Goal: Task Accomplishment & Management: Complete application form

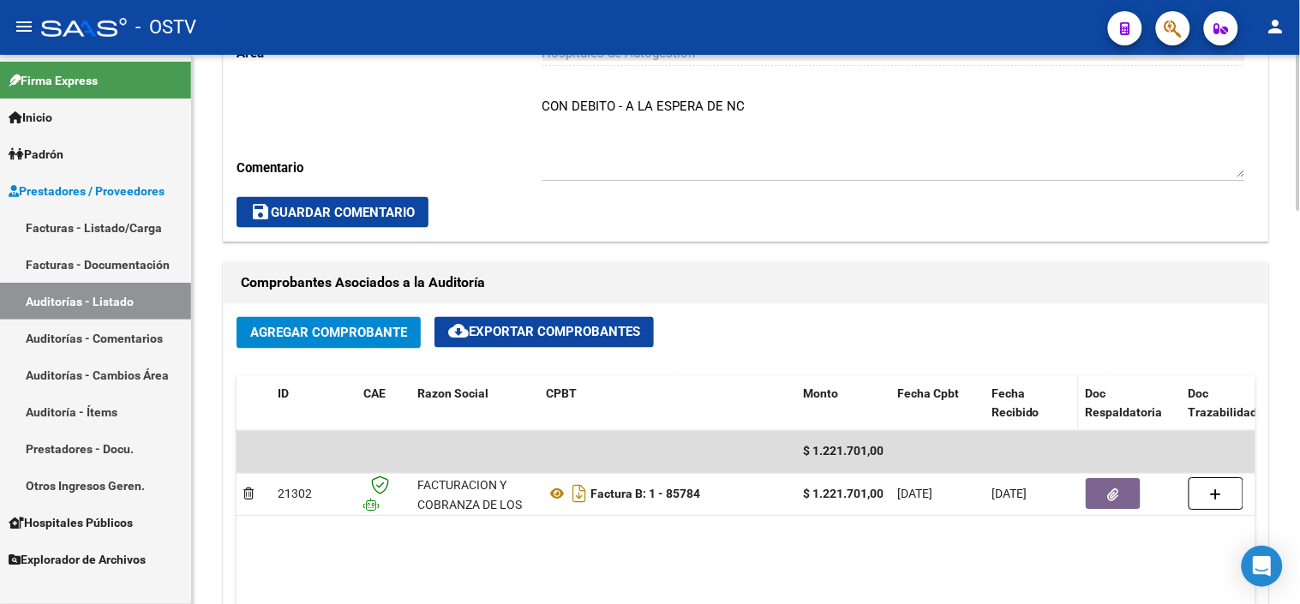
scroll to position [666, 0]
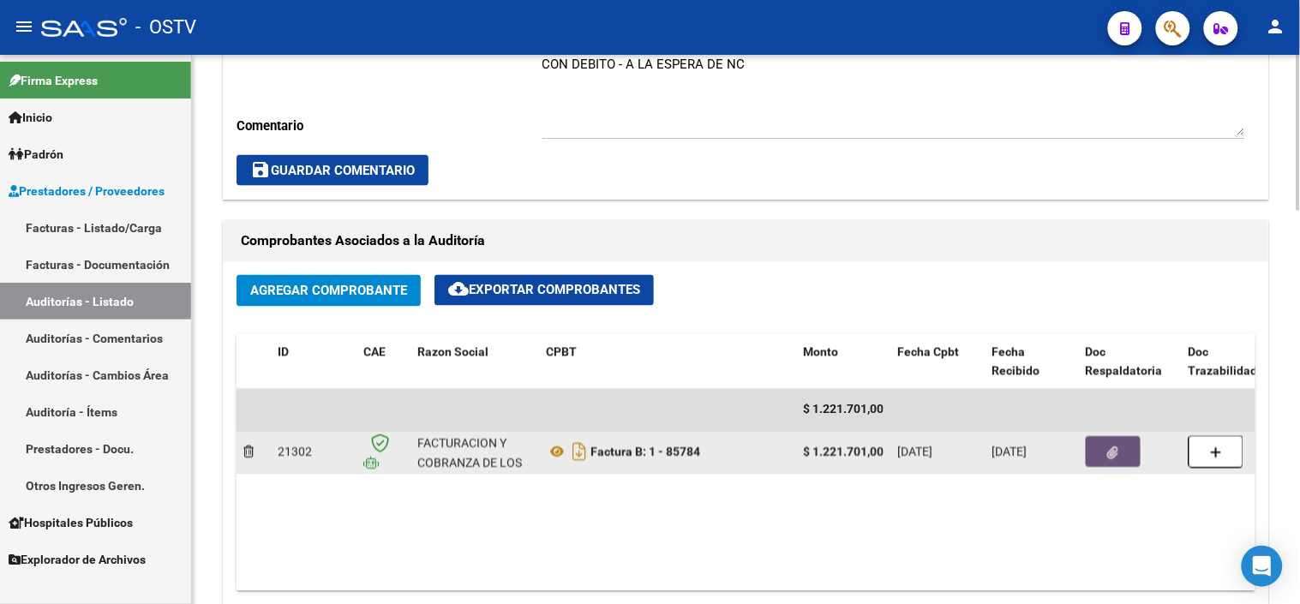
click at [1095, 459] on button "button" at bounding box center [1113, 452] width 55 height 31
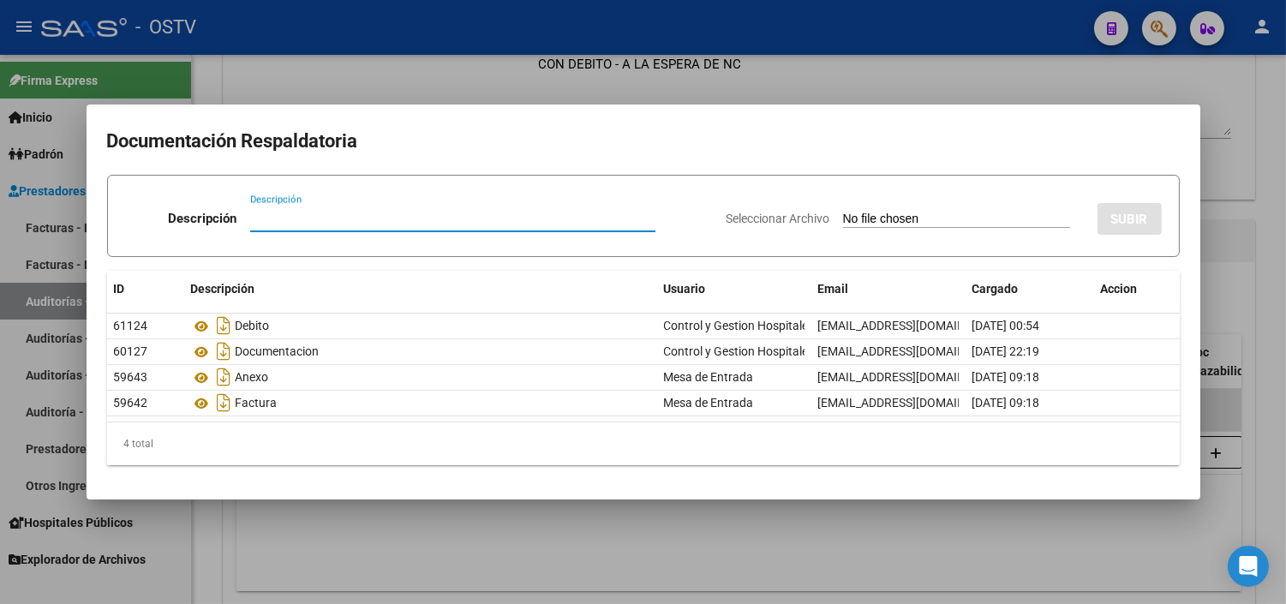
click at [774, 542] on div at bounding box center [643, 302] width 1286 height 604
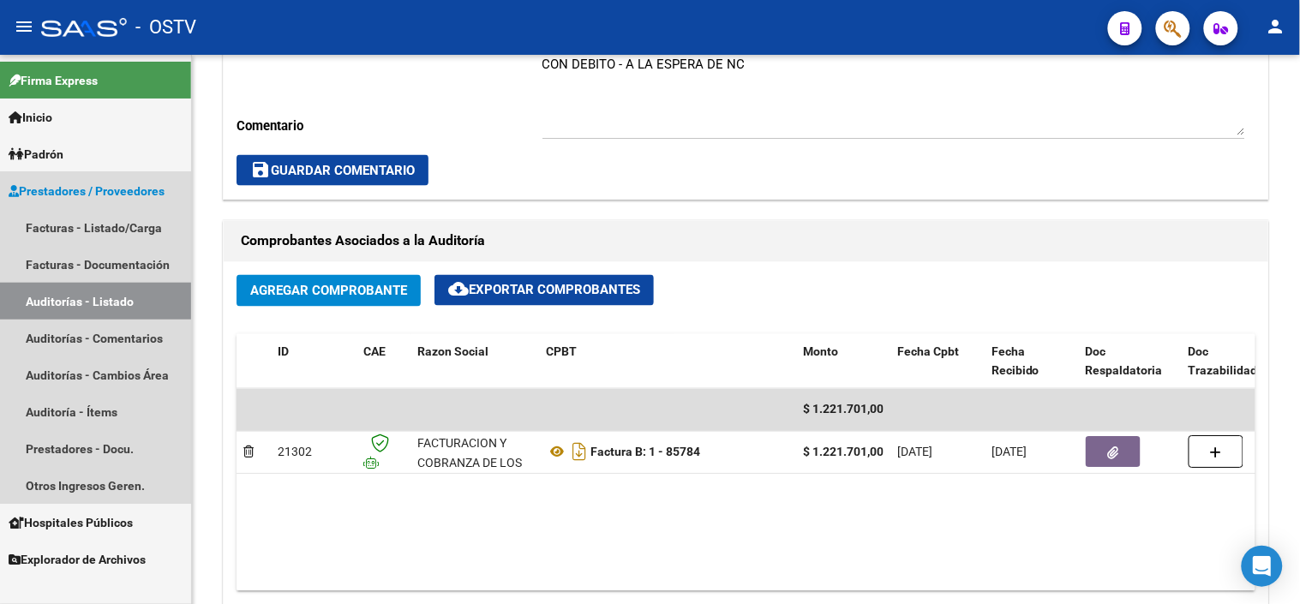
click at [73, 310] on link "Auditorías - Listado" at bounding box center [95, 301] width 191 height 37
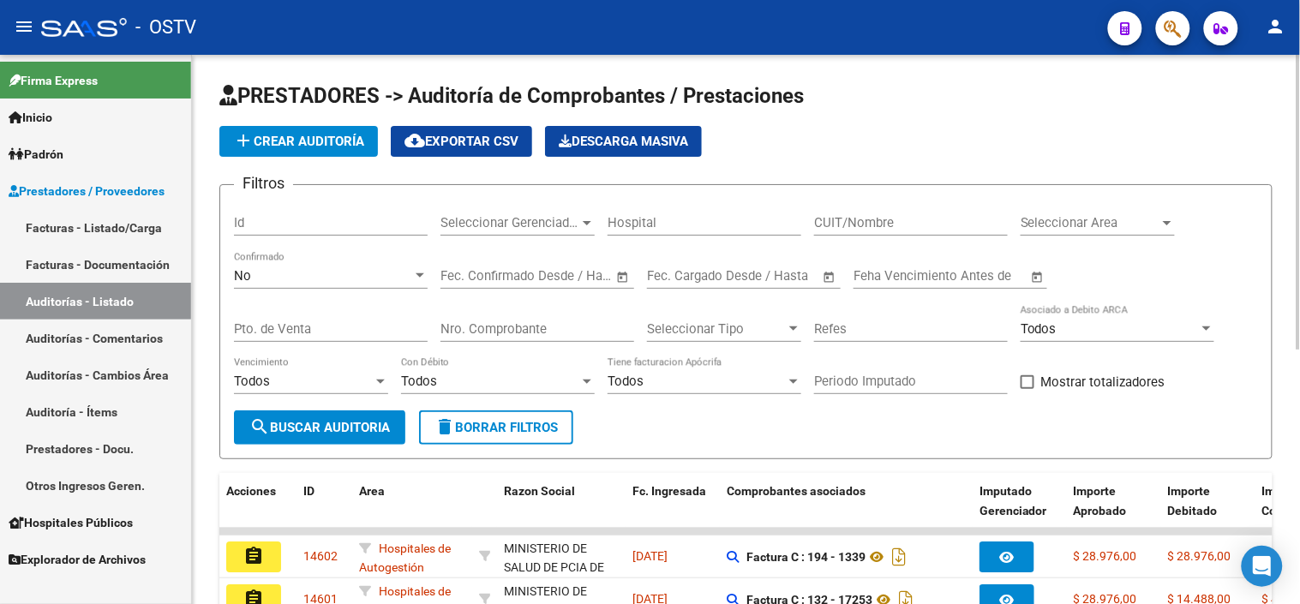
click at [829, 231] on input "CUIT/Nombre" at bounding box center [911, 222] width 194 height 15
type input "30715497456"
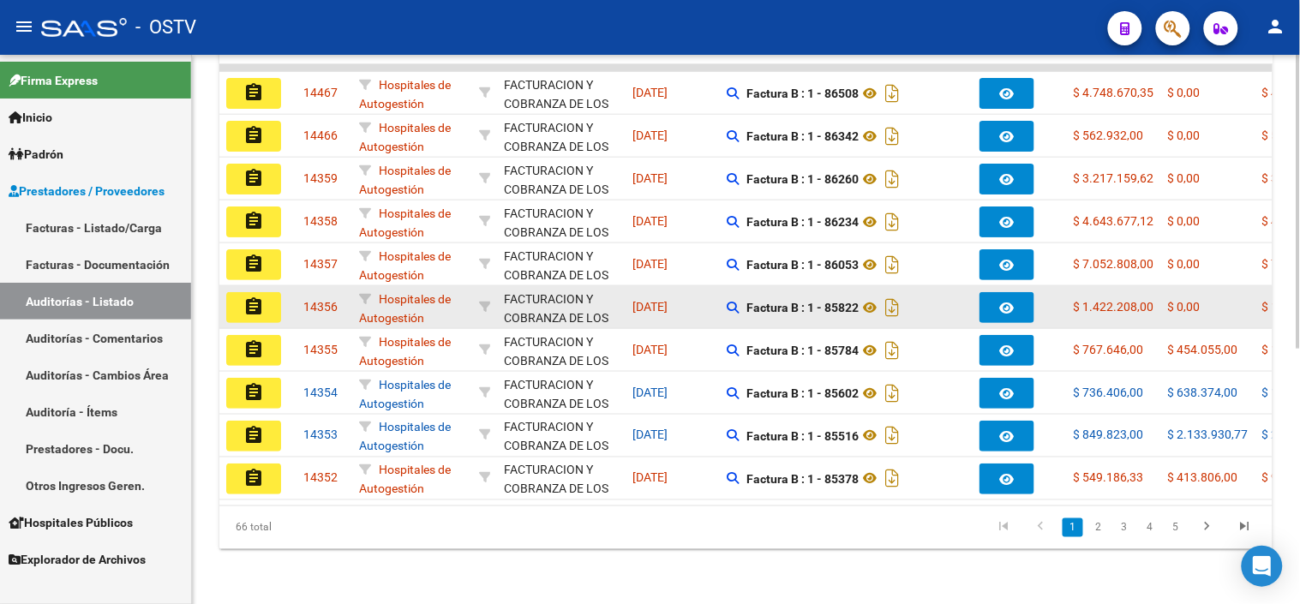
click at [272, 297] on button "assignment" at bounding box center [253, 307] width 55 height 31
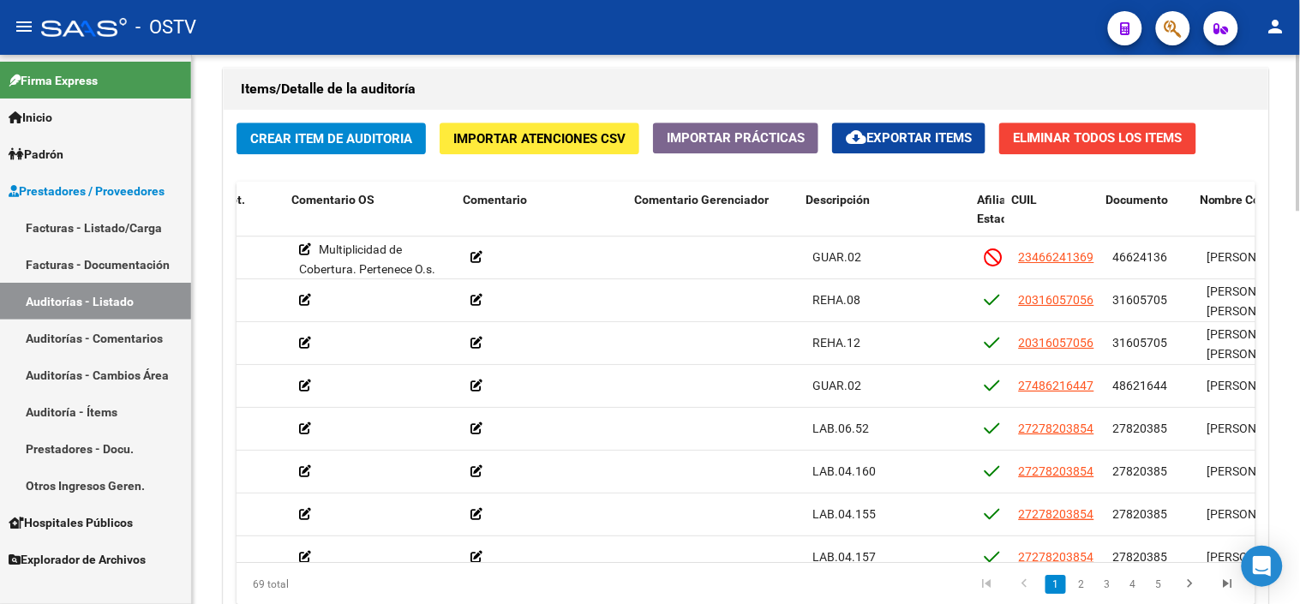
scroll to position [0, 555]
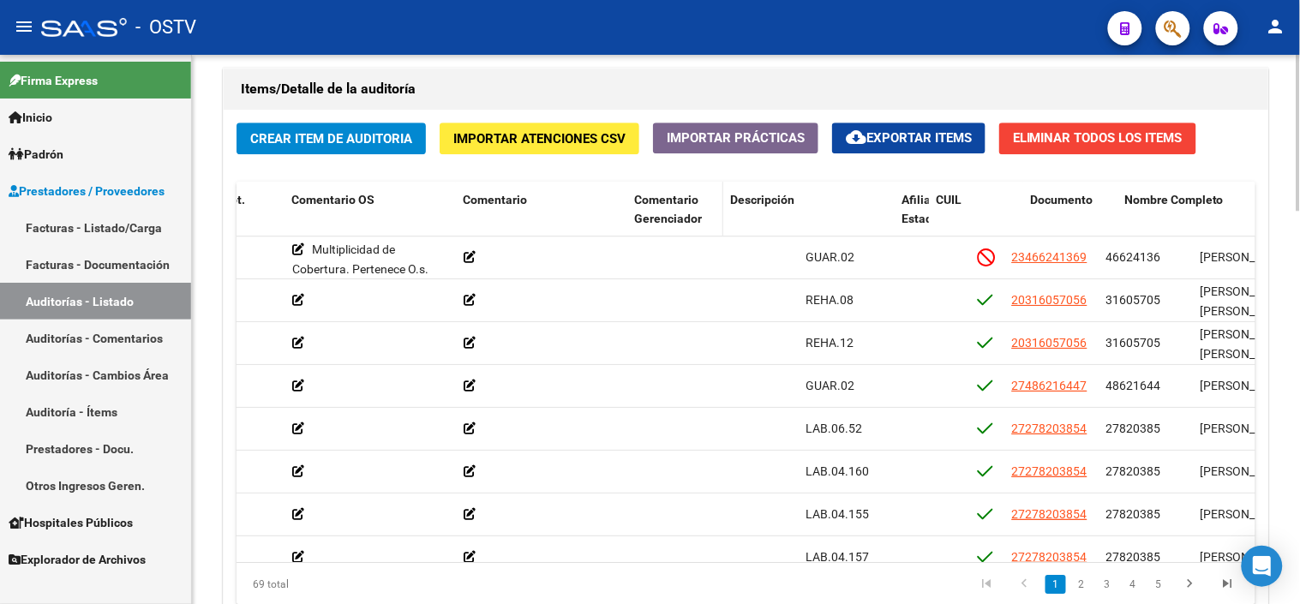
drag, startPoint x: 797, startPoint y: 203, endPoint x: 713, endPoint y: 201, distance: 84.0
click at [713, 201] on datatable-header-cell "Comentario Gerenciador" at bounding box center [675, 219] width 96 height 75
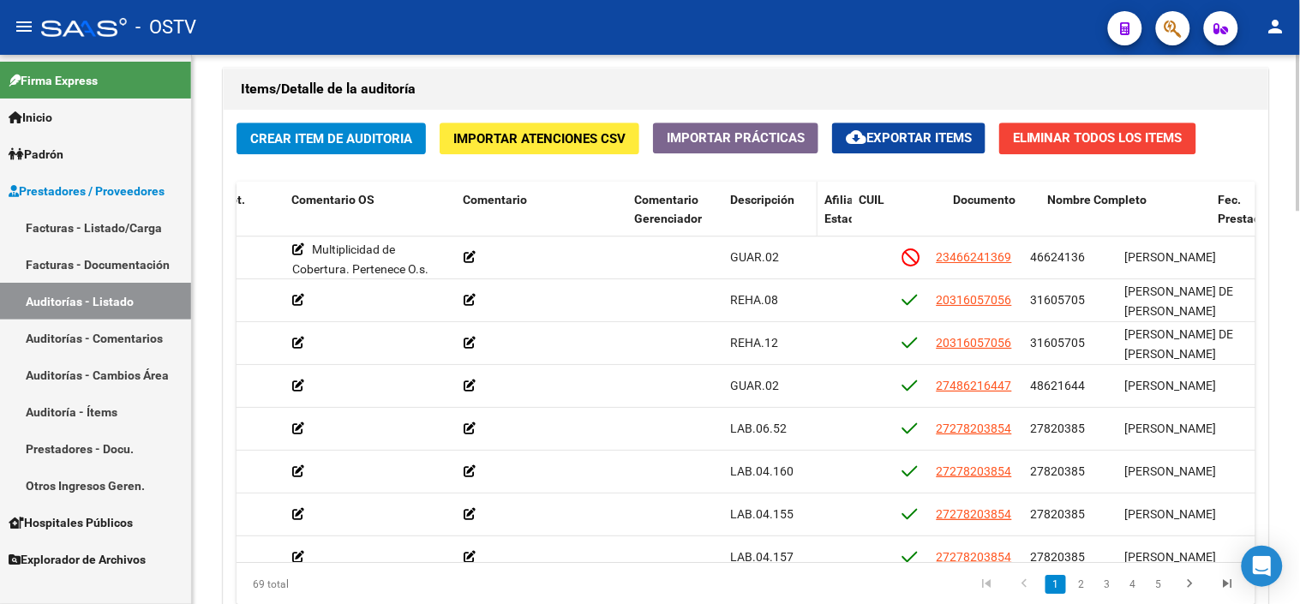
drag, startPoint x: 892, startPoint y: 213, endPoint x: 806, endPoint y: 207, distance: 85.8
click at [806, 207] on datatable-header-cell "Descripción" at bounding box center [770, 219] width 94 height 75
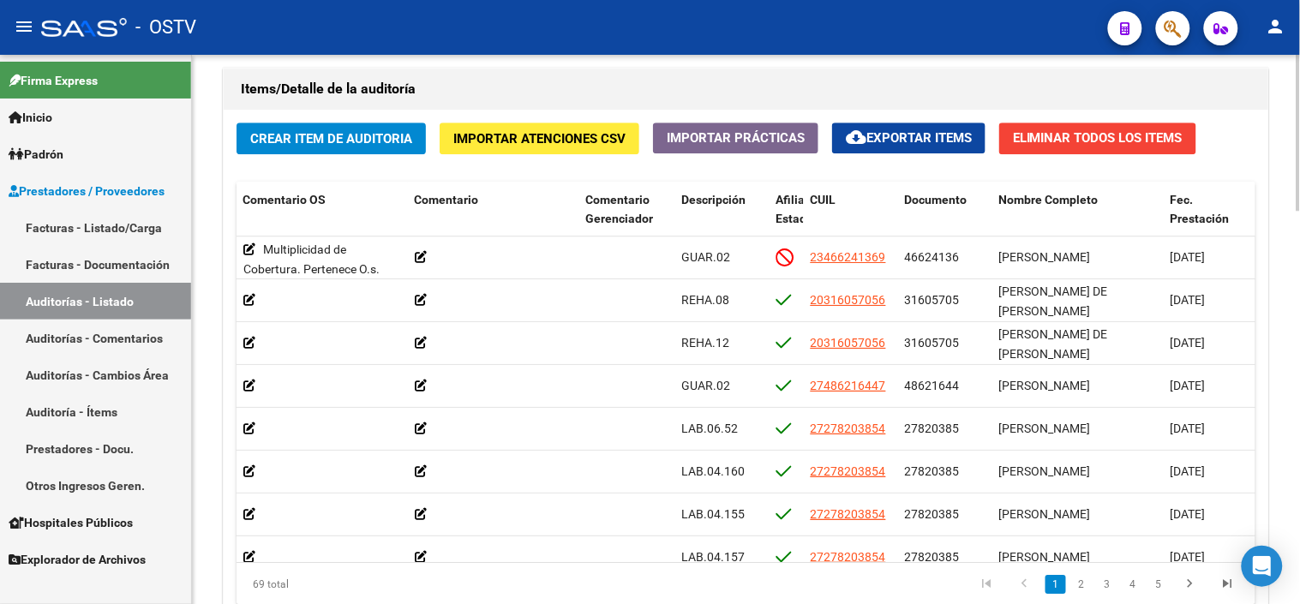
scroll to position [0, 607]
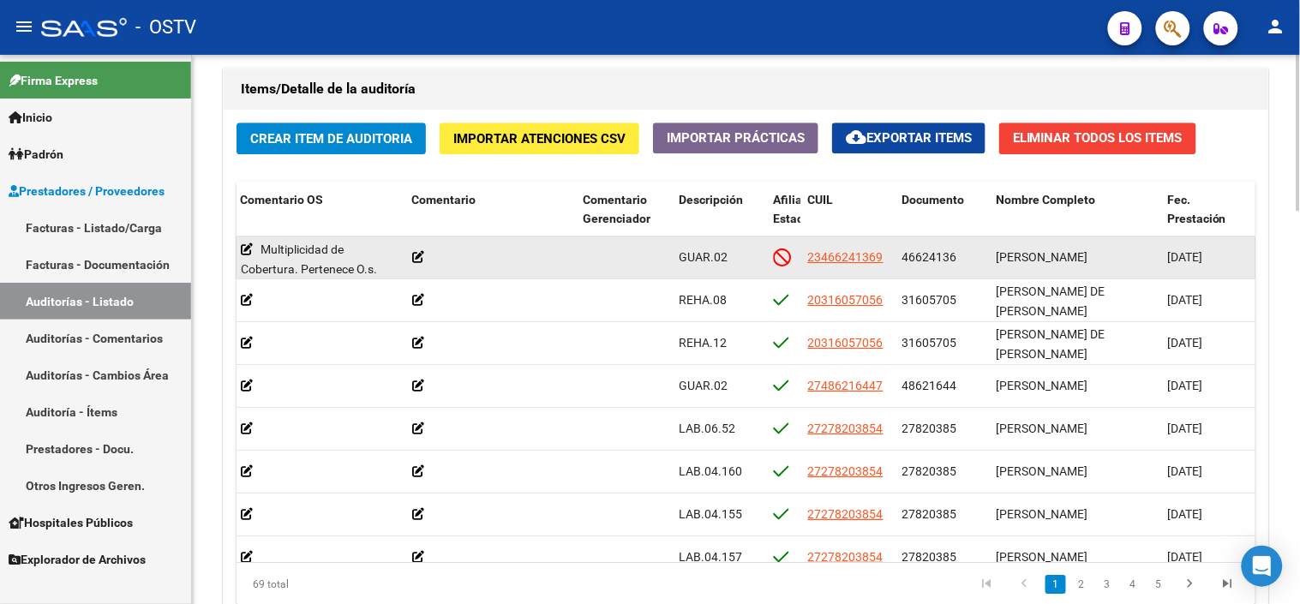
click at [943, 260] on span "46624136" at bounding box center [929, 257] width 55 height 14
click at [941, 259] on span "46624136" at bounding box center [929, 257] width 55 height 14
copy span "46624136"
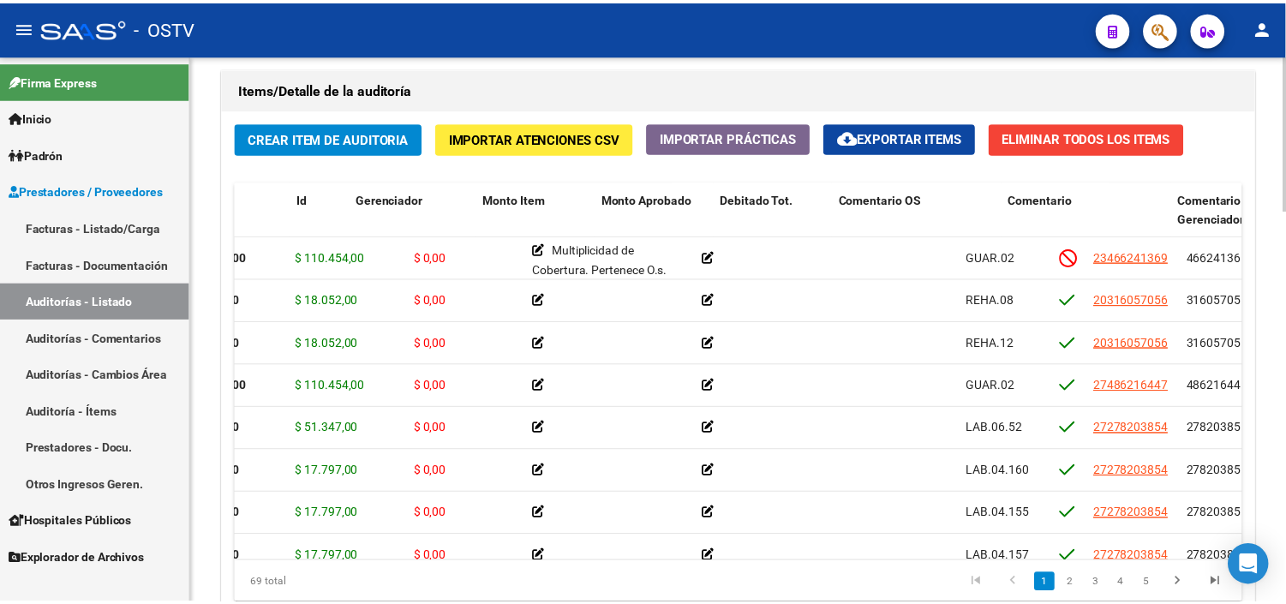
scroll to position [0, 0]
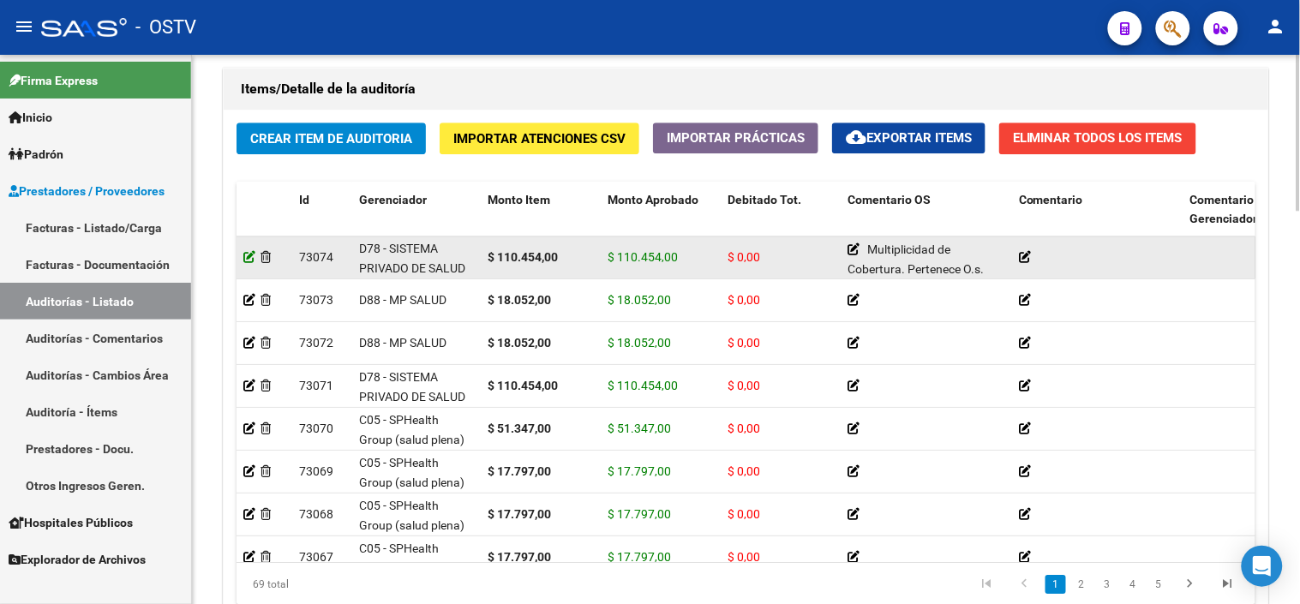
click at [246, 262] on icon at bounding box center [249, 257] width 12 height 12
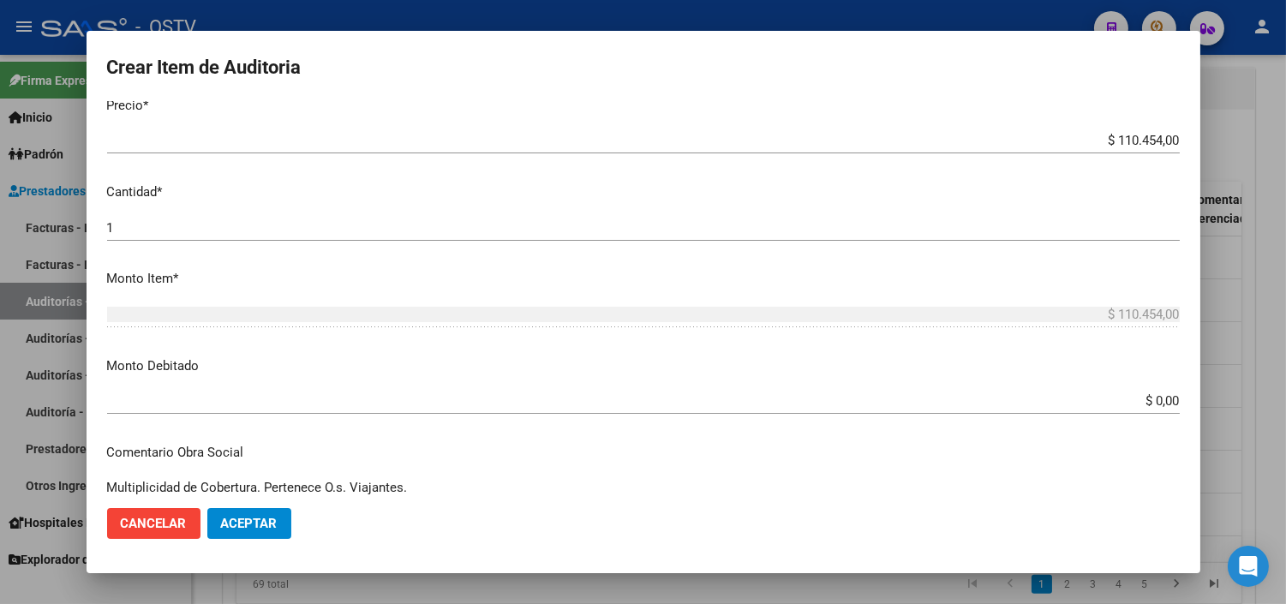
scroll to position [476, 0]
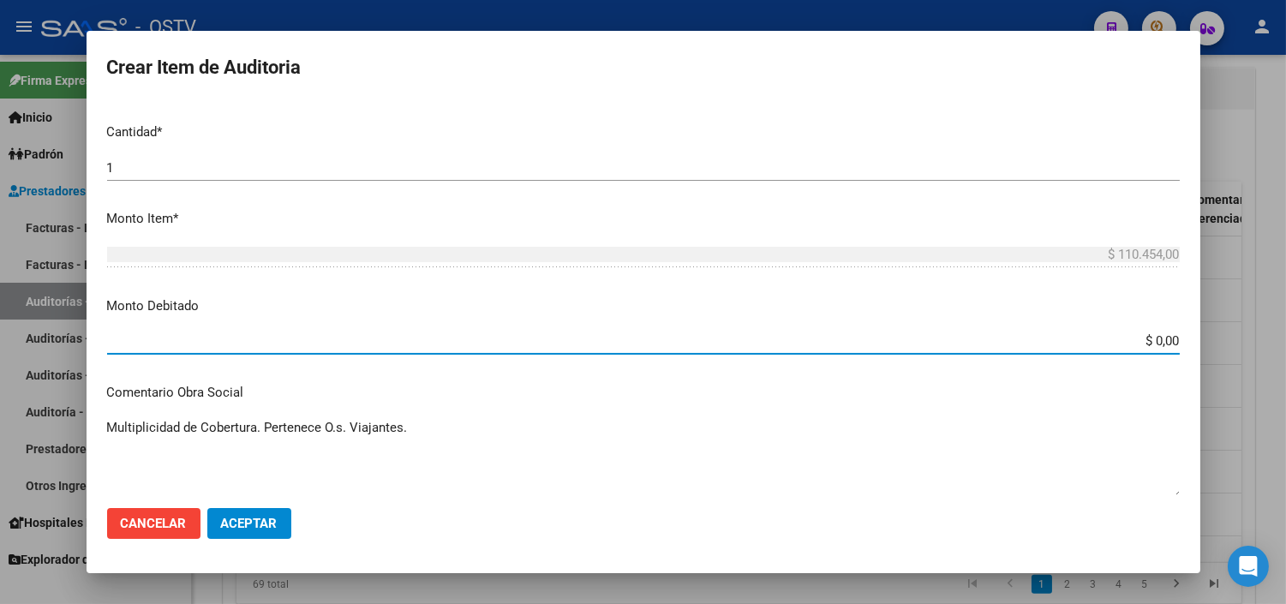
click at [1151, 338] on input "$ 0,00" at bounding box center [643, 340] width 1073 height 15
type input "$ 110.454,00"
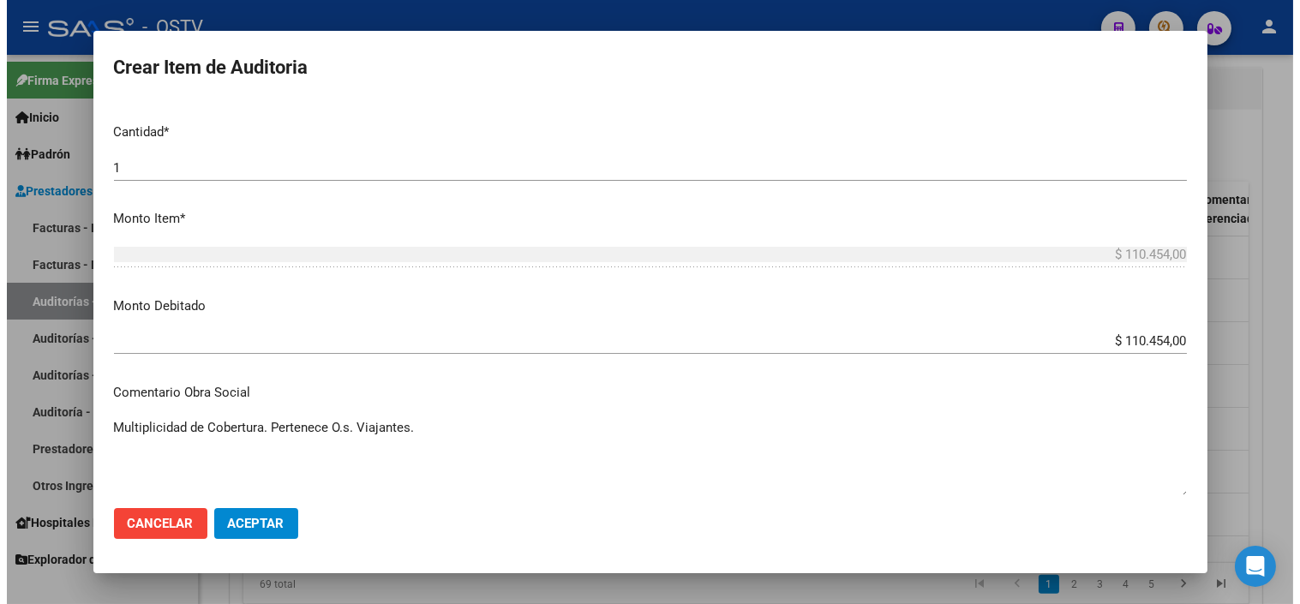
scroll to position [752, 0]
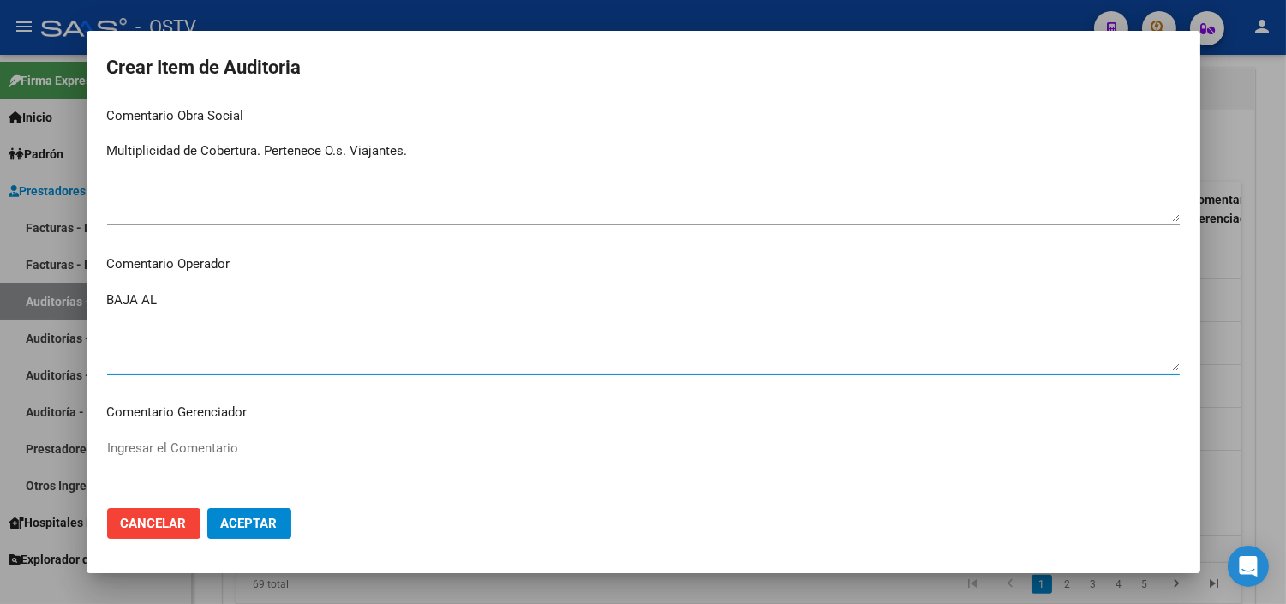
paste textarea "31-08-2025 MULTIPLE COBERTURA"
click at [228, 301] on textarea "BAJA AL 31-08-2025 MULTIPLE COBERTURA" at bounding box center [643, 330] width 1073 height 81
click at [228, 301] on textarea "BAJA AL 31-08-2025 POR MULTIPLE COBERTURA" at bounding box center [643, 330] width 1073 height 81
click at [398, 304] on textarea "BAJA AL 31-08-2025 POR MULTIPLE COBERTURA" at bounding box center [643, 330] width 1073 height 81
paste textarea "1-2210-4"
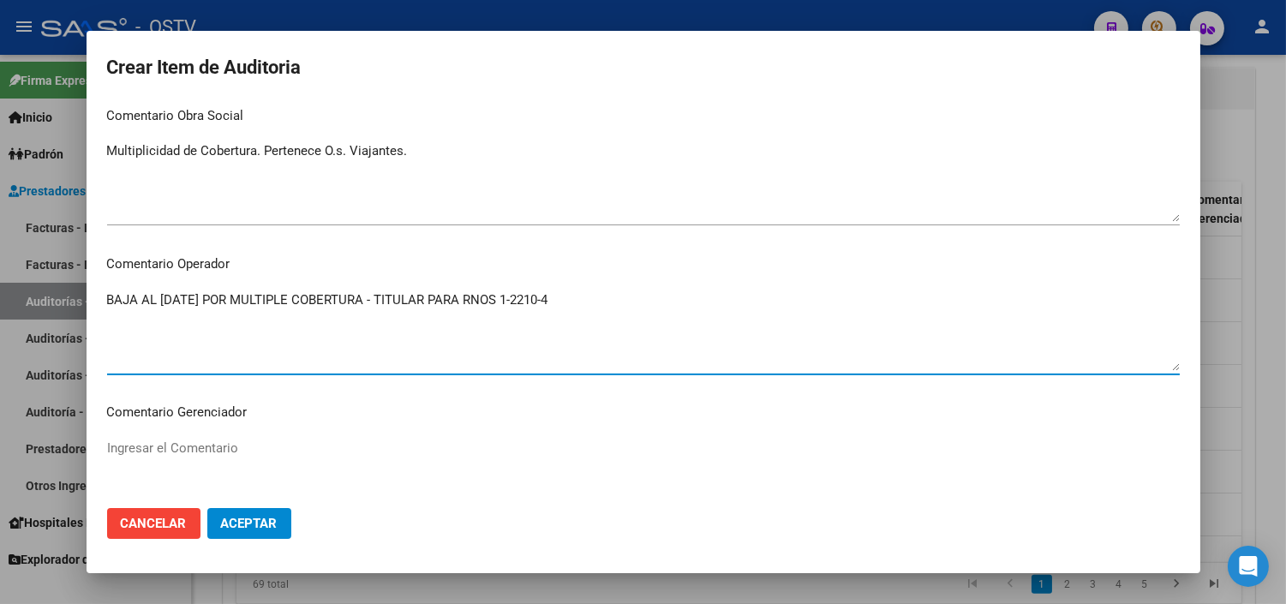
click at [259, 298] on textarea "BAJA AL 31-08-2025 POR MULTIPLE COBERTURA - TITULAR PARA RNOS 1-2210-4" at bounding box center [643, 330] width 1073 height 81
type textarea "BAJA AL 31-08-2025 POR FAMILIAR CON MULTIPLE COBERTURA - TITULAR PARA RNOS 1-22…"
click at [255, 519] on span "Aceptar" at bounding box center [249, 523] width 57 height 15
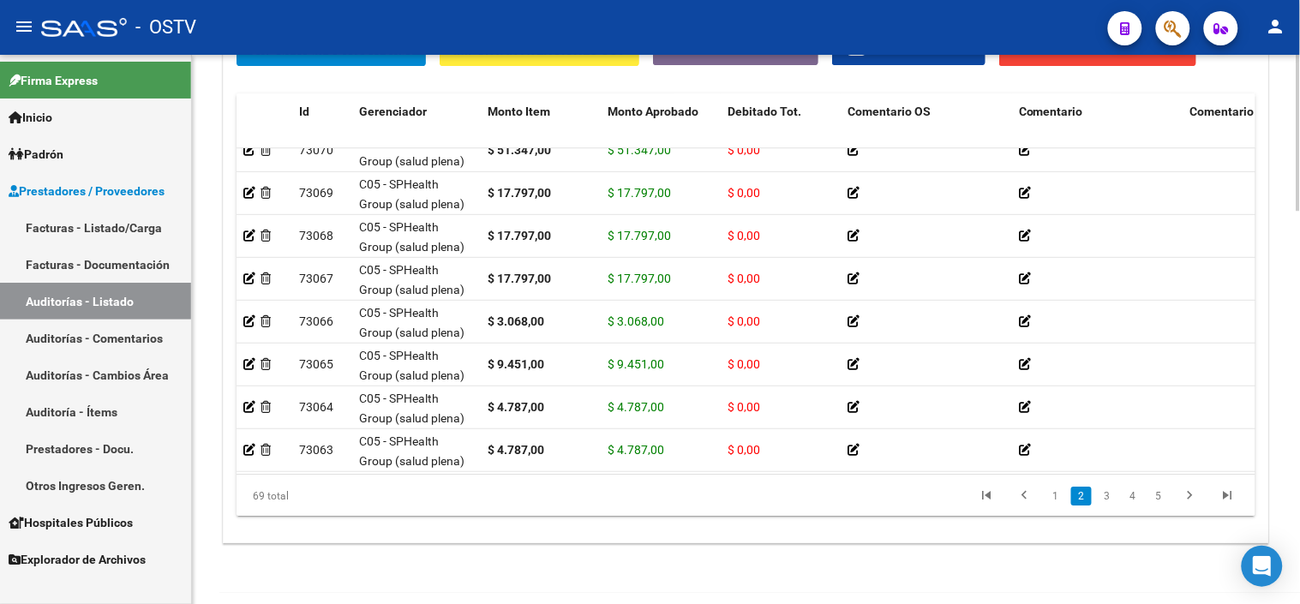
scroll to position [1332, 0]
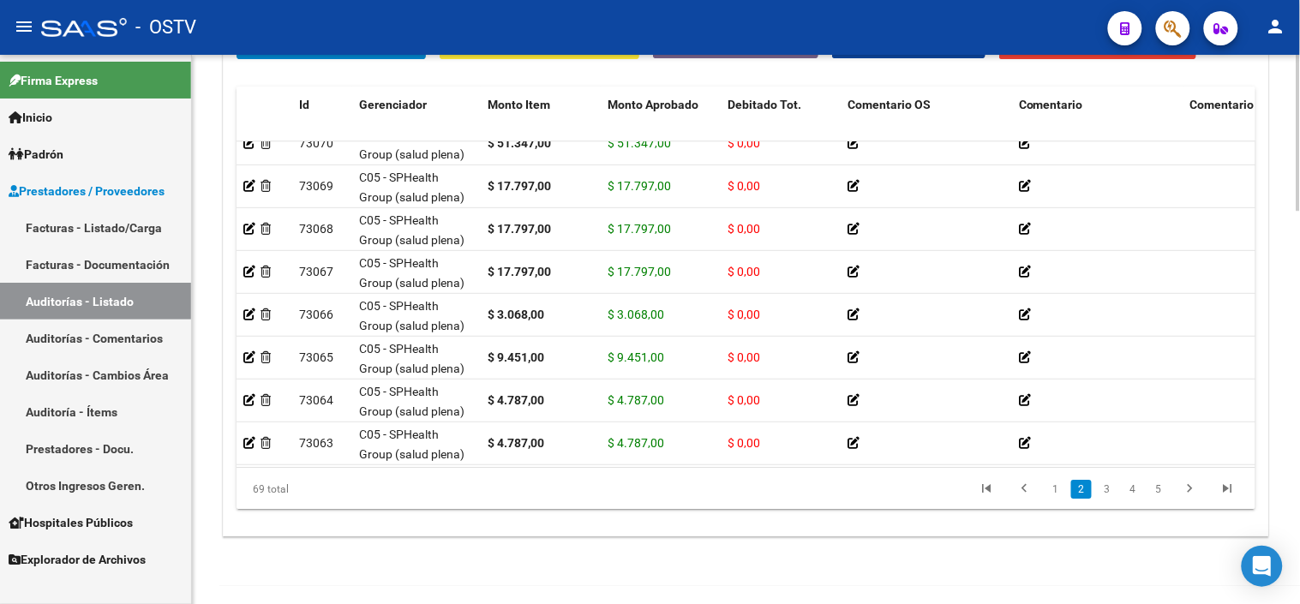
click at [1299, 466] on div at bounding box center [1298, 512] width 4 height 156
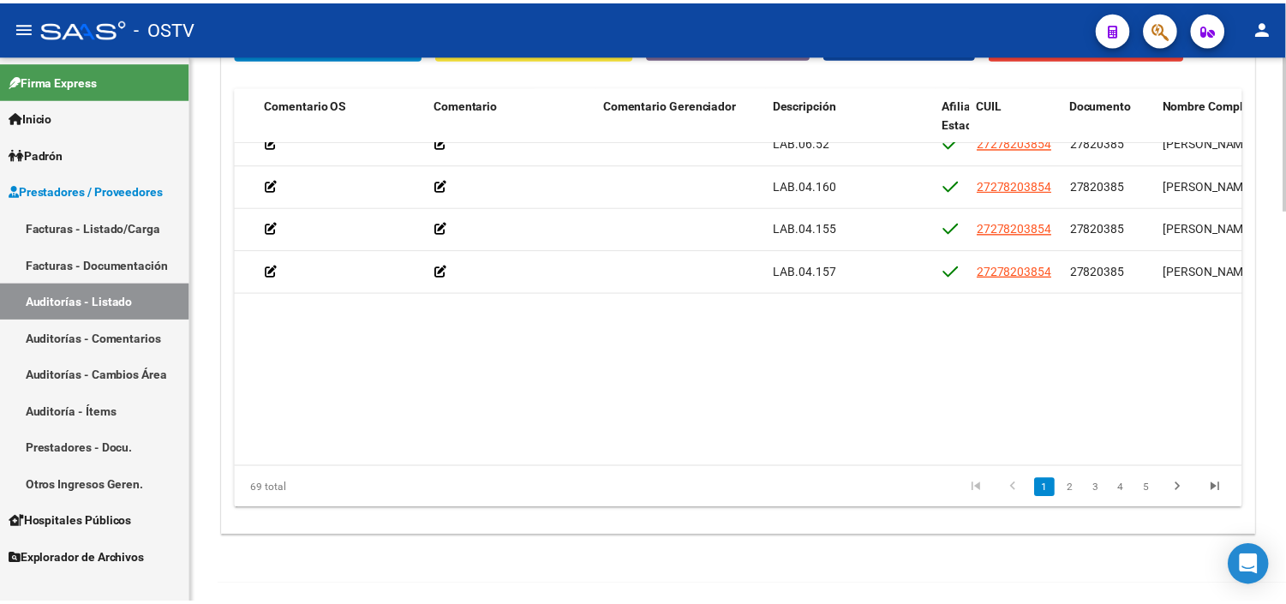
scroll to position [0, 580]
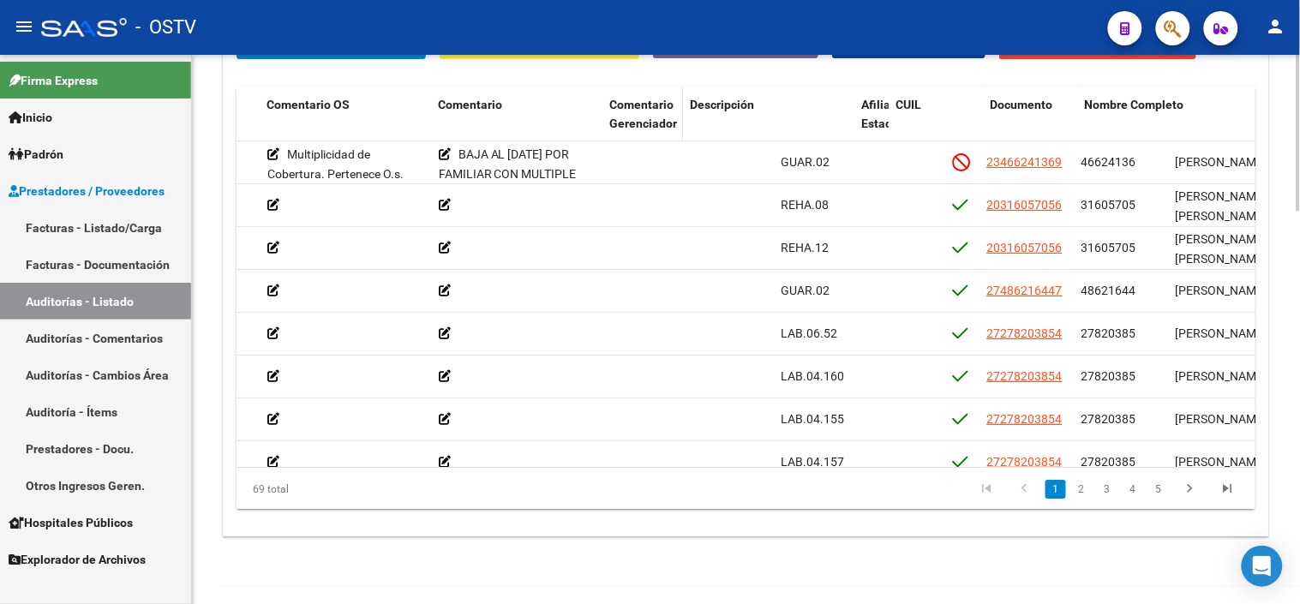
drag, startPoint x: 771, startPoint y: 116, endPoint x: 670, endPoint y: 115, distance: 101.1
click at [670, 115] on datatable-header-cell "Comentario Gerenciador" at bounding box center [642, 124] width 81 height 75
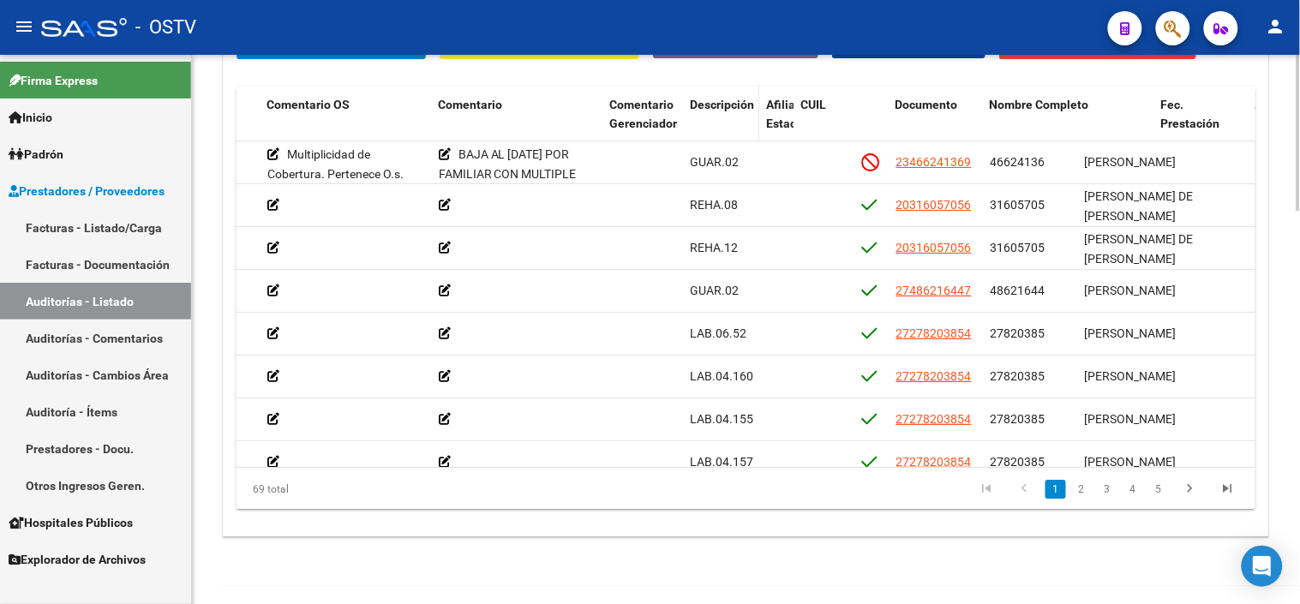
drag, startPoint x: 850, startPoint y: 125, endPoint x: 744, endPoint y: 127, distance: 106.3
click at [744, 127] on datatable-header-cell "Descripción" at bounding box center [721, 124] width 76 height 75
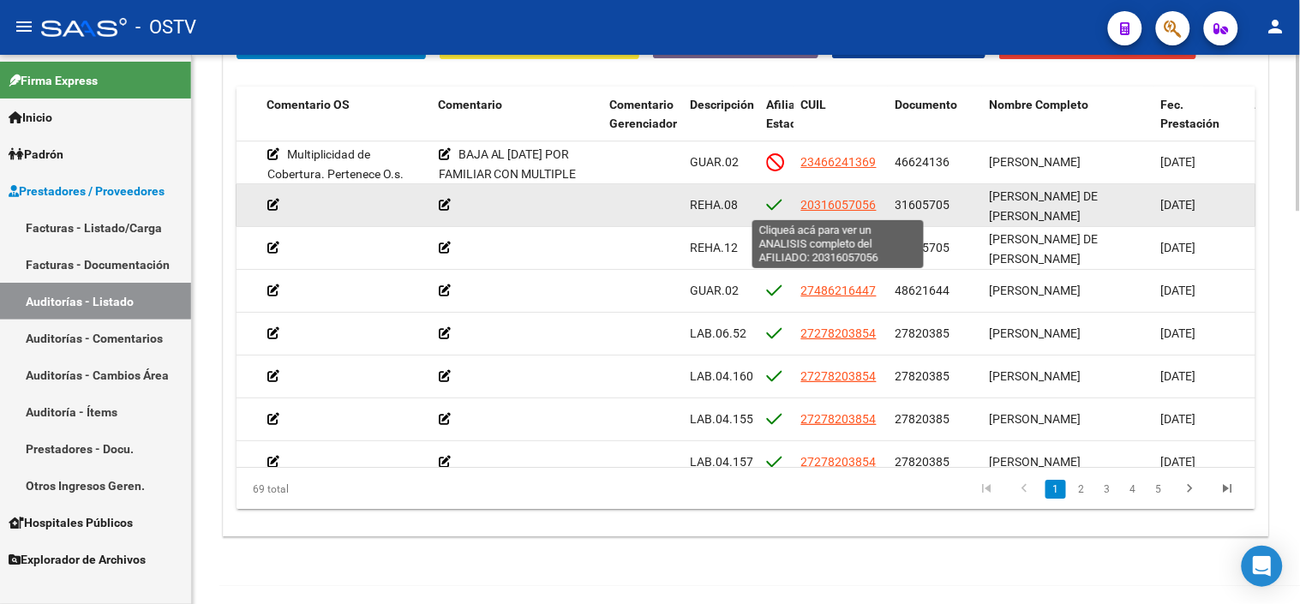
click at [854, 206] on span "20316057056" at bounding box center [838, 205] width 75 height 14
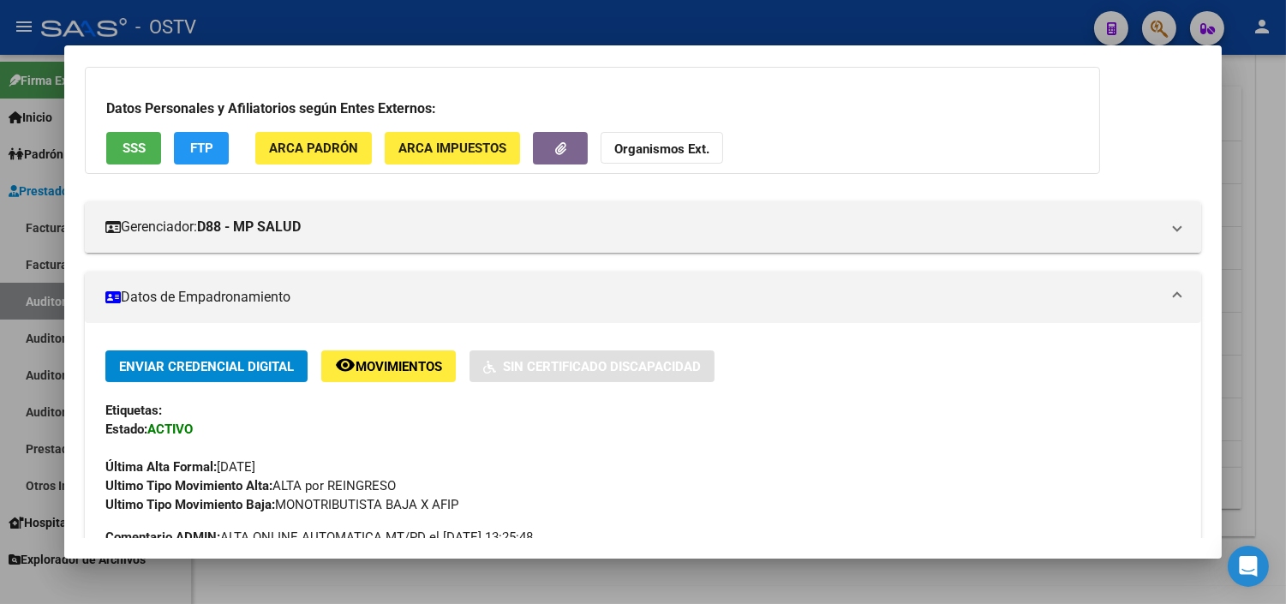
scroll to position [0, 0]
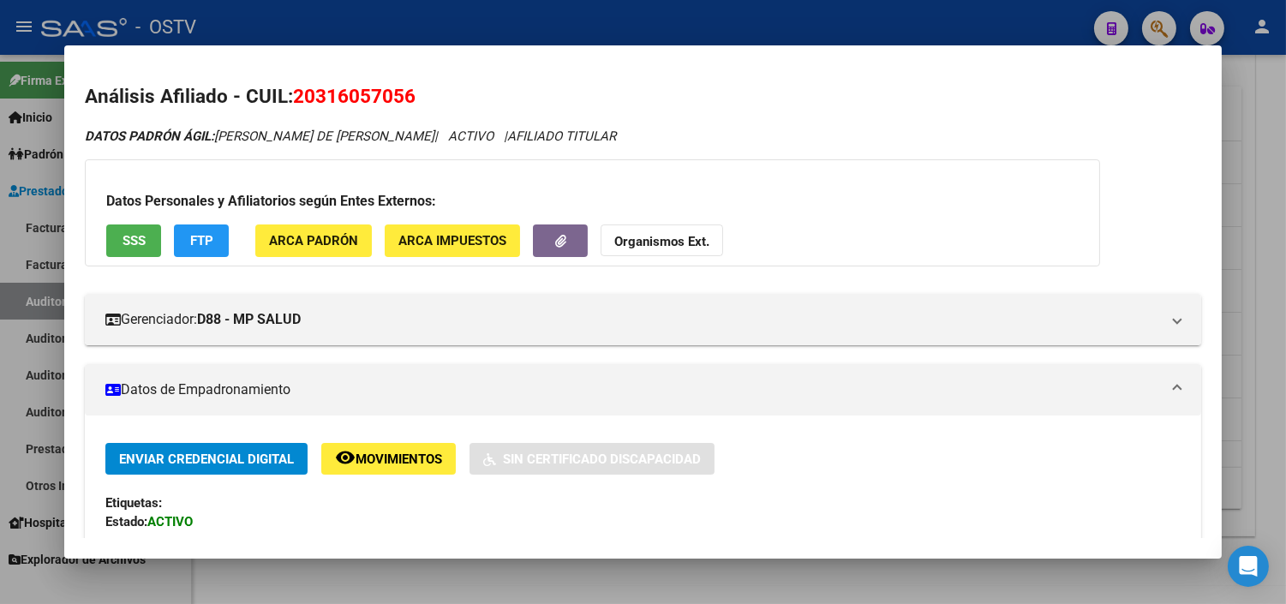
click at [135, 232] on button "SSS" at bounding box center [133, 241] width 55 height 32
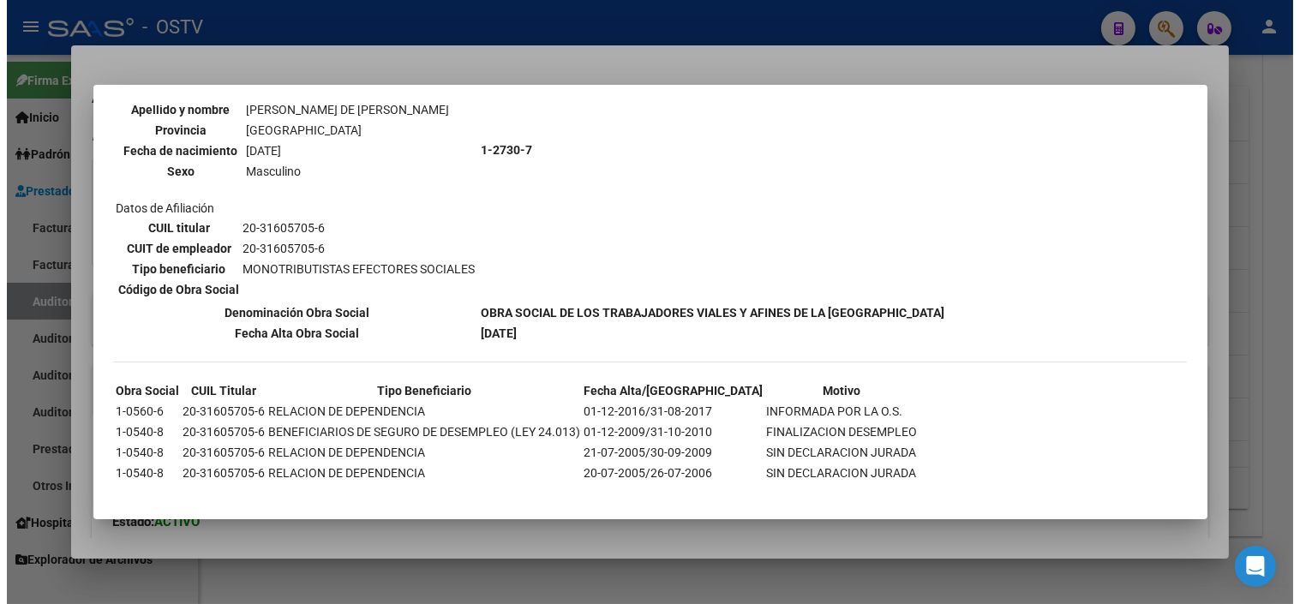
scroll to position [195, 0]
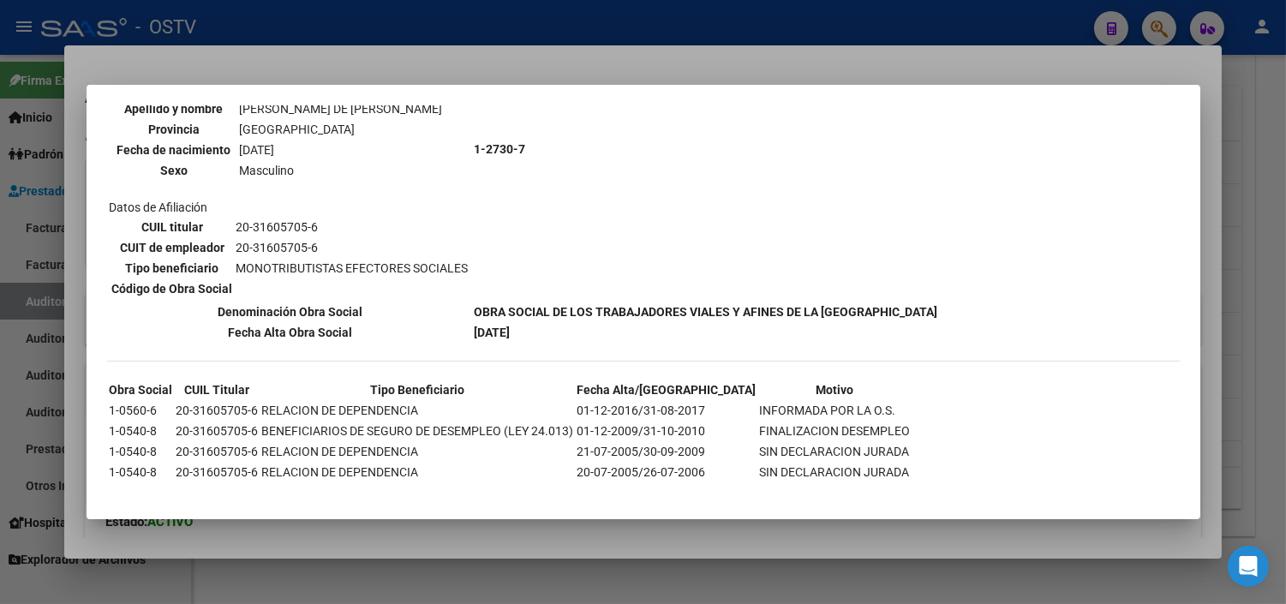
click at [1220, 360] on div at bounding box center [643, 302] width 1286 height 604
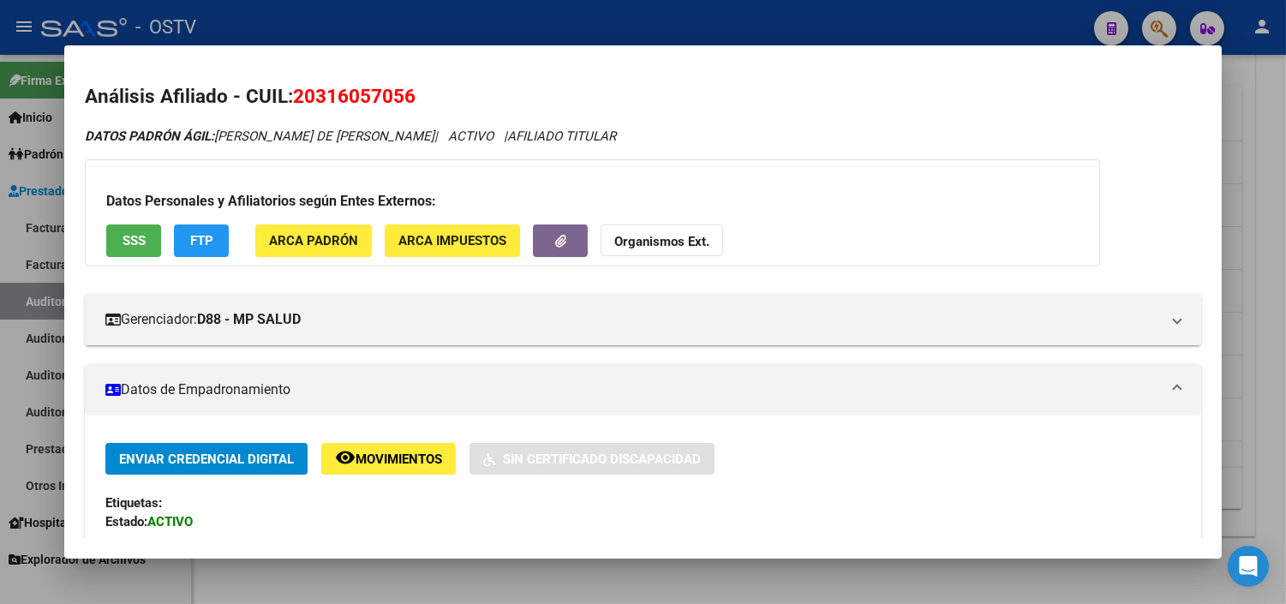
click at [1251, 358] on div at bounding box center [643, 302] width 1286 height 604
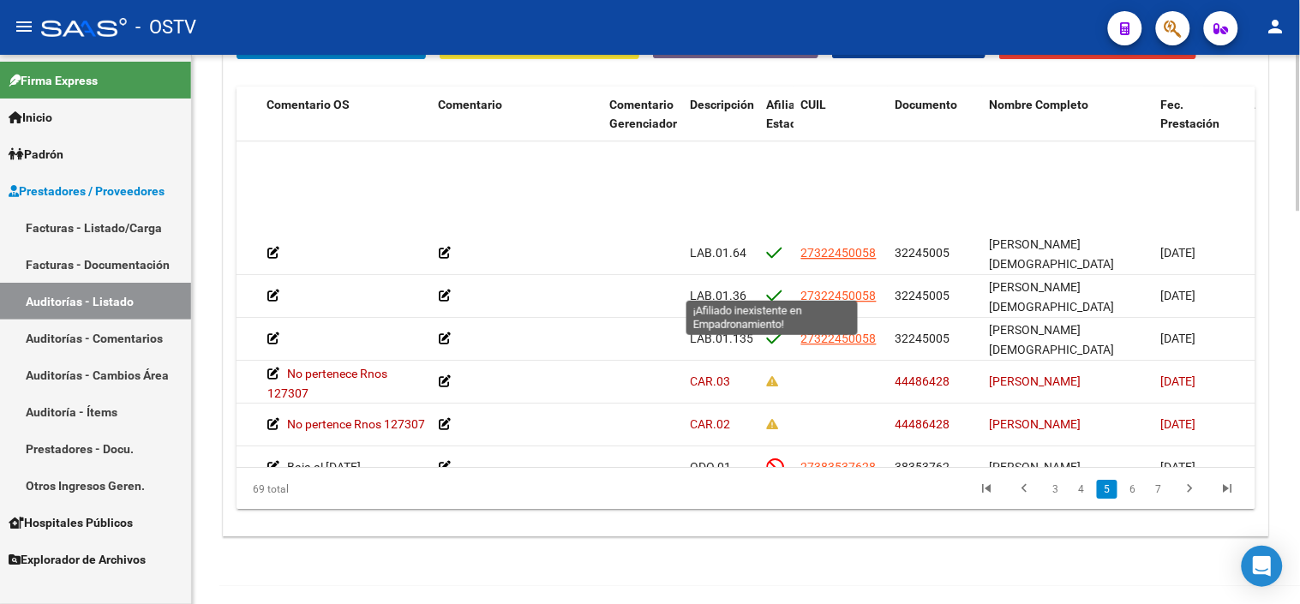
scroll to position [1332, 580]
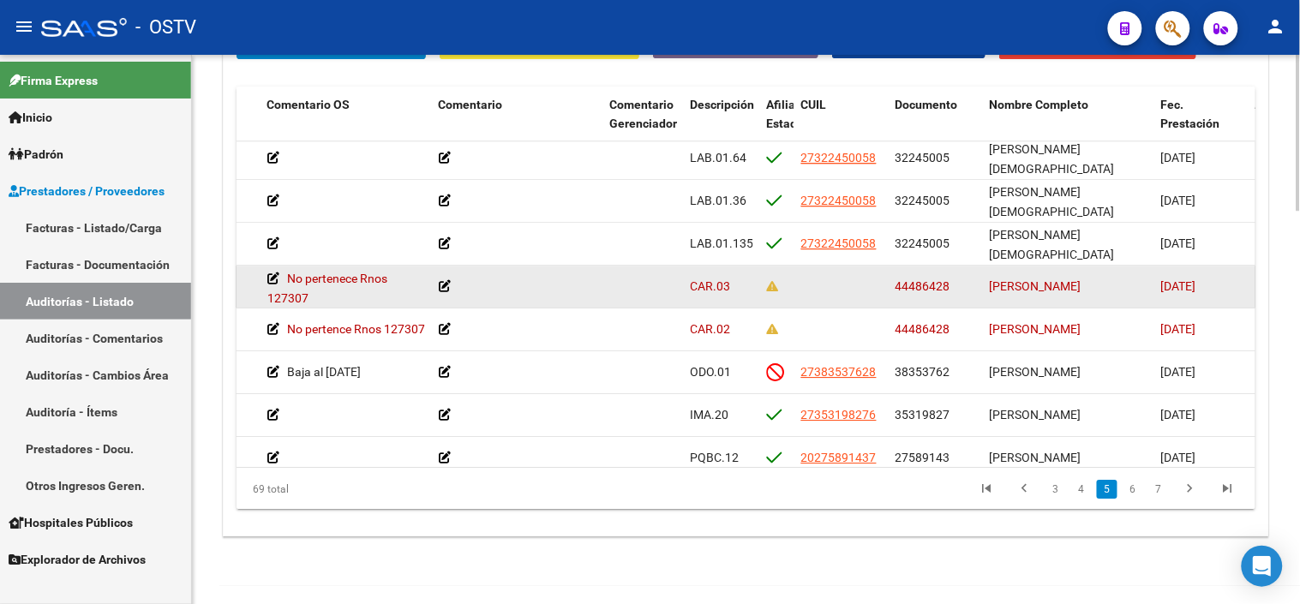
click at [907, 286] on span "44486428" at bounding box center [922, 286] width 55 height 14
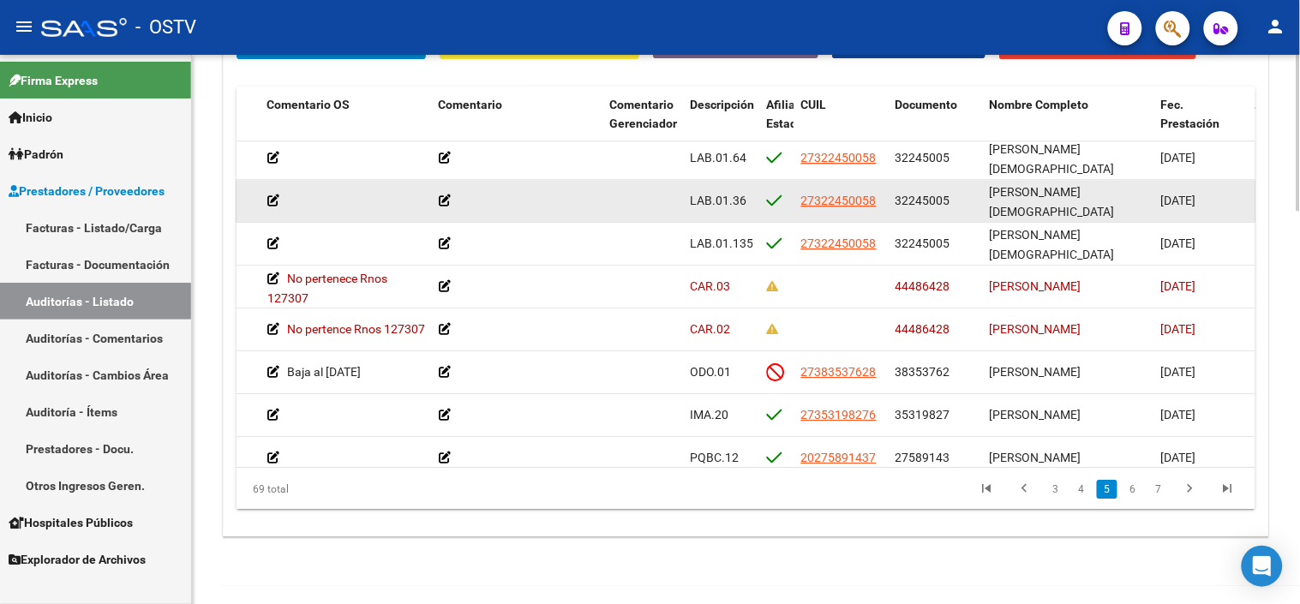
copy span "44486428"
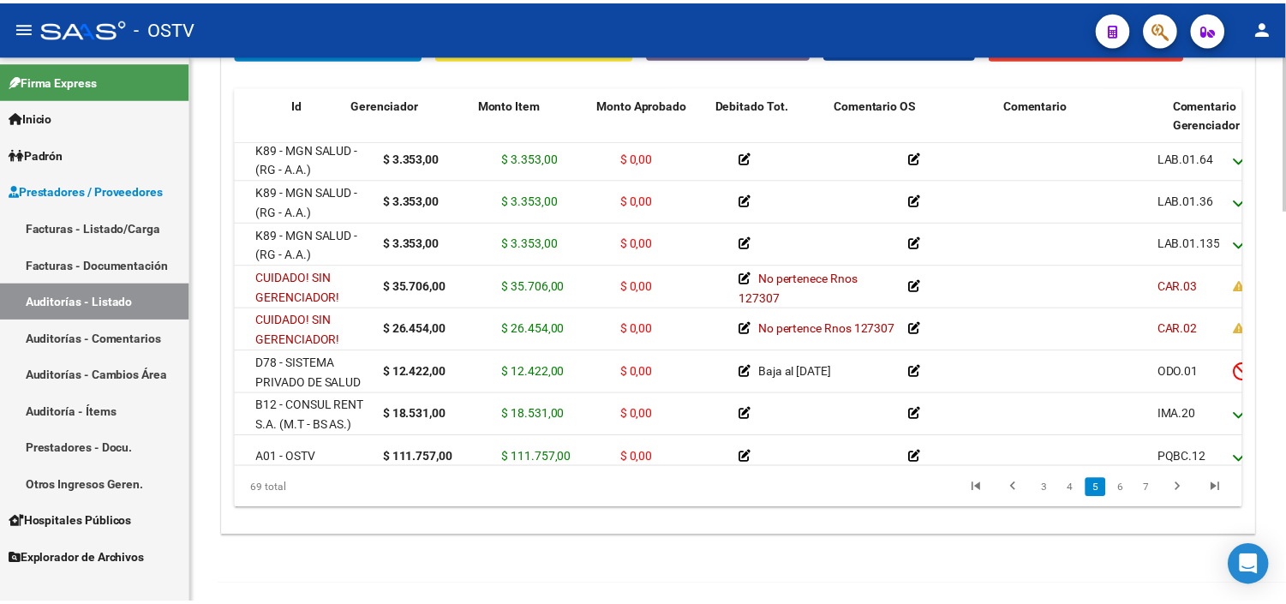
scroll to position [1332, 0]
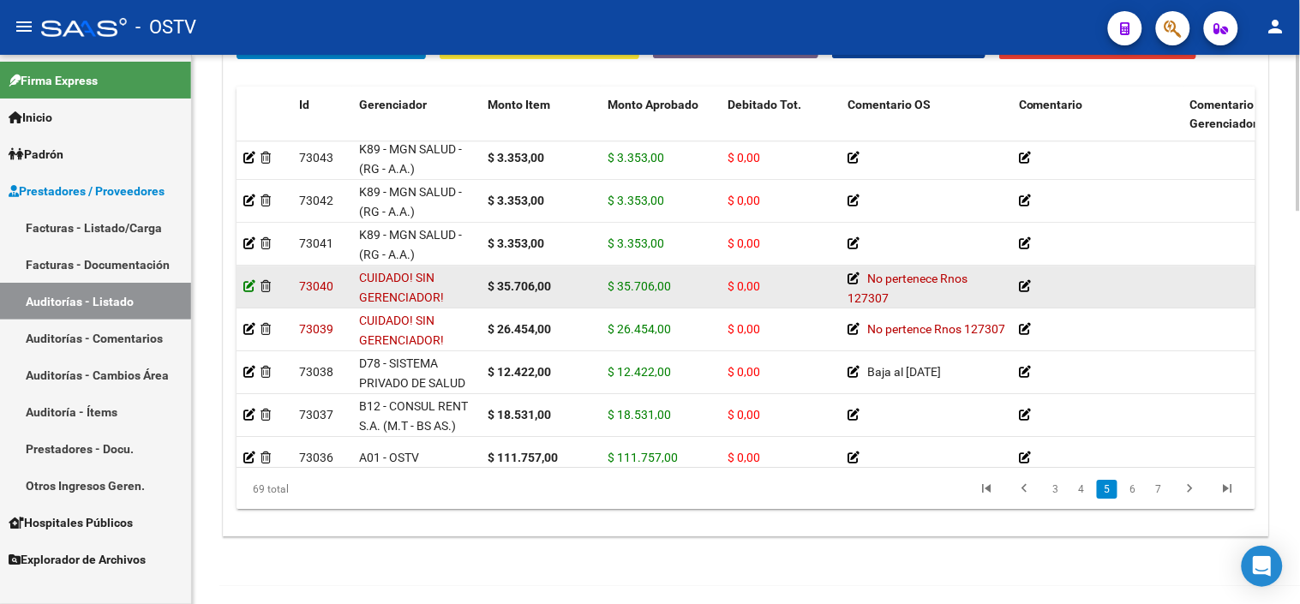
click at [248, 283] on icon at bounding box center [249, 286] width 12 height 12
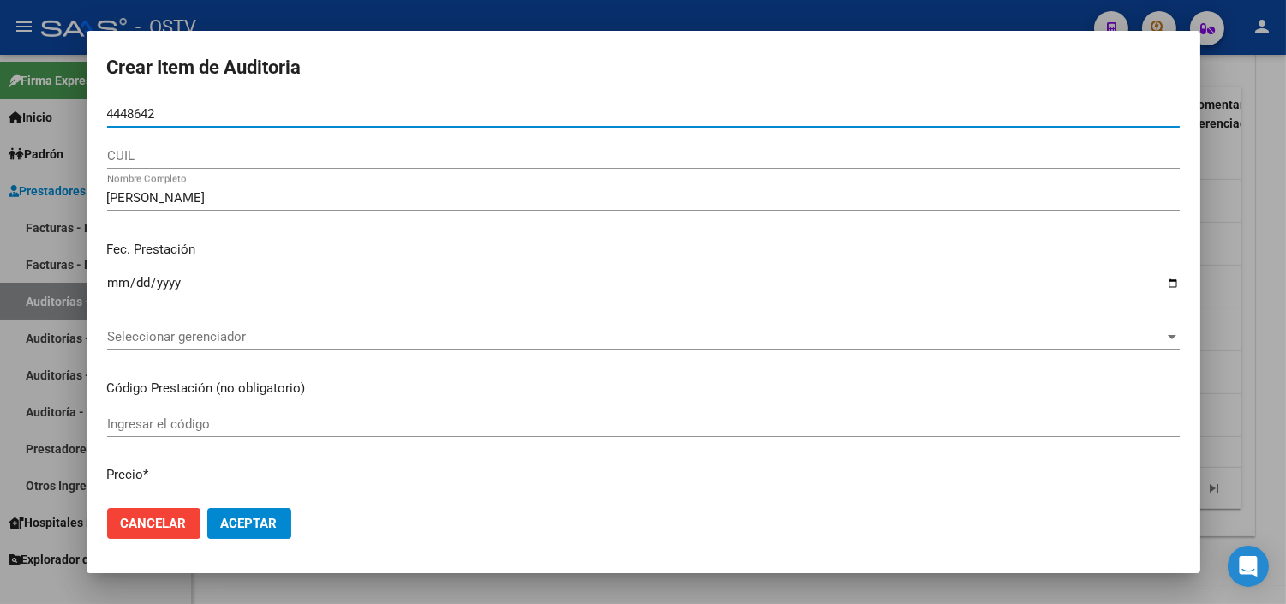
type input "44486428"
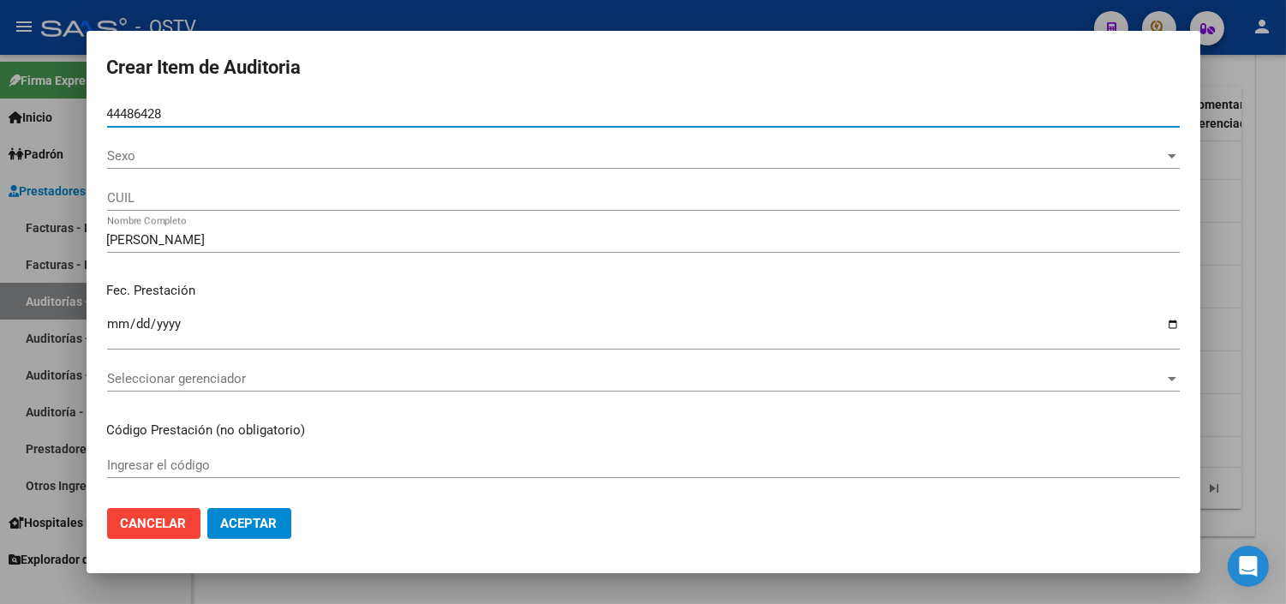
click at [118, 159] on span "Sexo" at bounding box center [635, 155] width 1057 height 15
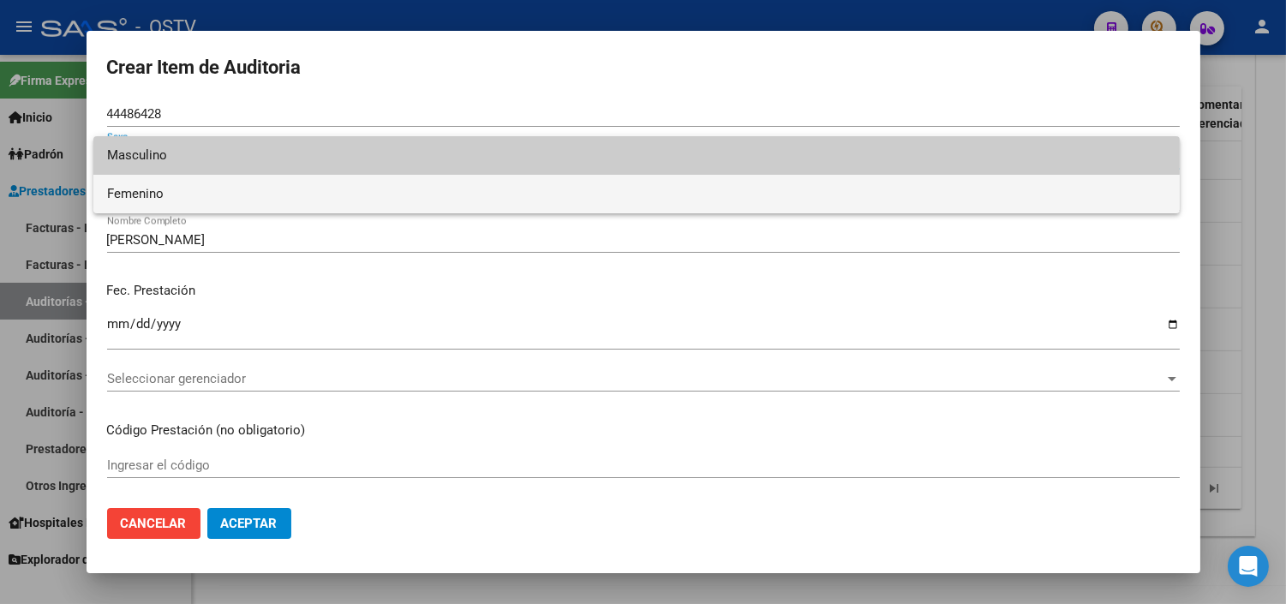
click at [159, 194] on span "Femenino" at bounding box center [636, 194] width 1059 height 39
type input "27444864287"
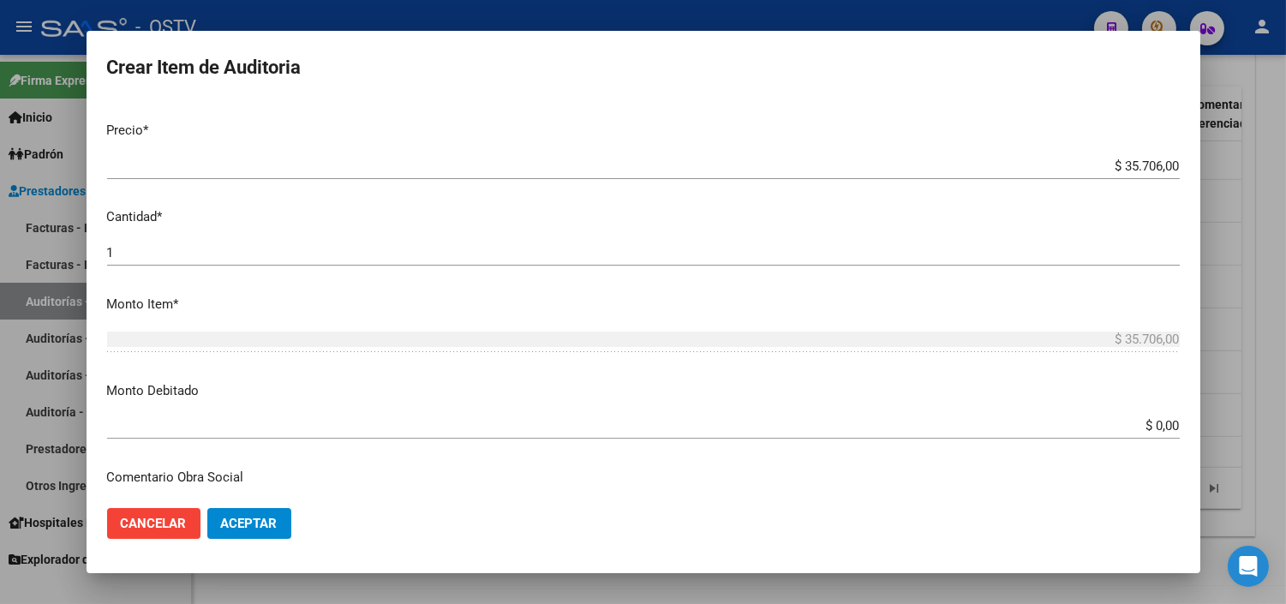
scroll to position [476, 0]
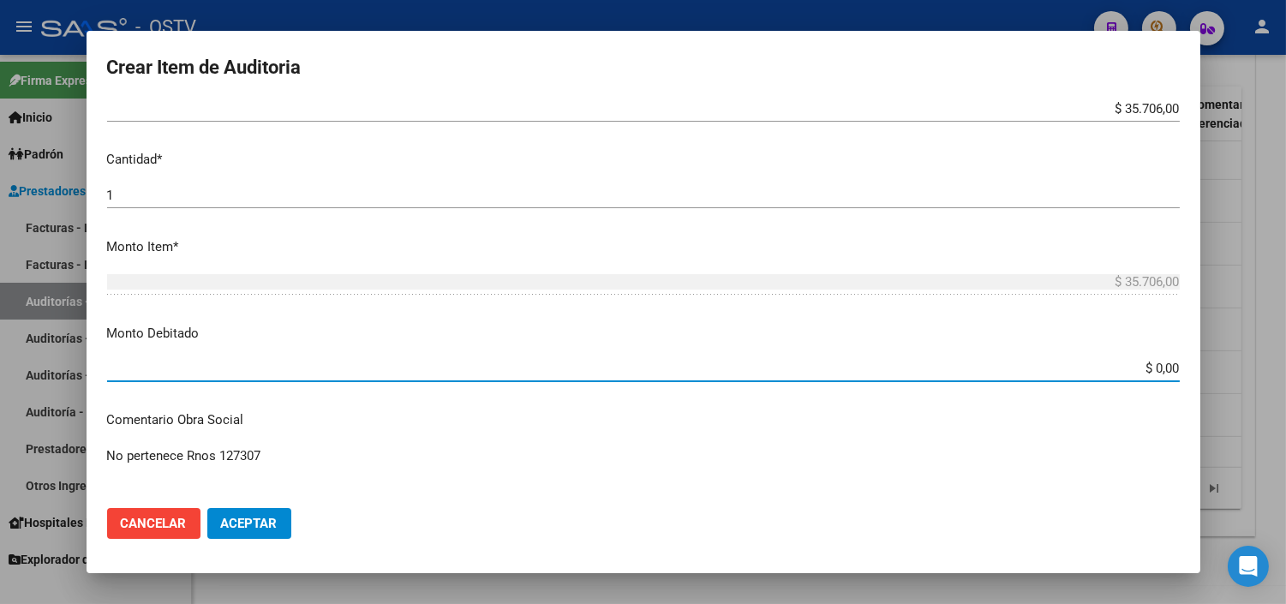
click at [1154, 374] on input "$ 0,00" at bounding box center [643, 368] width 1073 height 15
type input "$ 35.706,00"
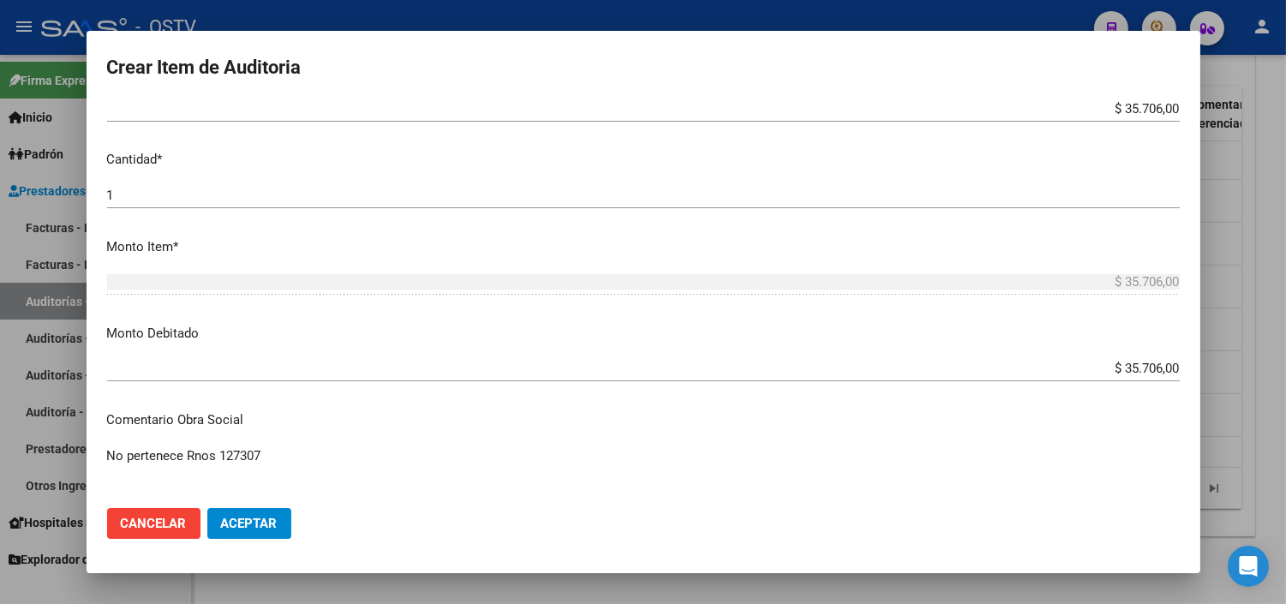
scroll to position [781, 0]
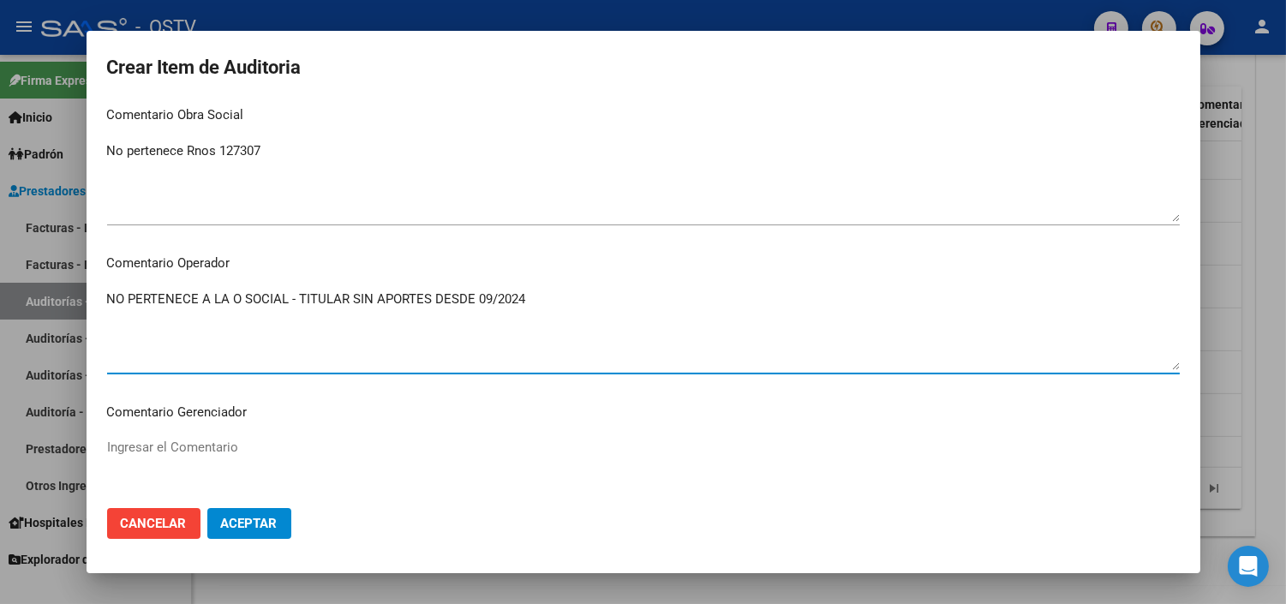
drag, startPoint x: 526, startPoint y: 302, endPoint x: 516, endPoint y: 297, distance: 11.1
click at [516, 297] on textarea "NO PERTENECE A LA O SOCIAL - TITULAR SIN APORTES DESDE 09/2024" at bounding box center [643, 330] width 1073 height 81
click at [524, 292] on textarea "NO PERTENECE A LA O SOCIAL - TITULAR SIN APORTES DESDE 09/2024" at bounding box center [643, 330] width 1073 height 81
click at [529, 304] on textarea "NO PERTENECE A LA O SOCIAL - TITULAR SIN APORTES DESDE 09/2024" at bounding box center [643, 330] width 1073 height 81
drag, startPoint x: 350, startPoint y: 295, endPoint x: 426, endPoint y: 296, distance: 76.3
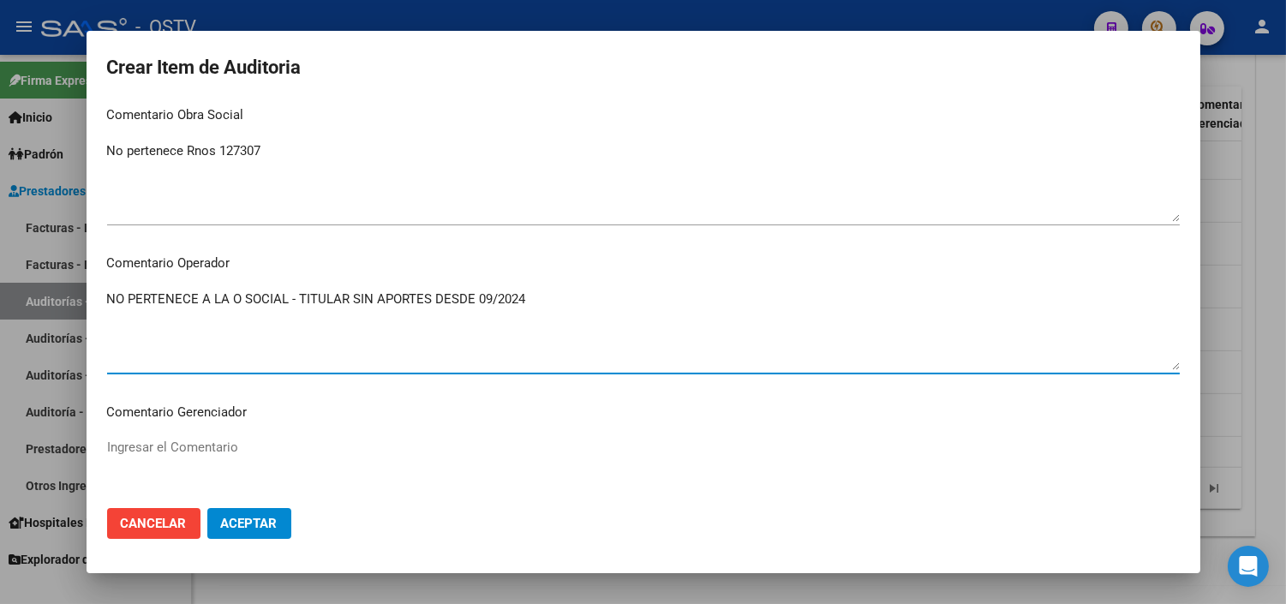
click at [426, 296] on textarea "NO PERTENECE A LA O SOCIAL - TITULAR SIN APORTES DESDE 09/2024" at bounding box center [643, 330] width 1073 height 81
drag, startPoint x: 298, startPoint y: 296, endPoint x: 425, endPoint y: 297, distance: 126.8
click at [425, 297] on textarea "NO PERTENECE A LA O SOCIAL - TITULAR SIN APORTES DESDE 09/2024" at bounding box center [643, 330] width 1073 height 81
click at [525, 296] on textarea "NO PERTENECE A LA O SOCIAL - TITULAR SIN APORTES DESDE 09/2024" at bounding box center [643, 330] width 1073 height 81
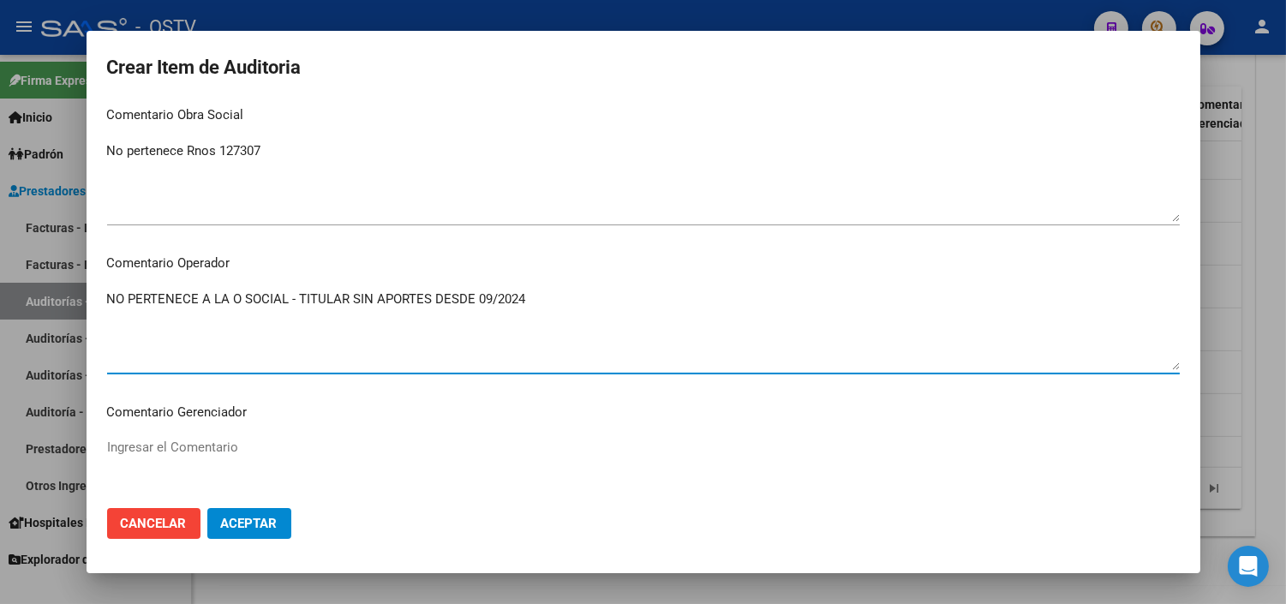
click at [525, 296] on textarea "NO PERTENECE A LA O SOCIAL - TITULAR SIN APORTES DESDE 09/2024" at bounding box center [643, 330] width 1073 height 81
type textarea "NO PERTENECE A LA O SOCIAL - TITULAR SIN APORTES DESDE 09/2024"
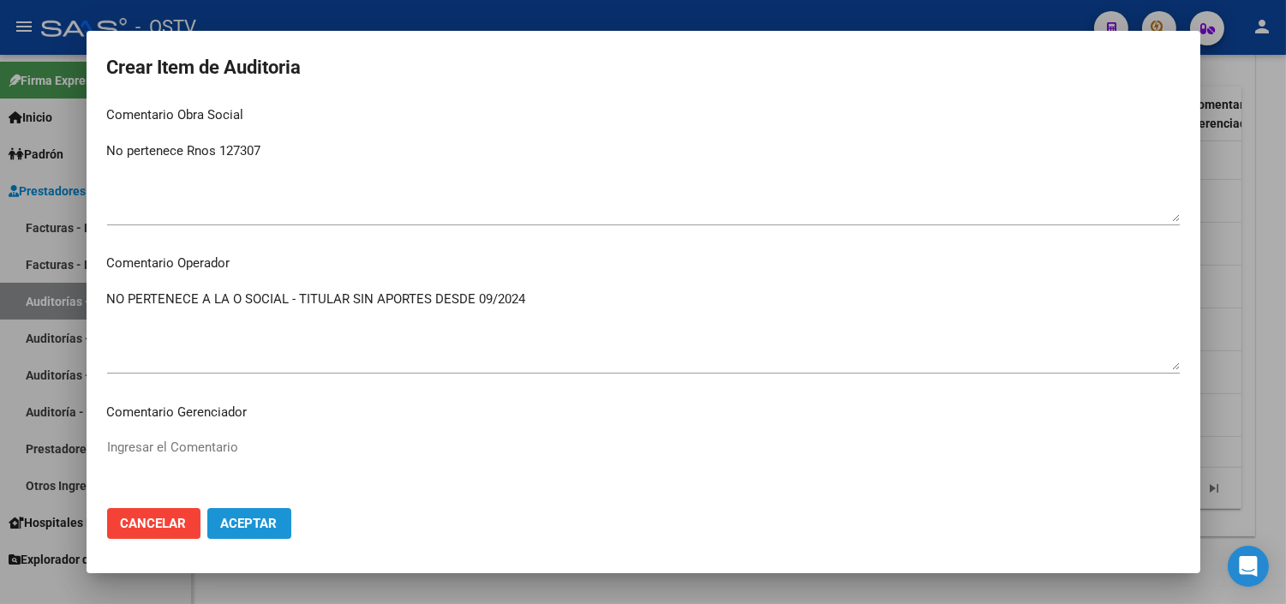
click at [254, 516] on span "Aceptar" at bounding box center [249, 523] width 57 height 15
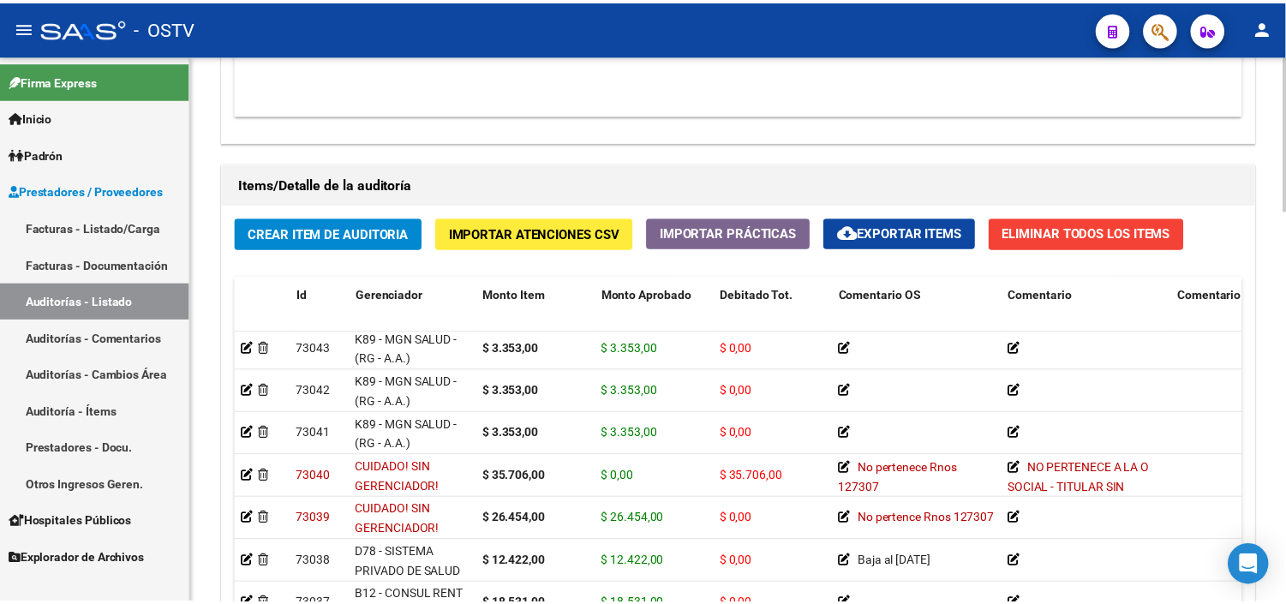
scroll to position [1428, 0]
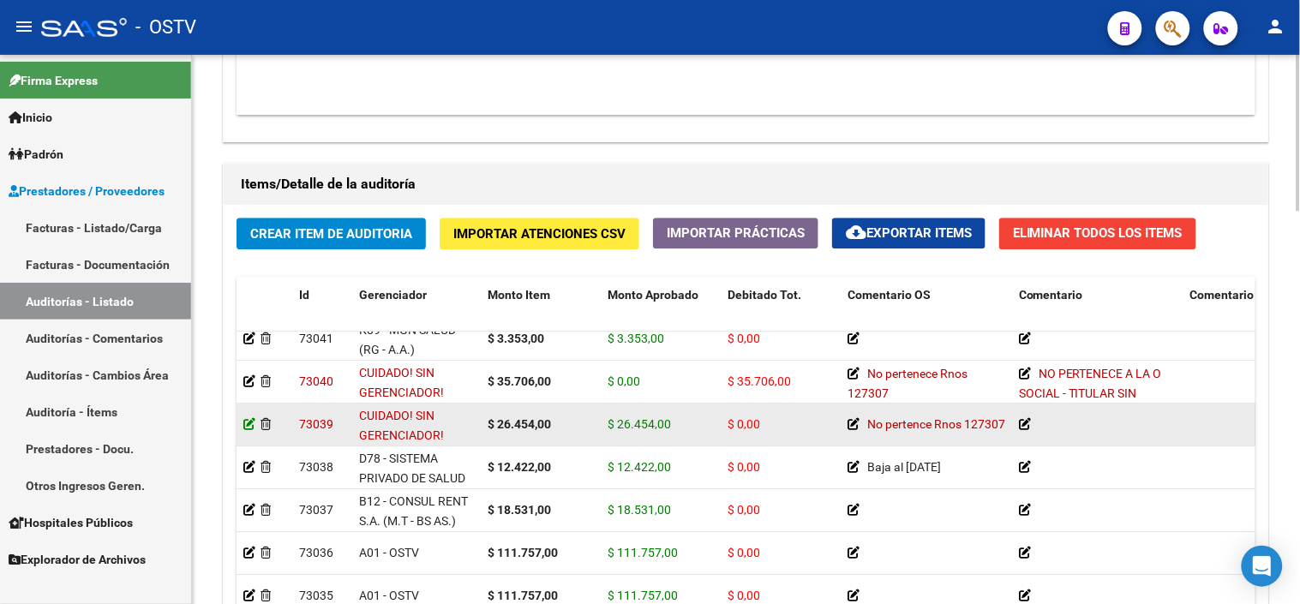
click at [245, 424] on icon at bounding box center [249, 424] width 12 height 12
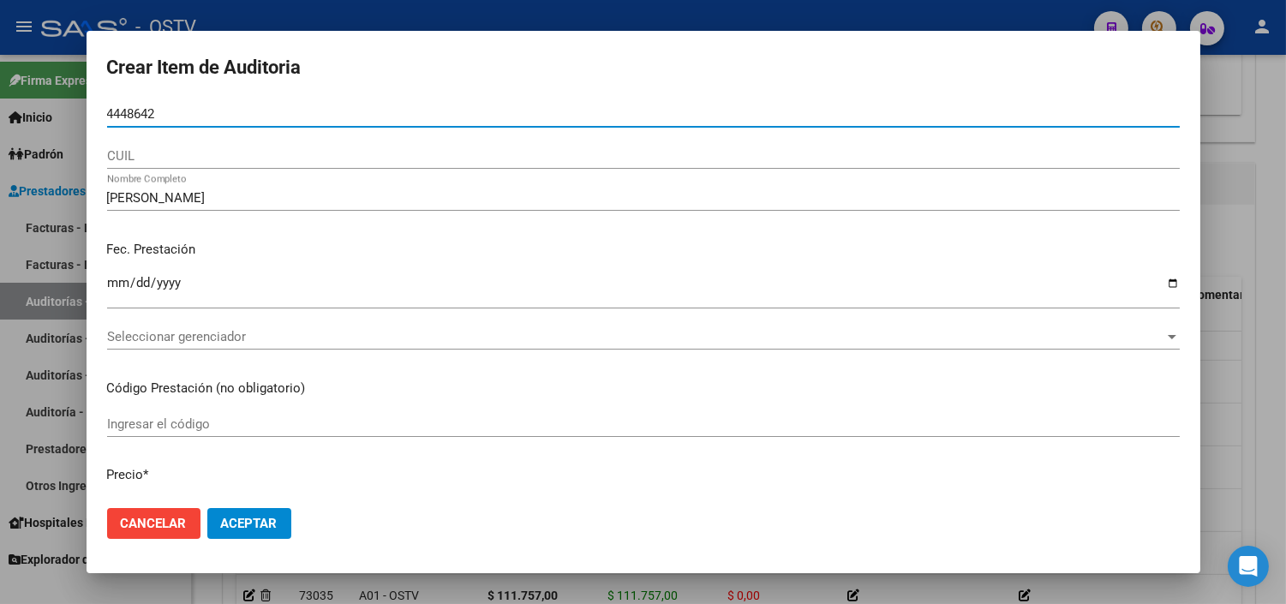
type input "44486428"
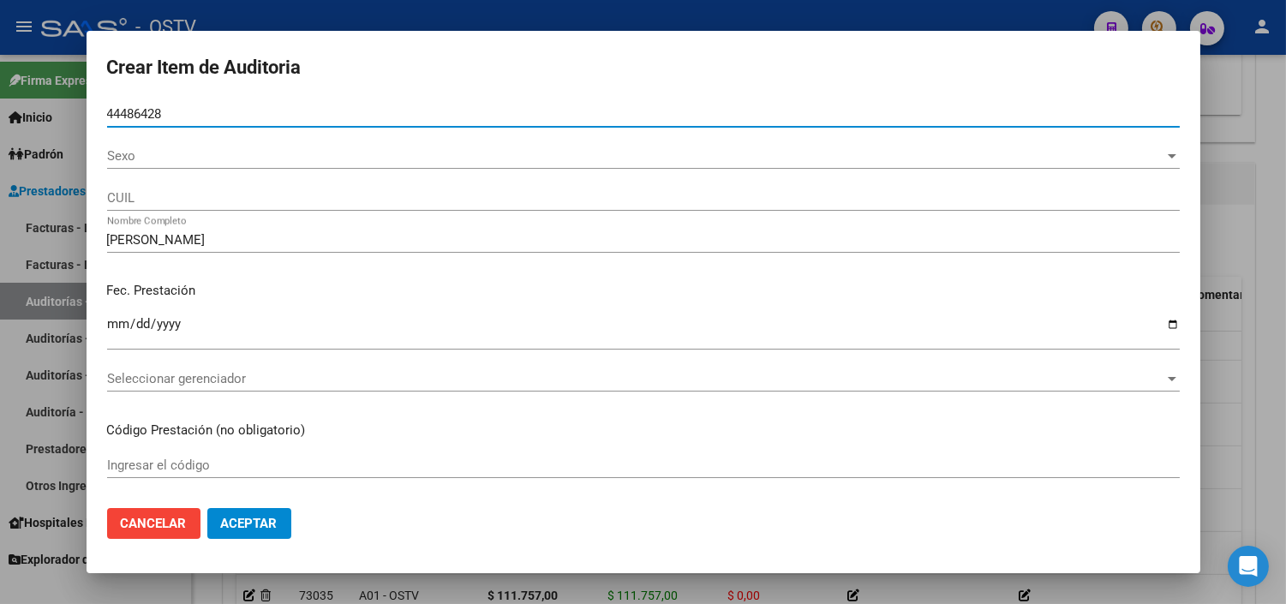
click at [130, 160] on span "Sexo" at bounding box center [635, 155] width 1057 height 15
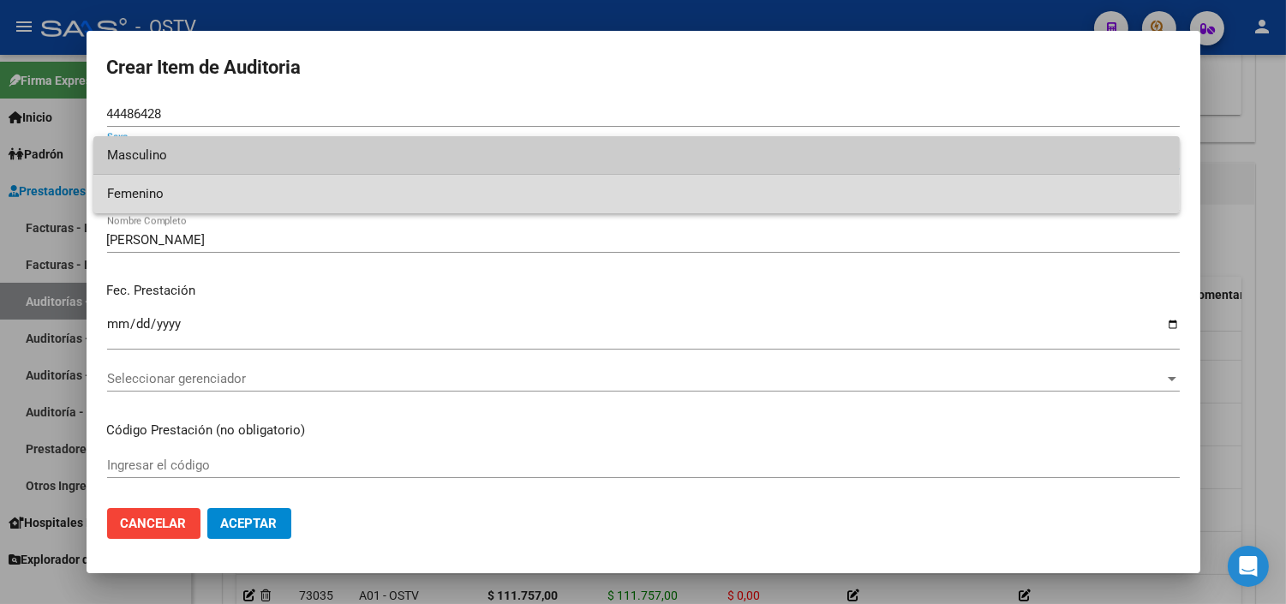
click at [154, 200] on span "Femenino" at bounding box center [636, 194] width 1059 height 39
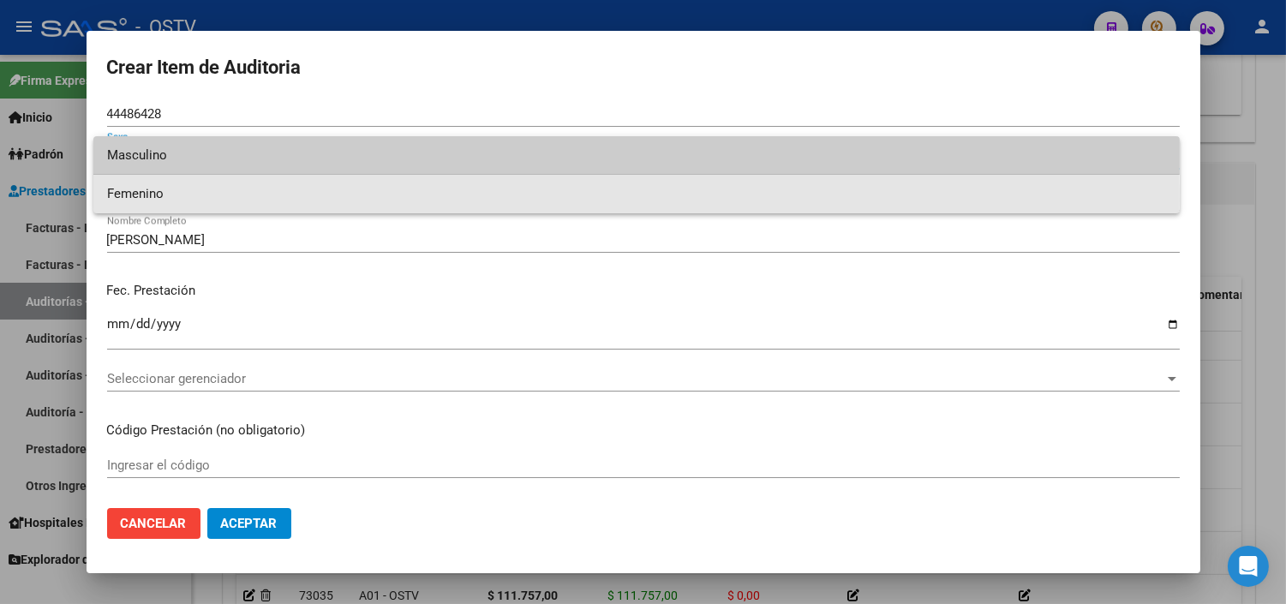
type input "27444864287"
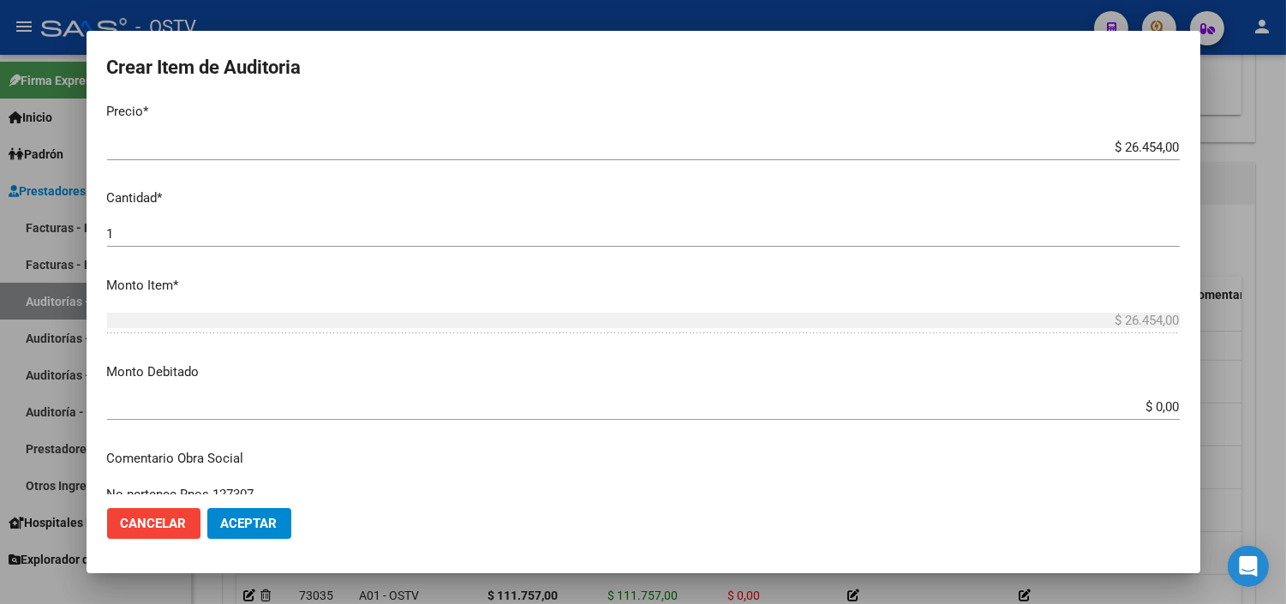
scroll to position [476, 0]
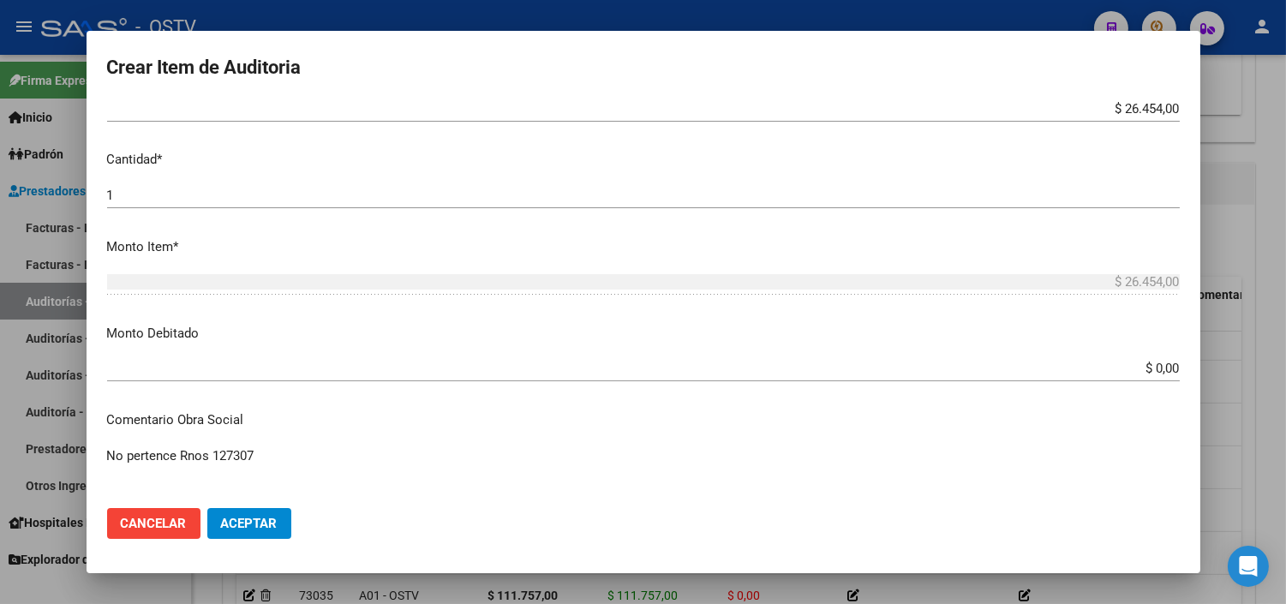
click at [1153, 373] on input "$ 0,00" at bounding box center [643, 368] width 1073 height 15
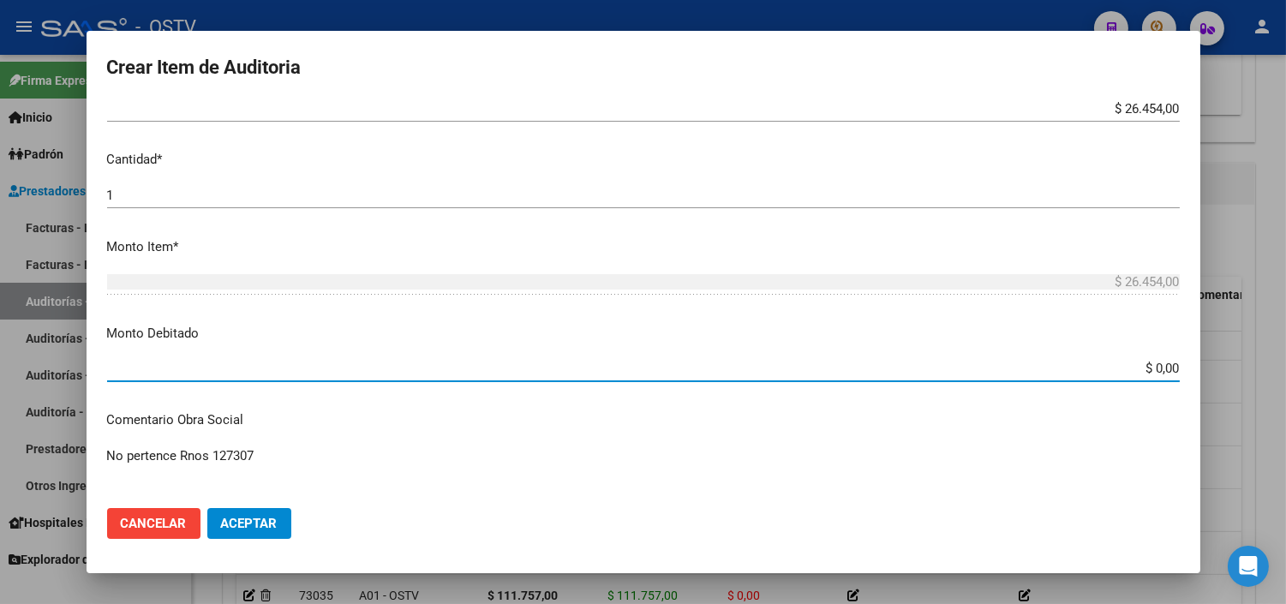
click at [1153, 373] on input "$ 0,00" at bounding box center [643, 368] width 1073 height 15
type input "$ 26.454,00"
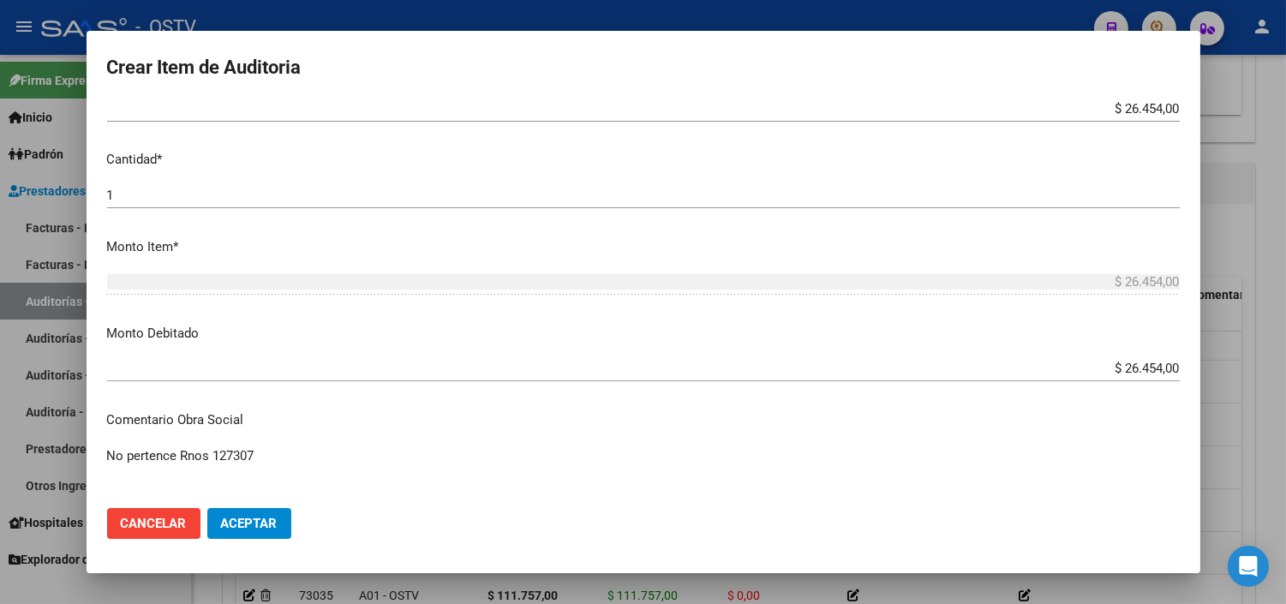
scroll to position [781, 0]
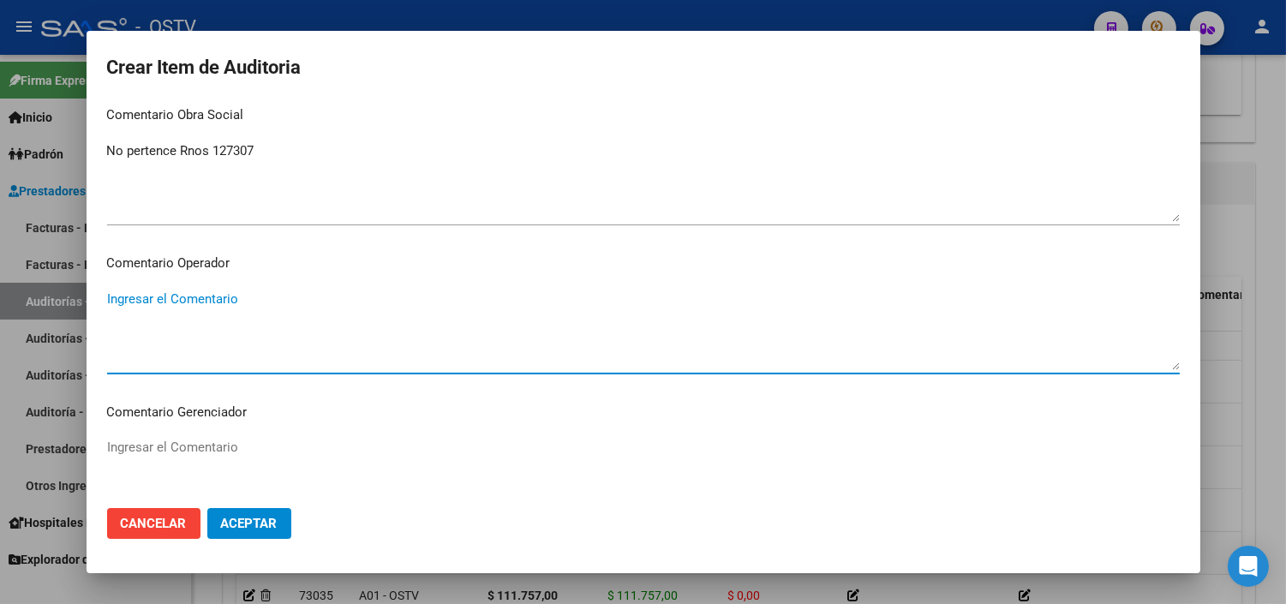
paste textarea "NO PERTENECE A LA O SOCIAL - TITULAR SIN APORTES DESDE 09/2024"
type textarea "NO PERTENECE A LA O SOCIAL - TITULAR SIN APORTES DESDE 09/2024"
click at [237, 529] on span "Aceptar" at bounding box center [249, 523] width 57 height 15
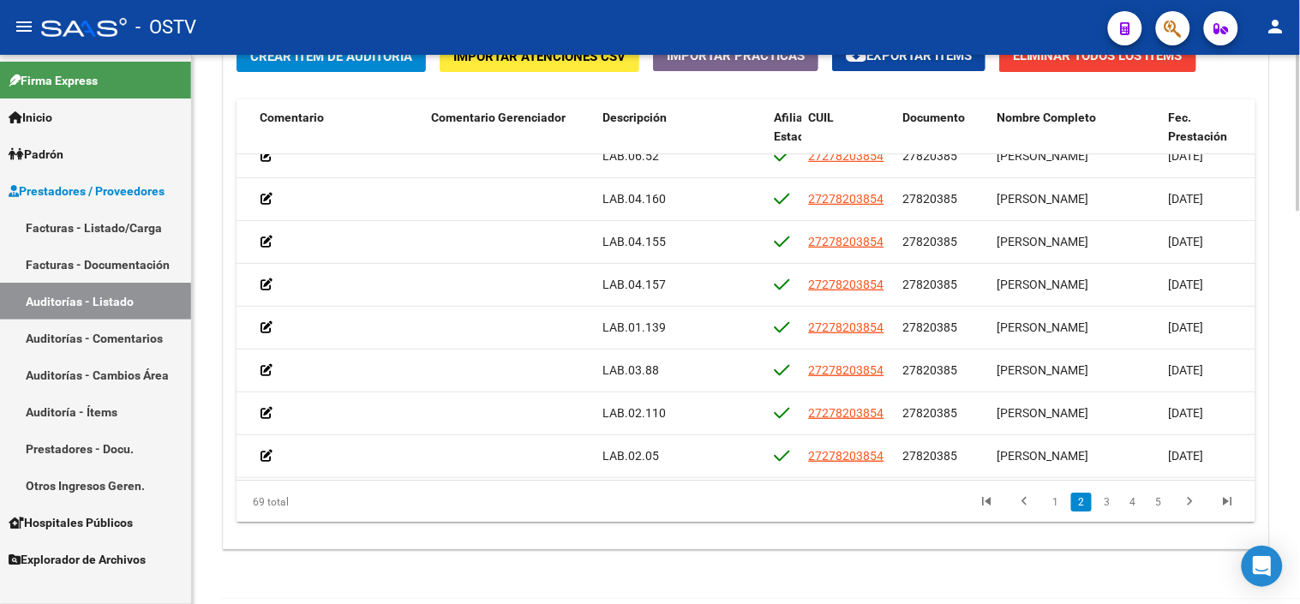
scroll to position [1294, 0]
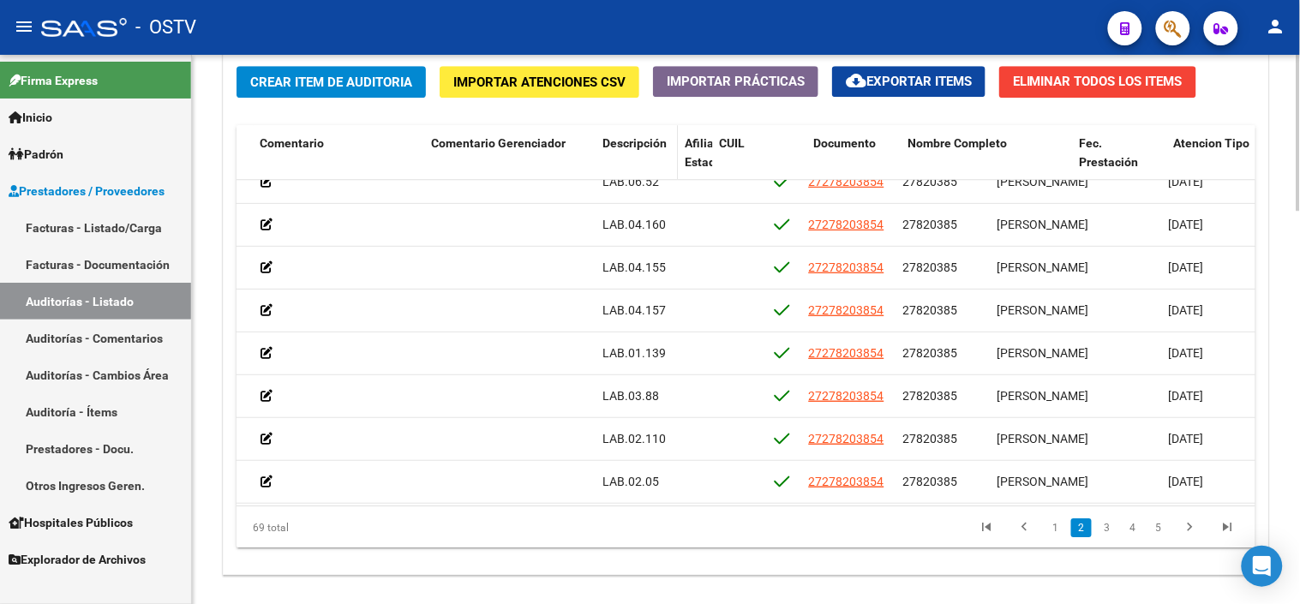
drag, startPoint x: 760, startPoint y: 146, endPoint x: 651, endPoint y: 147, distance: 108.8
click at [651, 147] on datatable-header-cell "Descripción" at bounding box center [637, 162] width 82 height 75
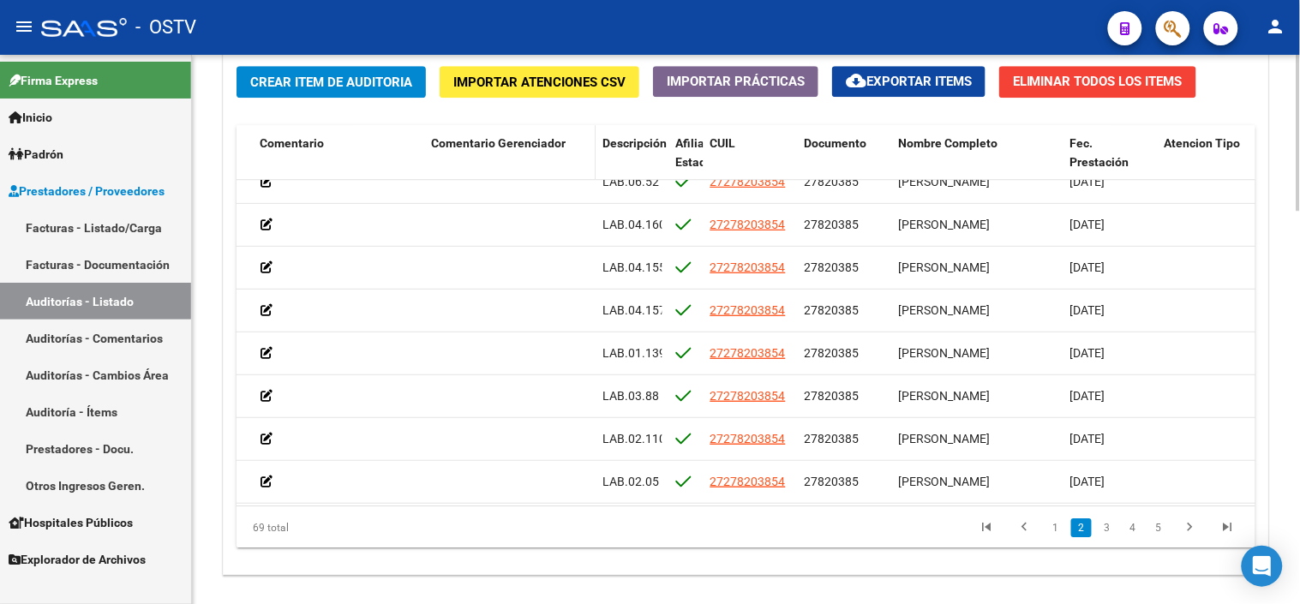
drag, startPoint x: 650, startPoint y: 147, endPoint x: 591, endPoint y: 156, distance: 58.9
click at [591, 156] on datatable-header-cell "Comentario Gerenciador" at bounding box center [509, 162] width 171 height 75
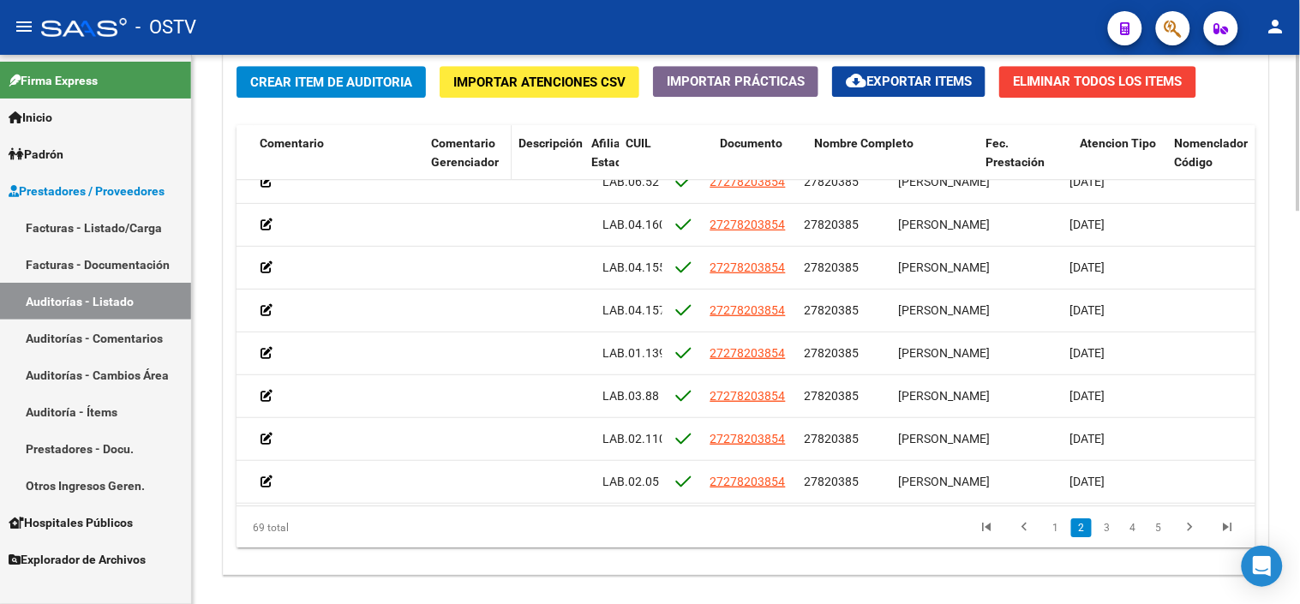
drag, startPoint x: 591, startPoint y: 156, endPoint x: 498, endPoint y: 148, distance: 93.7
click at [498, 148] on datatable-header-cell "Comentario Gerenciador" at bounding box center [467, 162] width 87 height 75
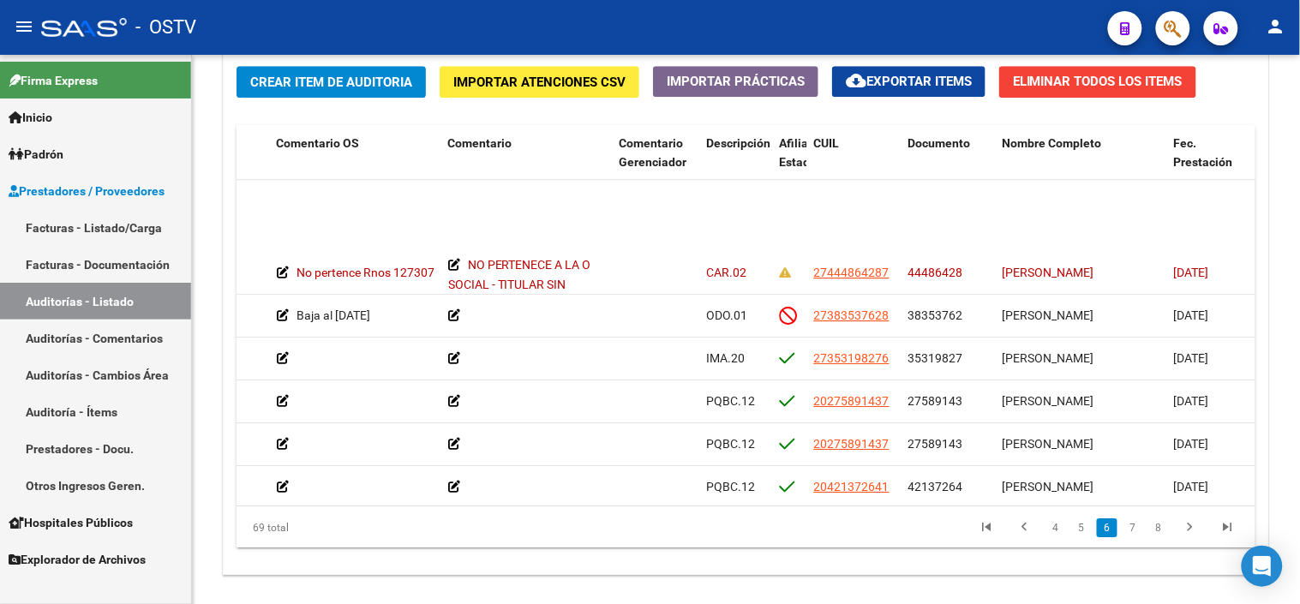
scroll to position [1523, 571]
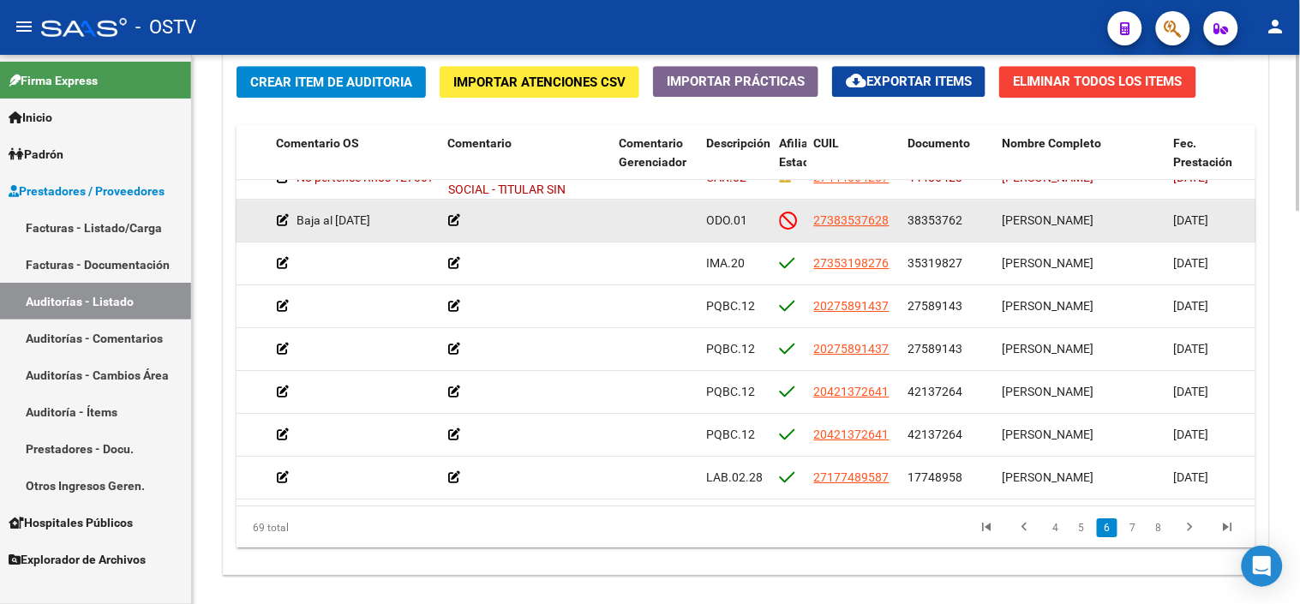
click at [931, 219] on span "38353762" at bounding box center [935, 220] width 55 height 14
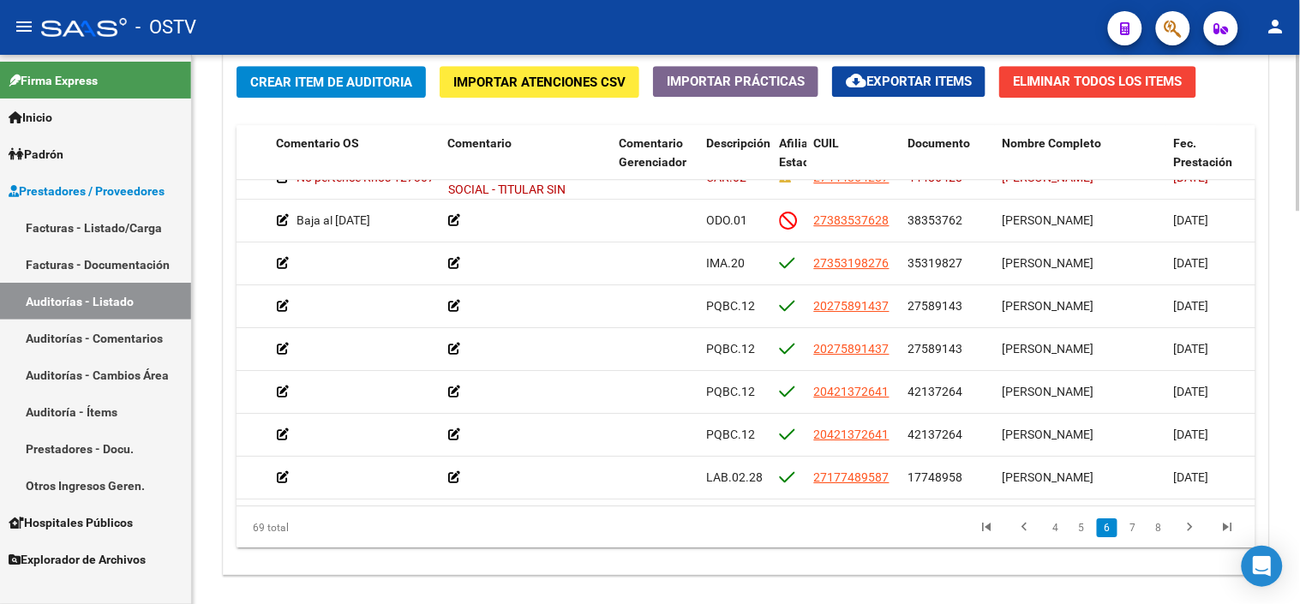
copy span "38353762"
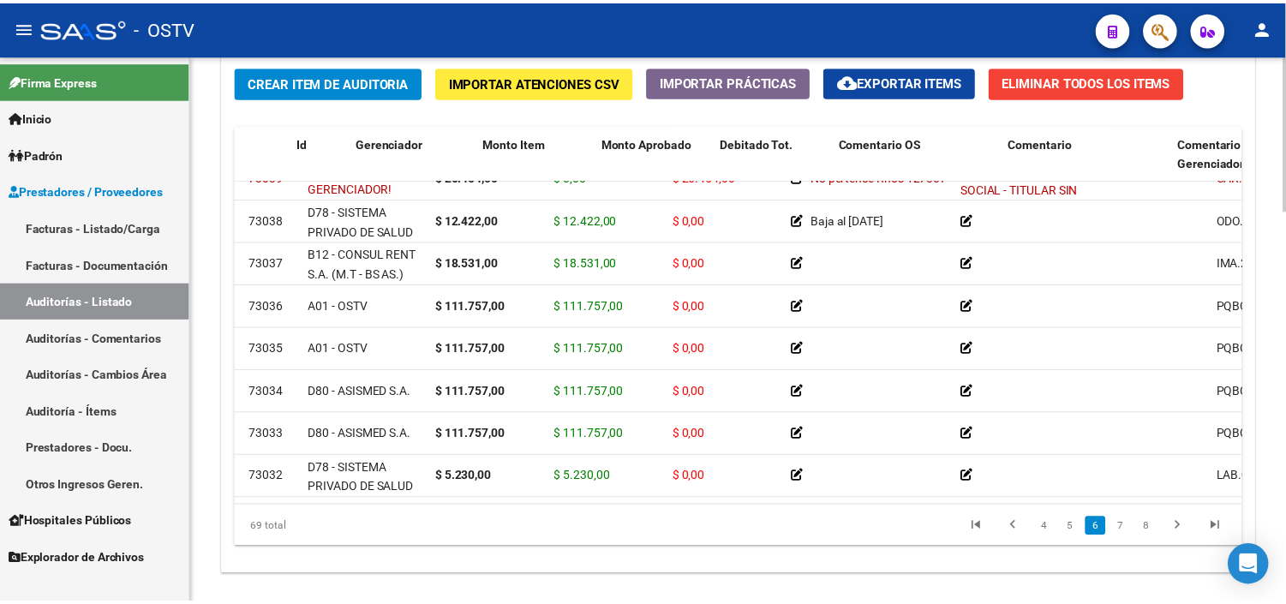
scroll to position [1523, 0]
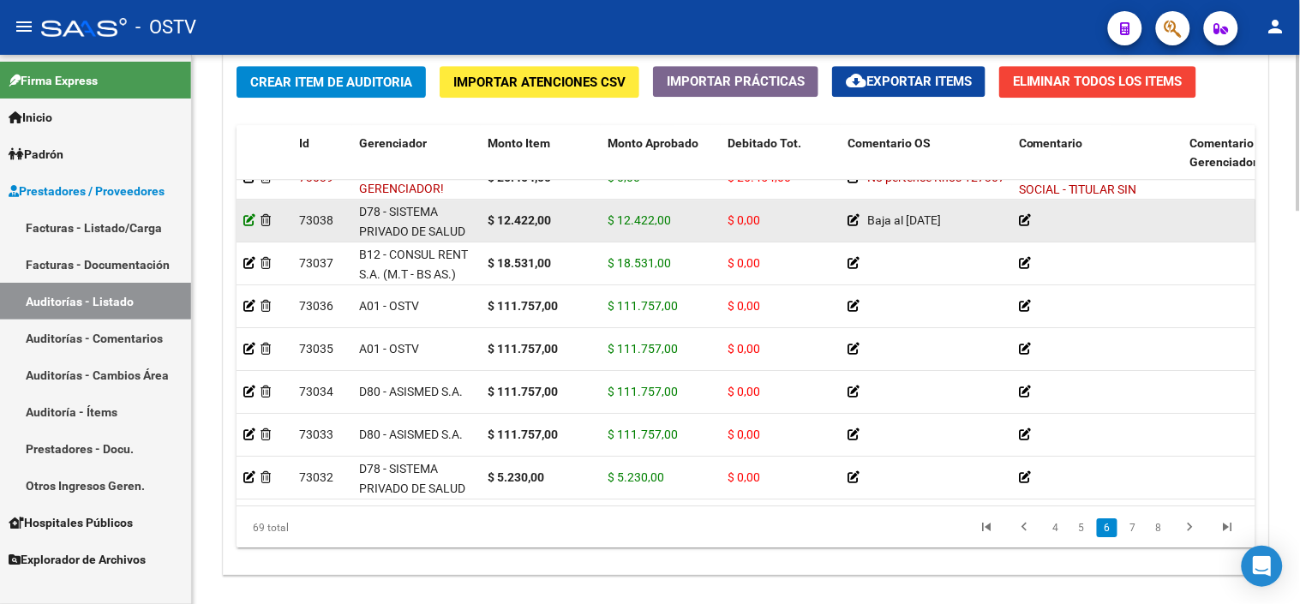
click at [251, 225] on icon at bounding box center [249, 220] width 12 height 12
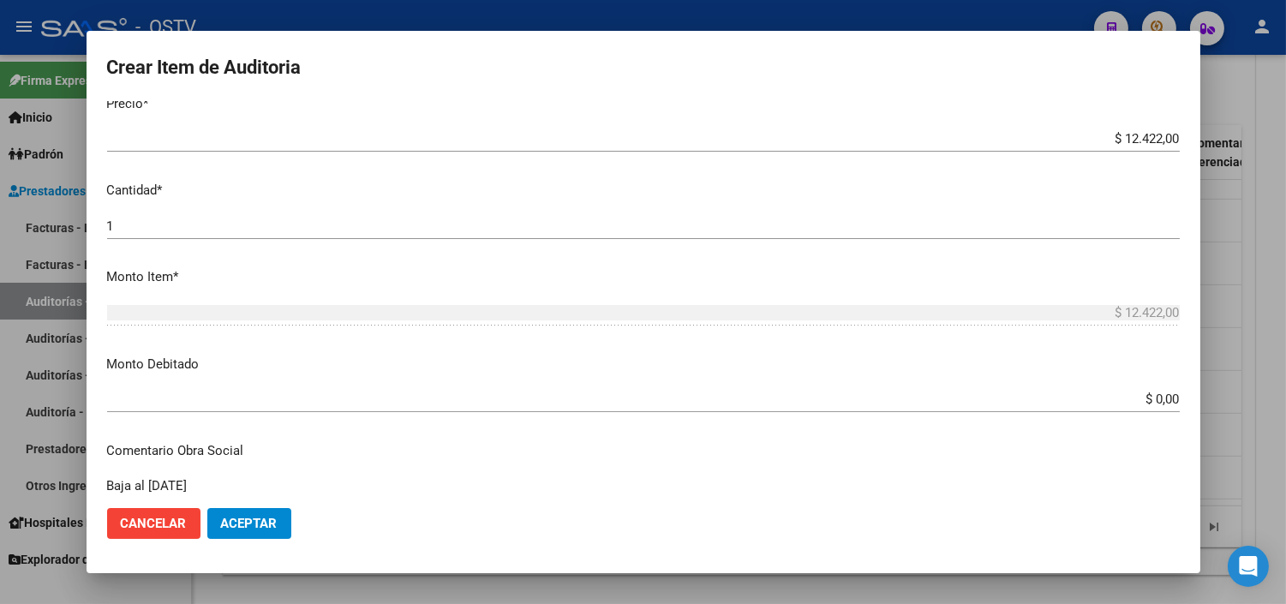
scroll to position [476, 0]
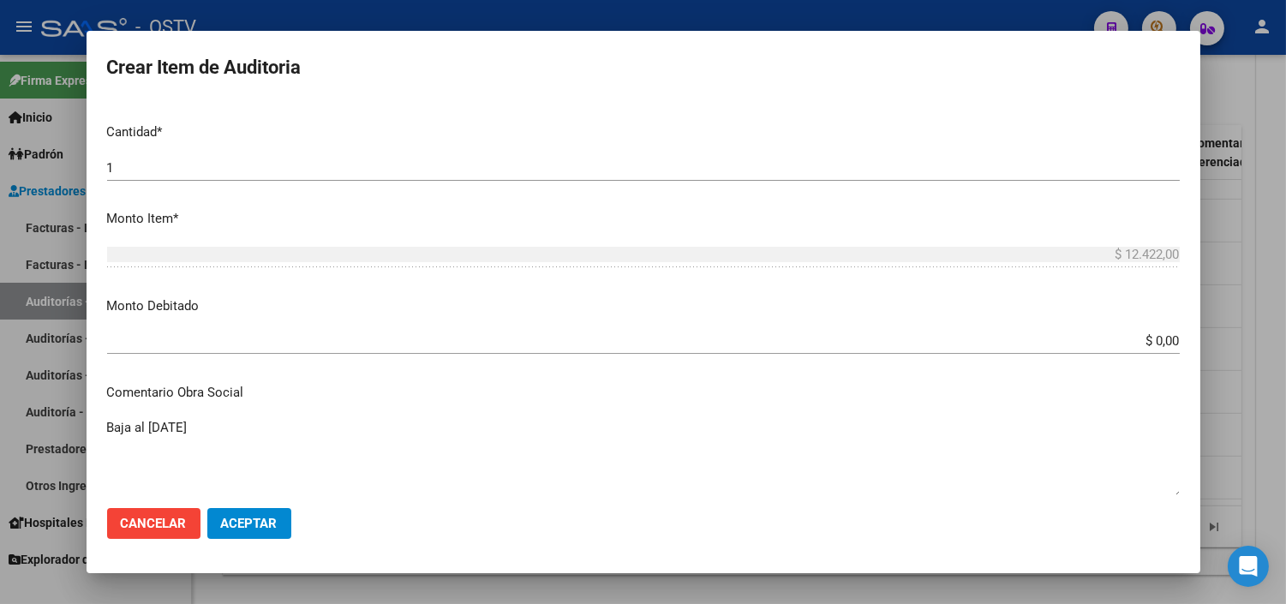
click at [1135, 339] on input "$ 0,00" at bounding box center [643, 340] width 1073 height 15
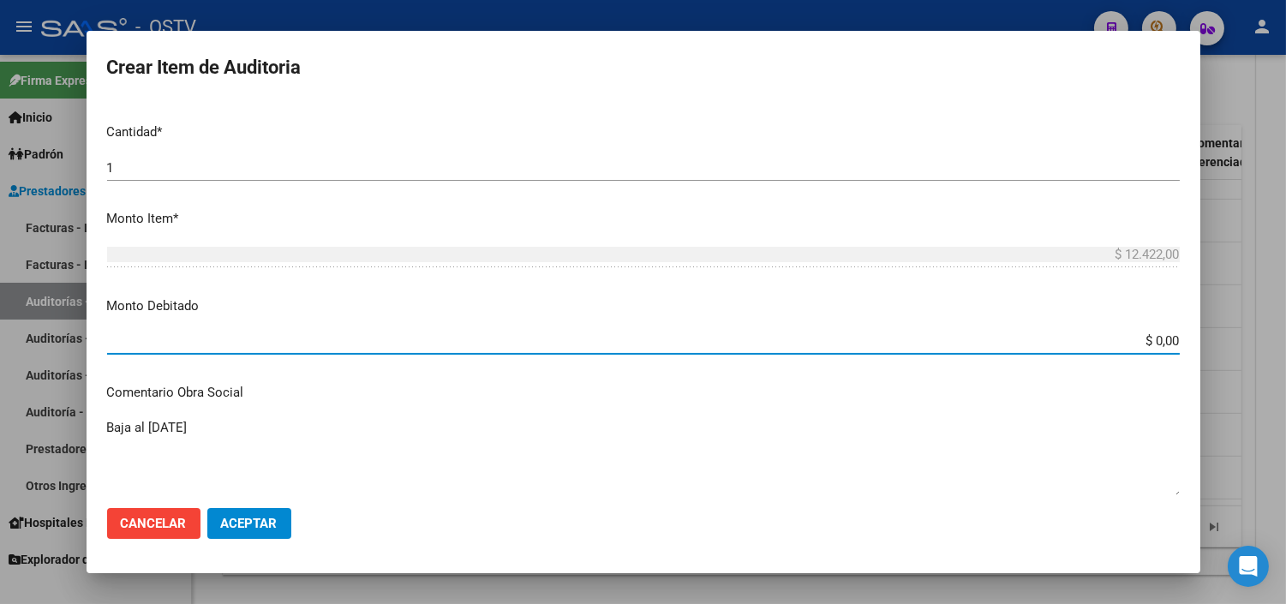
click at [1136, 339] on input "$ 0,00" at bounding box center [643, 340] width 1073 height 15
type input "$ 12.422,00"
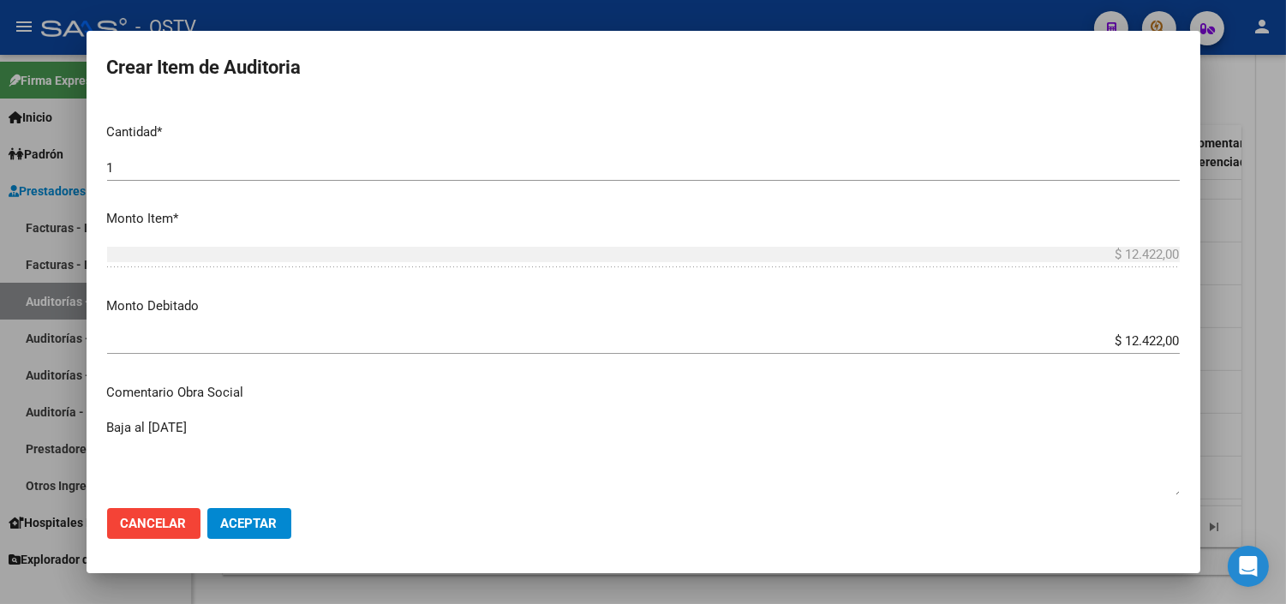
scroll to position [752, 0]
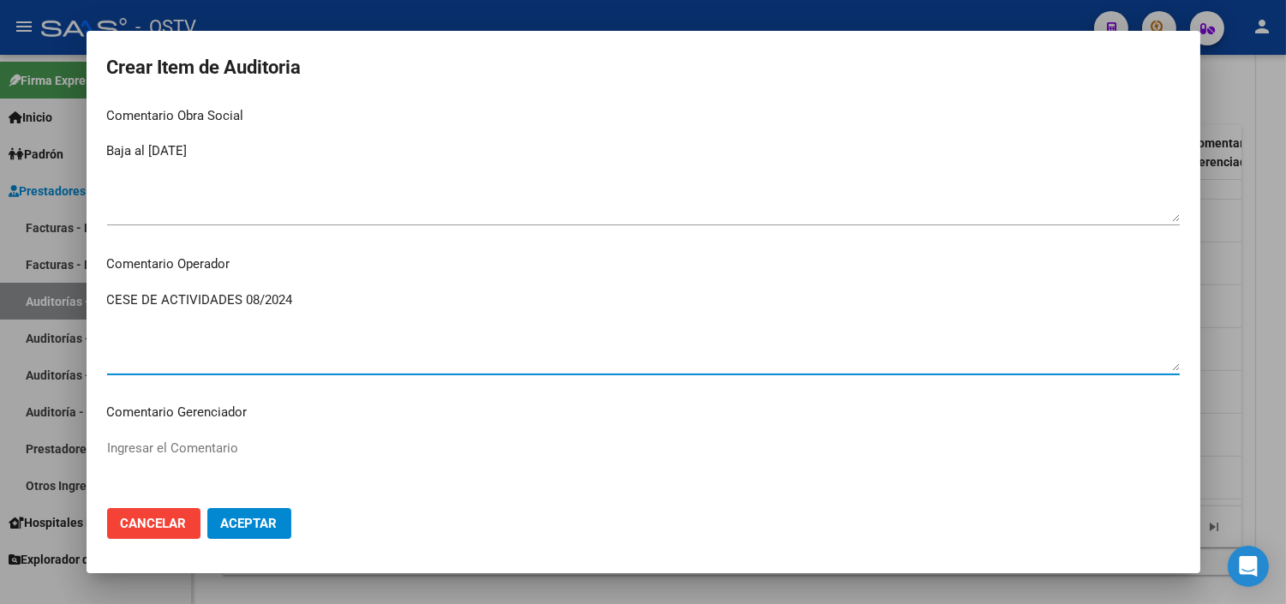
type textarea "CESE DE ACTIVIDADES 08/2024"
click at [251, 525] on span "Aceptar" at bounding box center [249, 523] width 57 height 15
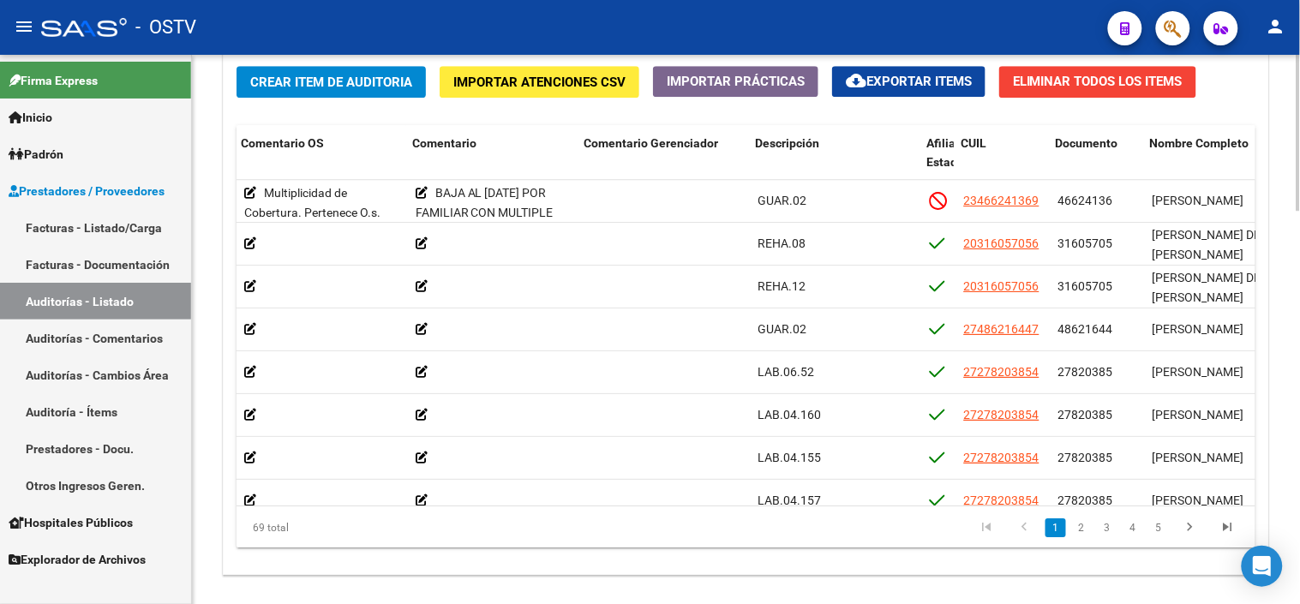
scroll to position [0, 608]
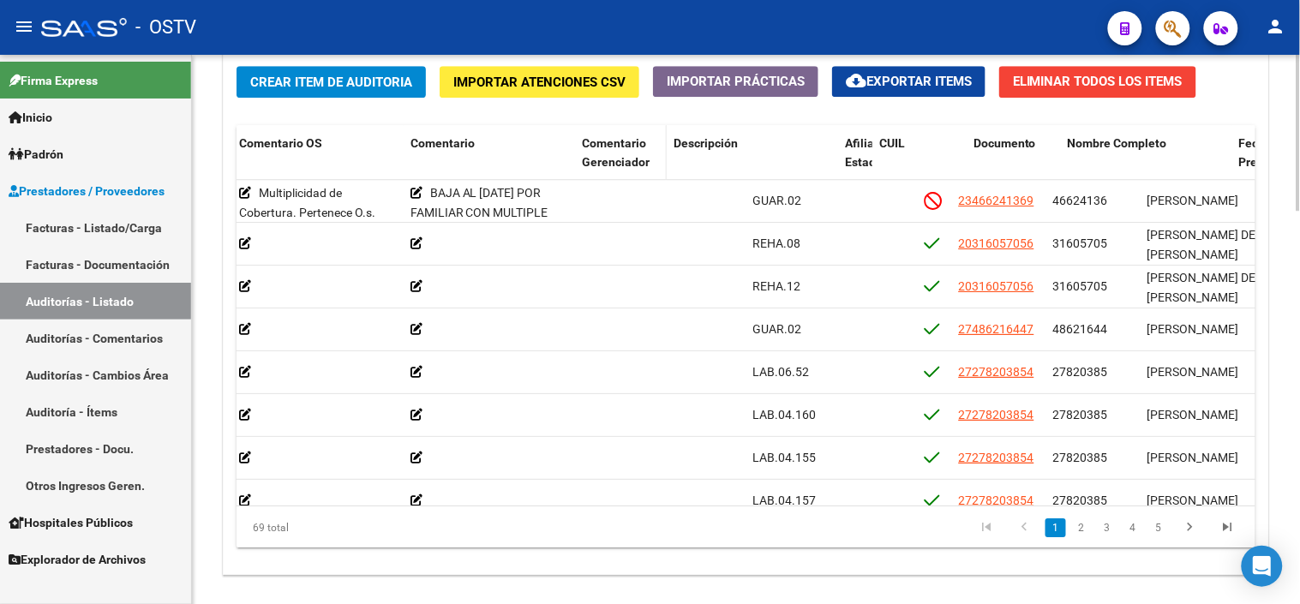
drag, startPoint x: 739, startPoint y: 151, endPoint x: 646, endPoint y: 149, distance: 93.4
click at [646, 149] on datatable-header-cell "Comentario Gerenciador" at bounding box center [621, 162] width 92 height 75
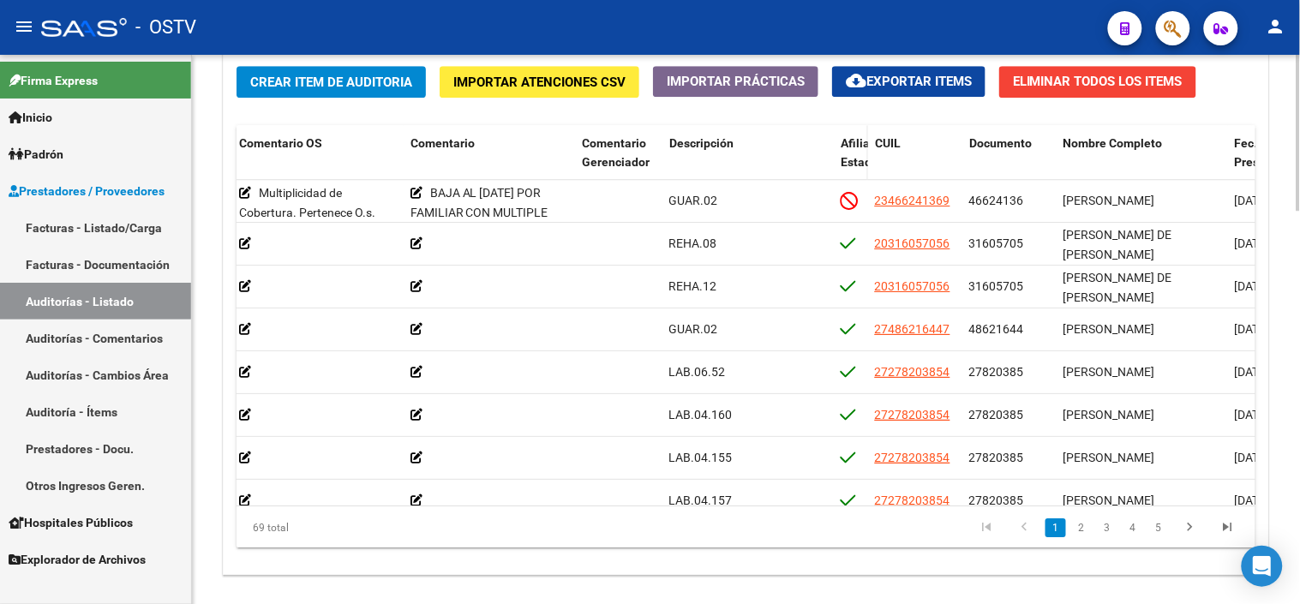
drag, startPoint x: 646, startPoint y: 149, endPoint x: 838, endPoint y: 159, distance: 192.2
click at [838, 159] on datatable-header-cell "Afiliado Estado" at bounding box center [851, 162] width 34 height 75
drag, startPoint x: 827, startPoint y: 157, endPoint x: 739, endPoint y: 153, distance: 87.5
click at [739, 153] on datatable-header-cell "Descripción" at bounding box center [708, 162] width 93 height 75
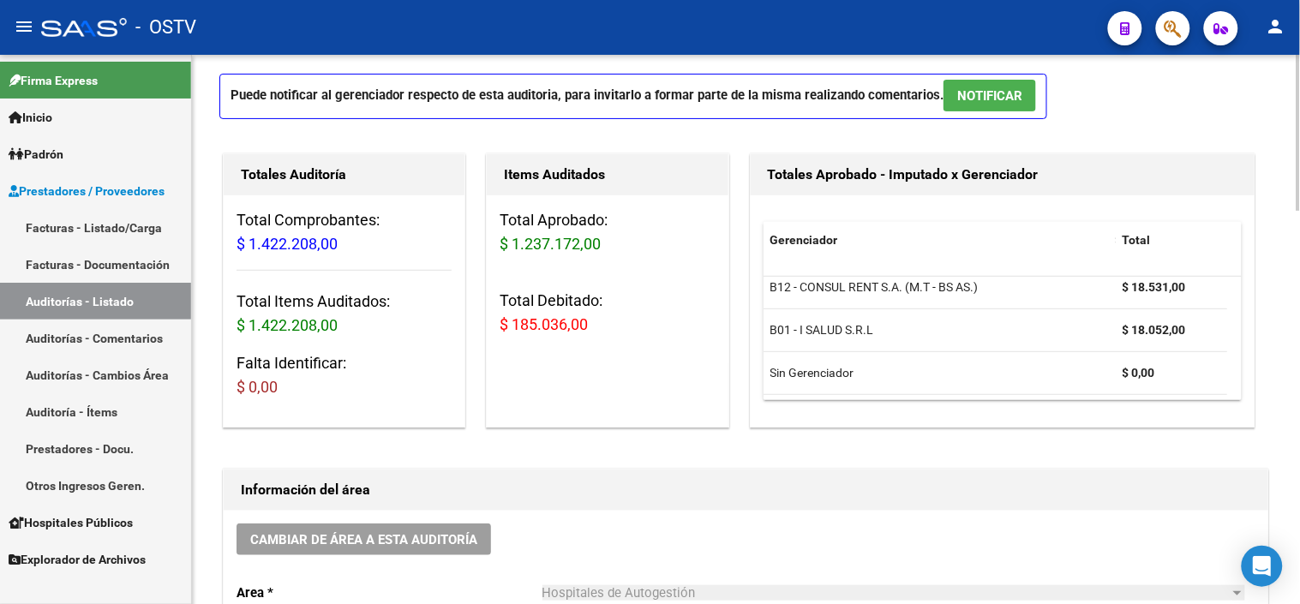
scroll to position [0, 0]
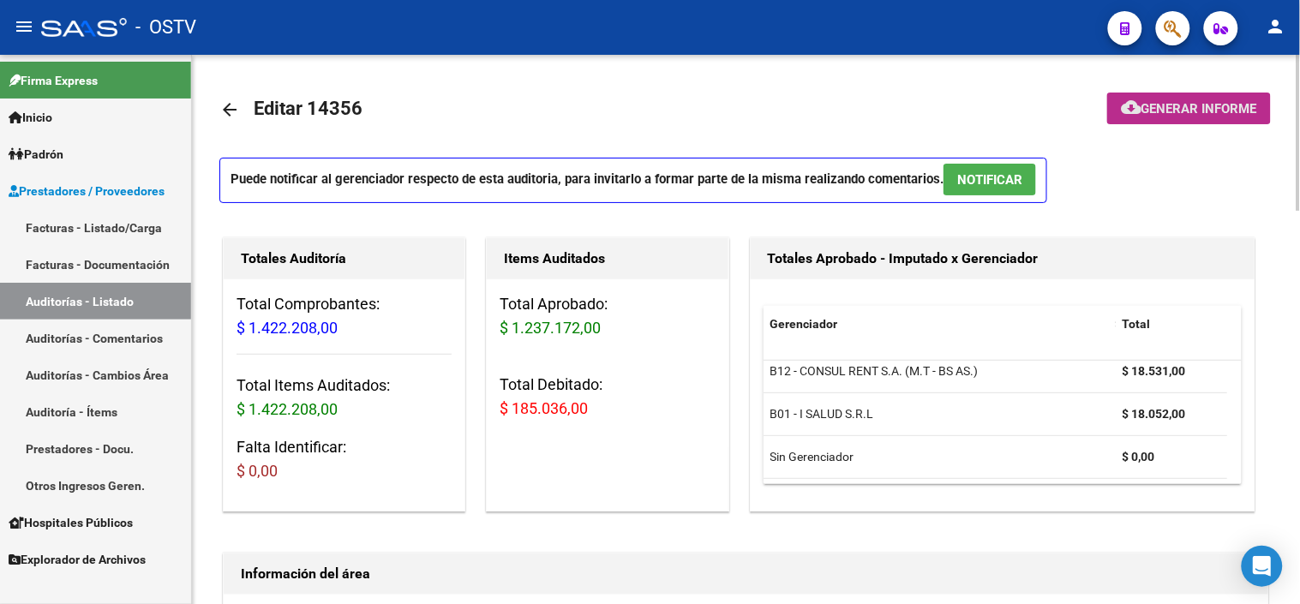
click at [1160, 108] on span "Generar informe" at bounding box center [1199, 108] width 116 height 15
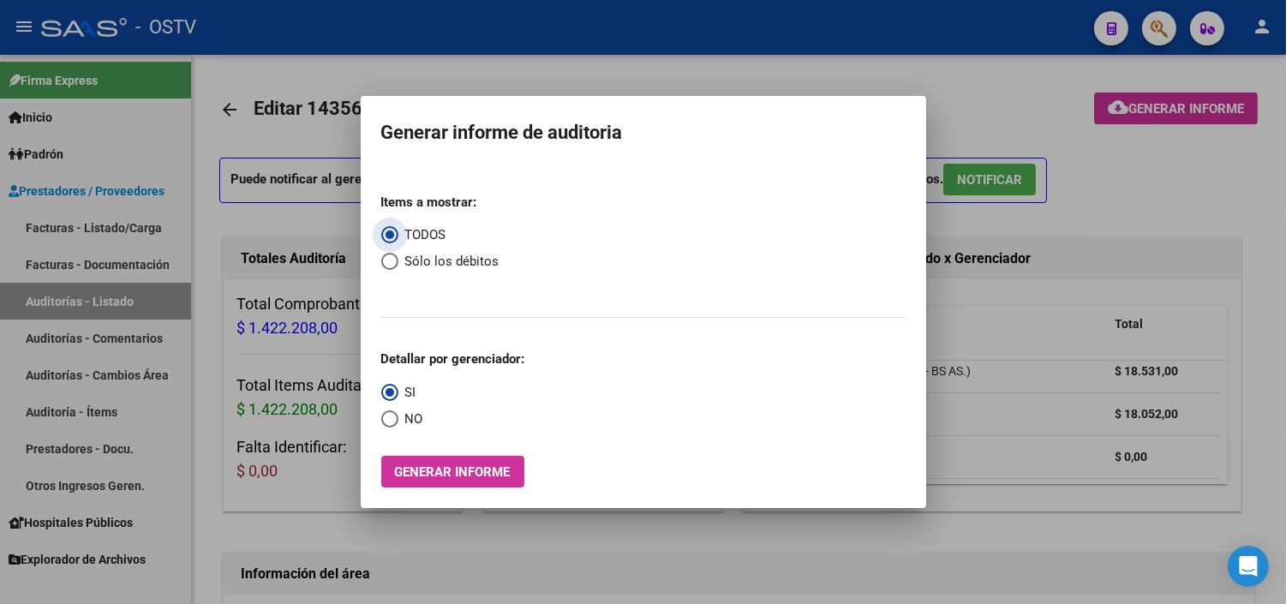
click at [461, 264] on span "Sólo los débitos" at bounding box center [448, 262] width 101 height 20
click at [398, 264] on input "Sólo los débitos" at bounding box center [389, 261] width 17 height 17
radio input "true"
click at [384, 428] on span "Select an option" at bounding box center [389, 418] width 17 height 17
click at [384, 428] on input "NO" at bounding box center [389, 418] width 17 height 17
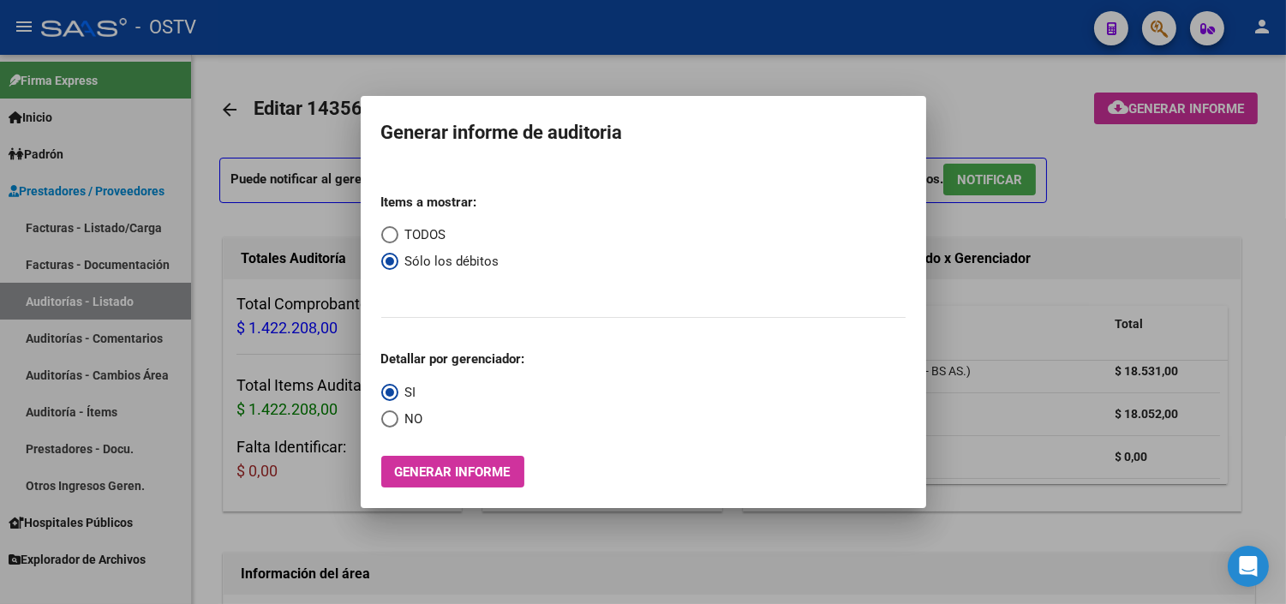
radio input "true"
click at [422, 475] on span "Generar informe" at bounding box center [453, 471] width 116 height 15
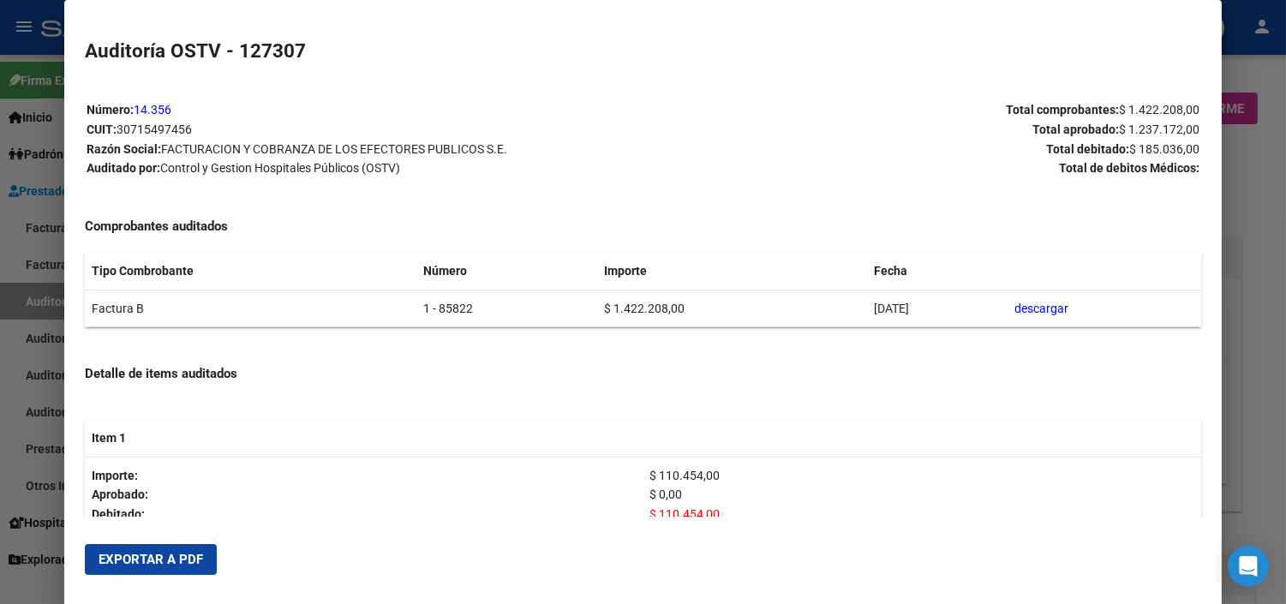
click at [189, 574] on button "Exportar a PDF" at bounding box center [151, 559] width 132 height 31
click at [1237, 311] on div at bounding box center [643, 302] width 1286 height 604
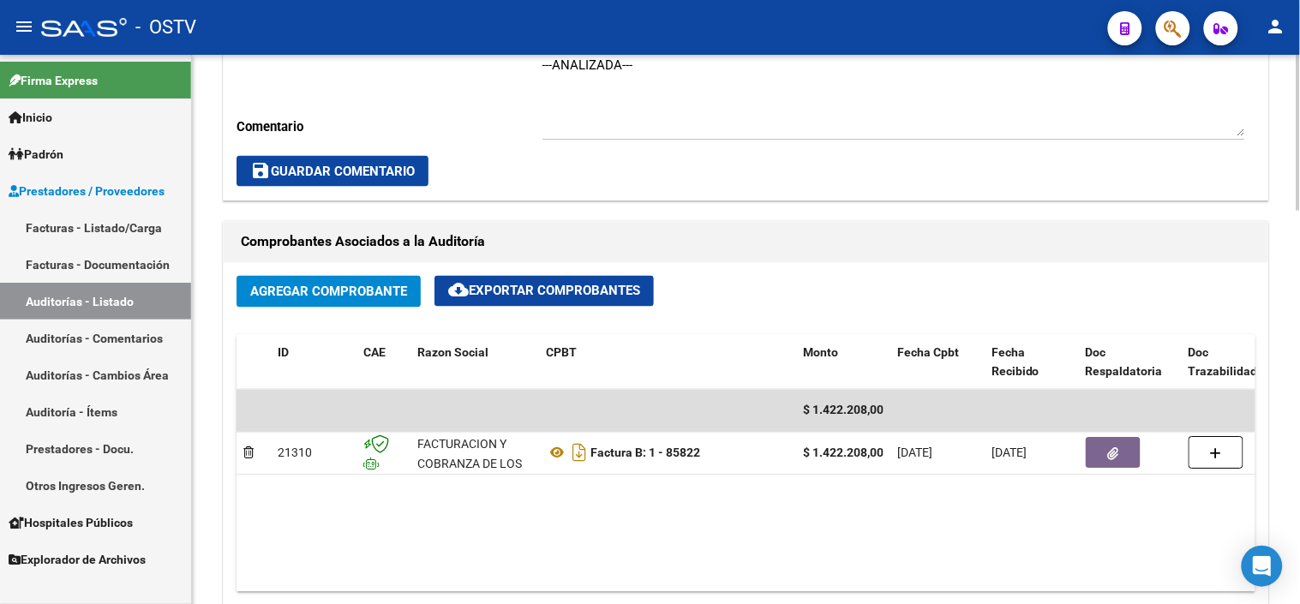
scroll to position [666, 0]
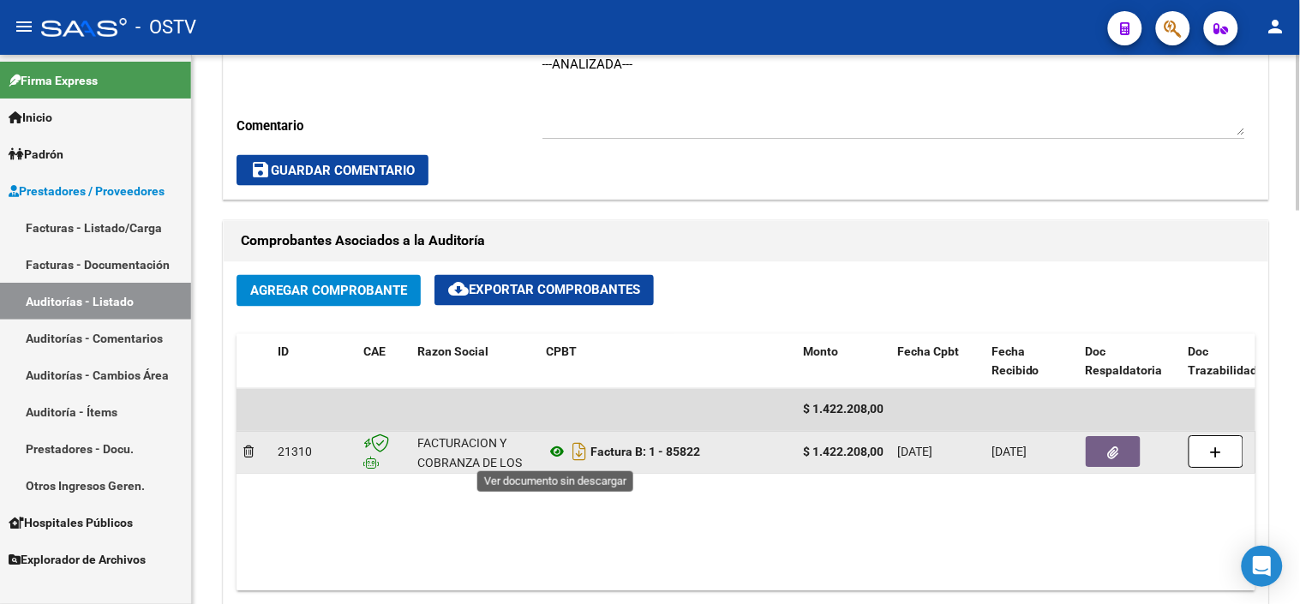
click at [558, 457] on icon at bounding box center [557, 452] width 22 height 21
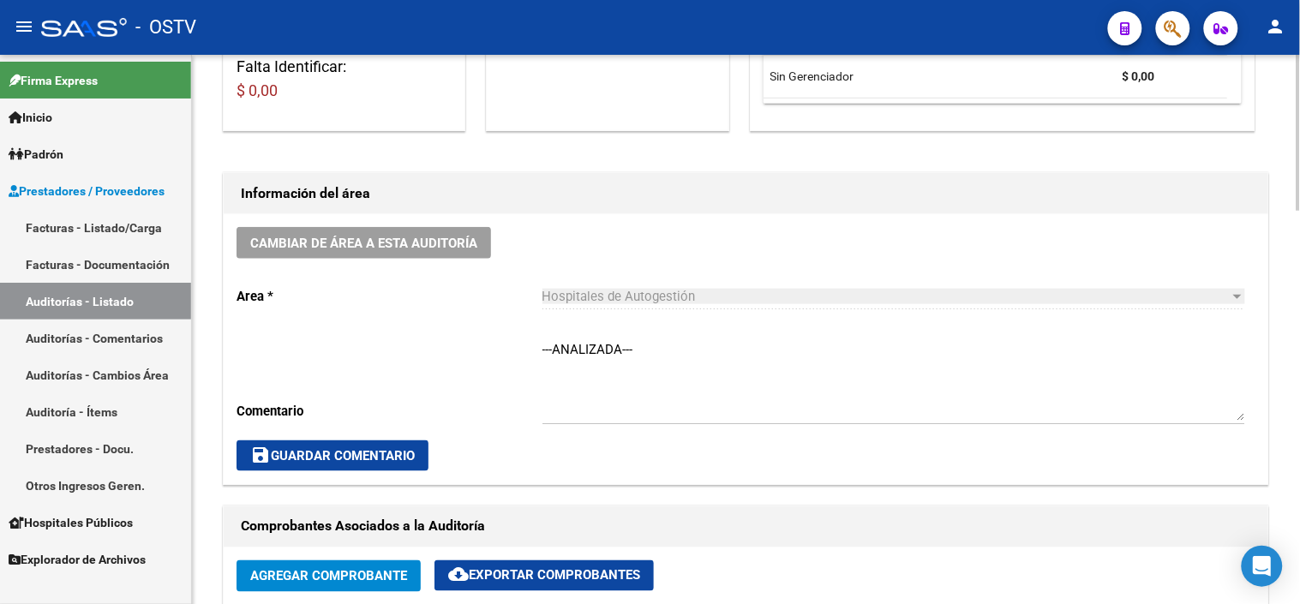
scroll to position [476, 0]
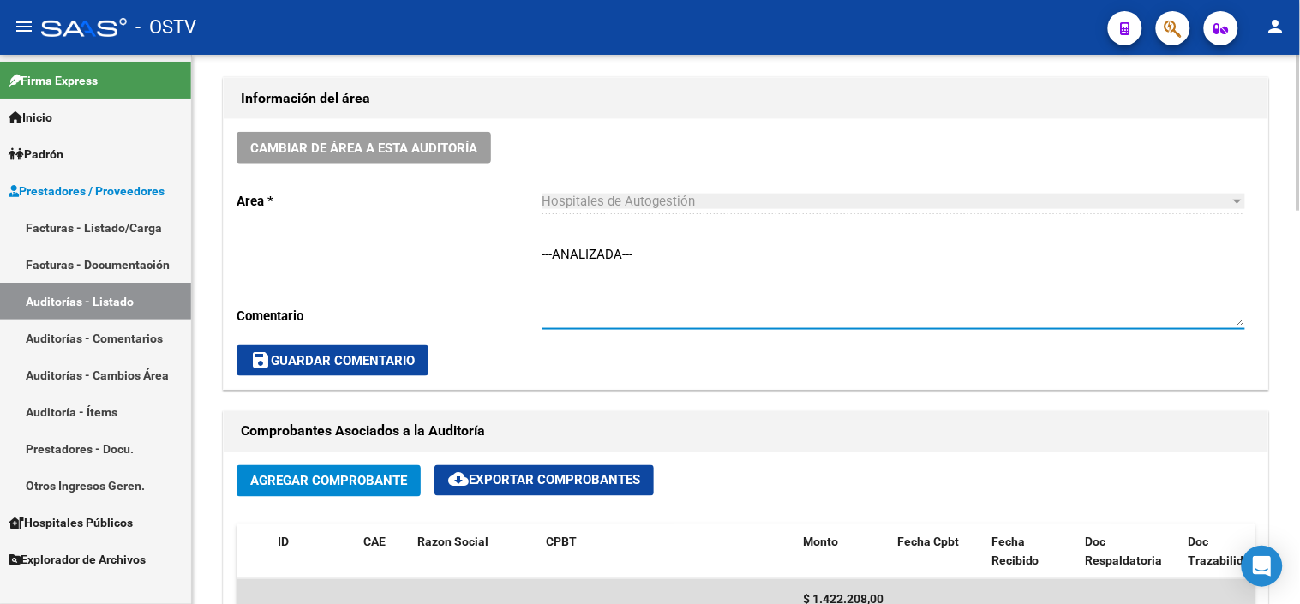
drag, startPoint x: 678, startPoint y: 253, endPoint x: 512, endPoint y: 253, distance: 165.4
click at [512, 253] on div "Cambiar de área a esta auditoría Area * Hospitales de Autogestión Seleccionar a…" at bounding box center [746, 254] width 1045 height 270
type textarea "CON DEBITO - A LA ESPERA DE NC"
click at [411, 373] on button "save Guardar Comentario" at bounding box center [332, 360] width 192 height 31
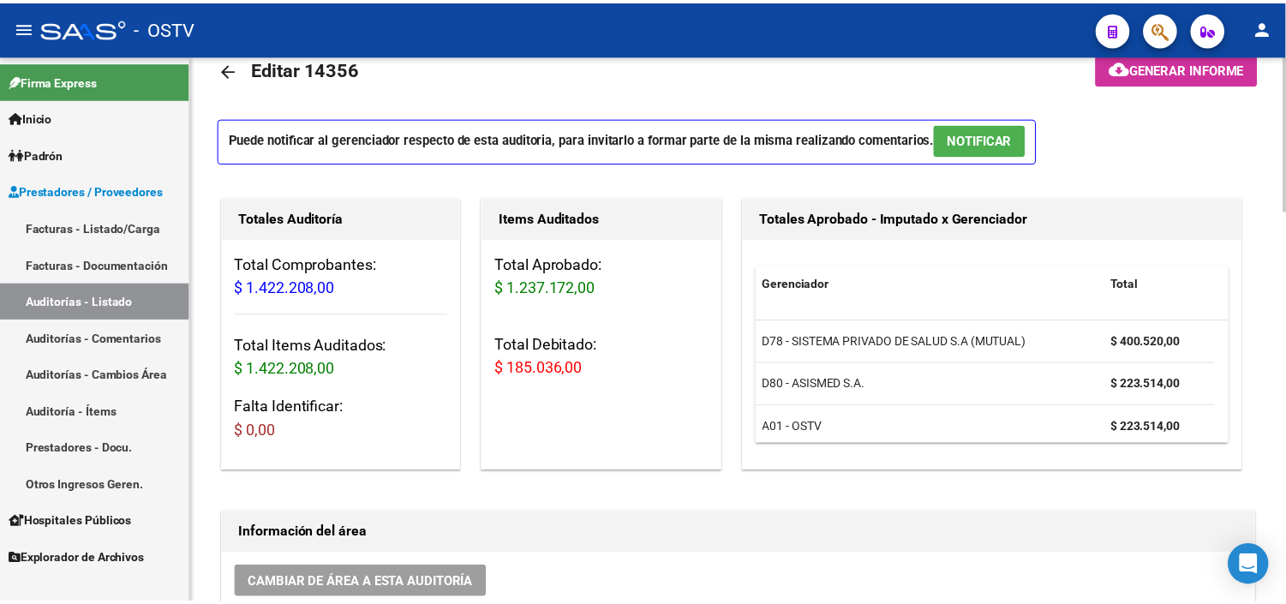
scroll to position [0, 0]
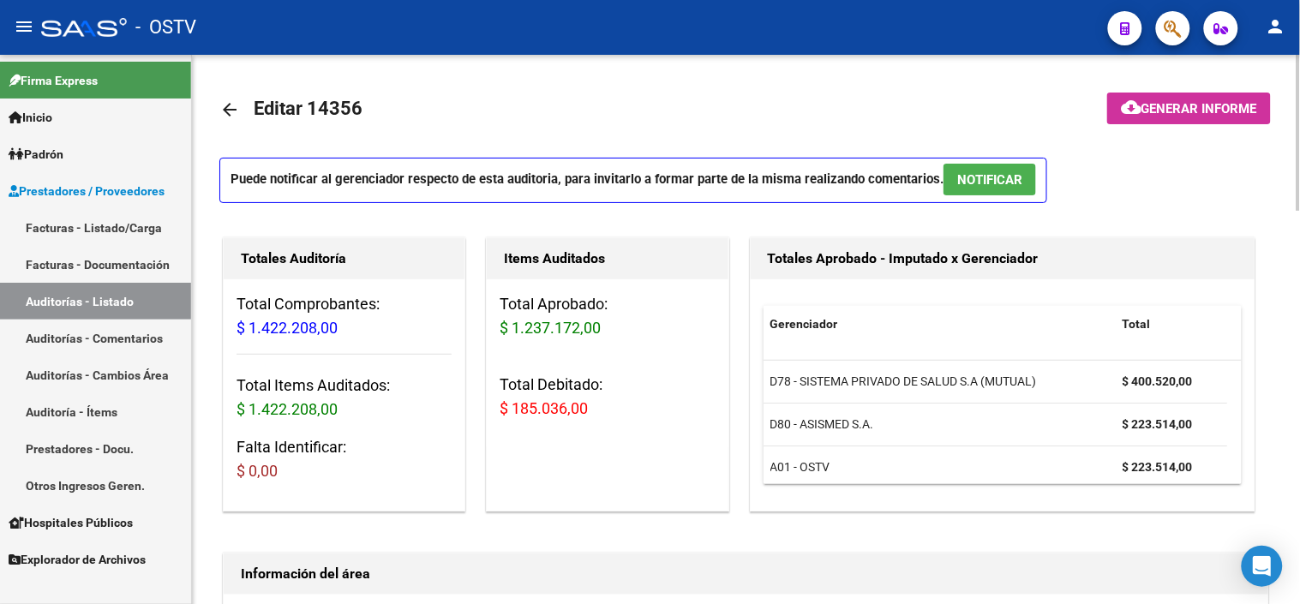
click at [987, 181] on span "NOTIFICAR" at bounding box center [989, 179] width 65 height 15
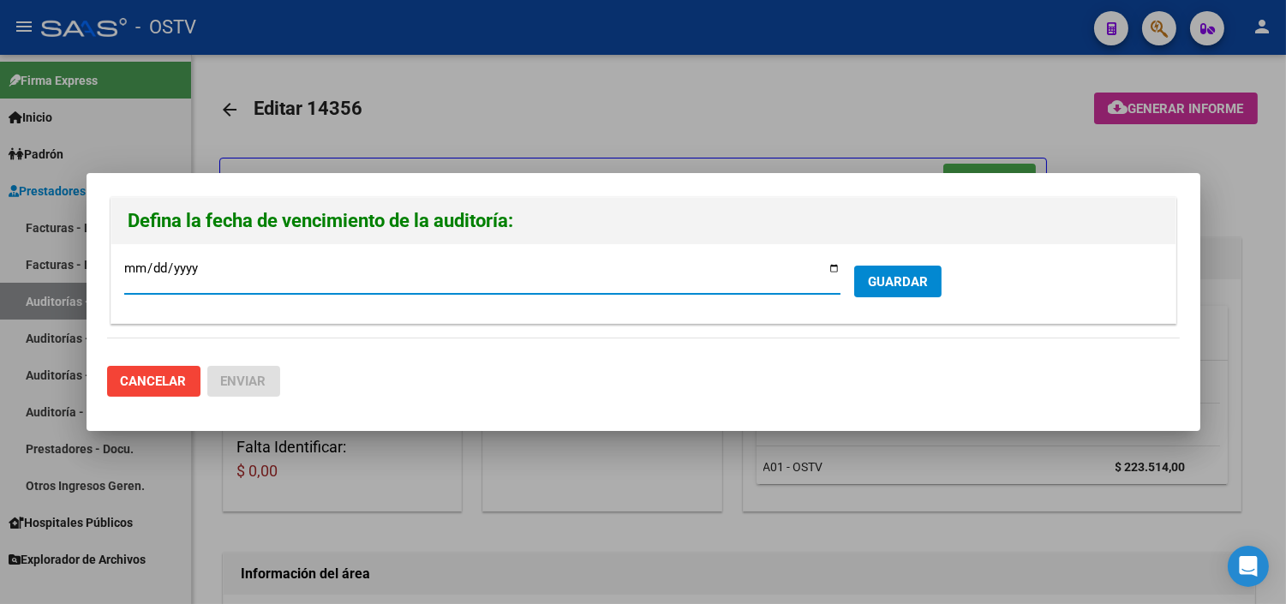
type input "2025-10-16"
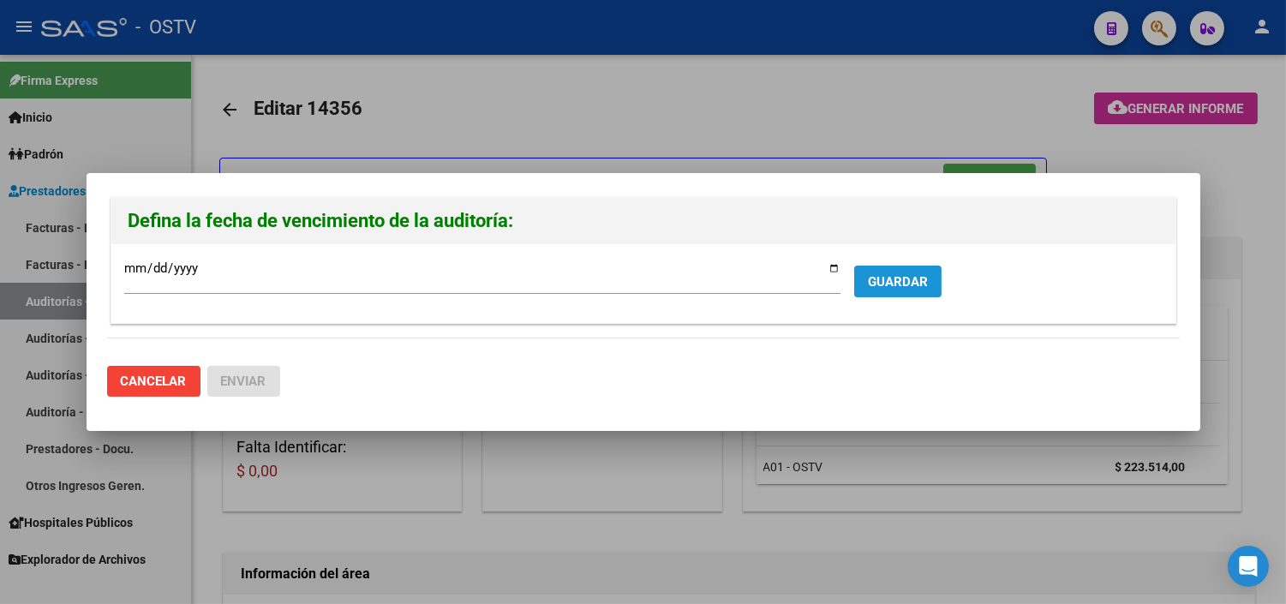
click at [931, 287] on button "GUARDAR" at bounding box center [897, 282] width 87 height 32
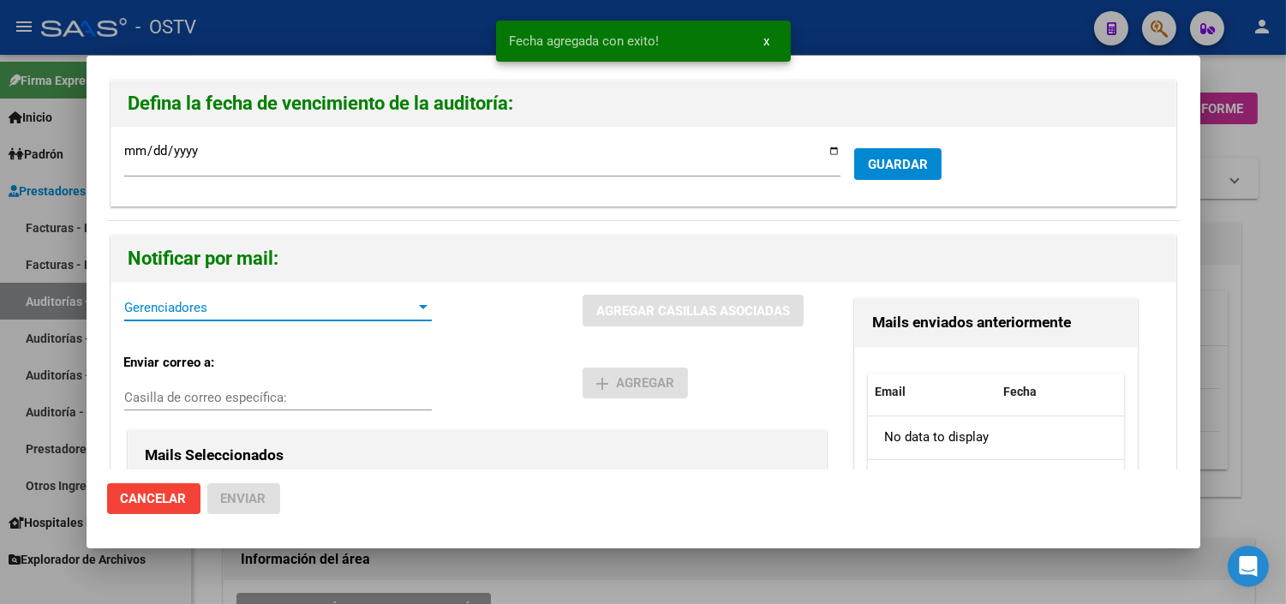
click at [242, 314] on span "Gerenciadores" at bounding box center [270, 307] width 292 height 15
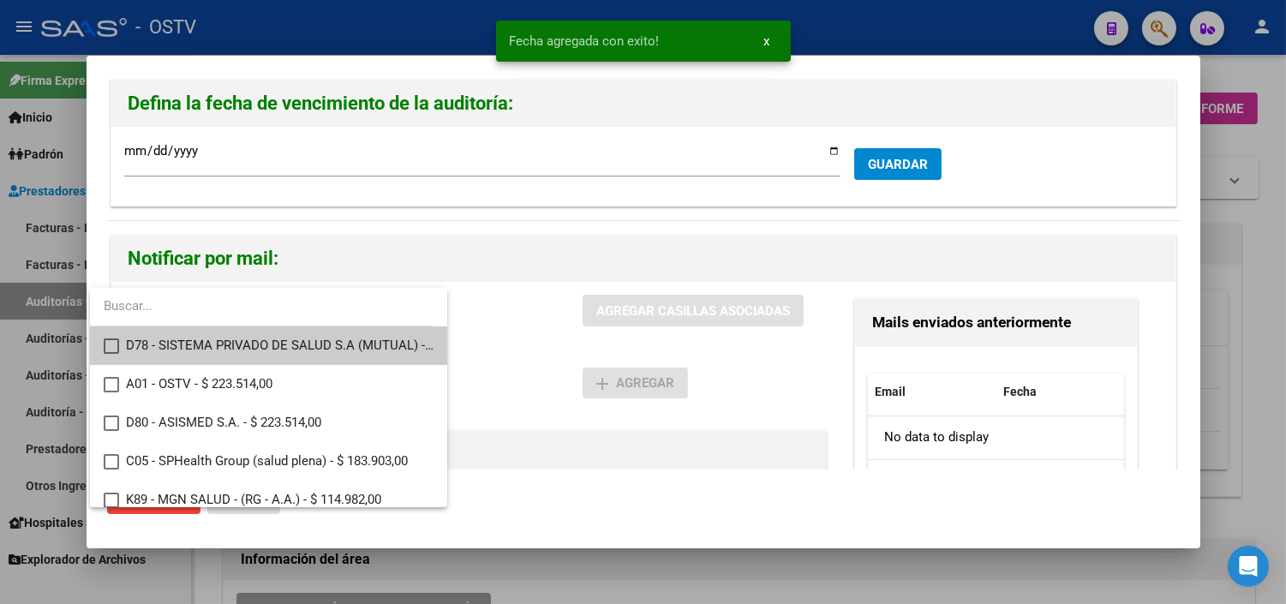
click at [212, 339] on span "D78 - SISTEMA PRIVADO DE SALUD S.A (MUTUAL) - $ 523.396,00" at bounding box center [280, 345] width 308 height 39
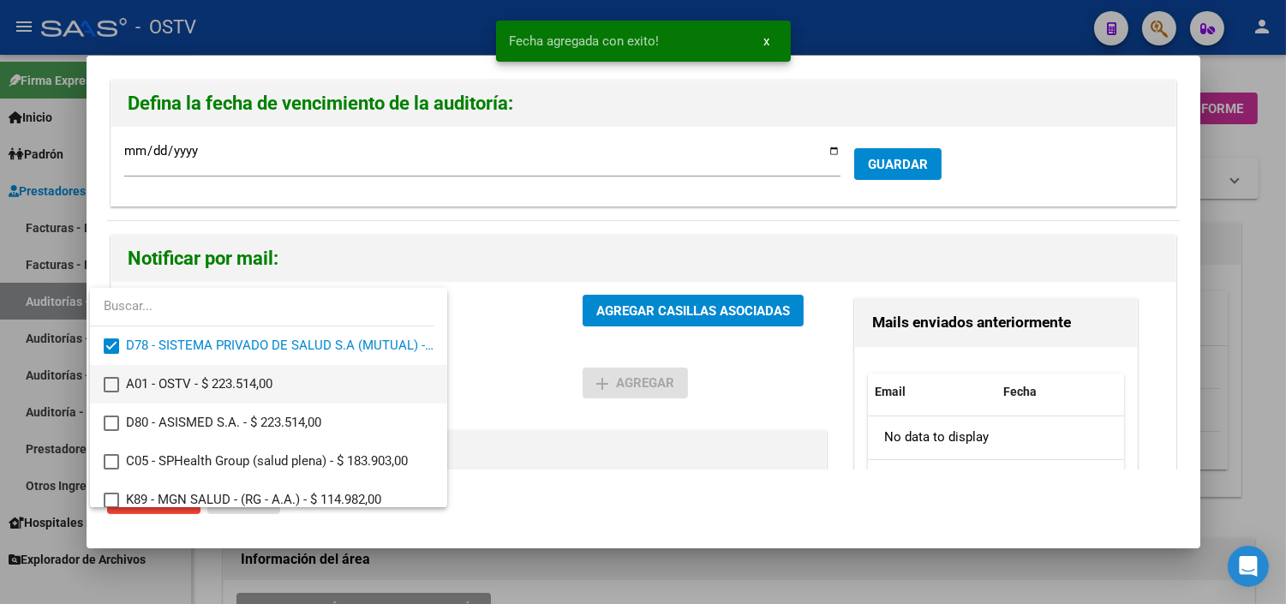
click at [212, 370] on span "A01 - OSTV - $ 223.514,00" at bounding box center [280, 384] width 308 height 39
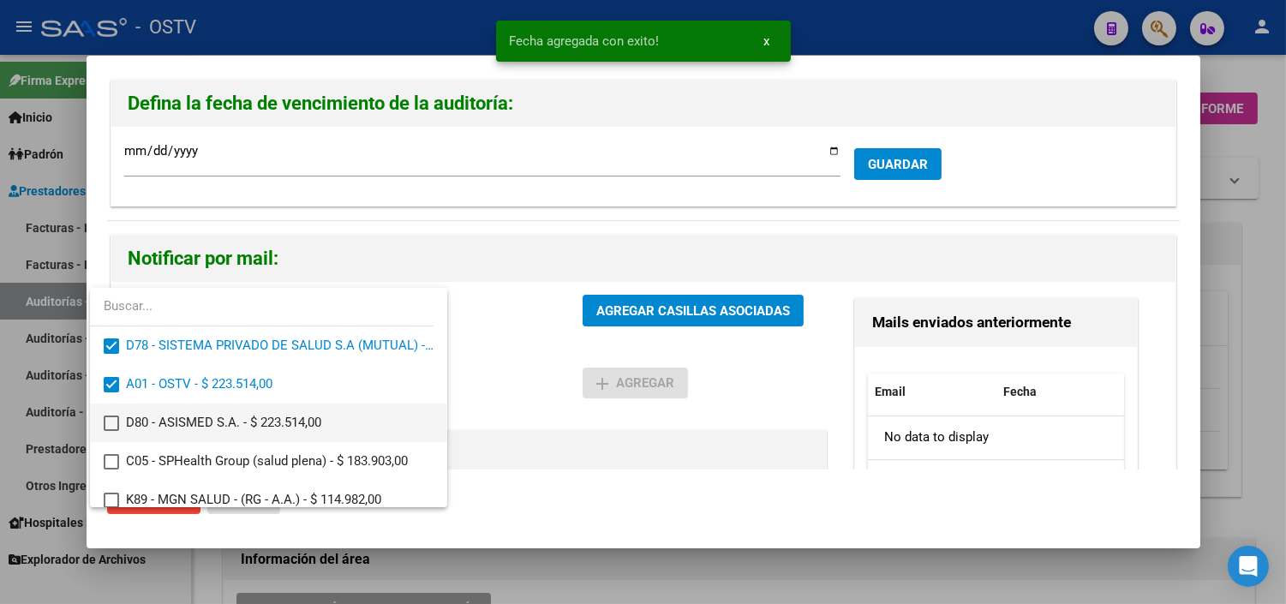
click at [215, 421] on span "D80 - ASISMED S.A. - $ 223.514,00" at bounding box center [280, 423] width 308 height 39
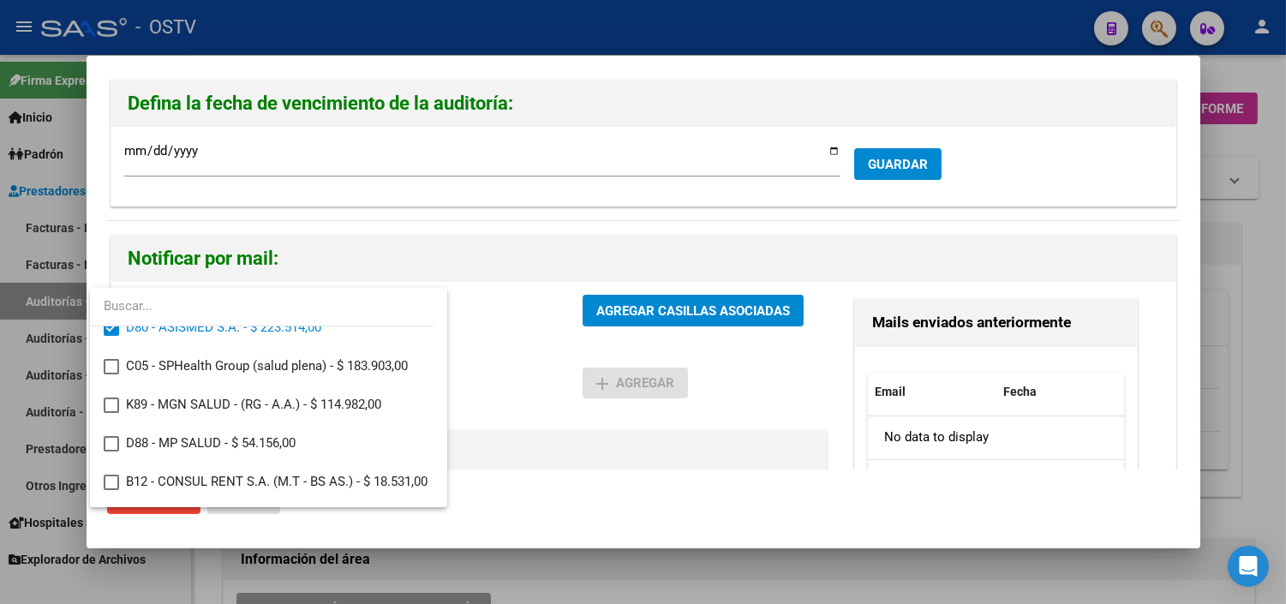
click at [608, 312] on div at bounding box center [643, 302] width 1286 height 604
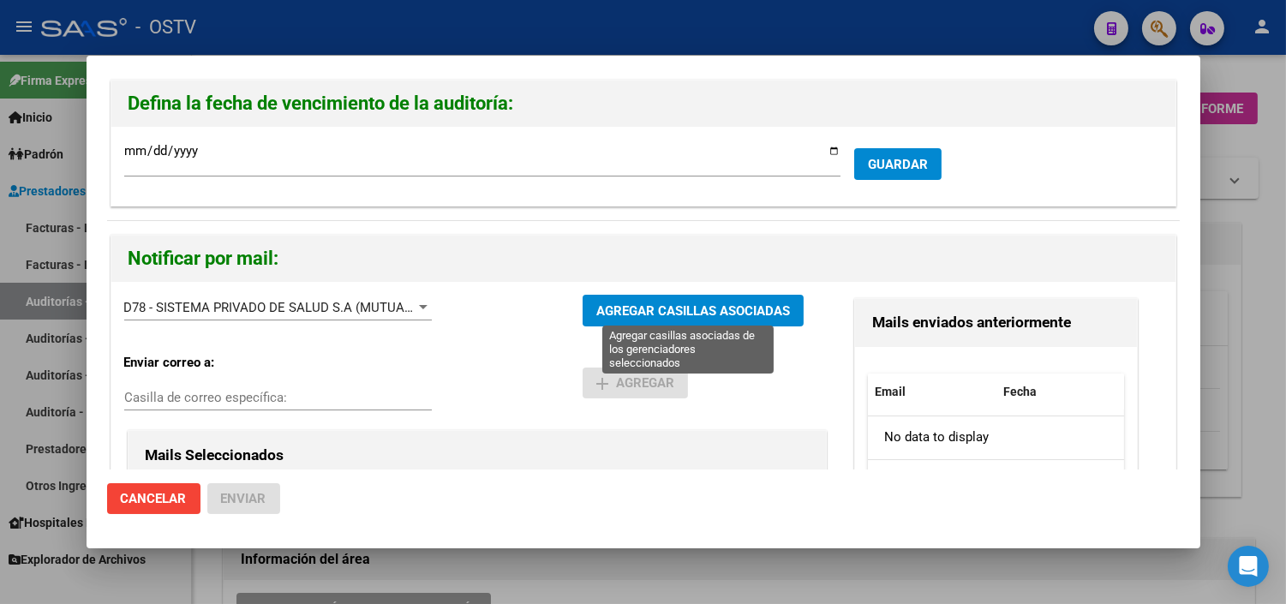
click at [609, 313] on span "AGREGAR CASILLAS ASOCIADAS" at bounding box center [693, 310] width 194 height 15
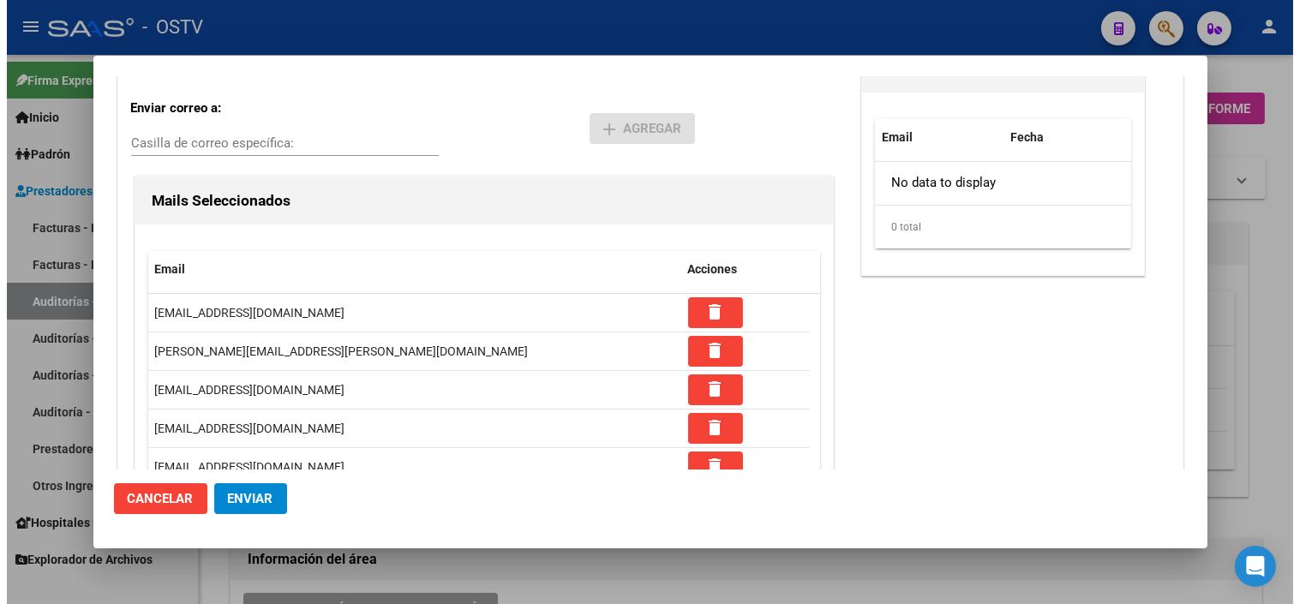
scroll to position [408, 0]
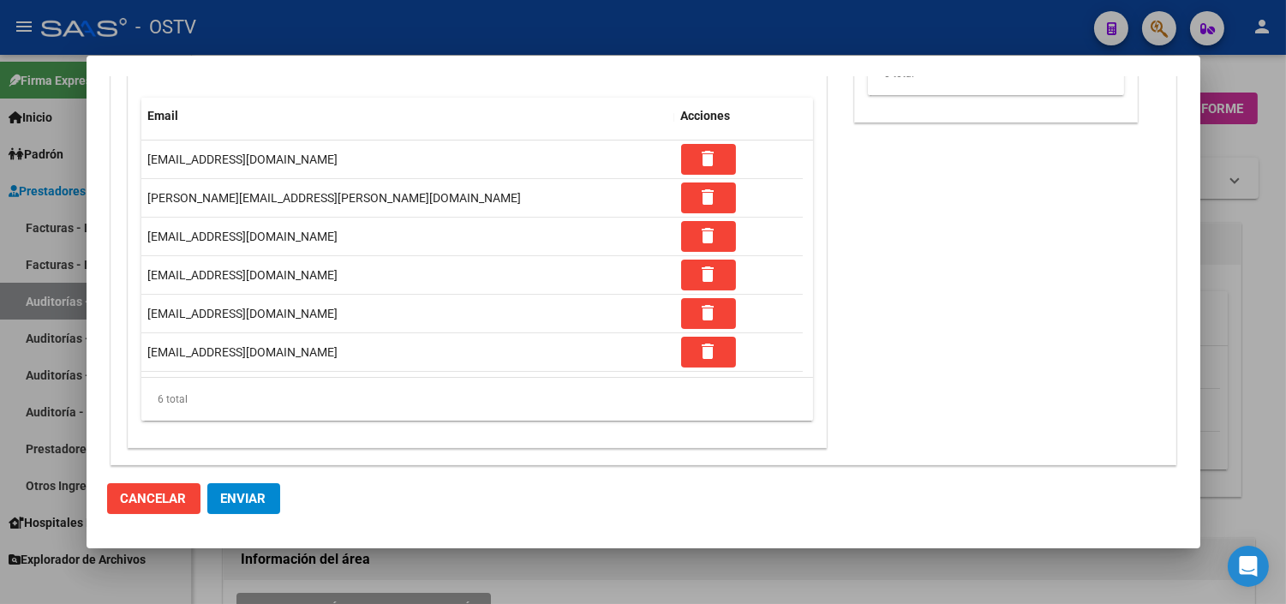
click at [242, 499] on span "Enviar" at bounding box center [243, 498] width 45 height 15
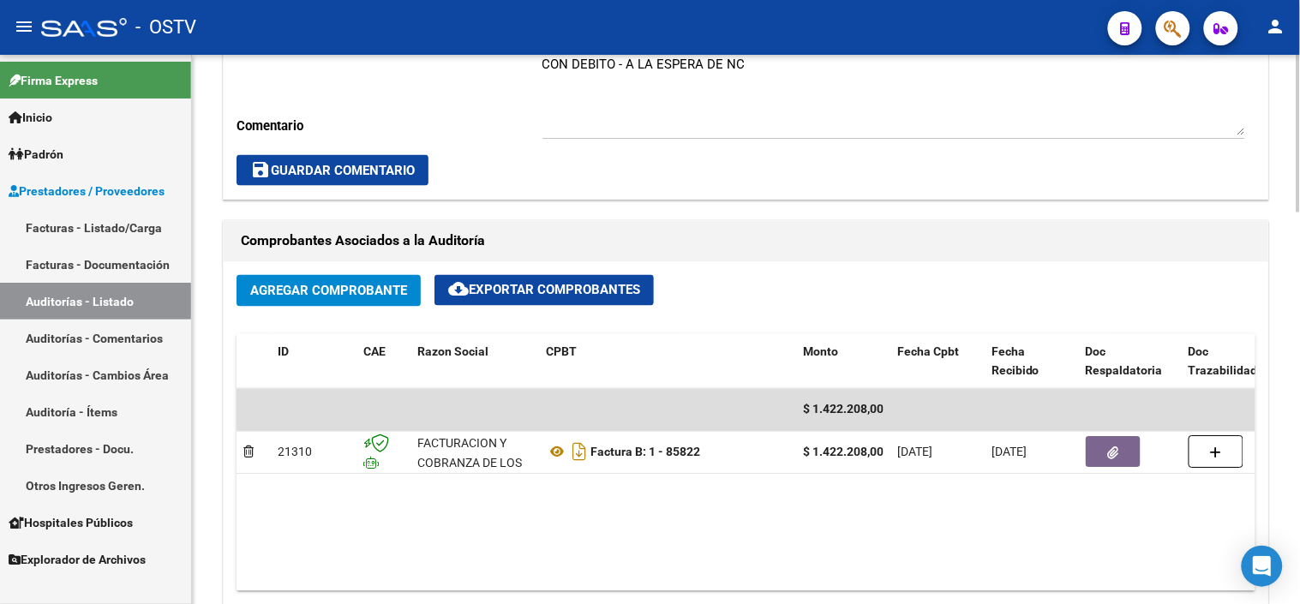
scroll to position [761, 0]
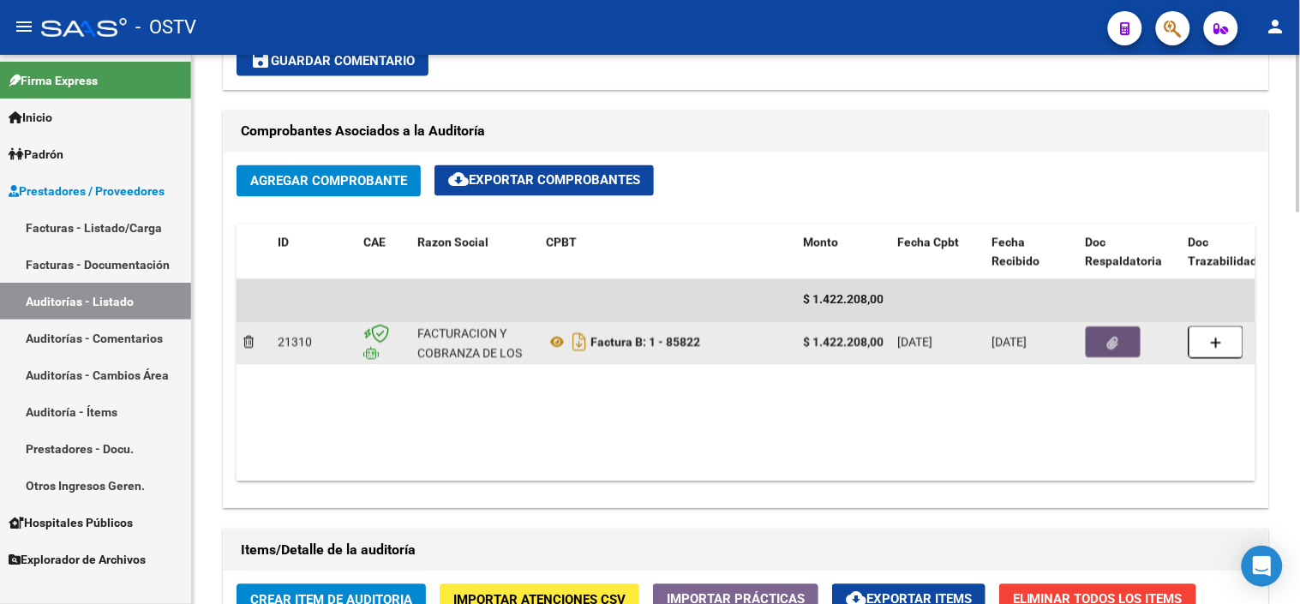
click at [1102, 340] on button "button" at bounding box center [1113, 342] width 55 height 31
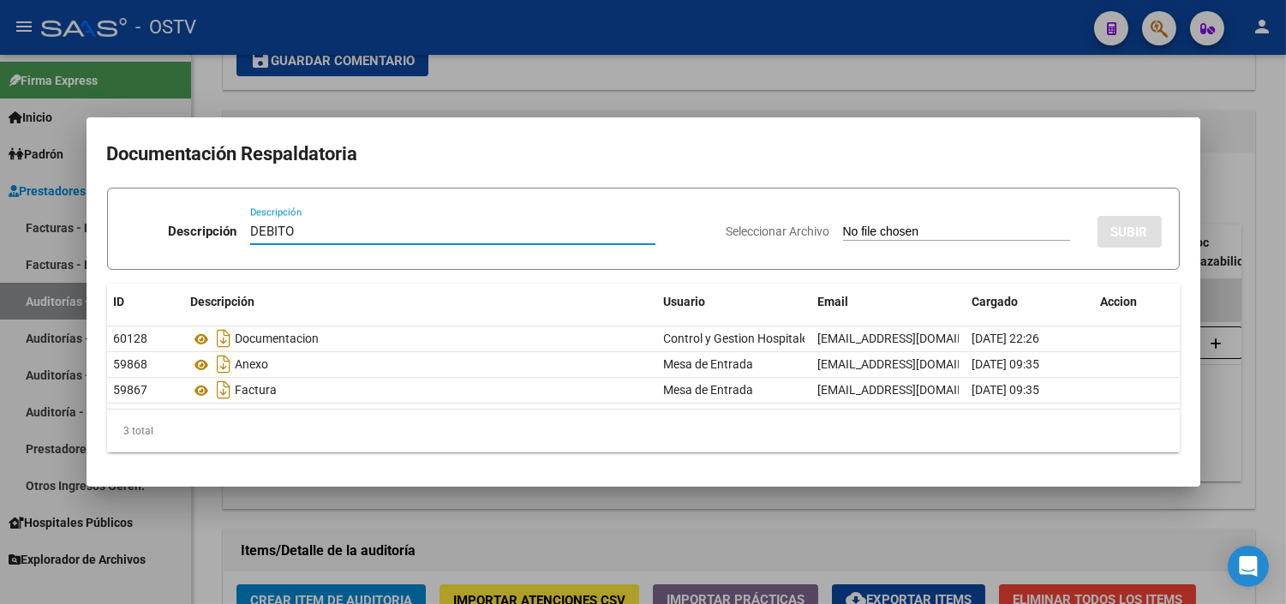
type input "DEBITO"
click at [843, 225] on input "Seleccionar Archivo" at bounding box center [956, 233] width 227 height 16
type input "C:\fakepath\DEBITO FC 1-85822.pdf"
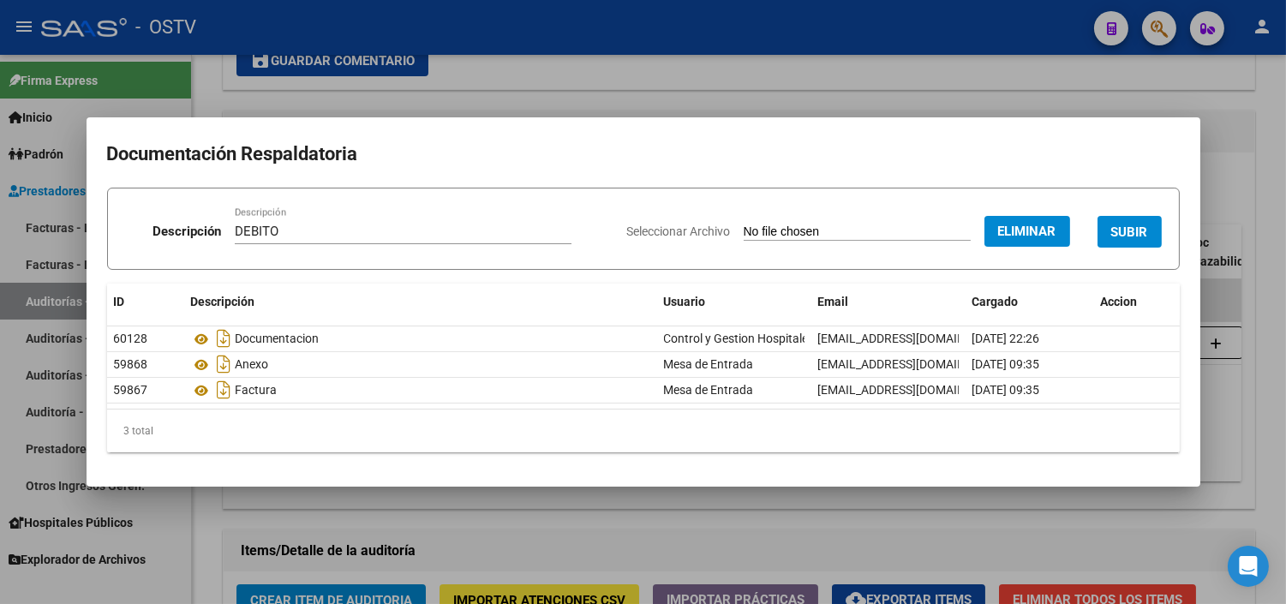
click at [1129, 232] on span "SUBIR" at bounding box center [1129, 232] width 37 height 15
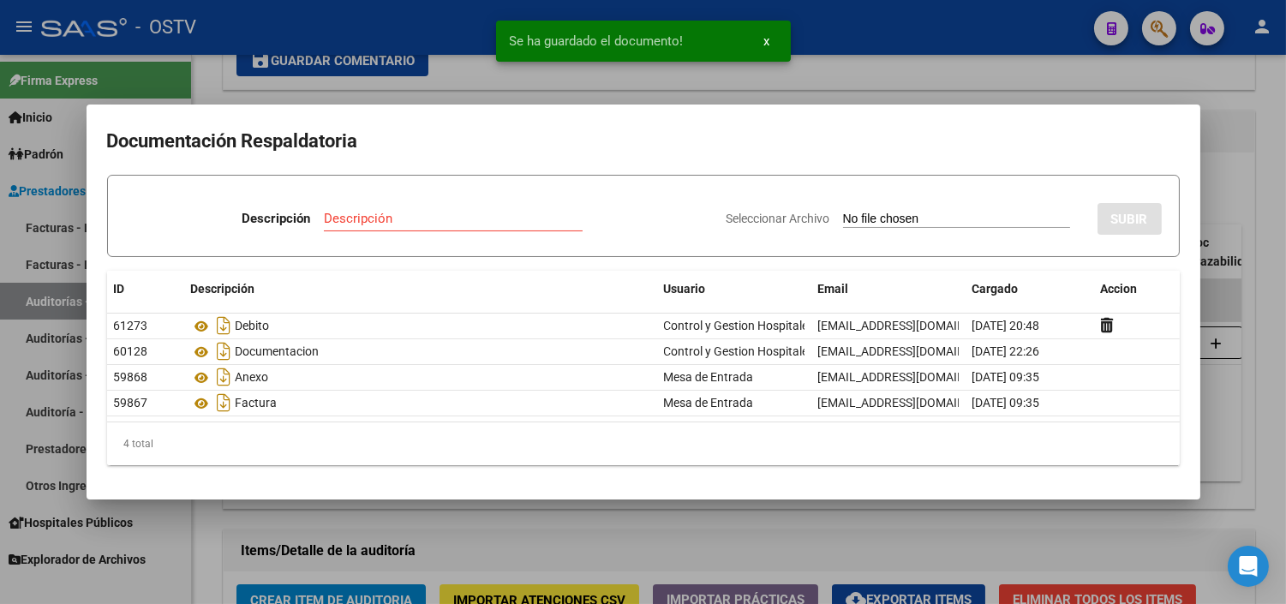
click at [1218, 243] on div at bounding box center [643, 302] width 1286 height 604
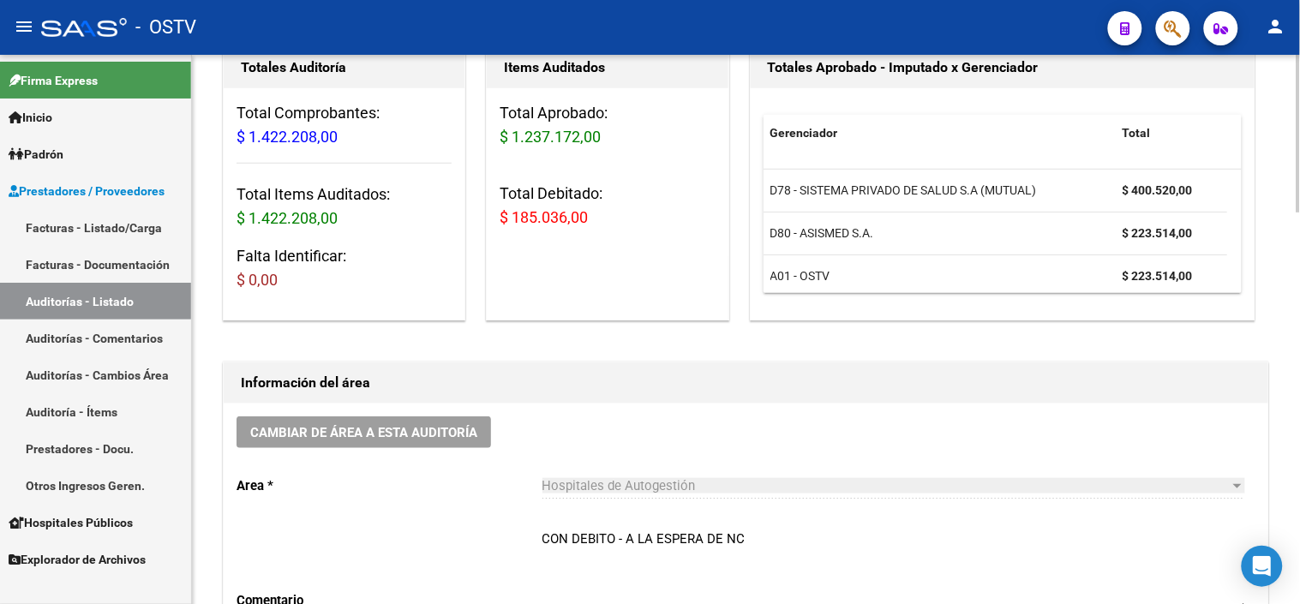
scroll to position [0, 0]
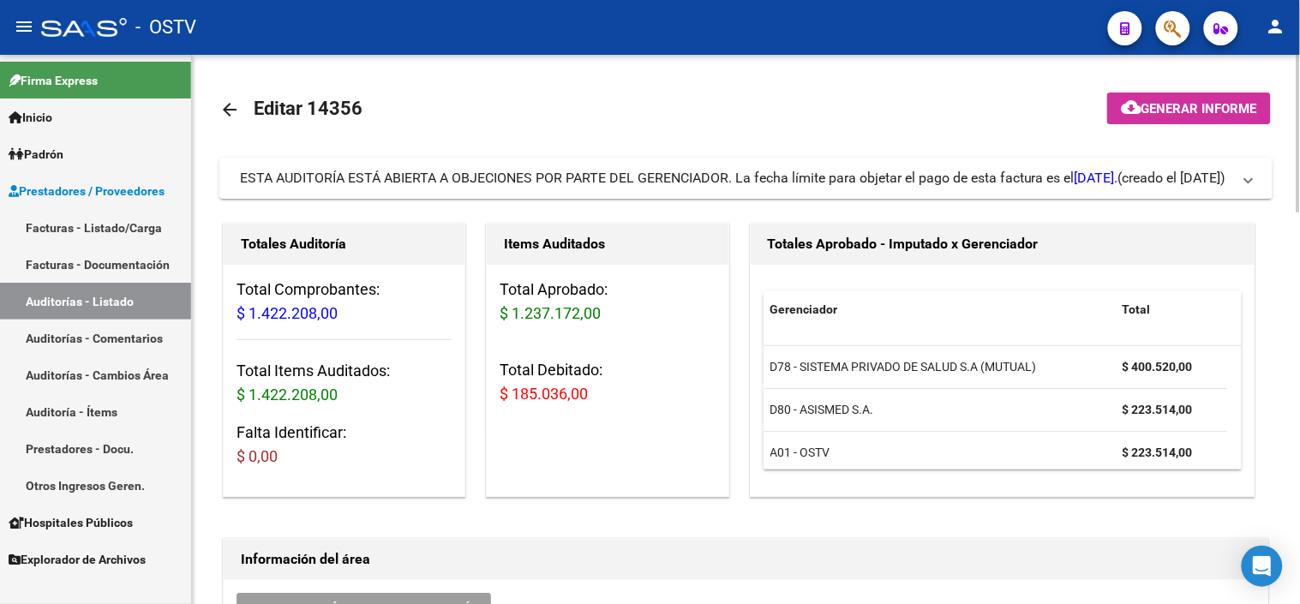
click at [221, 111] on mat-icon "arrow_back" at bounding box center [229, 109] width 21 height 21
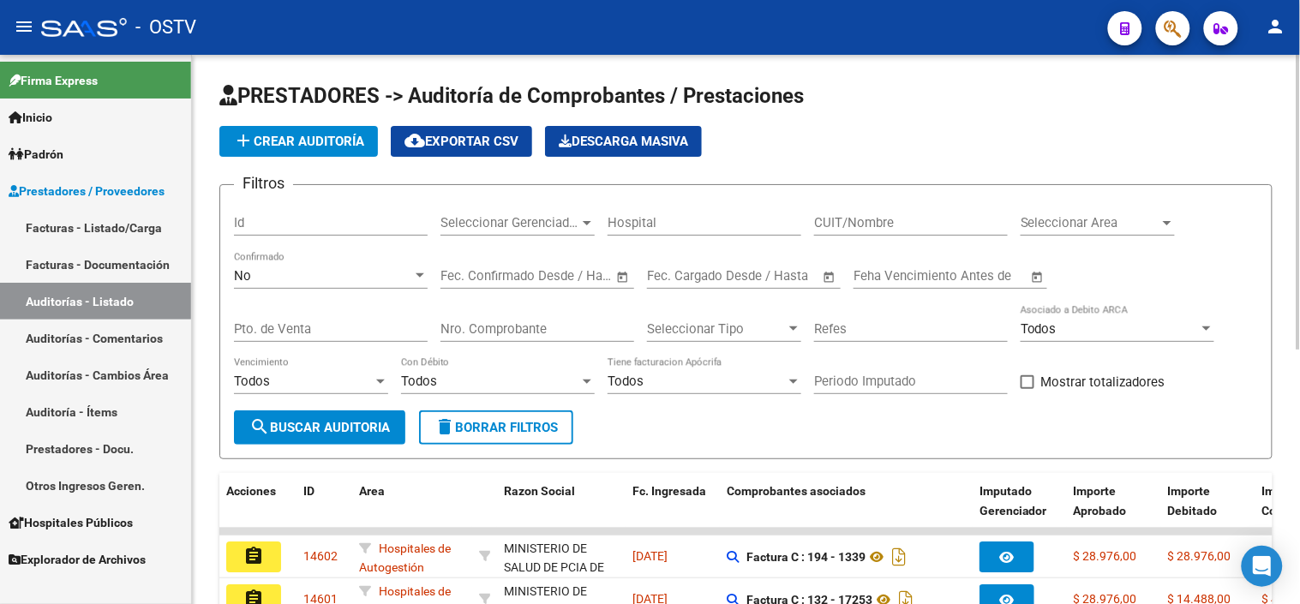
click at [847, 215] on input "CUIT/Nombre" at bounding box center [911, 222] width 194 height 15
type input "30715497456"
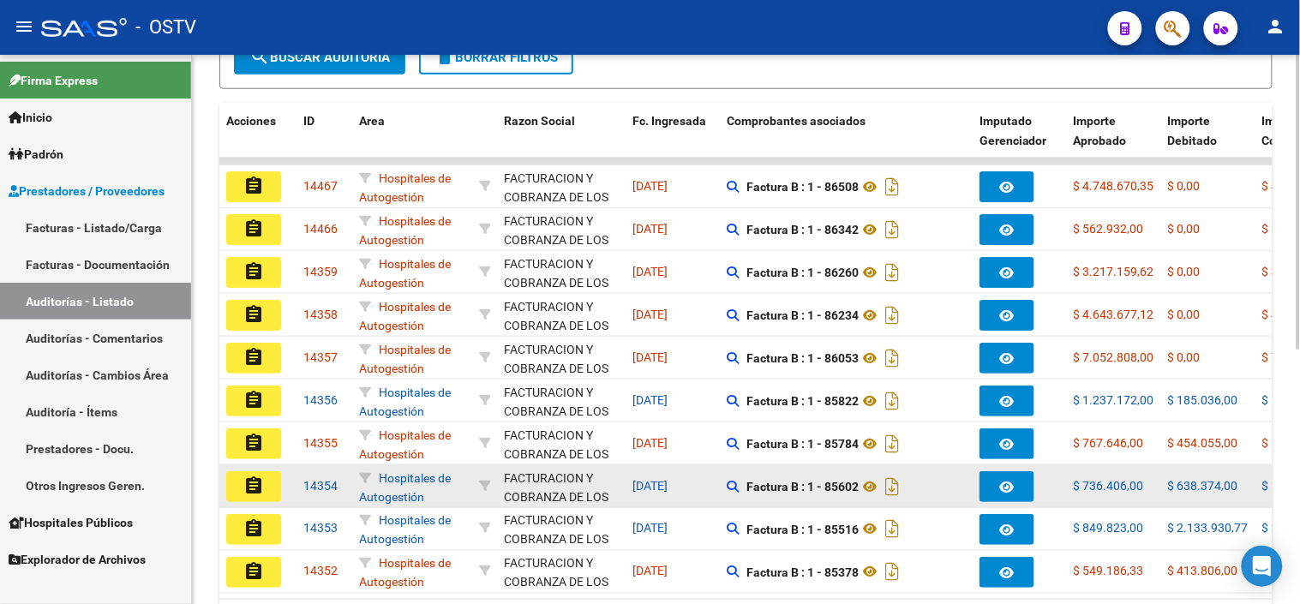
scroll to position [476, 0]
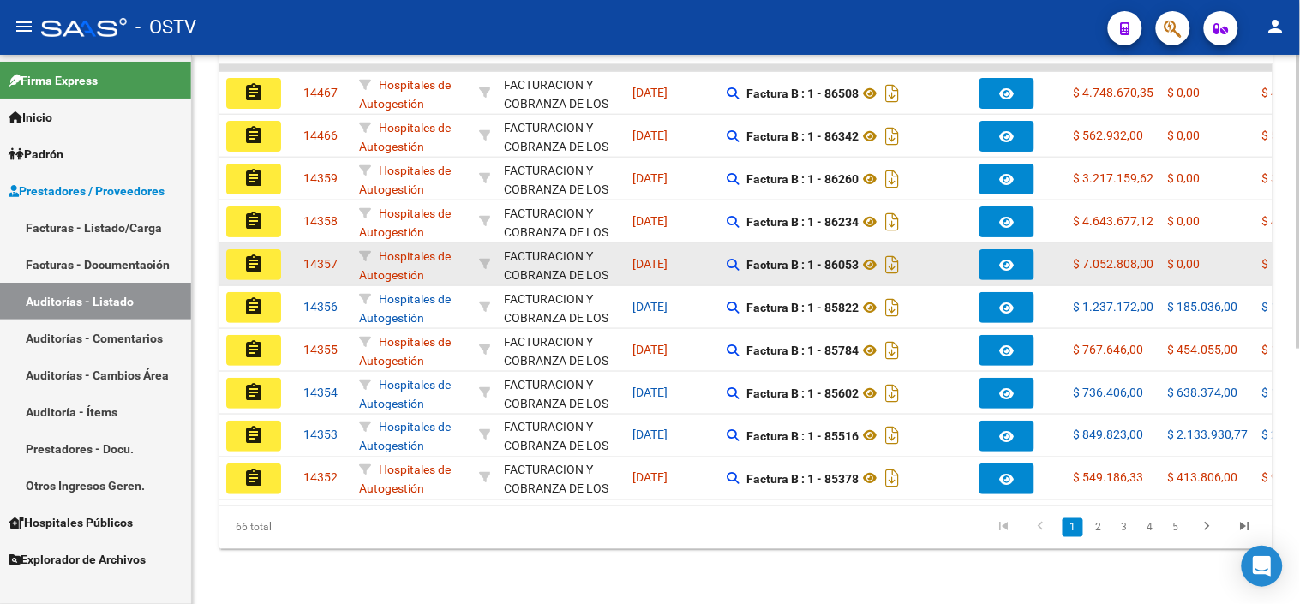
click at [260, 254] on mat-icon "assignment" at bounding box center [253, 264] width 21 height 21
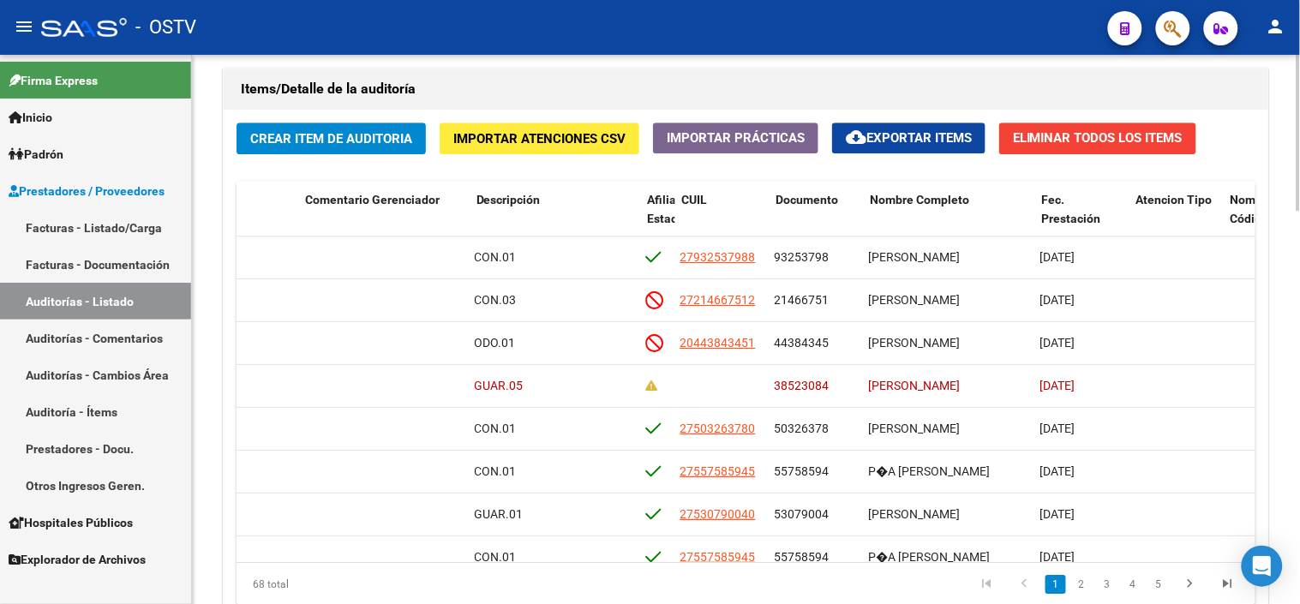
scroll to position [0, 885]
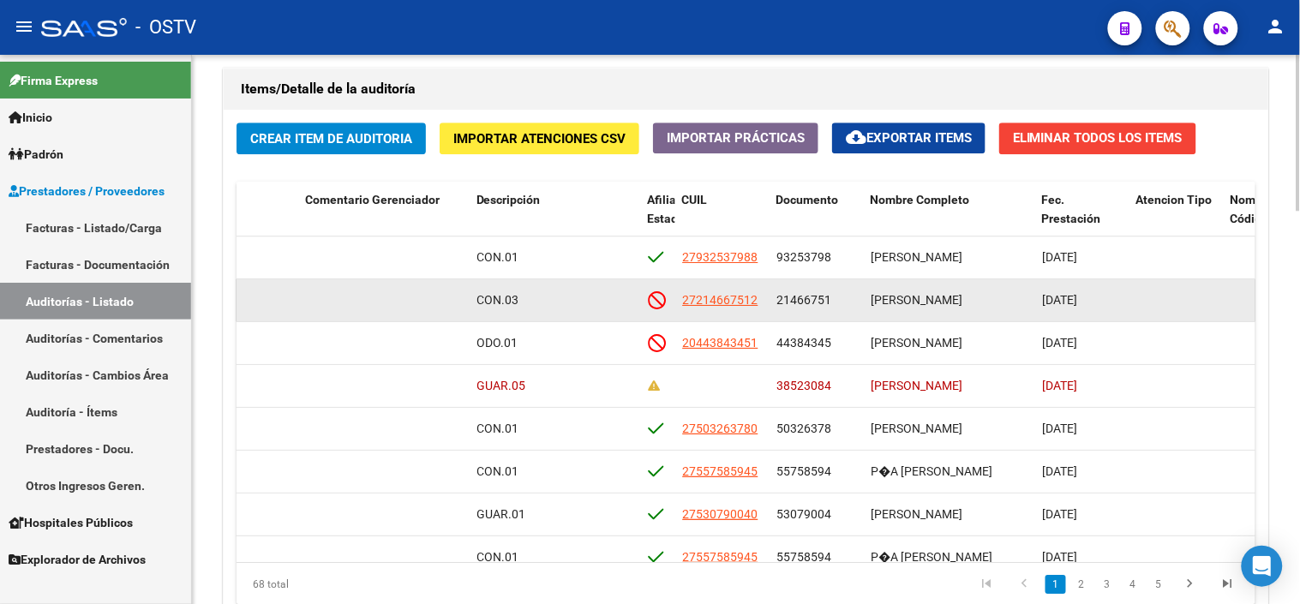
click at [817, 301] on span "21466751" at bounding box center [803, 300] width 55 height 14
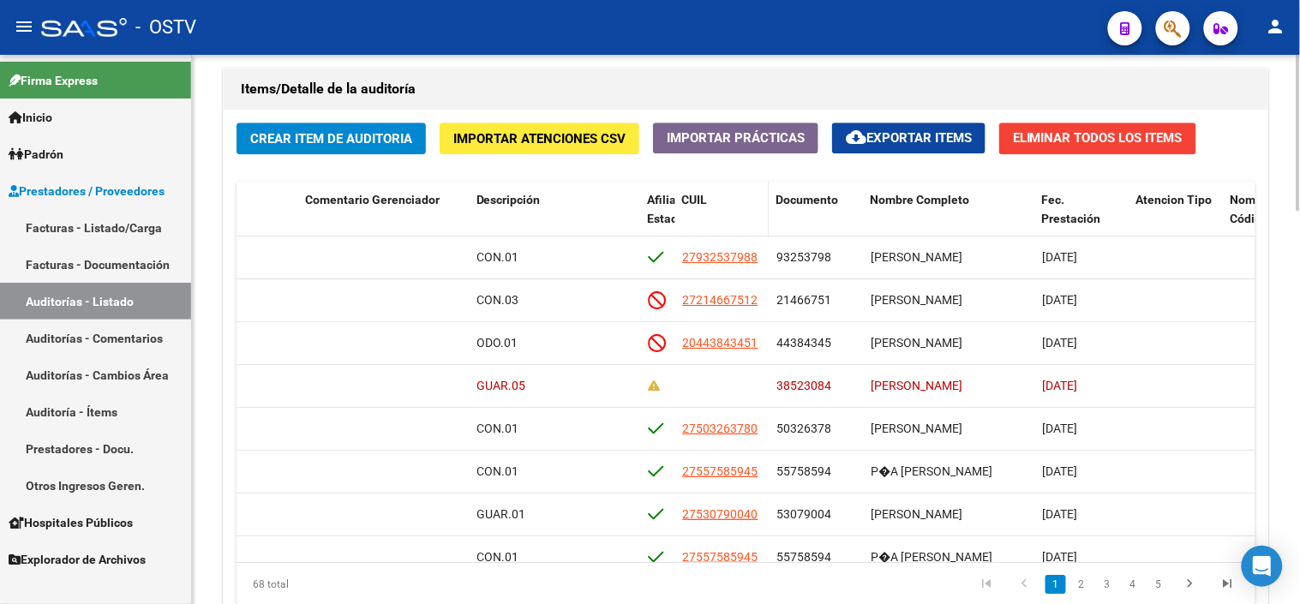
copy span "21466751"
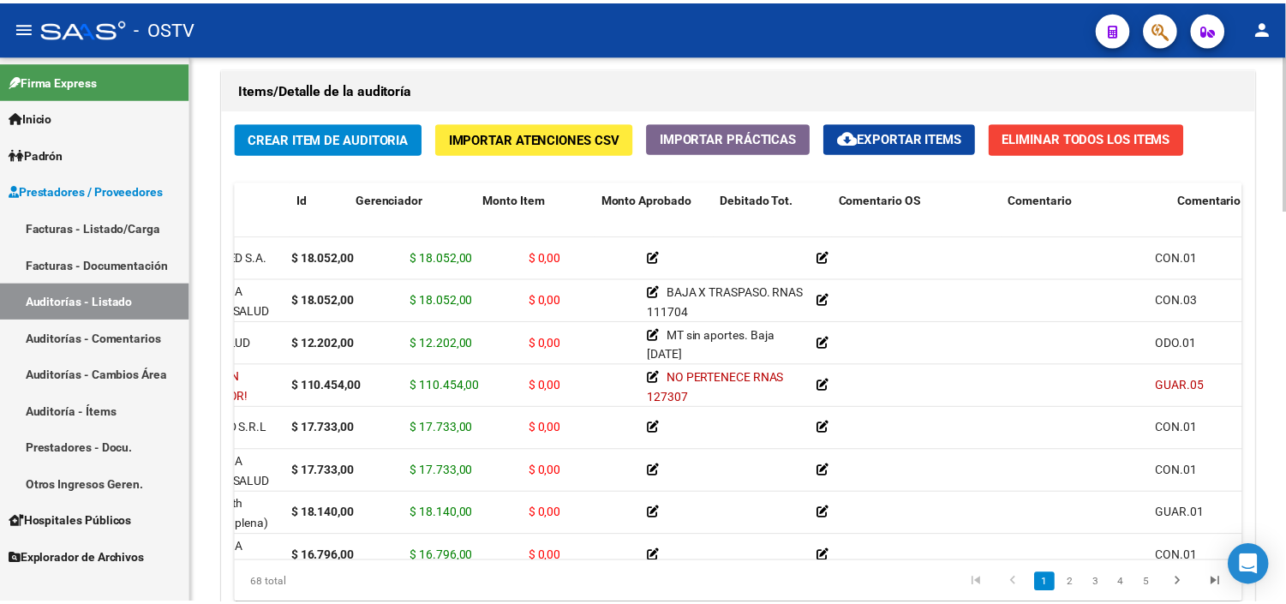
scroll to position [0, 0]
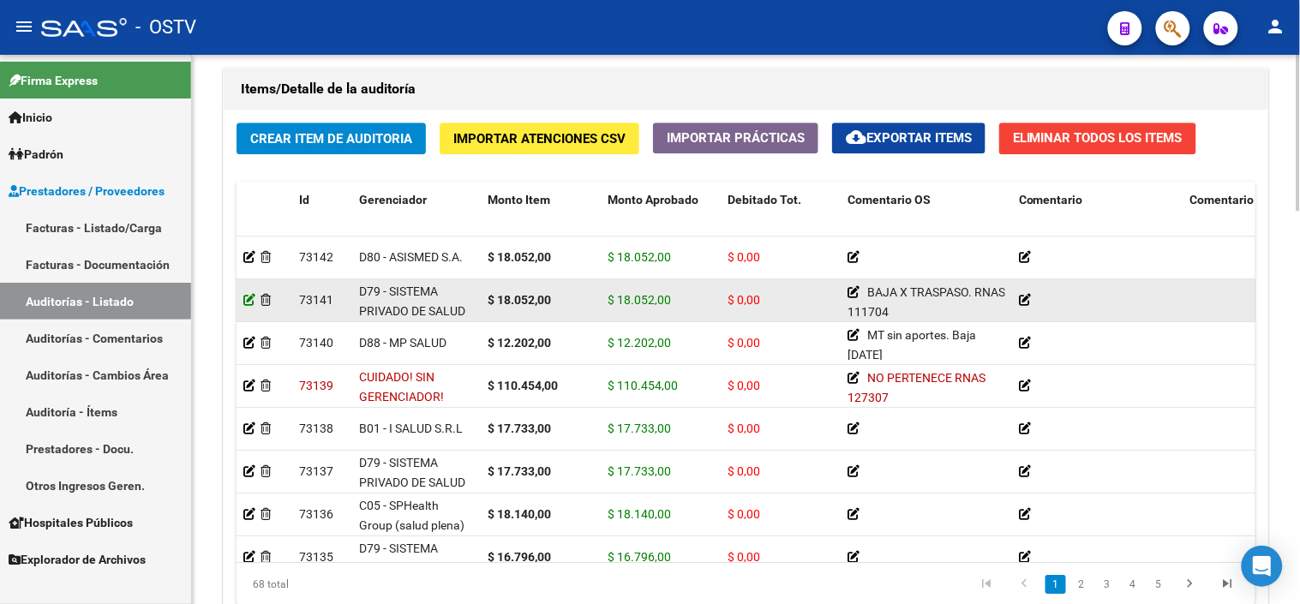
click at [249, 300] on icon at bounding box center [249, 300] width 12 height 12
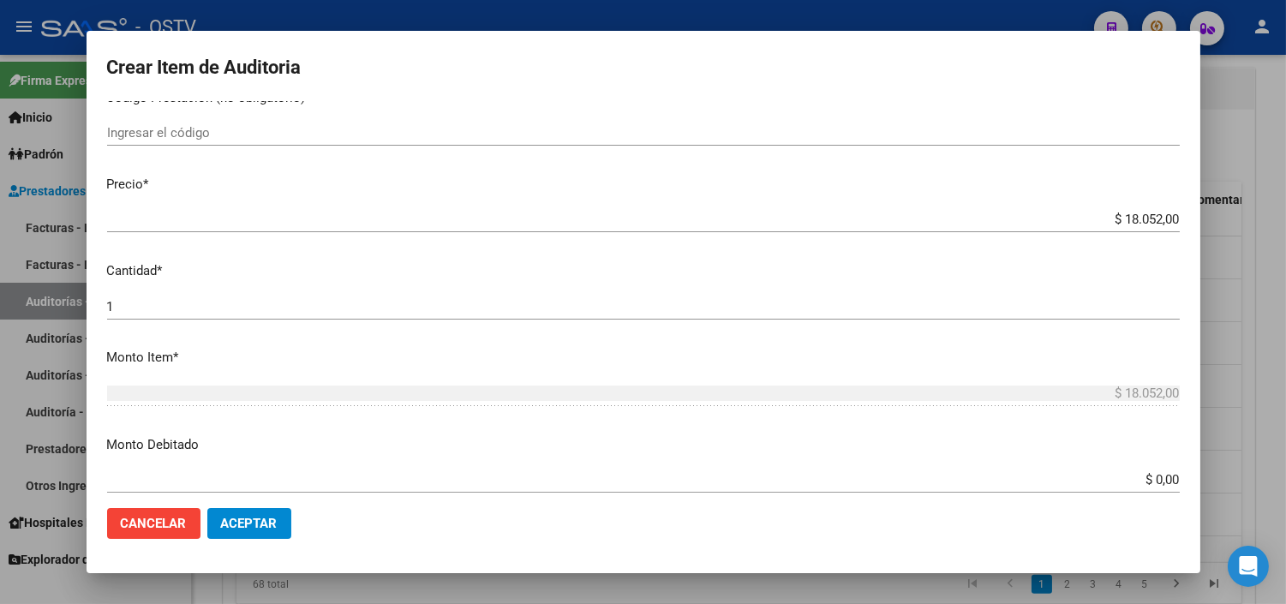
scroll to position [380, 0]
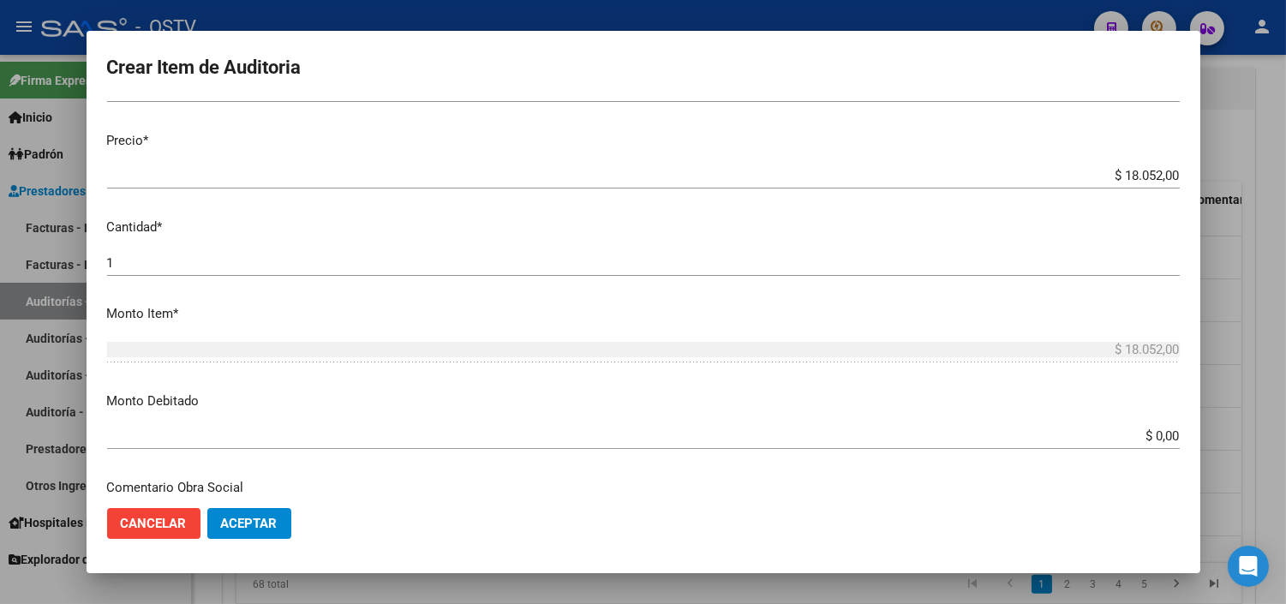
click at [1141, 435] on input "$ 0,00" at bounding box center [643, 435] width 1073 height 15
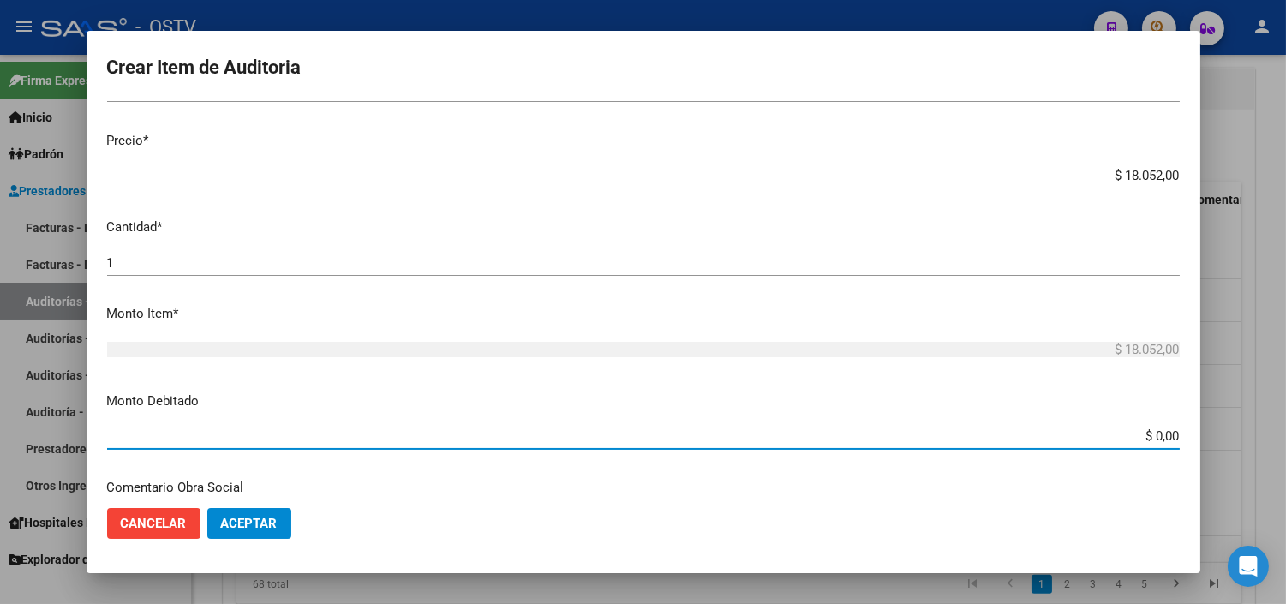
click at [1141, 435] on input "$ 0,00" at bounding box center [643, 435] width 1073 height 15
type input "$ 18.052,00"
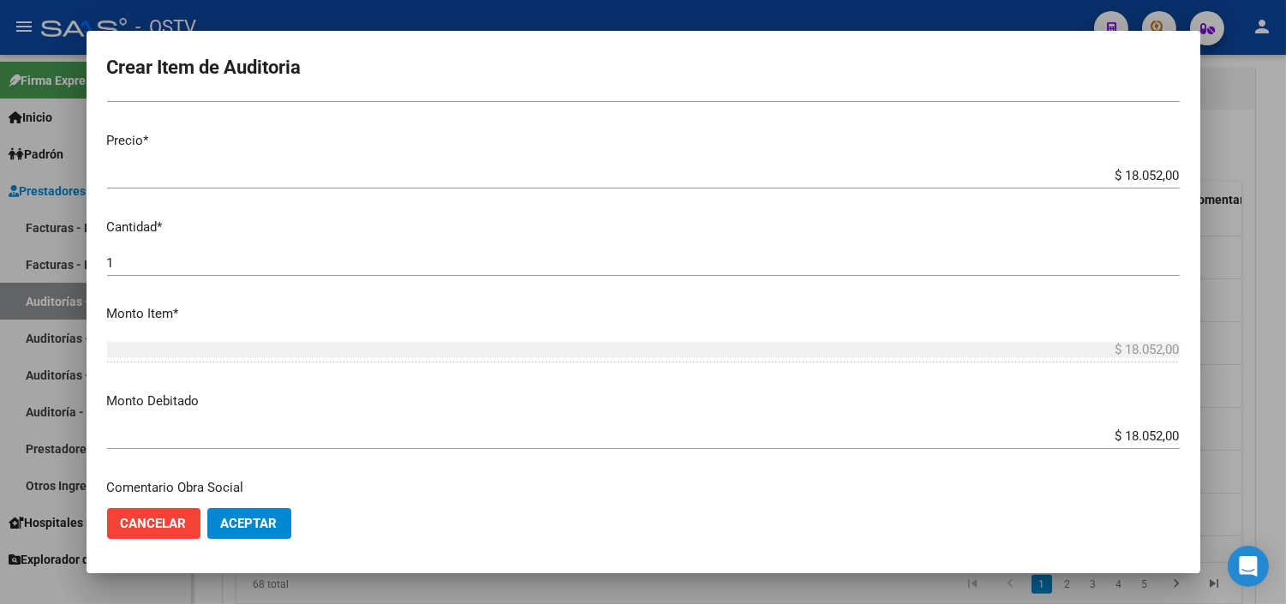
scroll to position [604, 0]
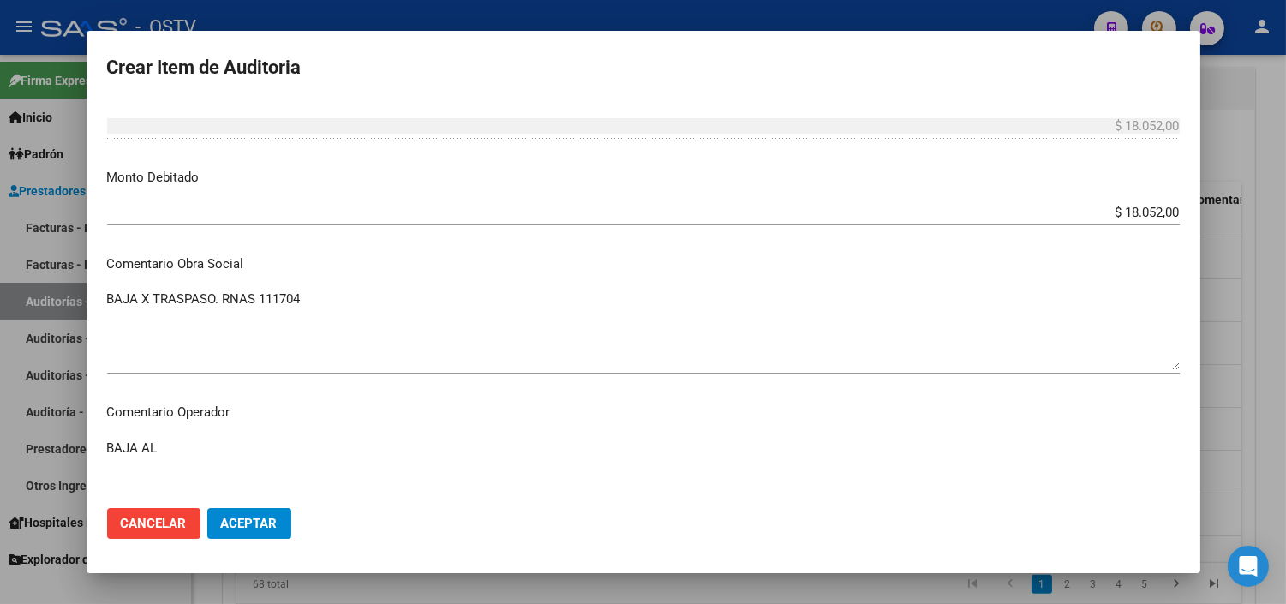
paste textarea "31-05-2025 POR OPCION"
paste textarea "1-1170-4"
click at [234, 451] on textarea "BAJA AL 31-05-2025 POR OPCION - RNOS 1-1170-4" at bounding box center [643, 479] width 1073 height 81
type textarea "BAJA AL [DATE] POR OPCION - RNOS 1-1170-4"
click at [240, 529] on span "Aceptar" at bounding box center [249, 523] width 57 height 15
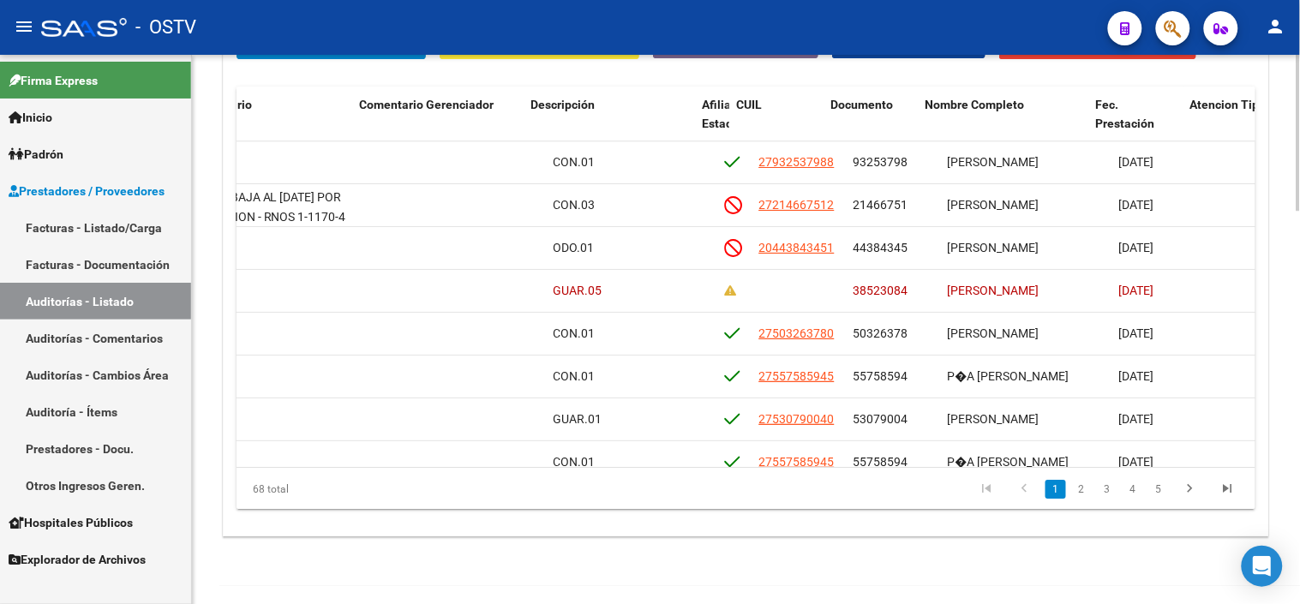
scroll to position [0, 841]
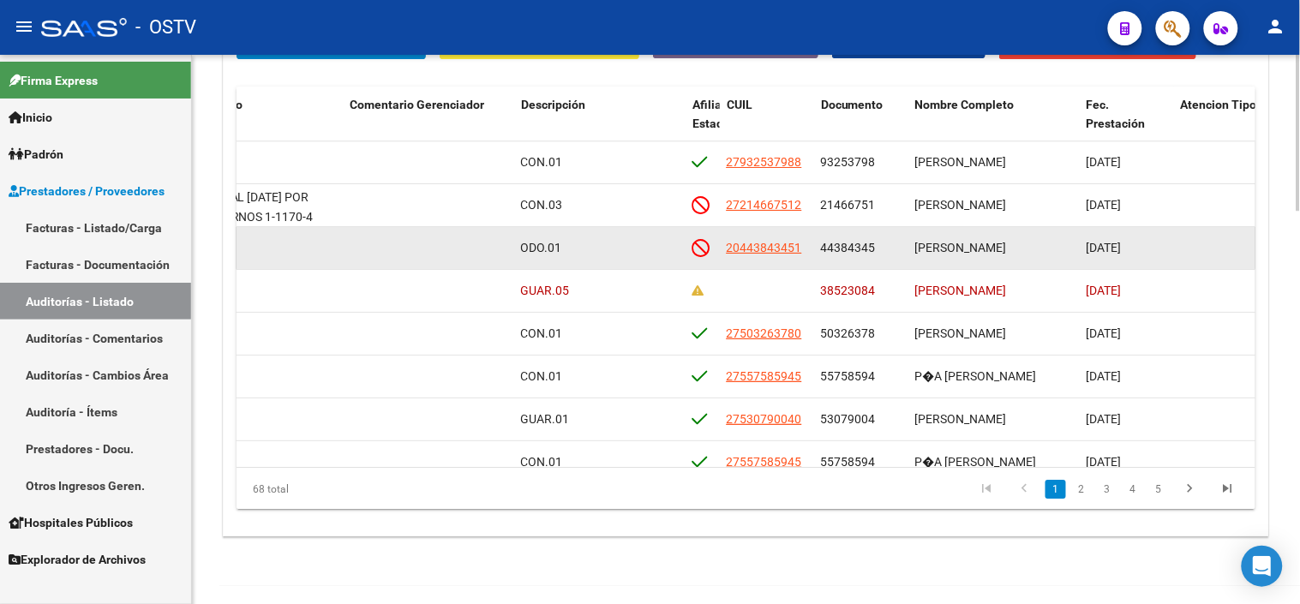
click at [840, 254] on span "44384345" at bounding box center [848, 248] width 55 height 14
copy span "44384345"
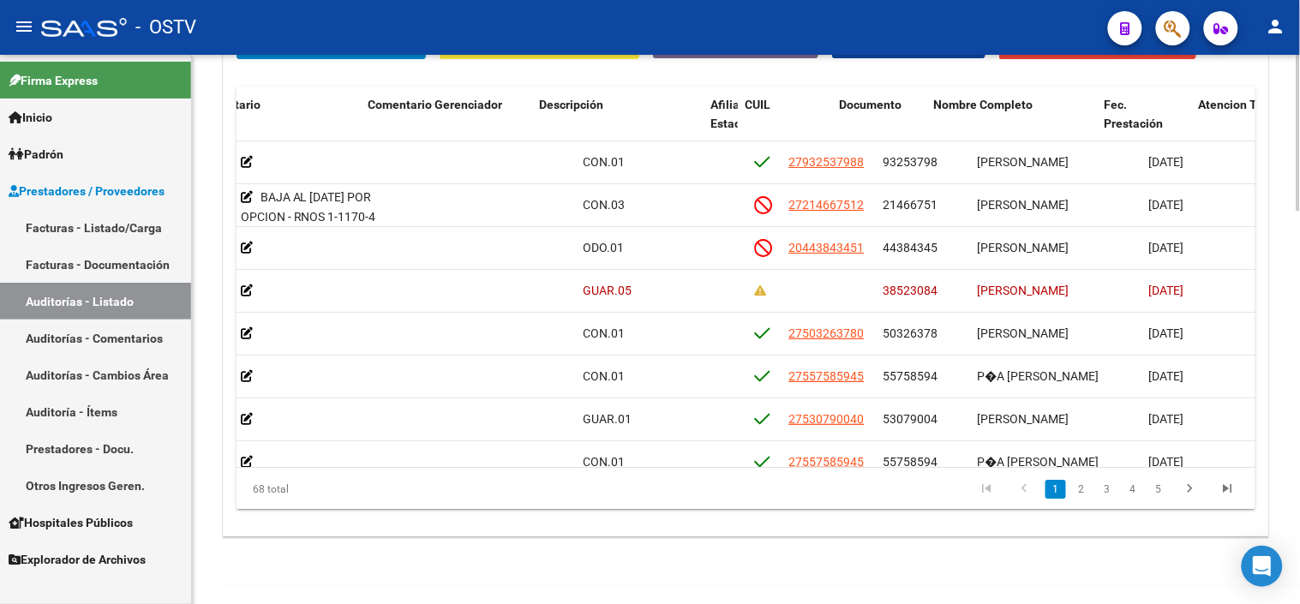
scroll to position [0, 850]
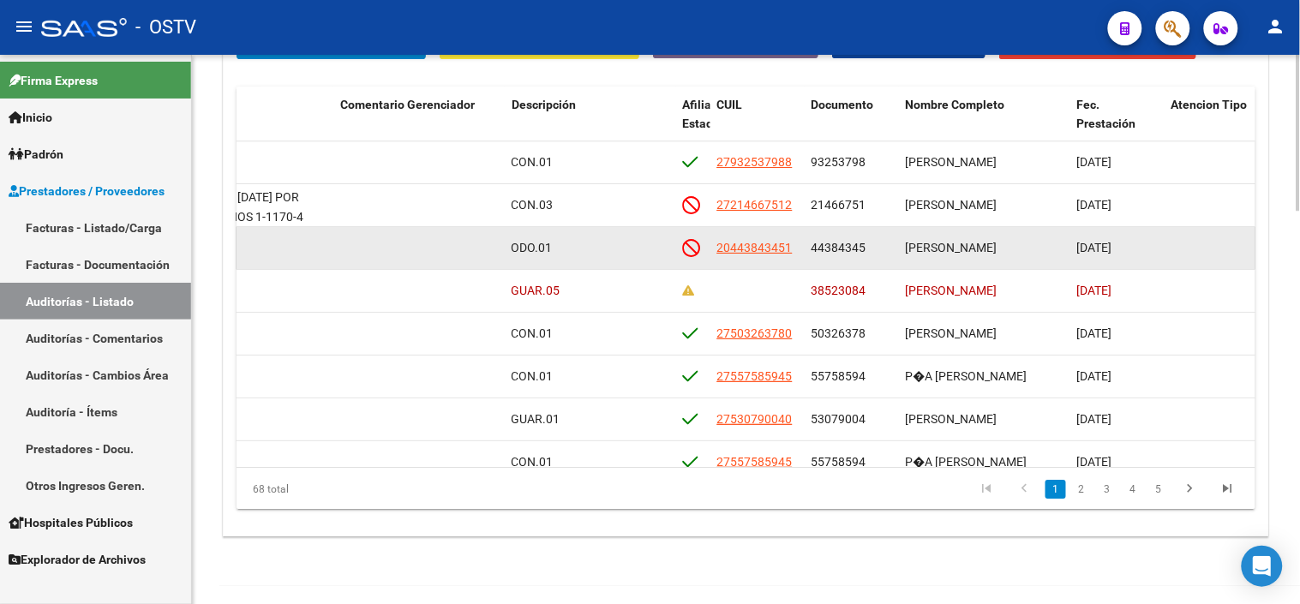
click at [918, 249] on span "[PERSON_NAME] [PERSON_NAME] ARIZ" at bounding box center [952, 248] width 92 height 14
click at [919, 249] on span "[PERSON_NAME] [PERSON_NAME] ARIZ" at bounding box center [952, 248] width 92 height 14
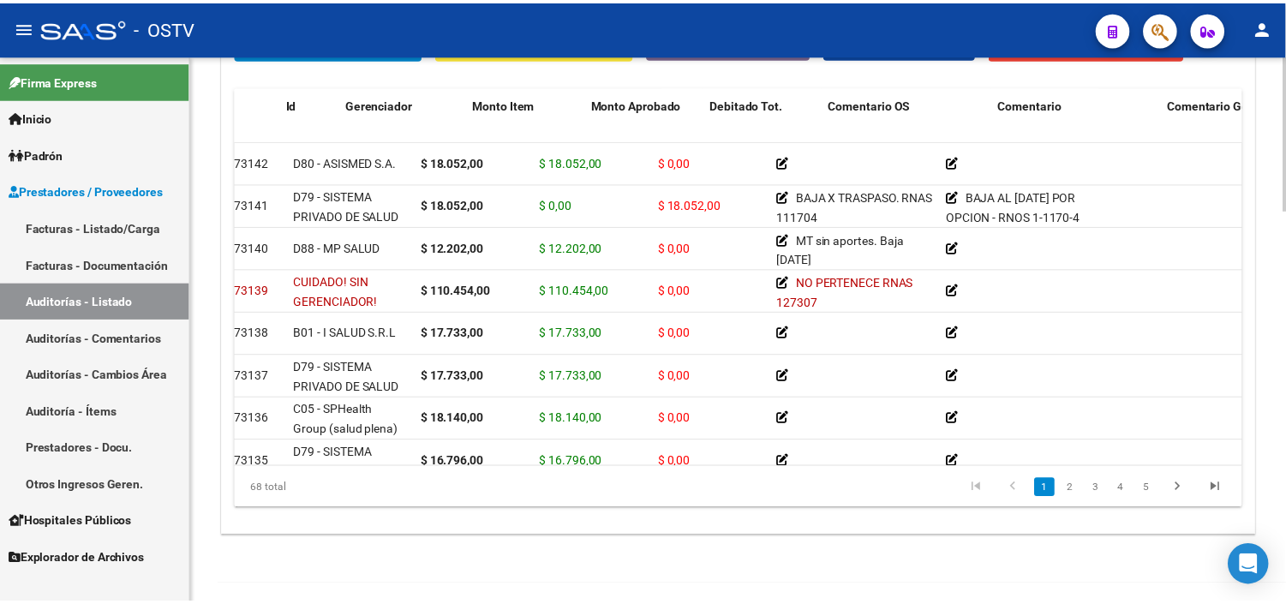
scroll to position [0, 0]
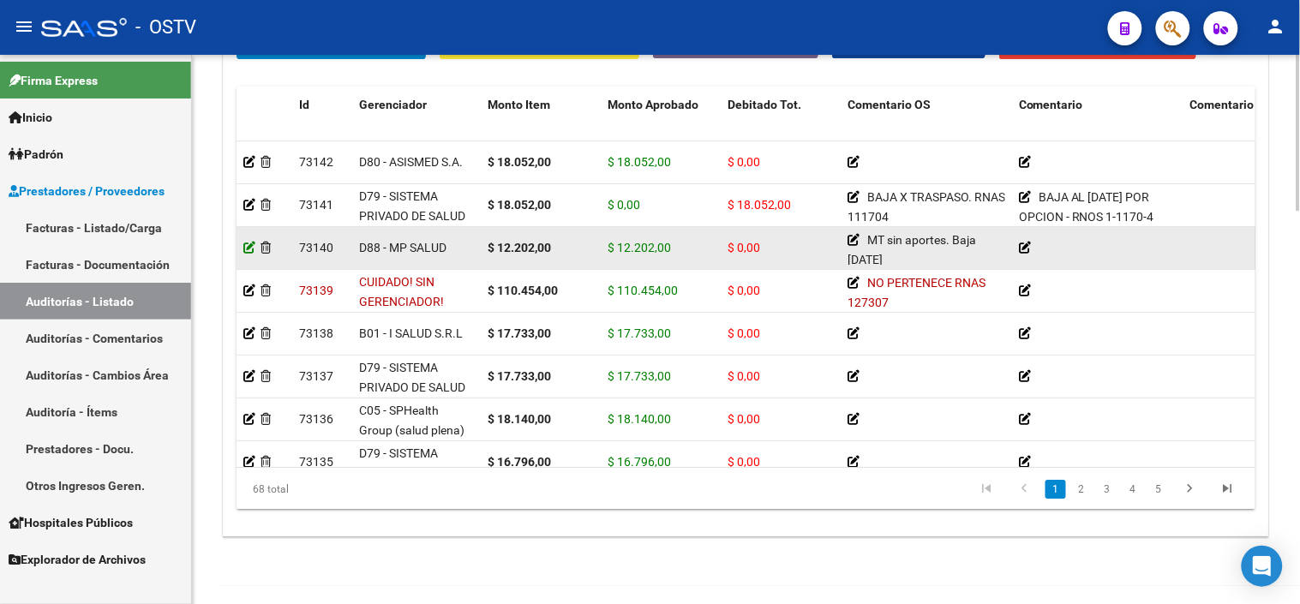
click at [248, 249] on icon at bounding box center [249, 248] width 12 height 12
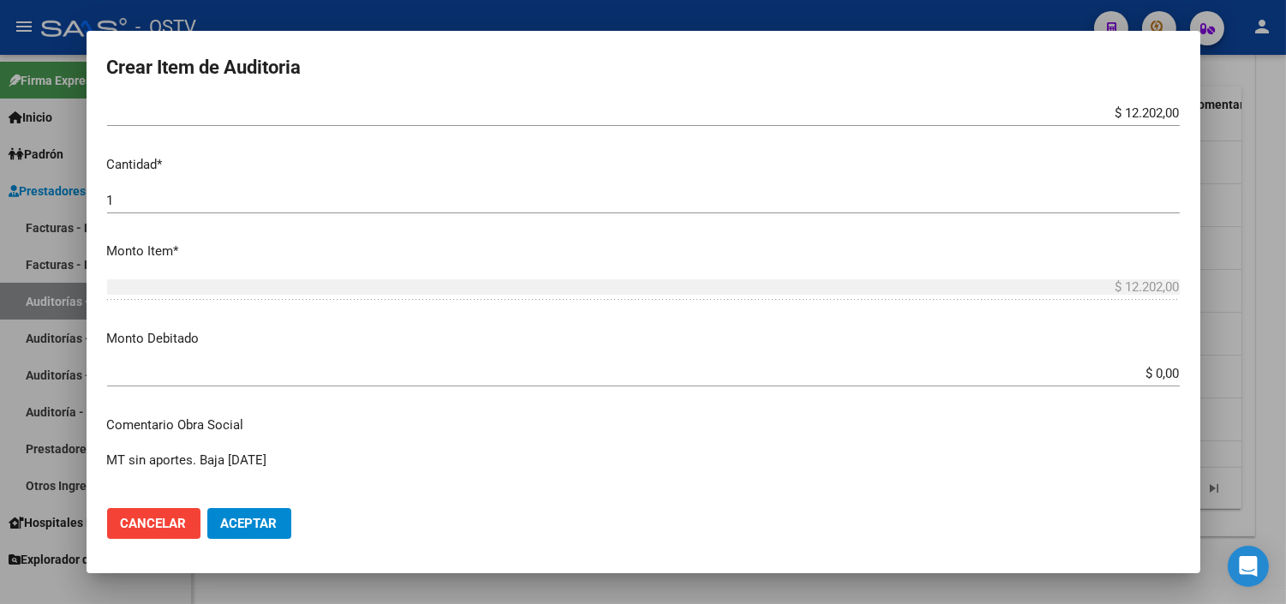
scroll to position [476, 0]
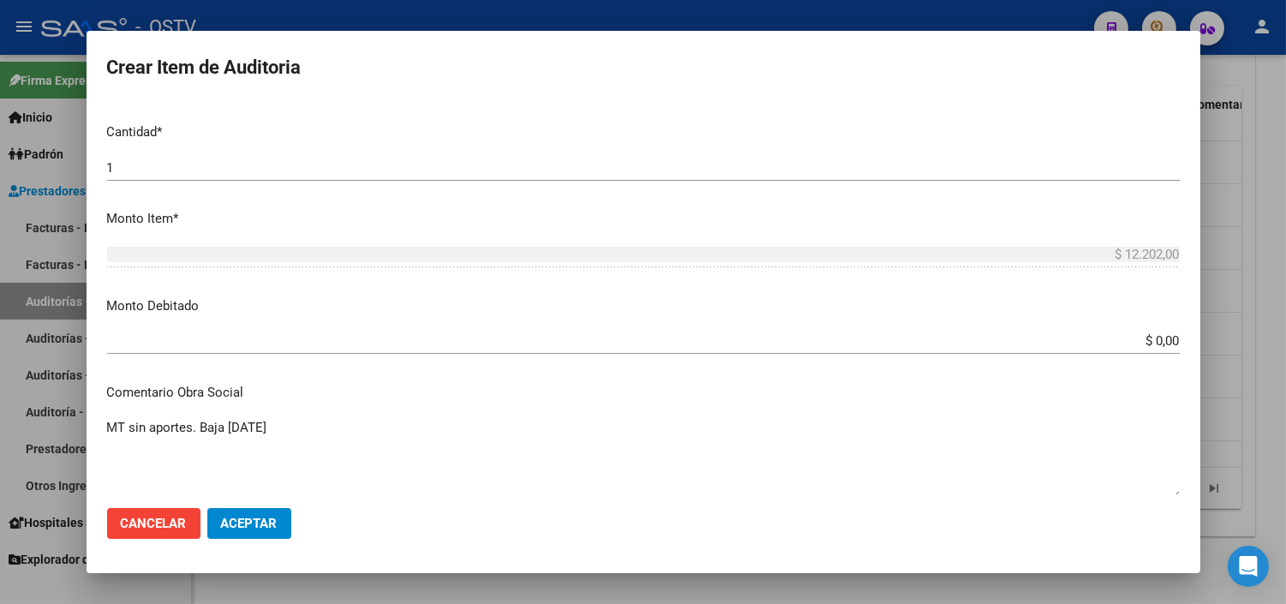
click at [1123, 334] on input "$ 0,00" at bounding box center [643, 340] width 1073 height 15
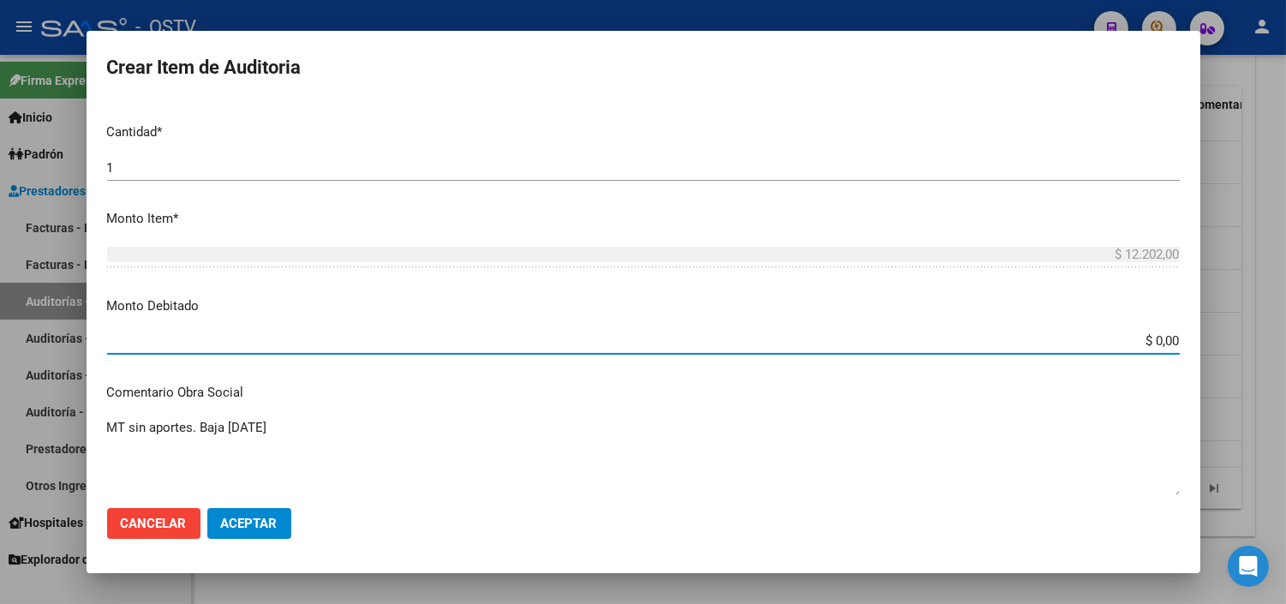
click at [1123, 334] on input "$ 0,00" at bounding box center [643, 340] width 1073 height 15
type input "$ 12.202,00"
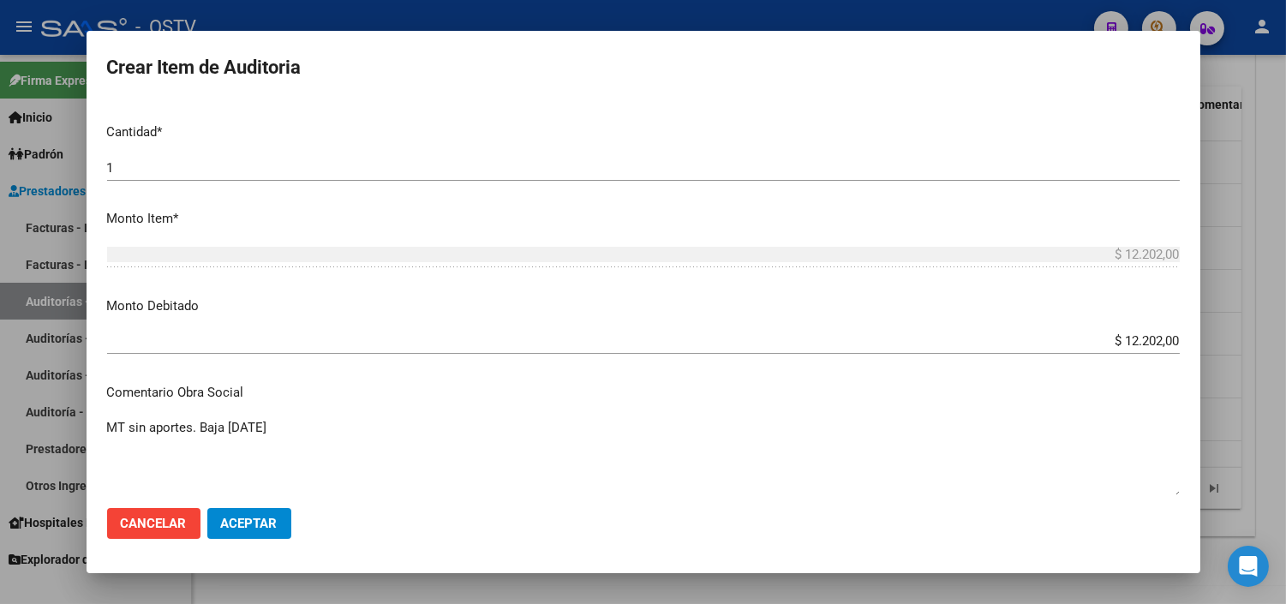
scroll to position [752, 0]
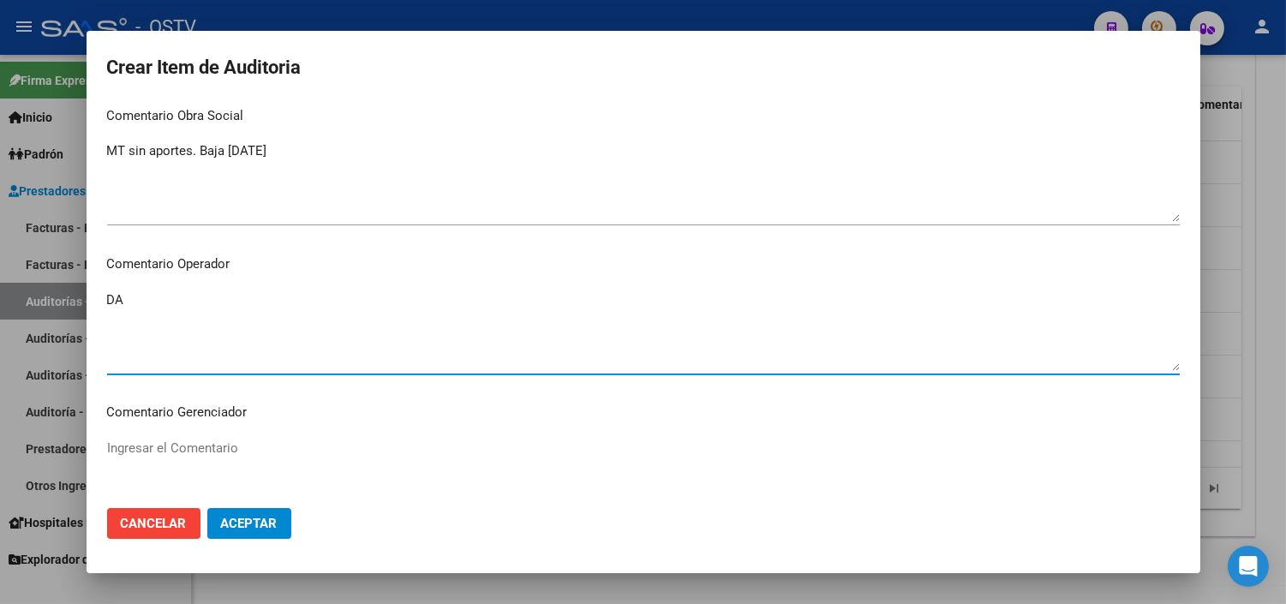
type textarea "D"
type textarea "BAJA SIN APORTES DESDE 04/2025"
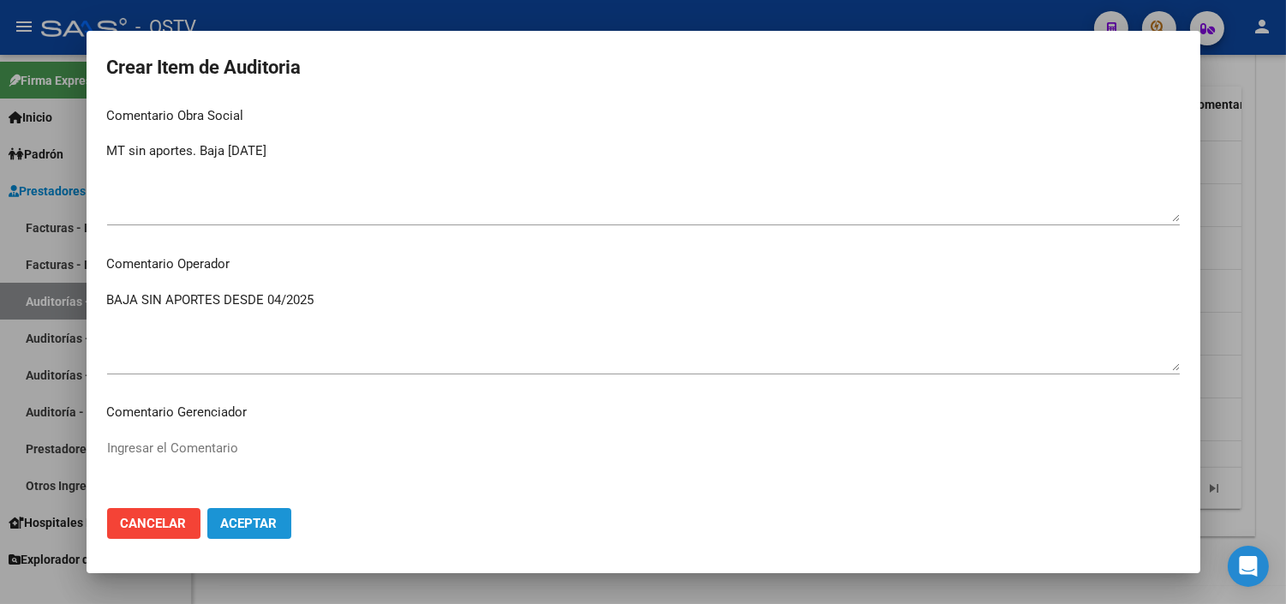
click at [247, 533] on button "Aceptar" at bounding box center [249, 523] width 84 height 31
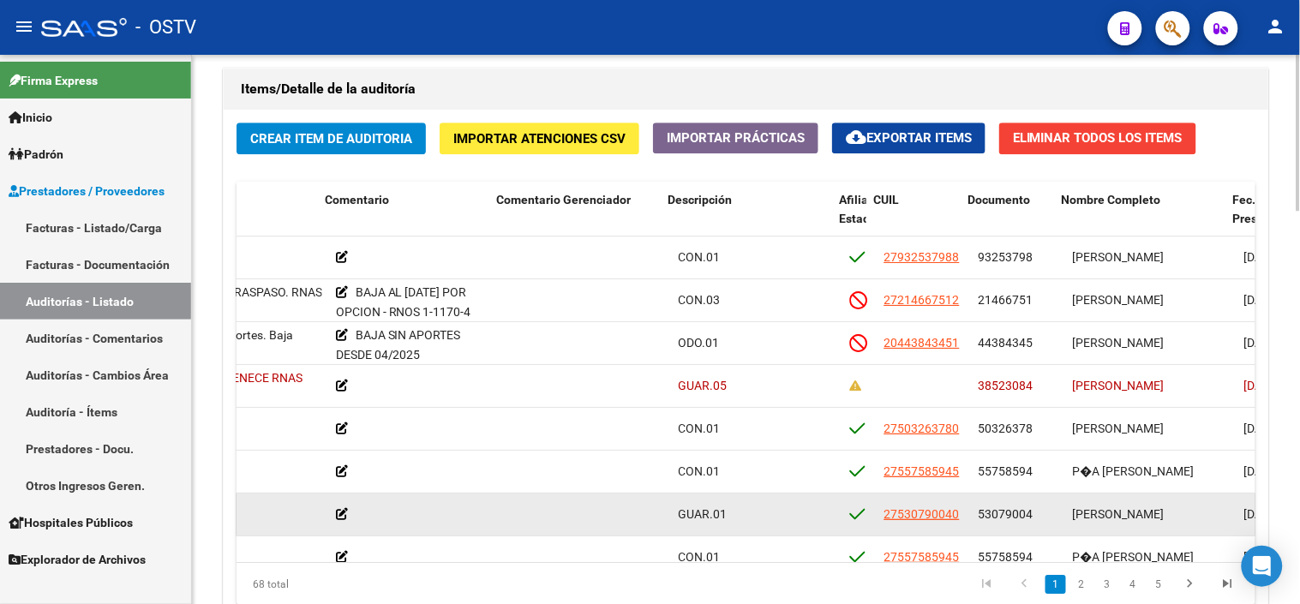
scroll to position [0, 694]
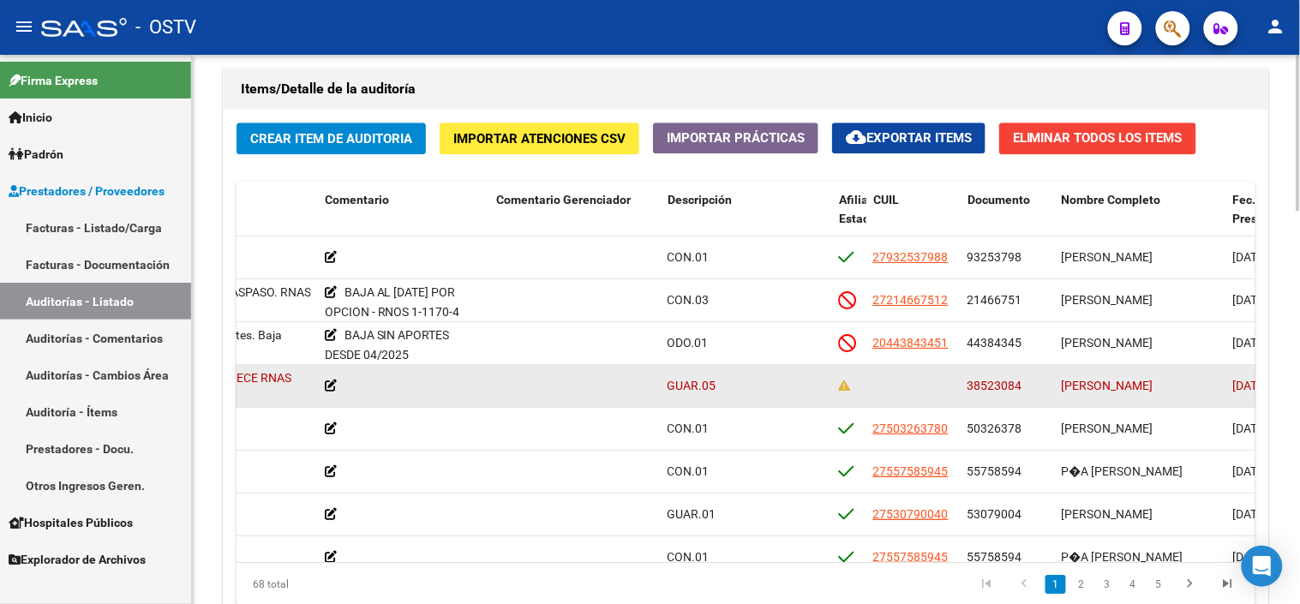
click at [988, 396] on div "38523084" at bounding box center [1007, 386] width 81 height 20
drag, startPoint x: 988, startPoint y: 397, endPoint x: 989, endPoint y: 383, distance: 13.7
click at [989, 383] on span "38523084" at bounding box center [994, 386] width 55 height 14
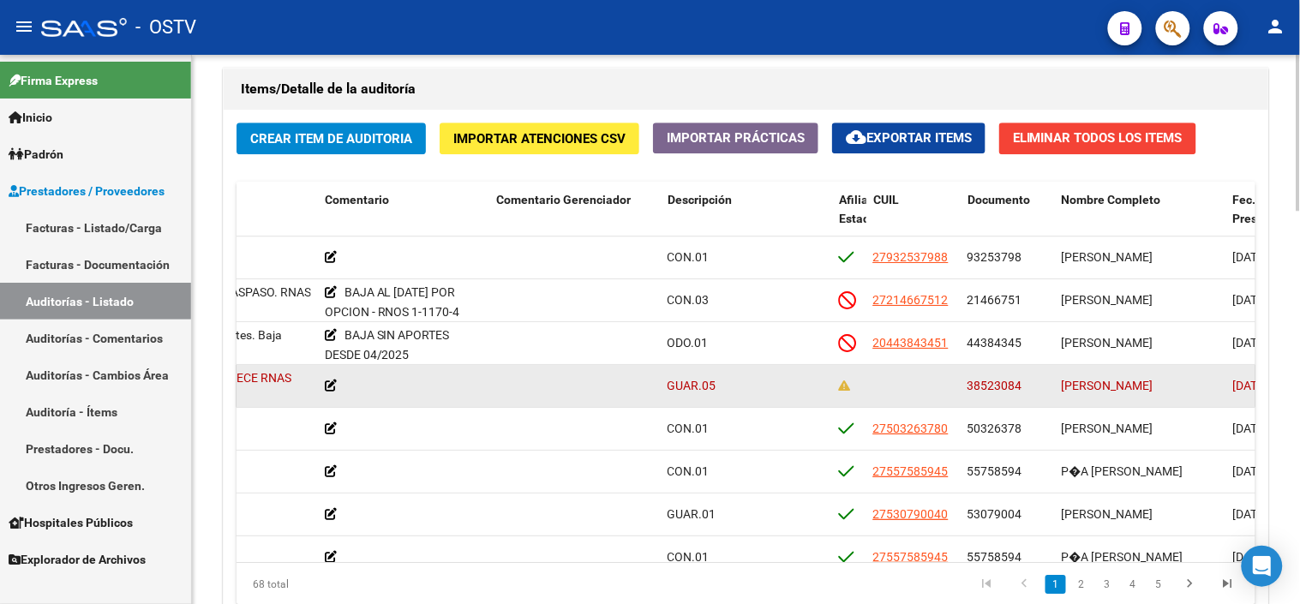
click at [989, 383] on span "38523084" at bounding box center [994, 386] width 55 height 14
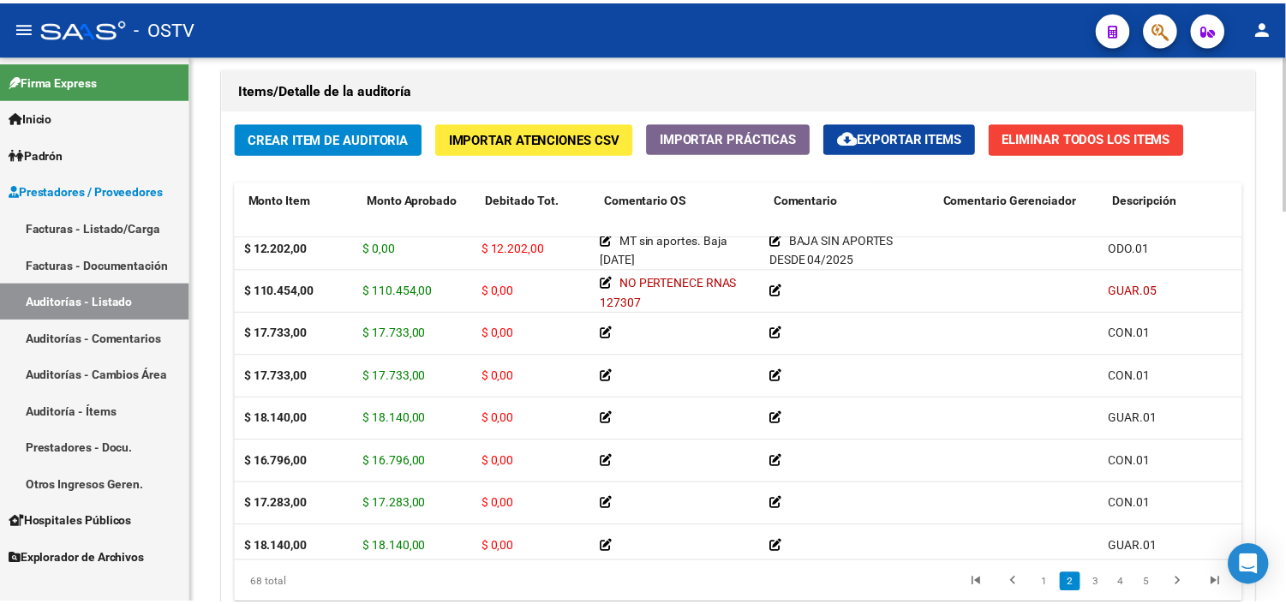
scroll to position [95, 0]
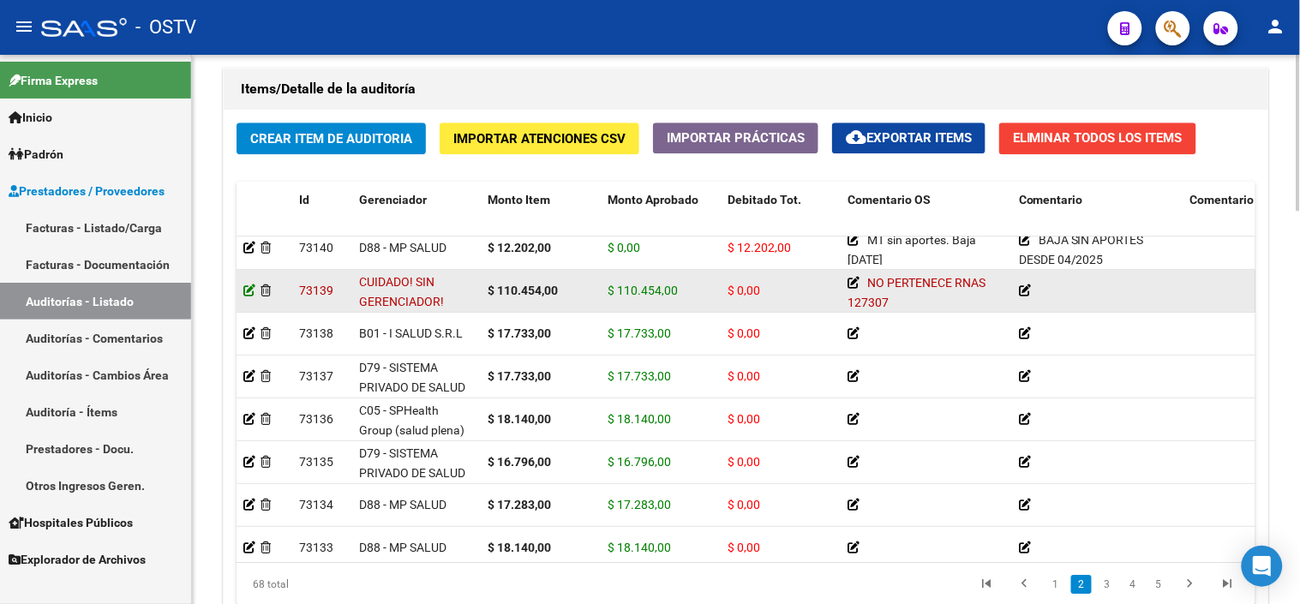
click at [245, 293] on icon at bounding box center [249, 290] width 12 height 12
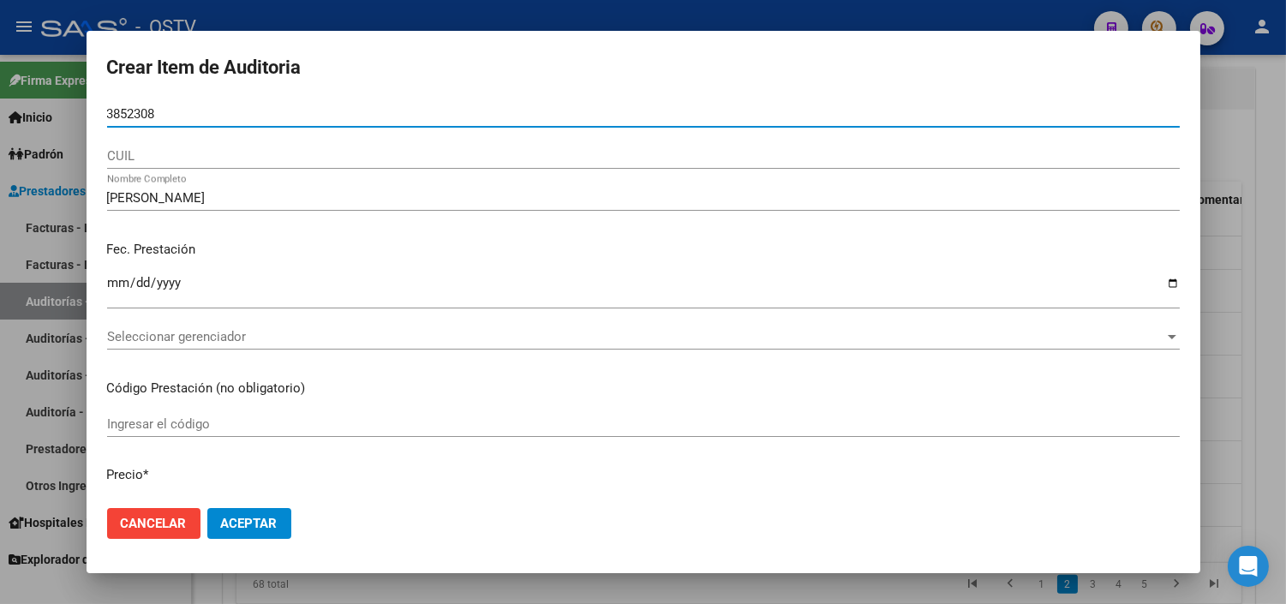
type input "38523084"
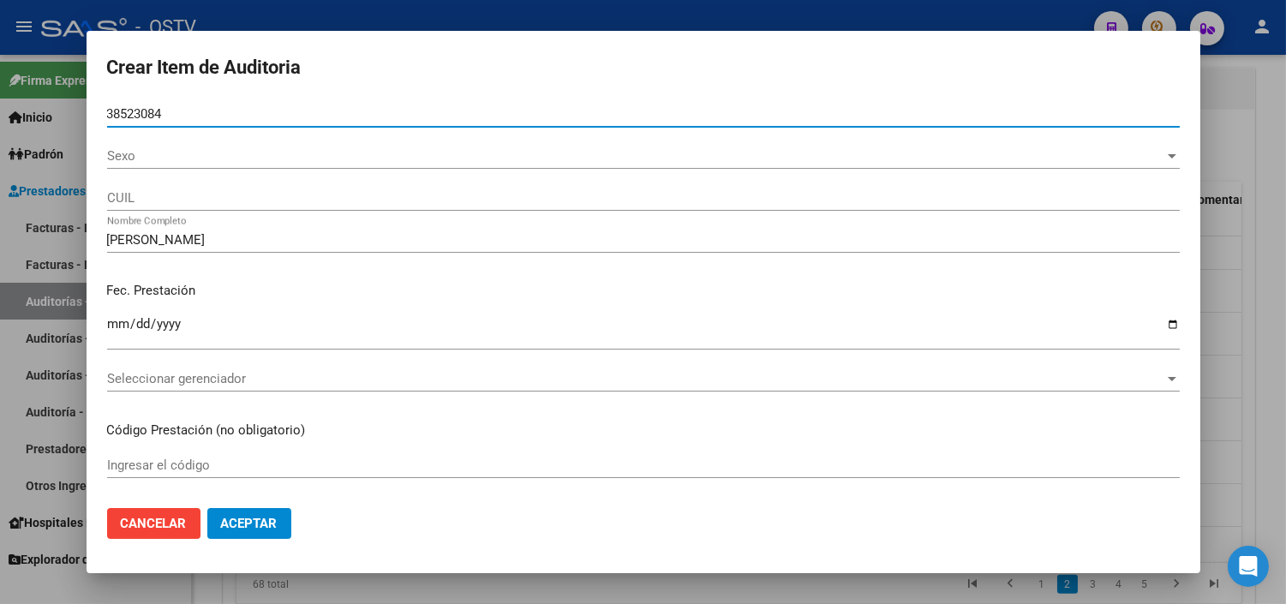
click at [183, 158] on span "Sexo" at bounding box center [635, 155] width 1057 height 15
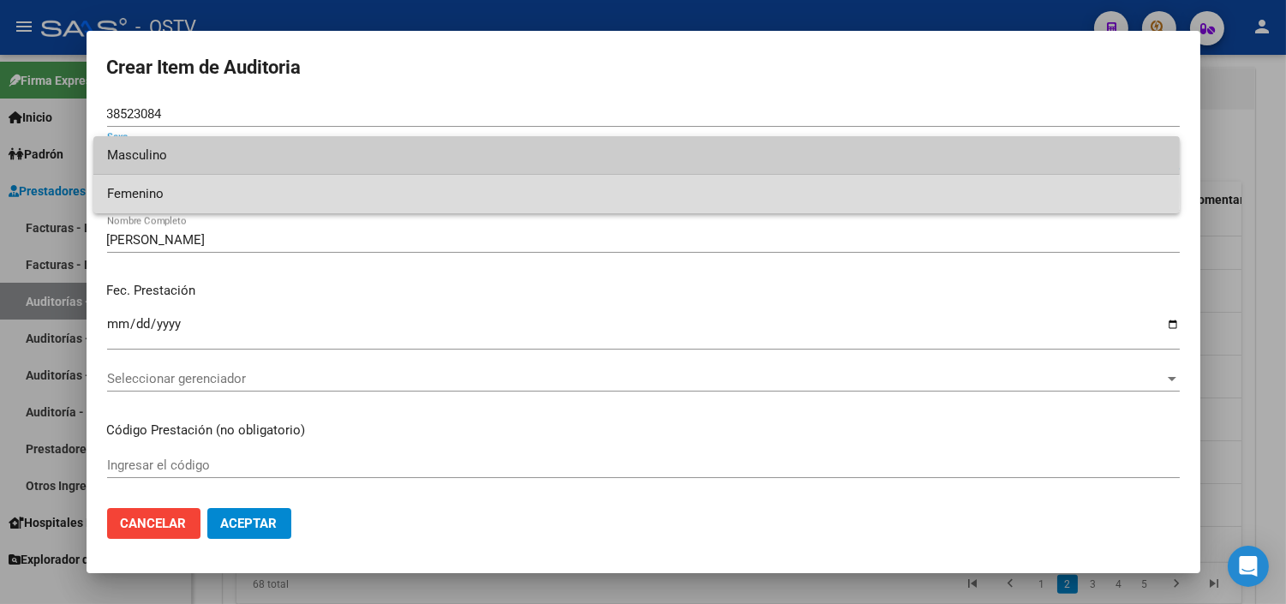
click at [183, 190] on span "Femenino" at bounding box center [636, 194] width 1059 height 39
type input "27385230848"
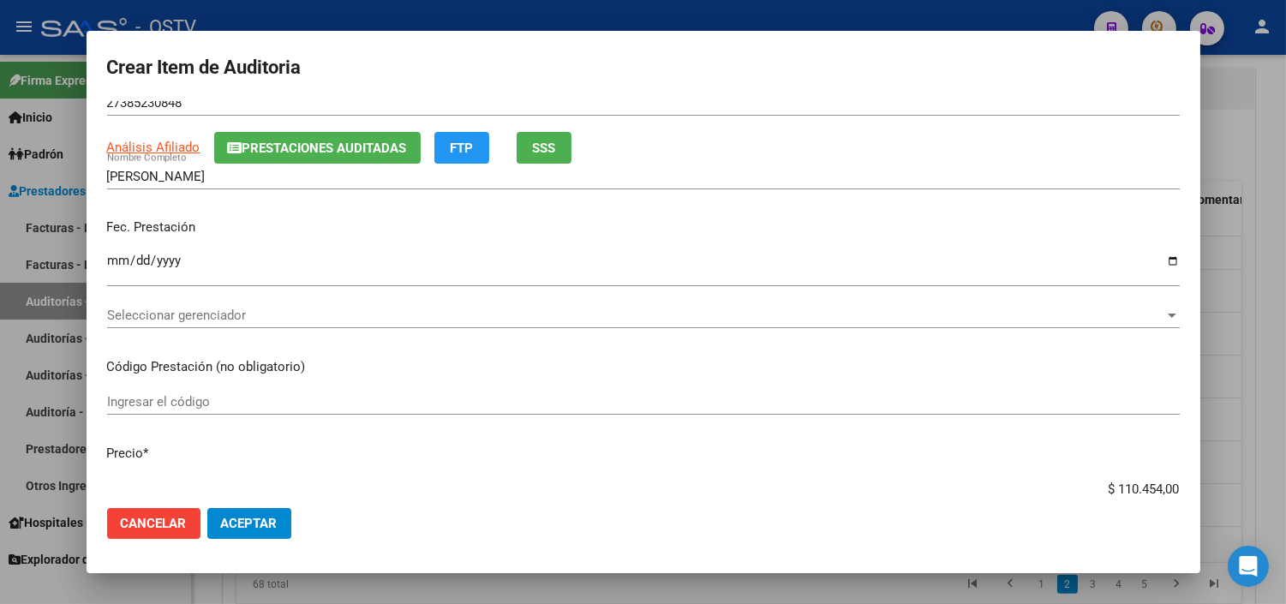
click at [400, 150] on span "Prestaciones Auditadas" at bounding box center [324, 148] width 165 height 15
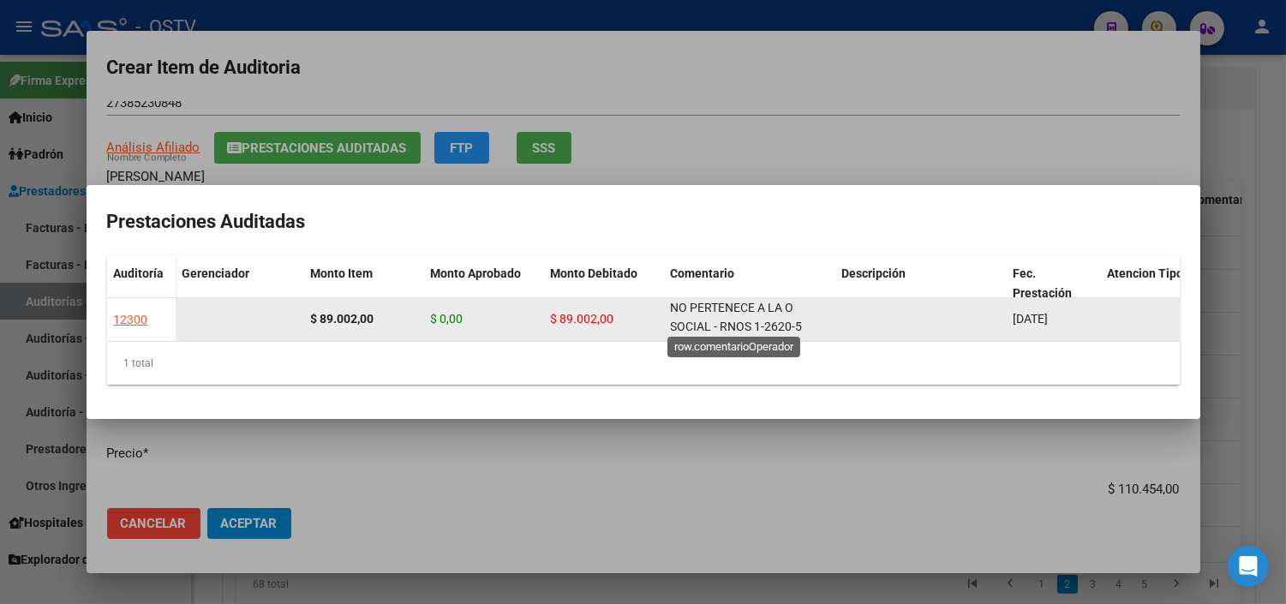
scroll to position [0, 0]
drag, startPoint x: 709, startPoint y: 324, endPoint x: 664, endPoint y: 305, distance: 49.2
click at [664, 305] on datatable-body-cell "NO PERTENECE A LA O SOCIAL - RNOS 1-2620-5" at bounding box center [749, 319] width 171 height 42
copy span "NO PERTENECE A LA O SOCIAL"
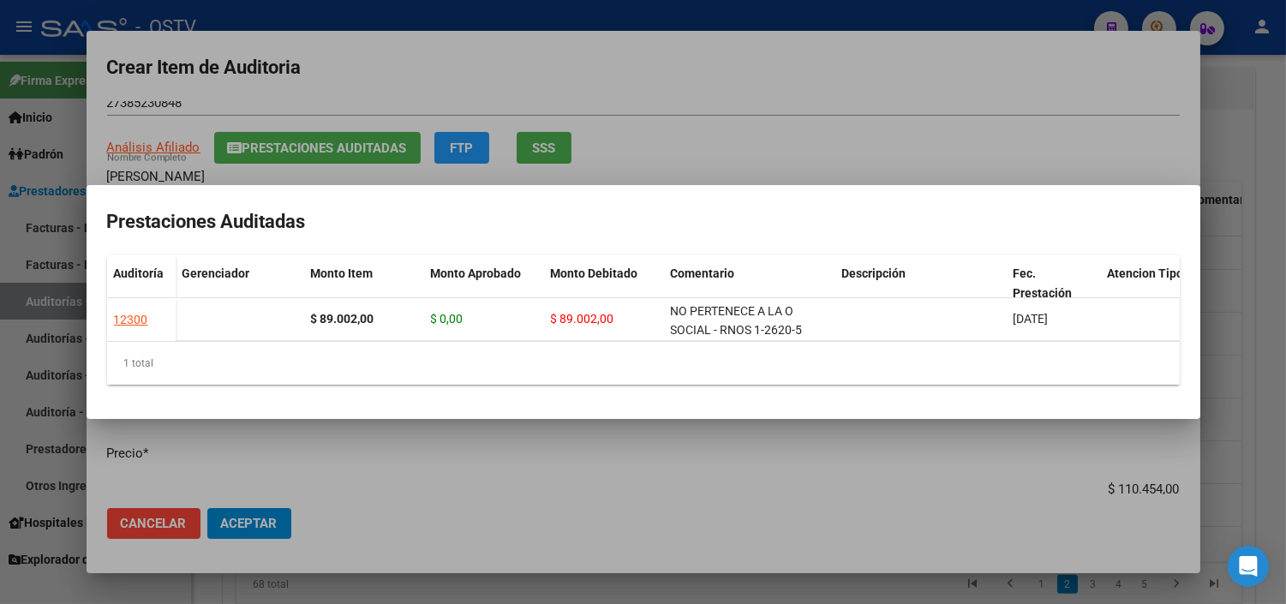
click at [678, 449] on div at bounding box center [643, 302] width 1286 height 604
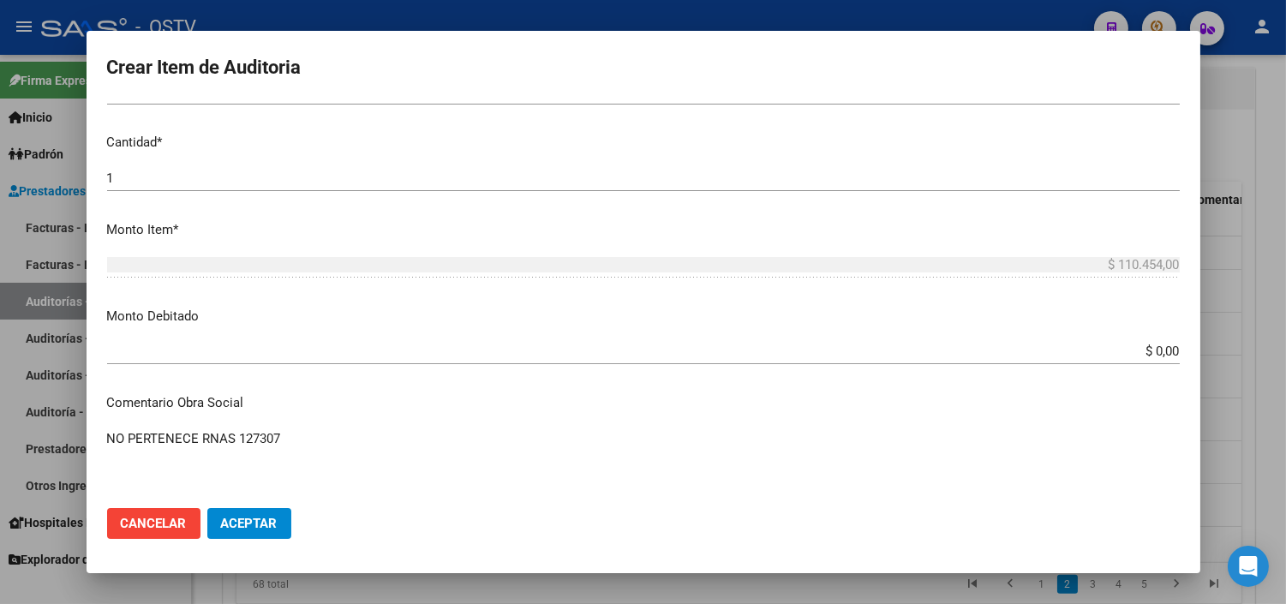
scroll to position [571, 0]
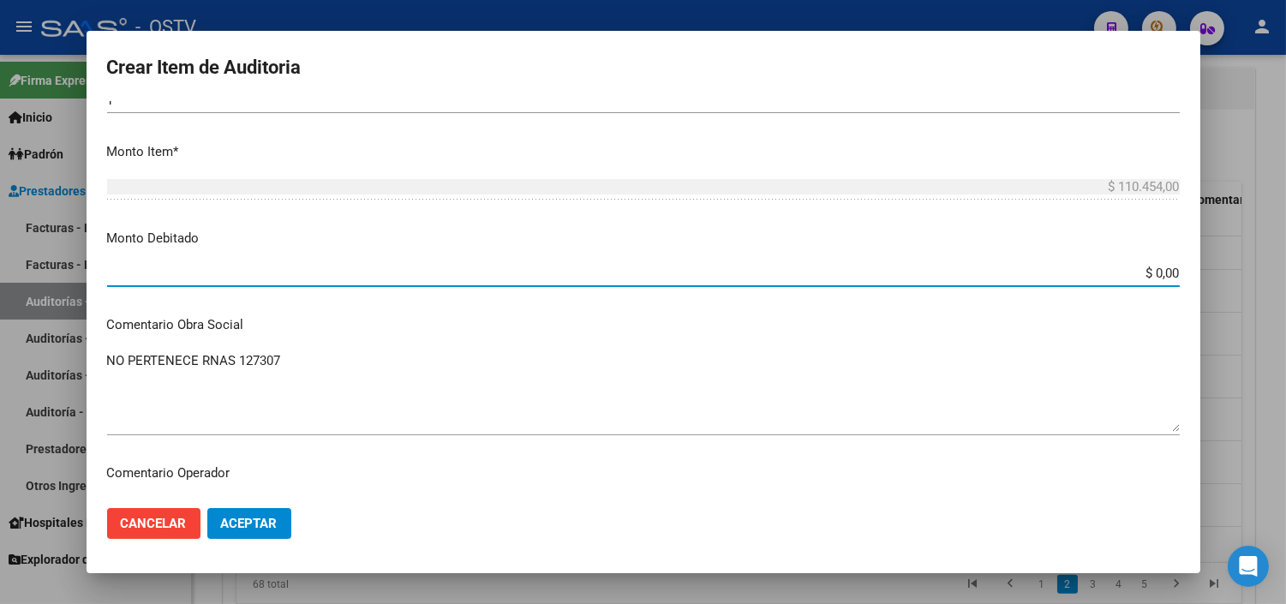
click at [1141, 272] on input "$ 0,00" at bounding box center [643, 273] width 1073 height 15
type input "$ 110.454,00"
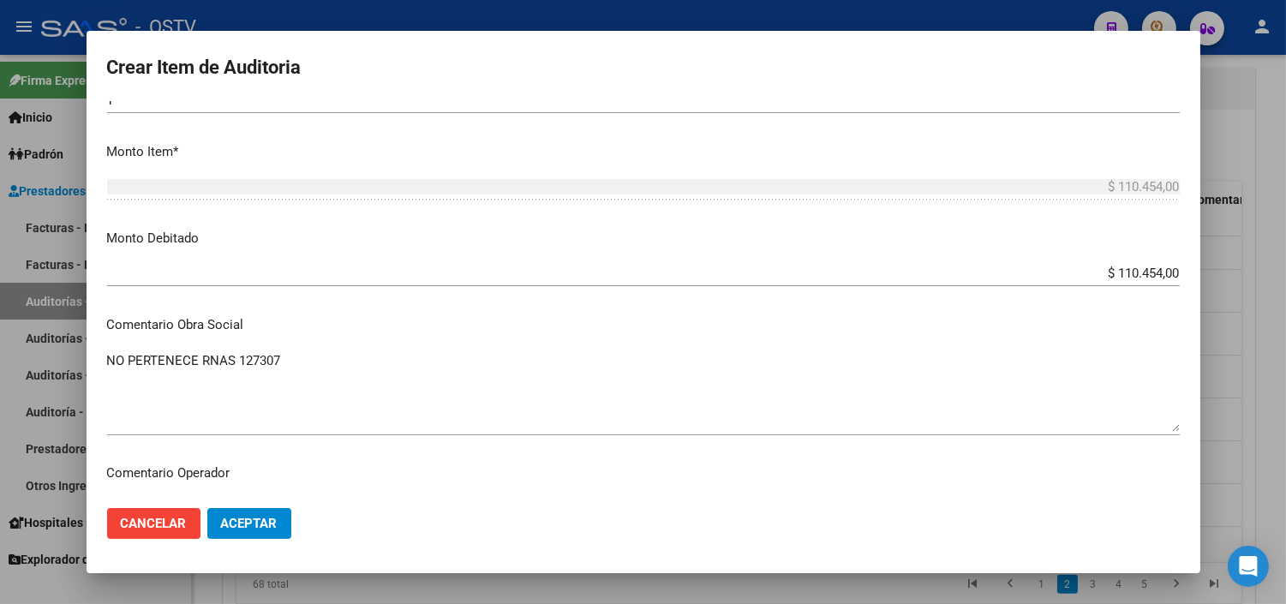
scroll to position [781, 0]
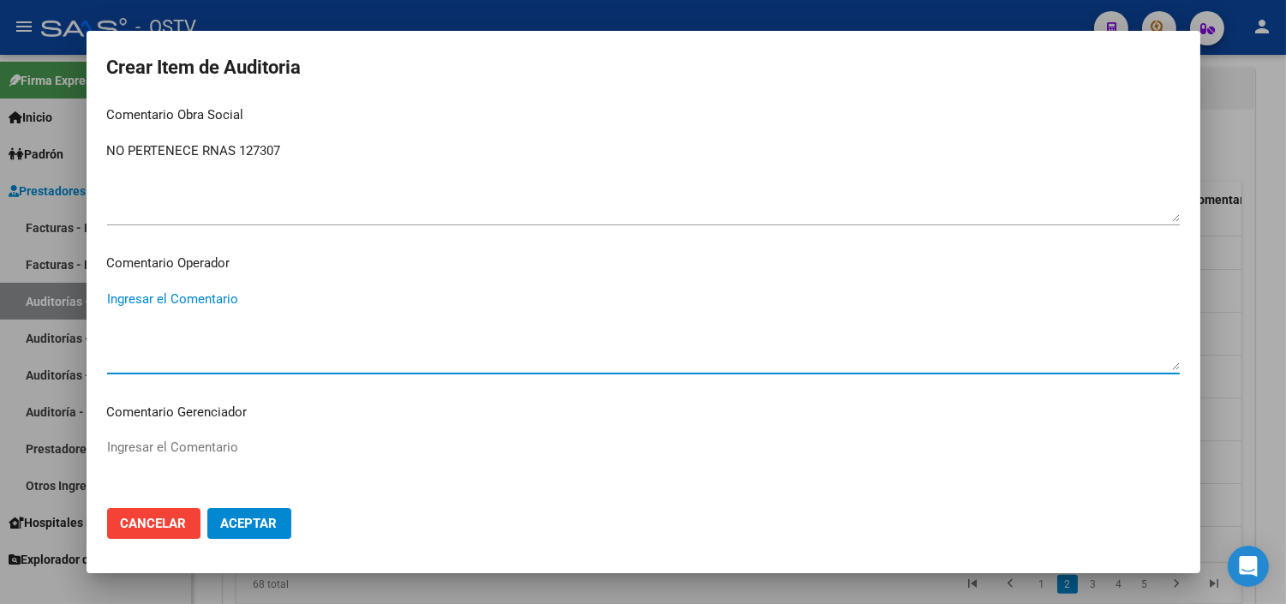
paste textarea "NO PERTENECE A LA O SOCIAL"
type textarea "NO PERTENECE A LA O SOCIAL"
click at [274, 528] on span "Aceptar" at bounding box center [249, 523] width 57 height 15
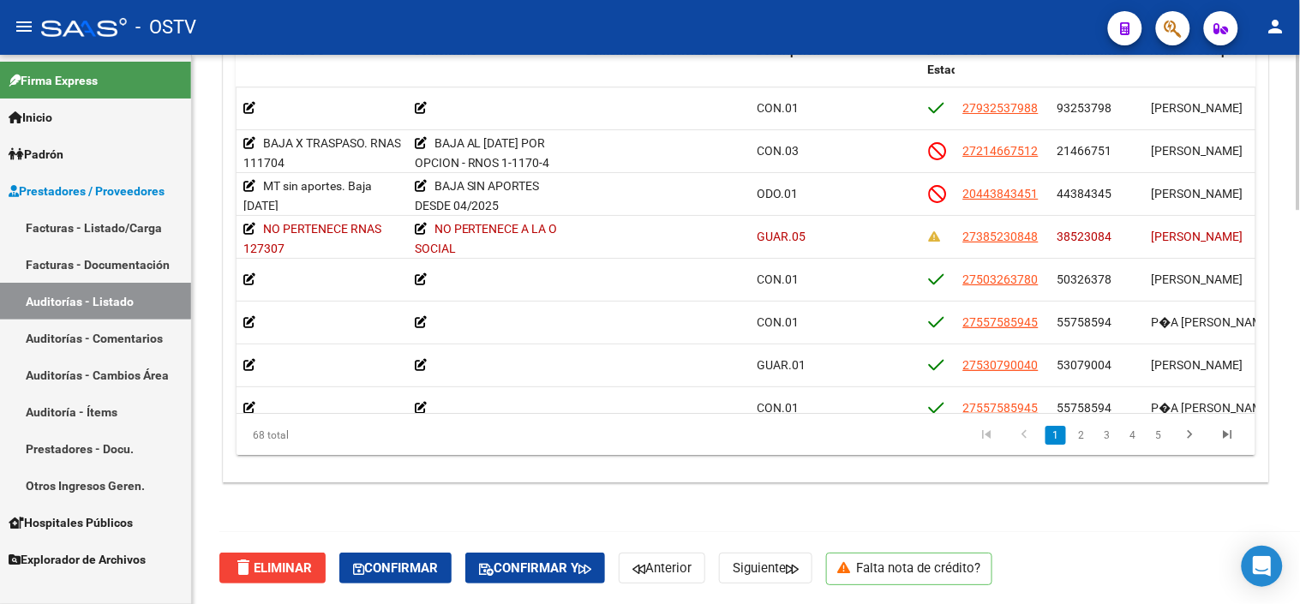
scroll to position [0, 630]
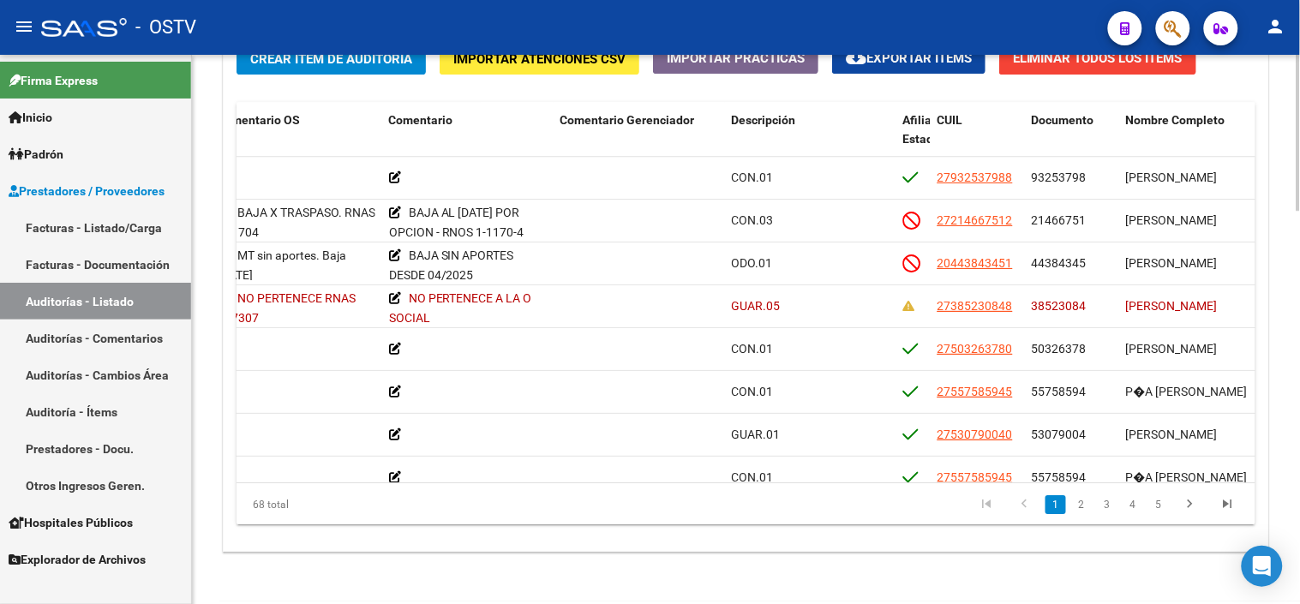
click at [1299, 467] on div at bounding box center [1298, 507] width 4 height 156
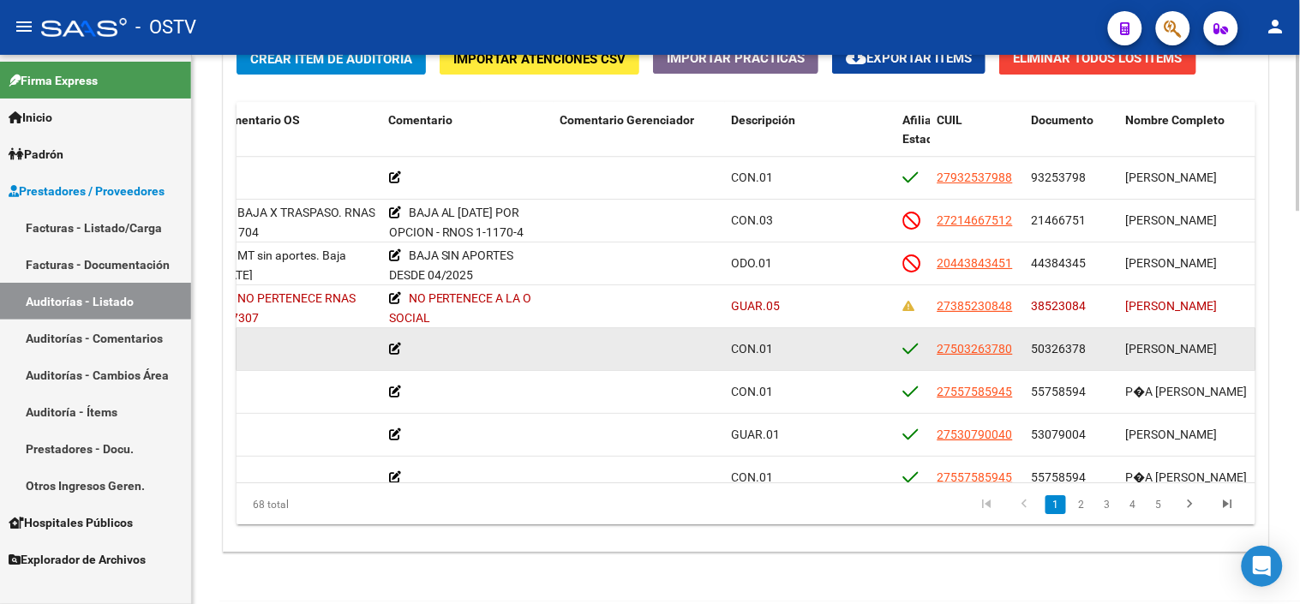
scroll to position [1314, 0]
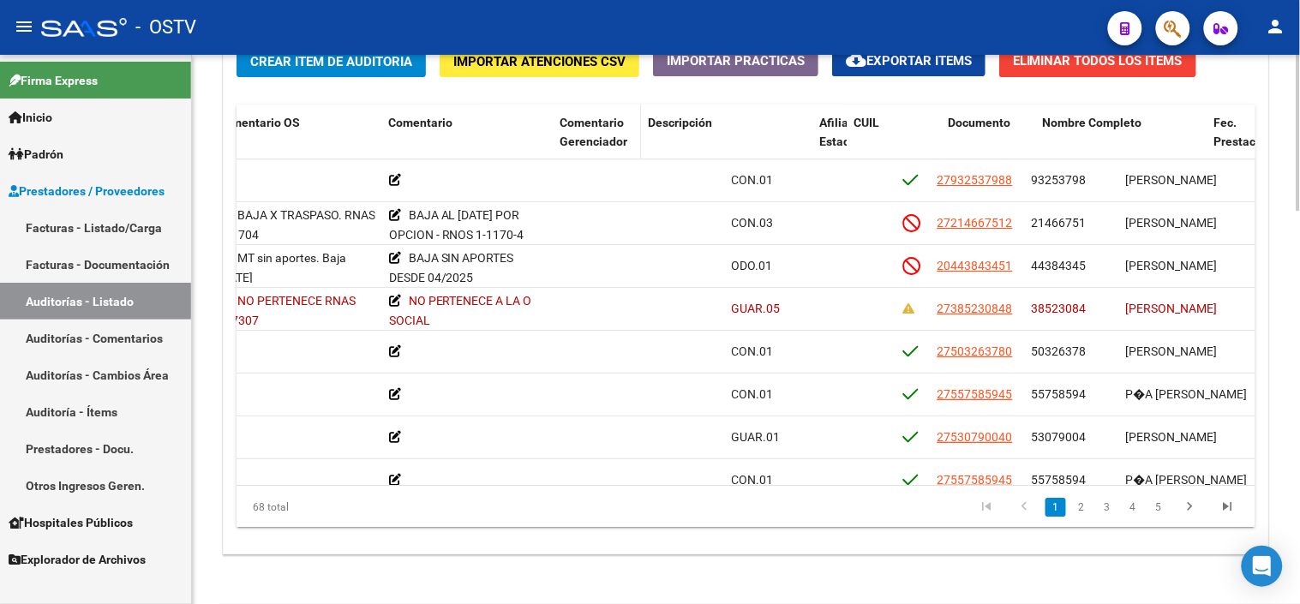
drag, startPoint x: 722, startPoint y: 131, endPoint x: 630, endPoint y: 133, distance: 92.6
click at [630, 133] on datatable-header-cell "Comentario Gerenciador" at bounding box center [597, 142] width 88 height 75
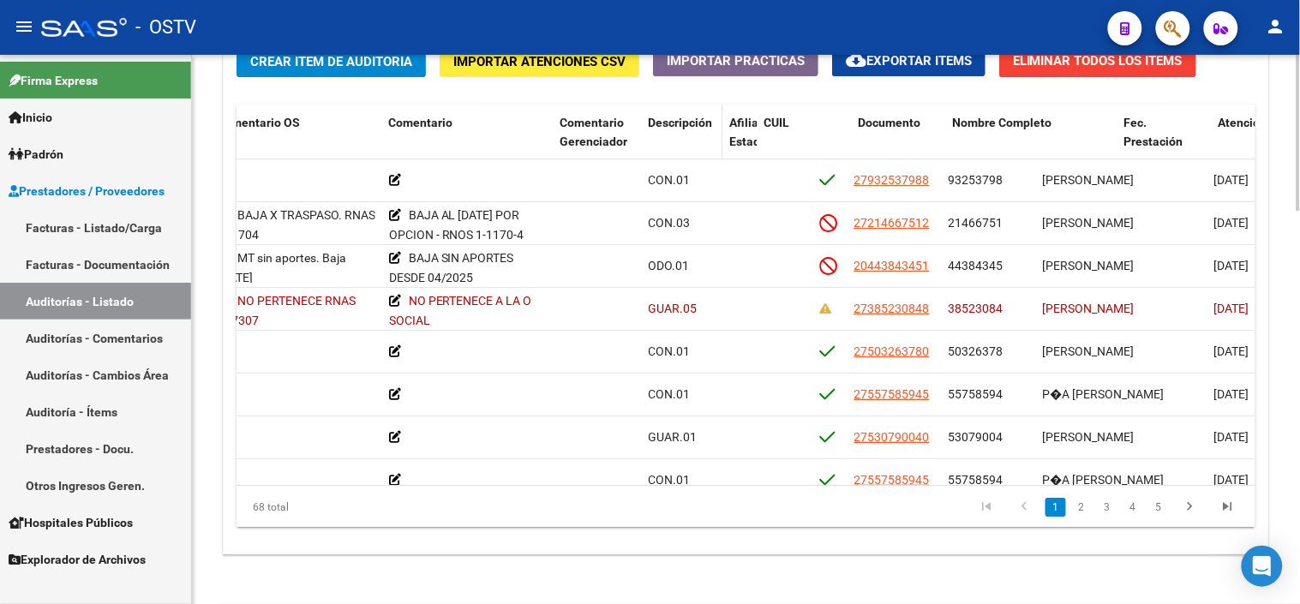
drag, startPoint x: 805, startPoint y: 138, endPoint x: 705, endPoint y: 135, distance: 100.3
click at [705, 135] on datatable-header-cell "Descripción" at bounding box center [681, 142] width 81 height 75
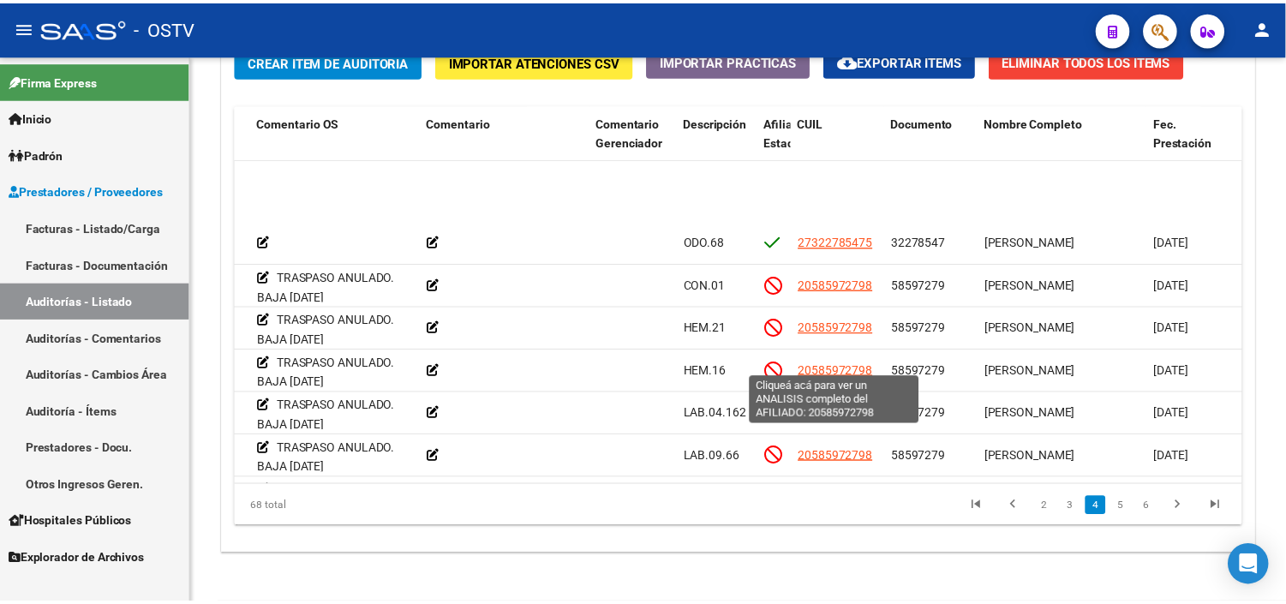
scroll to position [761, 588]
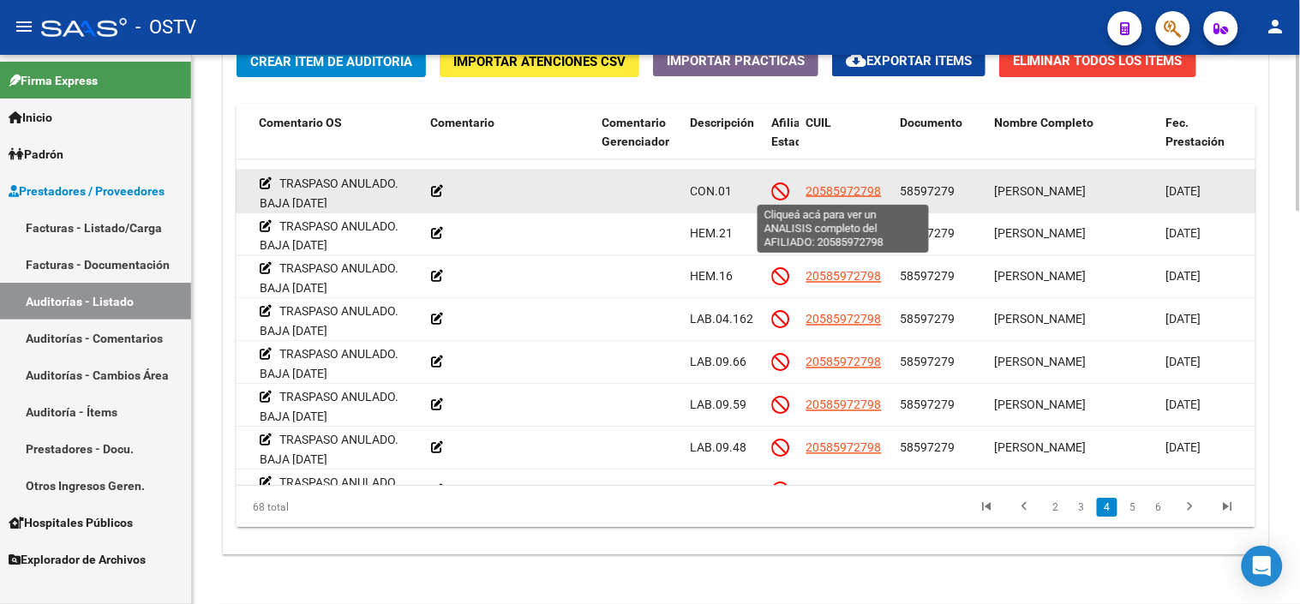
click at [849, 189] on span "20585972798" at bounding box center [843, 190] width 75 height 14
type textarea "20585972798"
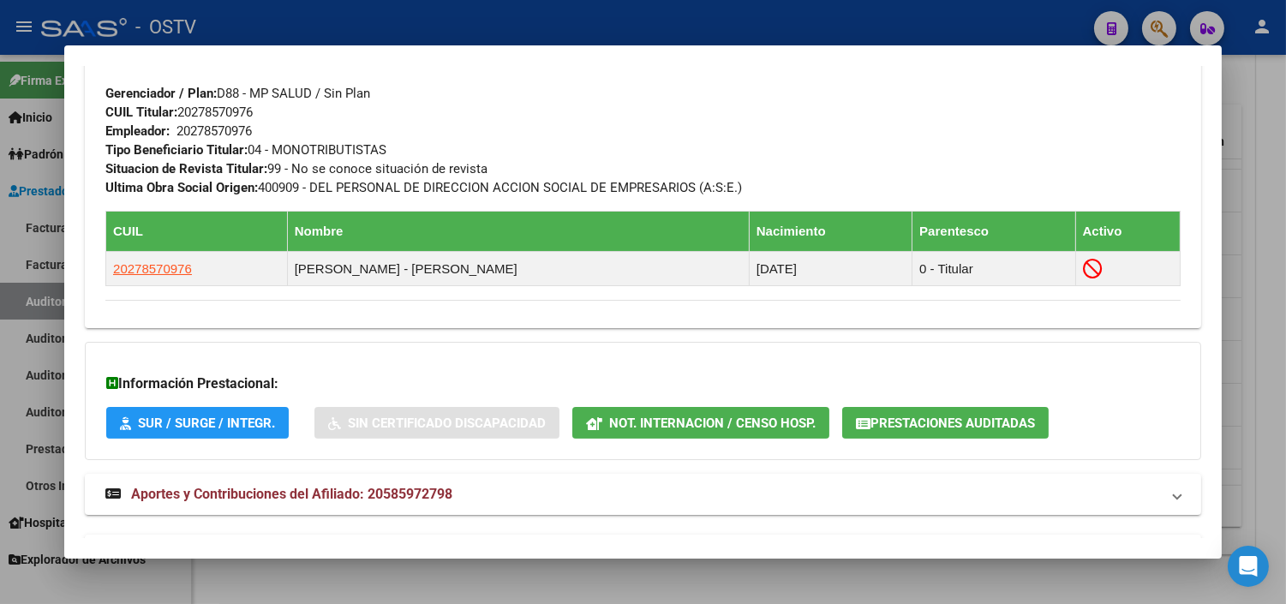
scroll to position [914, 0]
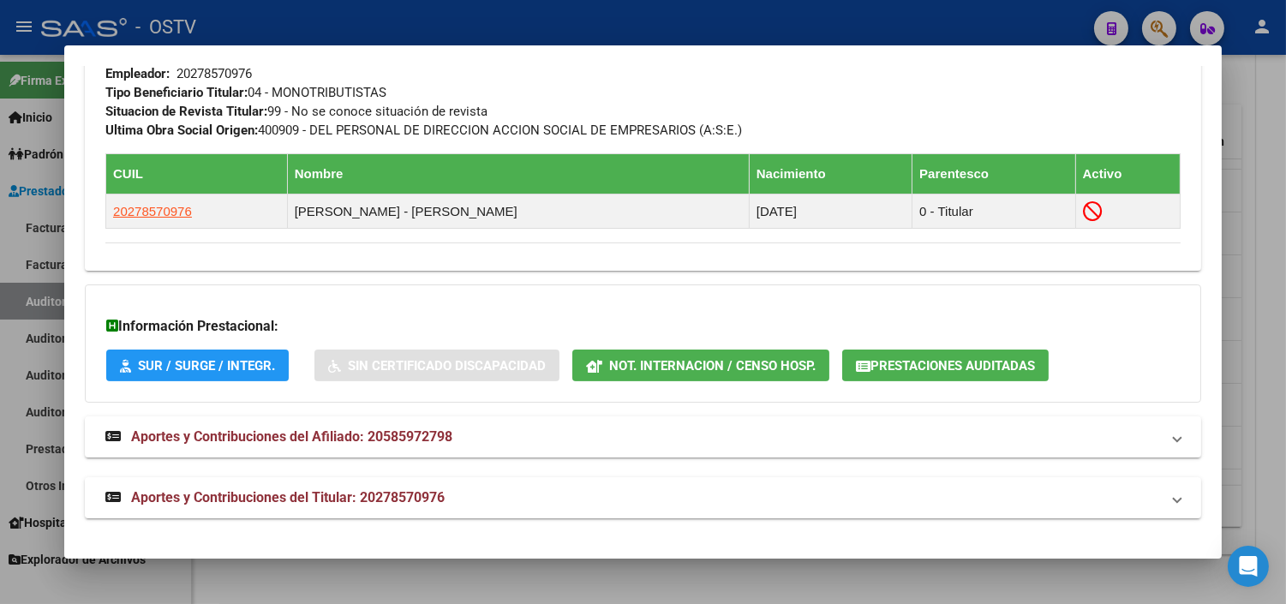
click at [871, 368] on span "Prestaciones Auditadas" at bounding box center [953, 365] width 165 height 15
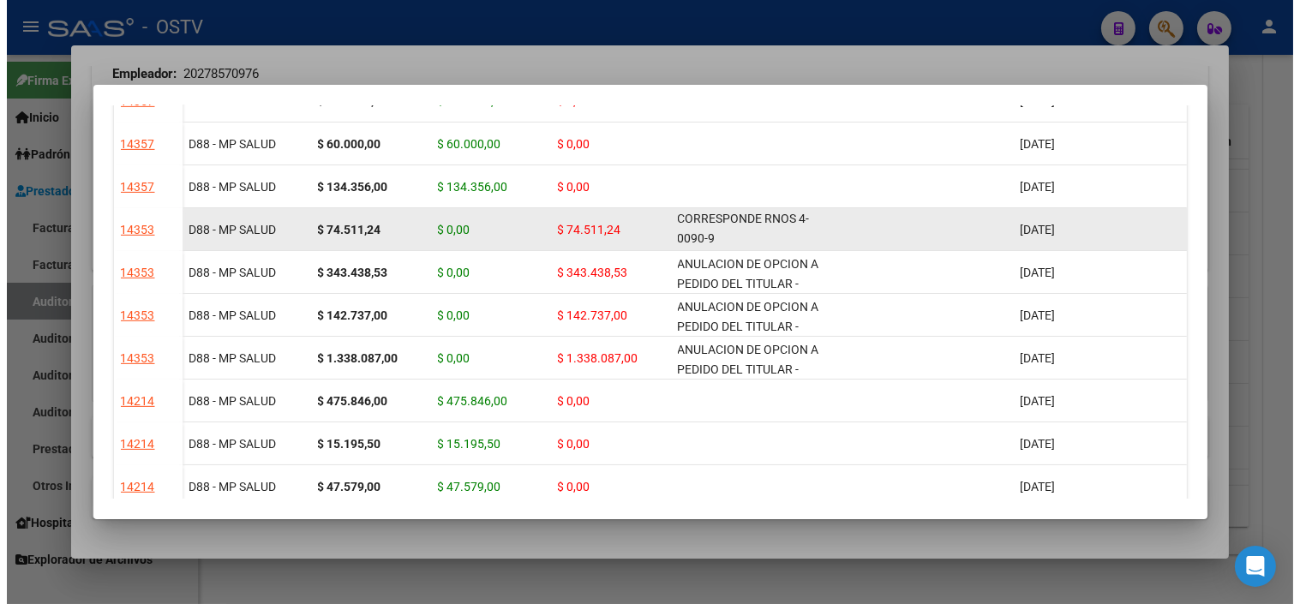
scroll to position [1, 0]
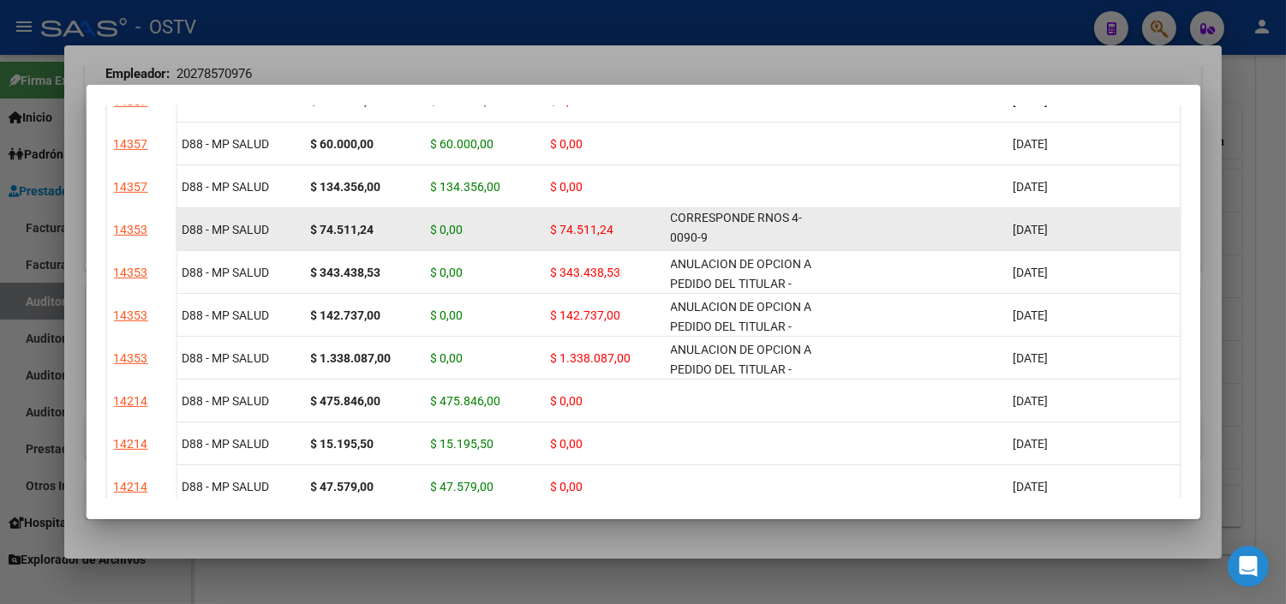
drag, startPoint x: 671, startPoint y: 216, endPoint x: 775, endPoint y: 244, distance: 108.3
click at [775, 244] on div "ANULACION DE OPCION A PEDIDO DEL TITULAR - CORRESPONDE RNOS 4-0090-9" at bounding box center [750, 229] width 158 height 36
copy span "ANULACION DE OPCION A PEDIDO DEL TITULAR - CORRESPONDE RNOS 4-0090-9"
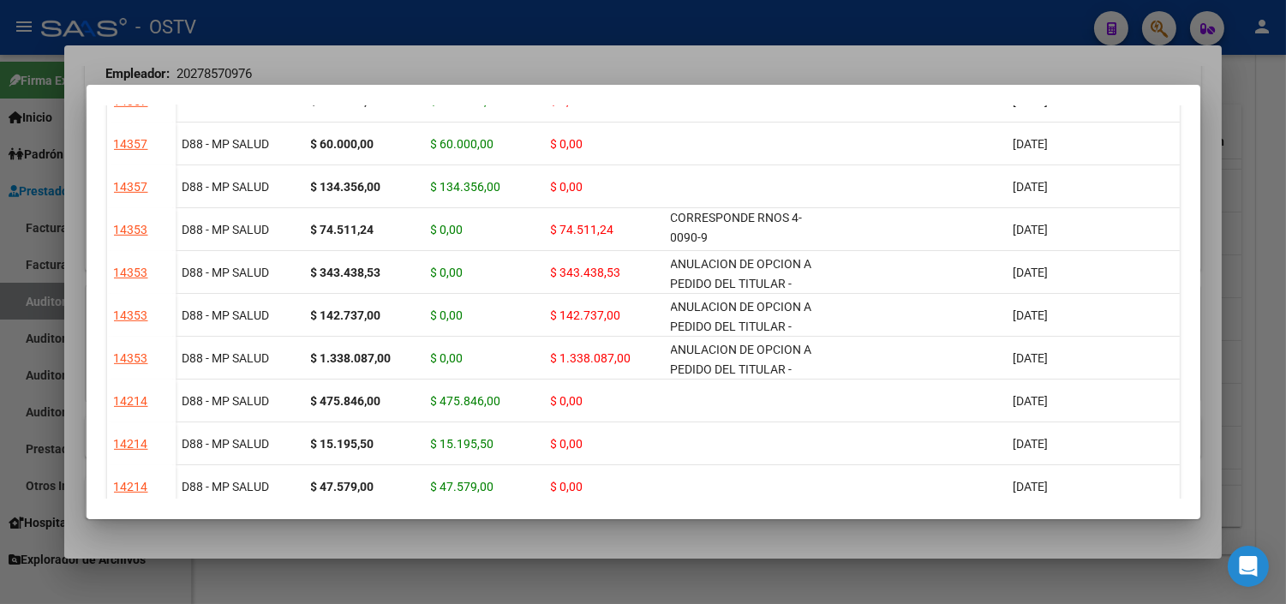
click at [680, 531] on div at bounding box center [643, 302] width 1286 height 604
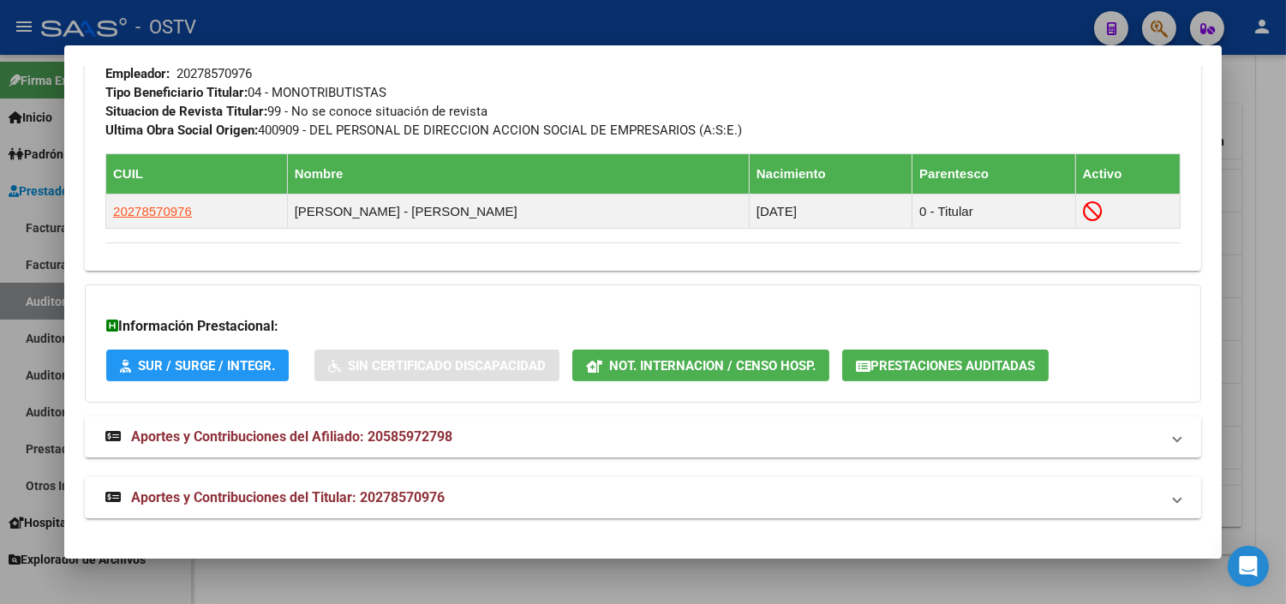
click at [690, 579] on div at bounding box center [643, 302] width 1286 height 604
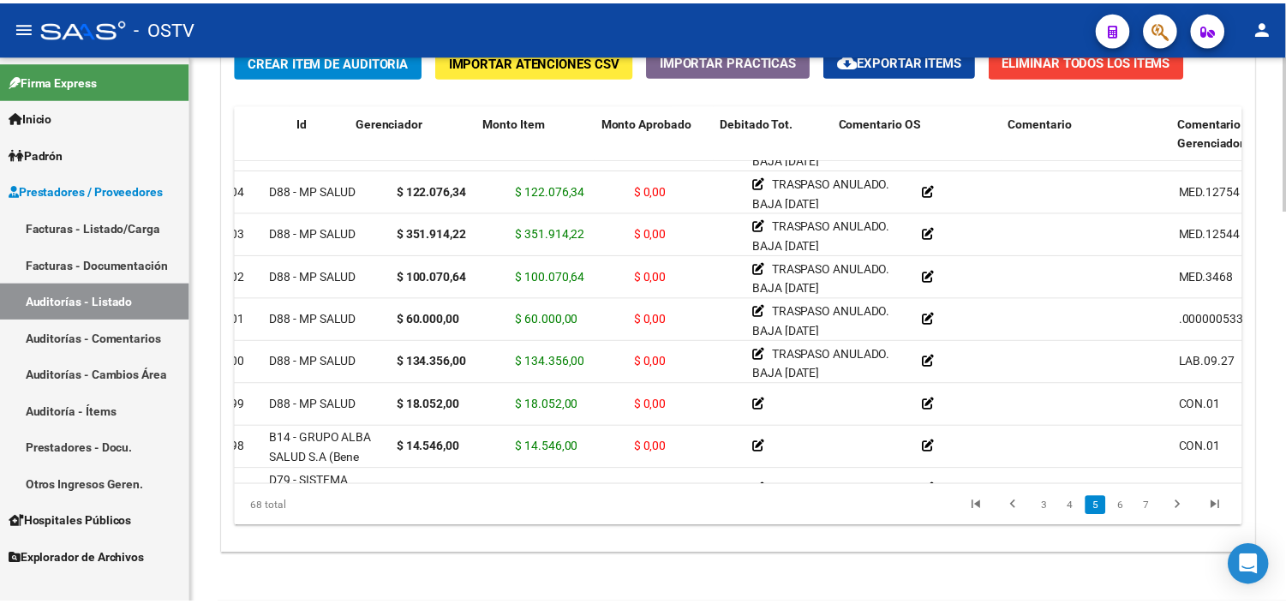
scroll to position [1618, 0]
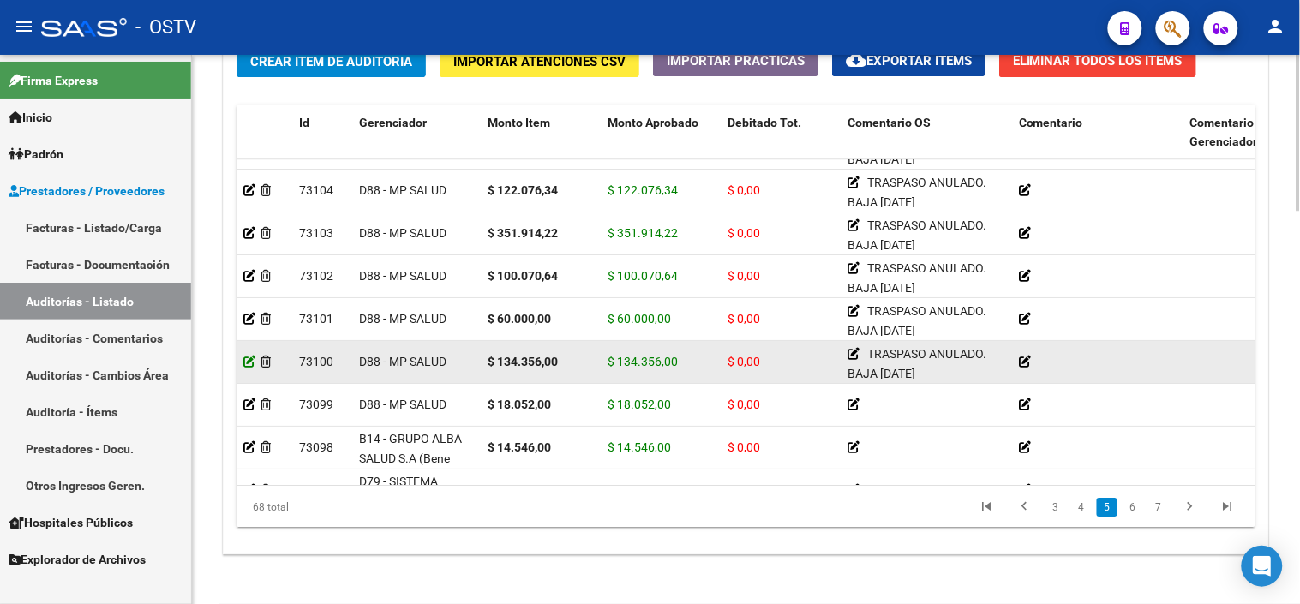
click at [246, 357] on icon at bounding box center [249, 362] width 12 height 12
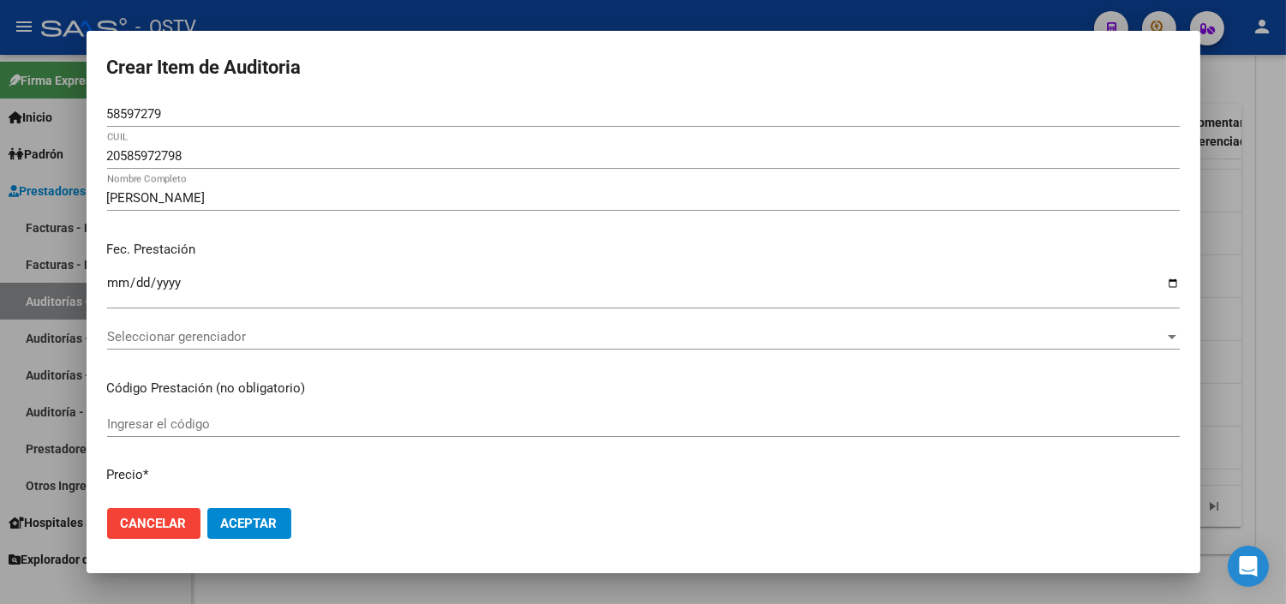
click at [246, 362] on div "Seleccionar gerenciador Seleccionar gerenciador" at bounding box center [643, 345] width 1073 height 42
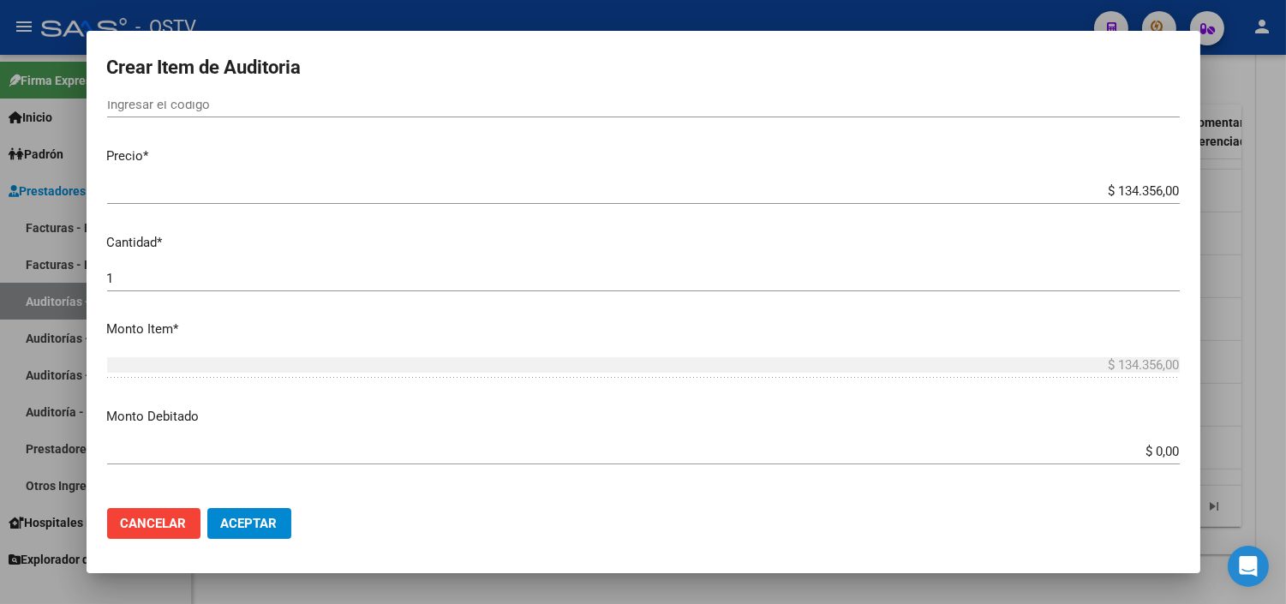
scroll to position [380, 0]
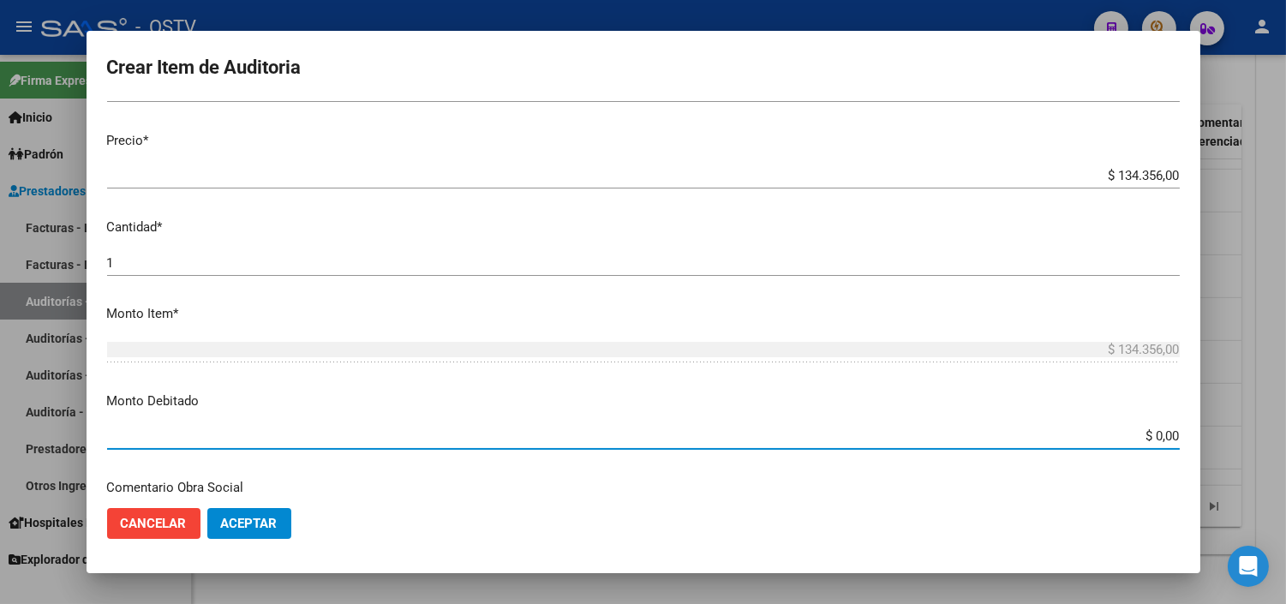
click at [1144, 432] on input "$ 0,00" at bounding box center [643, 435] width 1073 height 15
click at [1144, 434] on input "$ 0,00" at bounding box center [643, 435] width 1073 height 15
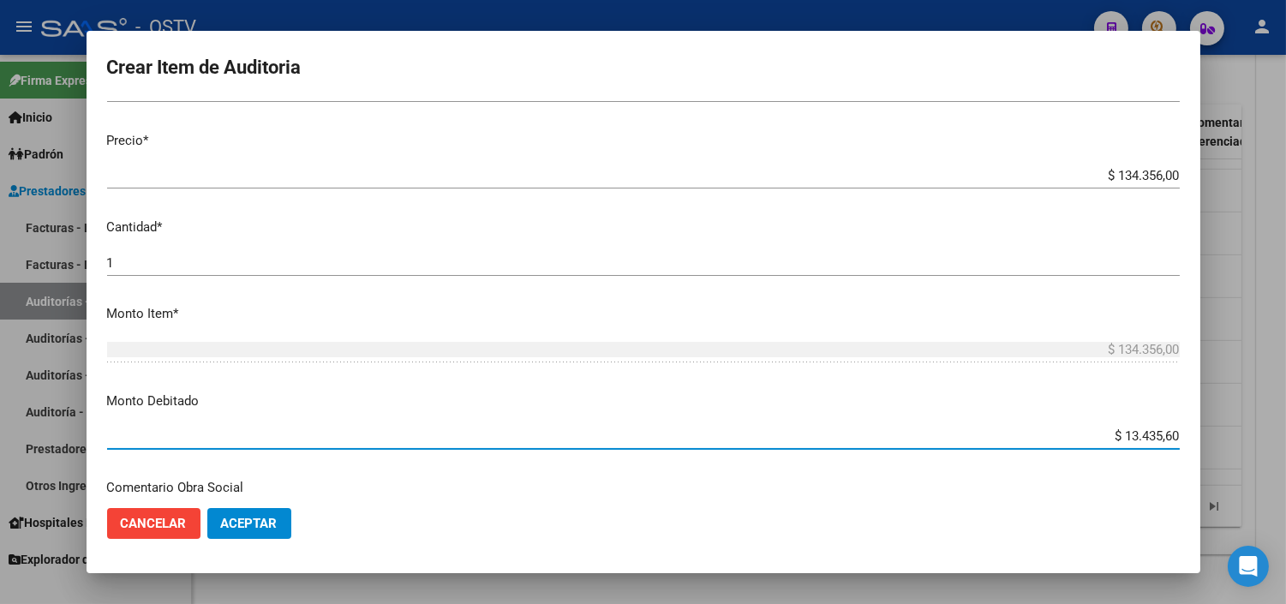
type input "$ 134.356,00"
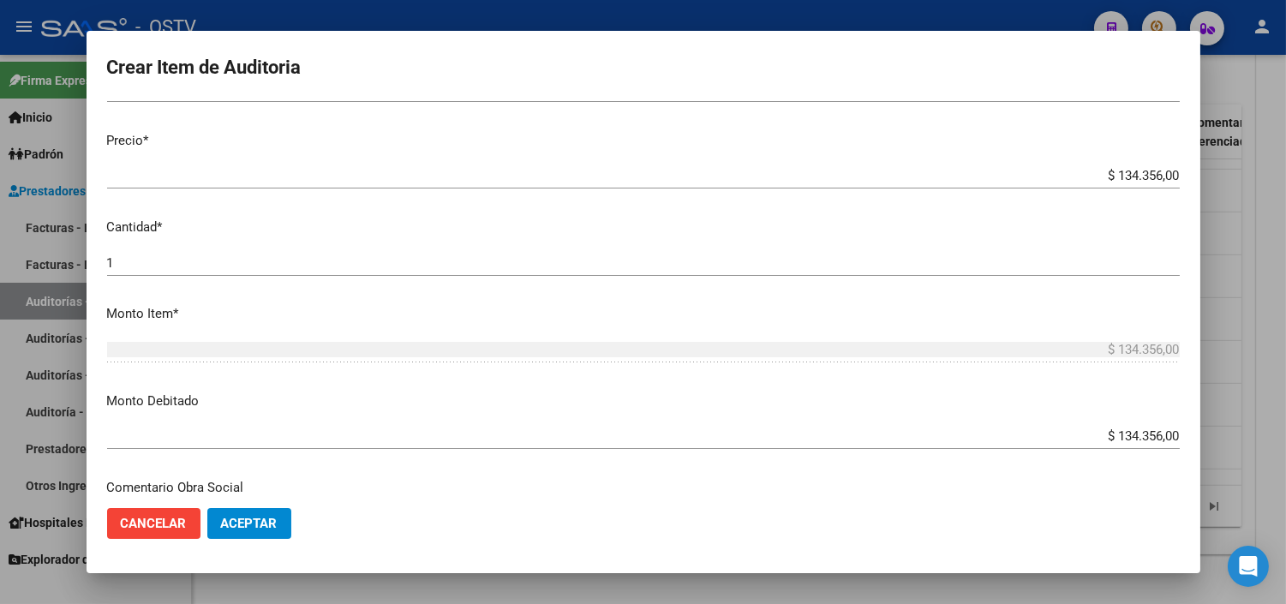
scroll to position [604, 0]
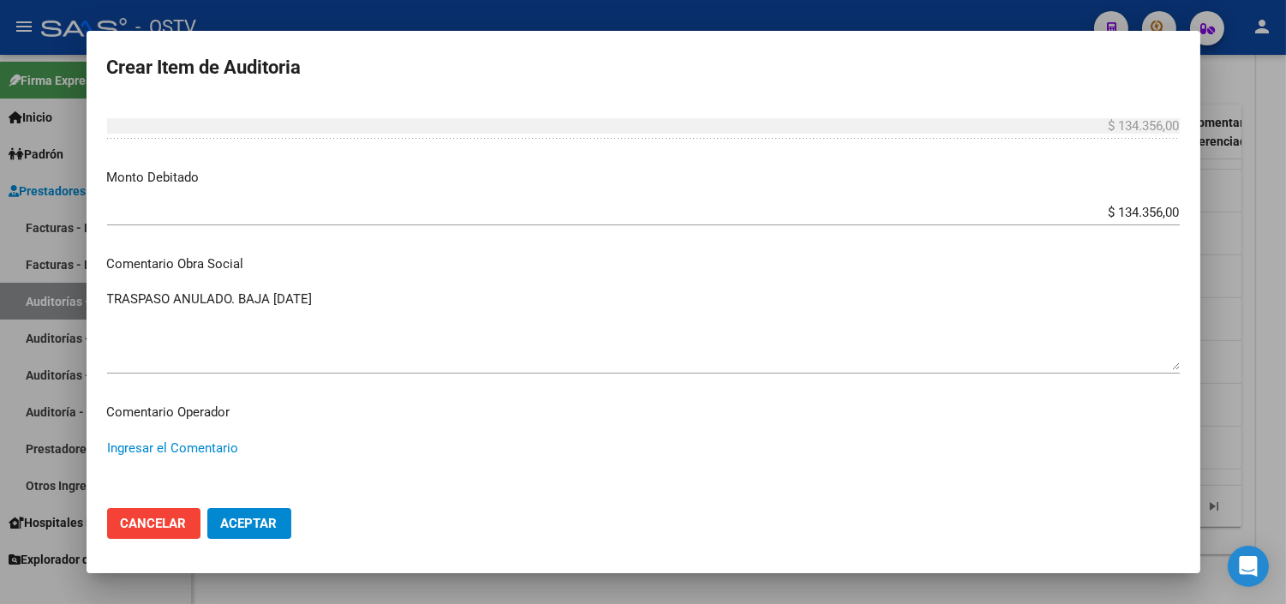
paste textarea "ANULACION DE OPCION A PEDIDO DEL TITULAR - CORRESPONDE RNOS 4-0090-9"
type textarea "ANULACION DE OPCION A PEDIDO DEL TITULAR - CORRESPONDE RNOS 4-0090-9"
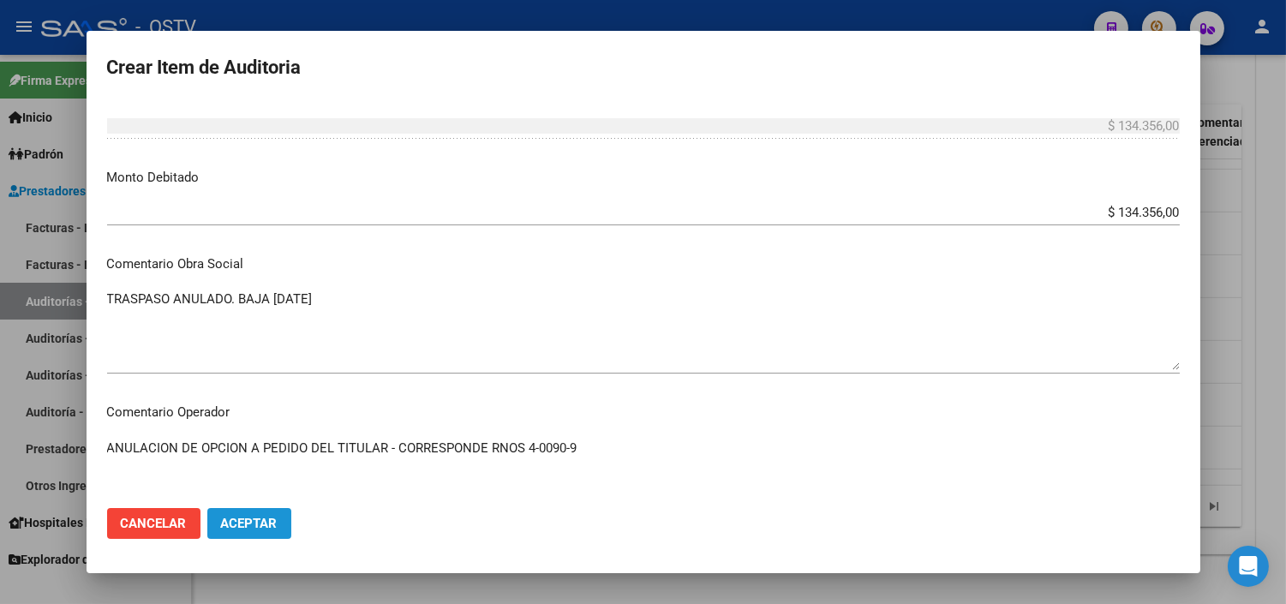
click at [262, 527] on span "Aceptar" at bounding box center [249, 523] width 57 height 15
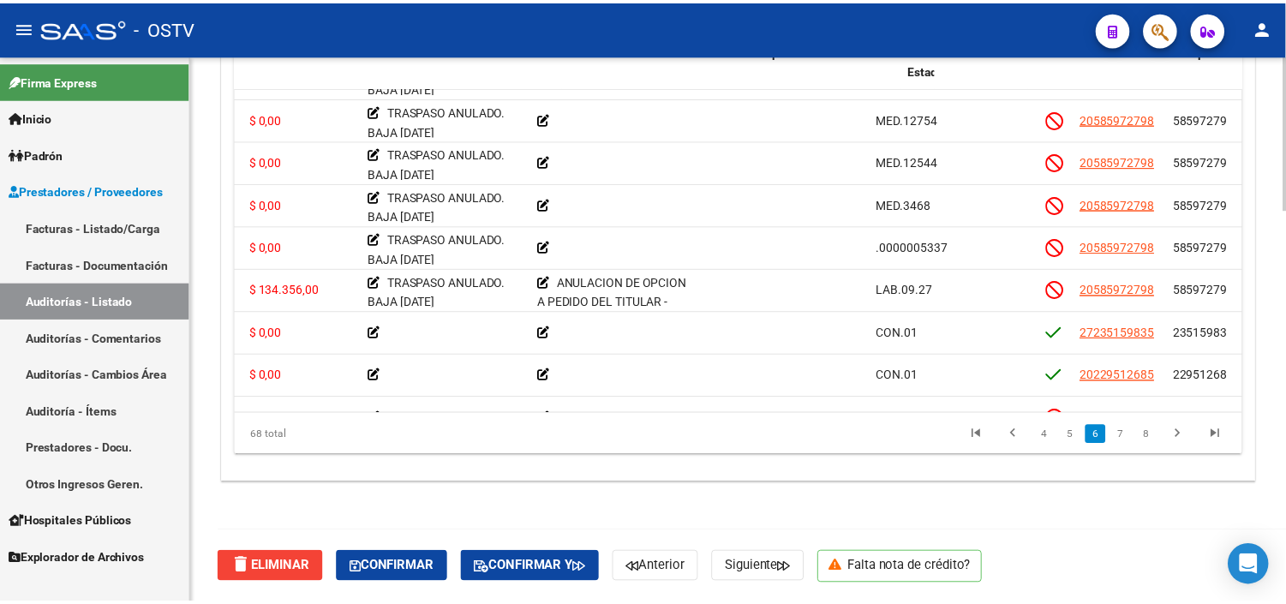
scroll to position [1618, 691]
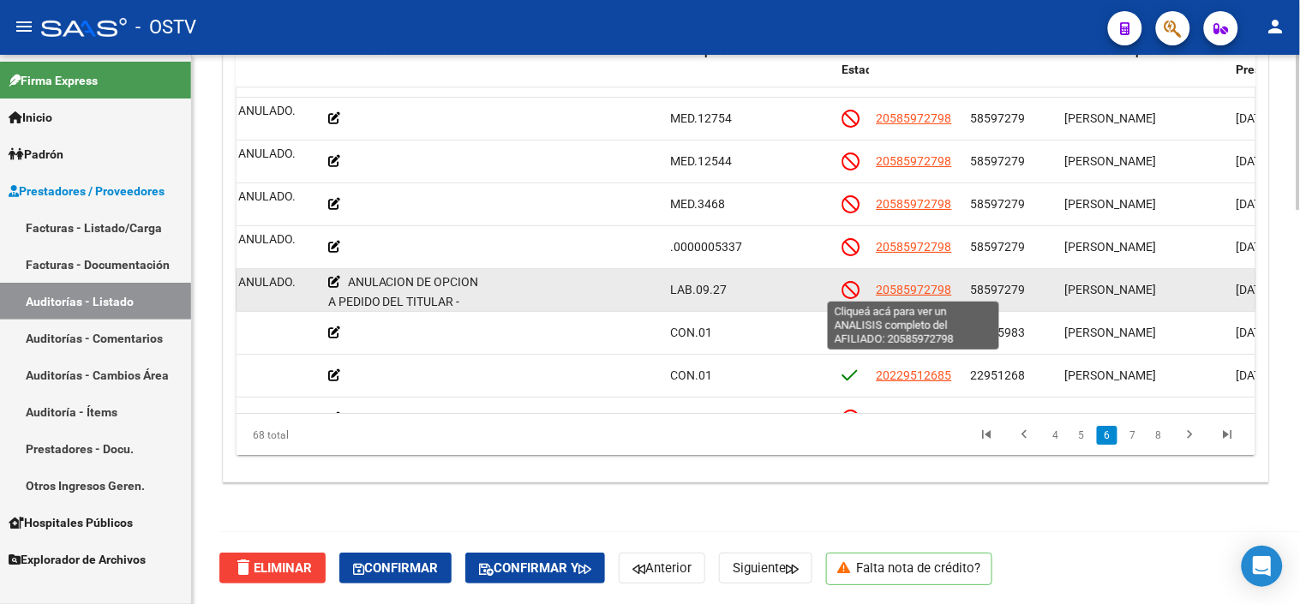
click at [885, 286] on span "20585972798" at bounding box center [914, 290] width 75 height 14
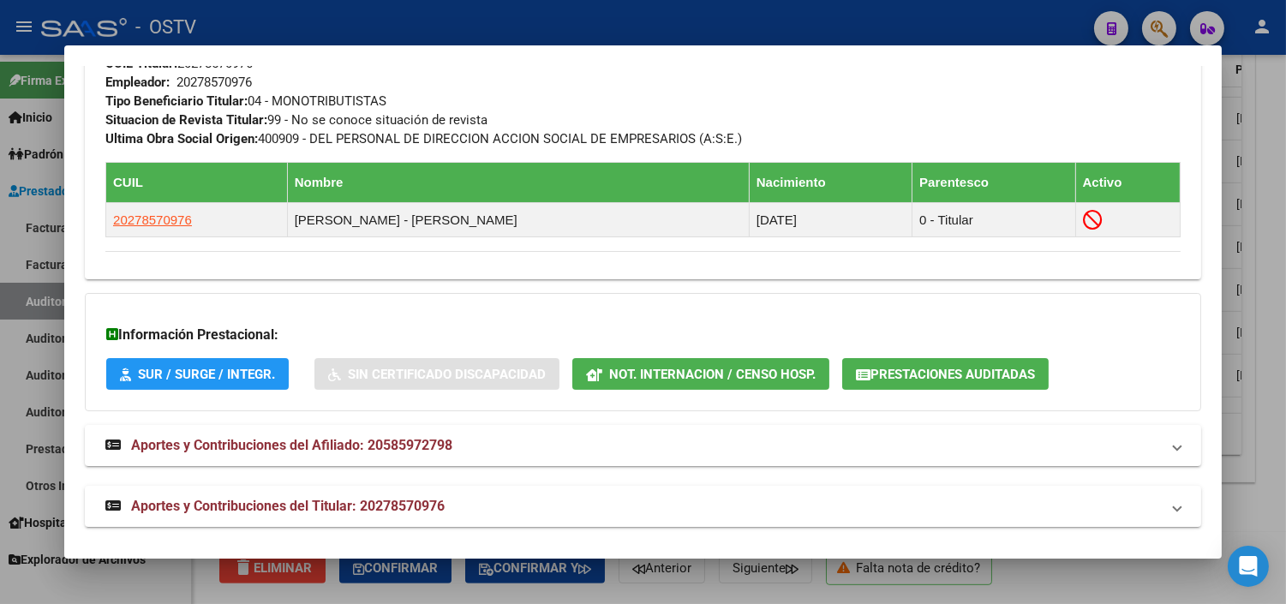
scroll to position [914, 0]
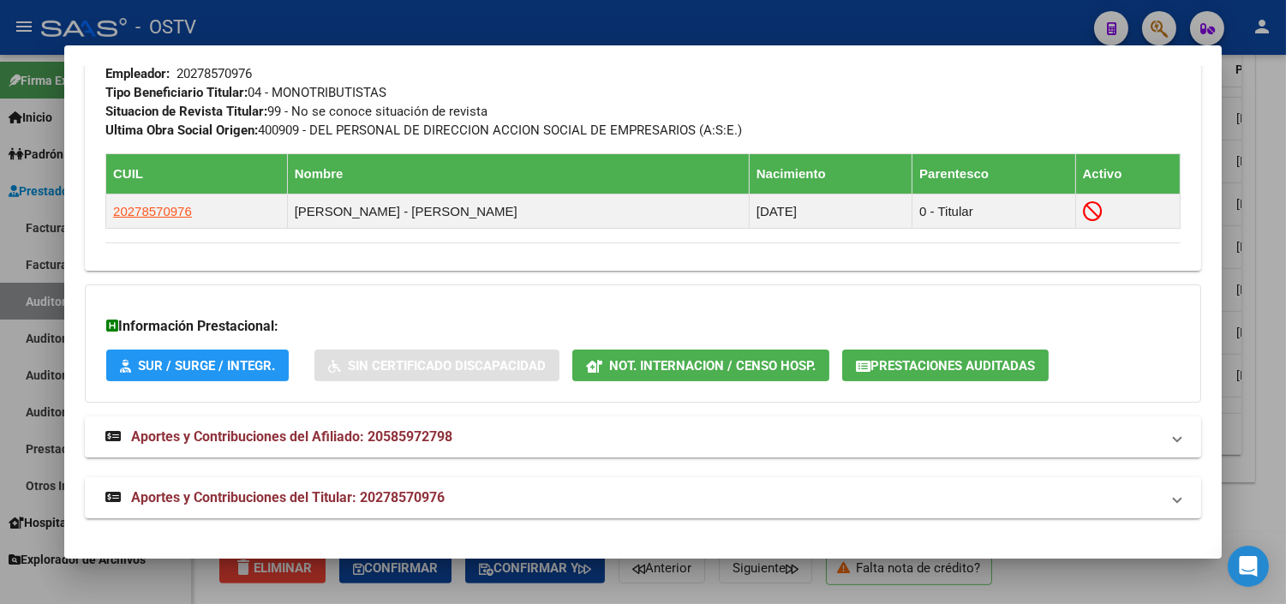
click at [891, 369] on span "Prestaciones Auditadas" at bounding box center [953, 365] width 165 height 15
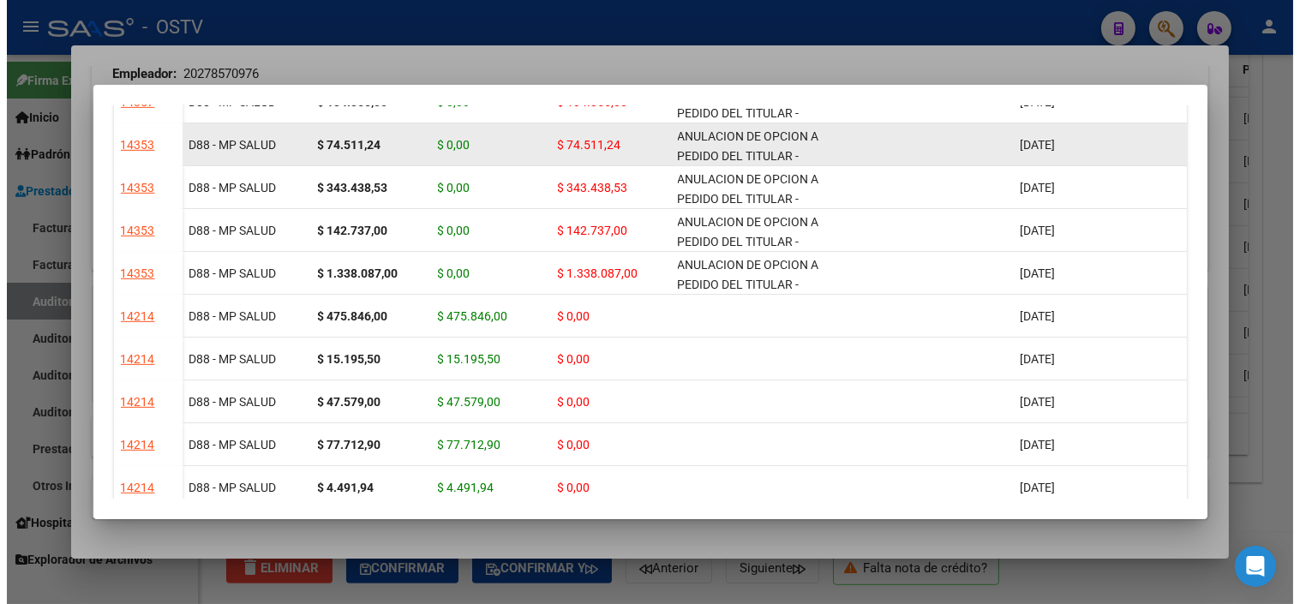
scroll to position [1723, 0]
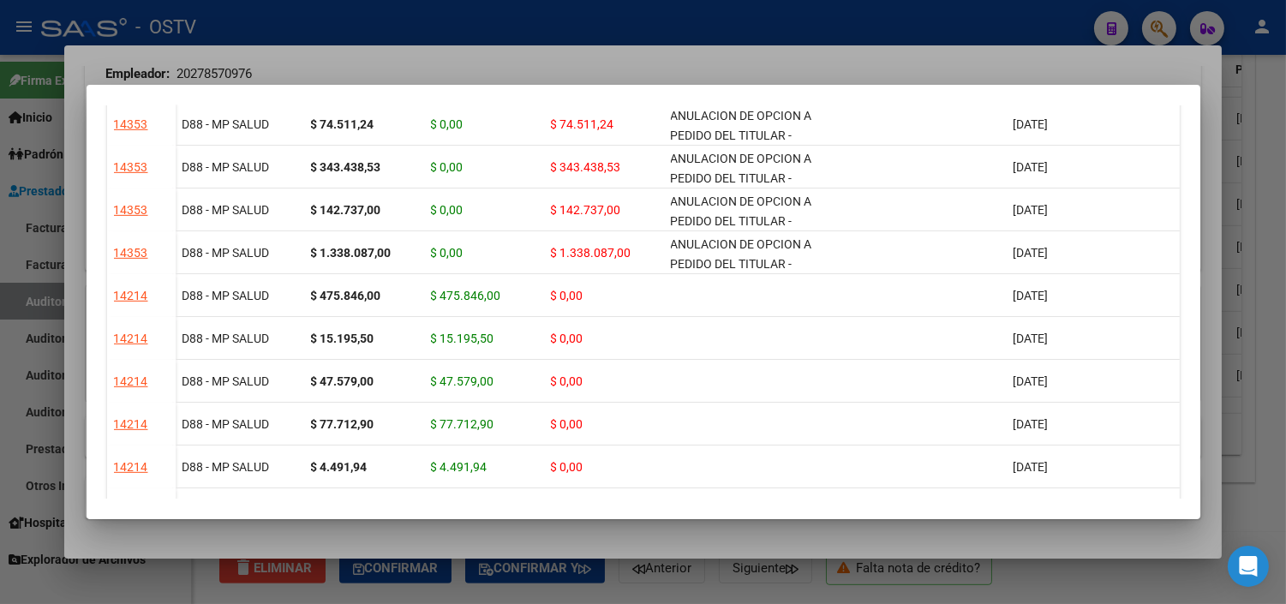
click at [697, 538] on div at bounding box center [643, 302] width 1286 height 604
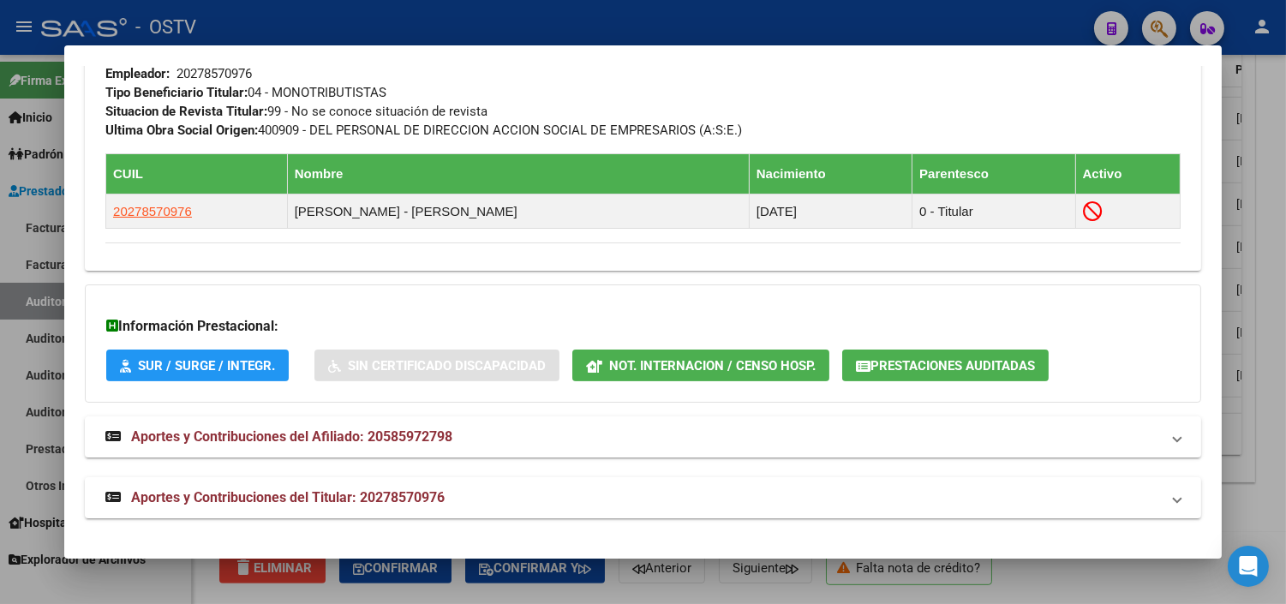
click at [732, 596] on div at bounding box center [643, 302] width 1286 height 604
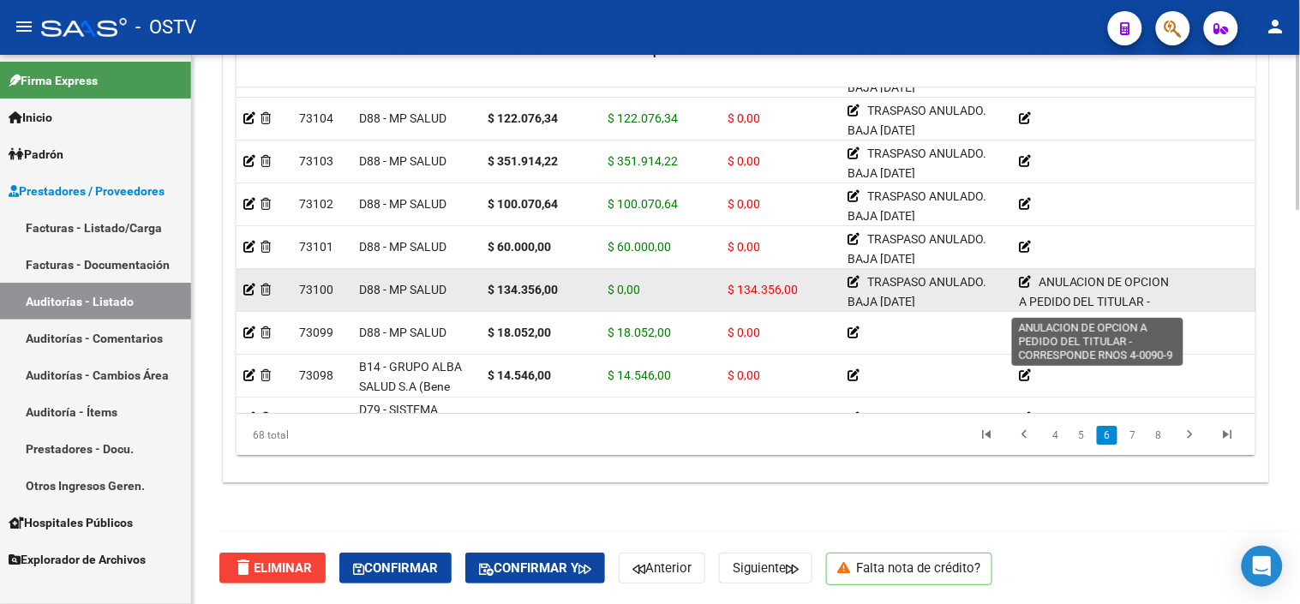
scroll to position [44, 0]
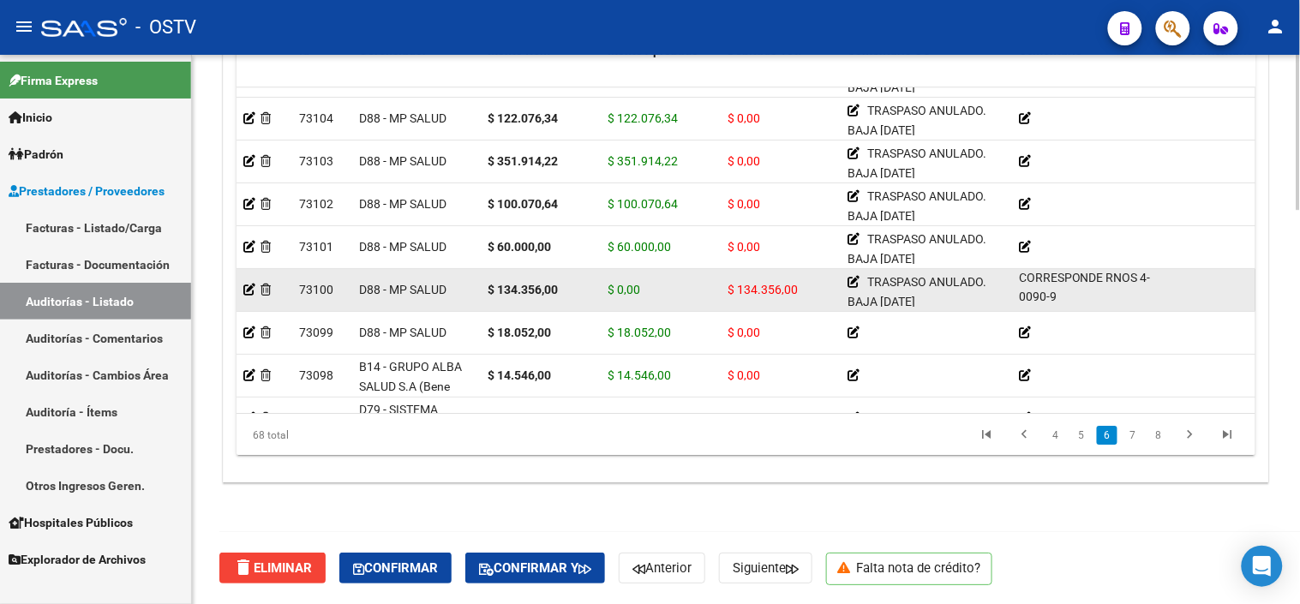
drag, startPoint x: 1041, startPoint y: 280, endPoint x: 1123, endPoint y: 296, distance: 83.0
click at [1123, 296] on div "ANULACION DE OPCION A PEDIDO DEL TITULAR - CORRESPONDE RNOS 4-0090-9" at bounding box center [1098, 289] width 158 height 34
copy span "ANULACION DE OPCION A PEDIDO DEL TITULAR - CORRESPONDE RNOS 4-0090-9"
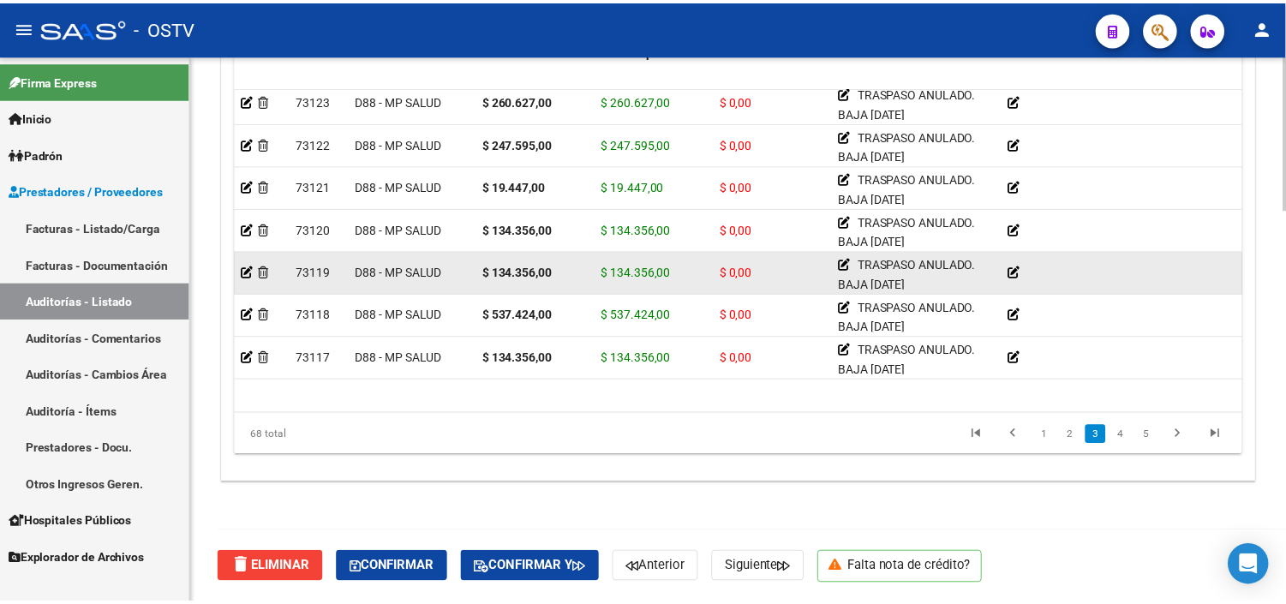
scroll to position [666, 0]
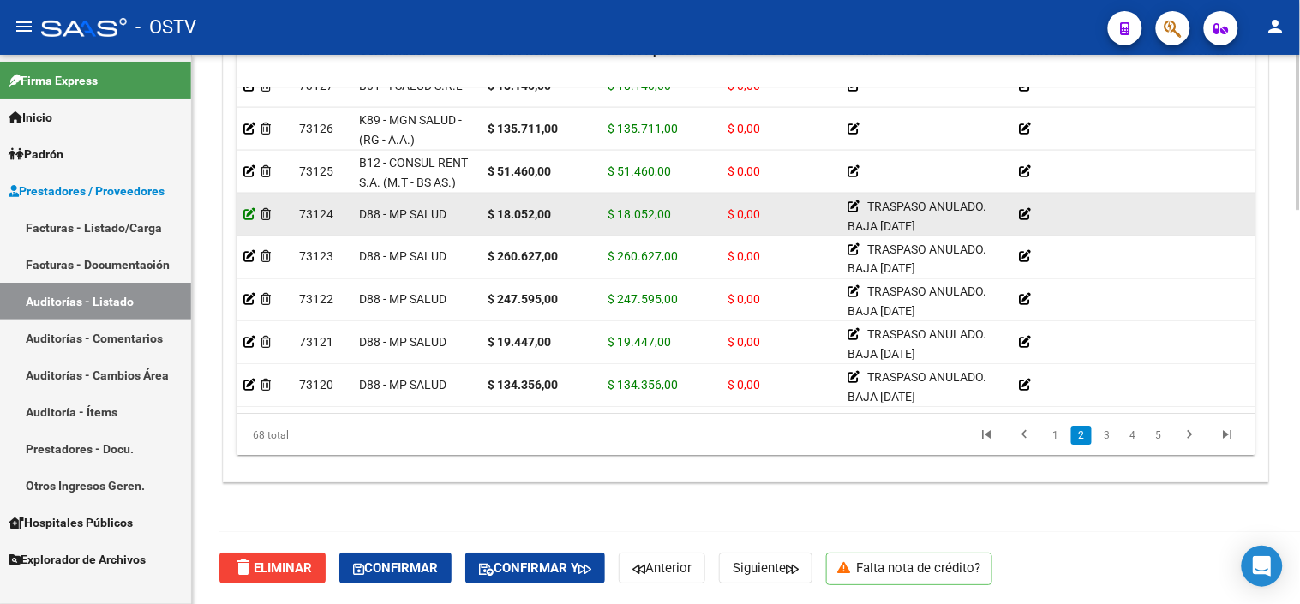
click at [246, 207] on icon at bounding box center [249, 213] width 12 height 12
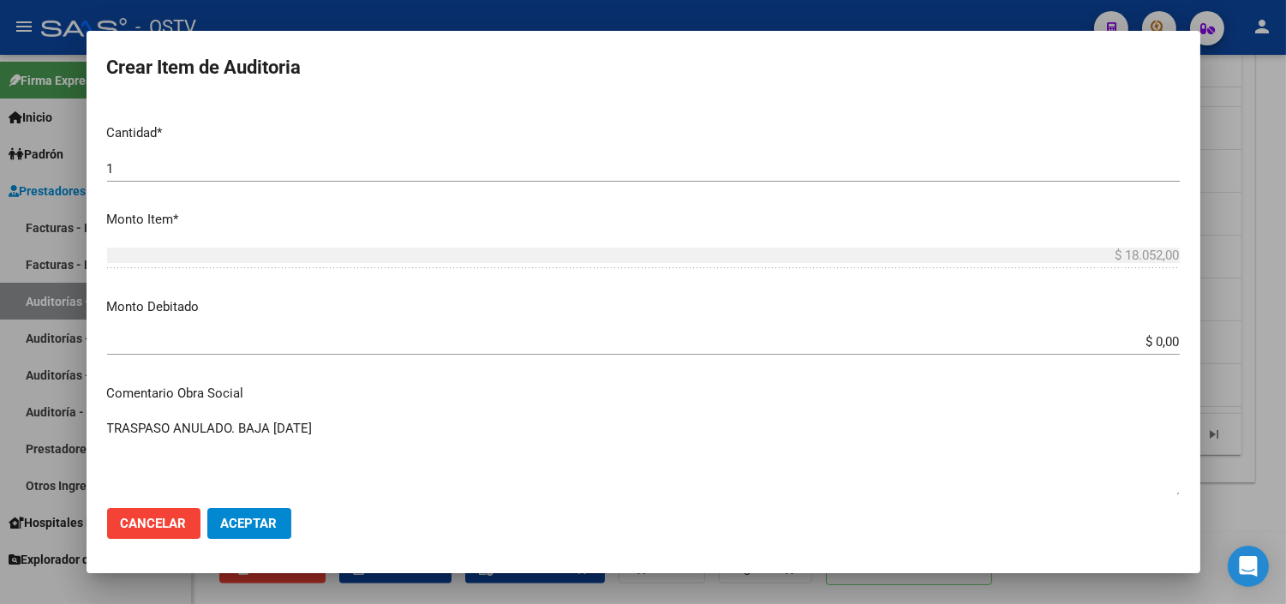
scroll to position [476, 0]
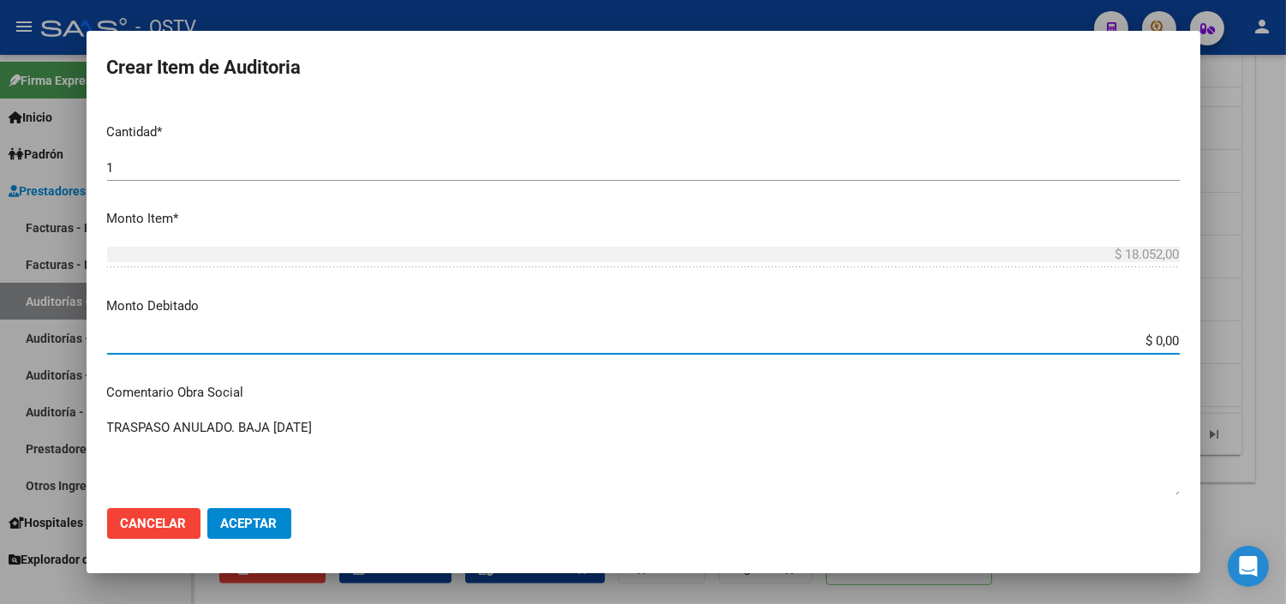
click at [1134, 338] on input "$ 0,00" at bounding box center [643, 340] width 1073 height 15
click at [1135, 339] on input "$ 0,00" at bounding box center [643, 340] width 1073 height 15
type input "$ 18.052,00"
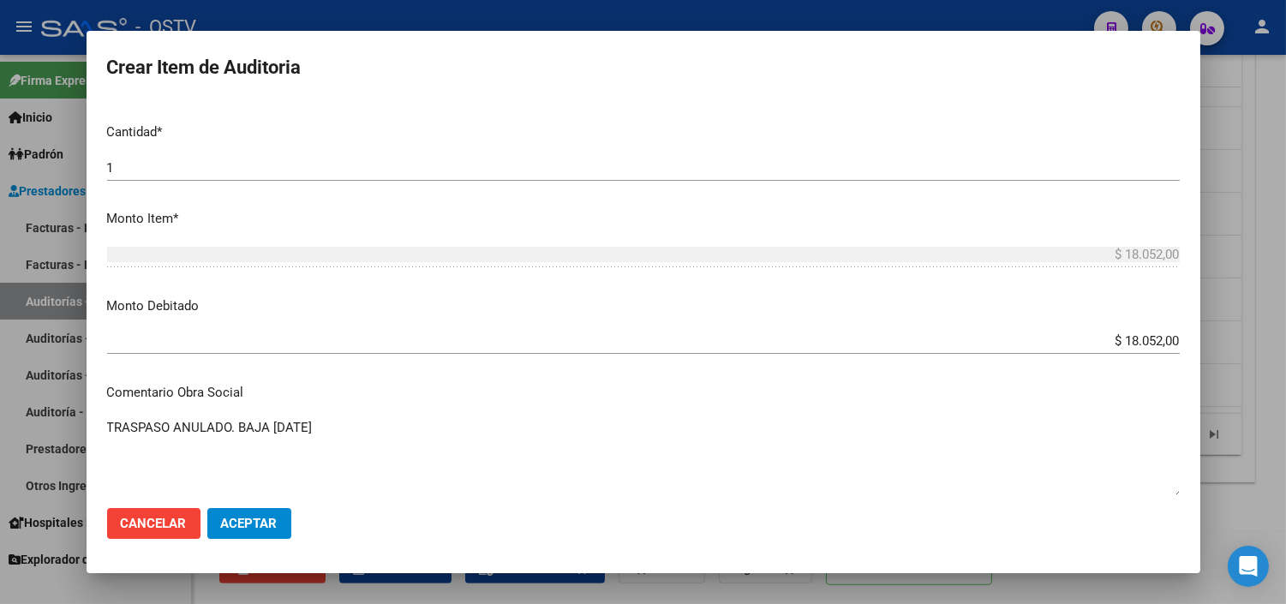
scroll to position [752, 0]
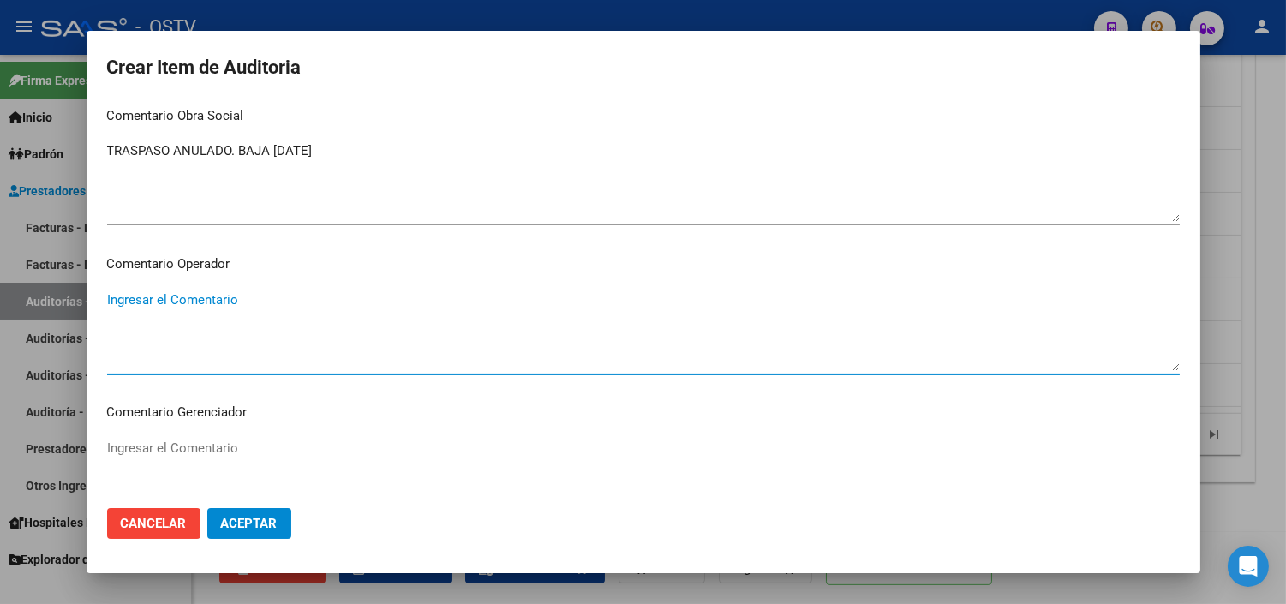
paste textarea "ANULACION DE OPCION A PEDIDO DEL TITULAR - CORRESPONDE RNOS 4-0090-9"
type textarea "ANULACION DE OPCION A PEDIDO DEL TITULAR - CORRESPONDE RNOS 4-0090-9"
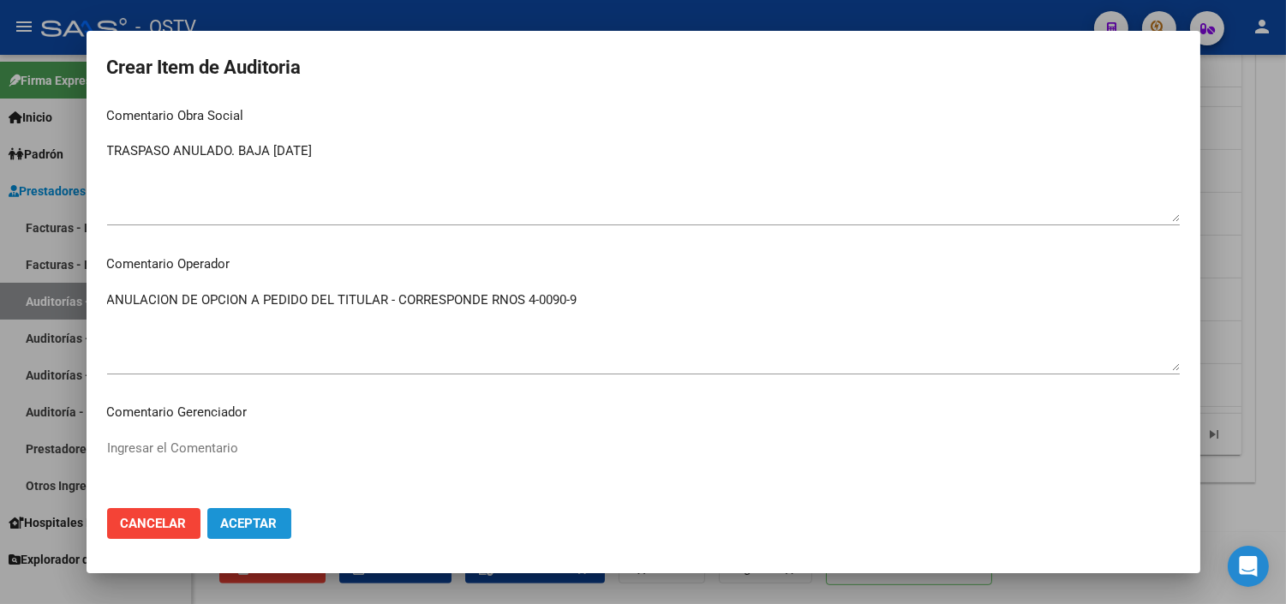
click at [262, 520] on span "Aceptar" at bounding box center [249, 523] width 57 height 15
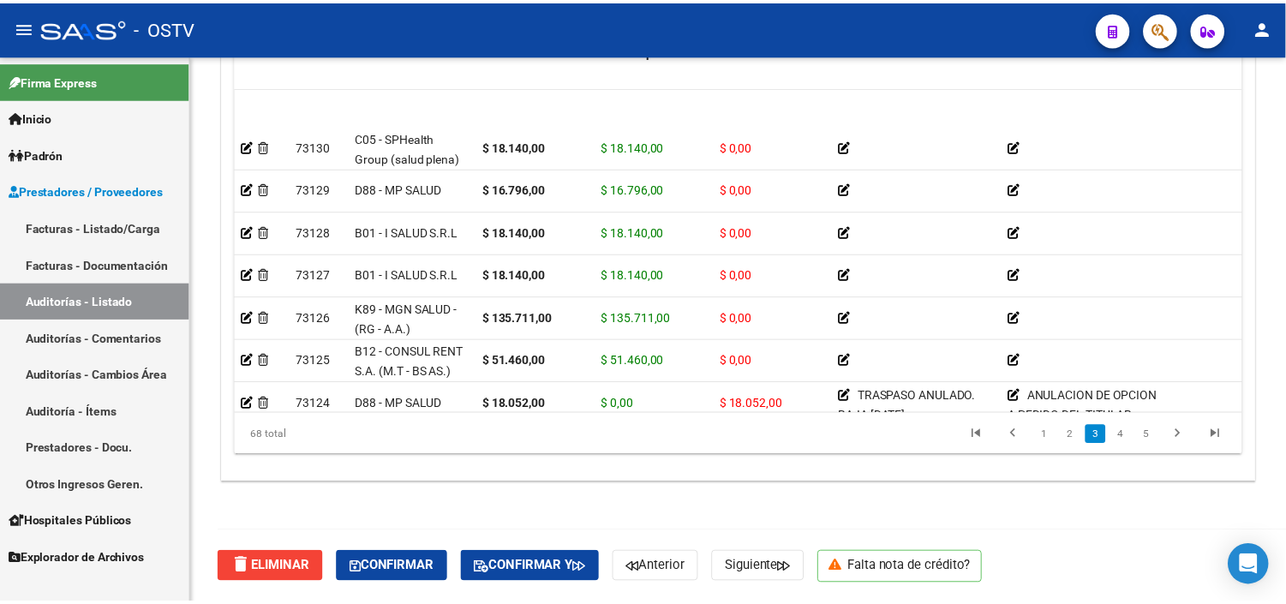
scroll to position [666, 0]
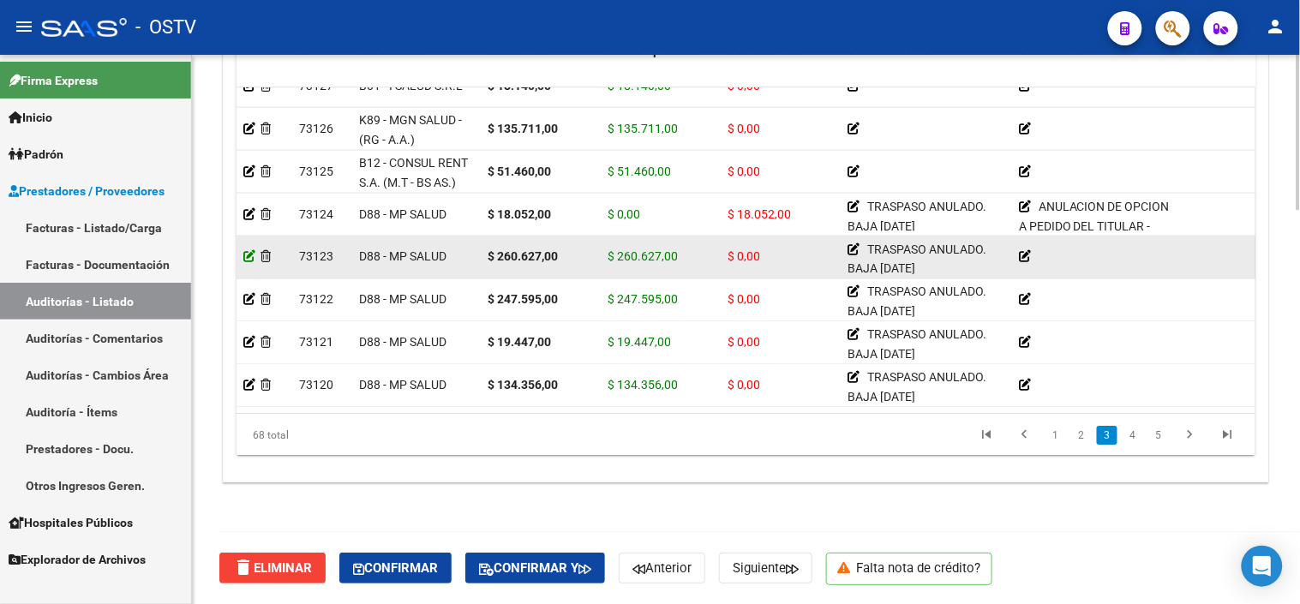
click at [249, 258] on icon at bounding box center [249, 256] width 12 height 12
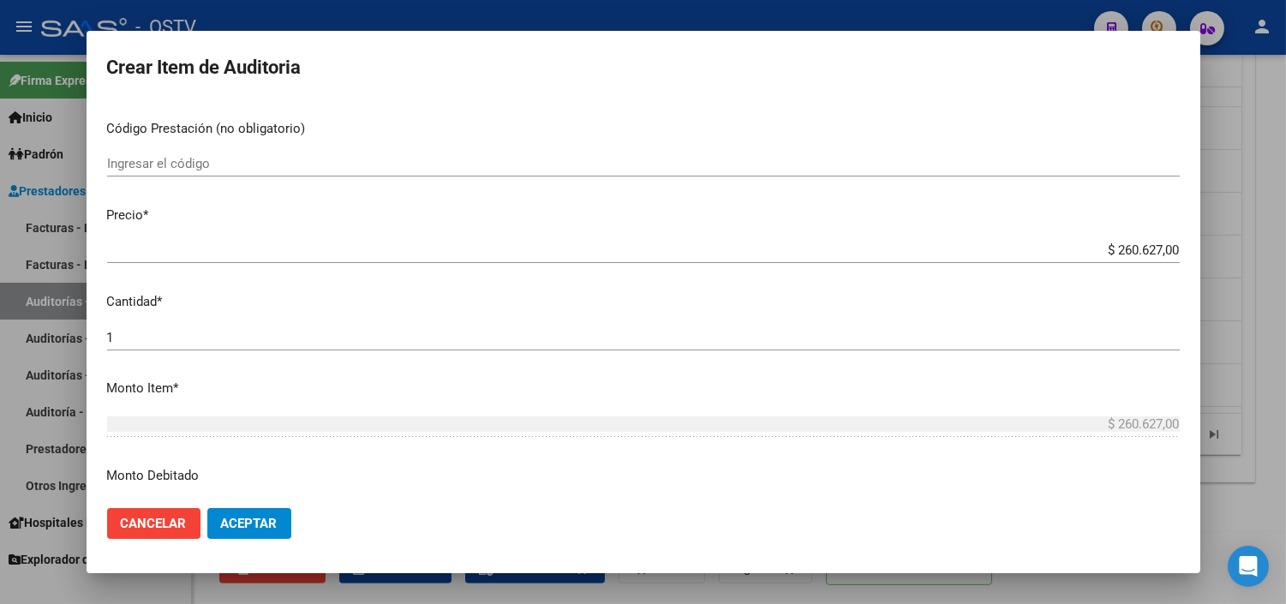
scroll to position [380, 0]
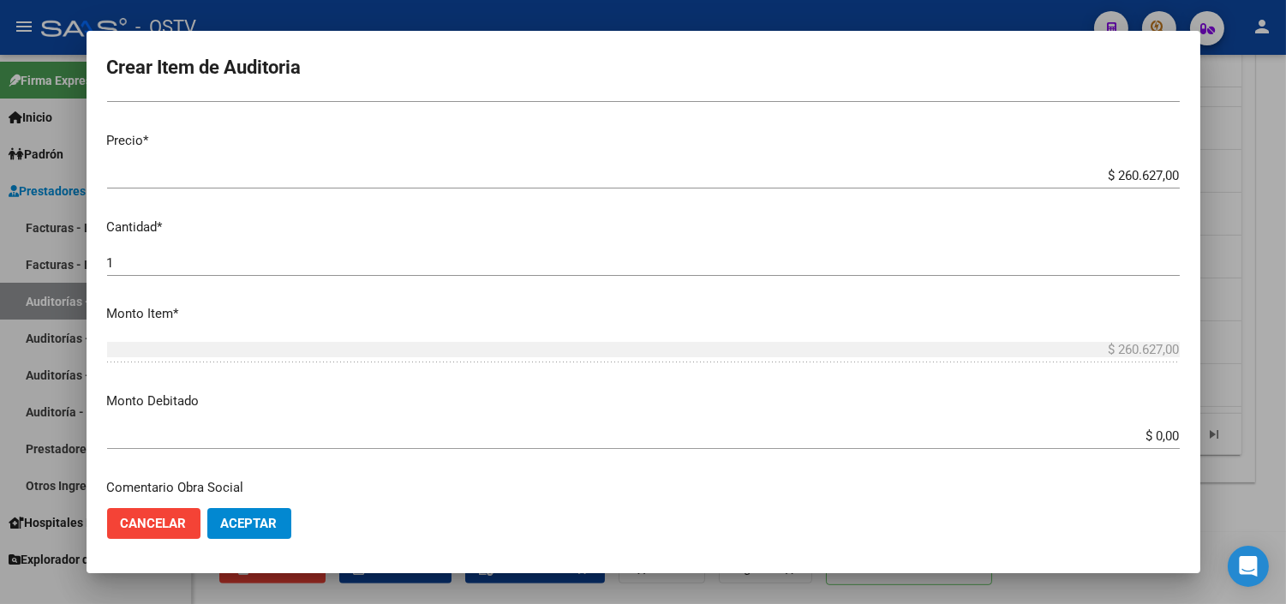
click at [1138, 437] on input "$ 0,00" at bounding box center [643, 435] width 1073 height 15
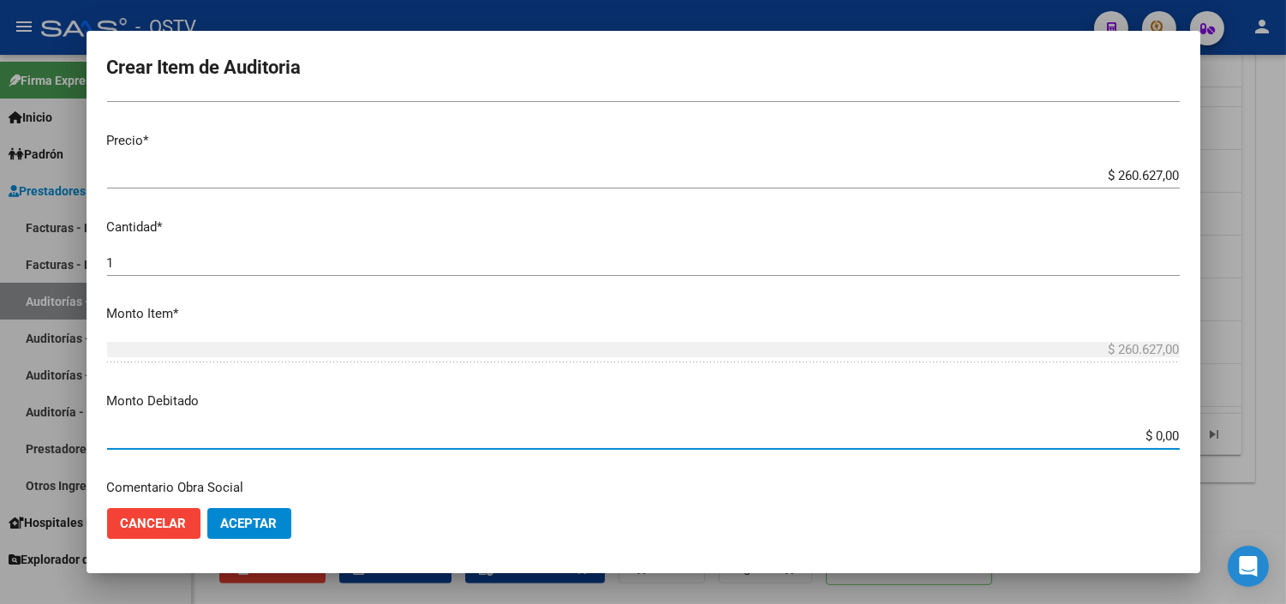
click at [1138, 437] on input "$ 0,00" at bounding box center [643, 435] width 1073 height 15
type input "$ 260.627,00"
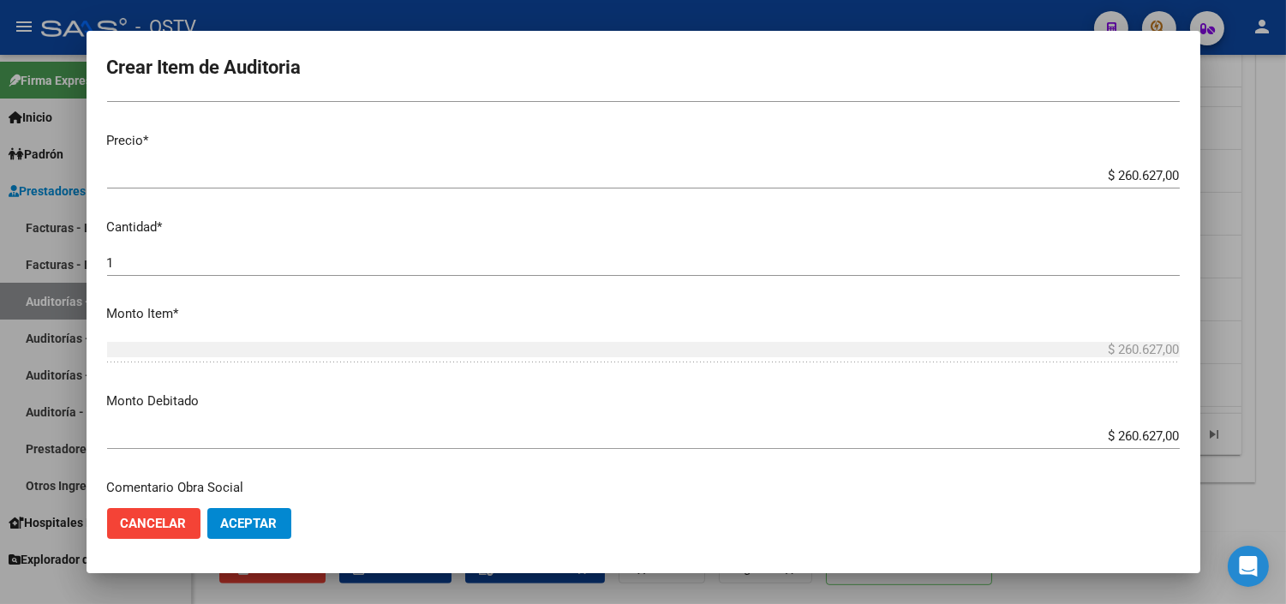
scroll to position [604, 0]
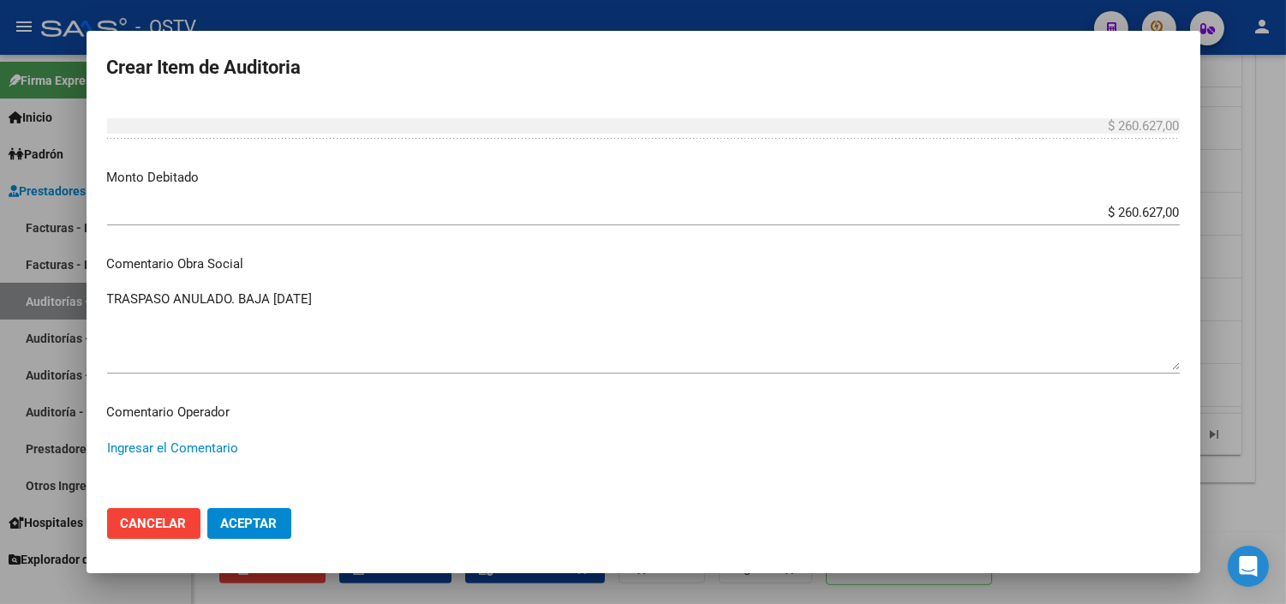
paste textarea "ANULACION DE OPCION A PEDIDO DEL TITULAR - CORRESPONDE RNOS 4-0090-9"
type textarea "ANULACION DE OPCION A PEDIDO DEL TITULAR - CORRESPONDE RNOS 4-0090-9"
click at [266, 511] on button "Aceptar" at bounding box center [249, 523] width 84 height 31
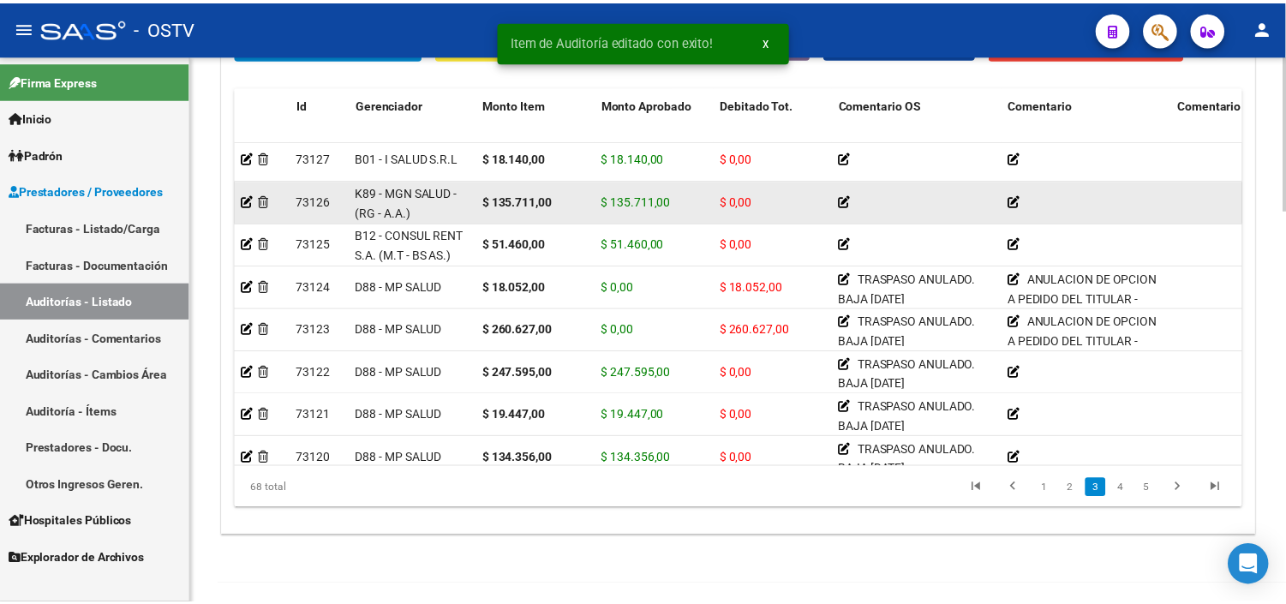
scroll to position [666, 0]
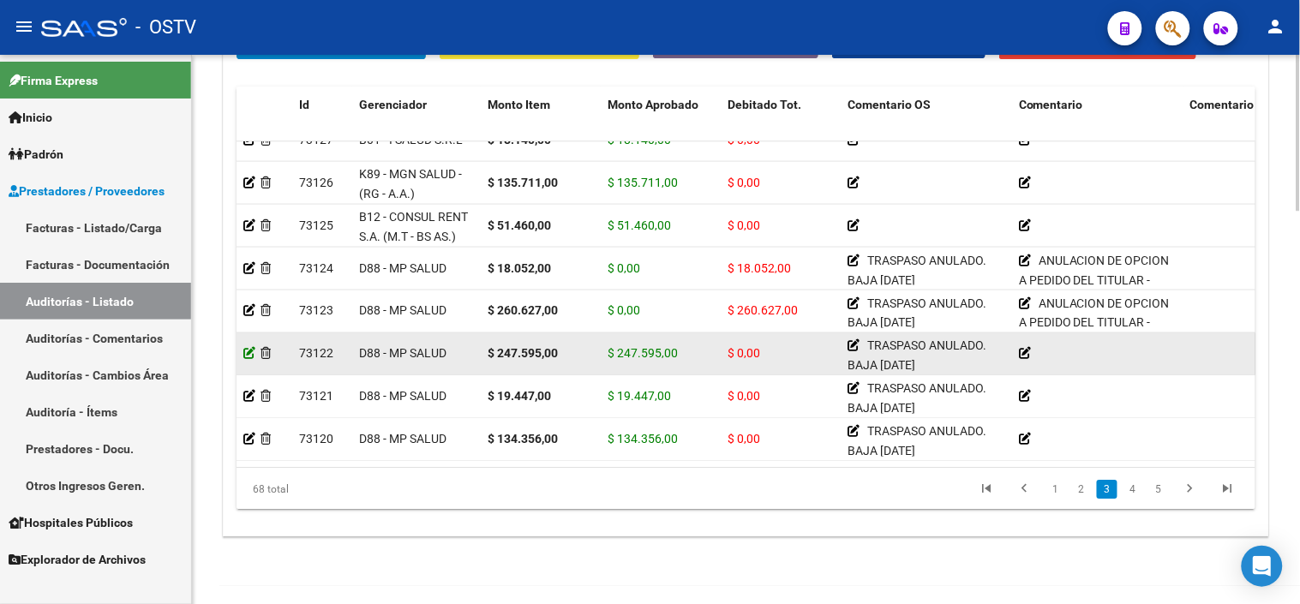
click at [250, 353] on icon at bounding box center [249, 353] width 12 height 12
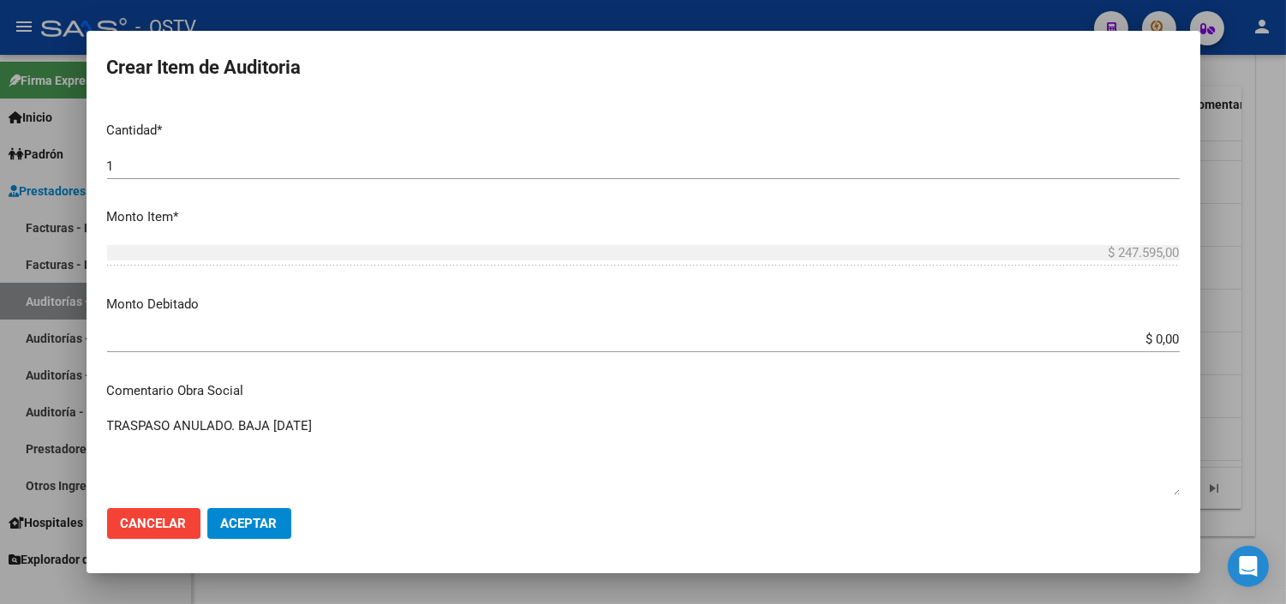
scroll to position [571, 0]
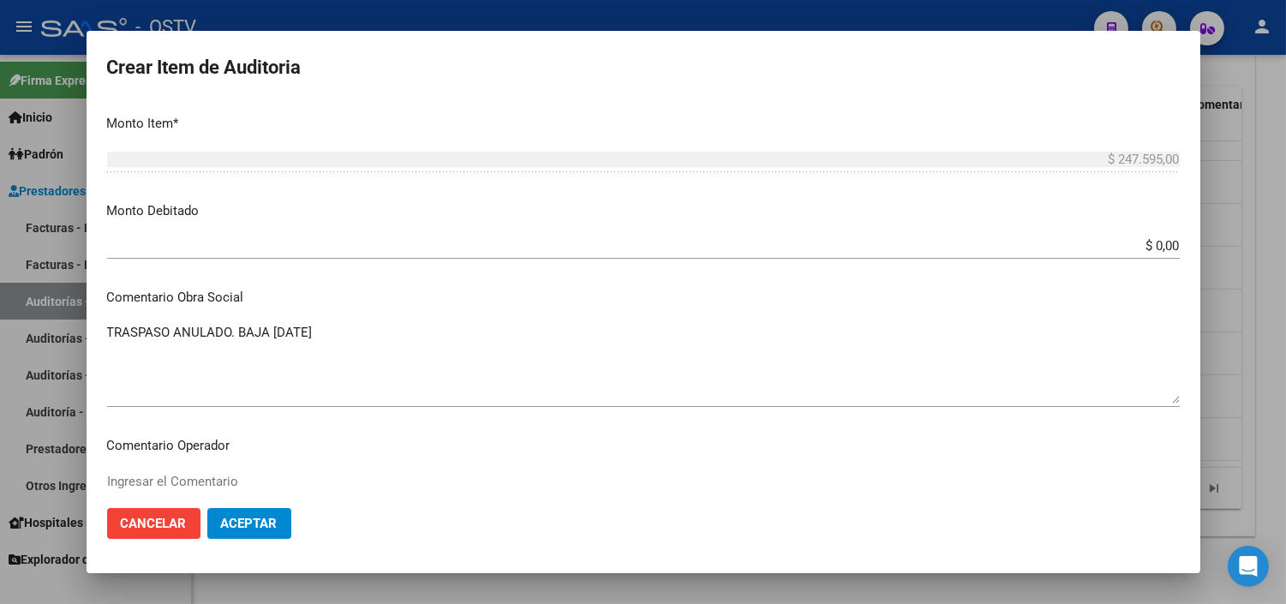
click at [1150, 240] on input "$ 0,00" at bounding box center [643, 245] width 1073 height 15
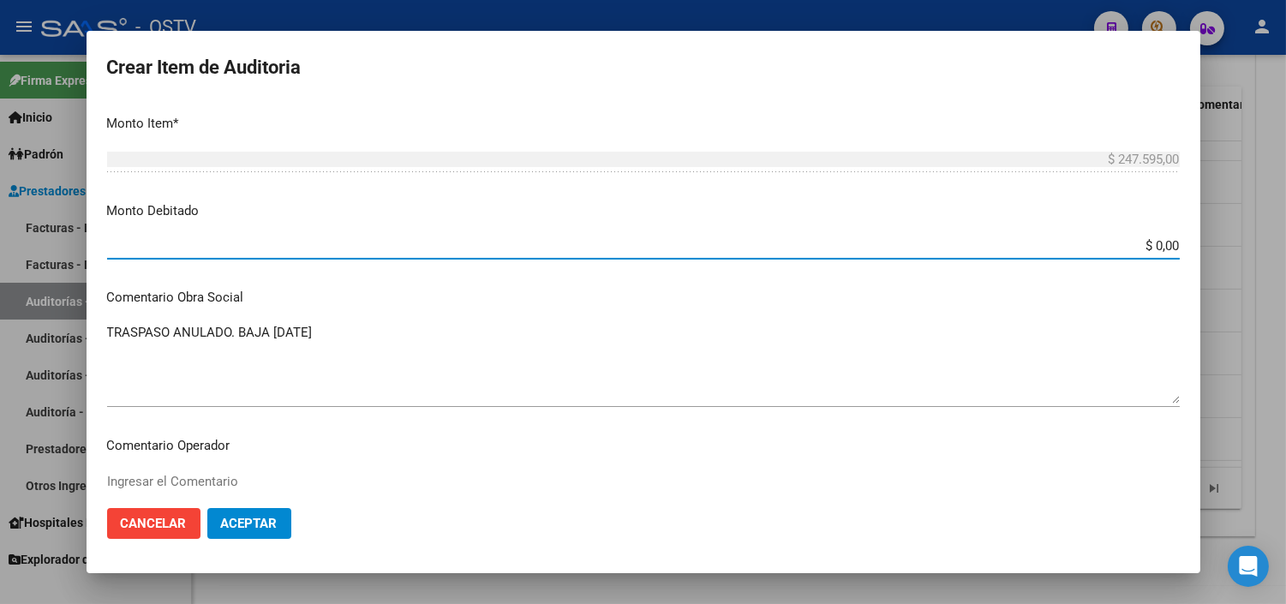
click at [1150, 240] on input "$ 0,00" at bounding box center [643, 245] width 1073 height 15
drag, startPoint x: 1150, startPoint y: 240, endPoint x: 1166, endPoint y: 241, distance: 16.3
click at [1151, 240] on input "$ 0,00" at bounding box center [643, 245] width 1073 height 15
type input "$ 247.595,00"
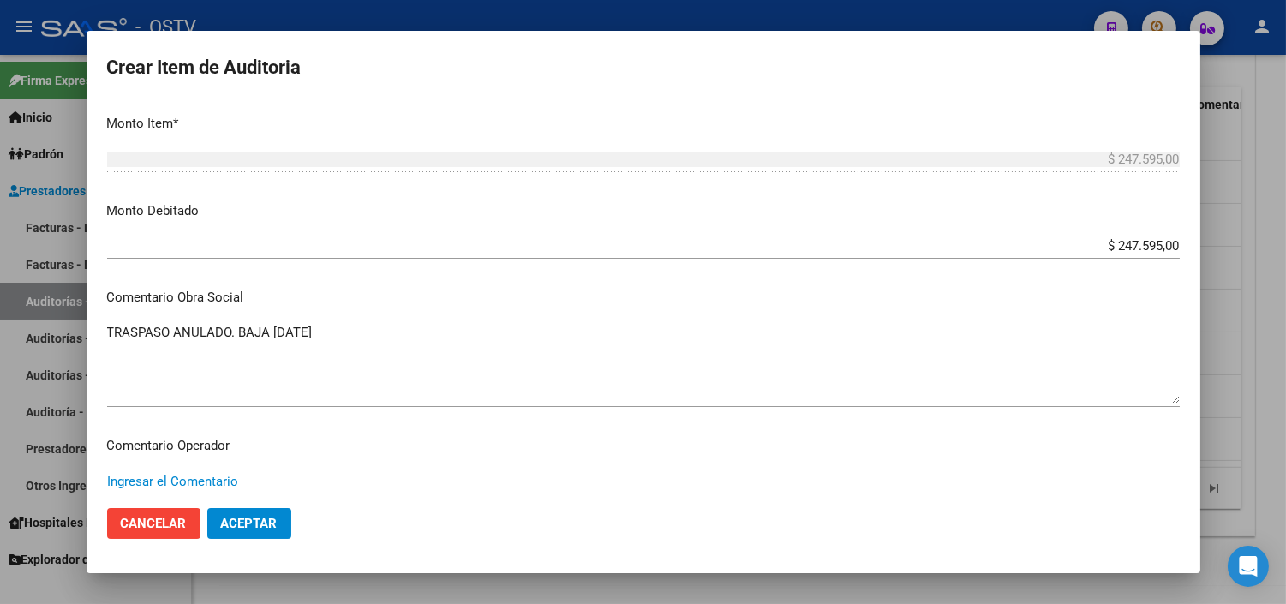
paste textarea "ANULACION DE OPCION A PEDIDO DEL TITULAR - CORRESPONDE RNOS 4-0090-9"
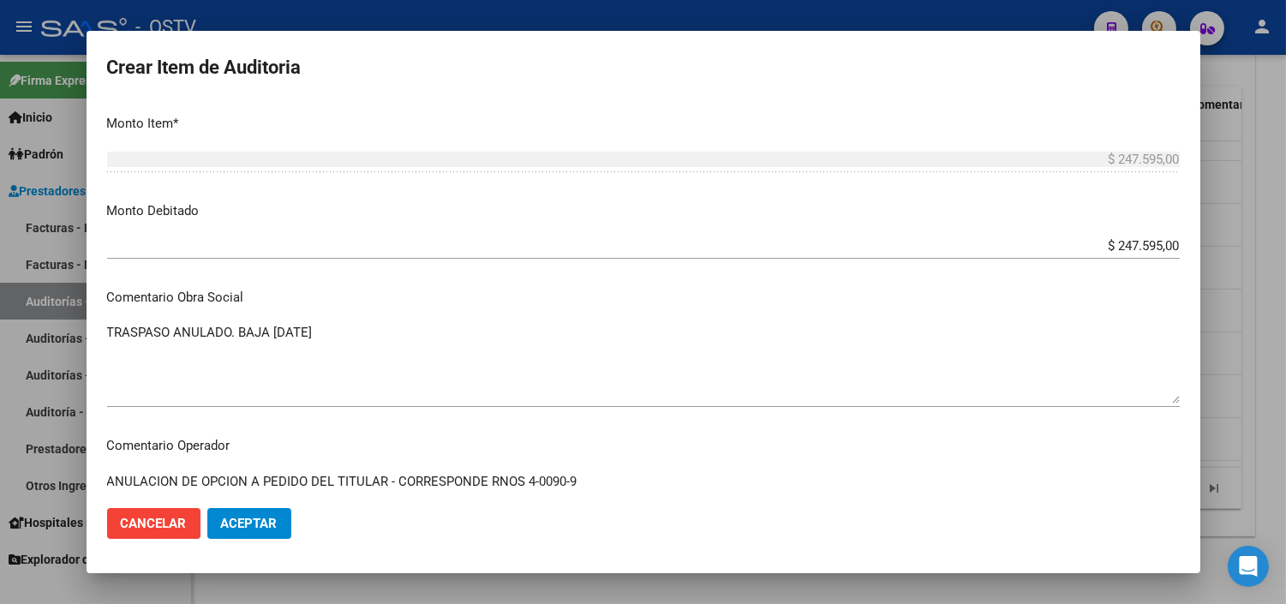
type textarea "ANULACION DE OPCION A PEDIDO DEL TITULAR - CORRESPONDE RNOS 4-0090-9"
click at [226, 532] on button "Aceptar" at bounding box center [249, 523] width 84 height 31
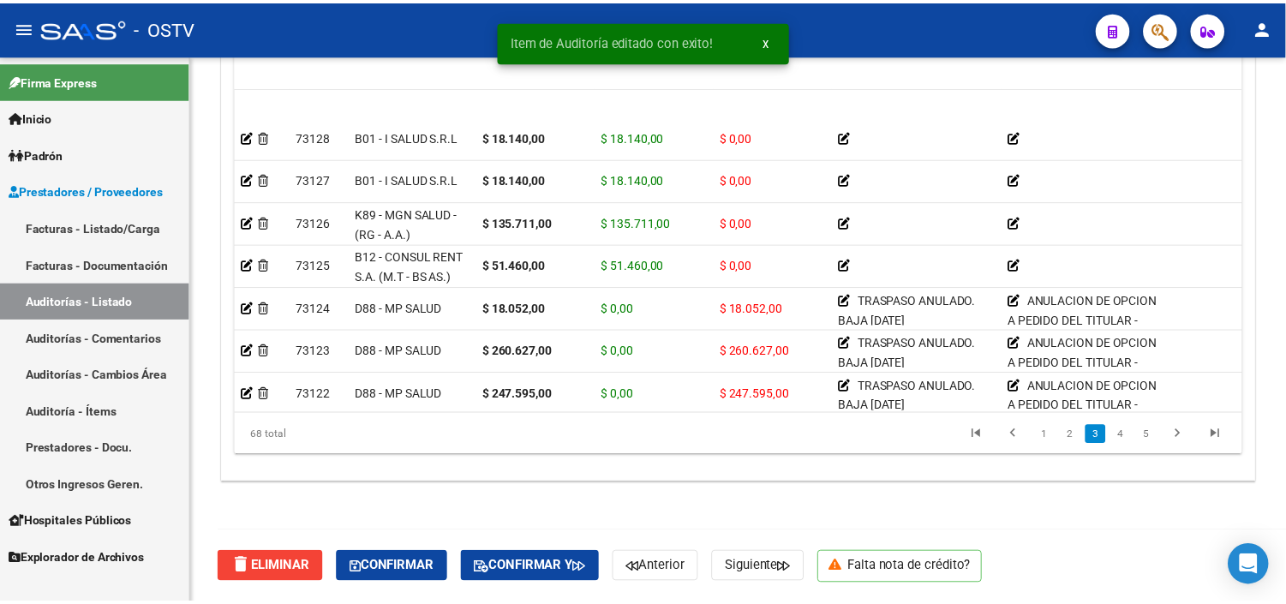
scroll to position [666, 0]
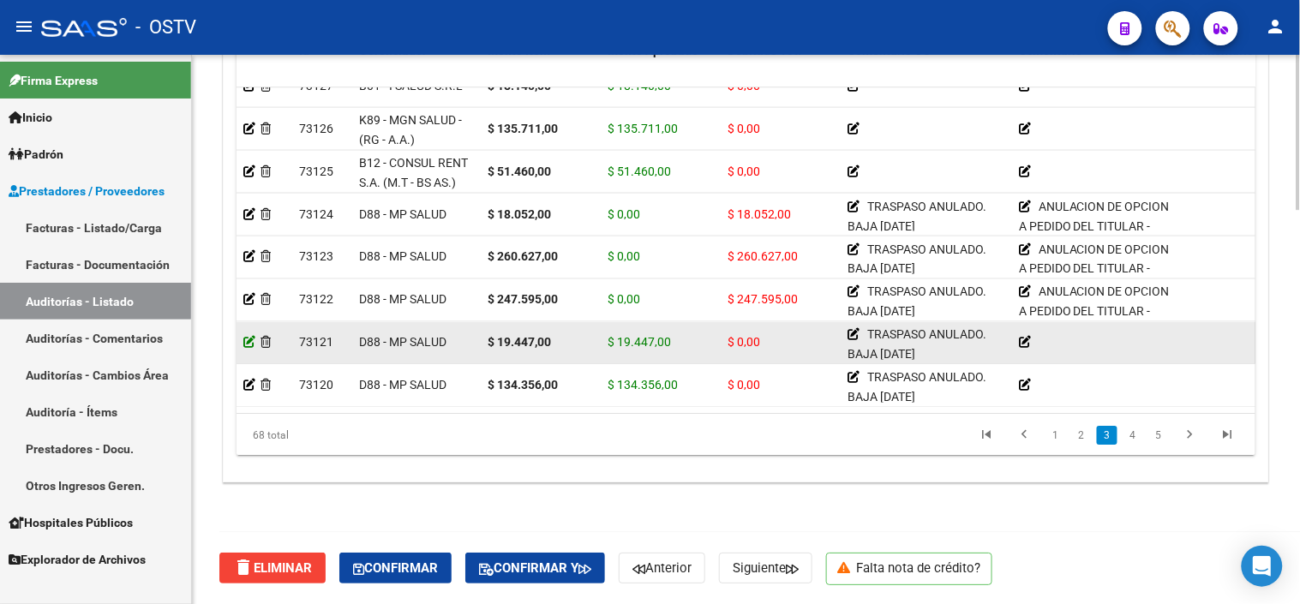
click at [245, 340] on icon at bounding box center [249, 342] width 12 height 12
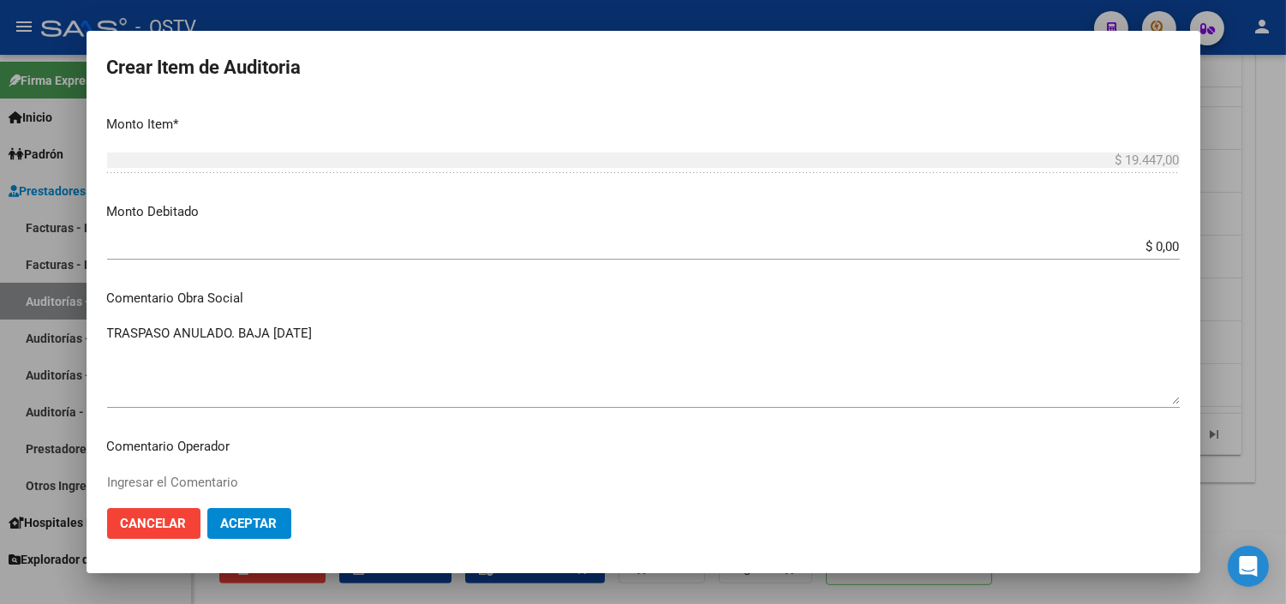
scroll to position [571, 0]
click at [1146, 242] on input "$ 0,00" at bounding box center [643, 245] width 1073 height 15
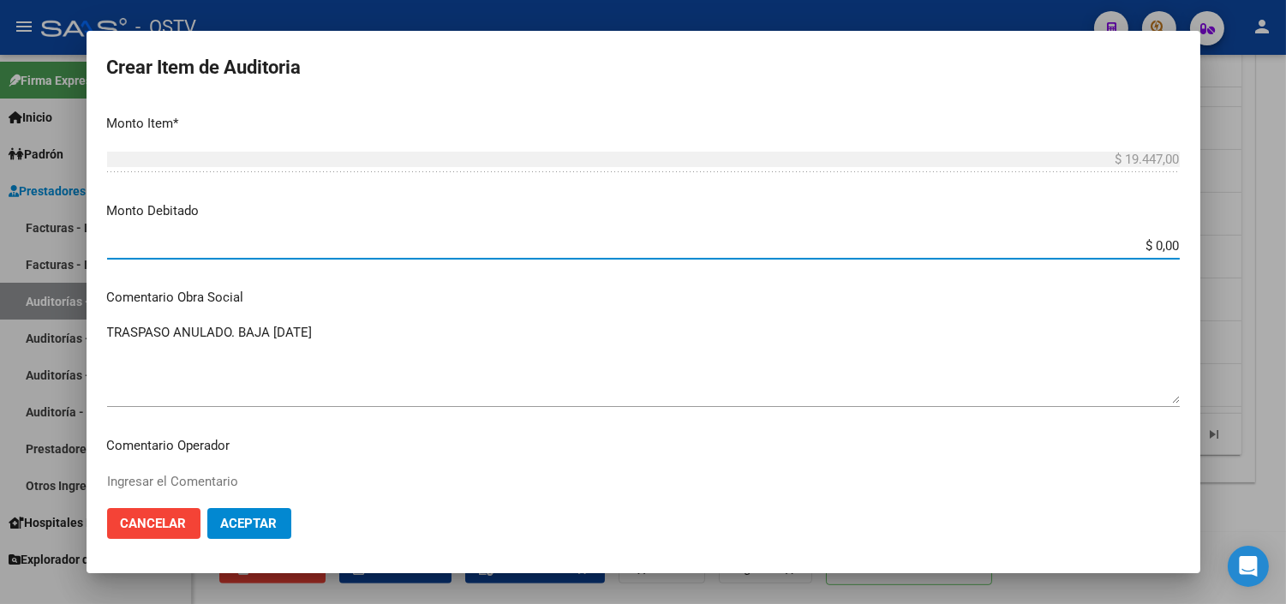
click at [1146, 242] on input "$ 0,00" at bounding box center [643, 245] width 1073 height 15
type input "$ 19.447,00"
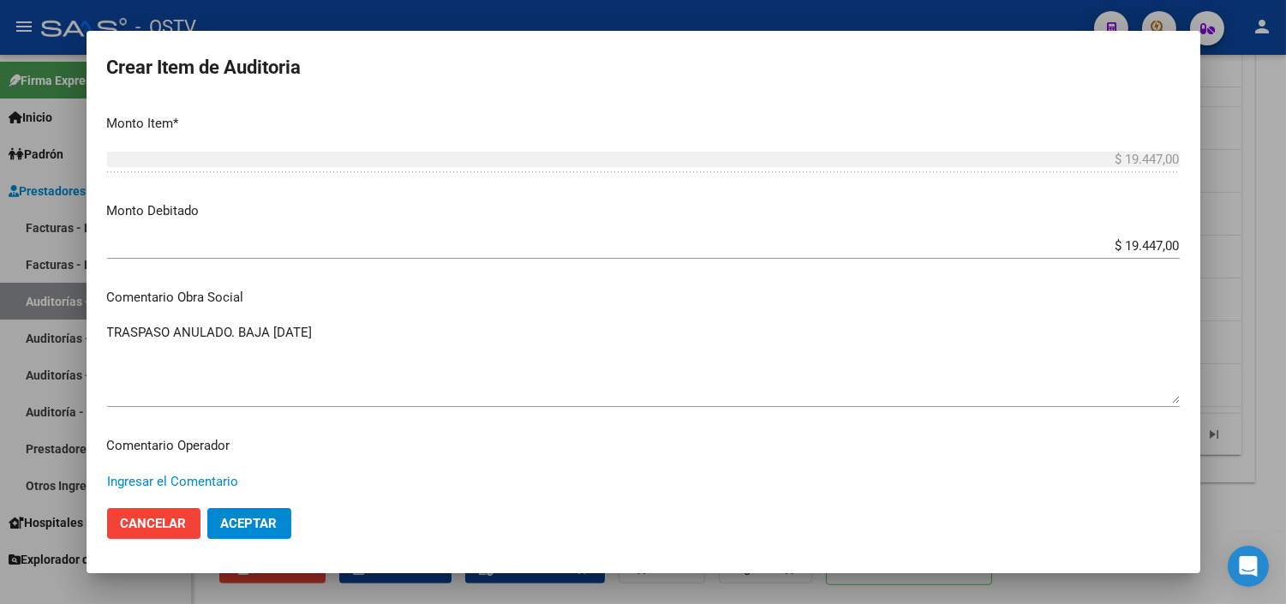
paste textarea "ANULACION DE OPCION A PEDIDO DEL TITULAR - CORRESPONDE RNOS 4-0090-9"
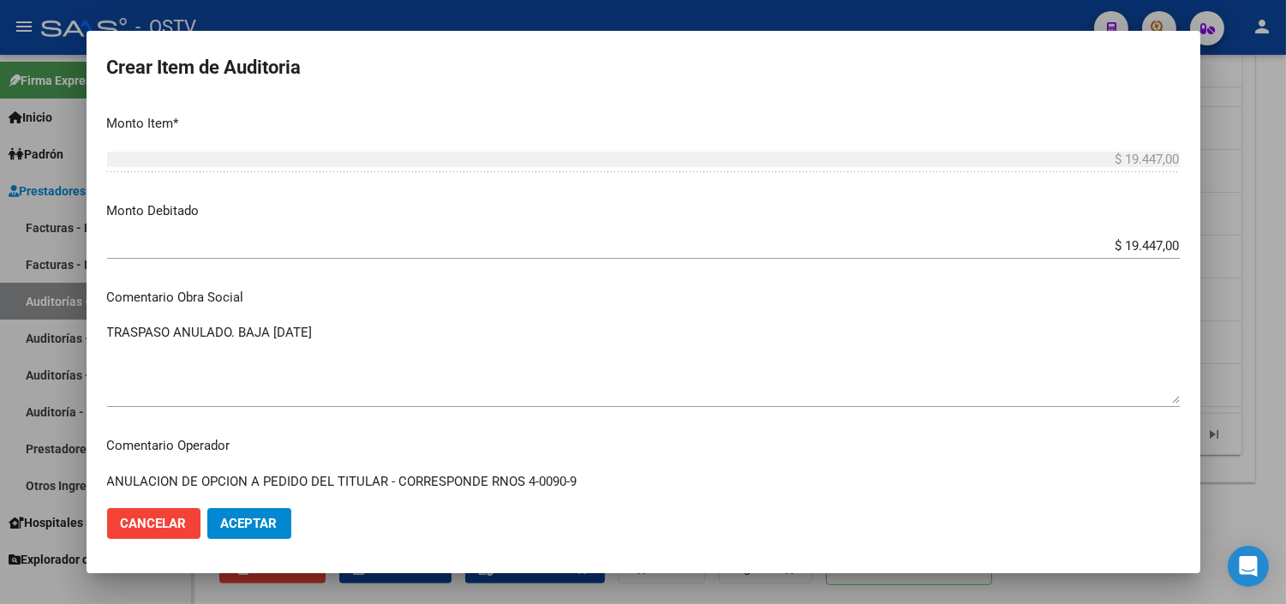
type textarea "ANULACION DE OPCION A PEDIDO DEL TITULAR - CORRESPONDE RNOS 4-0090-9"
click at [254, 524] on span "Aceptar" at bounding box center [249, 523] width 57 height 15
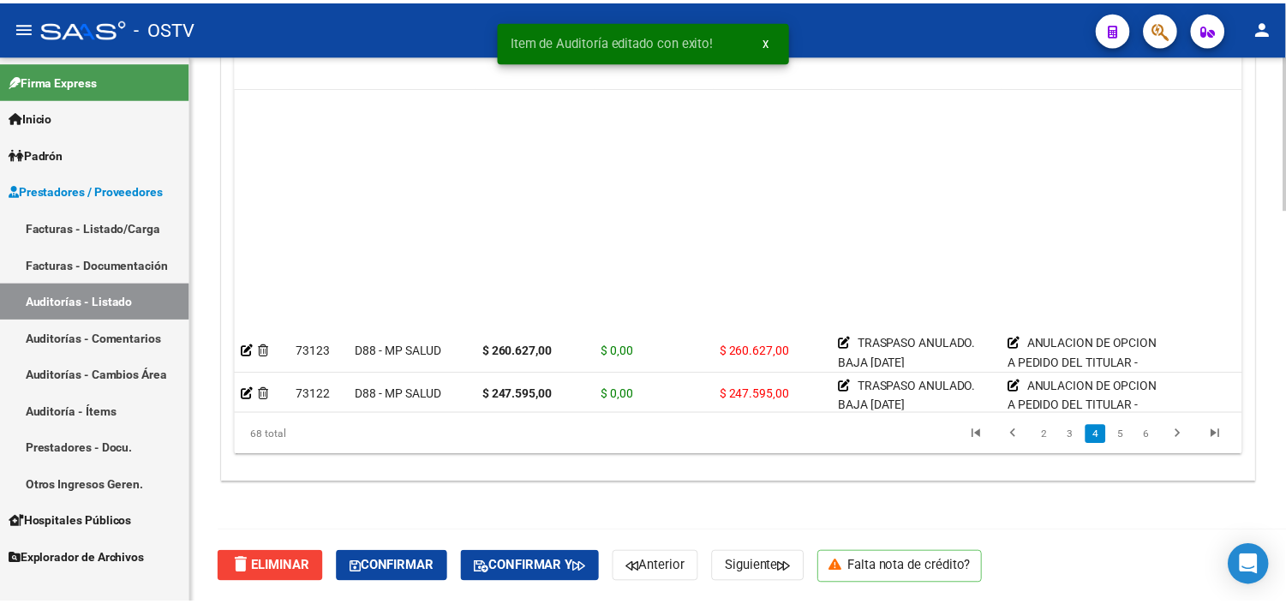
scroll to position [857, 0]
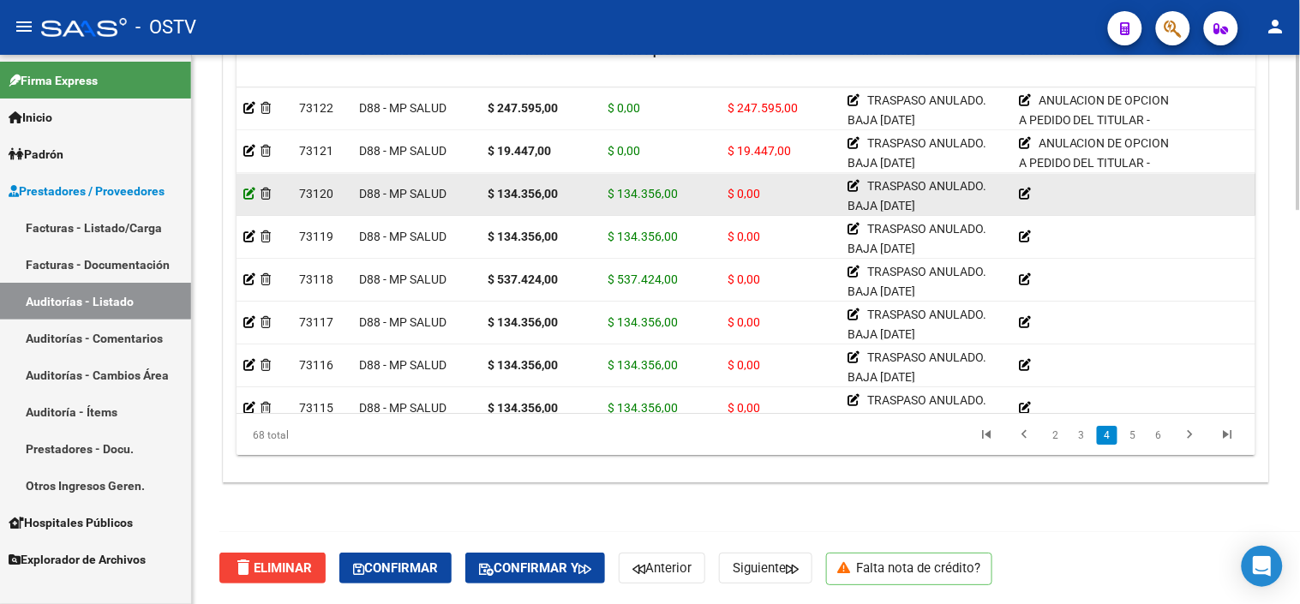
click at [251, 193] on icon at bounding box center [249, 194] width 12 height 12
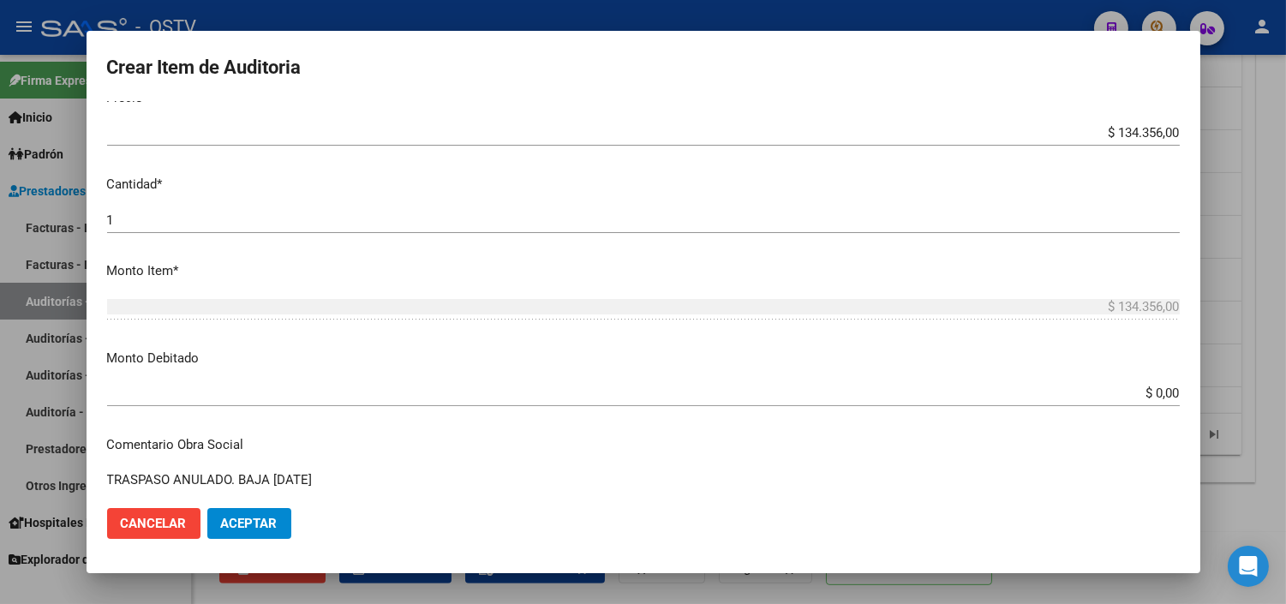
scroll to position [476, 0]
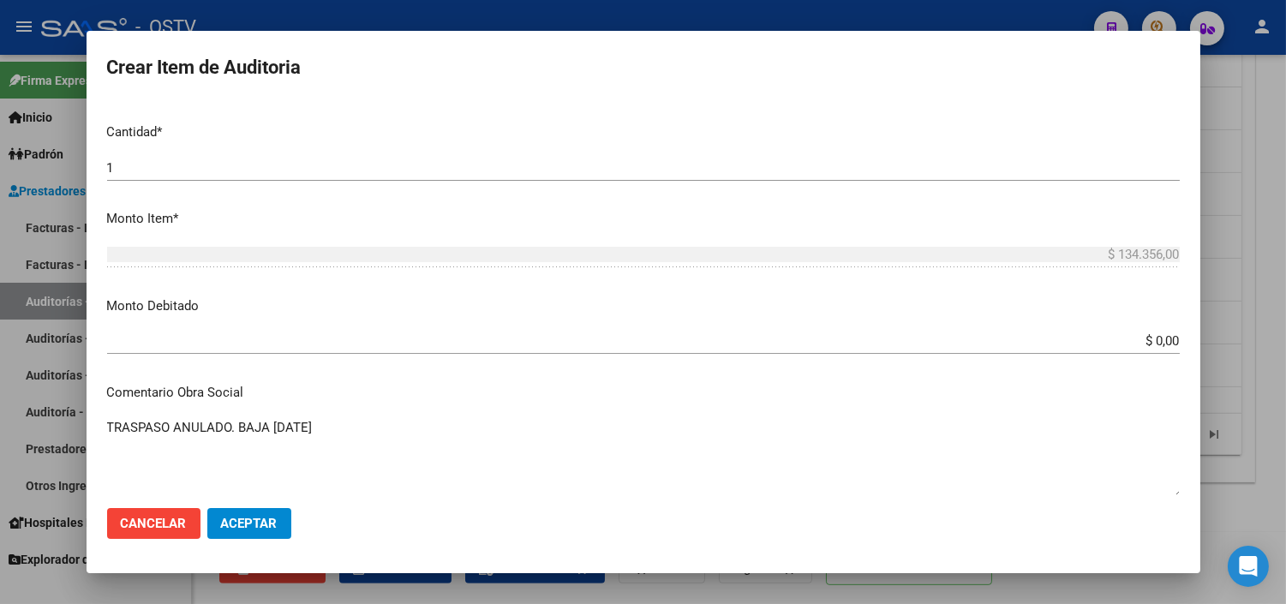
click at [1144, 350] on div "$ 0,00 Ingresar el monto" at bounding box center [643, 341] width 1073 height 26
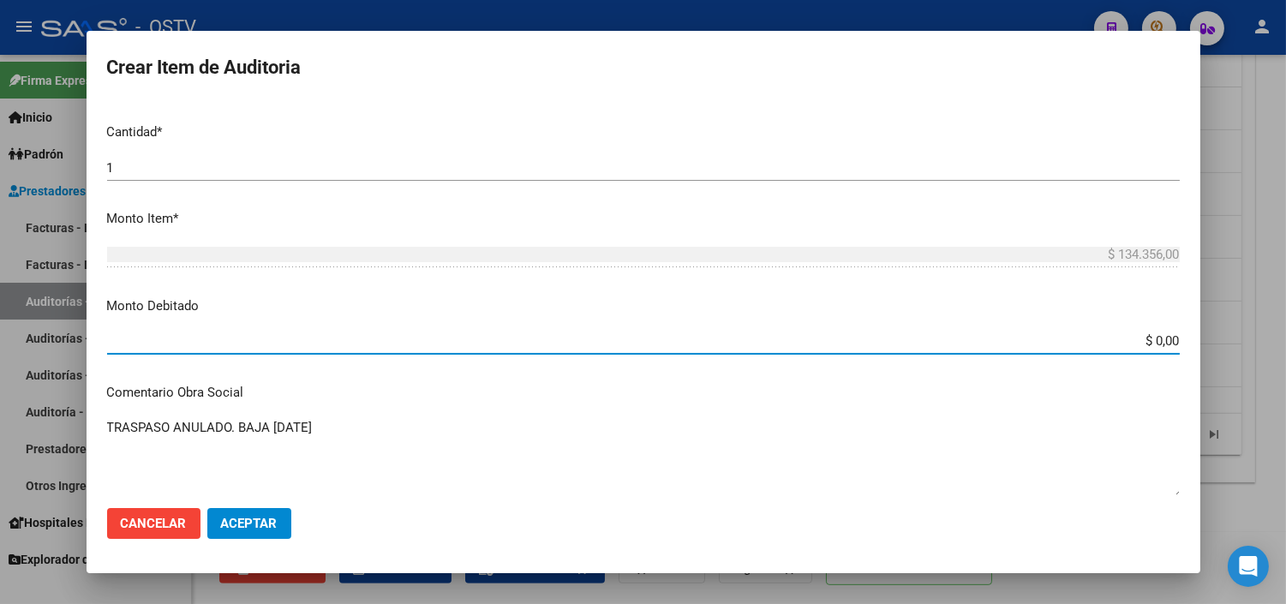
click at [1144, 347] on input "$ 0,00" at bounding box center [643, 340] width 1073 height 15
type input "$ 134.356,00"
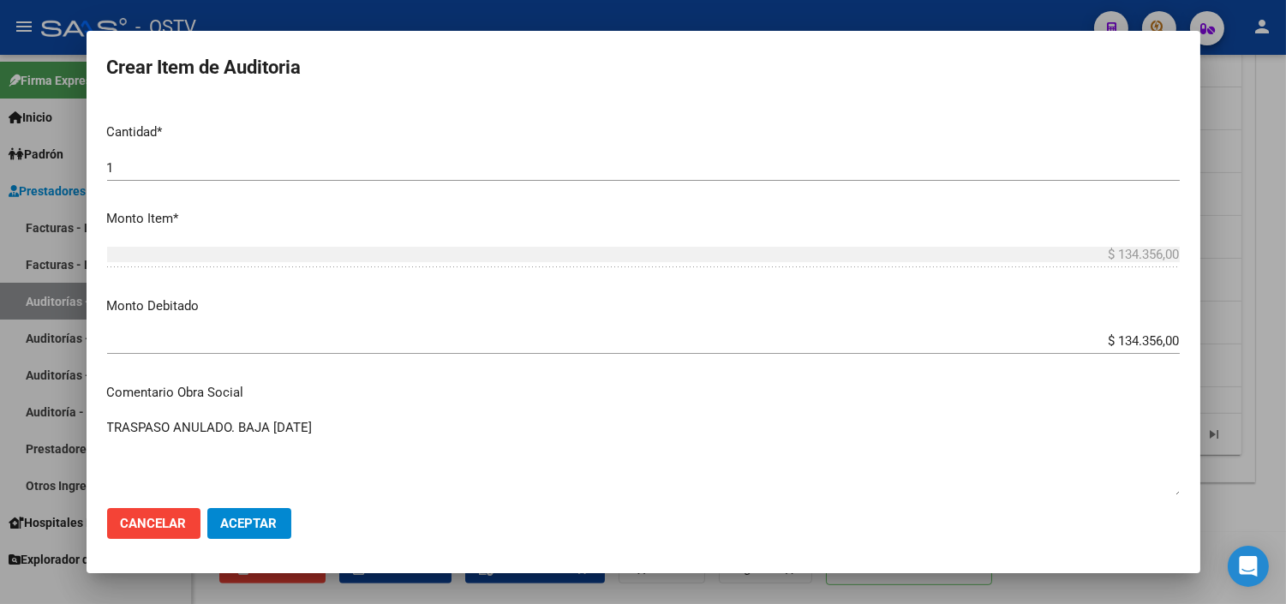
scroll to position [752, 0]
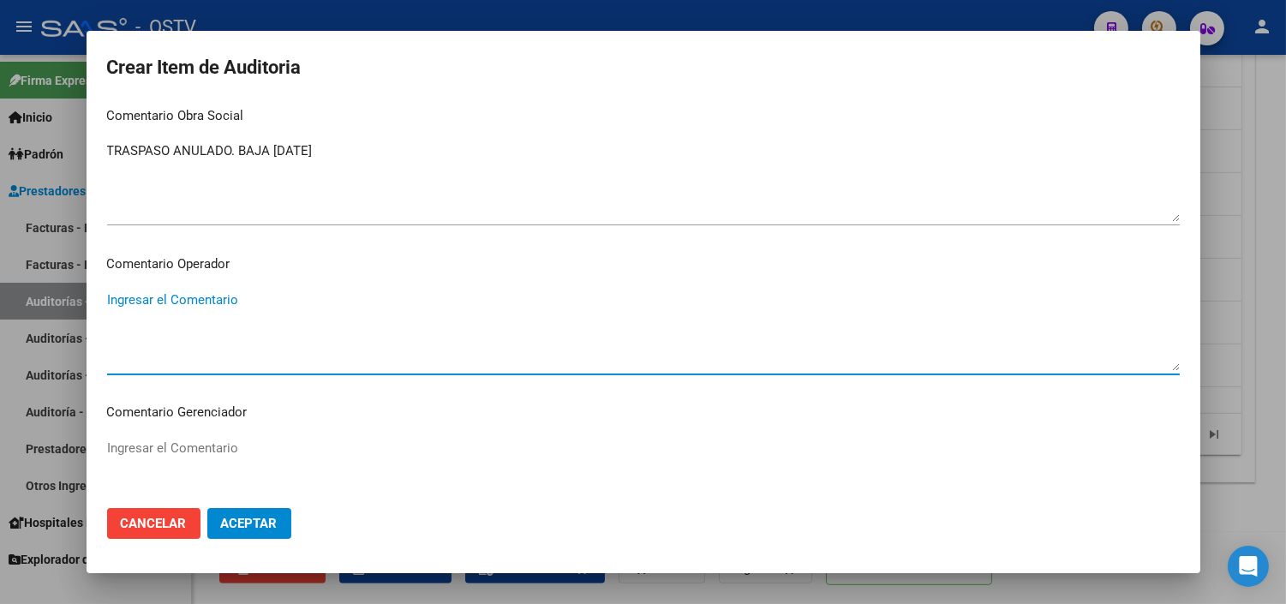
paste textarea "ANULACION DE OPCION A PEDIDO DEL TITULAR - CORRESPONDE RNOS 4-0090-9"
type textarea "ANULACION DE OPCION A PEDIDO DEL TITULAR - CORRESPONDE RNOS 4-0090-9"
click at [227, 514] on button "Aceptar" at bounding box center [249, 523] width 84 height 31
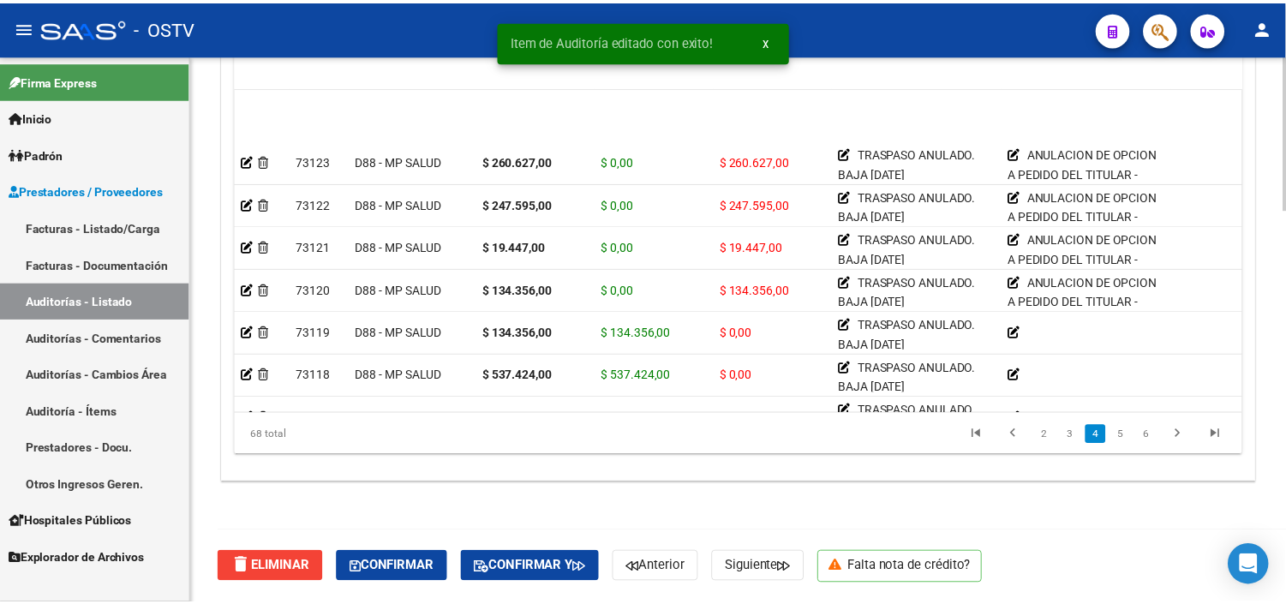
scroll to position [857, 0]
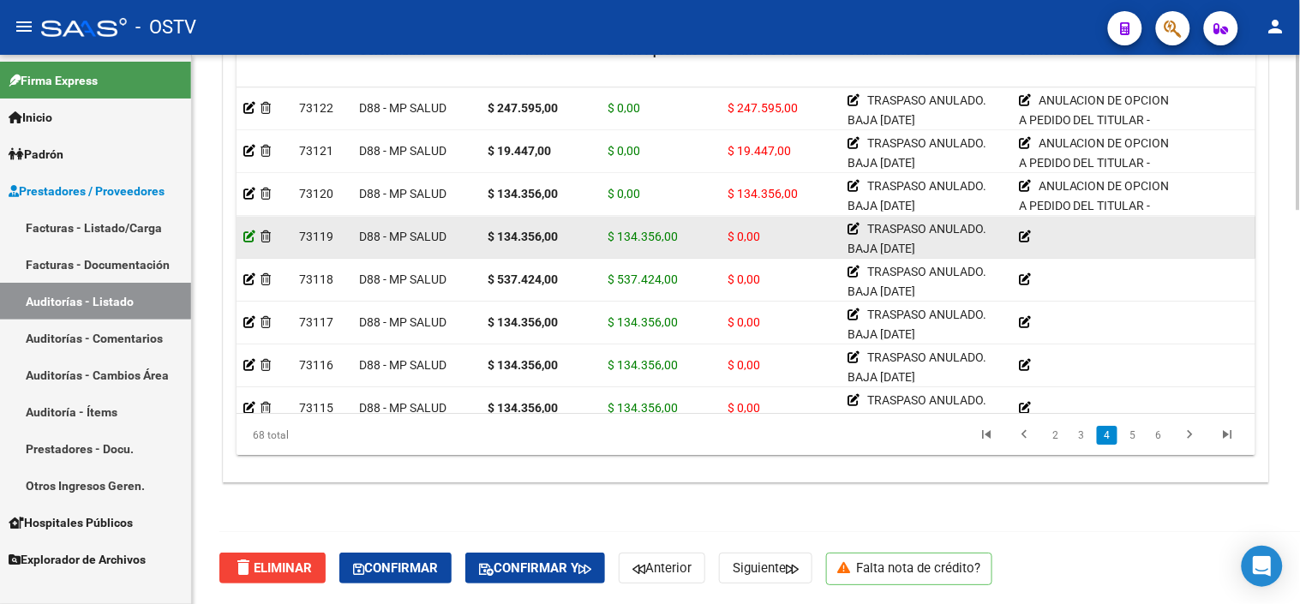
click at [251, 235] on icon at bounding box center [249, 237] width 12 height 12
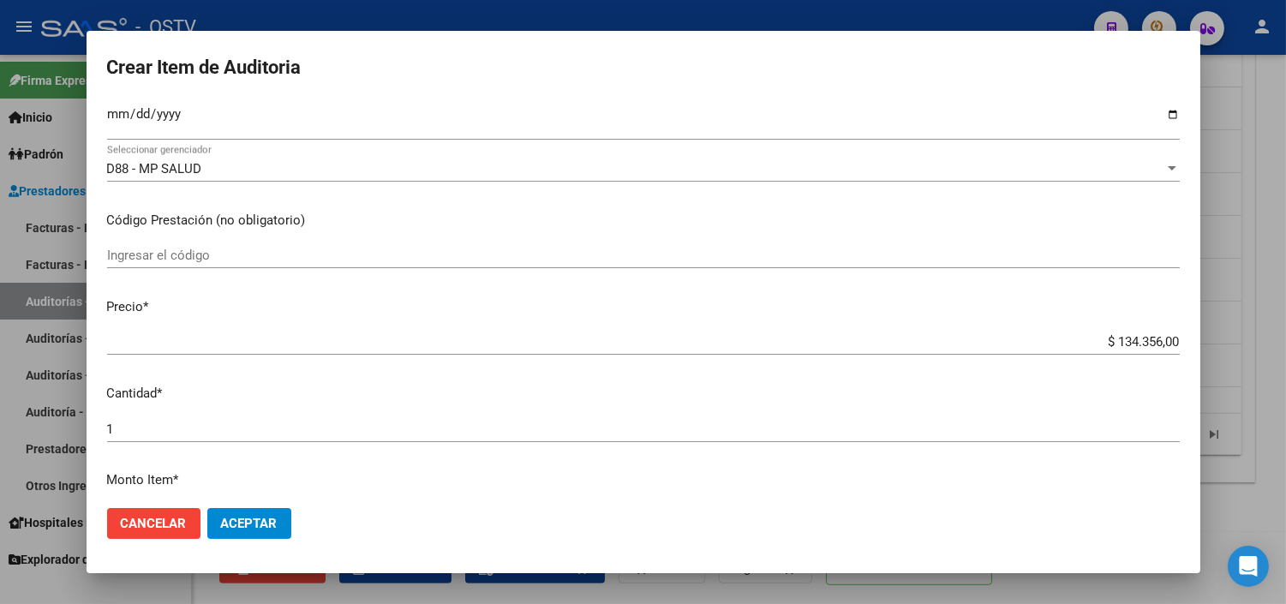
scroll to position [380, 0]
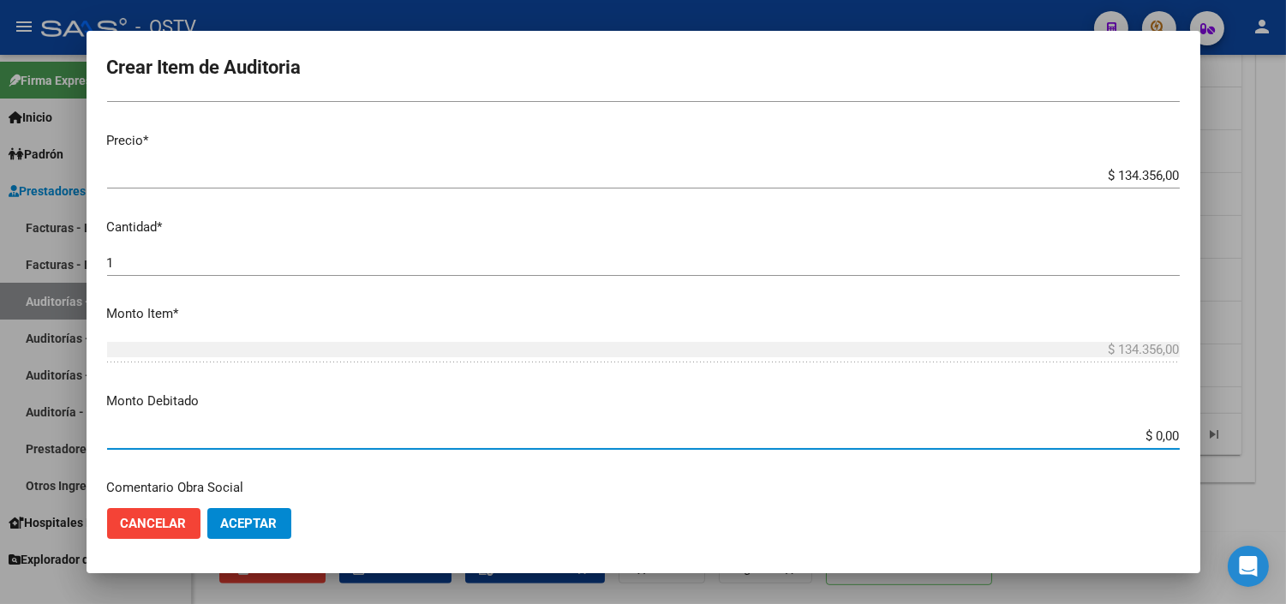
click at [1142, 439] on input "$ 0,00" at bounding box center [643, 435] width 1073 height 15
type input "$ 134.356,00"
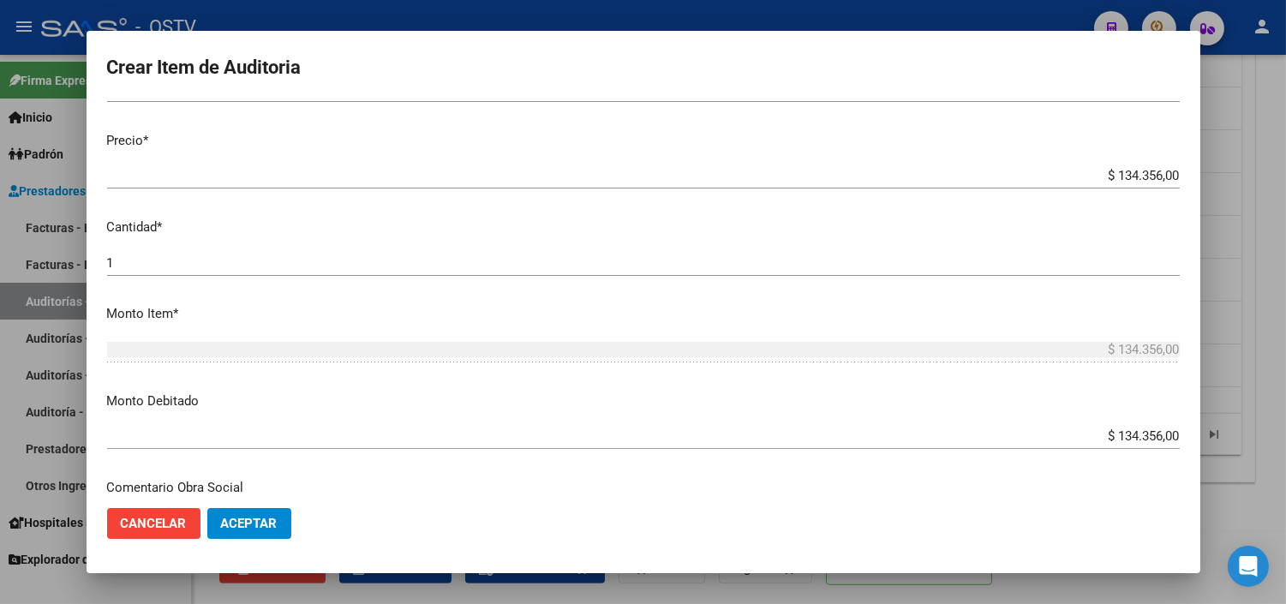
scroll to position [604, 0]
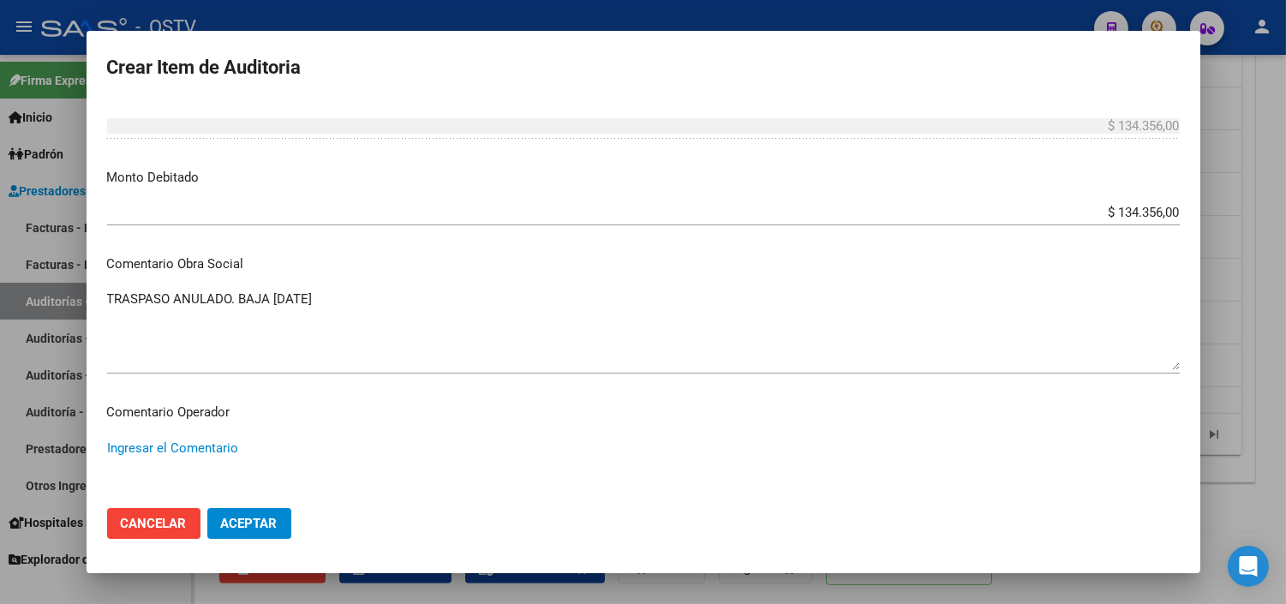
paste textarea "ANULACION DE OPCION A PEDIDO DEL TITULAR - CORRESPONDE RNOS 4-0090-9"
type textarea "ANULACION DE OPCION A PEDIDO DEL TITULAR - CORRESPONDE RNOS 4-0090-9"
click at [261, 518] on span "Aceptar" at bounding box center [249, 523] width 57 height 15
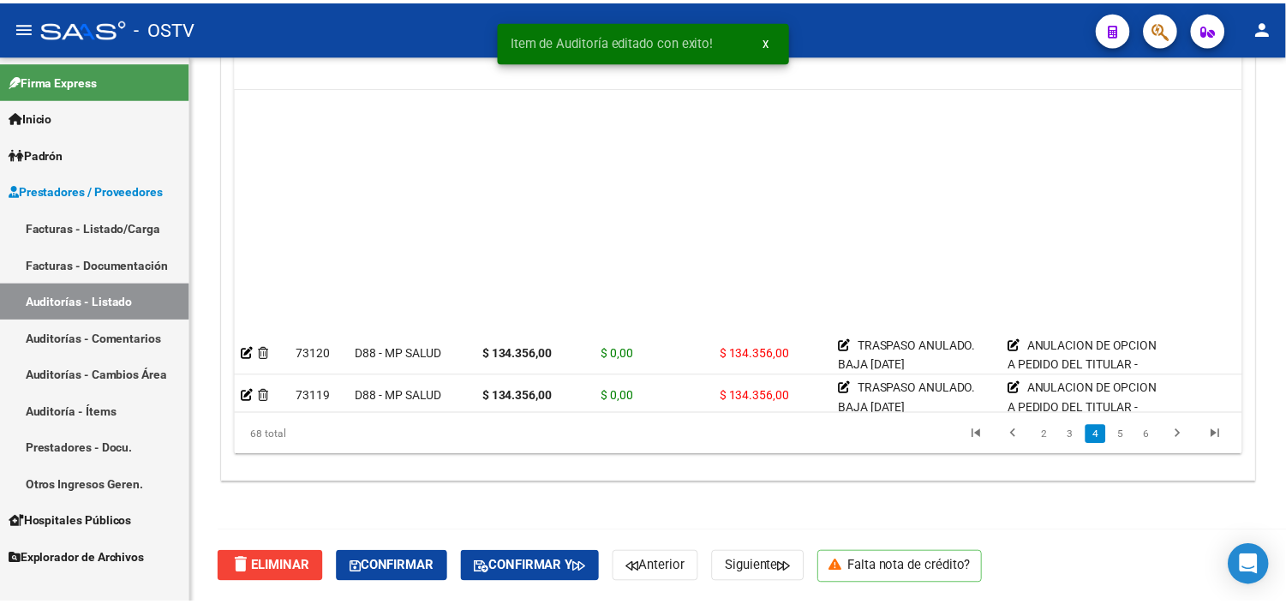
scroll to position [952, 0]
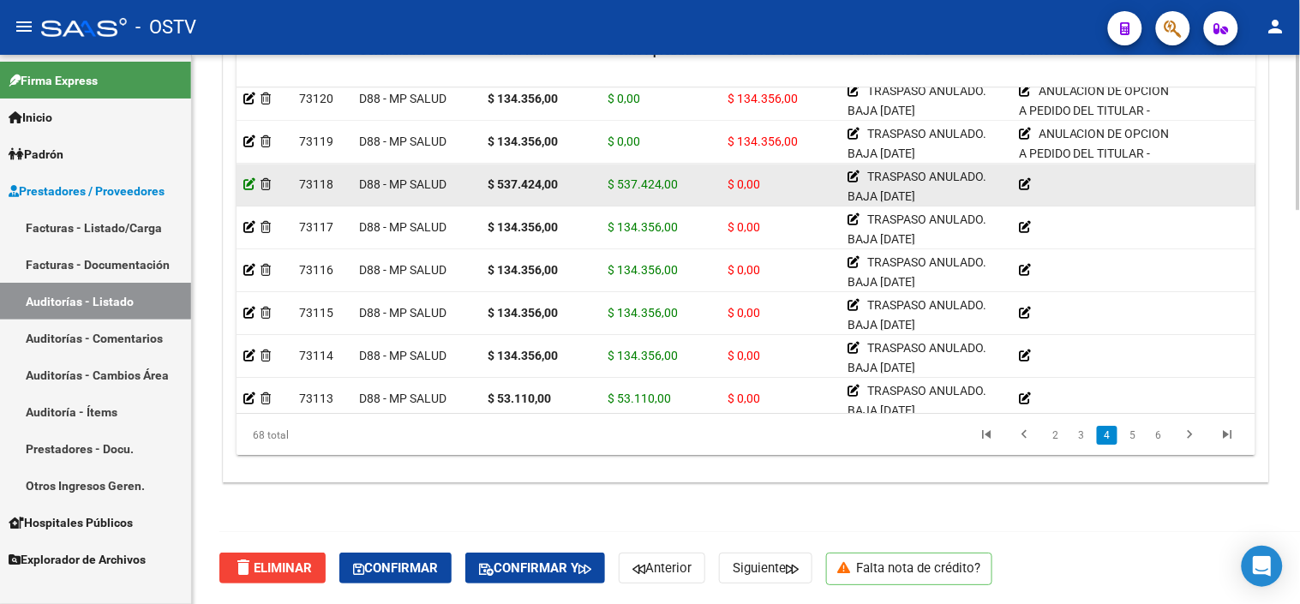
click at [250, 184] on icon at bounding box center [249, 184] width 12 height 12
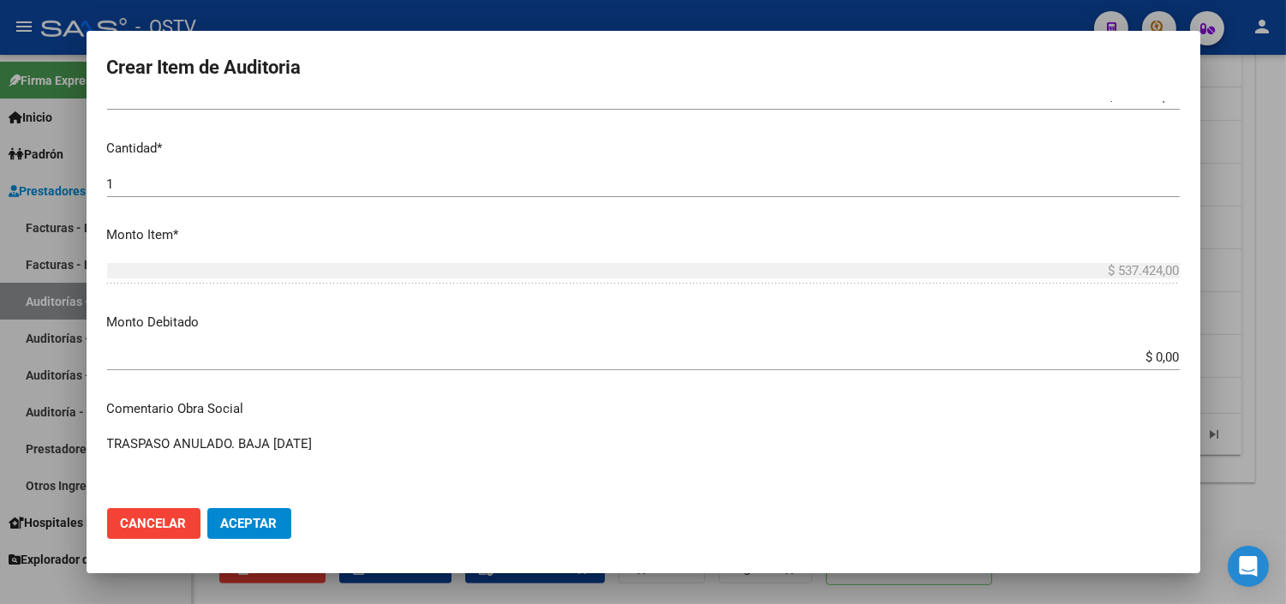
scroll to position [476, 0]
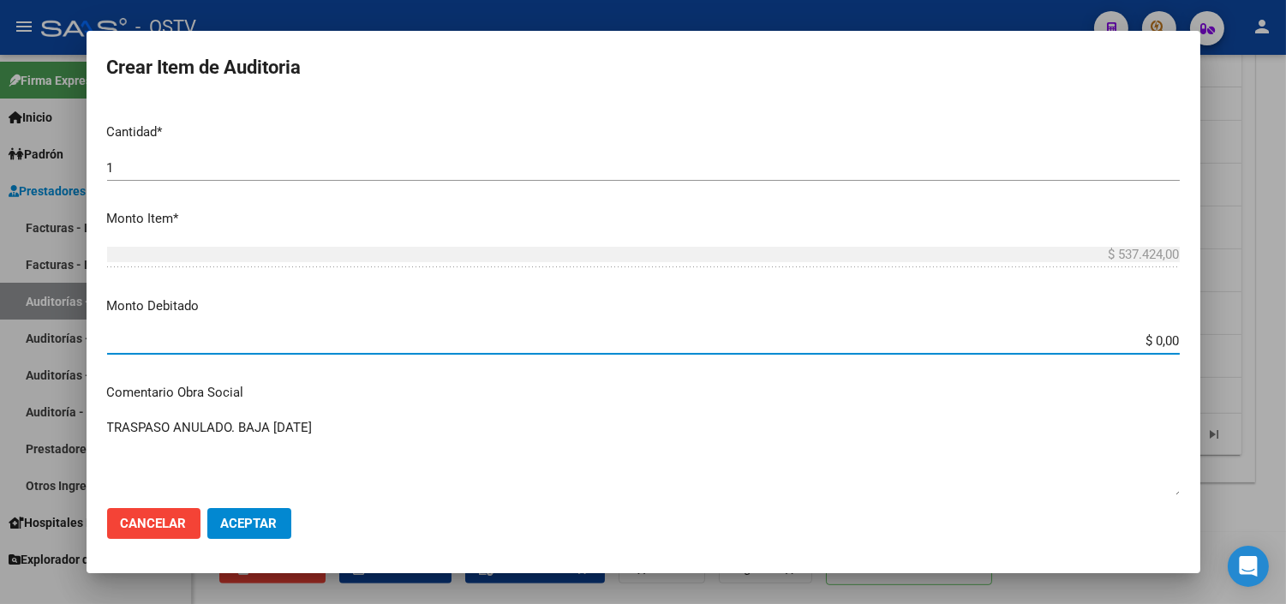
click at [1148, 345] on input "$ 0,00" at bounding box center [643, 340] width 1073 height 15
type input "$ 537.424,00"
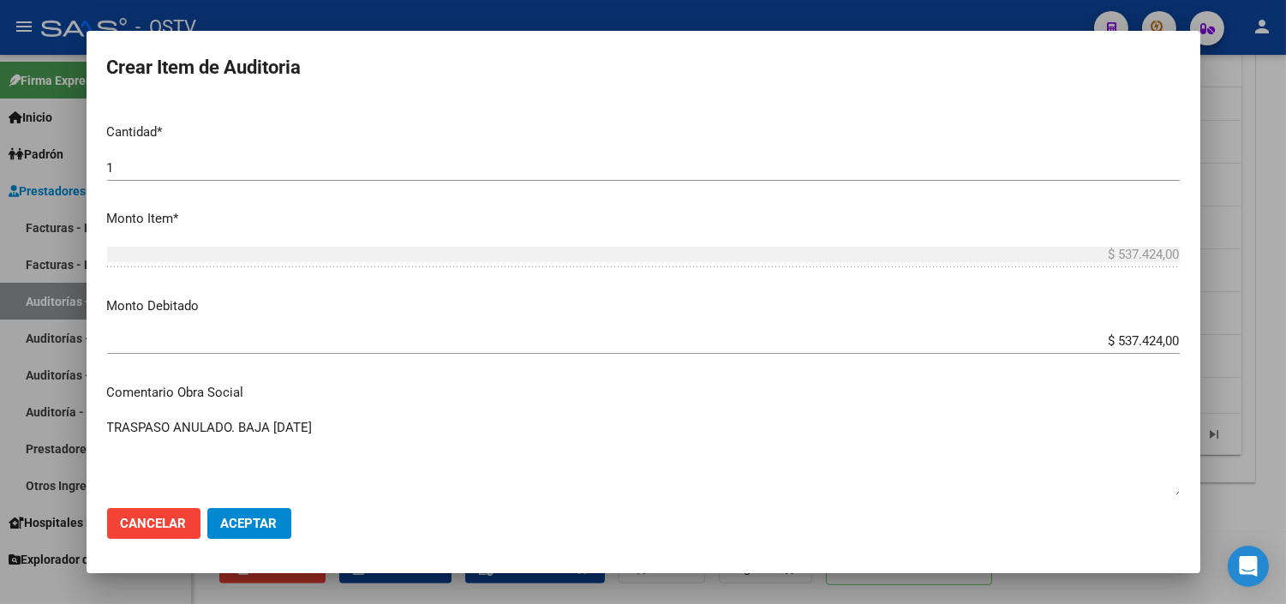
scroll to position [752, 0]
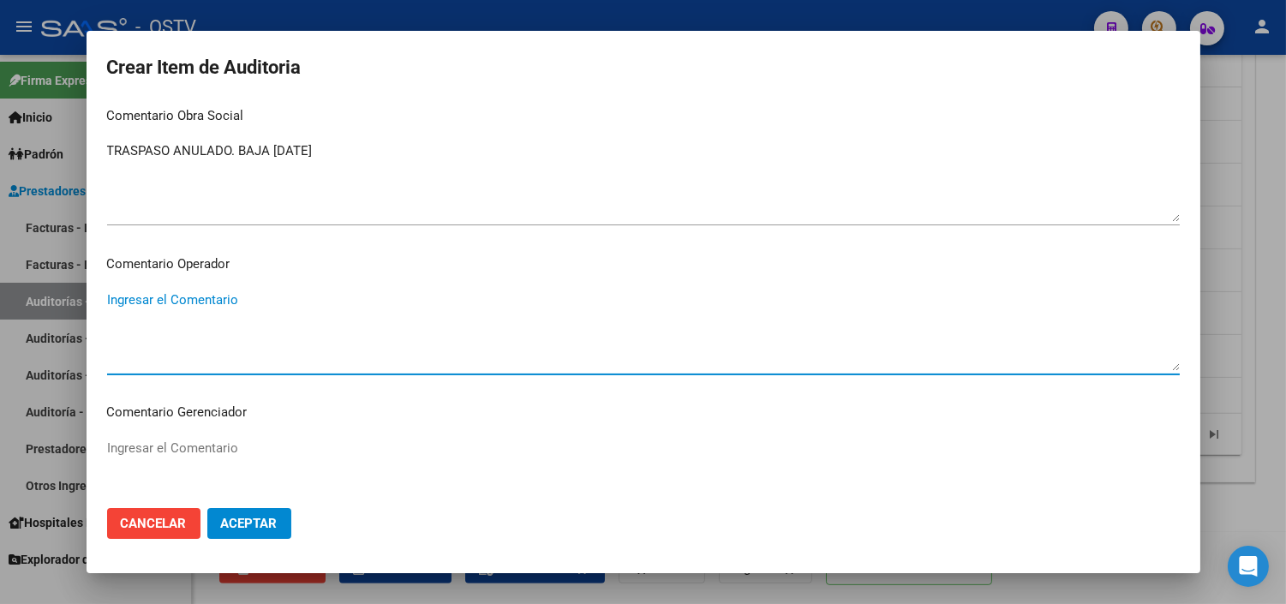
paste textarea "ANULACION DE OPCION A PEDIDO DEL TITULAR - CORRESPONDE RNOS 4-0090-9"
type textarea "ANULACION DE OPCION A PEDIDO DEL TITULAR - CORRESPONDE RNOS 4-0090-9"
click at [278, 527] on button "Aceptar" at bounding box center [249, 523] width 84 height 31
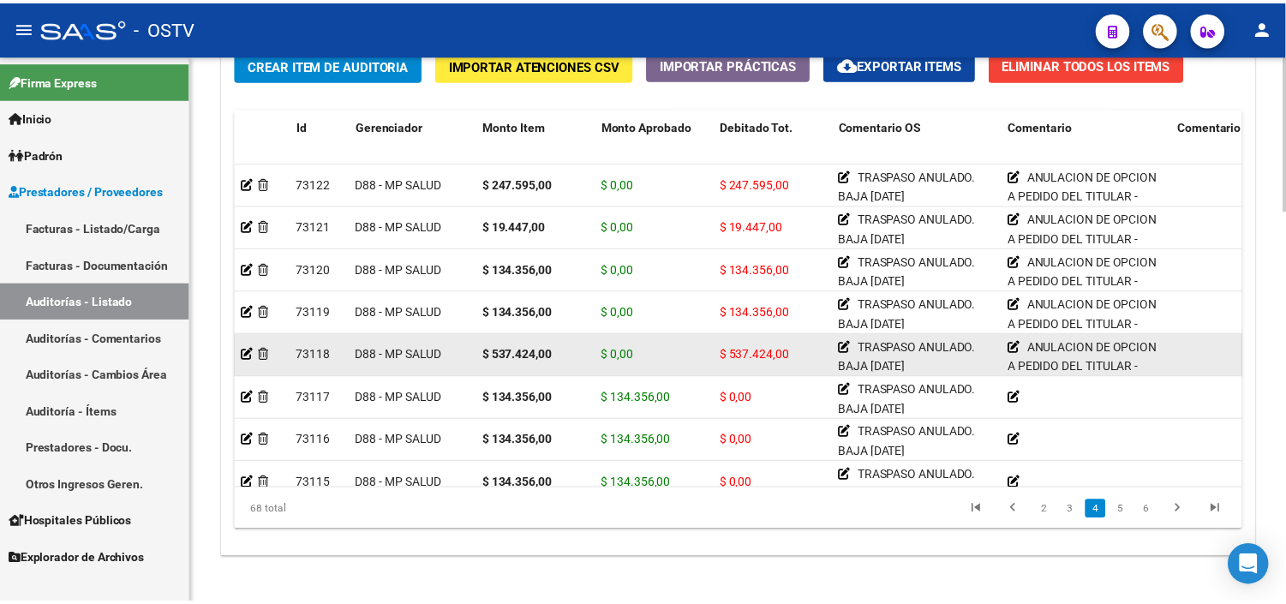
scroll to position [952, 0]
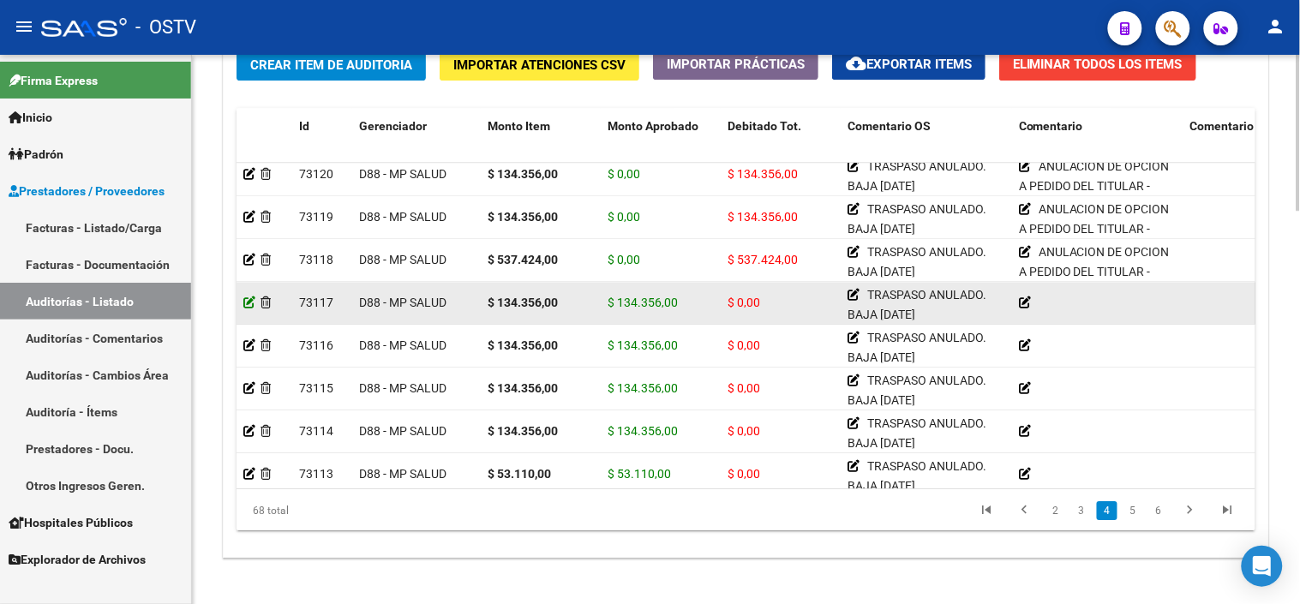
click at [250, 304] on icon at bounding box center [249, 302] width 12 height 12
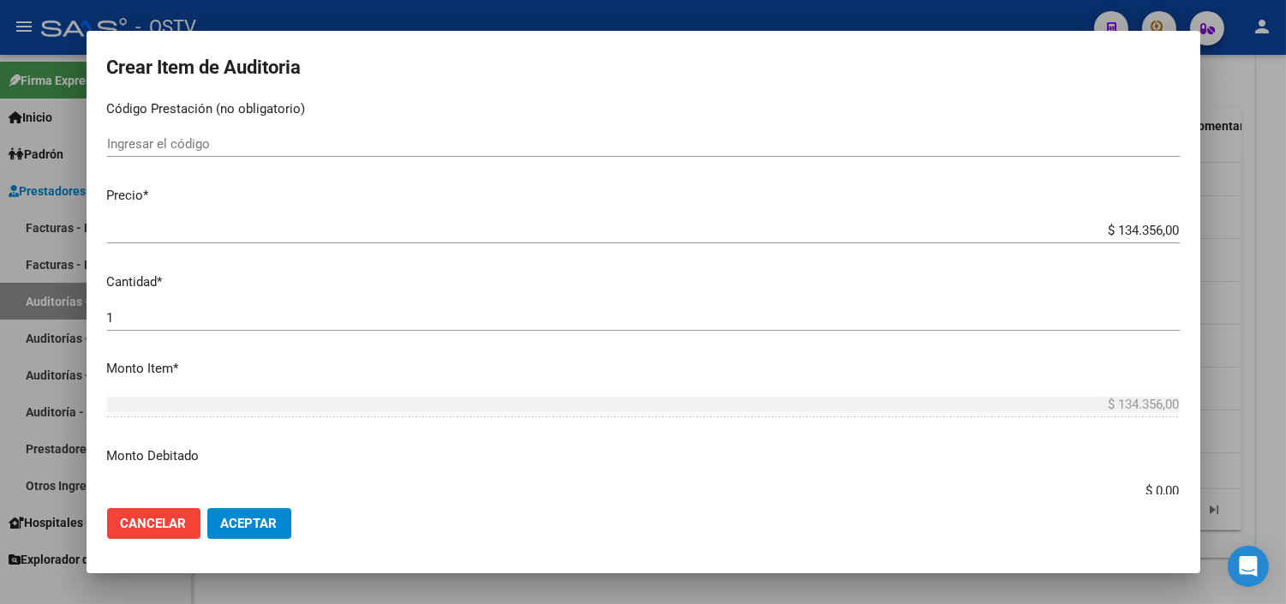
scroll to position [380, 0]
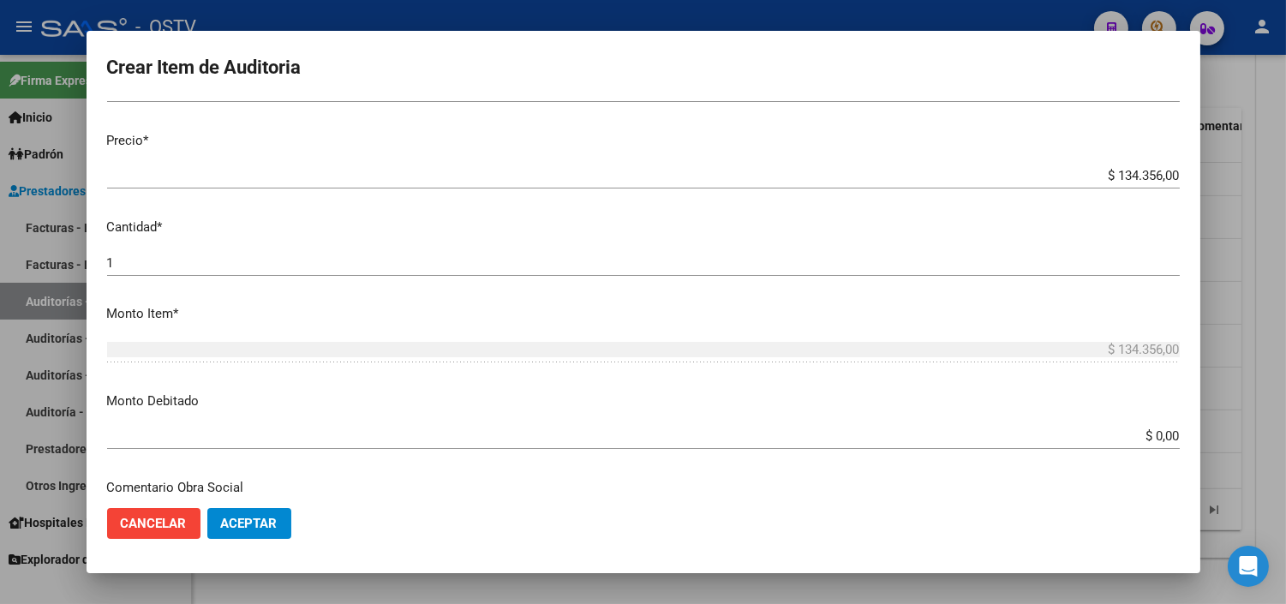
click at [1132, 434] on input "$ 0,00" at bounding box center [643, 435] width 1073 height 15
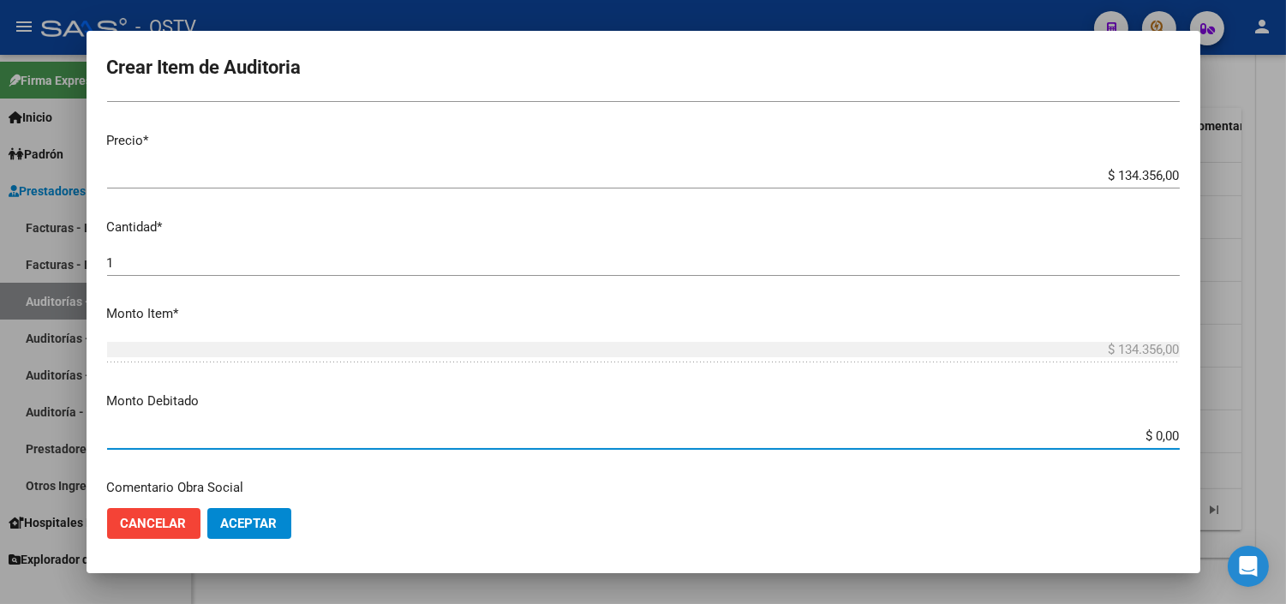
click at [1132, 434] on input "$ 0,00" at bounding box center [643, 435] width 1073 height 15
type input "$ 134.356,00"
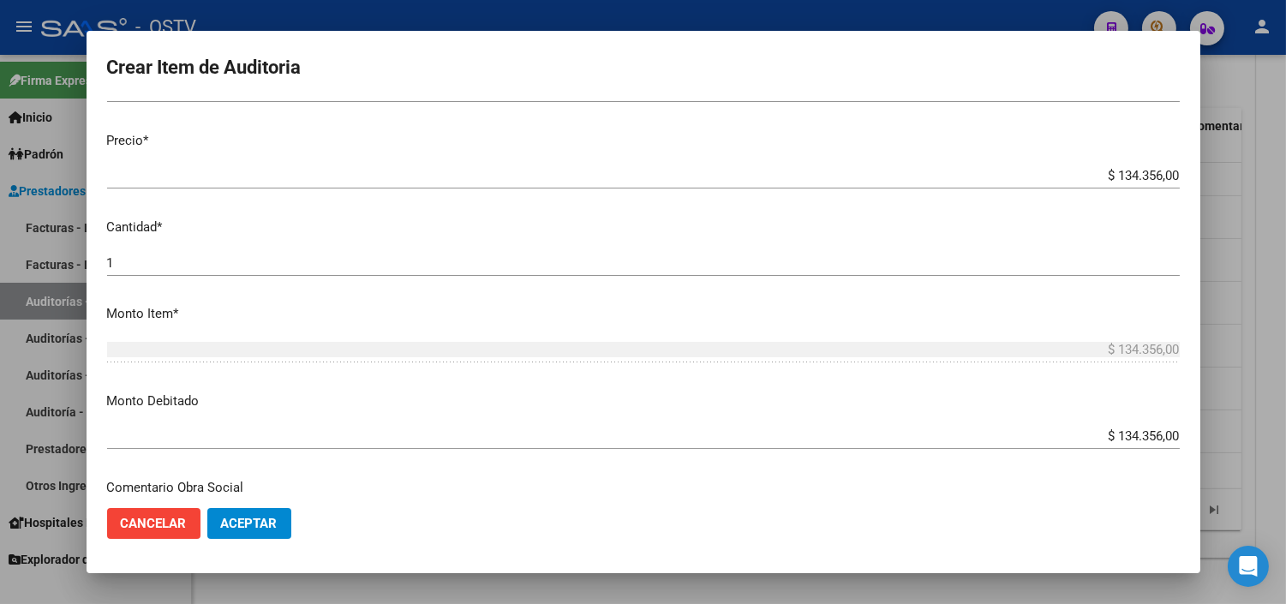
scroll to position [604, 0]
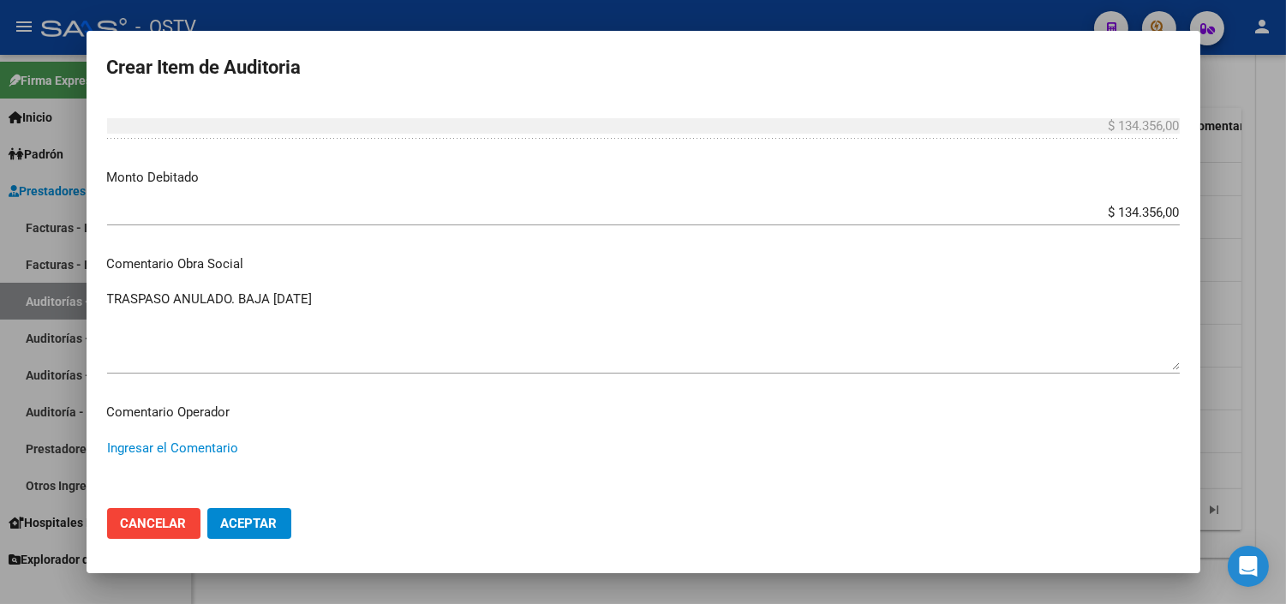
paste textarea "ANULACION DE OPCION A PEDIDO DEL TITULAR - CORRESPONDE RNOS 4-0090-9"
type textarea "ANULACION DE OPCION A PEDIDO DEL TITULAR - CORRESPONDE RNOS 4-0090-9"
click at [242, 528] on span "Aceptar" at bounding box center [249, 523] width 57 height 15
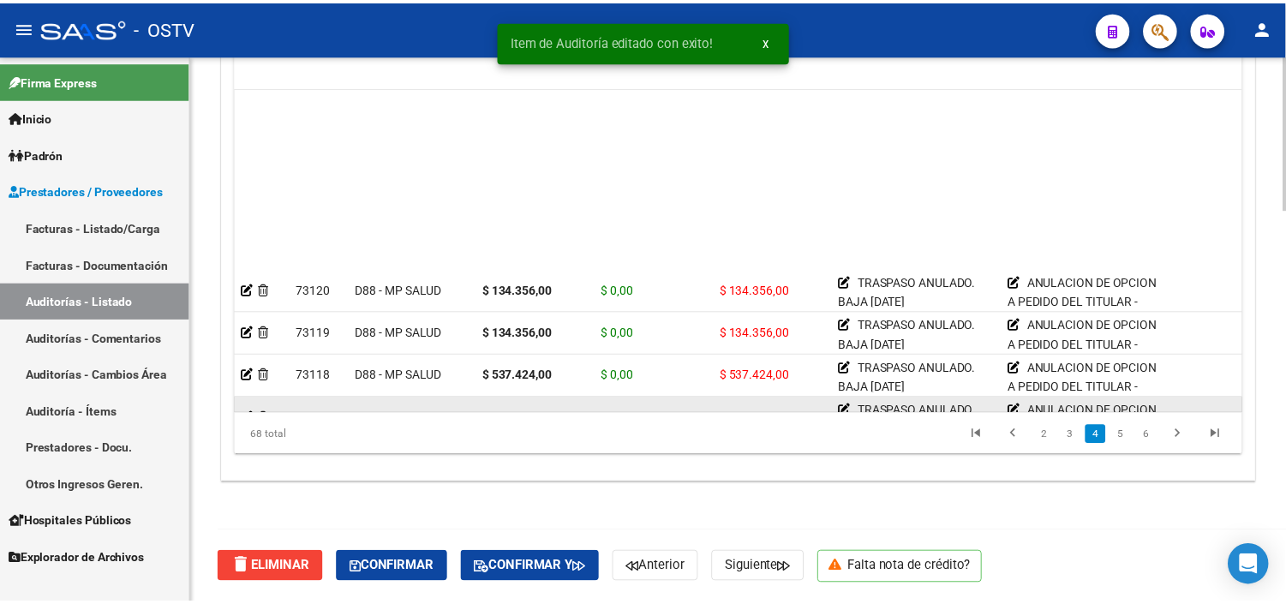
scroll to position [952, 0]
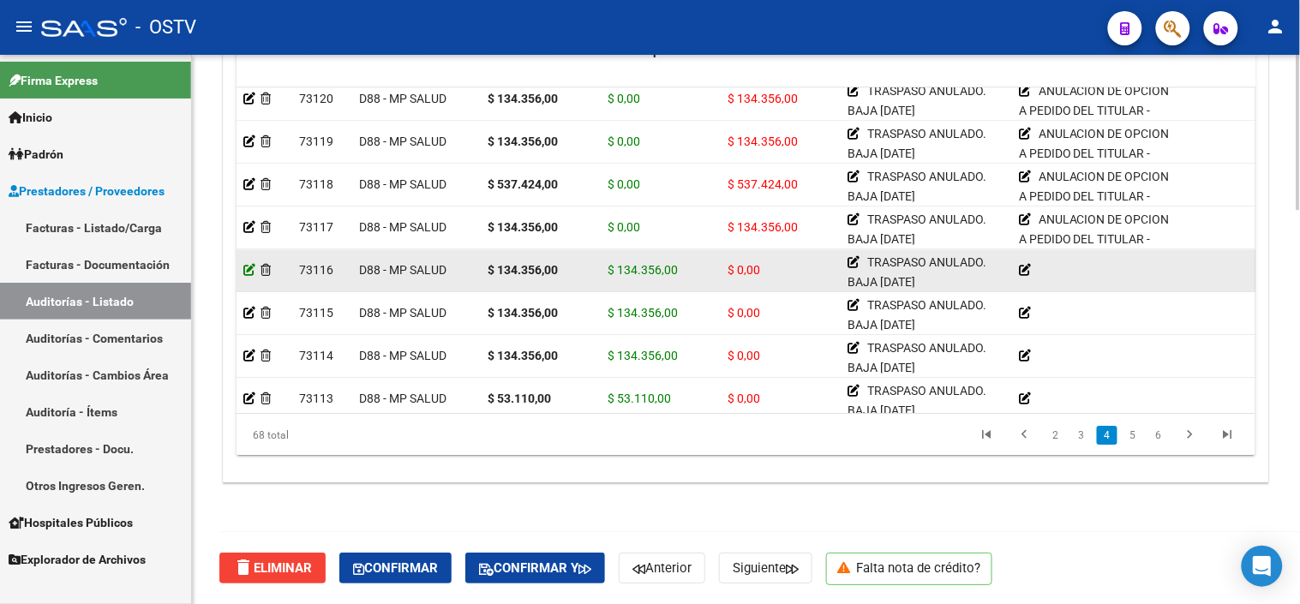
click at [251, 268] on icon at bounding box center [249, 270] width 12 height 12
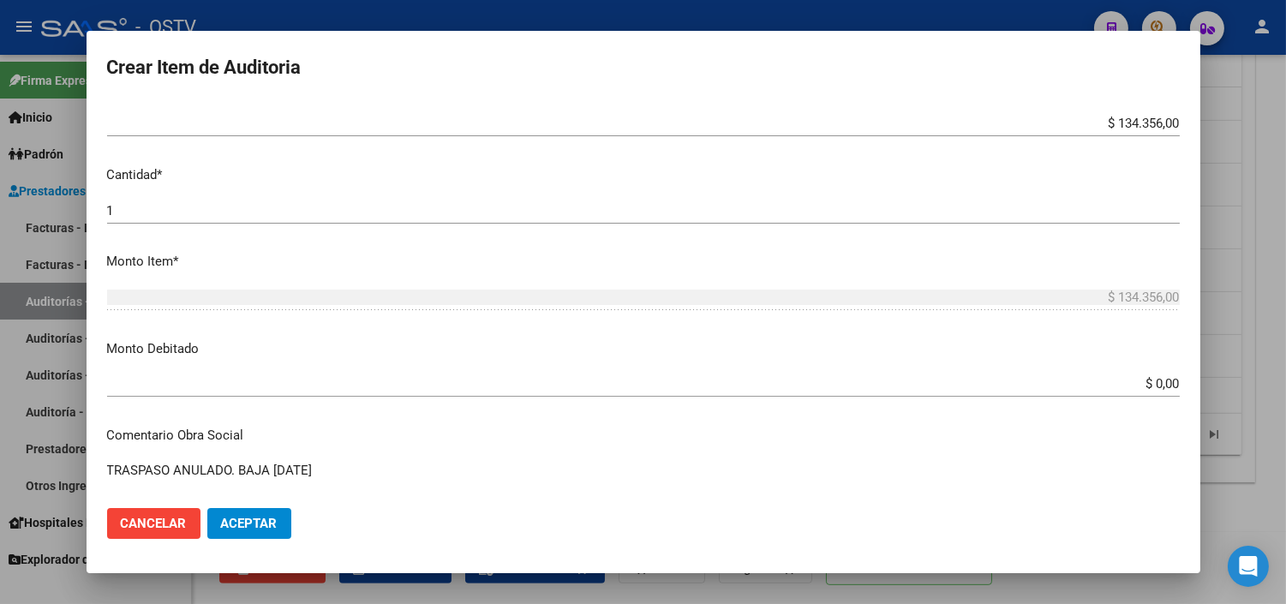
scroll to position [476, 0]
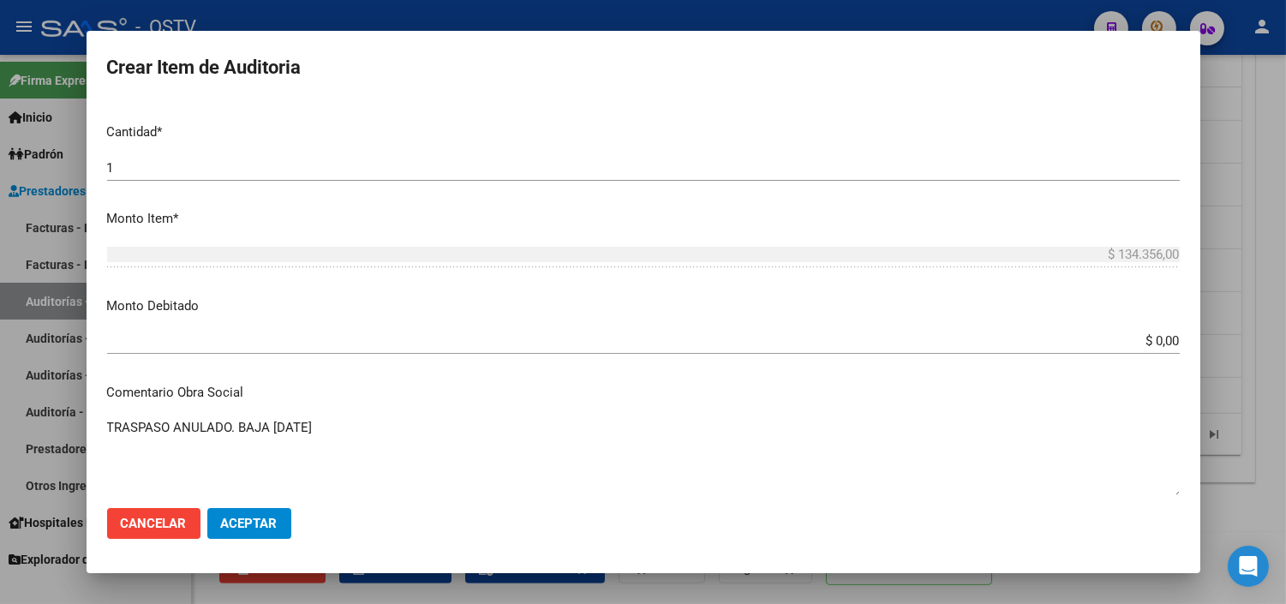
click at [1152, 340] on input "$ 0,00" at bounding box center [643, 340] width 1073 height 15
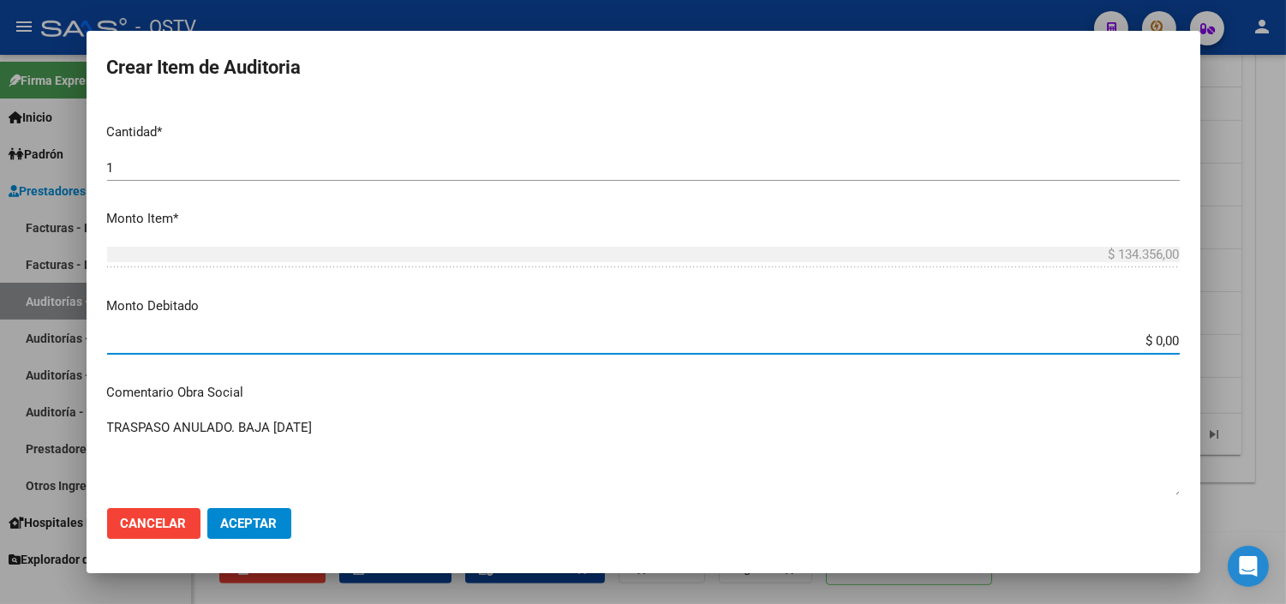
click at [1152, 340] on input "$ 0,00" at bounding box center [643, 340] width 1073 height 15
type input "$ 134.356,00"
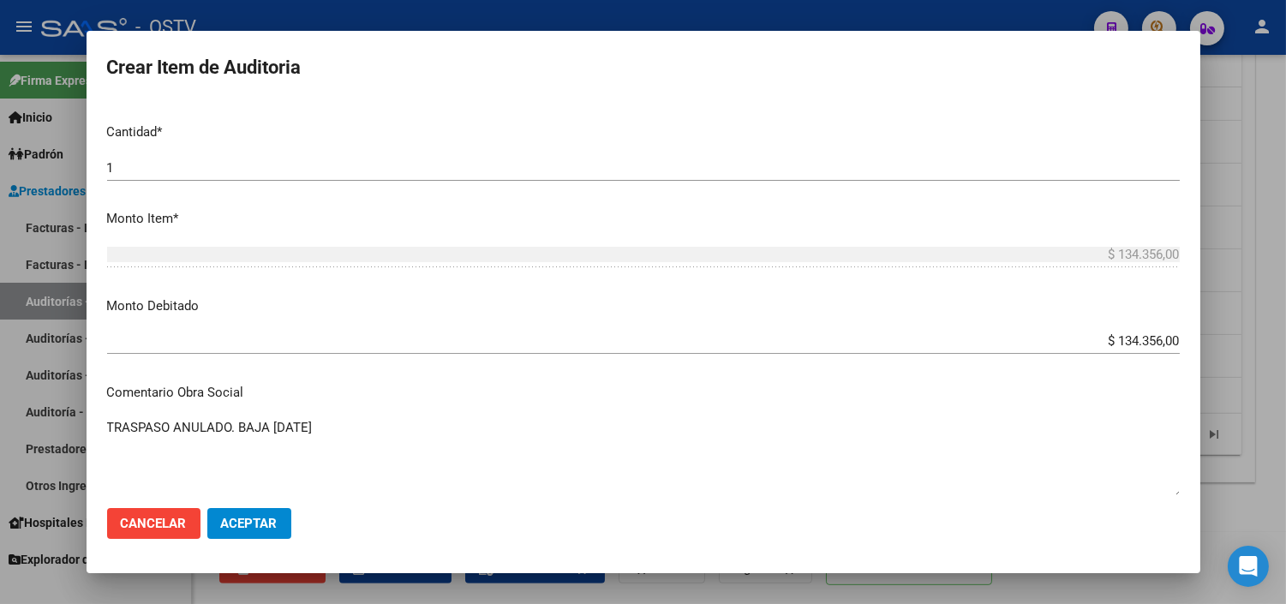
scroll to position [752, 0]
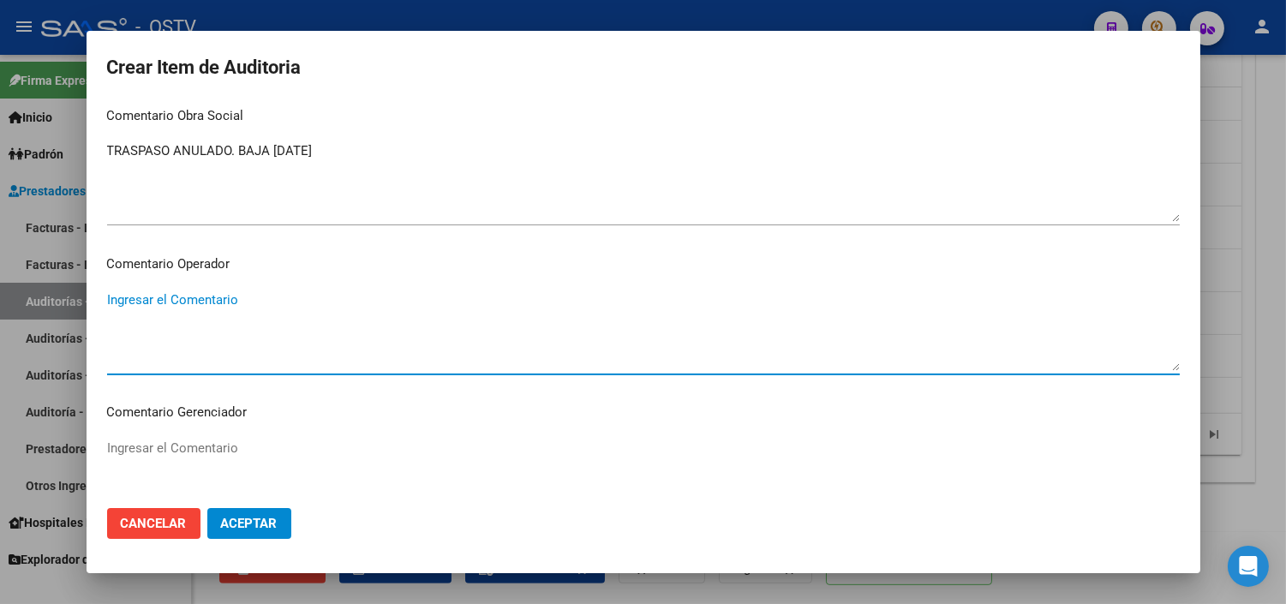
paste textarea "ANULACION DE OPCION A PEDIDO DEL TITULAR - CORRESPONDE RNOS 4-0090-9"
type textarea "ANULACION DE OPCION A PEDIDO DEL TITULAR - CORRESPONDE RNOS 4-0090-9"
click at [232, 514] on button "Aceptar" at bounding box center [249, 523] width 84 height 31
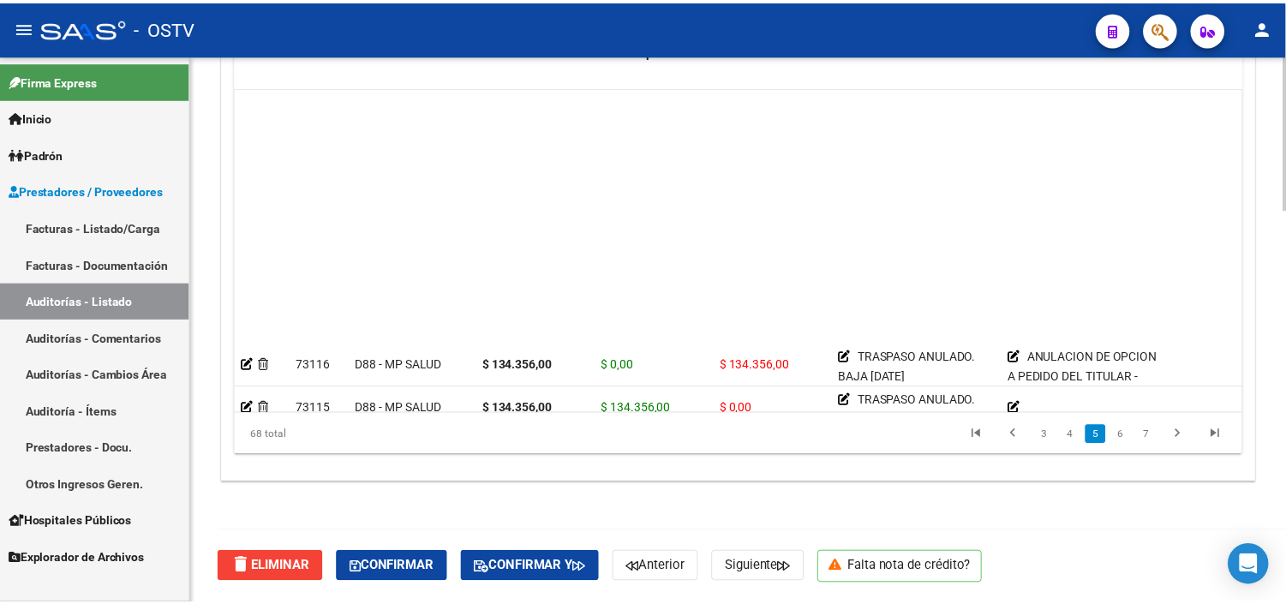
scroll to position [1142, 0]
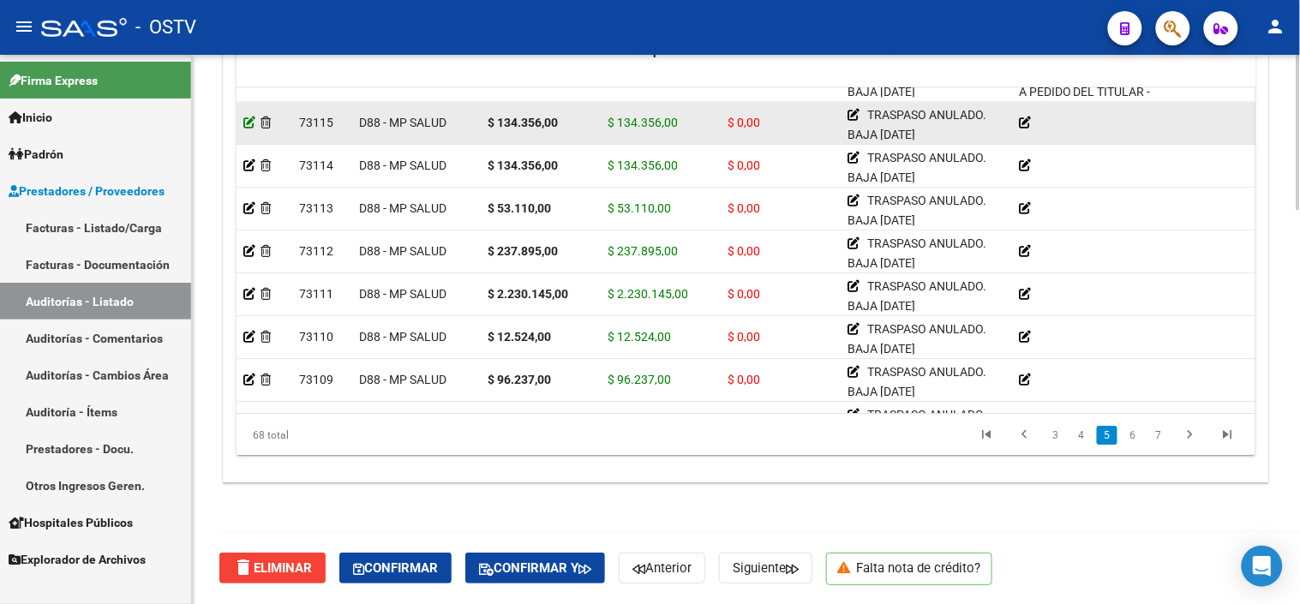
click at [249, 123] on icon at bounding box center [249, 123] width 12 height 12
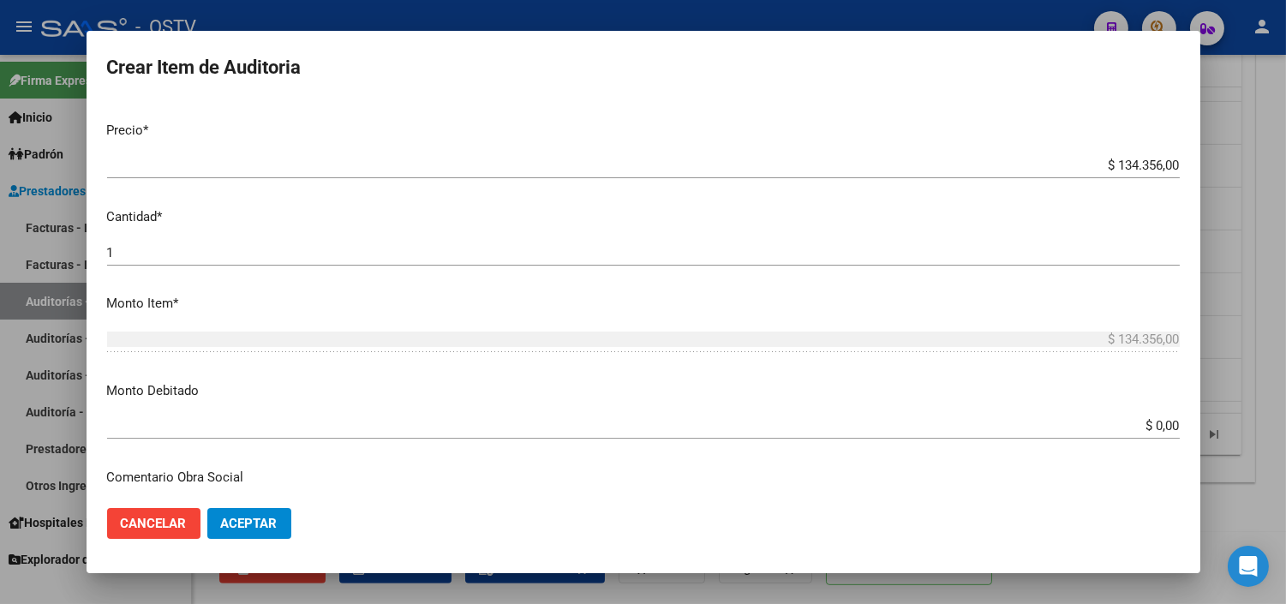
scroll to position [476, 0]
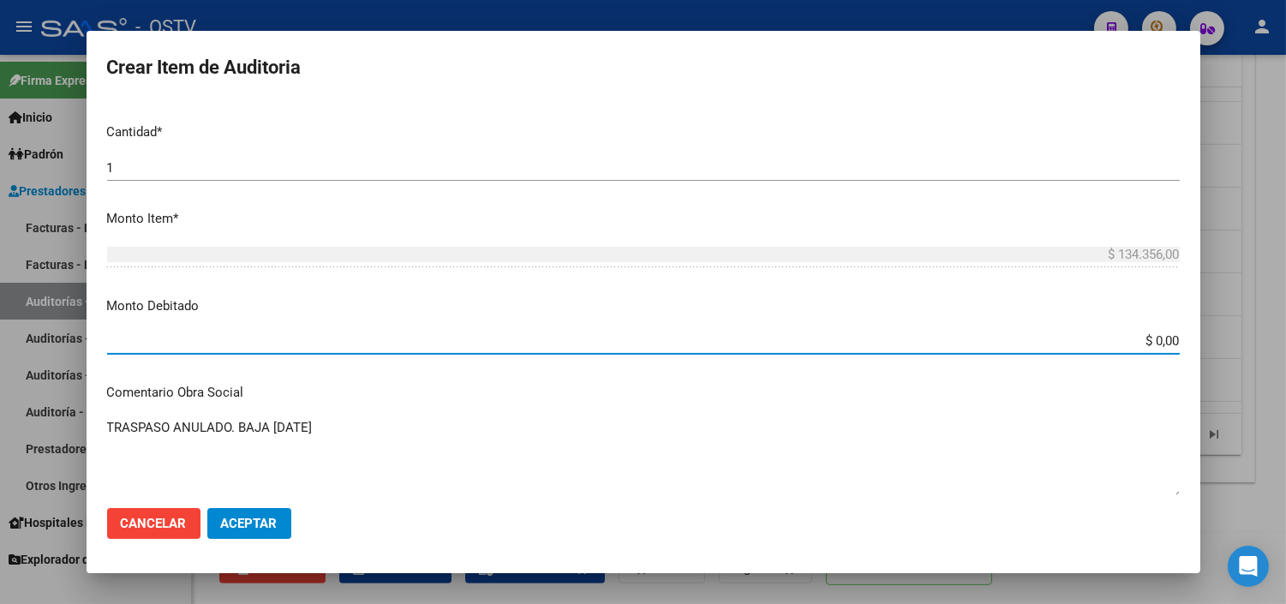
click at [1138, 343] on input "$ 0,00" at bounding box center [643, 340] width 1073 height 15
type input "$ 134.356,00"
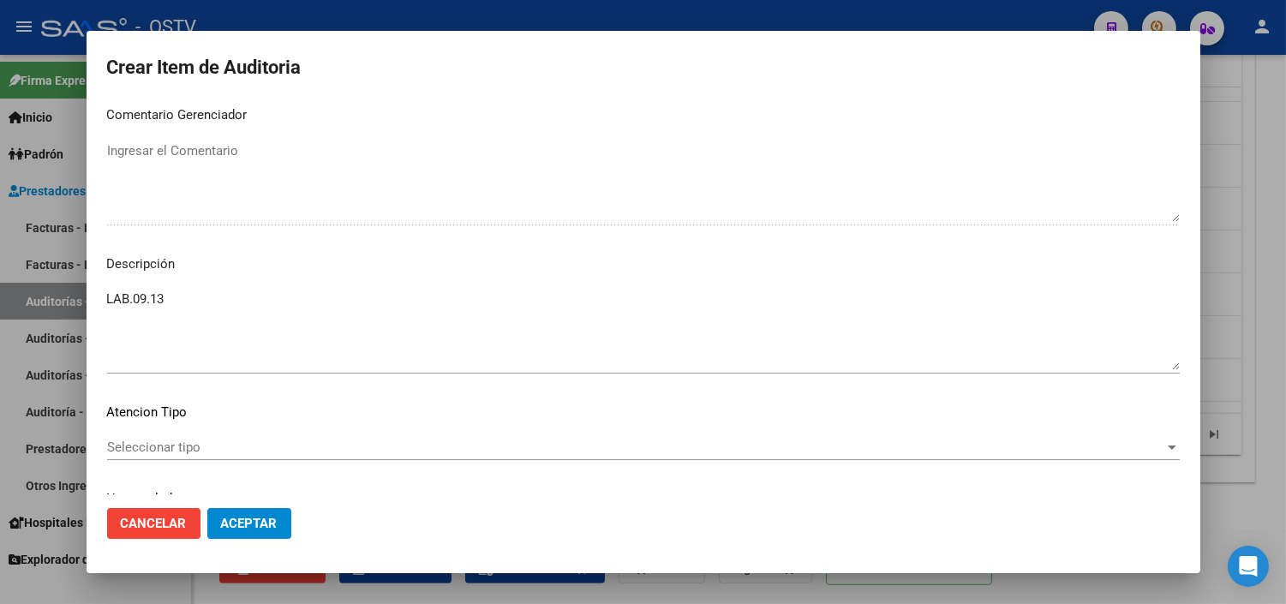
scroll to position [752, 0]
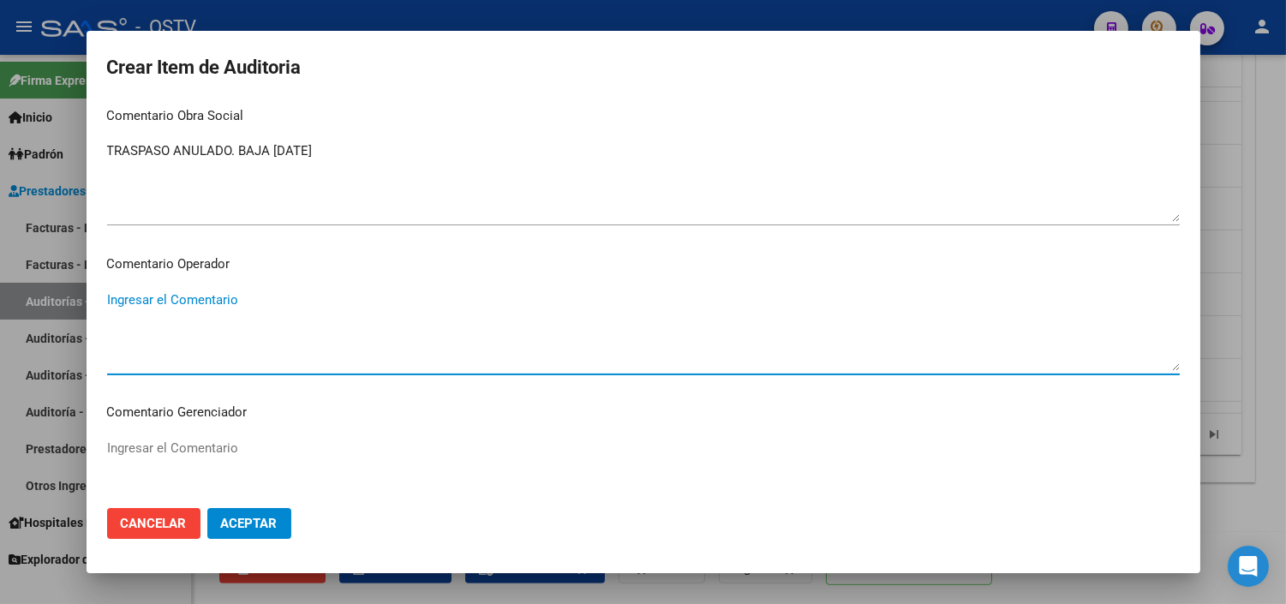
paste textarea "ANULACION DE OPCION A PEDIDO DEL TITULAR - CORRESPONDE RNOS 4-0090-9"
type textarea "ANULACION DE OPCION A PEDIDO DEL TITULAR - CORRESPONDE RNOS 4-0090-9"
click at [236, 512] on button "Aceptar" at bounding box center [249, 523] width 84 height 31
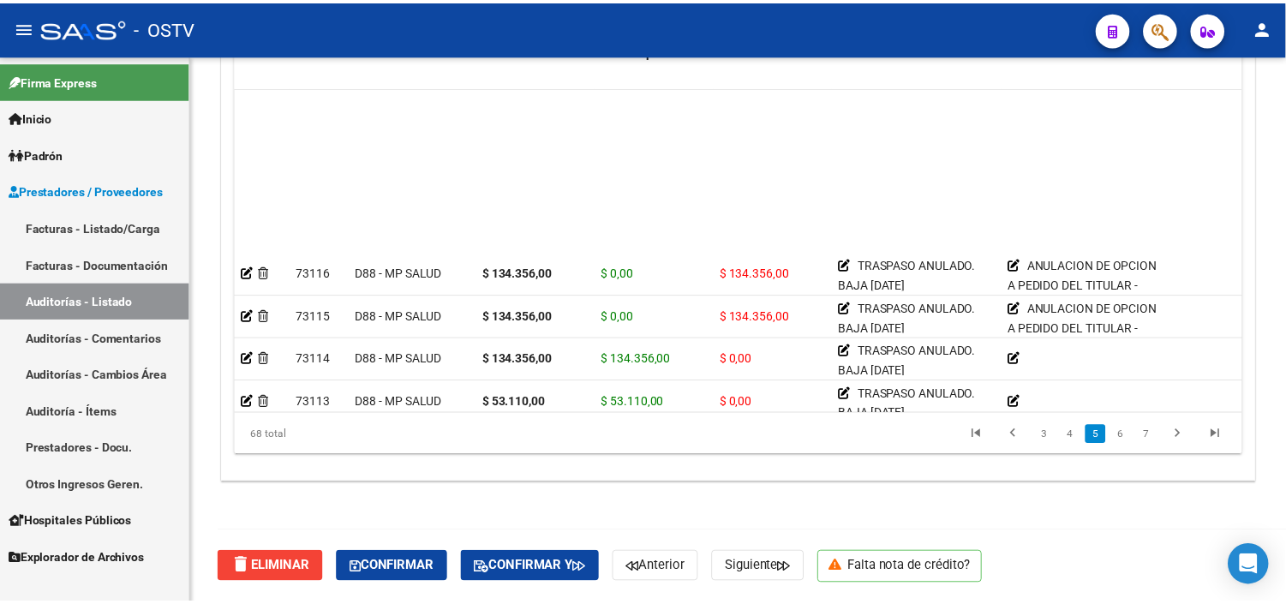
scroll to position [1142, 0]
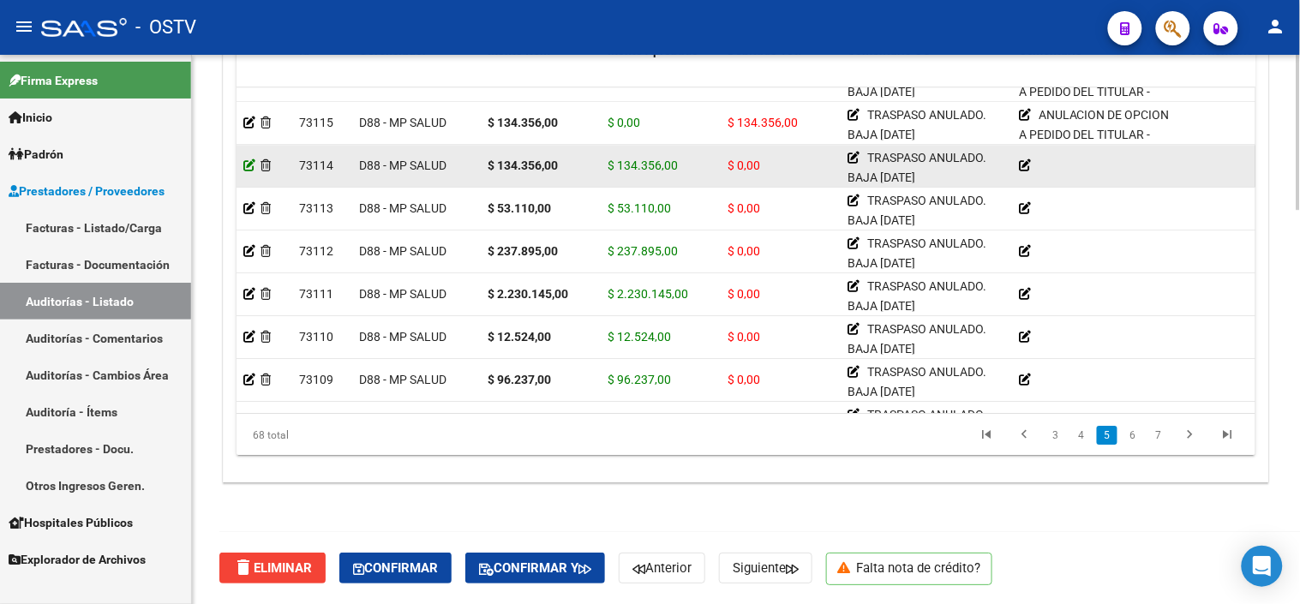
click at [250, 163] on icon at bounding box center [249, 165] width 12 height 12
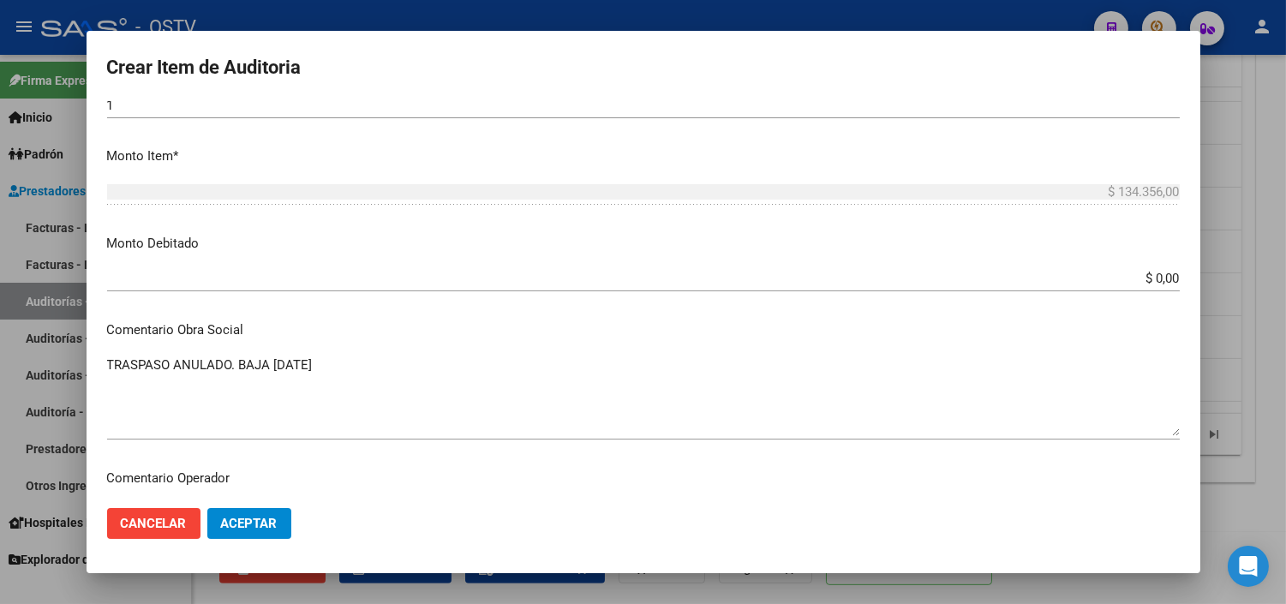
scroll to position [571, 0]
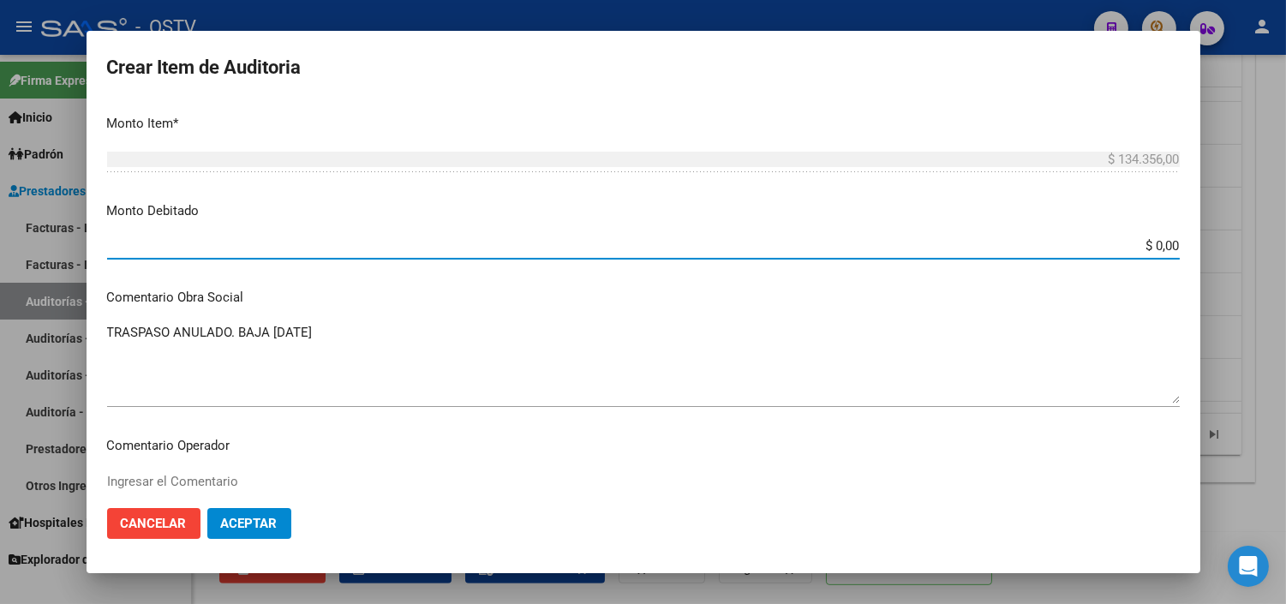
click at [1146, 247] on input "$ 0,00" at bounding box center [643, 245] width 1073 height 15
type input "$ 134.356,00"
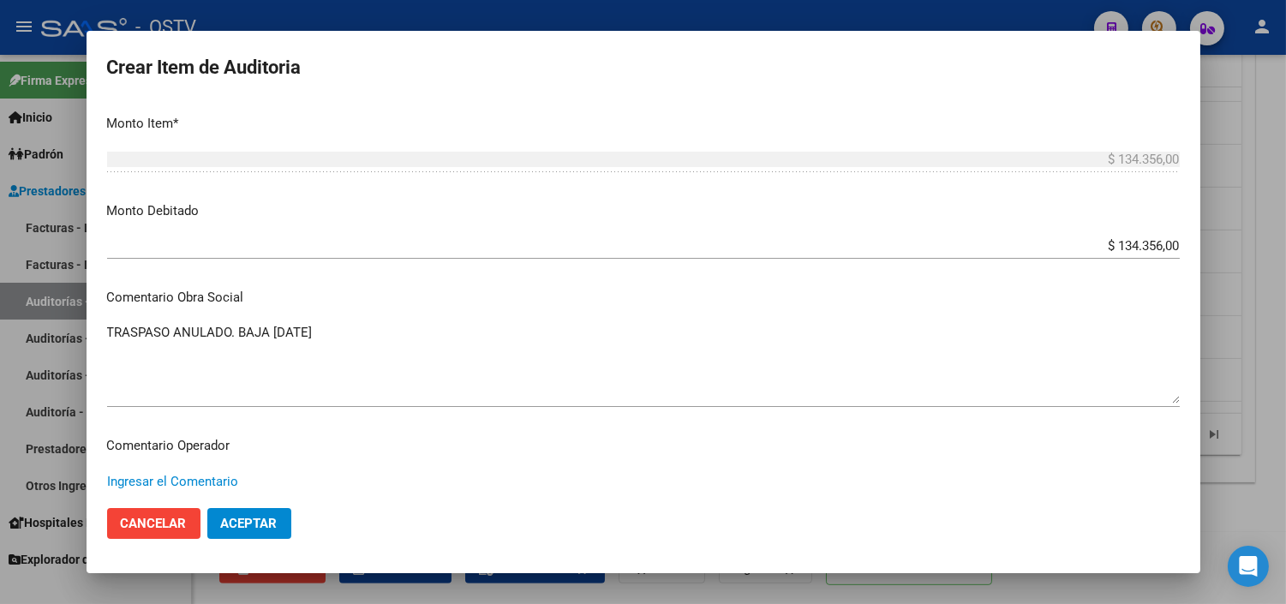
paste textarea "ANULACION DE OPCION A PEDIDO DEL TITULAR - CORRESPONDE RNOS 4-0090-9"
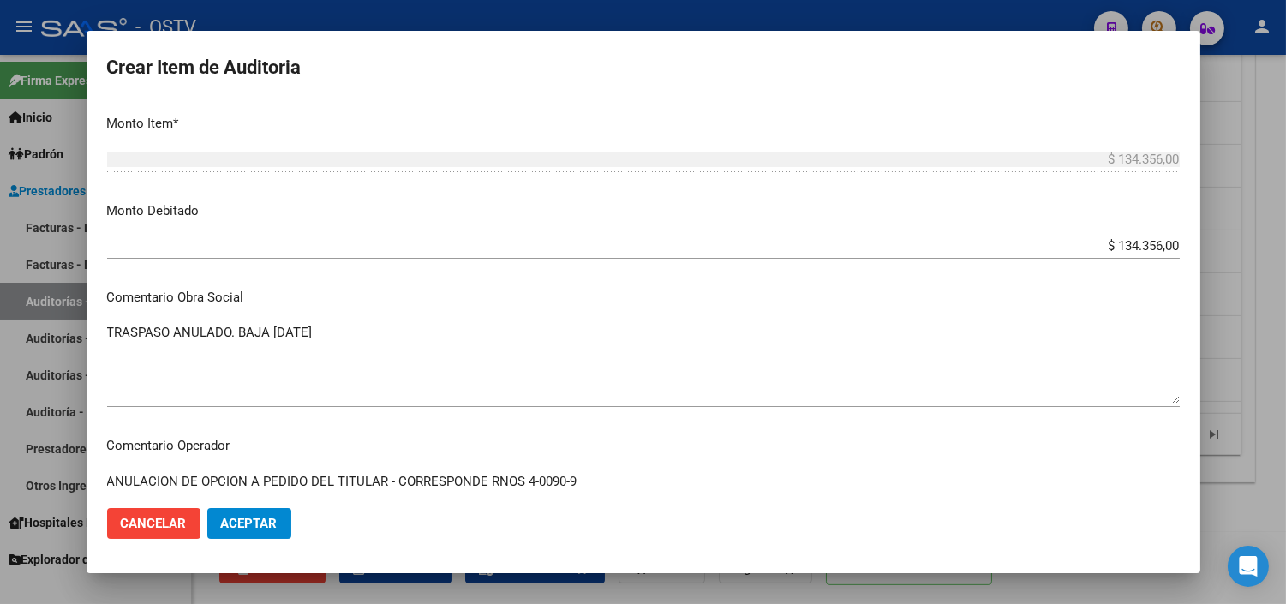
type textarea "ANULACION DE OPCION A PEDIDO DEL TITULAR - CORRESPONDE RNOS 4-0090-9"
click at [246, 533] on button "Aceptar" at bounding box center [249, 523] width 84 height 31
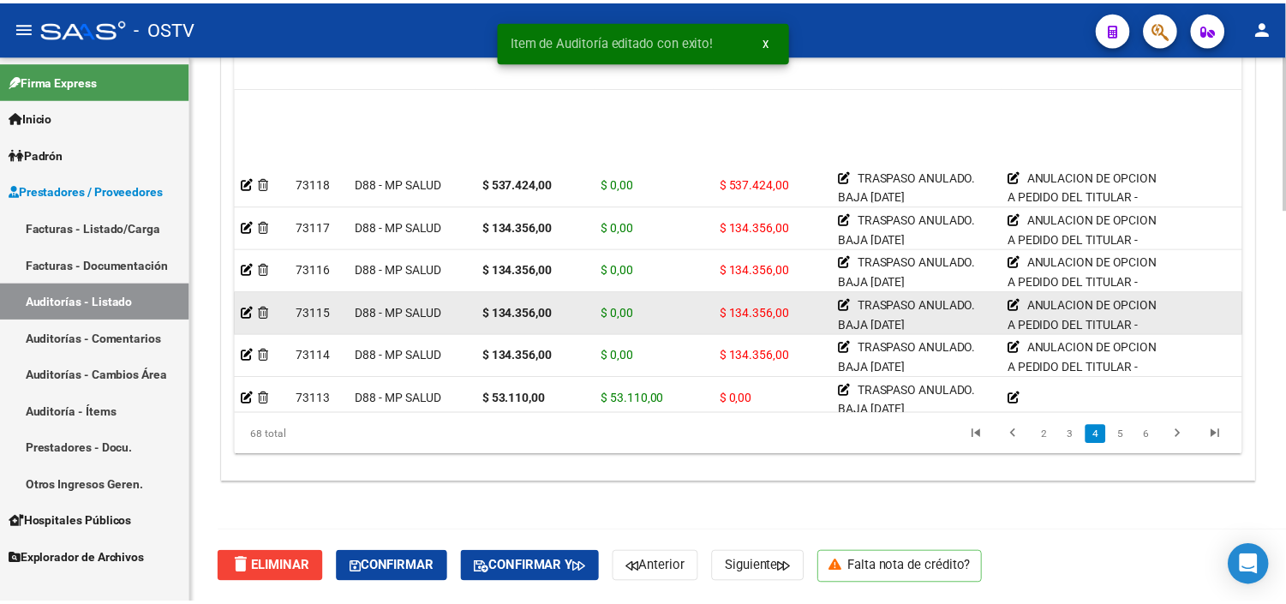
scroll to position [1047, 0]
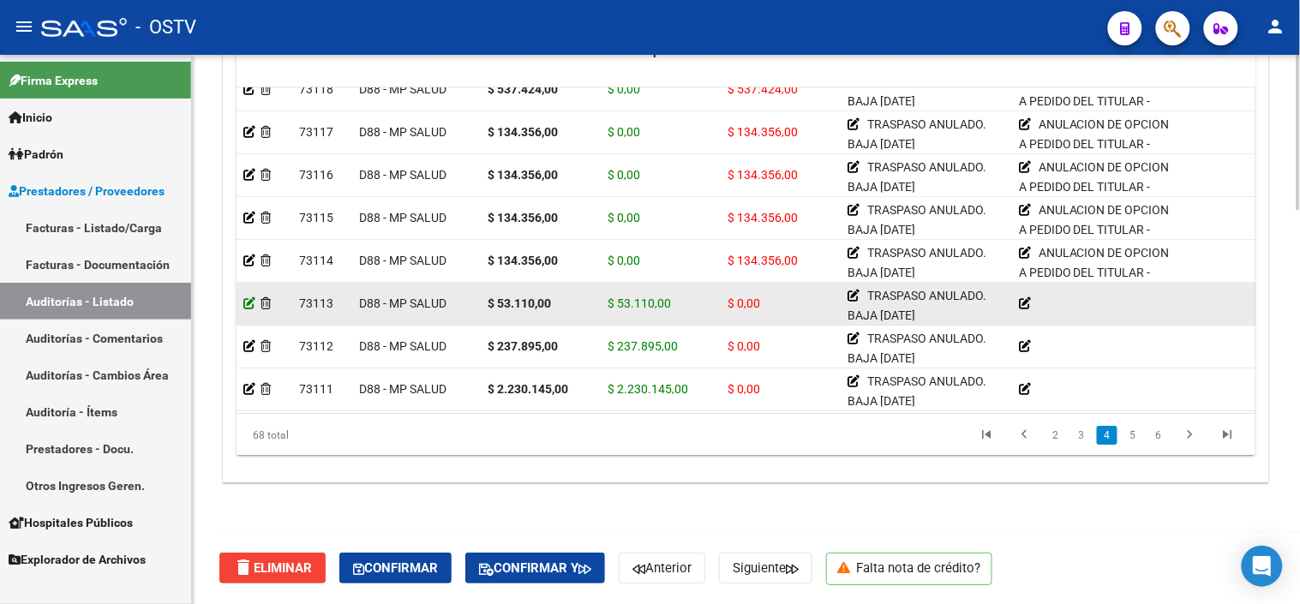
click at [244, 303] on icon at bounding box center [249, 303] width 12 height 12
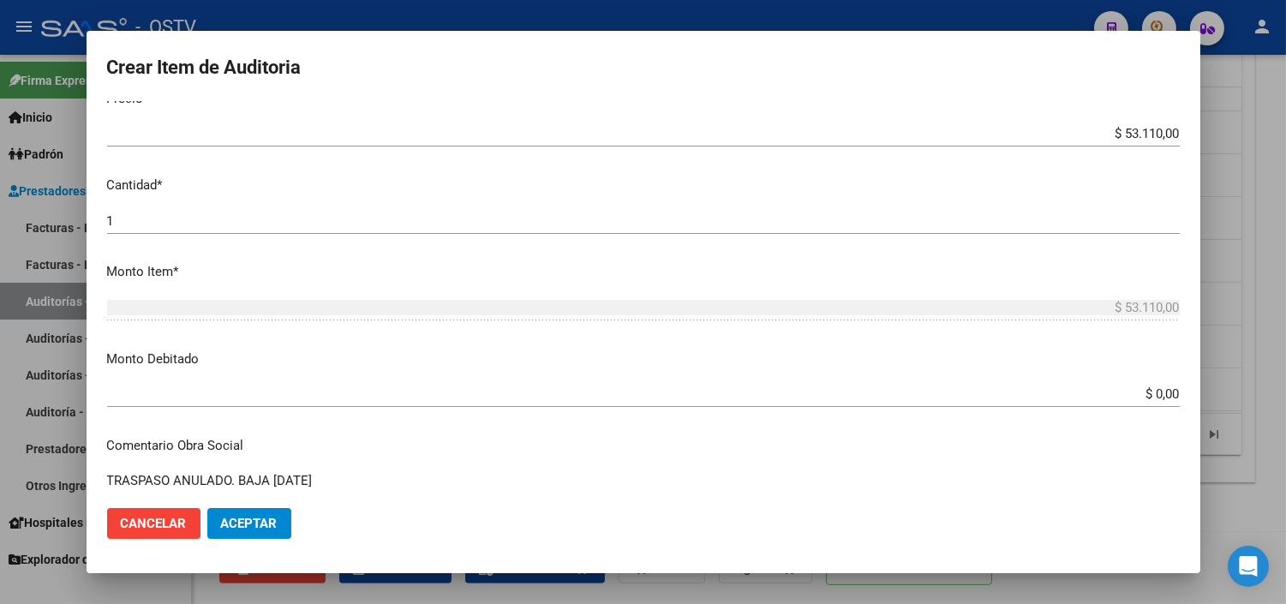
scroll to position [476, 0]
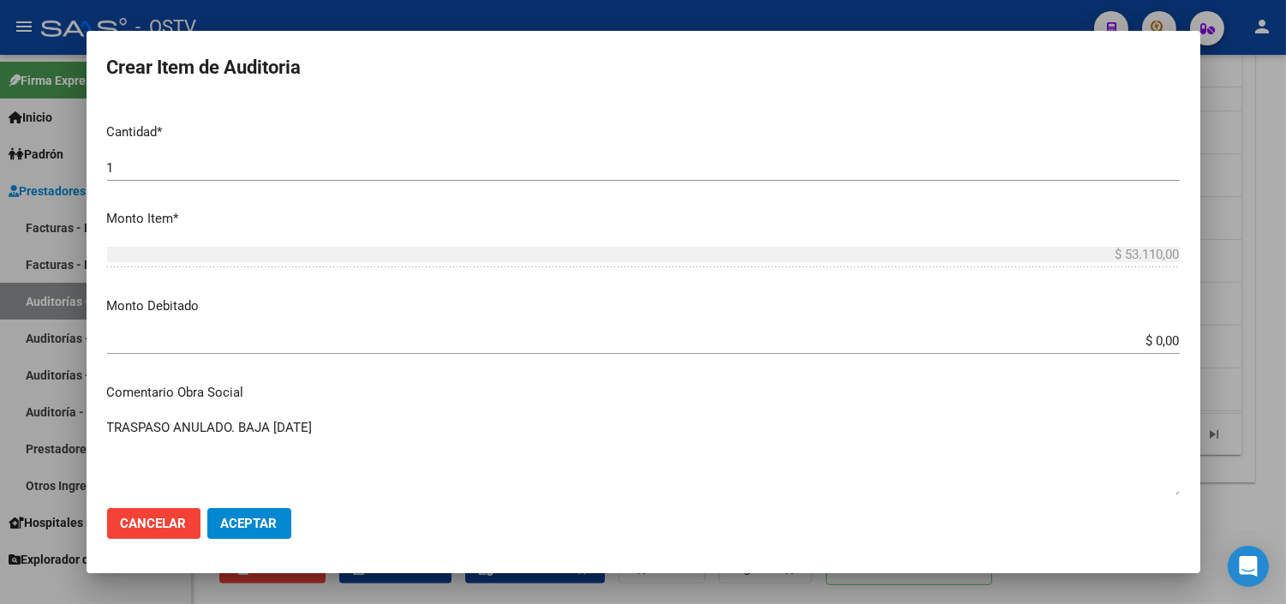
click at [1146, 345] on input "$ 0,00" at bounding box center [643, 340] width 1073 height 15
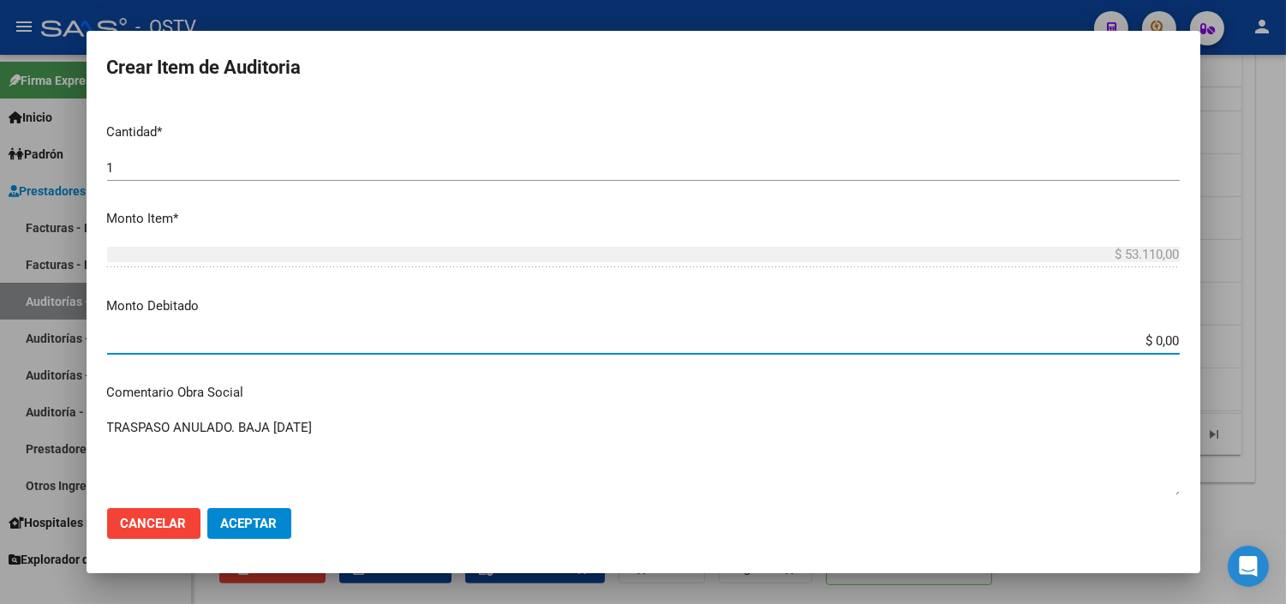
click at [1146, 345] on input "$ 0,00" at bounding box center [643, 340] width 1073 height 15
type input "$ 53.110,00"
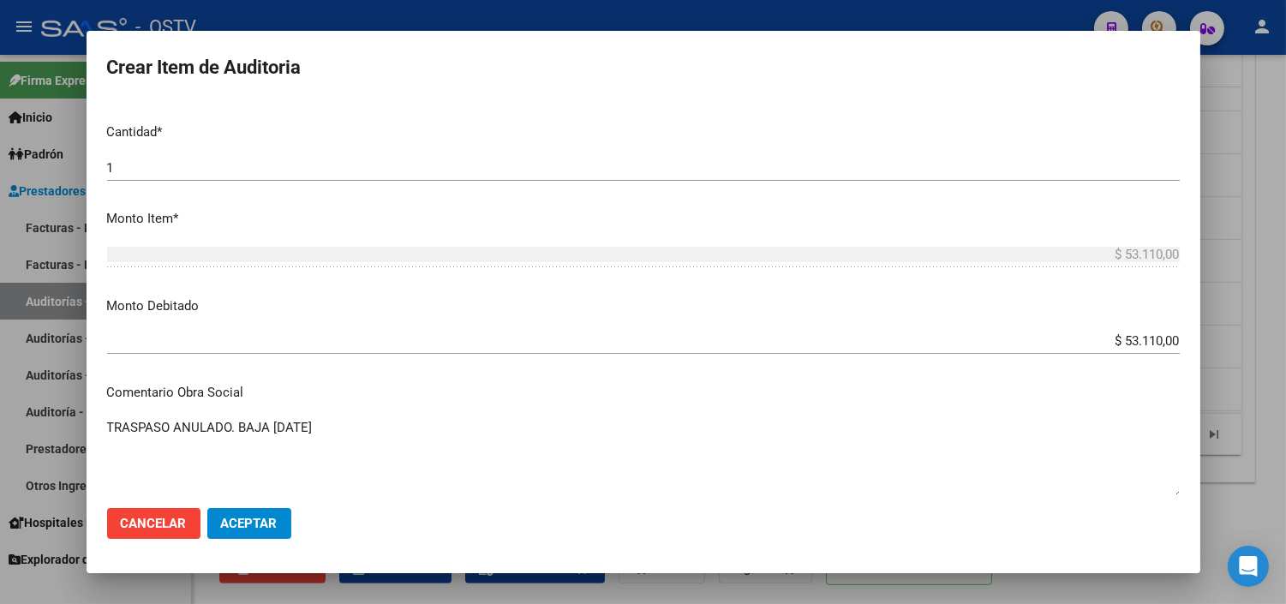
scroll to position [752, 0]
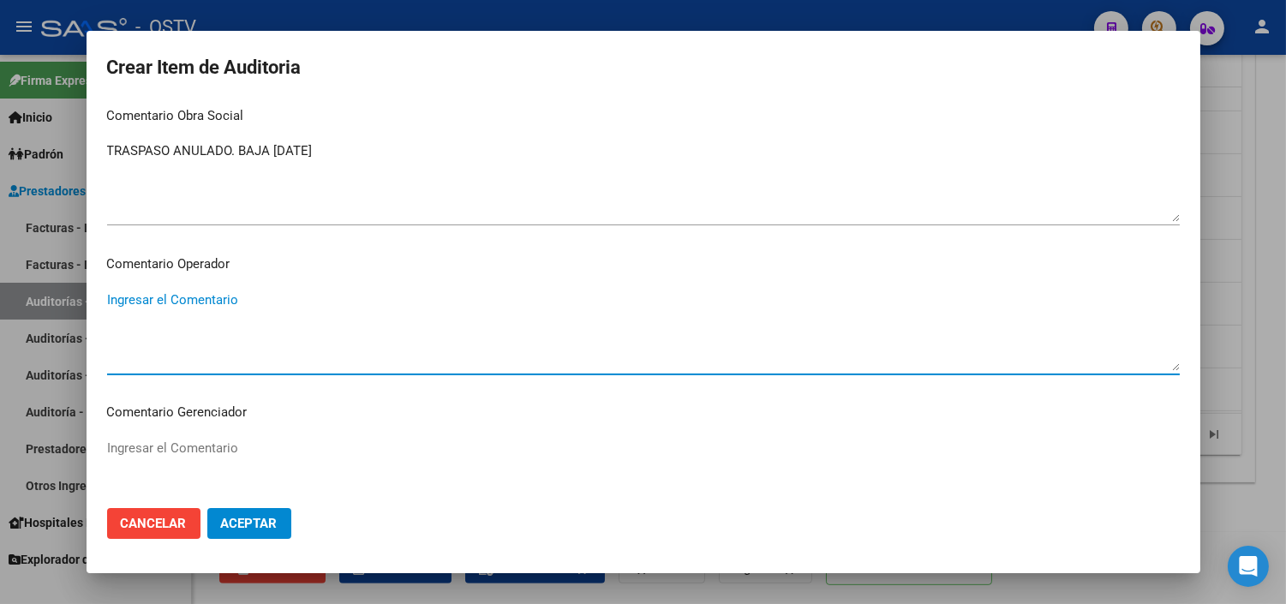
paste textarea "ANULACION DE OPCION A PEDIDO DEL TITULAR - CORRESPONDE RNOS 4-0090-9"
type textarea "ANULACION DE OPCION A PEDIDO DEL TITULAR - CORRESPONDE RNOS 4-0090-9"
click at [248, 521] on span "Aceptar" at bounding box center [249, 523] width 57 height 15
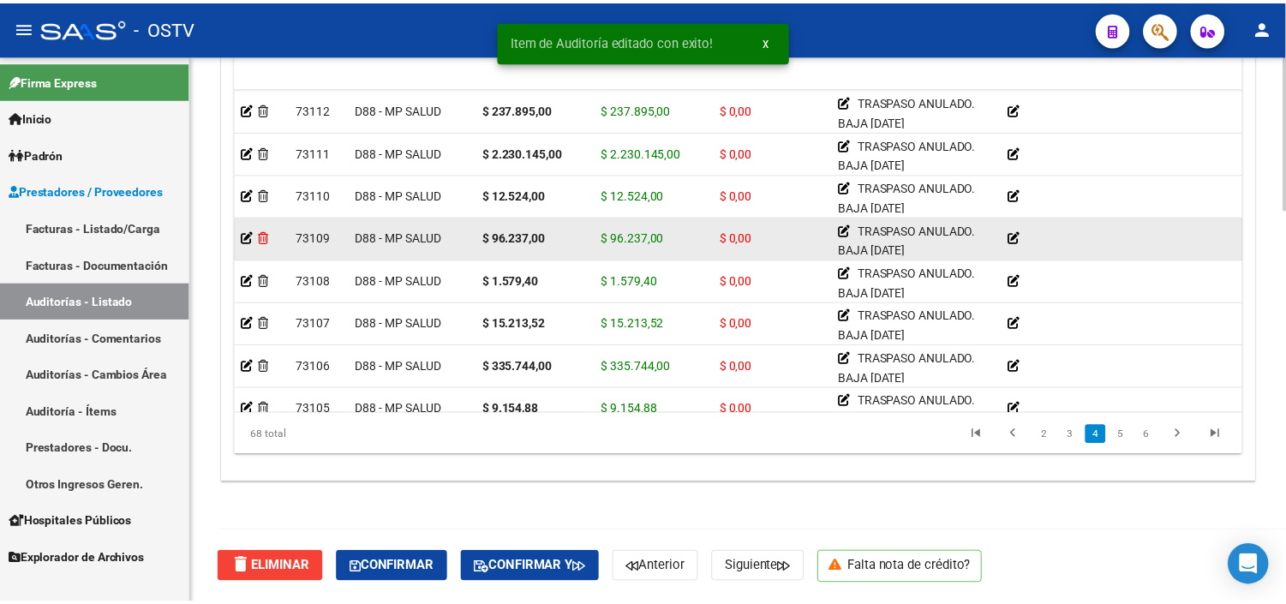
scroll to position [1237, 0]
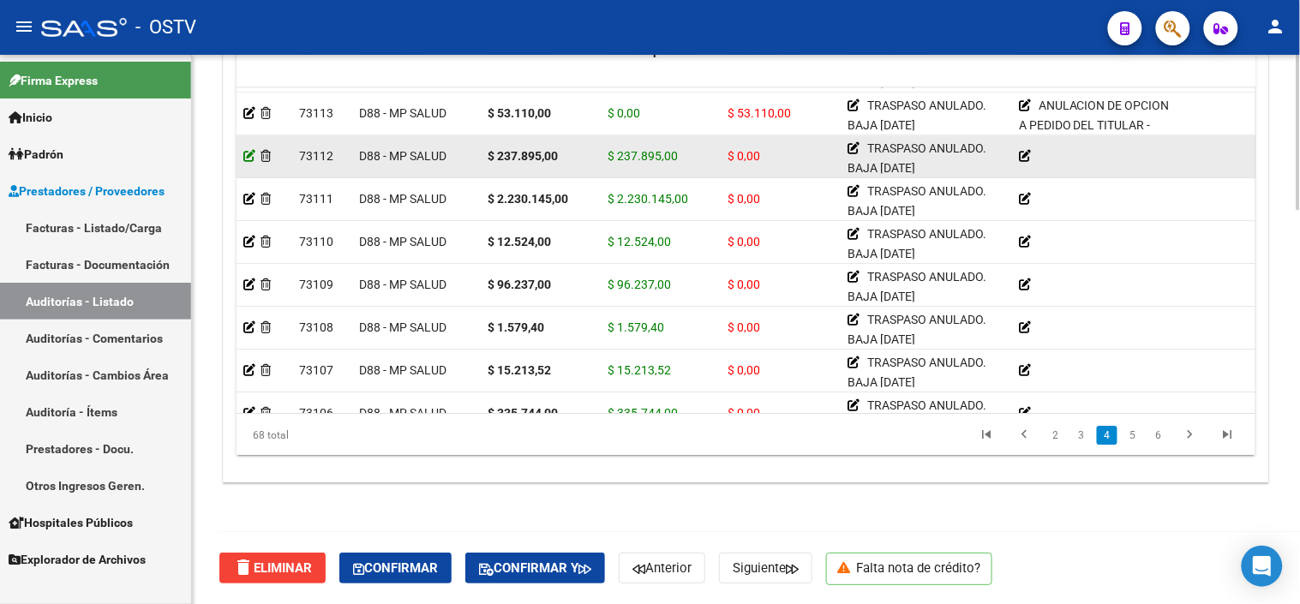
click at [248, 156] on icon at bounding box center [249, 156] width 12 height 12
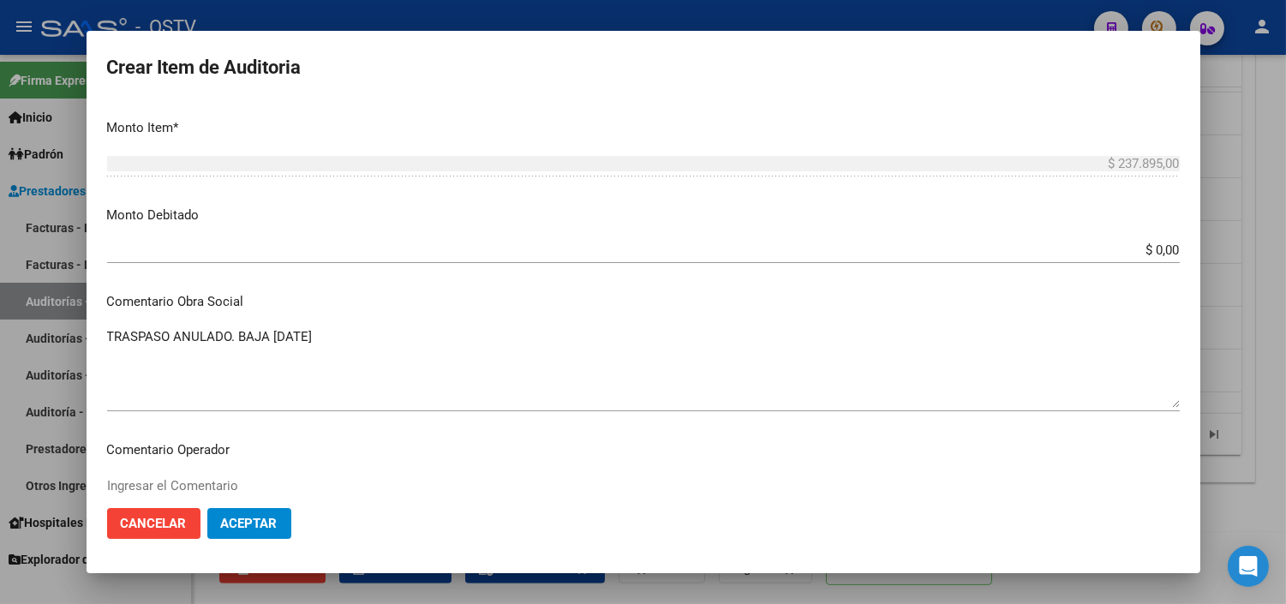
scroll to position [571, 0]
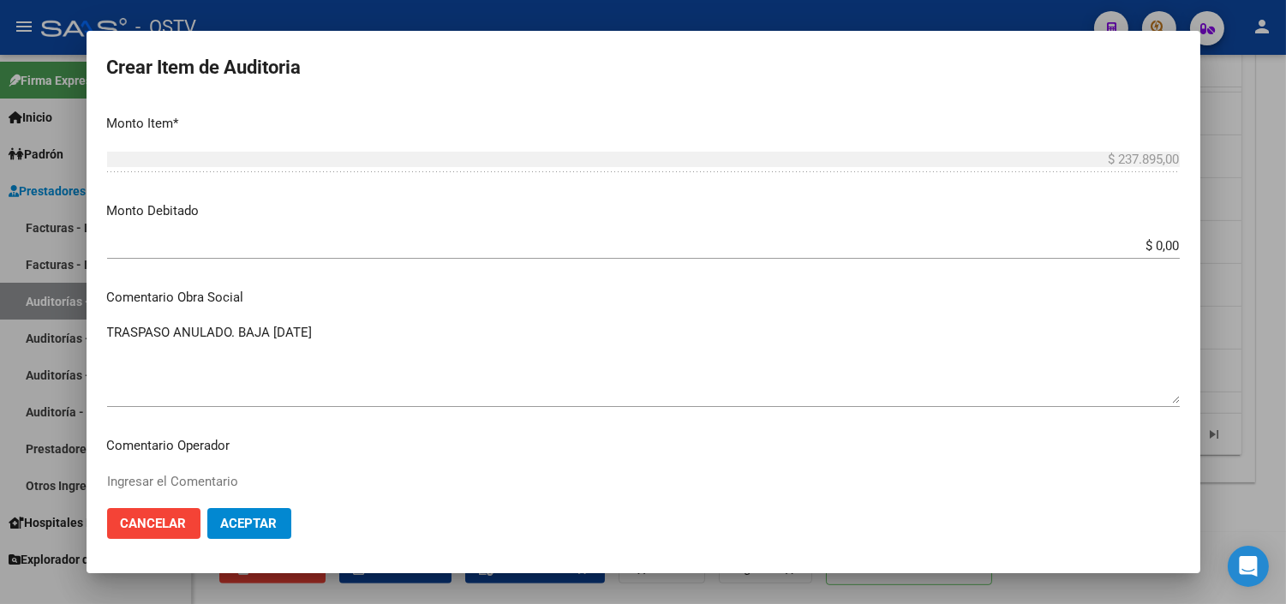
click at [1148, 251] on input "$ 0,00" at bounding box center [643, 245] width 1073 height 15
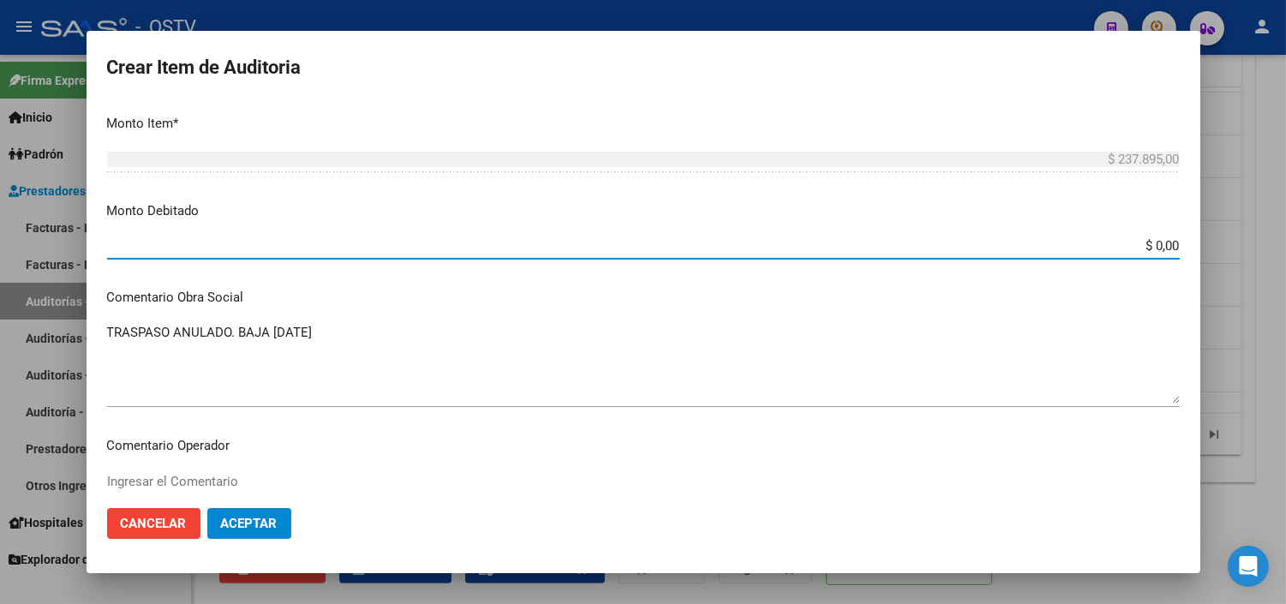
click at [1148, 251] on input "$ 0,00" at bounding box center [643, 245] width 1073 height 15
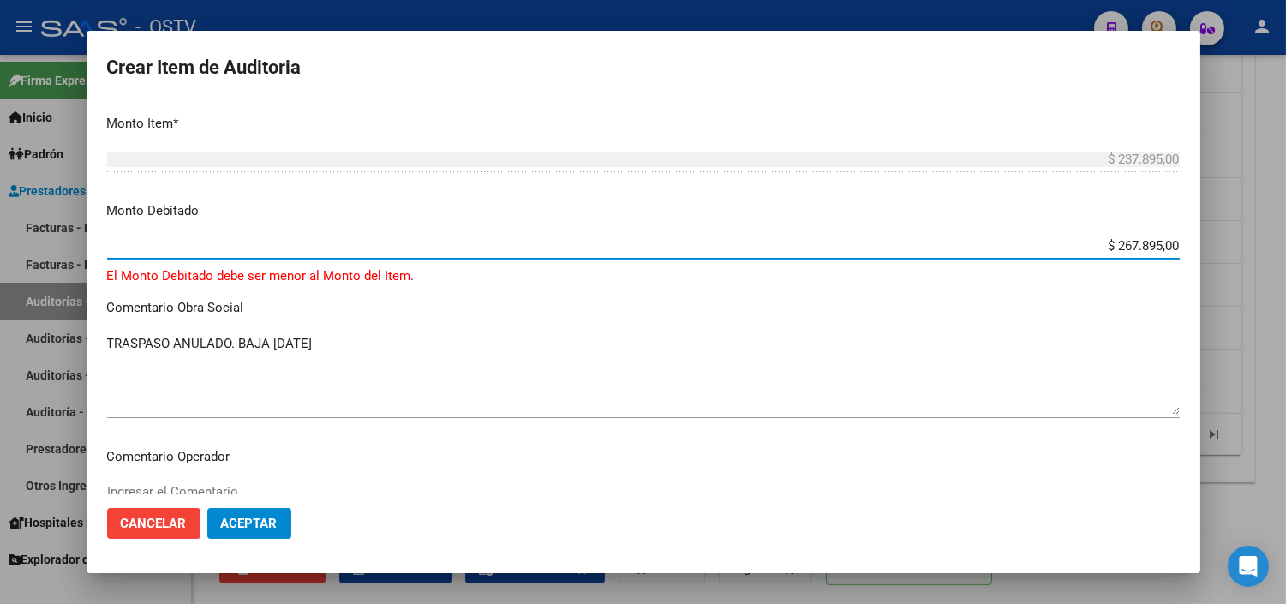
click at [1111, 245] on input "$ 267.895,00" at bounding box center [643, 245] width 1073 height 15
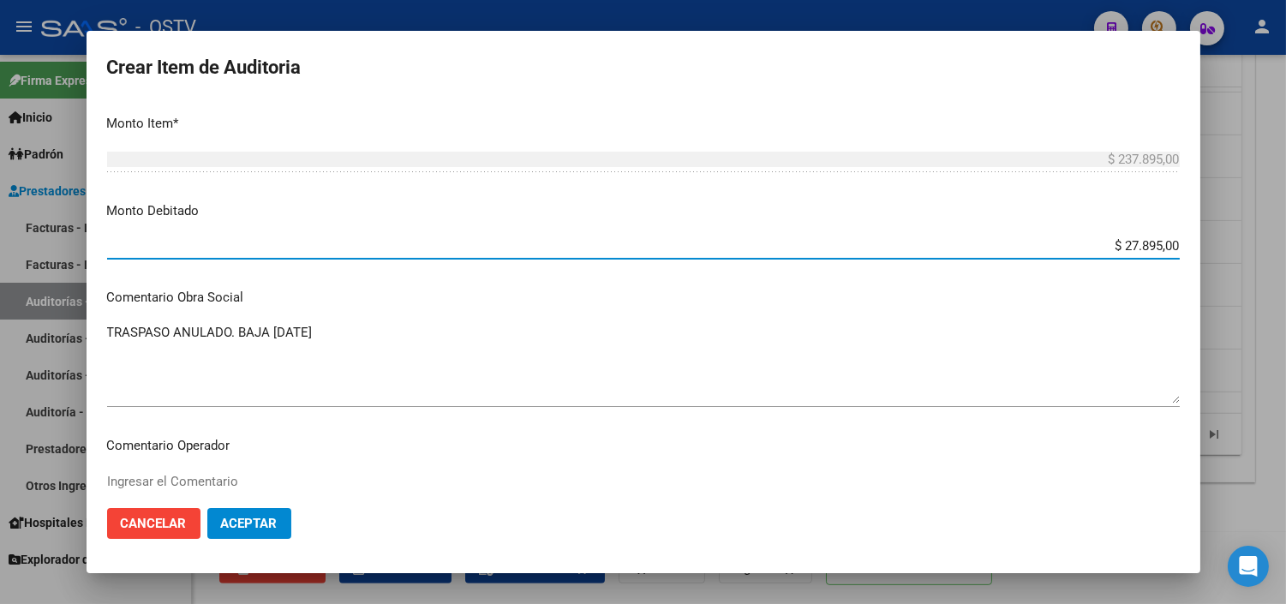
type input "$ 237.895,00"
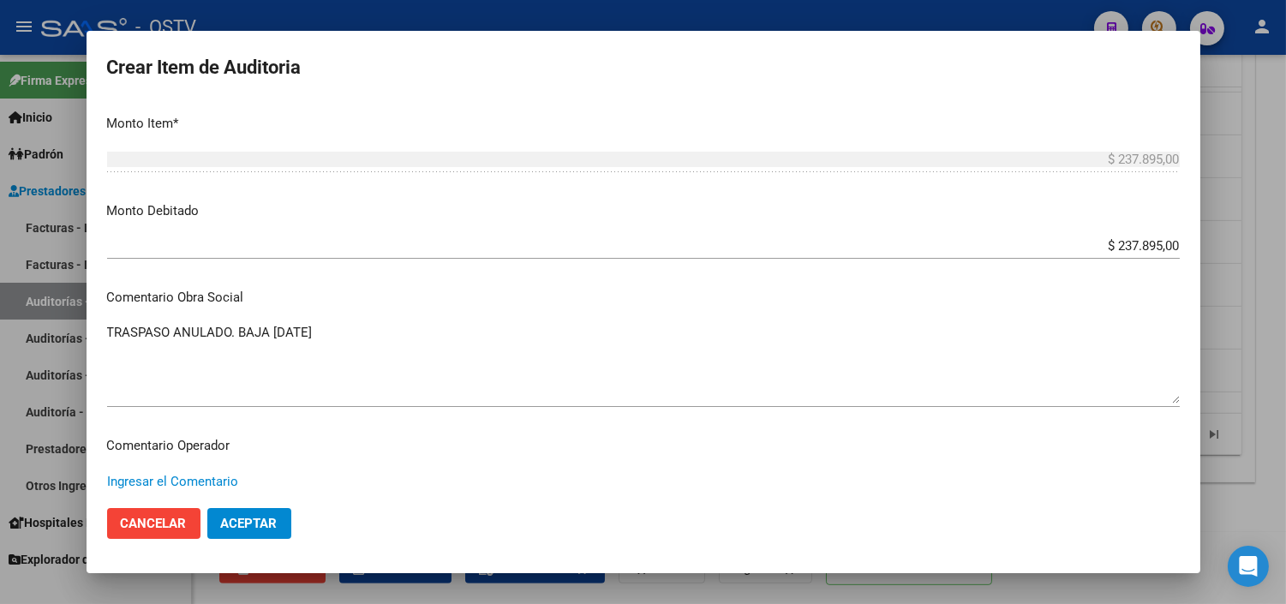
paste textarea "ANULACION DE OPCION A PEDIDO DEL TITULAR - CORRESPONDE RNOS 4-0090-9"
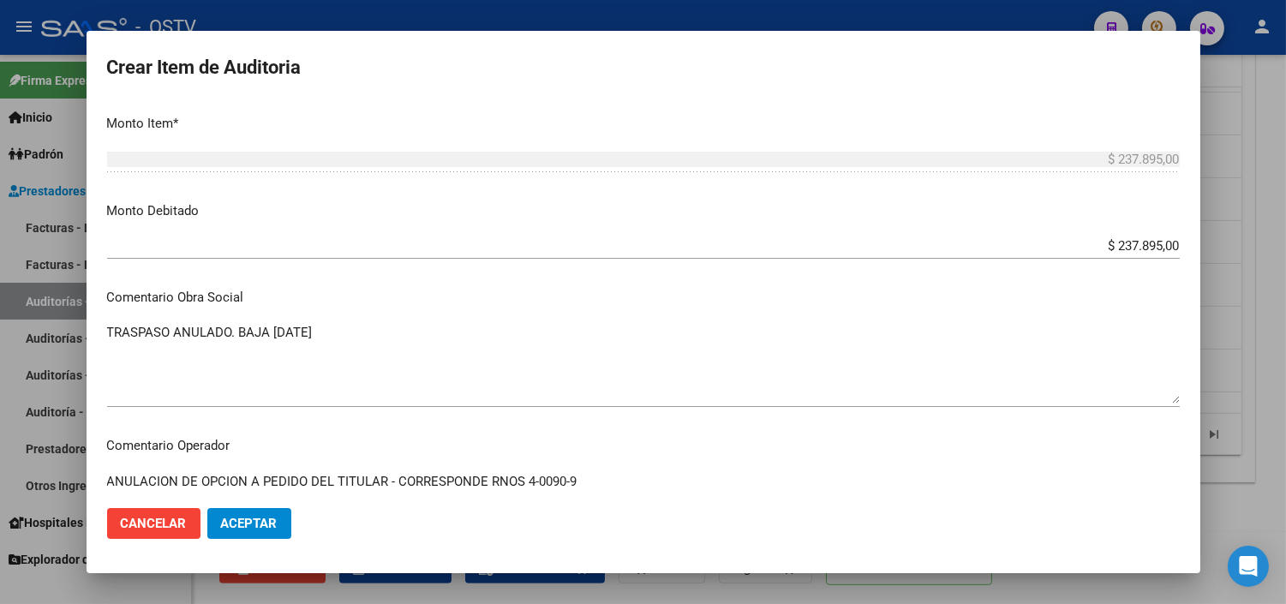
type textarea "ANULACION DE OPCION A PEDIDO DEL TITULAR - CORRESPONDE RNOS 4-0090-9"
click at [231, 524] on span "Aceptar" at bounding box center [249, 523] width 57 height 15
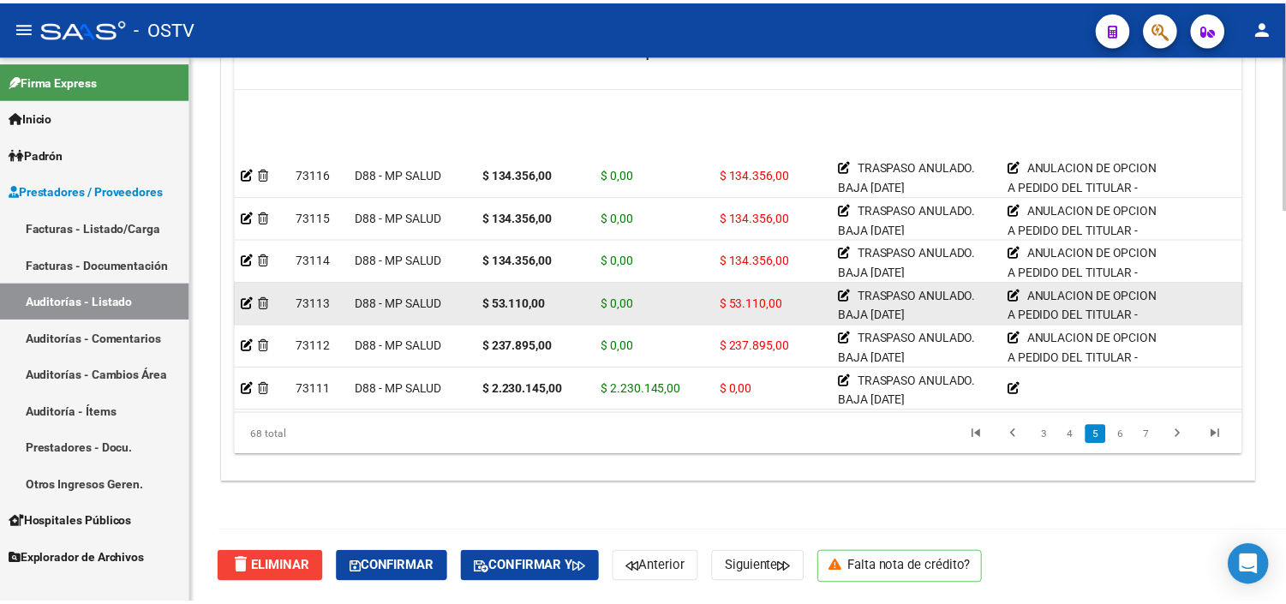
scroll to position [1142, 0]
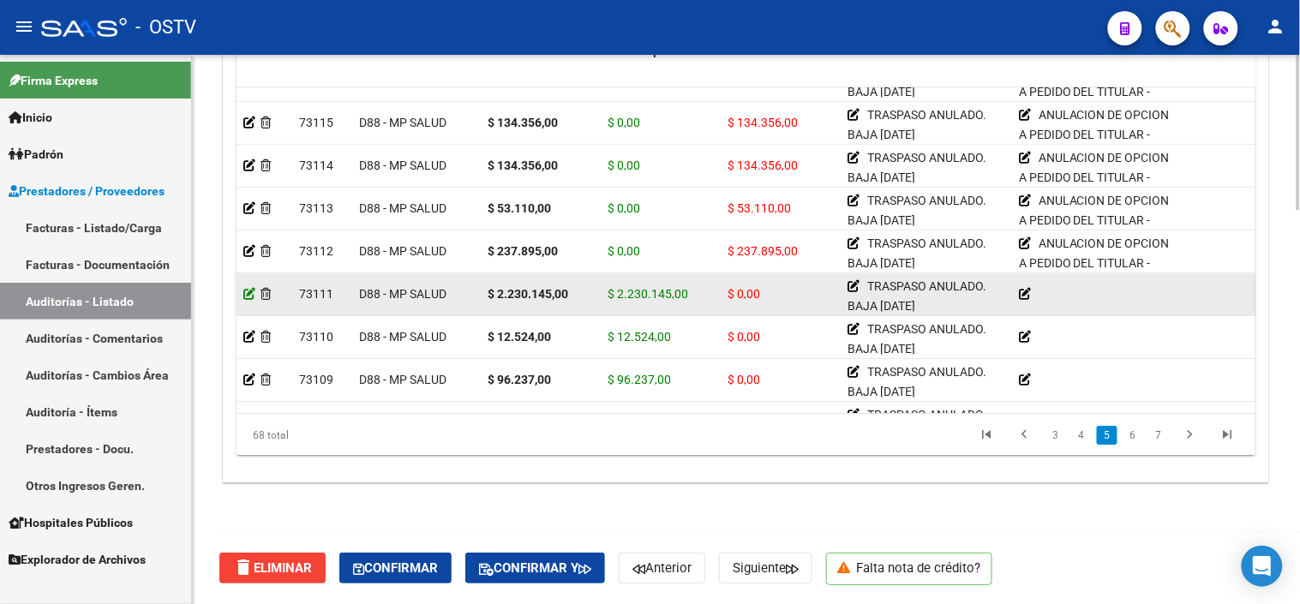
click at [249, 295] on icon at bounding box center [249, 294] width 12 height 12
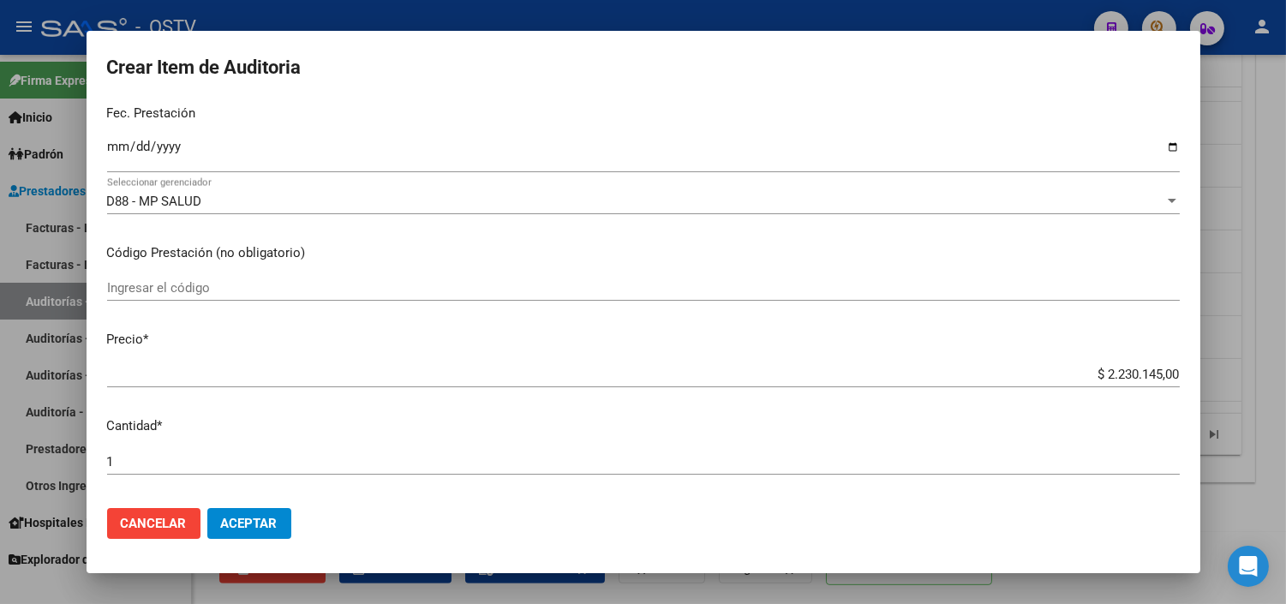
scroll to position [476, 0]
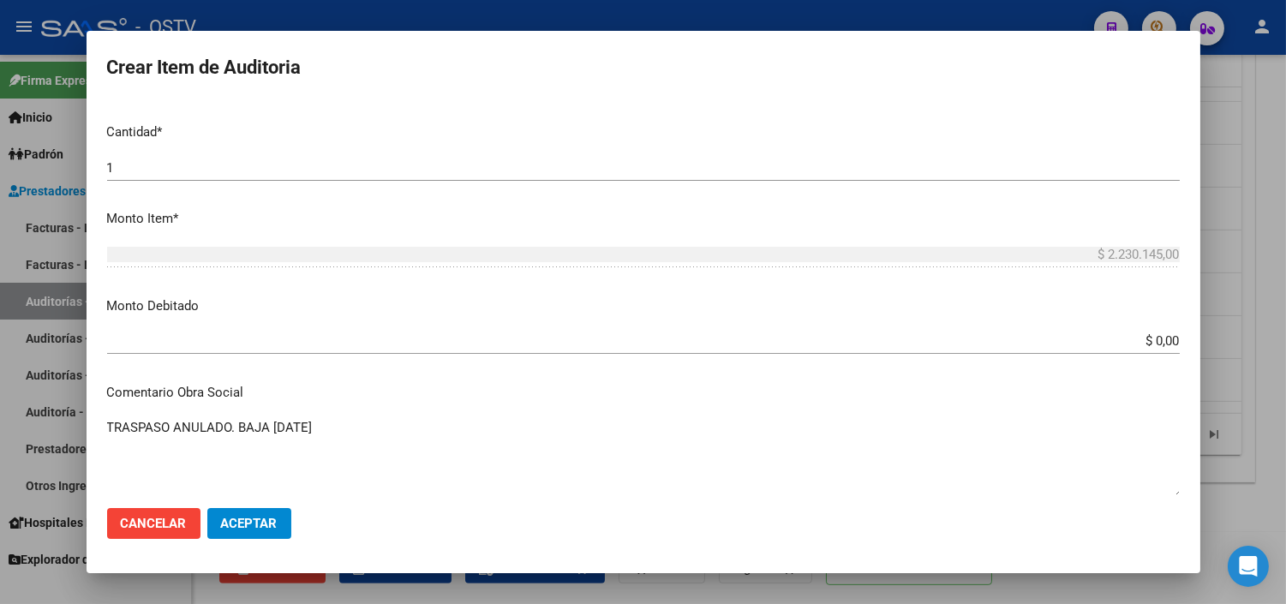
click at [1141, 346] on input "$ 0,00" at bounding box center [643, 340] width 1073 height 15
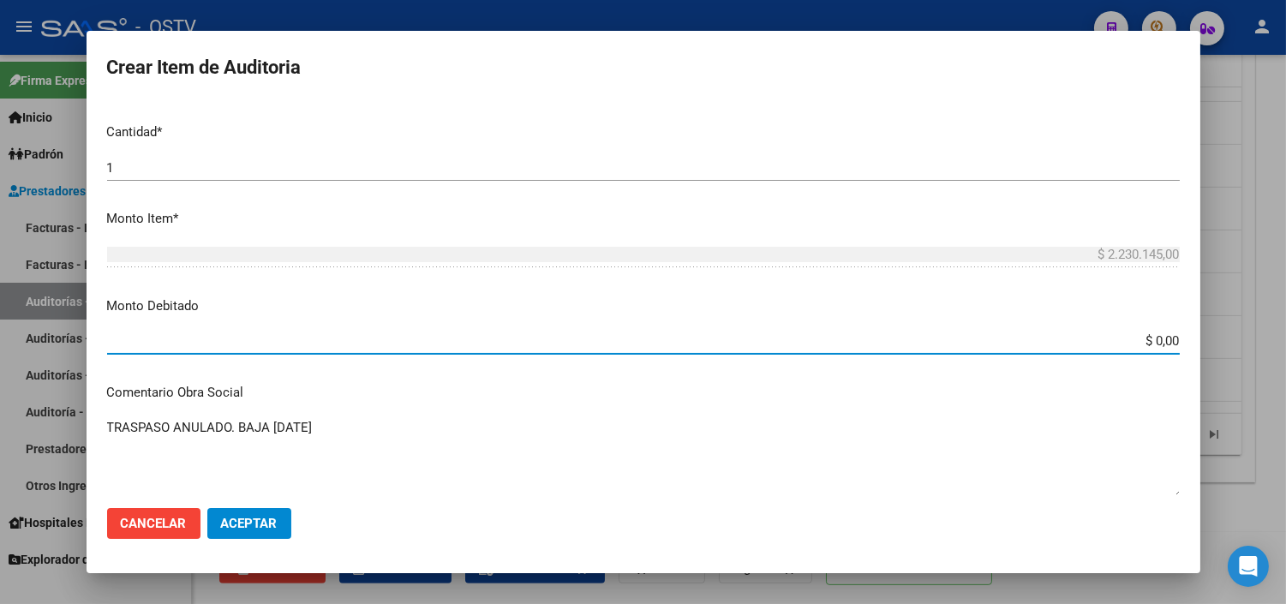
click at [1141, 346] on input "$ 0,00" at bounding box center [643, 340] width 1073 height 15
type input "$ 2.230.145,00"
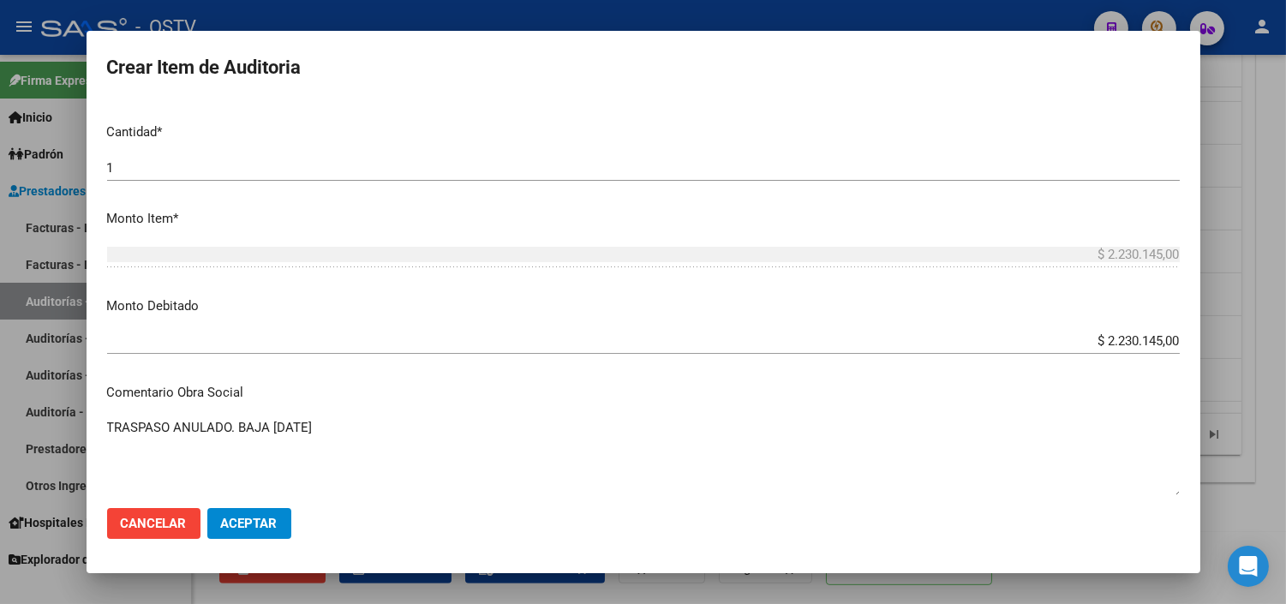
scroll to position [752, 0]
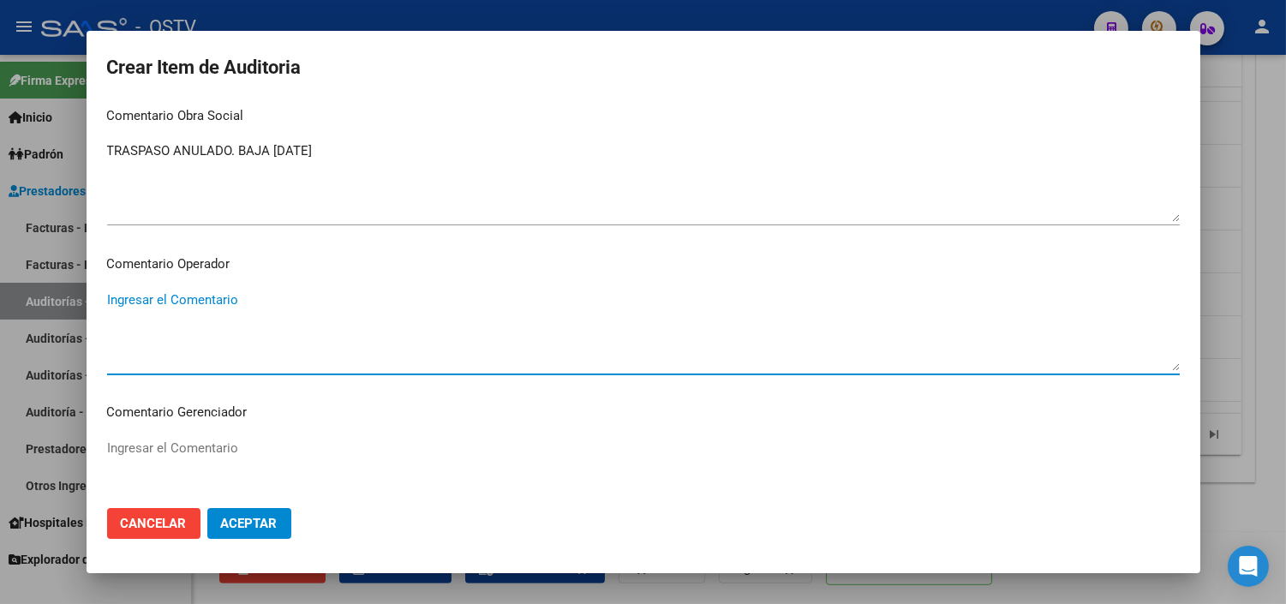
paste textarea "ANULACION DE OPCION A PEDIDO DEL TITULAR - CORRESPONDE RNOS 4-0090-9"
type textarea "ANULACION DE OPCION A PEDIDO DEL TITULAR - CORRESPONDE RNOS 4-0090-9"
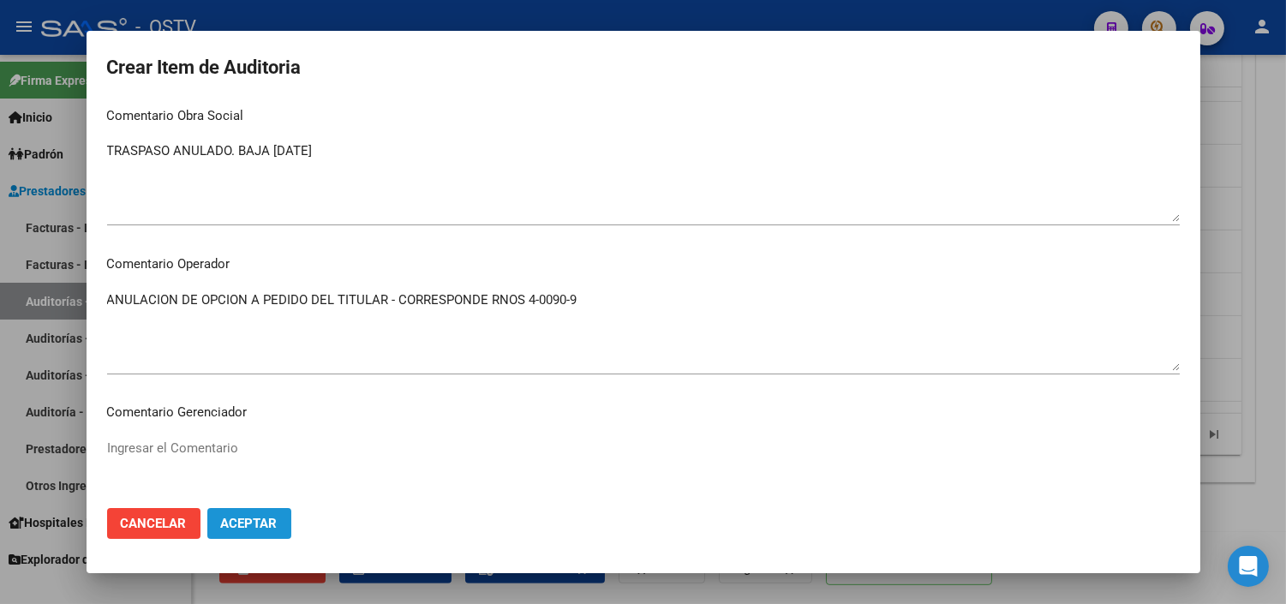
click at [254, 527] on span "Aceptar" at bounding box center [249, 523] width 57 height 15
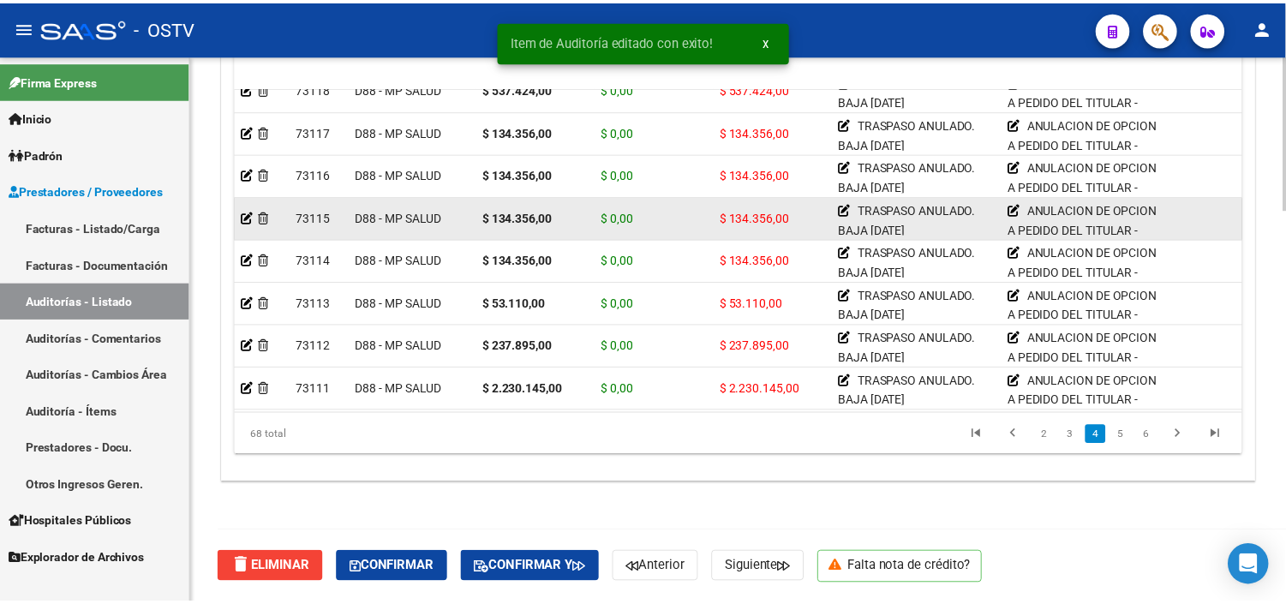
scroll to position [1237, 0]
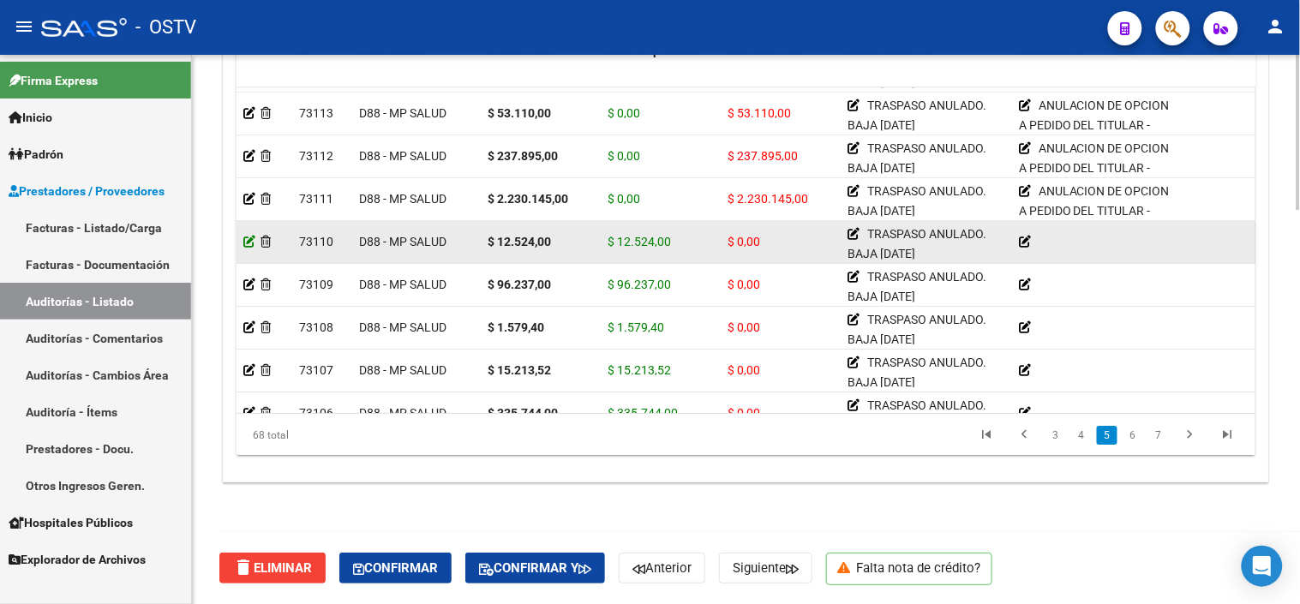
click at [251, 244] on icon at bounding box center [249, 242] width 12 height 12
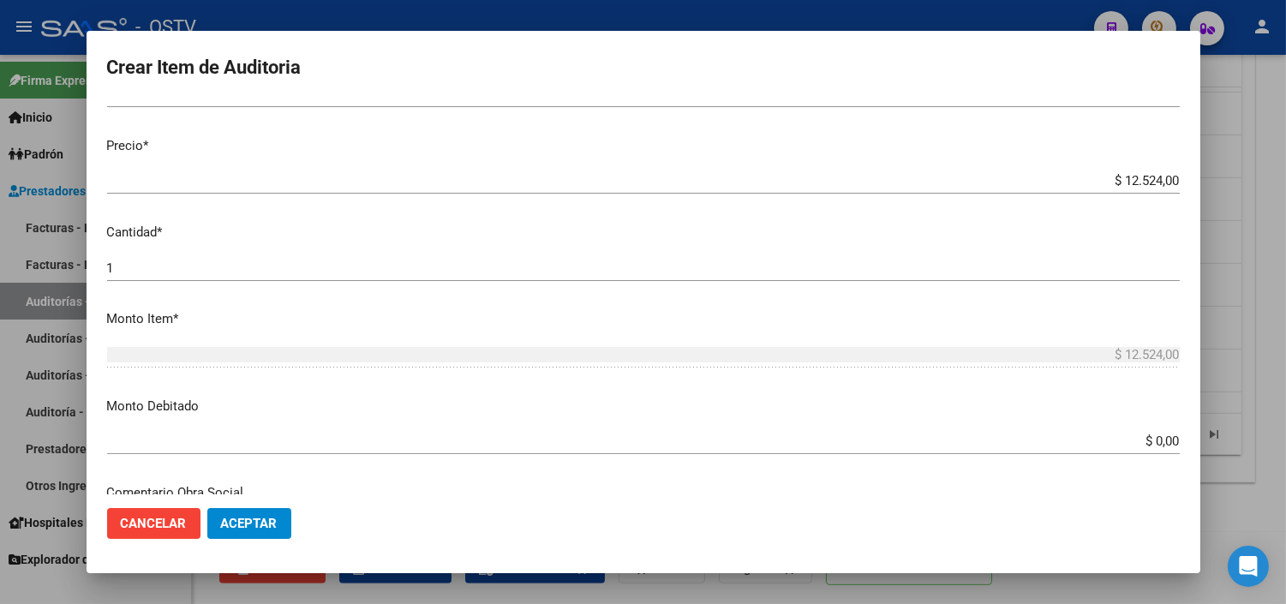
scroll to position [380, 0]
click at [1144, 435] on input "$ 0,00" at bounding box center [643, 435] width 1073 height 15
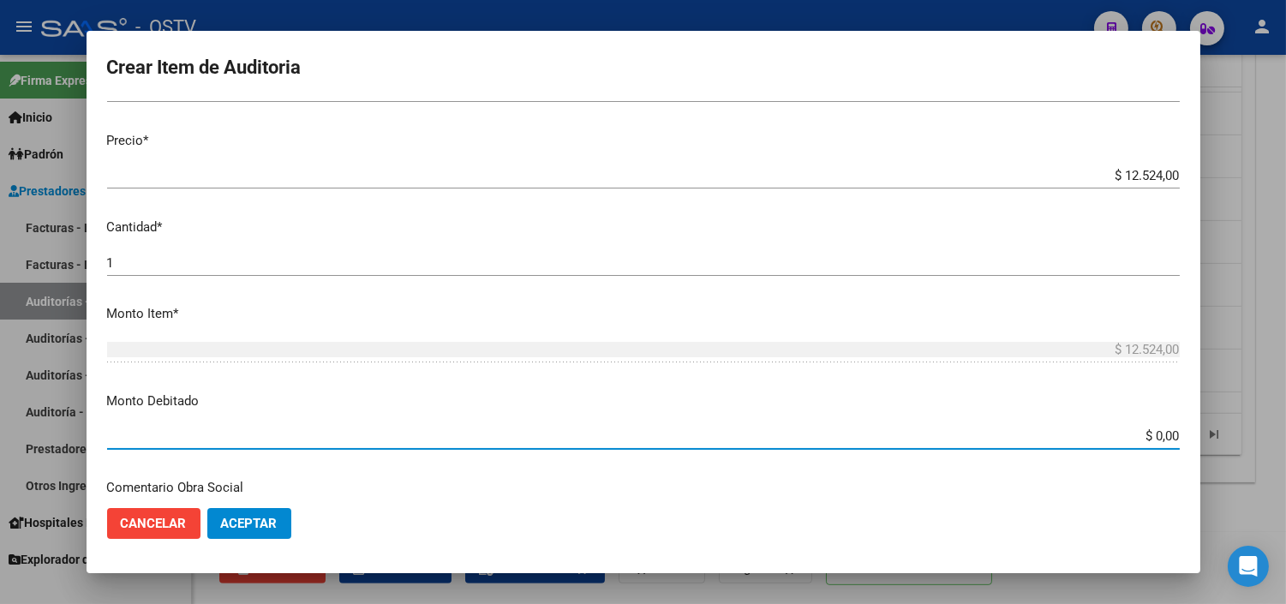
click at [1144, 435] on input "$ 0,00" at bounding box center [643, 435] width 1073 height 15
type input "$ 12.524,00"
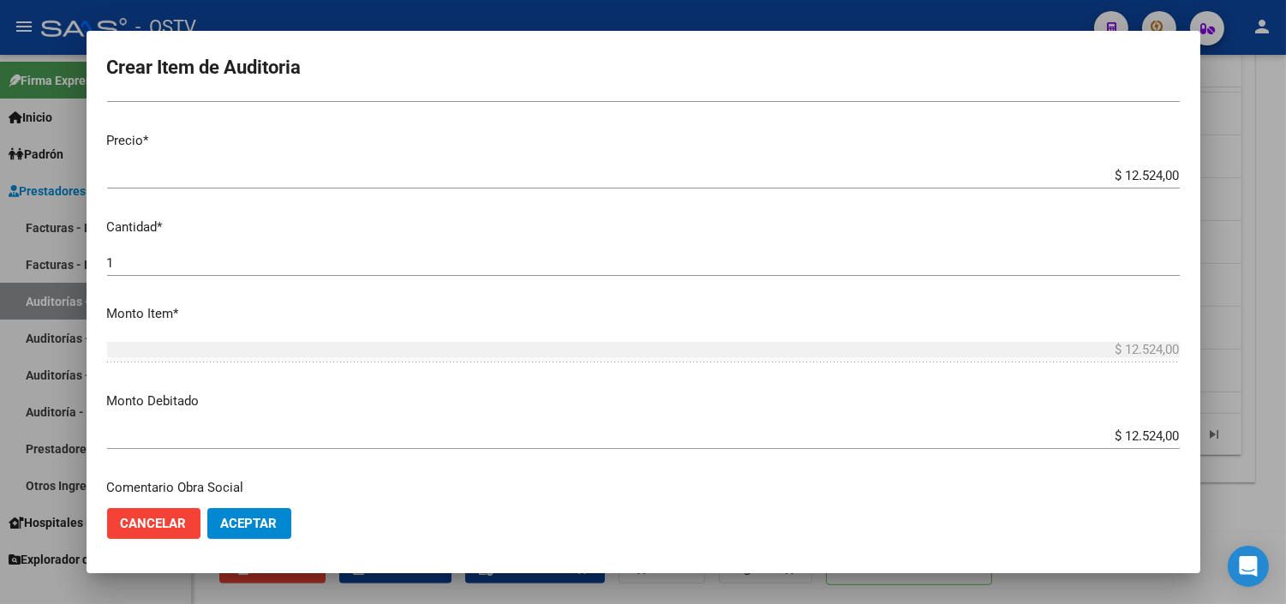
scroll to position [604, 0]
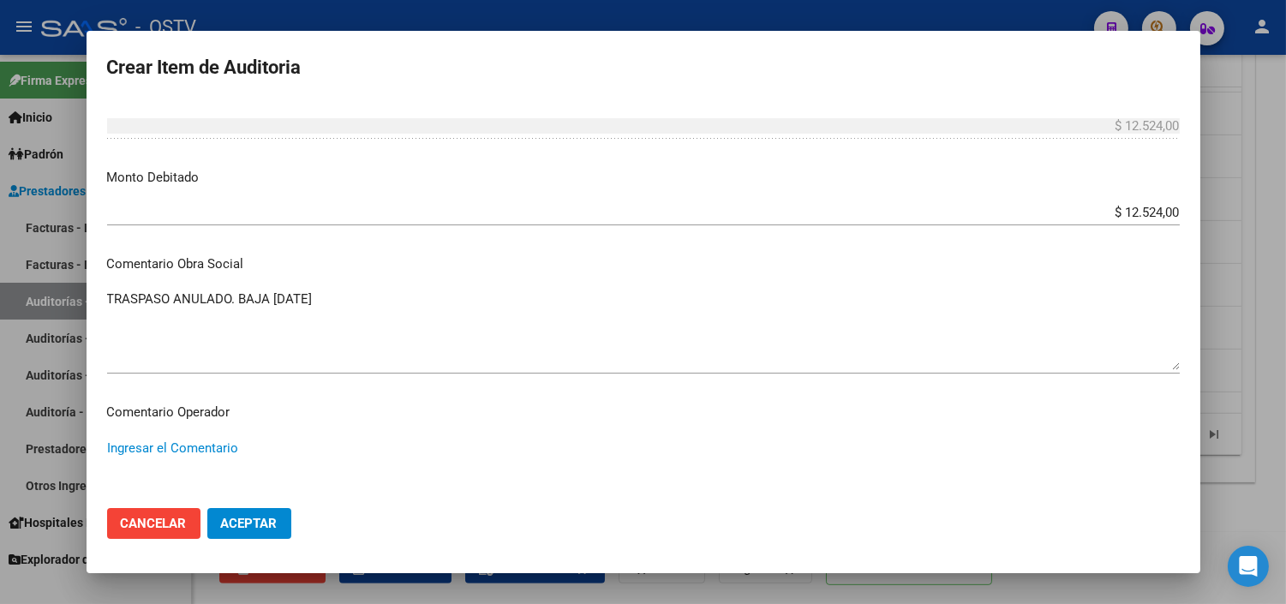
paste textarea "ANULACION DE OPCION A PEDIDO DEL TITULAR - CORRESPONDE RNOS 4-0090-9"
type textarea "ANULACION DE OPCION A PEDIDO DEL TITULAR - CORRESPONDE RNOS 4-0090-9"
click at [233, 529] on span "Aceptar" at bounding box center [249, 523] width 57 height 15
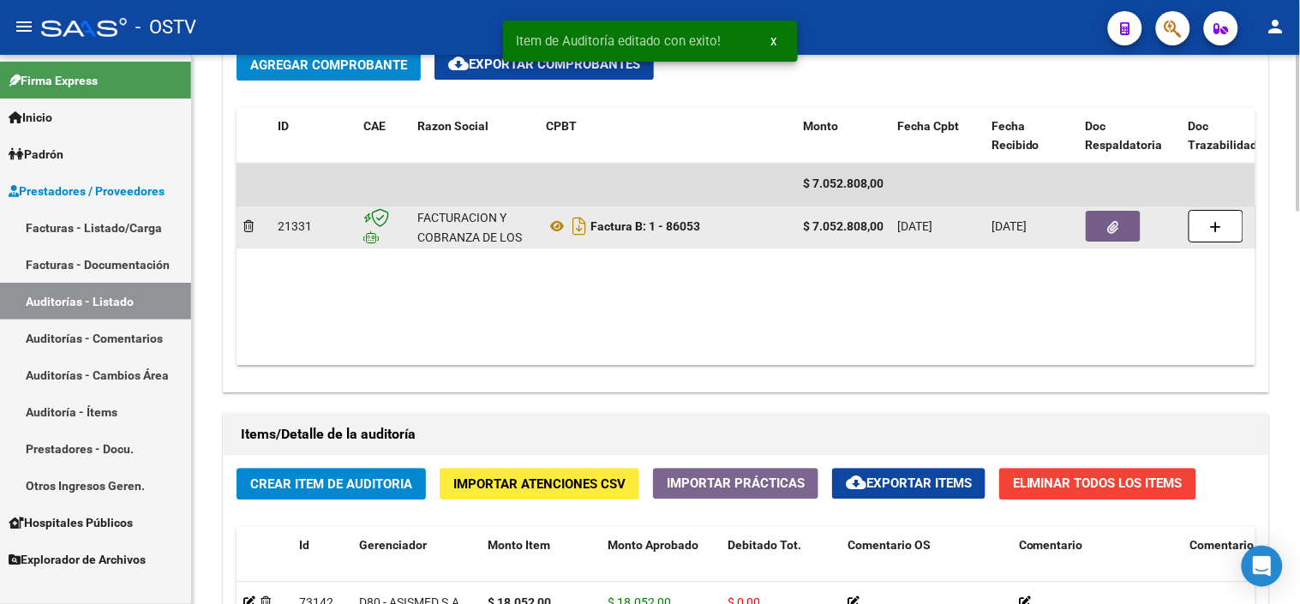
scroll to position [1299, 0]
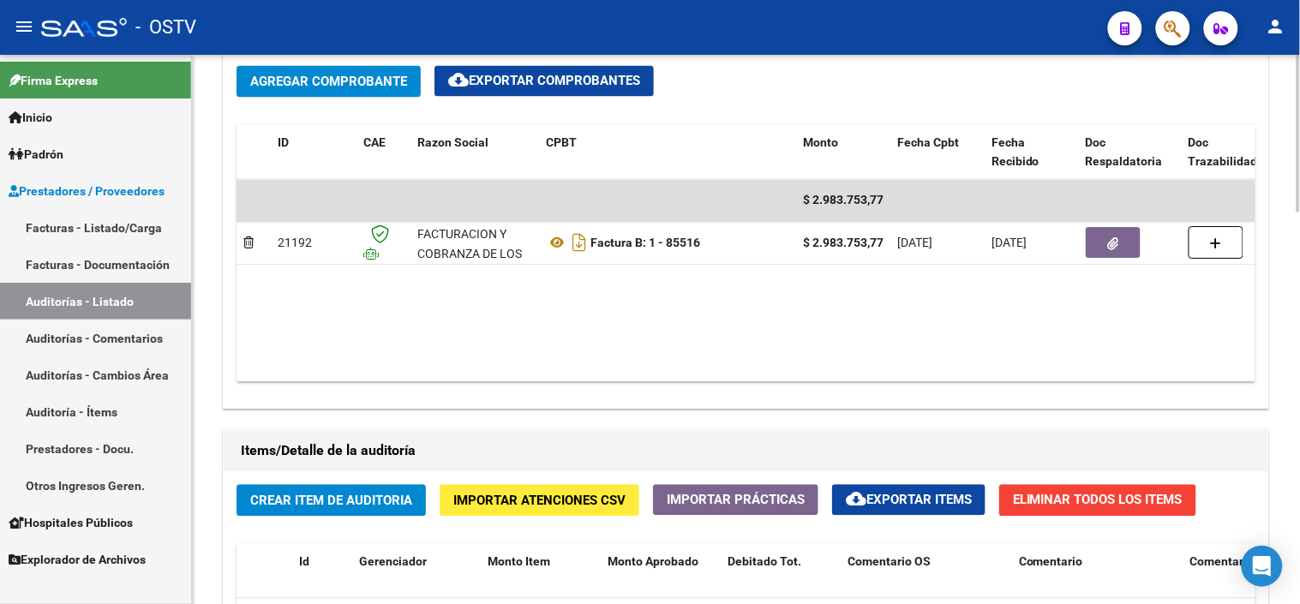
scroll to position [857, 0]
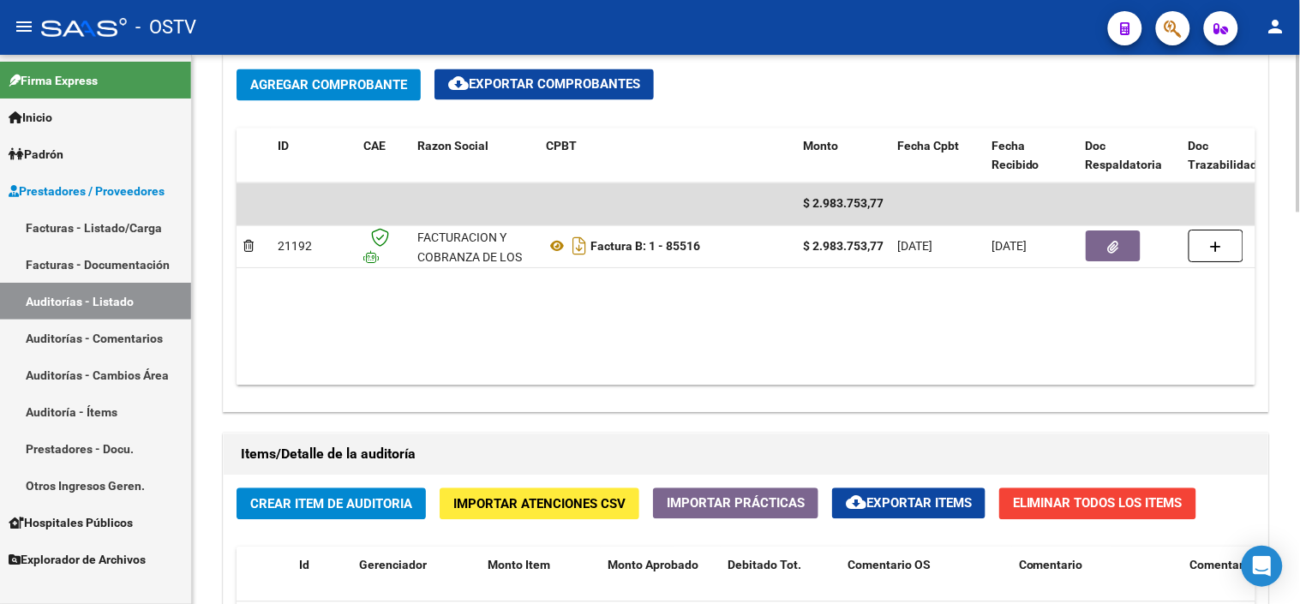
click at [843, 421] on div "Información del área Cambiar de área a esta auditoría Area * Hospitales de Auto…" at bounding box center [745, 360] width 1053 height 1393
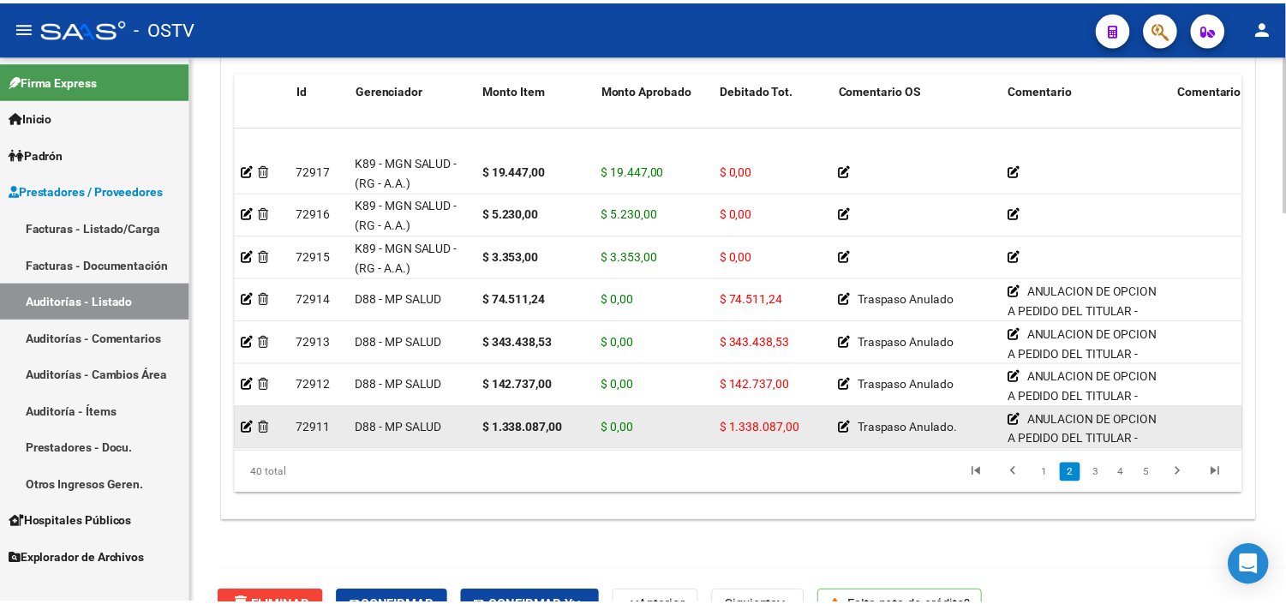
scroll to position [285, 0]
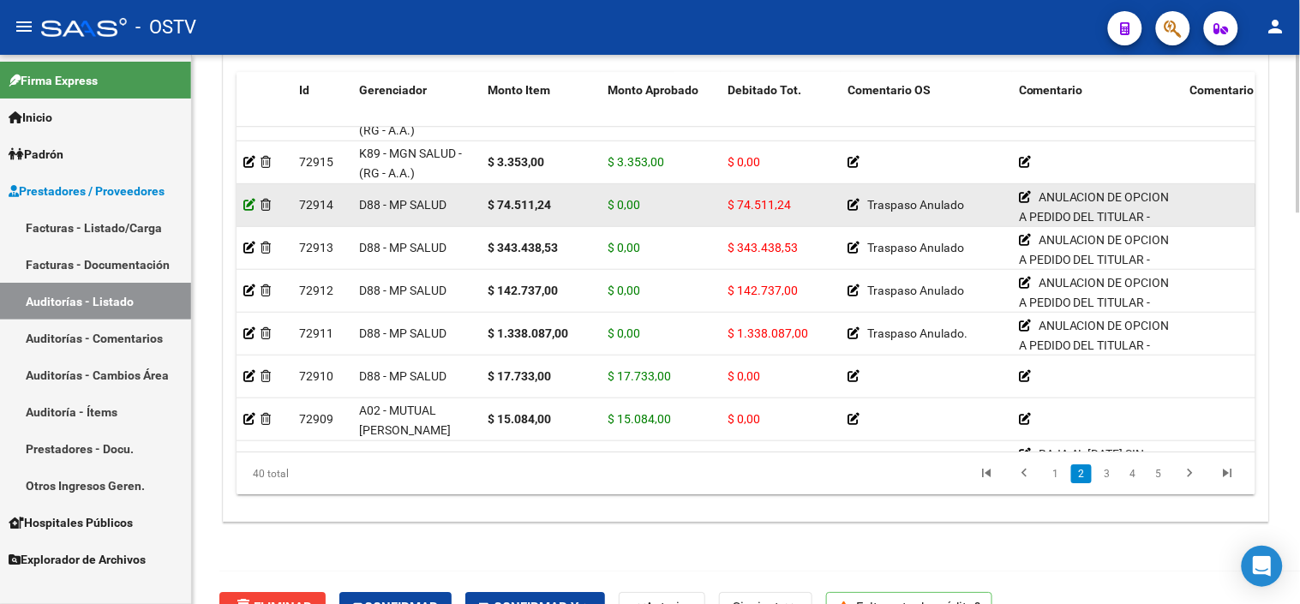
click at [250, 206] on icon at bounding box center [249, 205] width 12 height 12
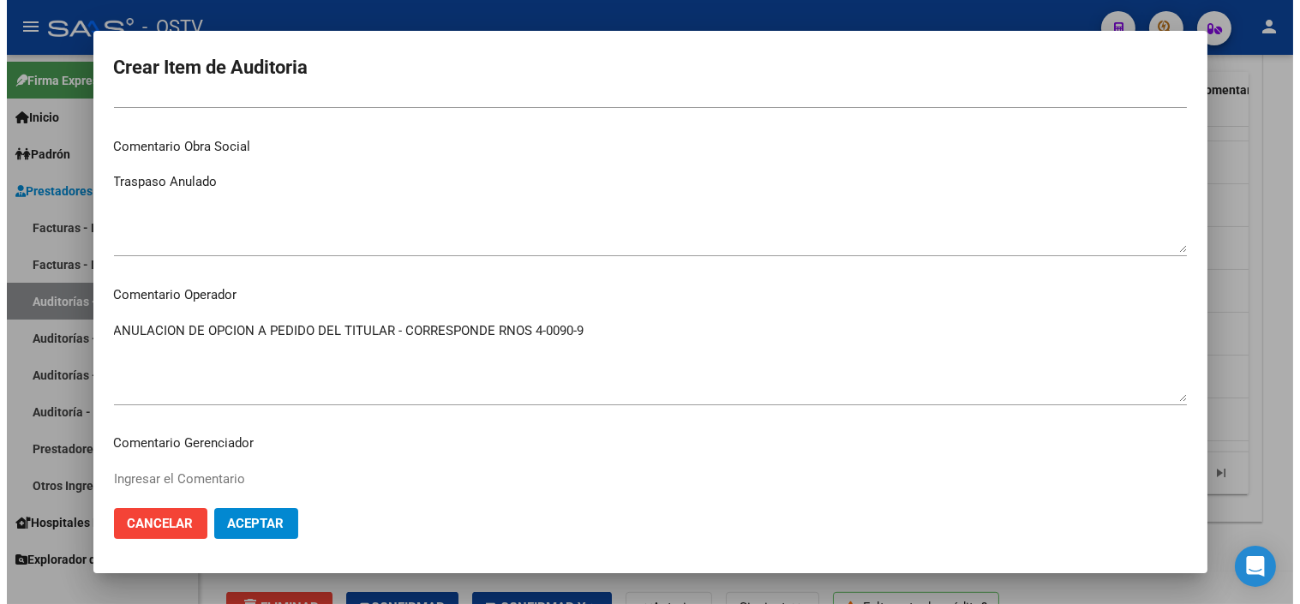
scroll to position [761, 0]
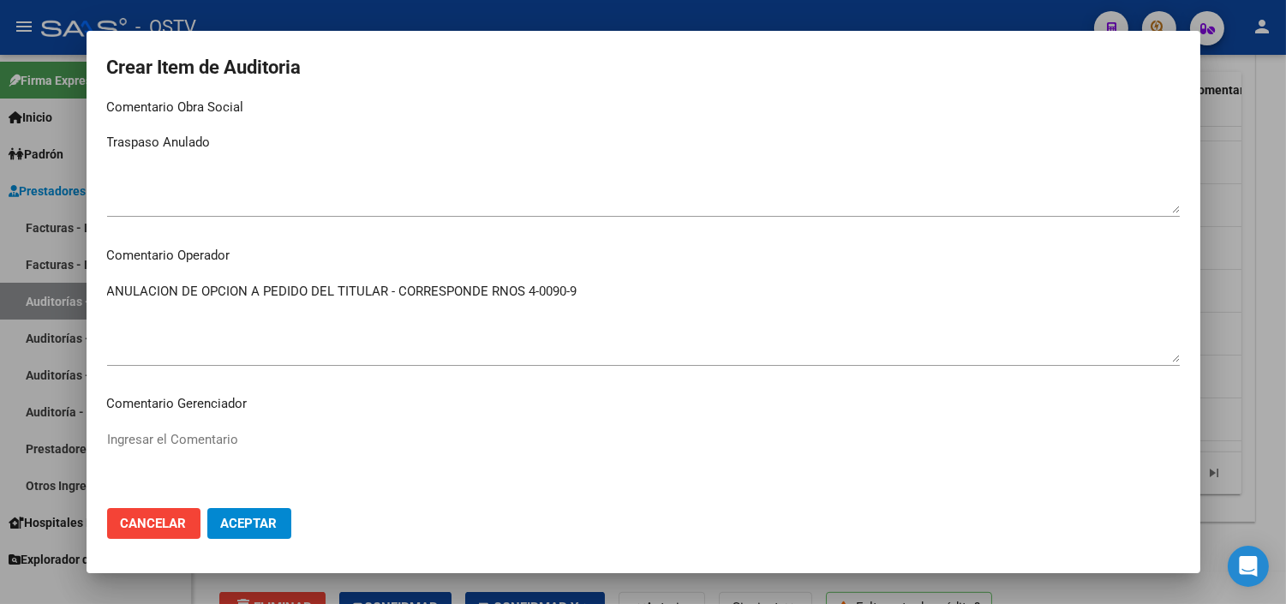
click at [40, 74] on div at bounding box center [643, 302] width 1286 height 604
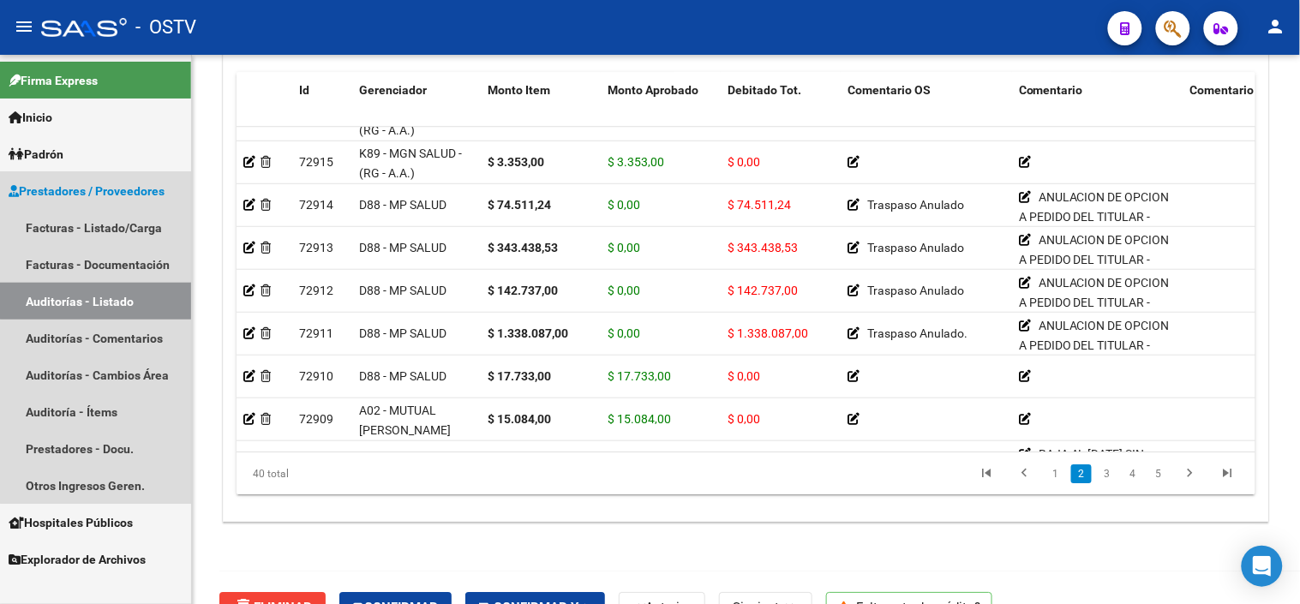
click at [134, 296] on link "Auditorías - Listado" at bounding box center [95, 301] width 191 height 37
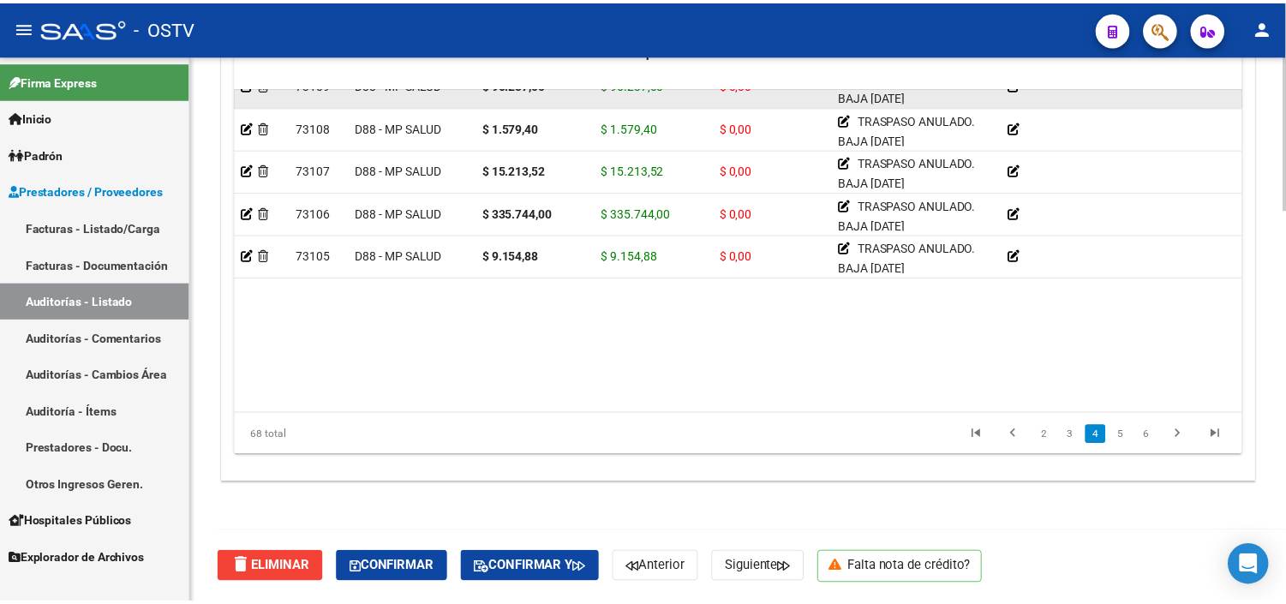
scroll to position [1263, 0]
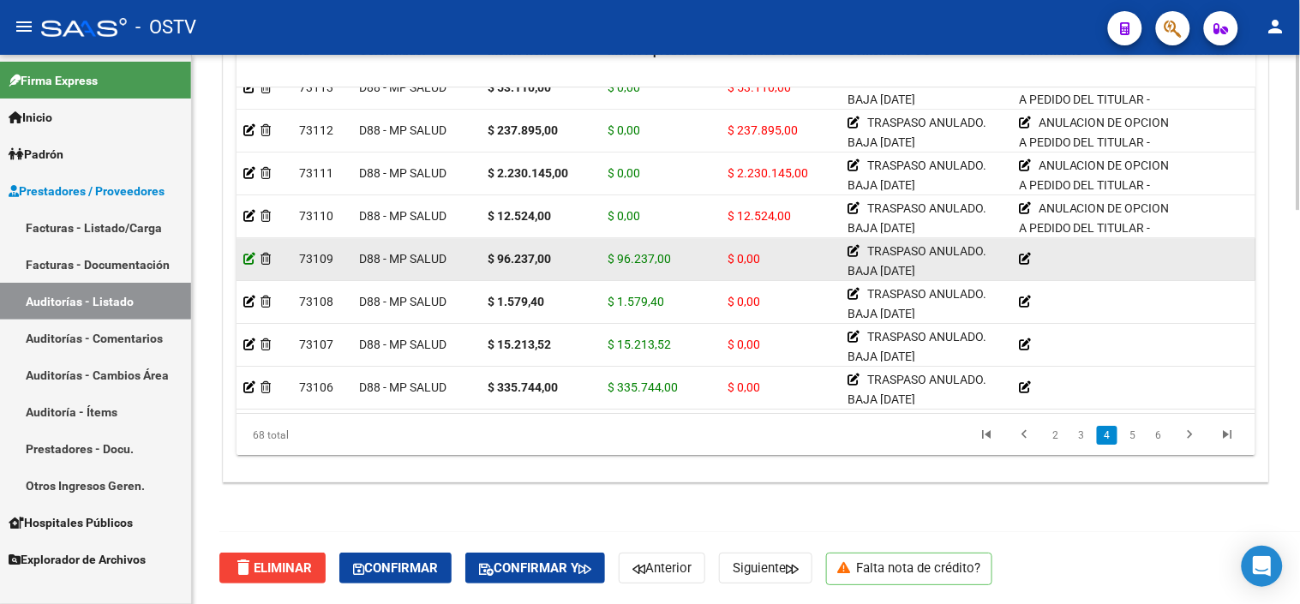
click at [250, 255] on icon at bounding box center [249, 259] width 12 height 12
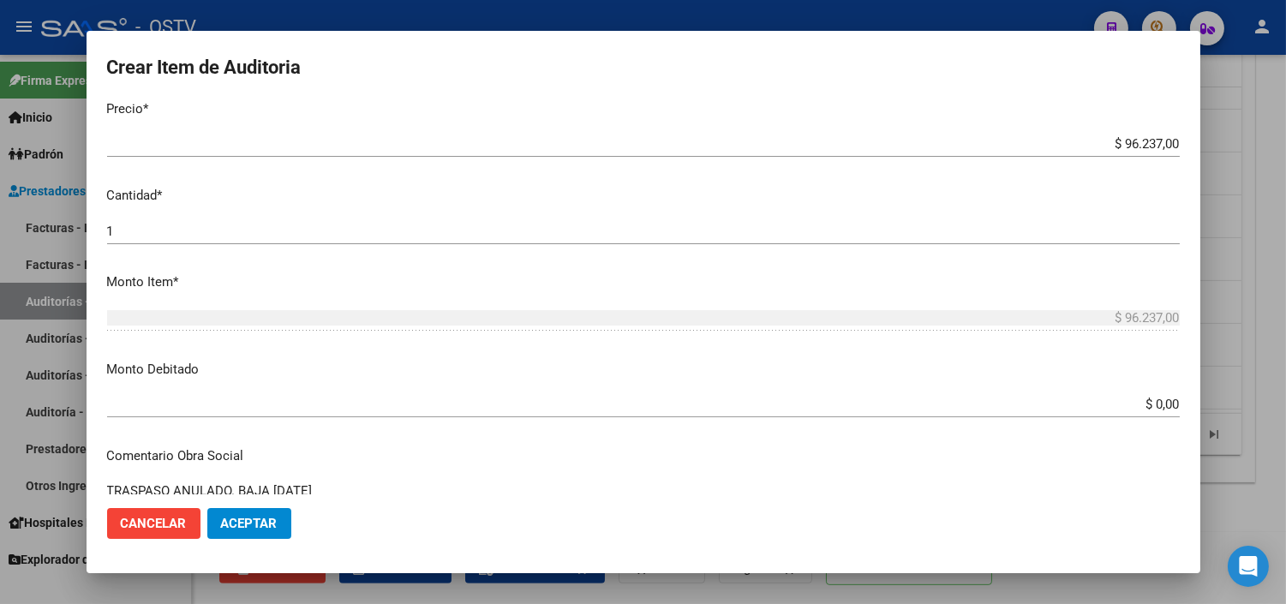
scroll to position [476, 0]
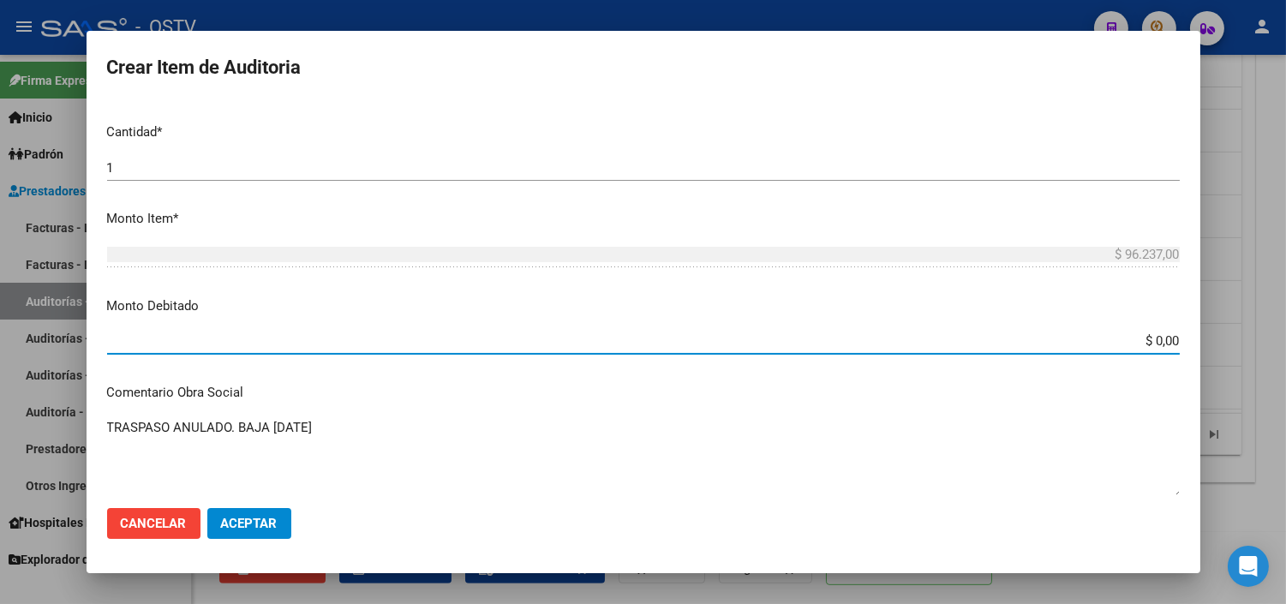
click at [1148, 341] on input "$ 0,00" at bounding box center [643, 340] width 1073 height 15
click at [1153, 341] on input "$ 0,00" at bounding box center [643, 340] width 1073 height 15
click at [1153, 338] on input "$ 0,00" at bounding box center [643, 340] width 1073 height 15
type input "$ 96.237,00"
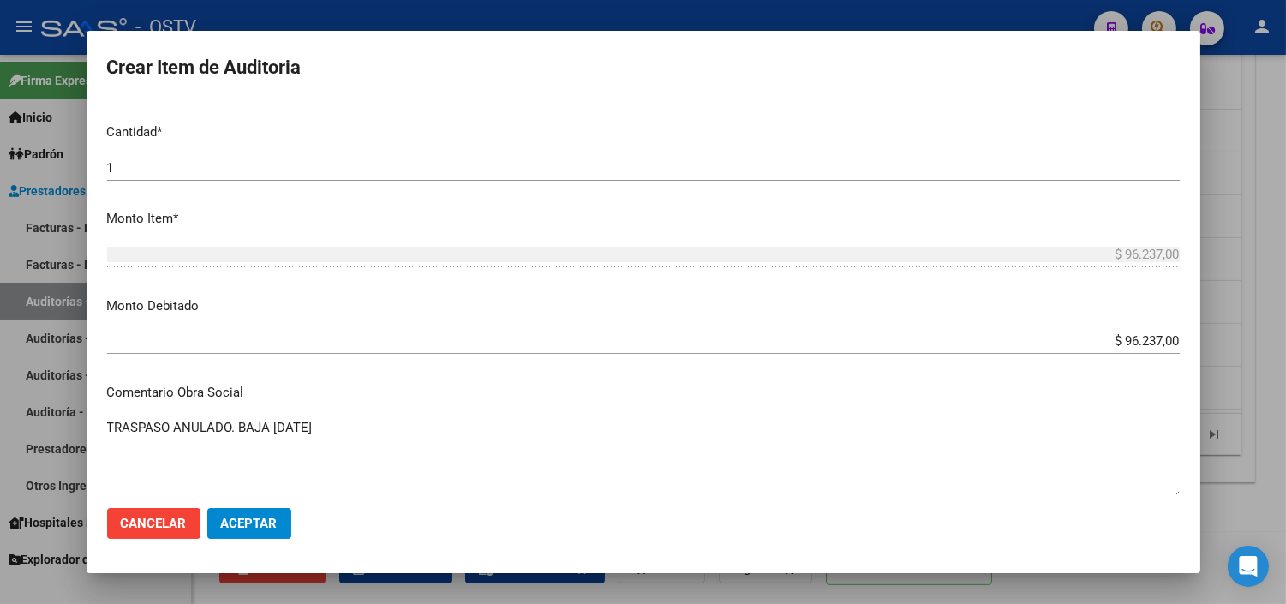
scroll to position [752, 0]
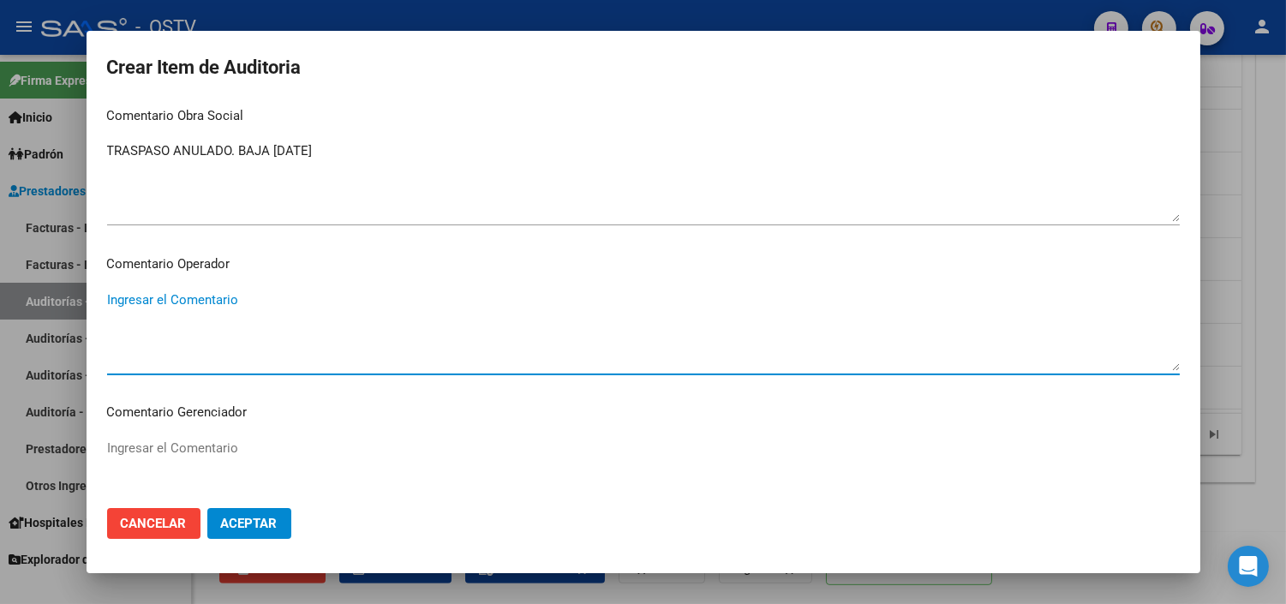
paste textarea "ANULACION DE OPCION A PEDIDO DEL TITULAR - CORRESPONDE RNOS 4-0090-9"
type textarea "ANULACION DE OPCION A PEDIDO DEL TITULAR - CORRESPONDE RNOS 4-0090-9"
click at [231, 509] on button "Aceptar" at bounding box center [249, 523] width 84 height 31
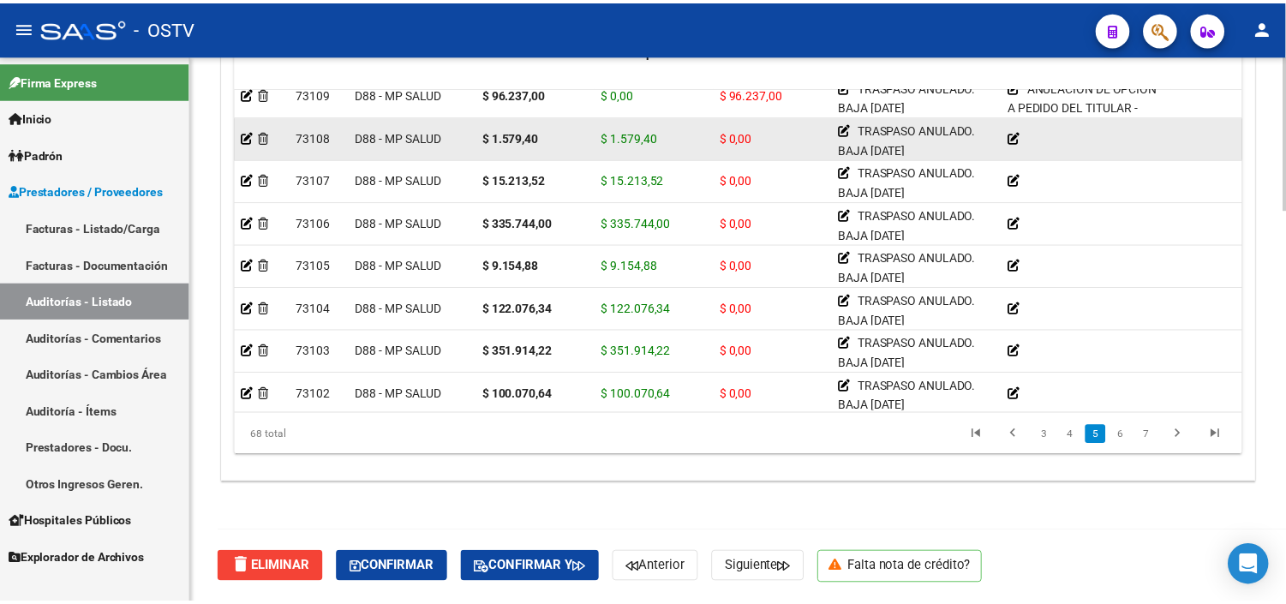
scroll to position [1332, 0]
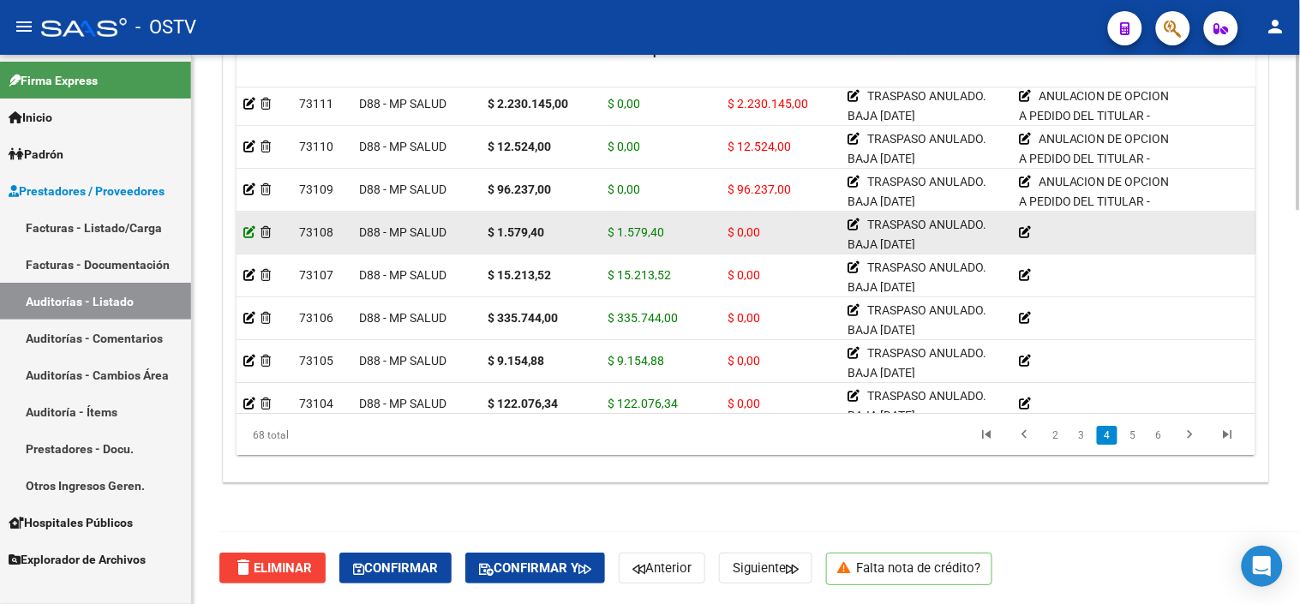
click at [250, 229] on icon at bounding box center [249, 232] width 12 height 12
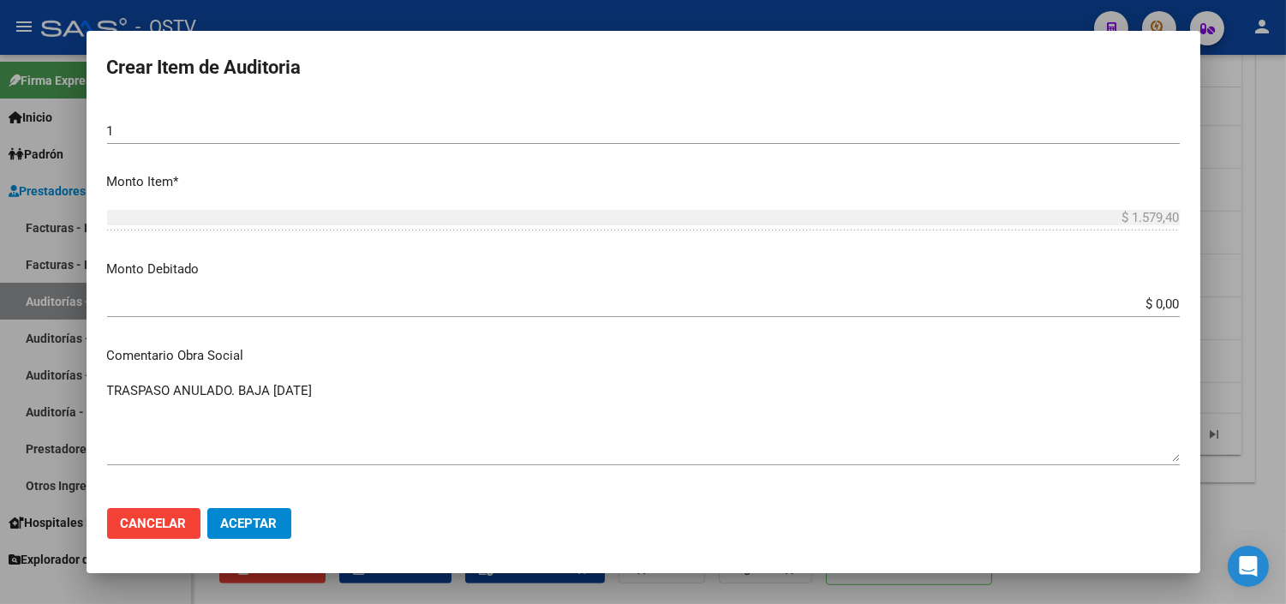
scroll to position [571, 0]
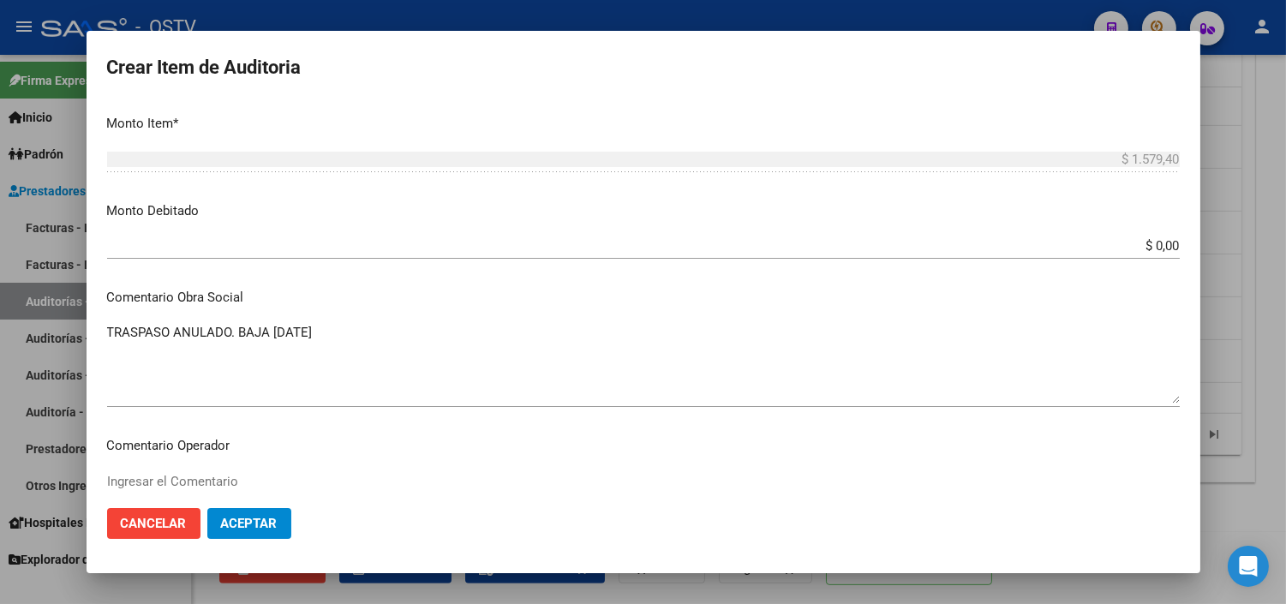
click at [1148, 251] on input "$ 0,00" at bounding box center [643, 245] width 1073 height 15
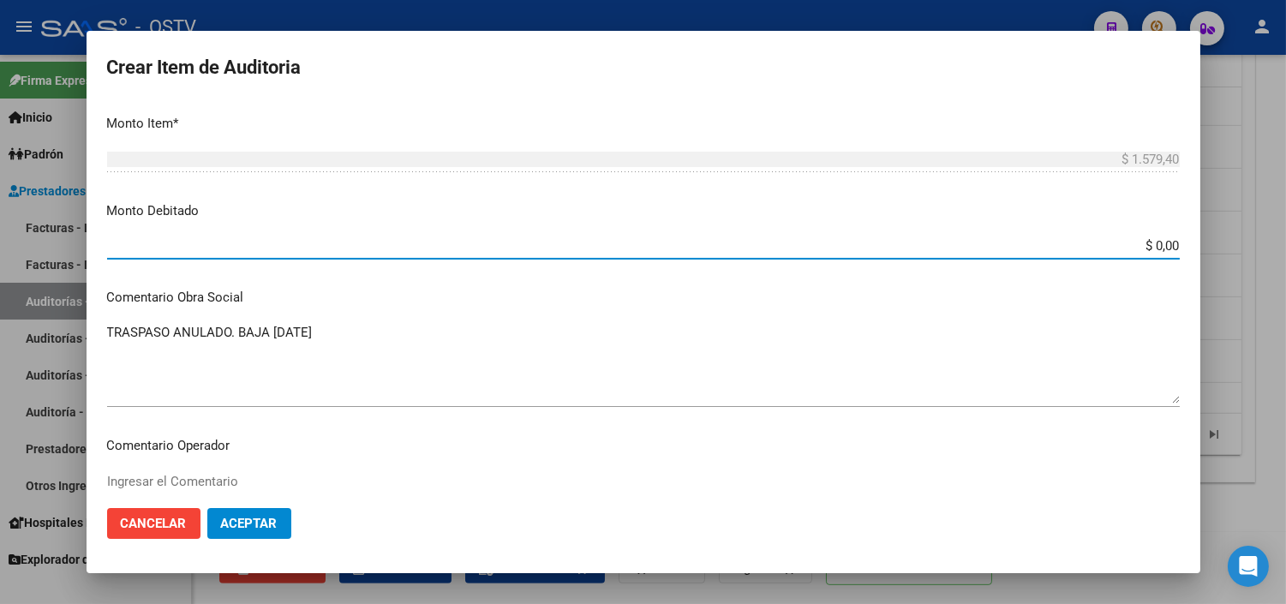
click at [1147, 251] on input "$ 0,00" at bounding box center [643, 245] width 1073 height 15
type input "$ 1.579,00"
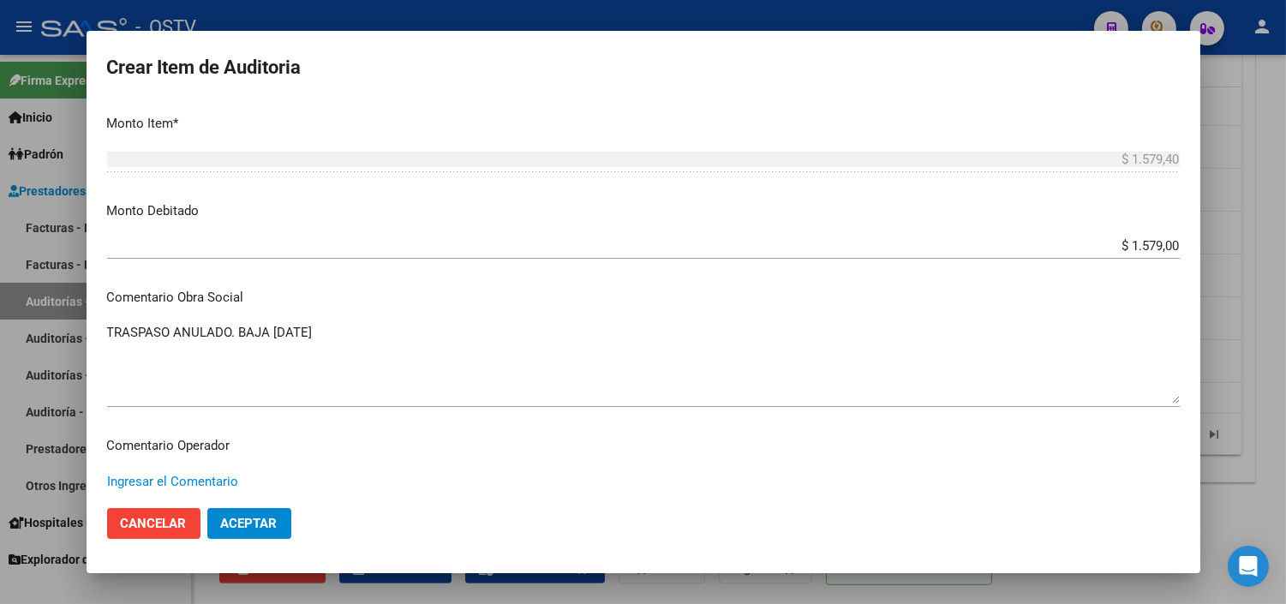
paste textarea "ANULACION DE OPCION A PEDIDO DEL TITULAR - CORRESPONDE RNOS 4-0090-9"
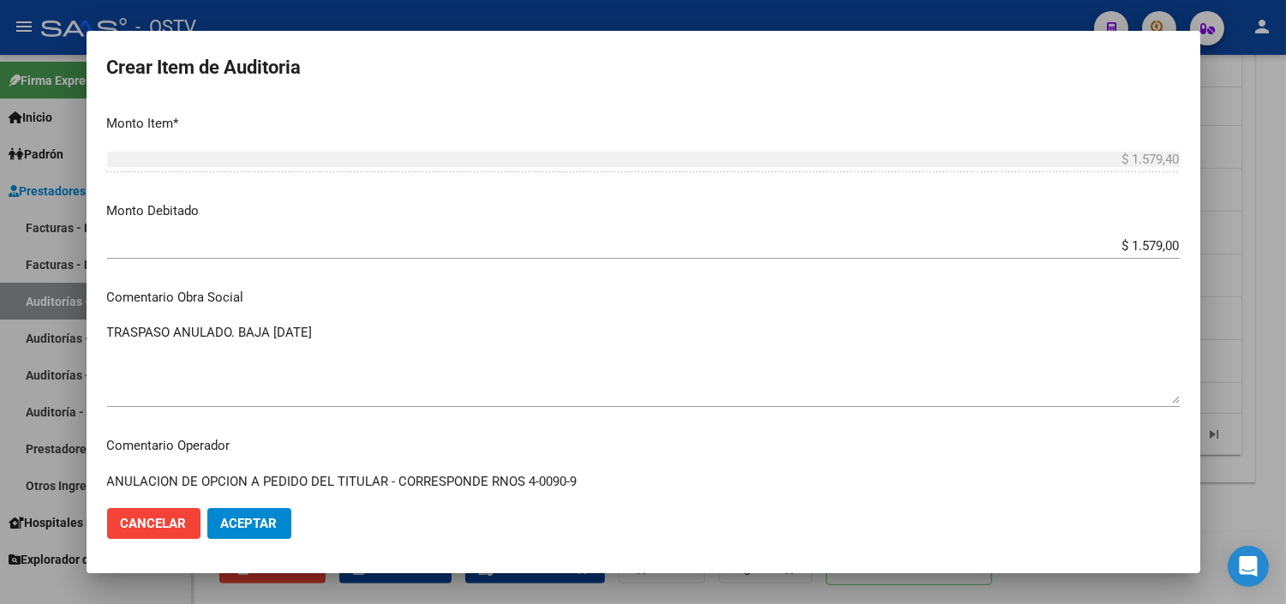
type textarea "ANULACION DE OPCION A PEDIDO DEL TITULAR - CORRESPONDE RNOS 4-0090-9"
click at [252, 530] on span "Aceptar" at bounding box center [249, 523] width 57 height 15
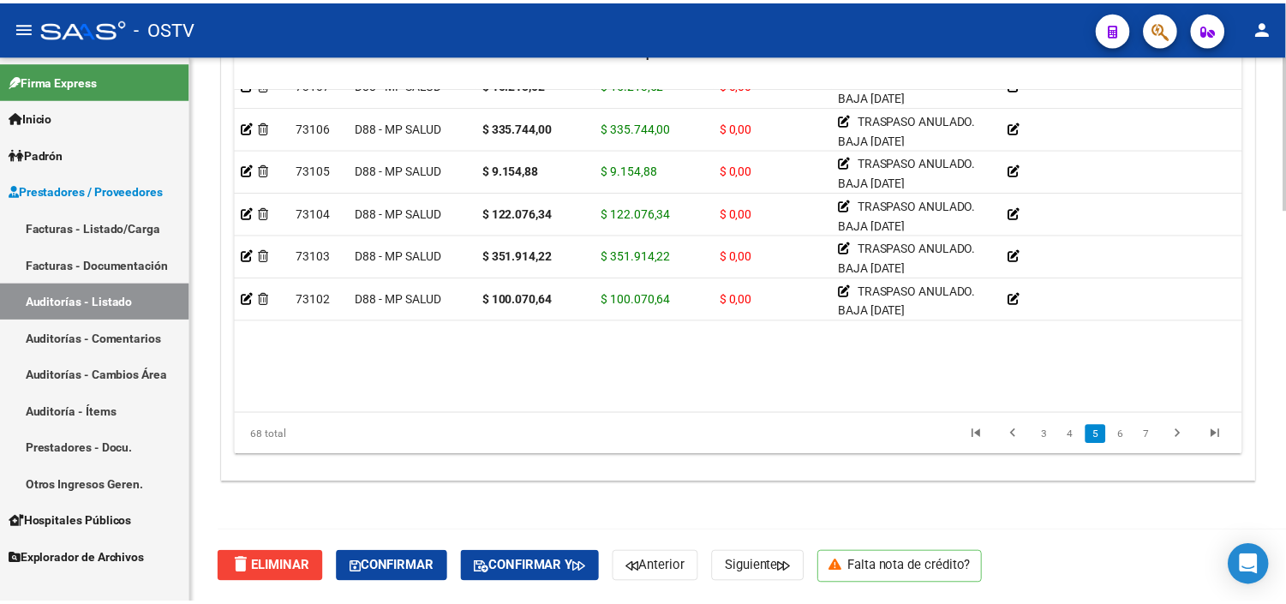
scroll to position [1428, 0]
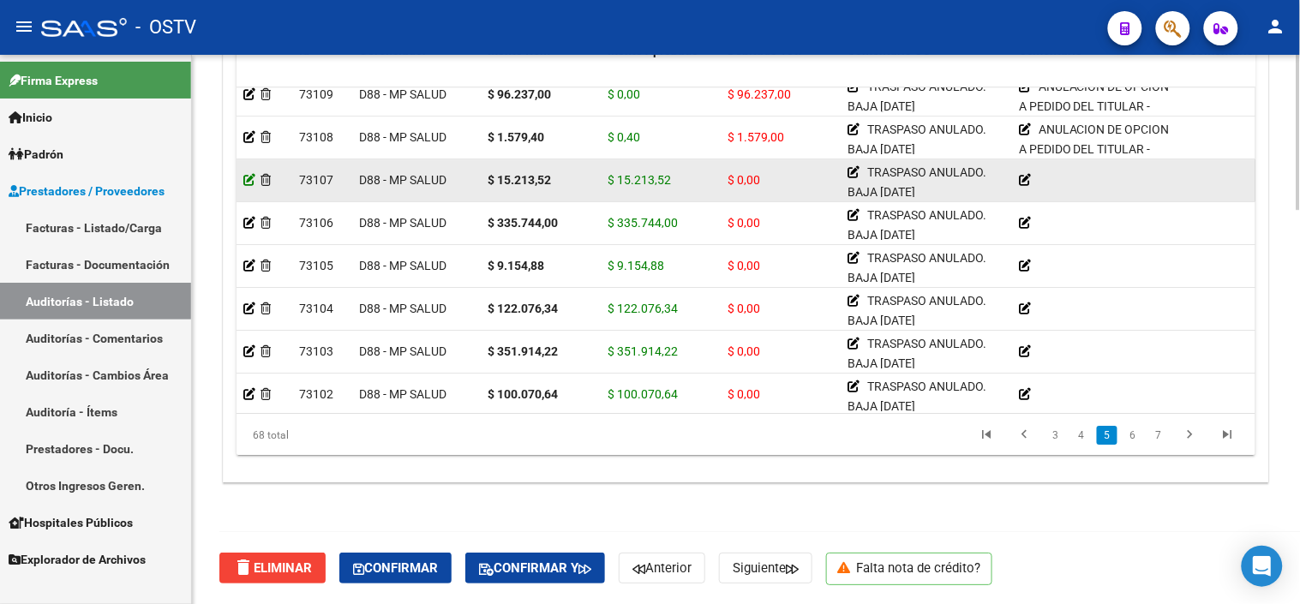
click at [249, 178] on icon at bounding box center [249, 180] width 12 height 12
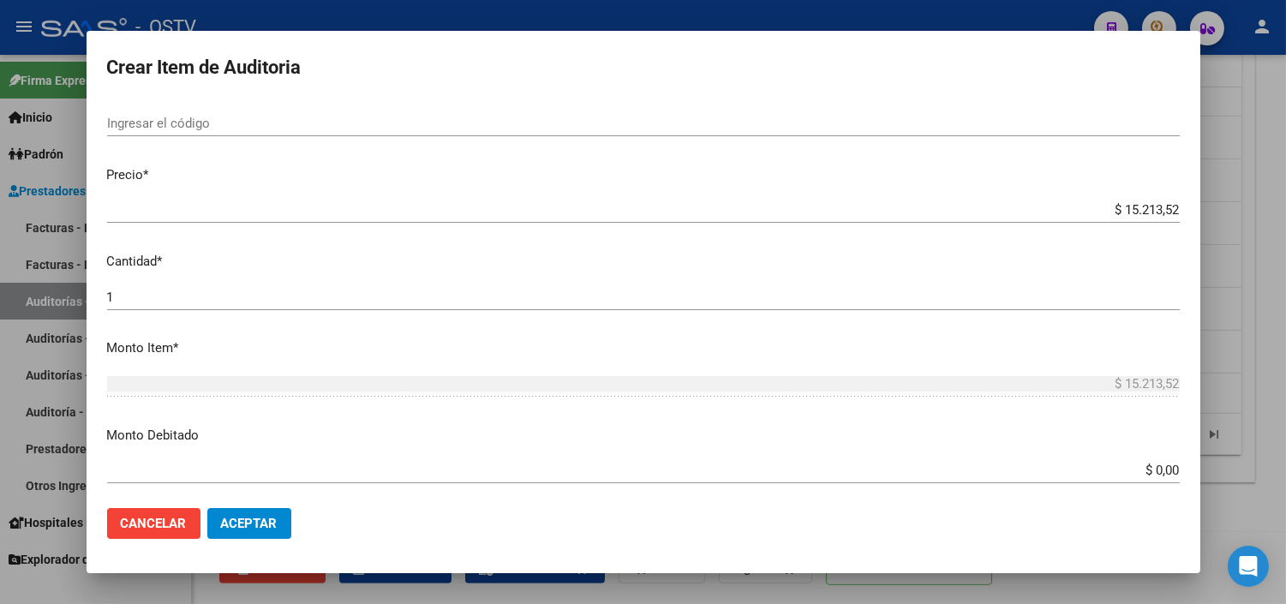
scroll to position [380, 0]
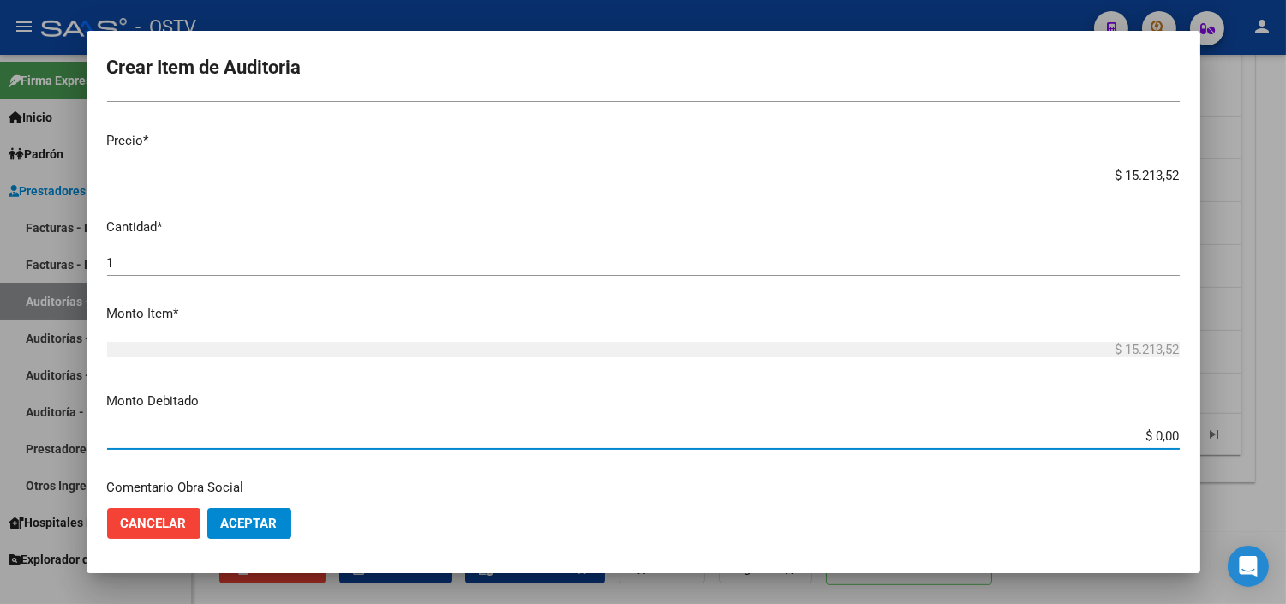
click at [1154, 433] on input "$ 0,00" at bounding box center [643, 435] width 1073 height 15
type input "$ 15.213,52"
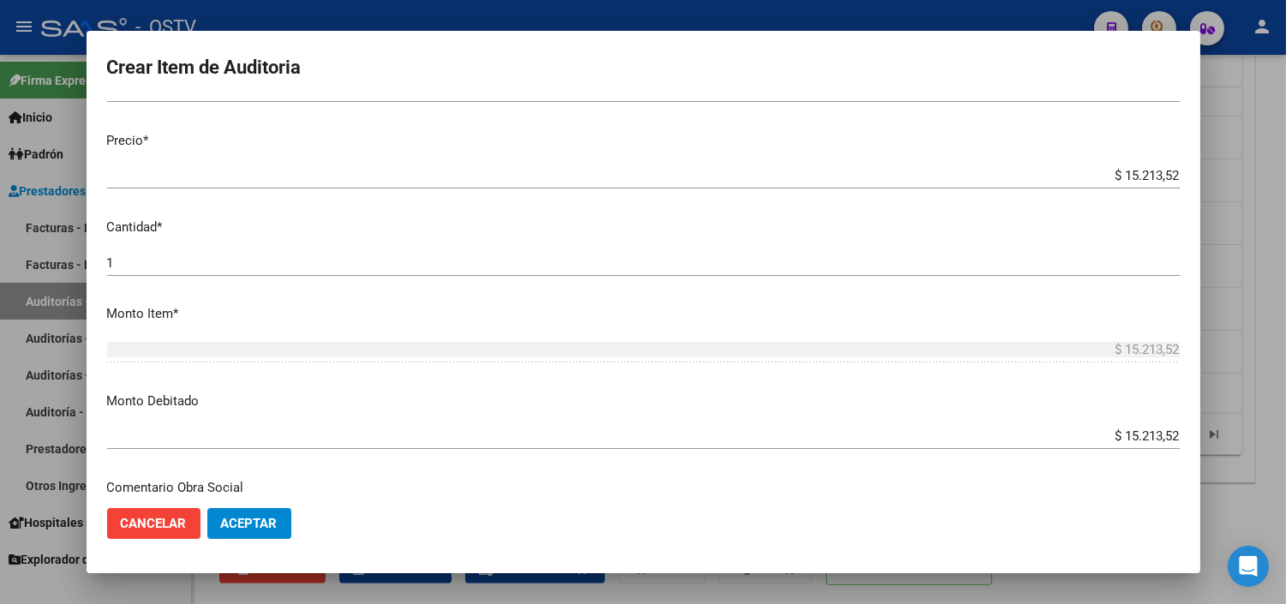
scroll to position [604, 0]
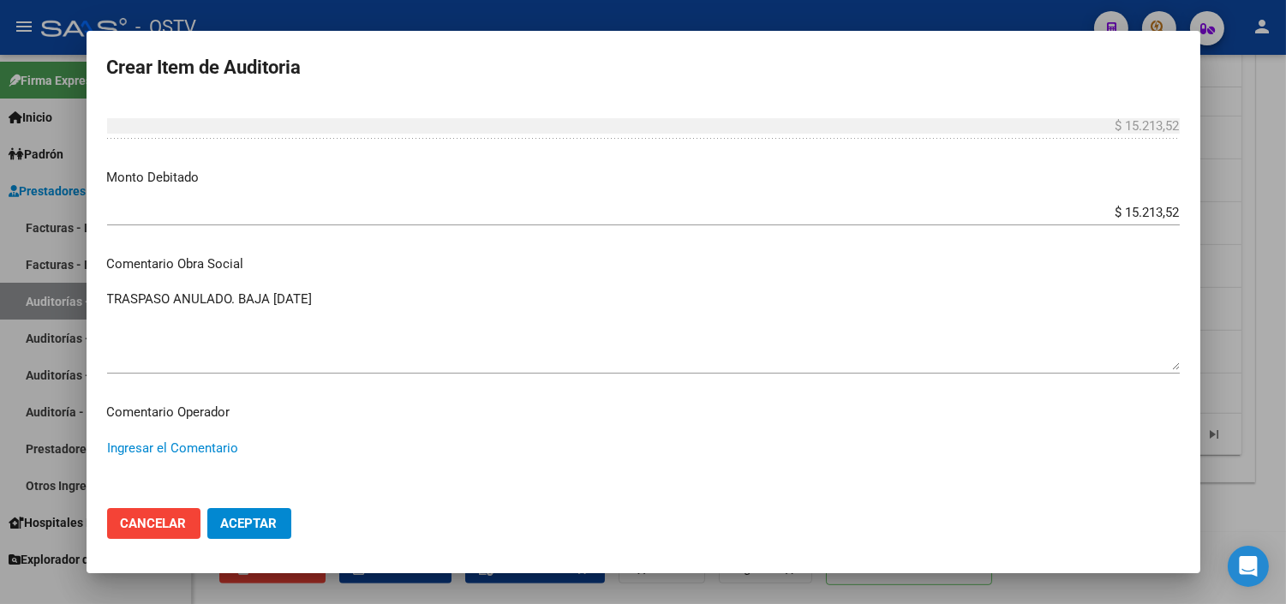
paste textarea "ANULACION DE OPCION A PEDIDO DEL TITULAR - CORRESPONDE RNOS 4-0090-9"
type textarea "ANULACION DE OPCION A PEDIDO DEL TITULAR - CORRESPONDE RNOS 4-0090-9"
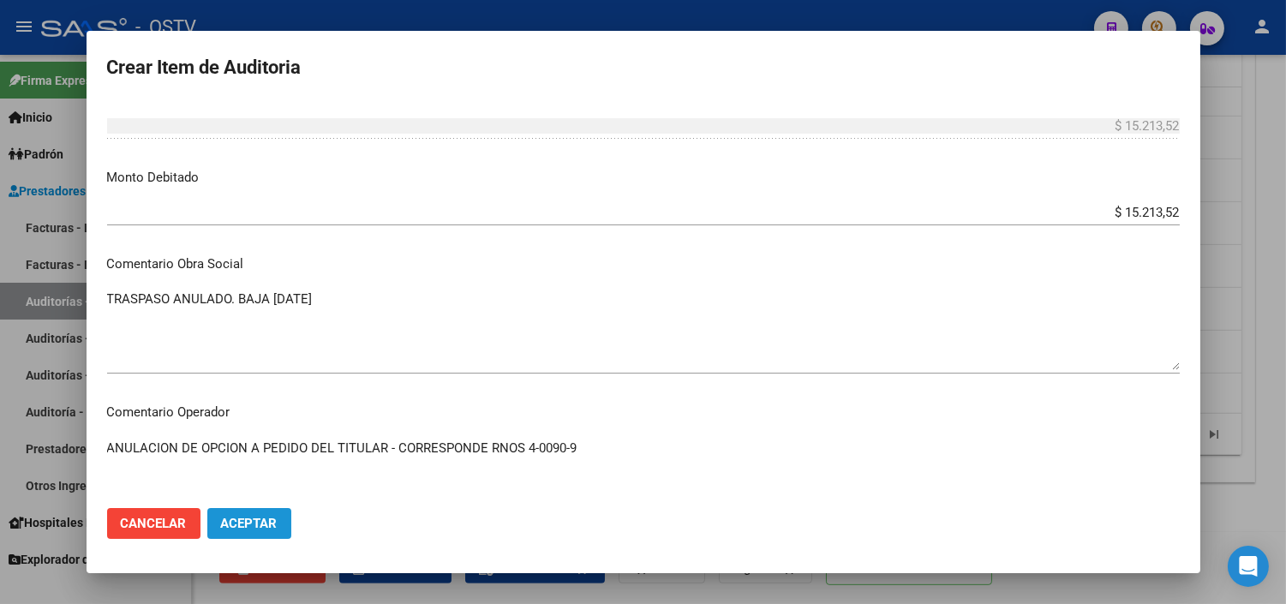
click at [270, 518] on span "Aceptar" at bounding box center [249, 523] width 57 height 15
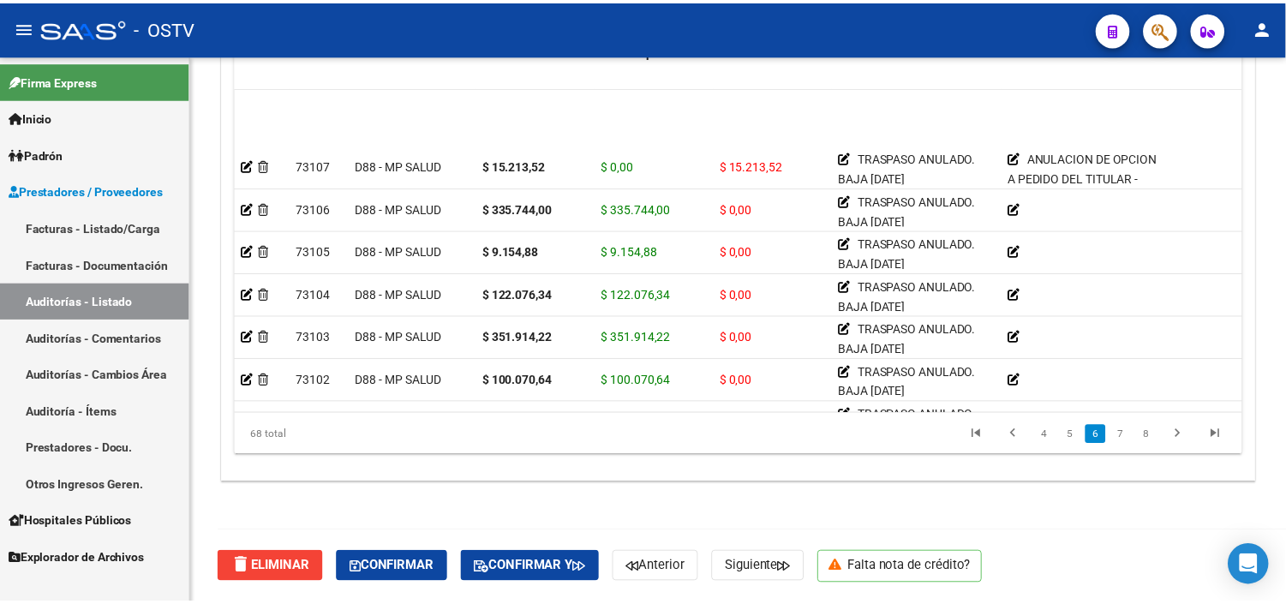
scroll to position [1523, 0]
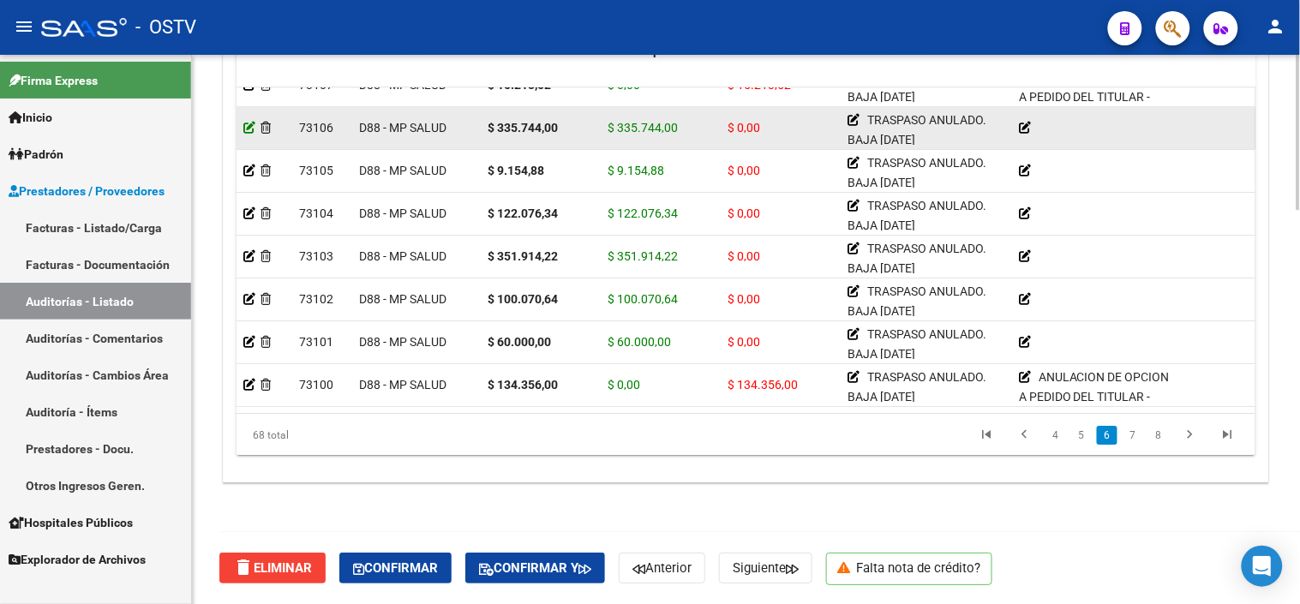
click at [253, 129] on icon at bounding box center [249, 128] width 12 height 12
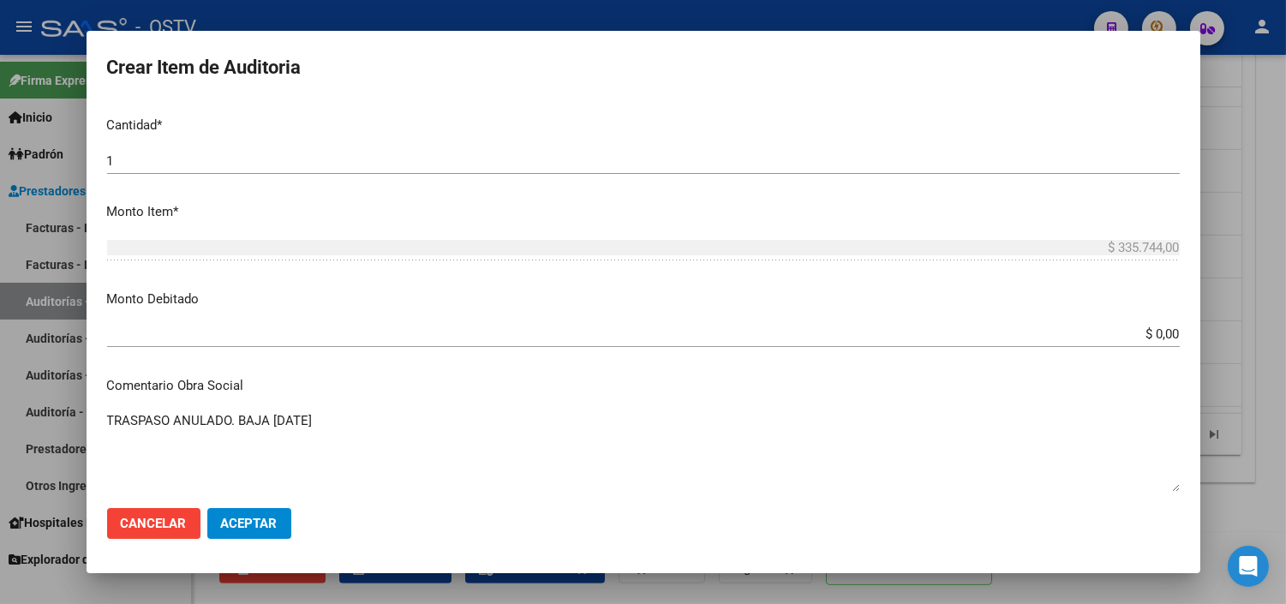
scroll to position [571, 0]
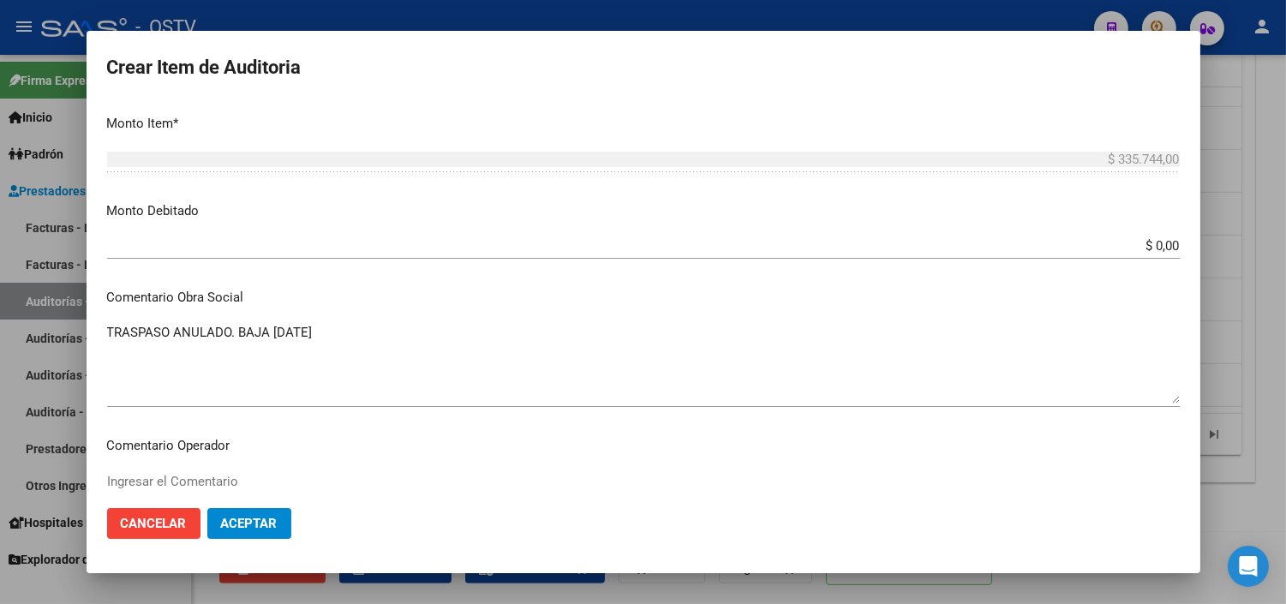
click at [1144, 242] on input "$ 0,00" at bounding box center [643, 245] width 1073 height 15
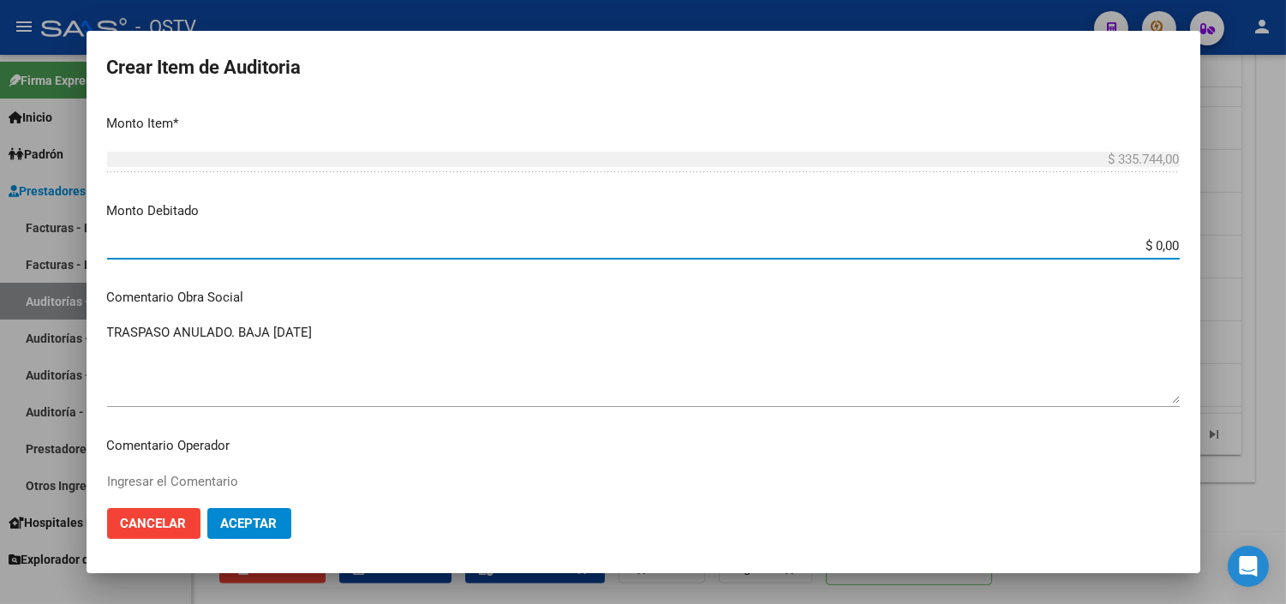
click at [1144, 242] on input "$ 0,00" at bounding box center [643, 245] width 1073 height 15
type input "$ 335.744,00"
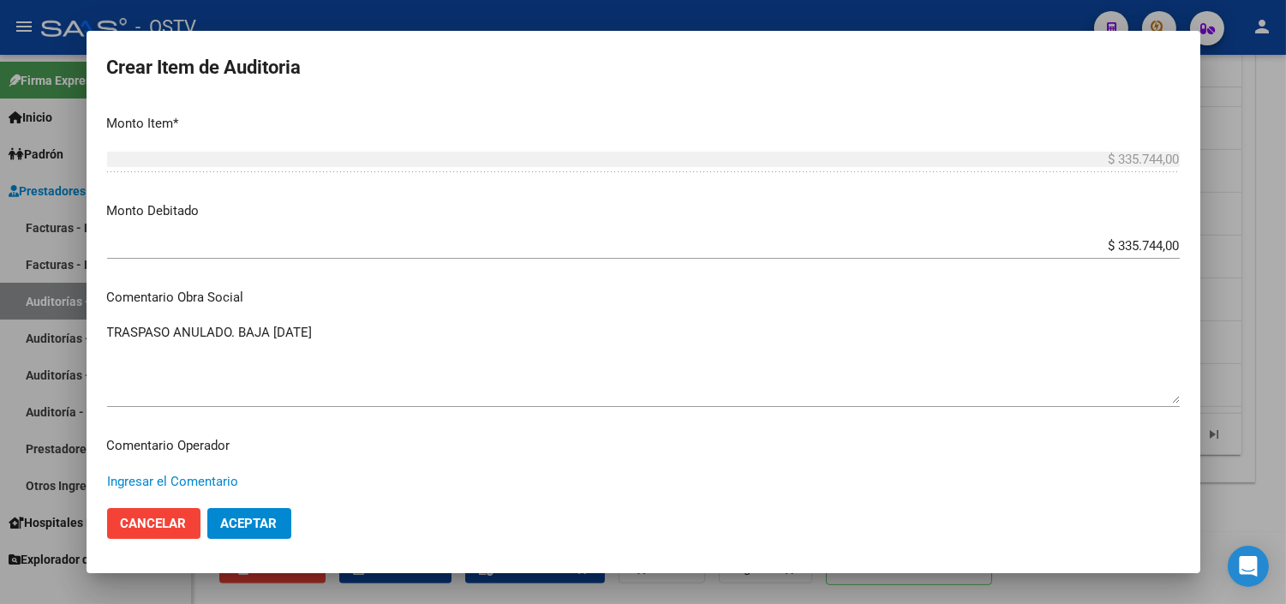
paste textarea "ANULACION DE OPCION A PEDIDO DEL TITULAR - CORRESPONDE RNOS 4-0090-9"
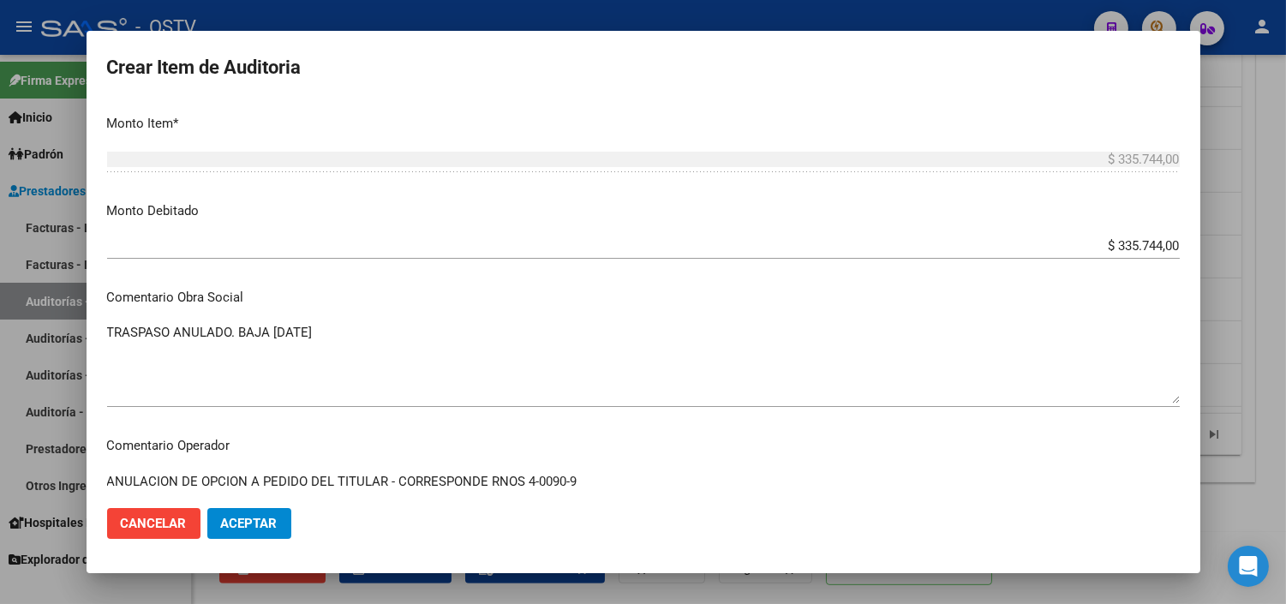
type textarea "ANULACION DE OPCION A PEDIDO DEL TITULAR - CORRESPONDE RNOS 4-0090-9"
click at [247, 528] on span "Aceptar" at bounding box center [249, 523] width 57 height 15
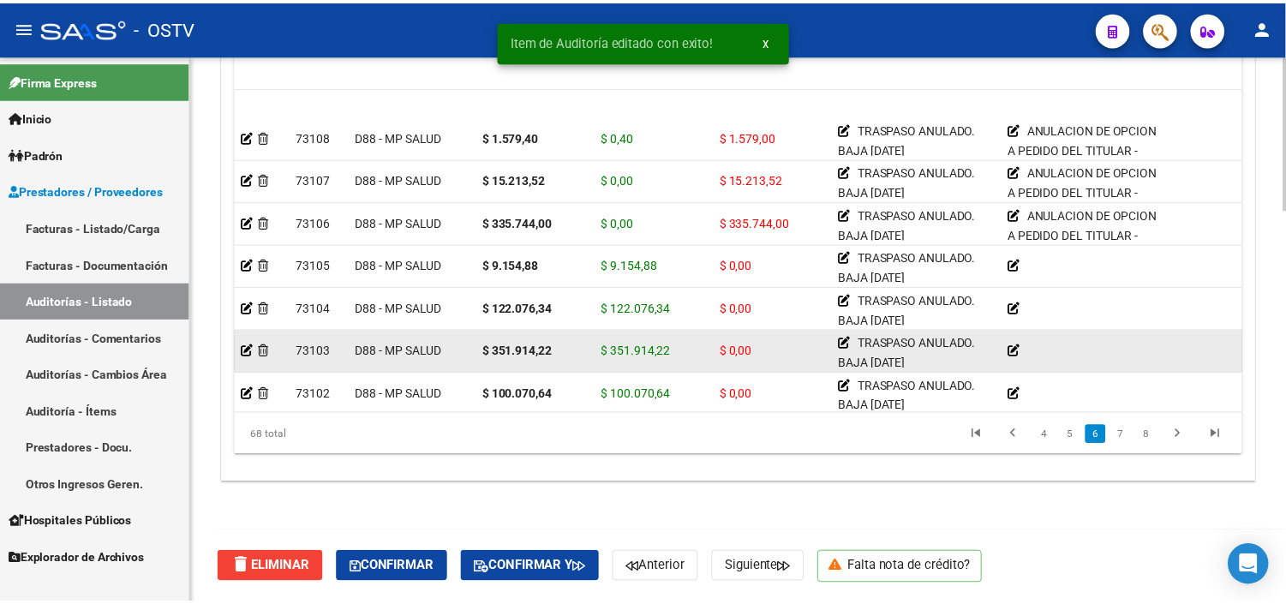
scroll to position [1523, 0]
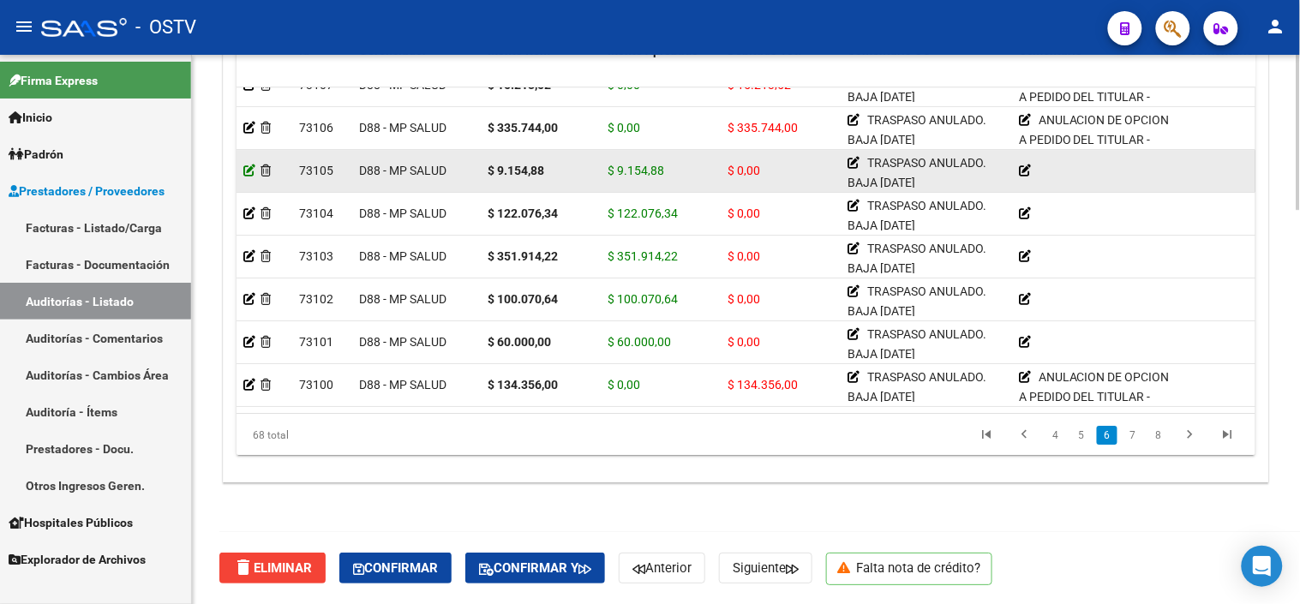
click at [244, 169] on icon at bounding box center [249, 171] width 12 height 12
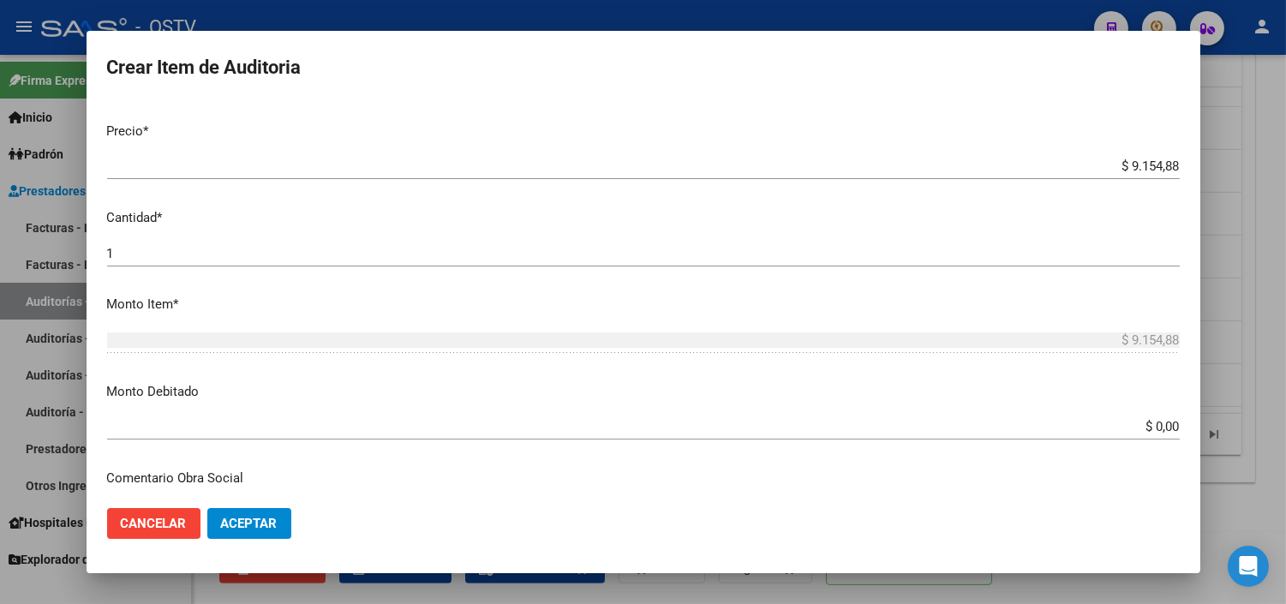
scroll to position [380, 0]
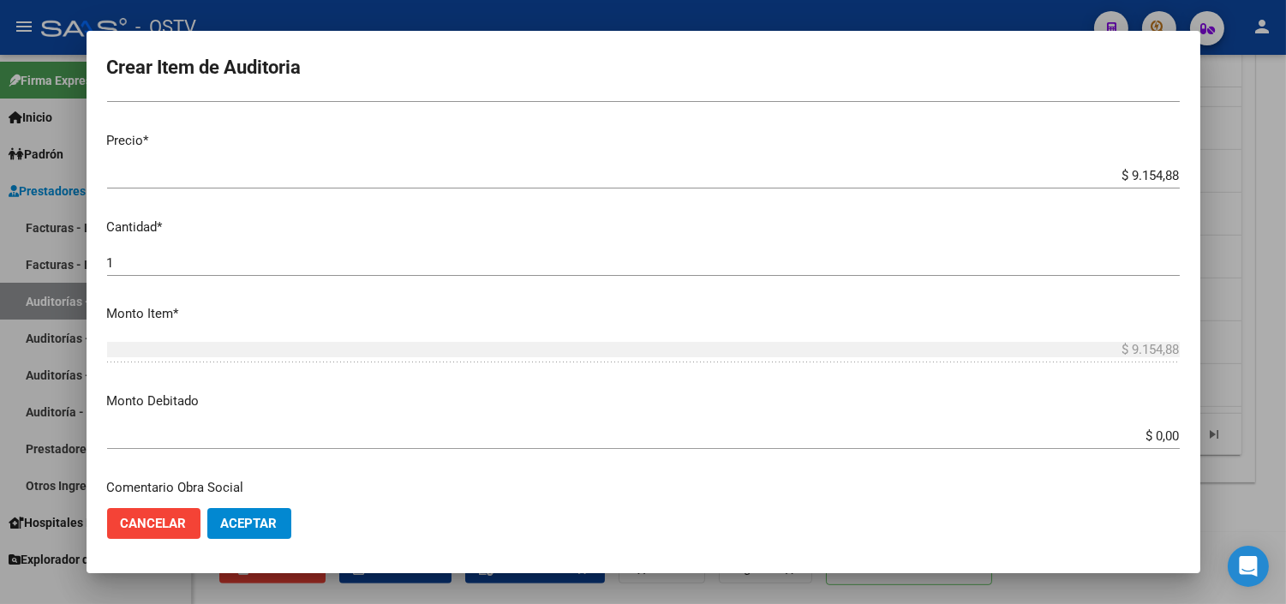
click at [1132, 434] on input "$ 0,00" at bounding box center [643, 435] width 1073 height 15
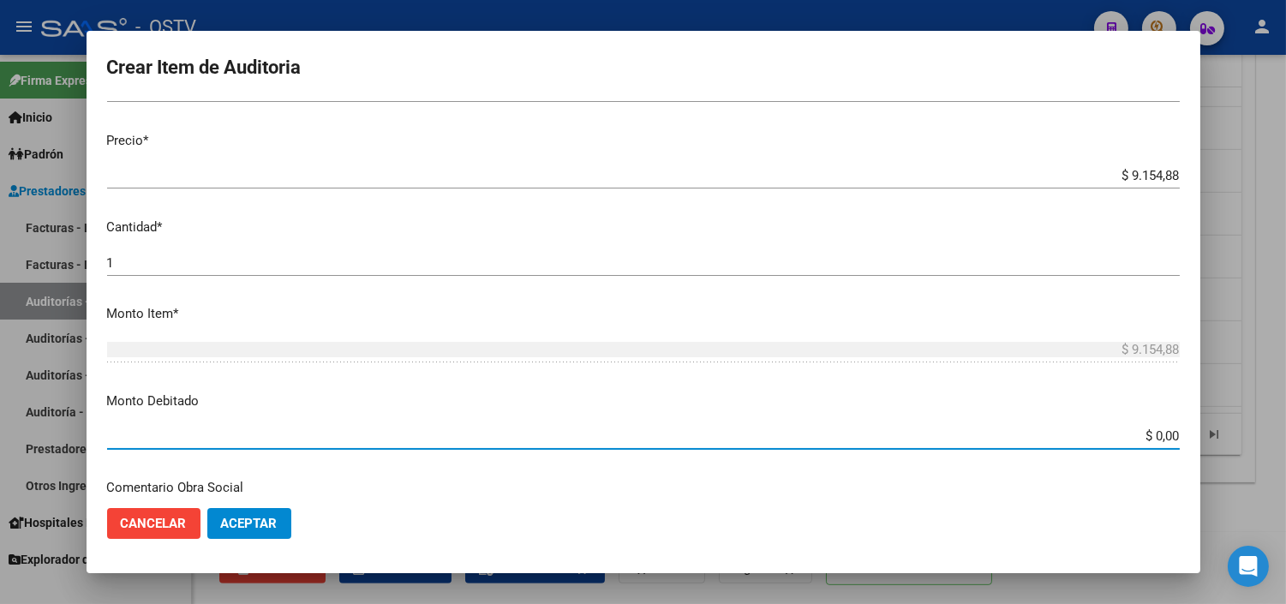
click at [1132, 434] on input "$ 0,00" at bounding box center [643, 435] width 1073 height 15
click at [1133, 435] on input "$ 0,00" at bounding box center [643, 435] width 1073 height 15
type input "$ 9.154,88"
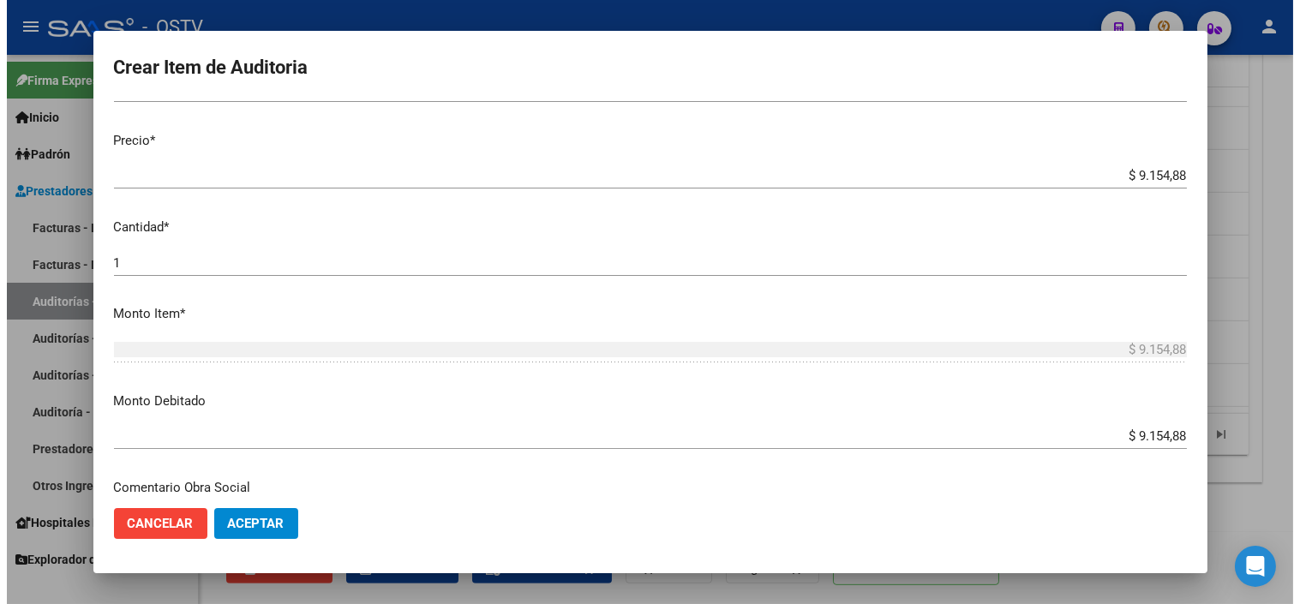
scroll to position [604, 0]
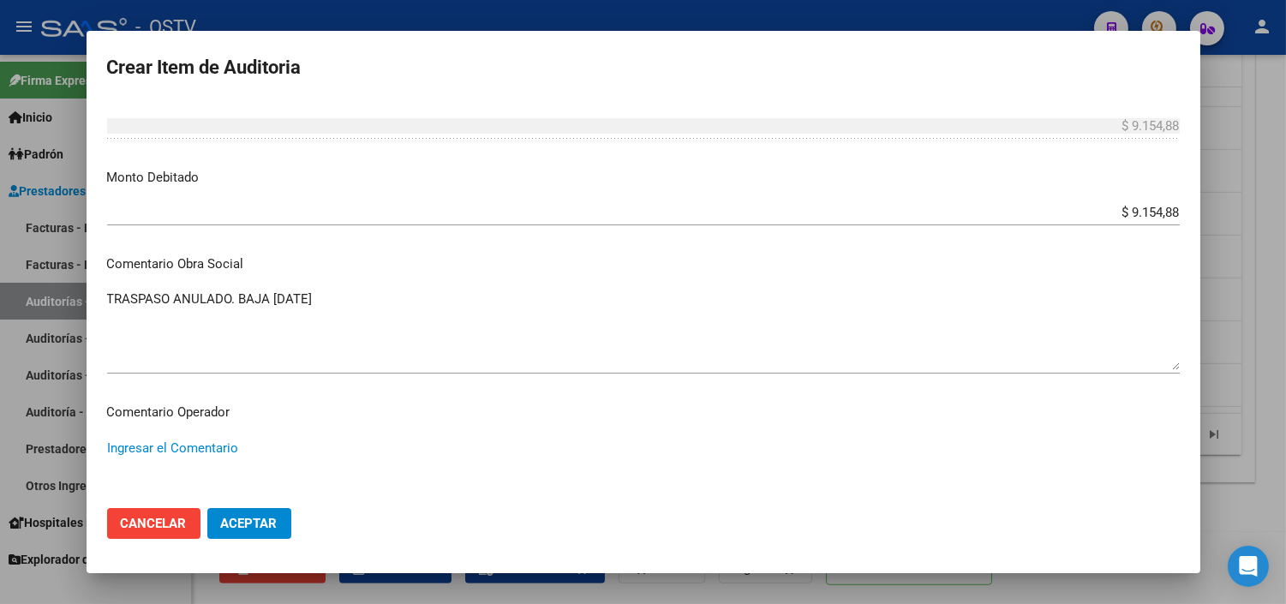
paste textarea "ANULACION DE OPCION A PEDIDO DEL TITULAR - CORRESPONDE RNOS 4-0090-9"
type textarea "ANULACION DE OPCION A PEDIDO DEL TITULAR - CORRESPONDE RNOS 4-0090-9"
click at [275, 517] on span "Aceptar" at bounding box center [249, 523] width 57 height 15
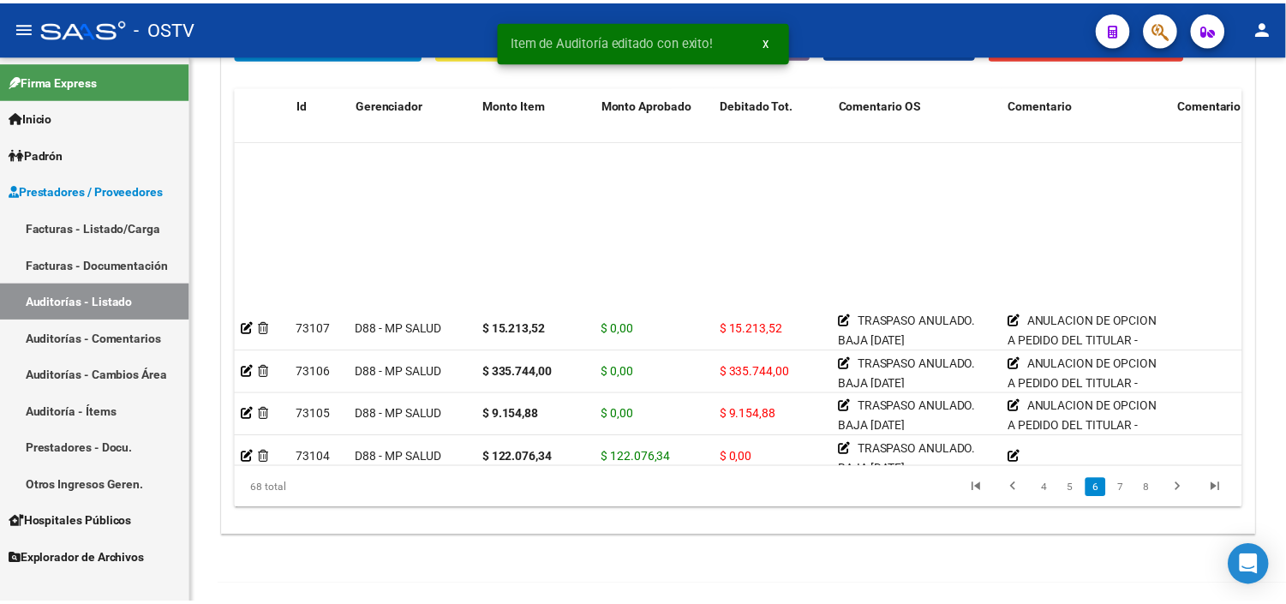
scroll to position [1523, 0]
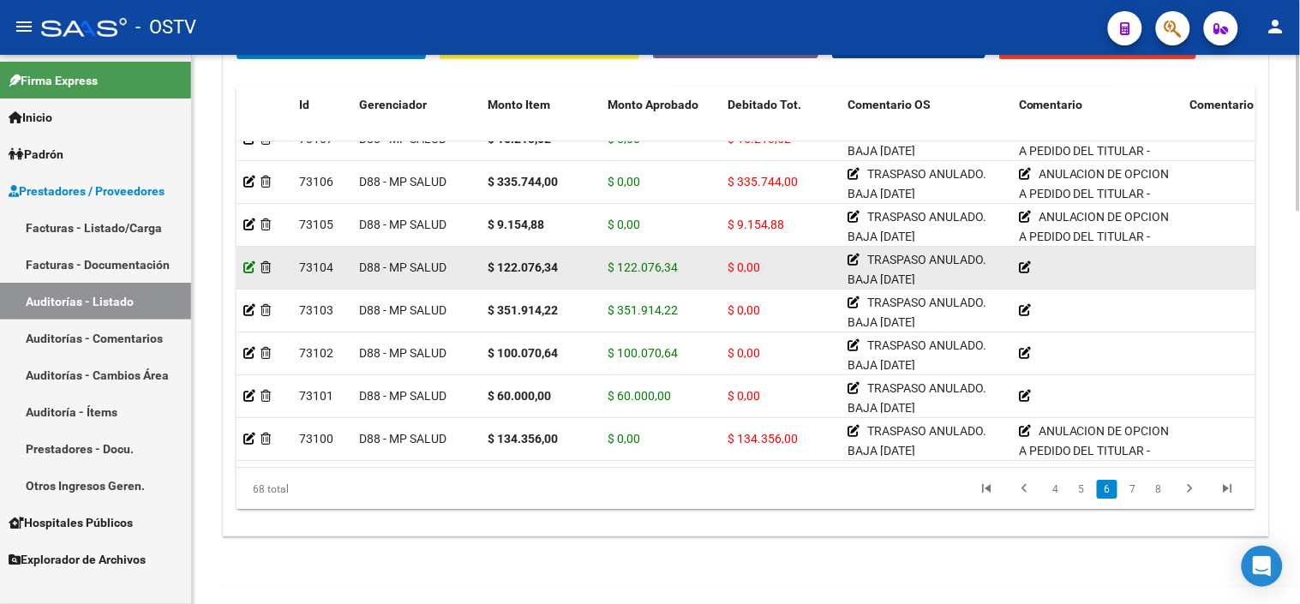
click at [248, 267] on icon at bounding box center [249, 267] width 12 height 12
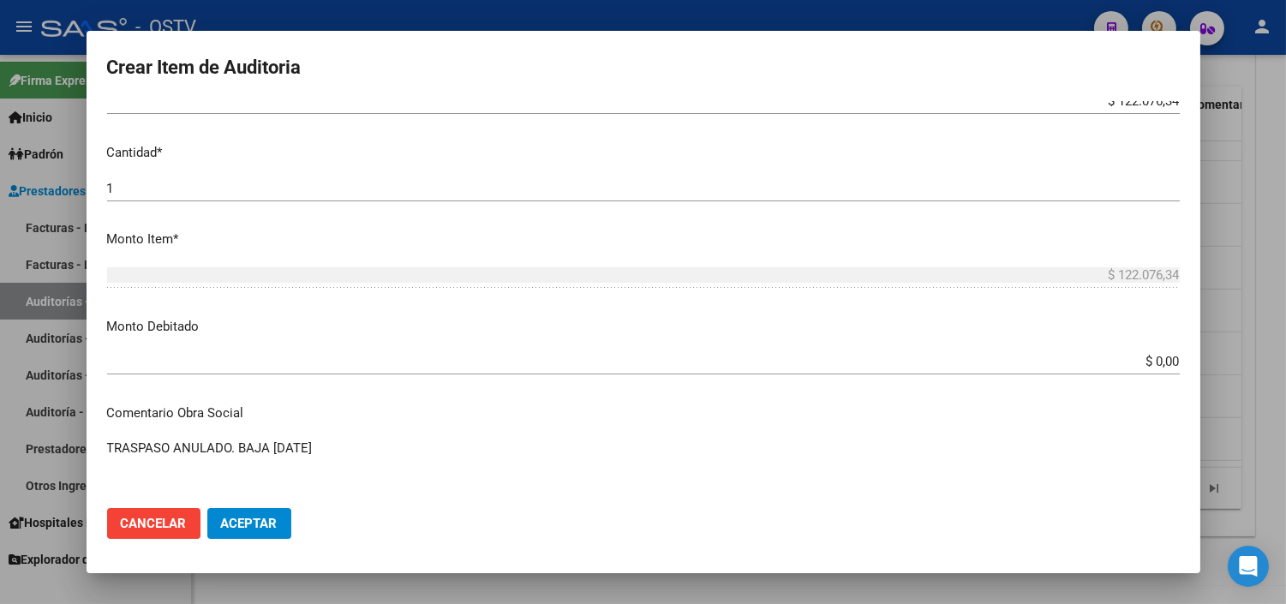
scroll to position [476, 0]
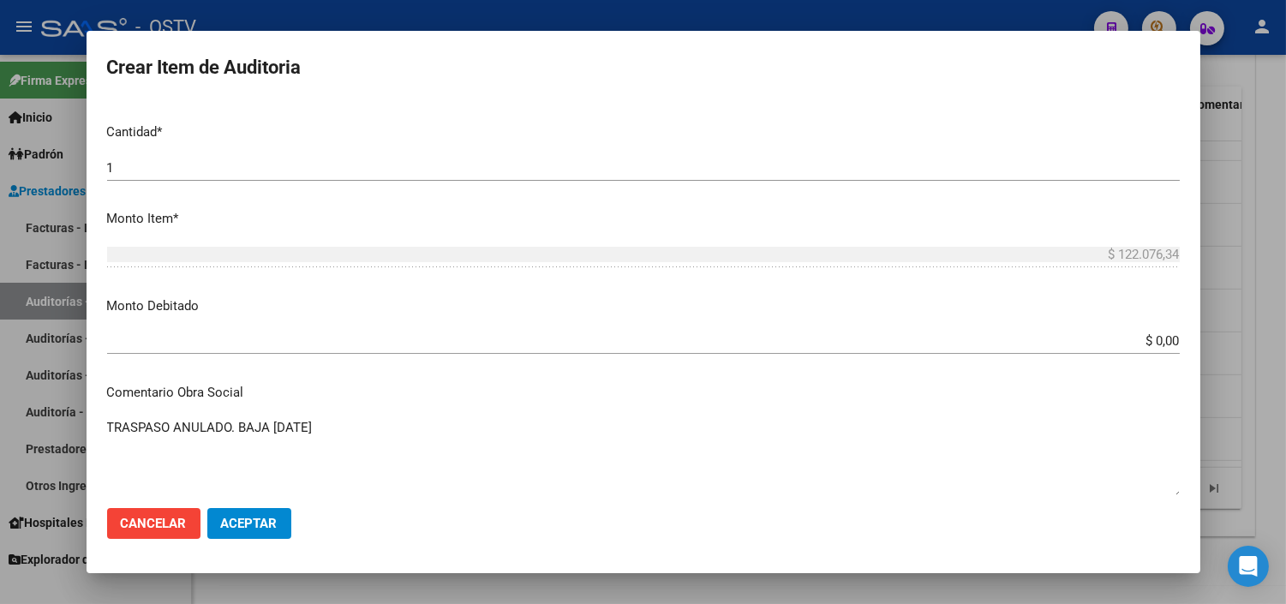
click at [1141, 343] on input "$ 0,00" at bounding box center [643, 340] width 1073 height 15
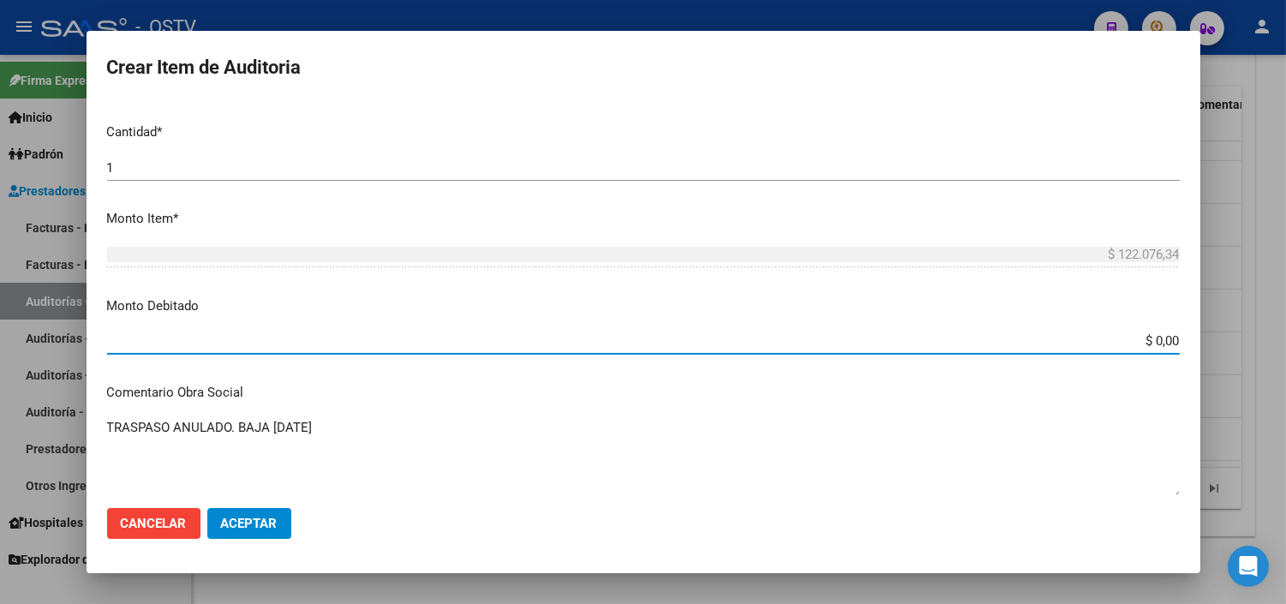
click at [1142, 343] on input "$ 0,00" at bounding box center [643, 340] width 1073 height 15
click at [1143, 346] on input "$ 0,00" at bounding box center [643, 340] width 1073 height 15
type input "$ 122.076,34"
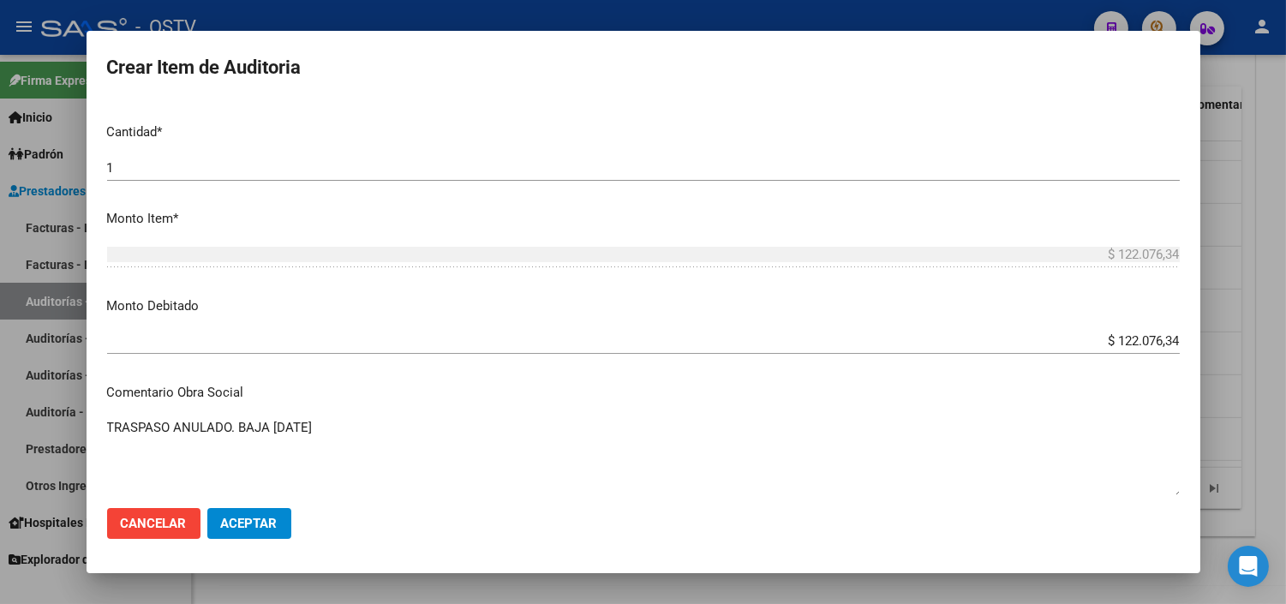
scroll to position [752, 0]
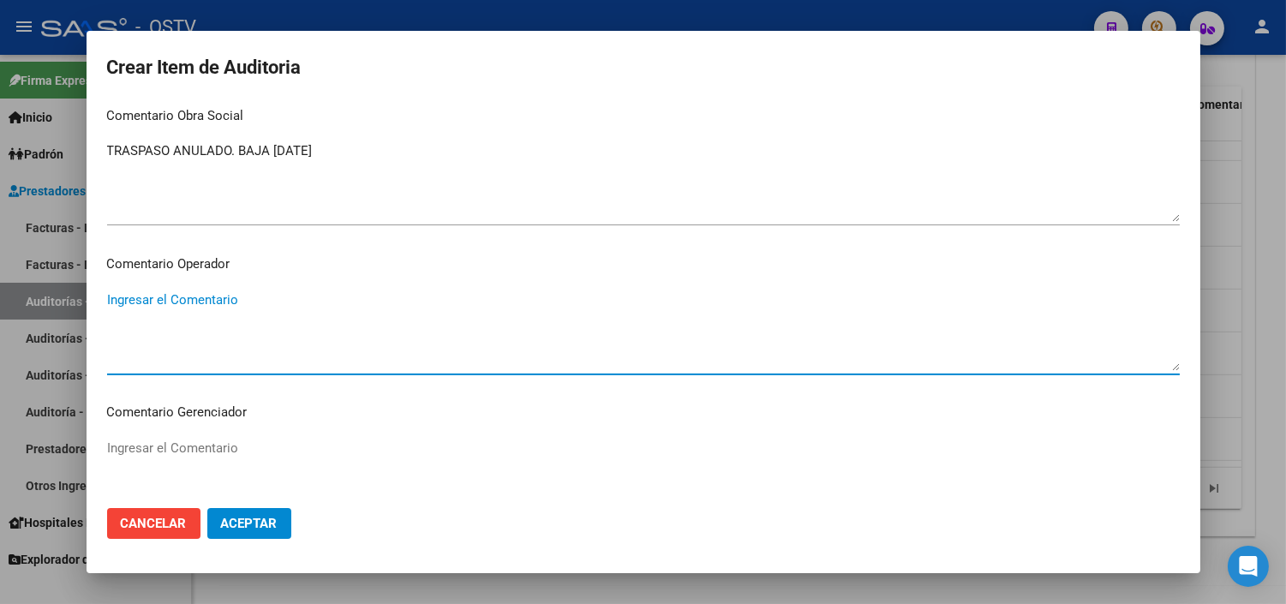
paste textarea "ANULACION DE OPCION A PEDIDO DEL TITULAR - CORRESPONDE RNOS 4-0090-9"
type textarea "ANULACION DE OPCION A PEDIDO DEL TITULAR - CORRESPONDE RNOS 4-0090-9"
click at [230, 518] on span "Aceptar" at bounding box center [249, 523] width 57 height 15
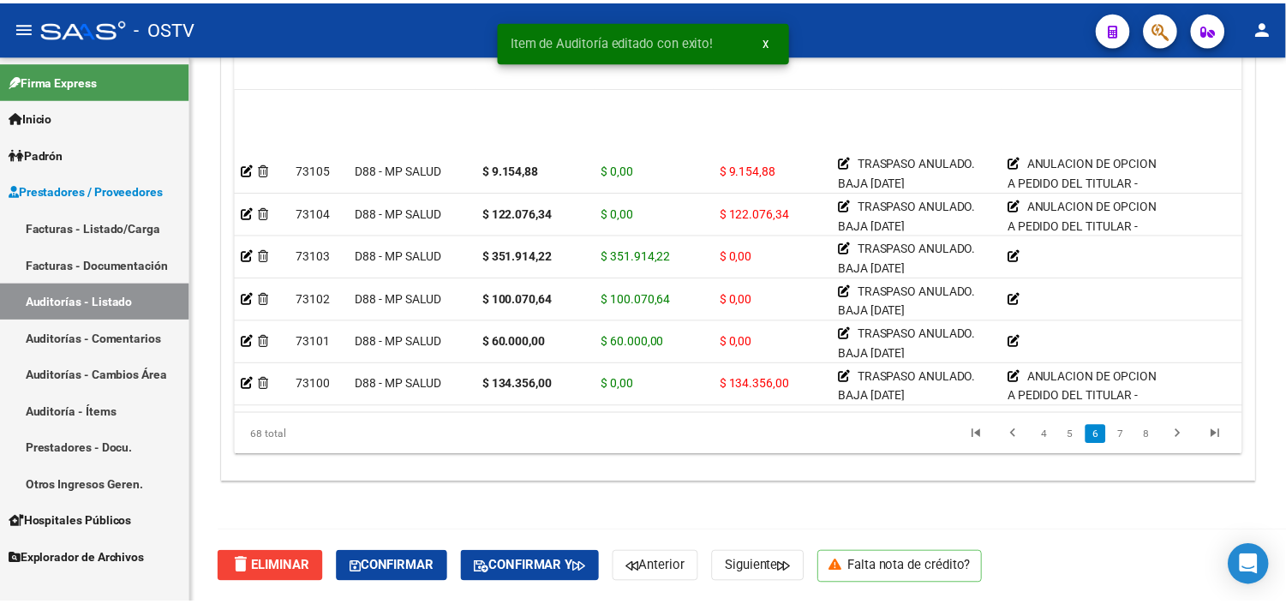
scroll to position [1618, 0]
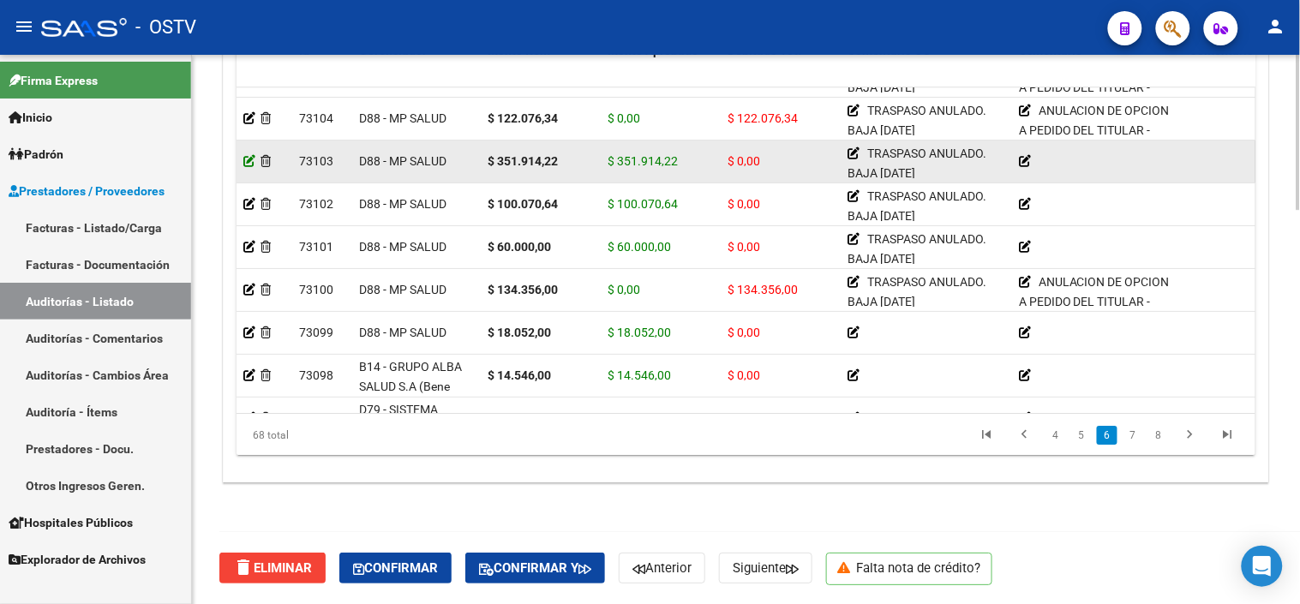
click at [246, 157] on icon at bounding box center [249, 161] width 12 height 12
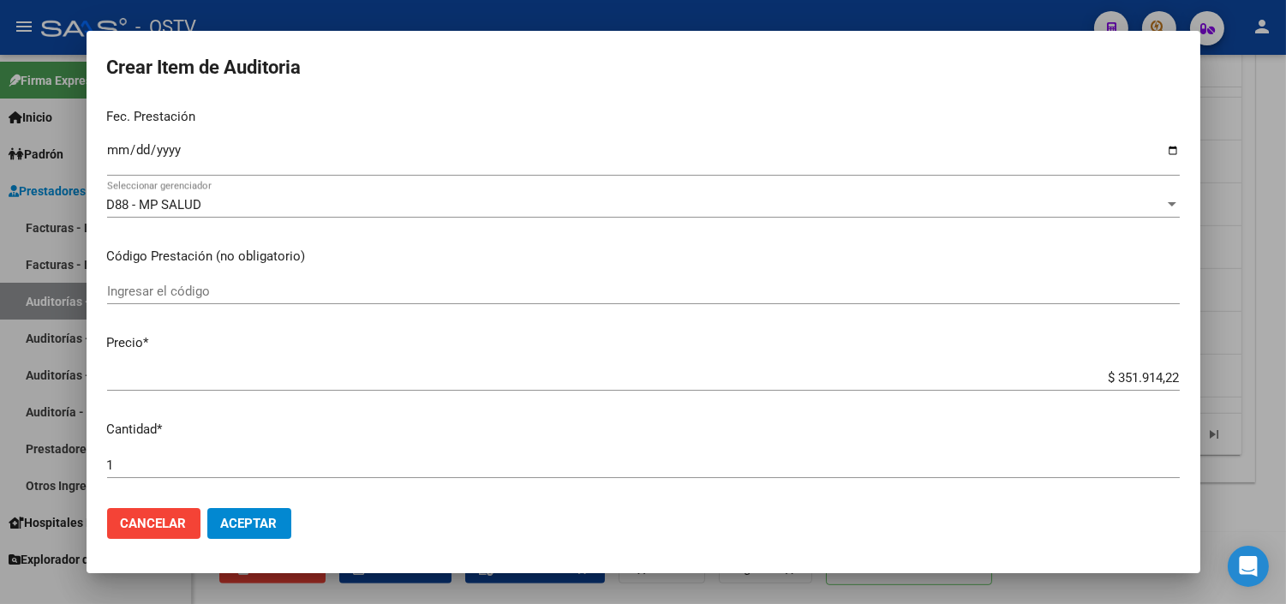
scroll to position [476, 0]
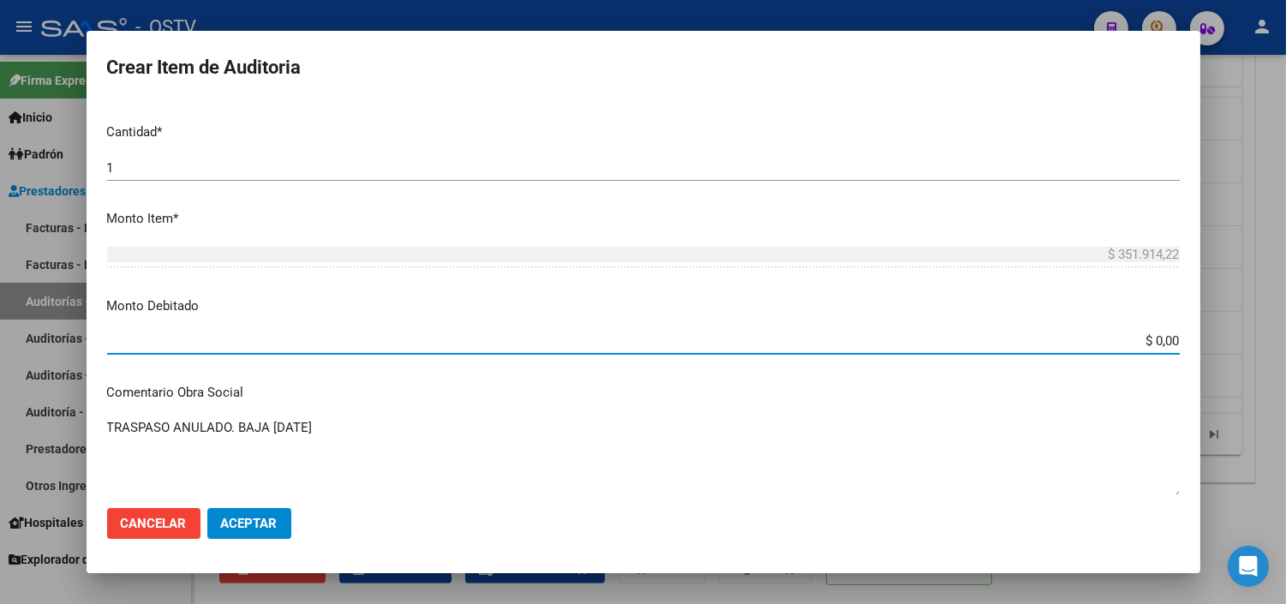
click at [1145, 341] on input "$ 0,00" at bounding box center [643, 340] width 1073 height 15
type input "$ 351.914,22"
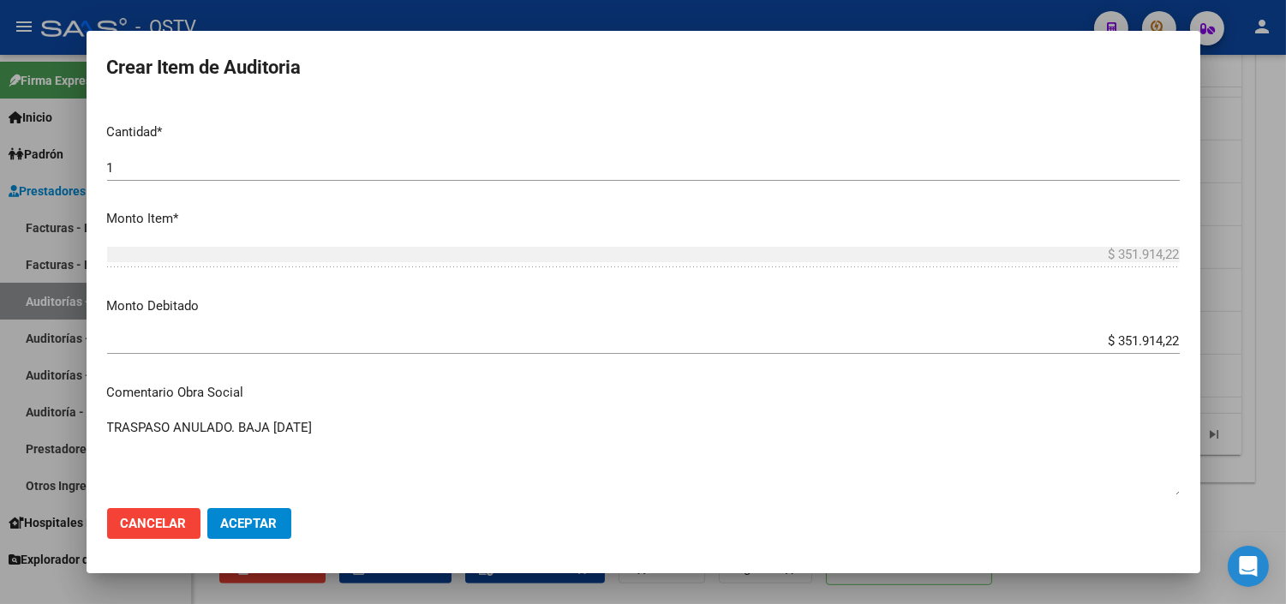
scroll to position [752, 0]
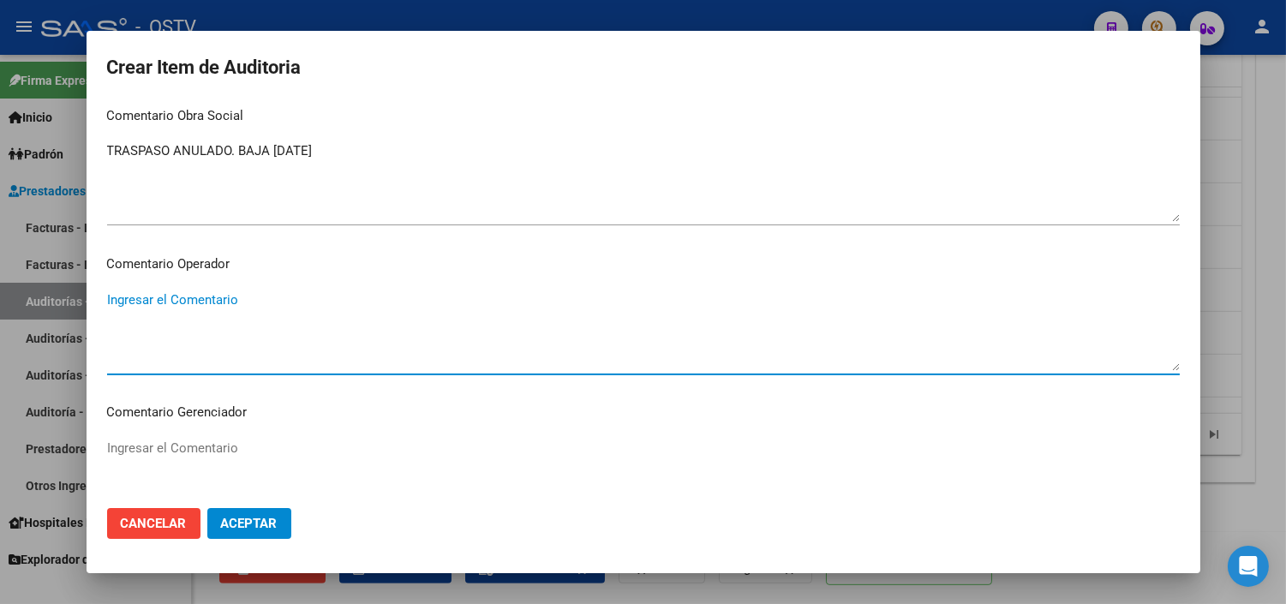
paste textarea "ANULACION DE OPCION A PEDIDO DEL TITULAR - CORRESPONDE RNOS 4-0090-9"
type textarea "ANULACION DE OPCION A PEDIDO DEL TITULAR - CORRESPONDE RNOS 4-0090-9"
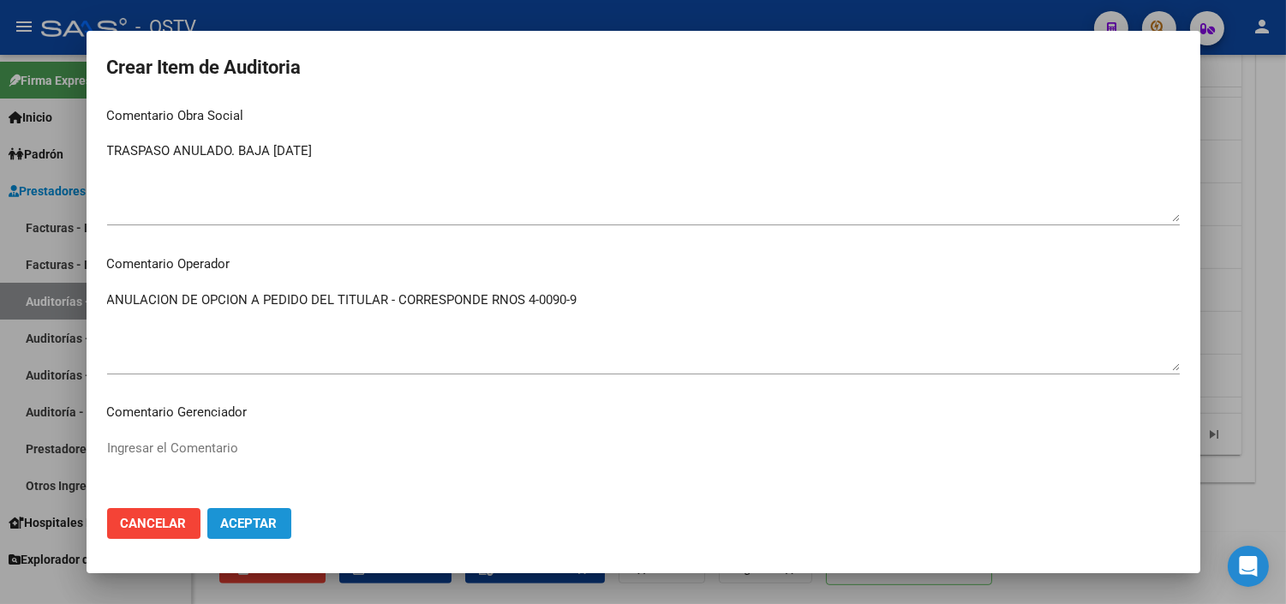
click at [278, 518] on button "Aceptar" at bounding box center [249, 523] width 84 height 31
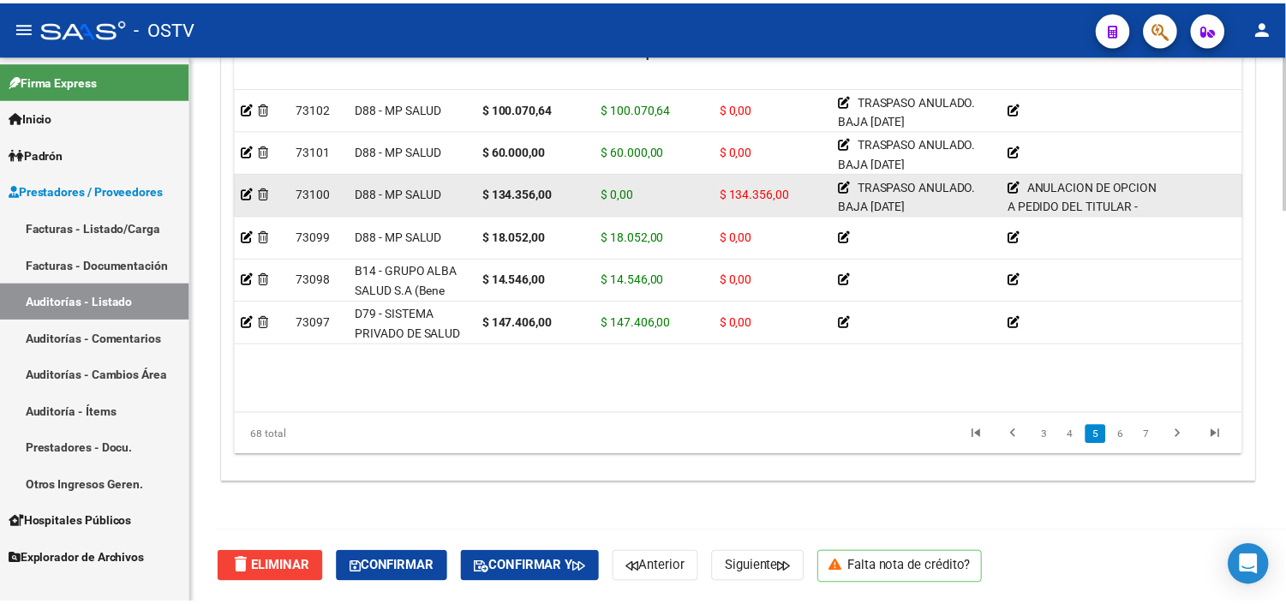
scroll to position [1618, 0]
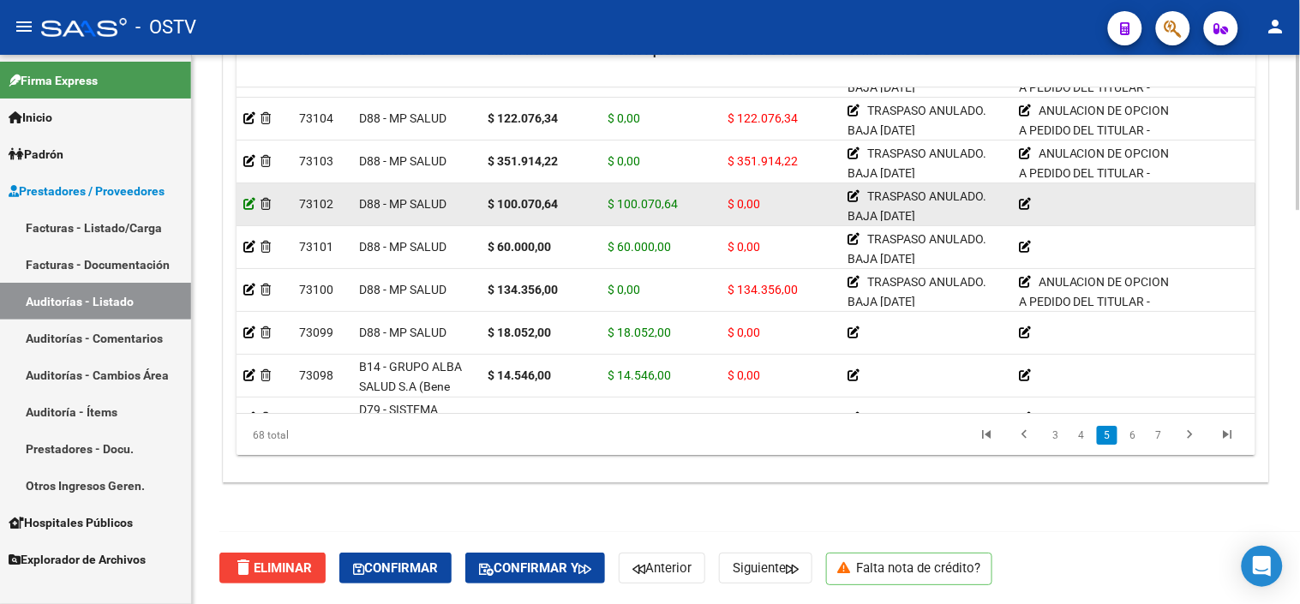
click at [250, 207] on icon at bounding box center [249, 204] width 12 height 12
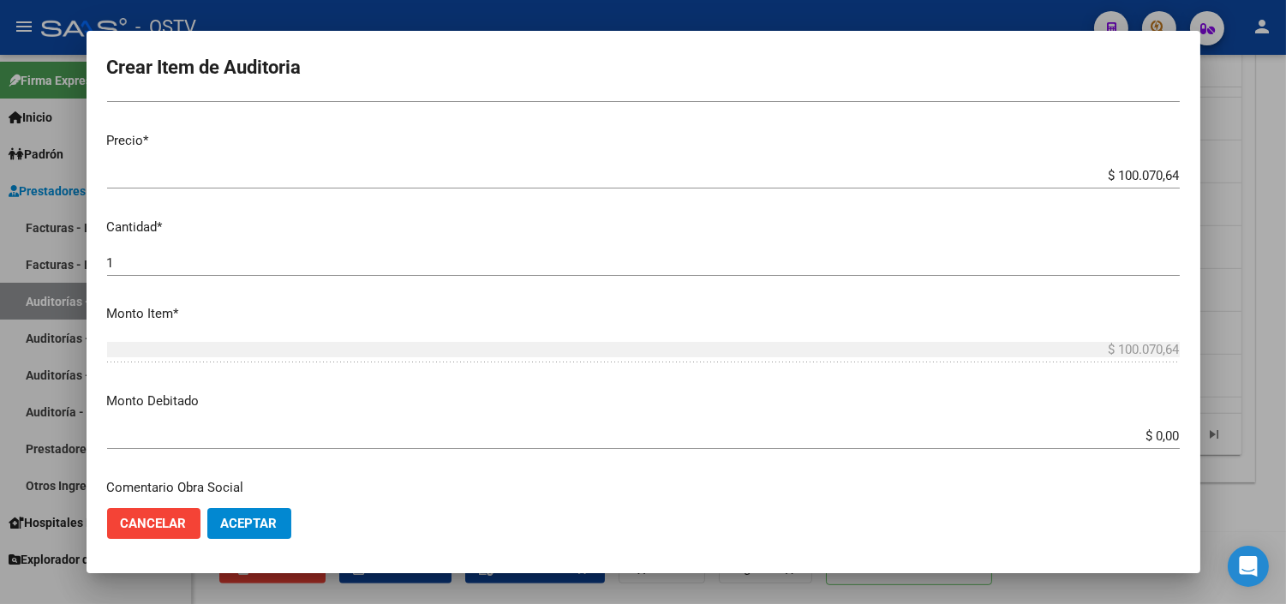
scroll to position [476, 0]
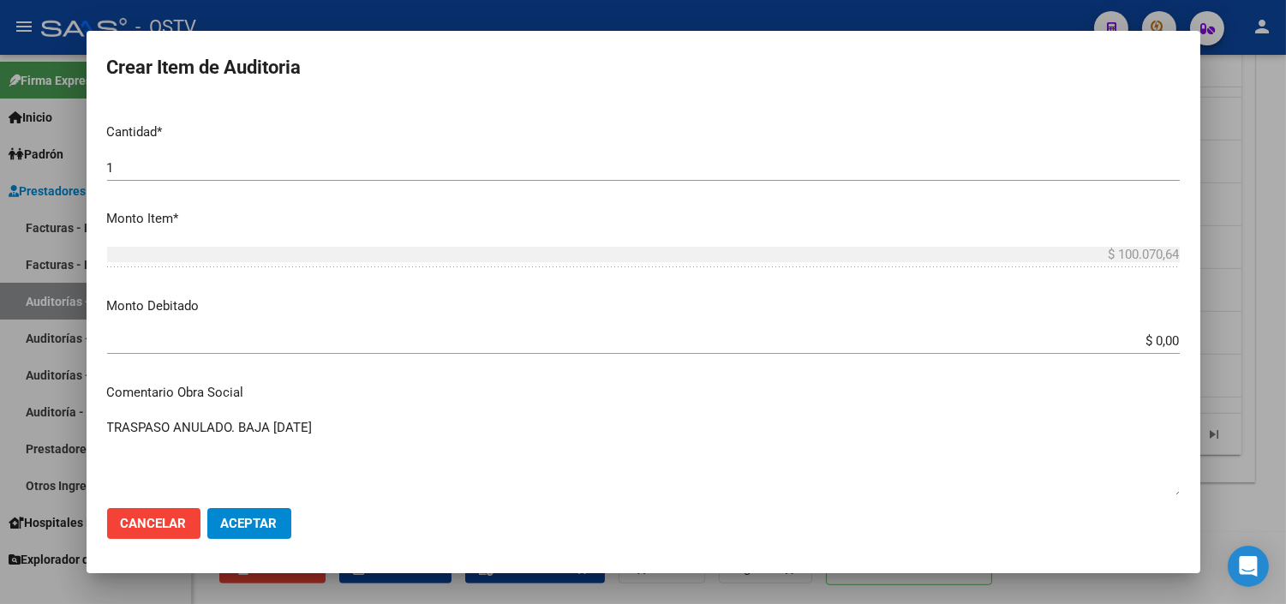
click at [1152, 344] on input "$ 0,00" at bounding box center [643, 340] width 1073 height 15
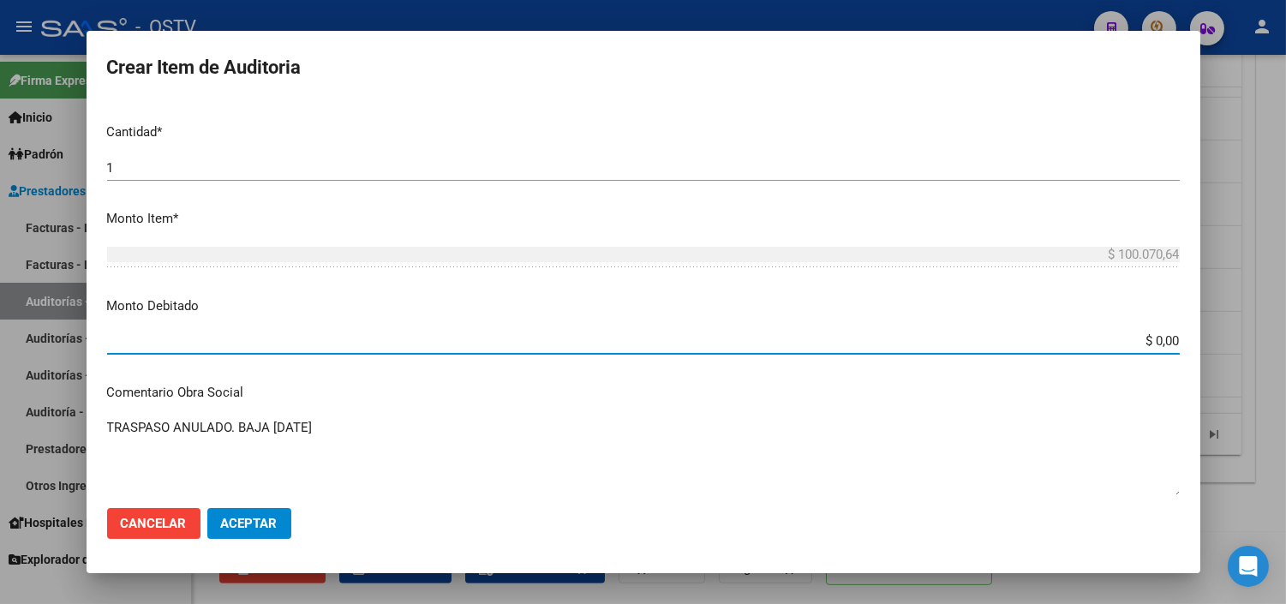
click at [1152, 344] on input "$ 0,00" at bounding box center [643, 340] width 1073 height 15
type input "$ 100.070,64"
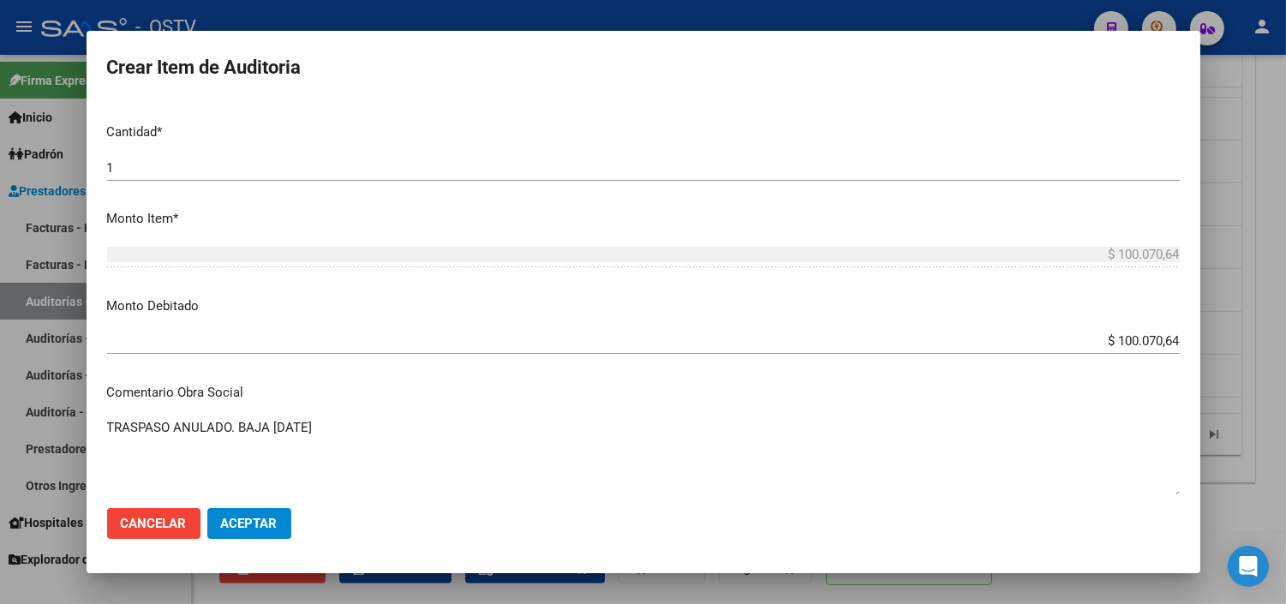
scroll to position [571, 0]
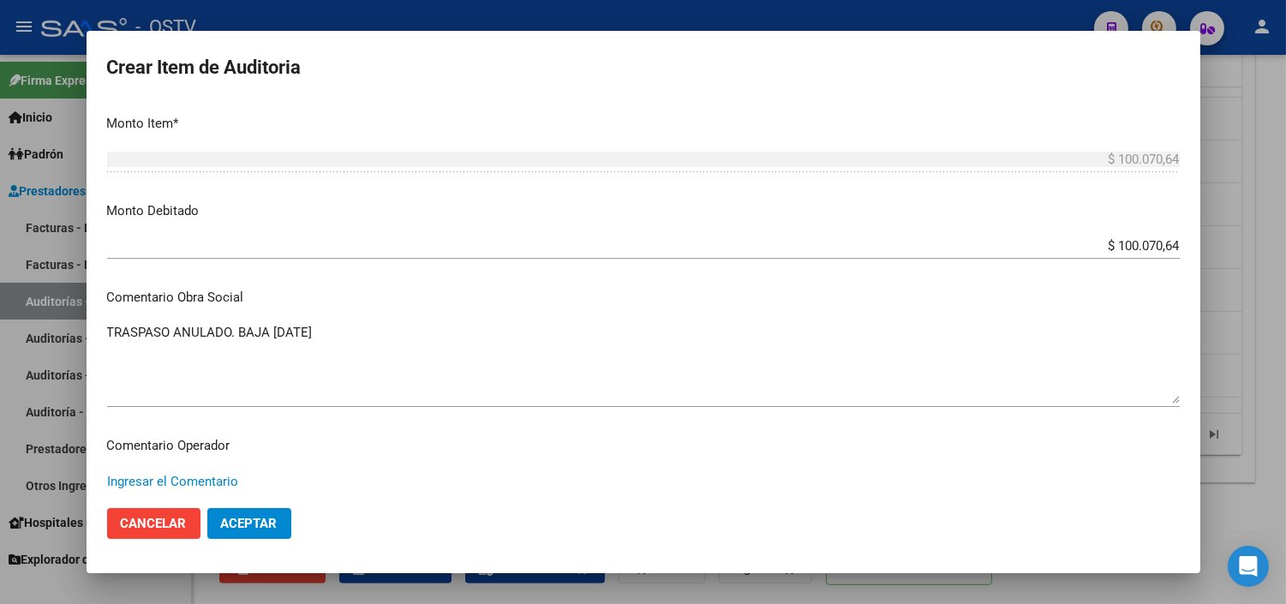
paste textarea "ANULACION DE OPCION A PEDIDO DEL TITULAR - CORRESPONDE RNOS 4-0090-9"
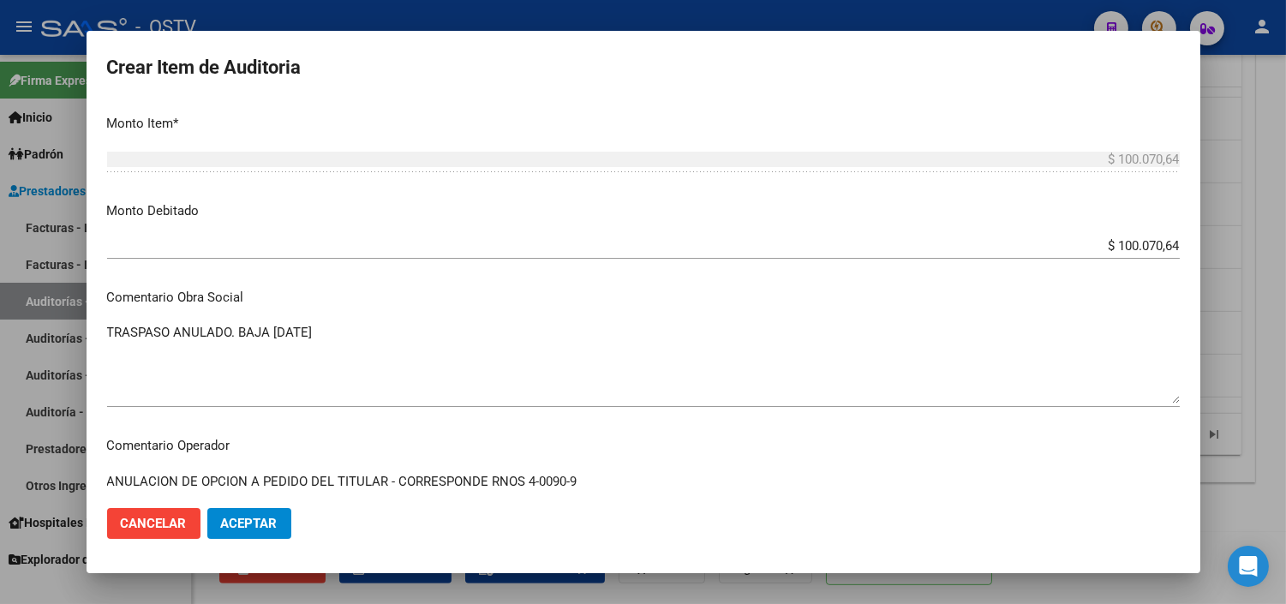
type textarea "ANULACION DE OPCION A PEDIDO DEL TITULAR - CORRESPONDE RNOS 4-0090-9"
click at [264, 531] on button "Aceptar" at bounding box center [249, 523] width 84 height 31
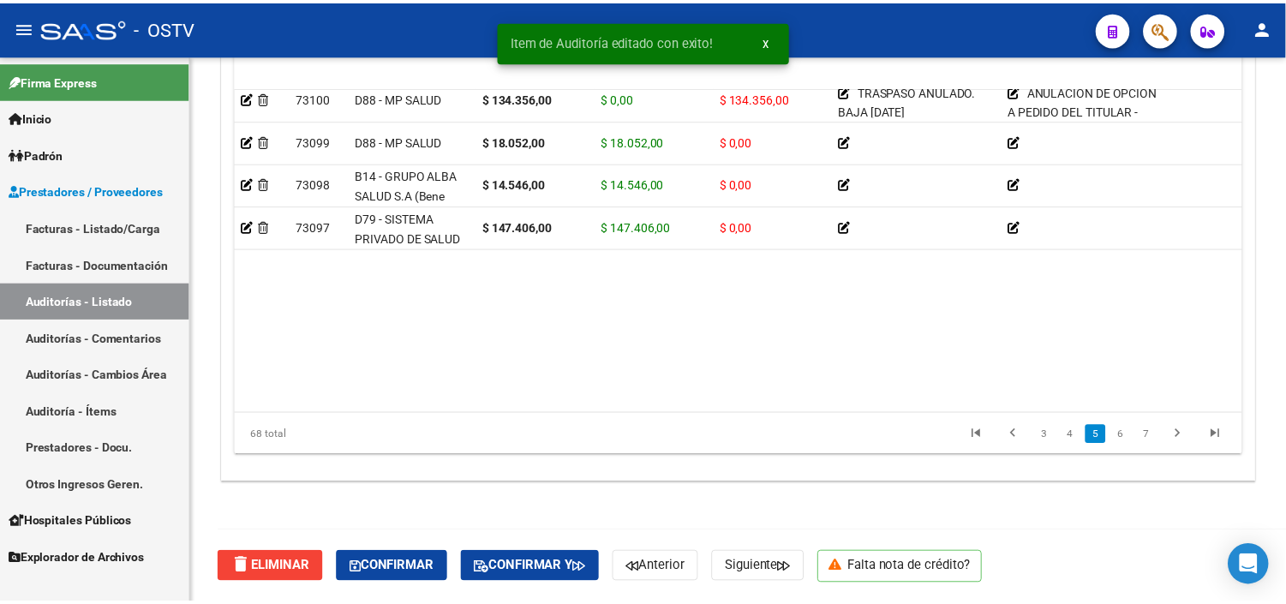
scroll to position [1618, 0]
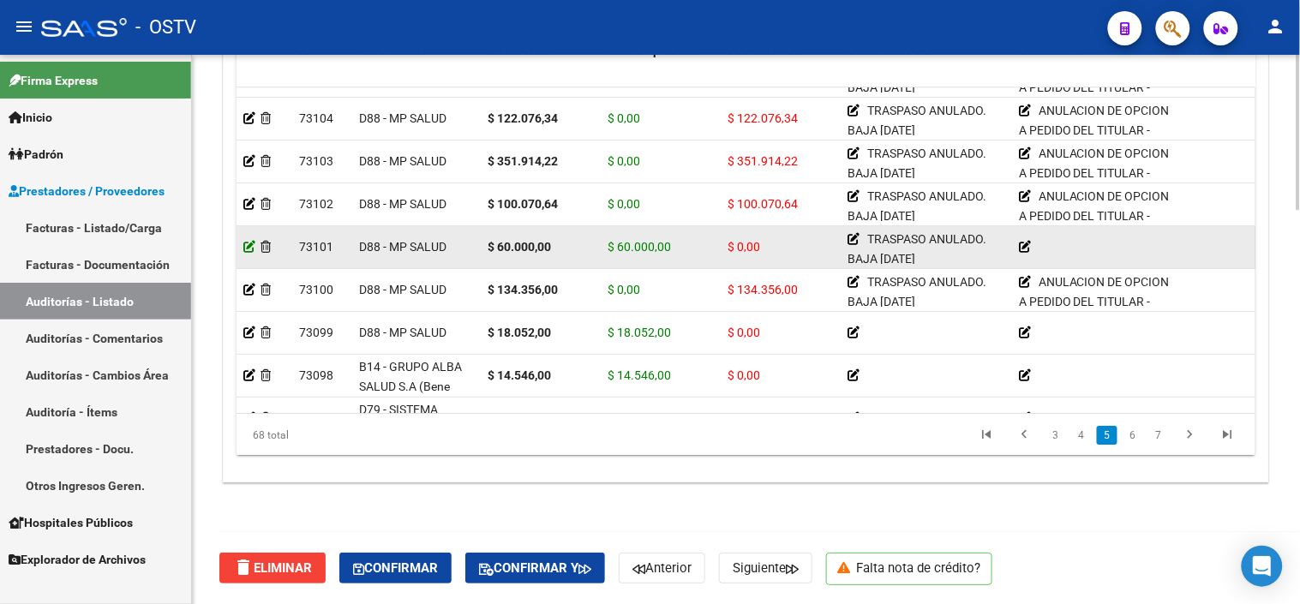
click at [252, 244] on icon at bounding box center [249, 247] width 12 height 12
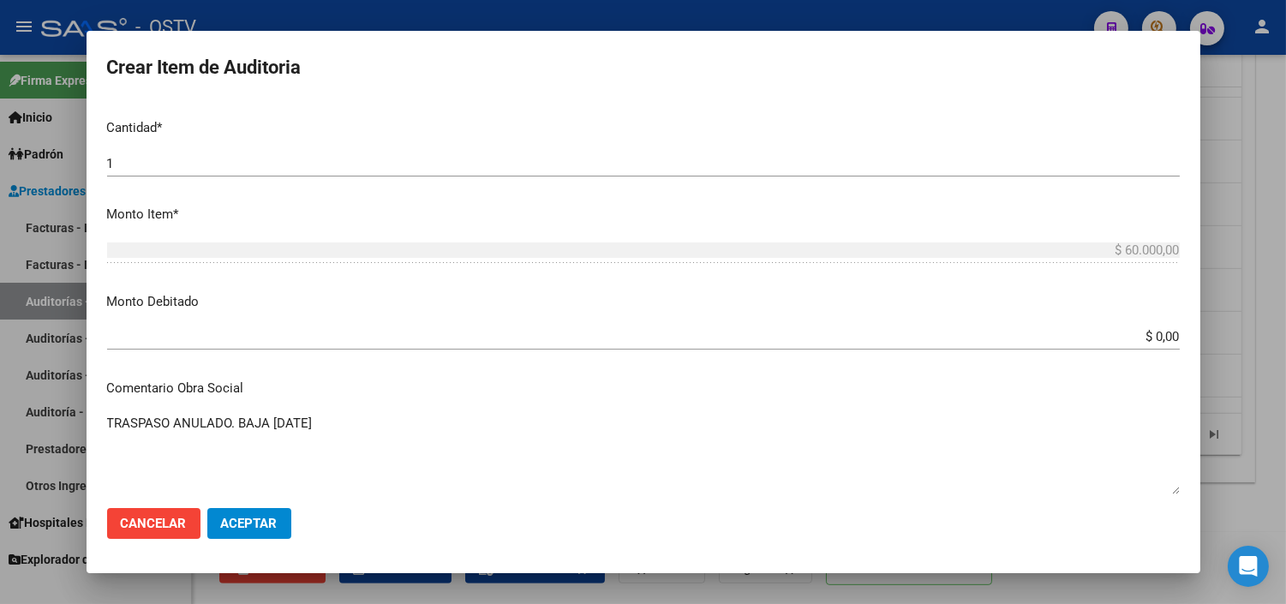
scroll to position [571, 0]
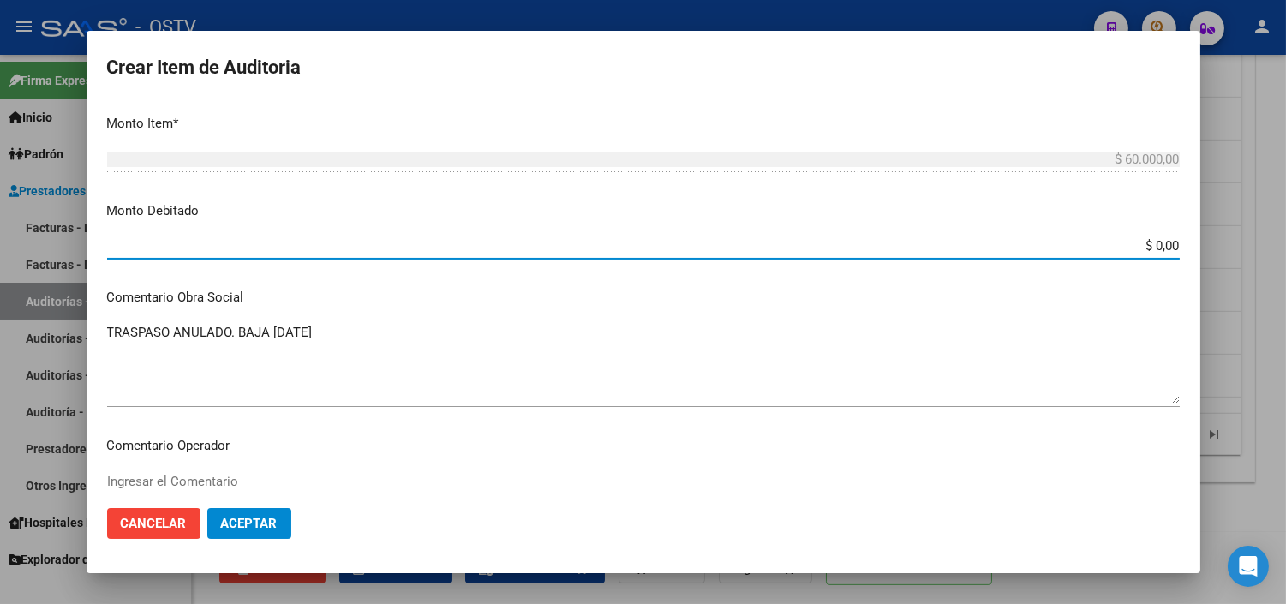
click at [1153, 241] on input "$ 0,00" at bounding box center [643, 245] width 1073 height 15
type input "$ 60.000,00"
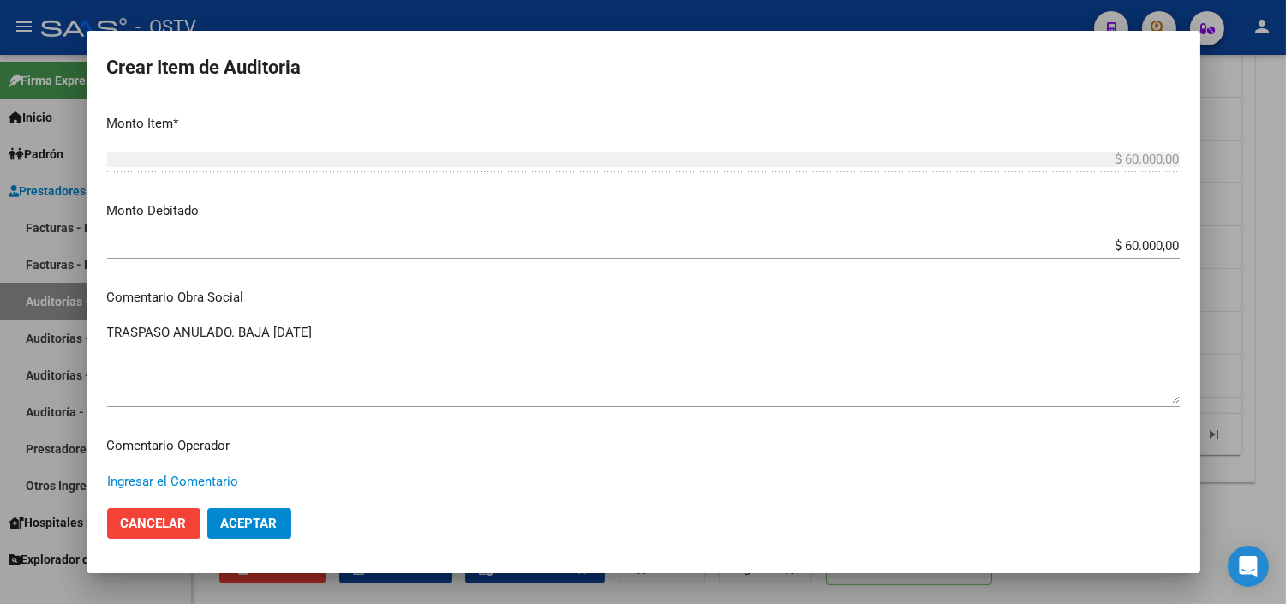
paste textarea "ANULACION DE OPCION A PEDIDO DEL TITULAR - CORRESPONDE RNOS 4-0090-9"
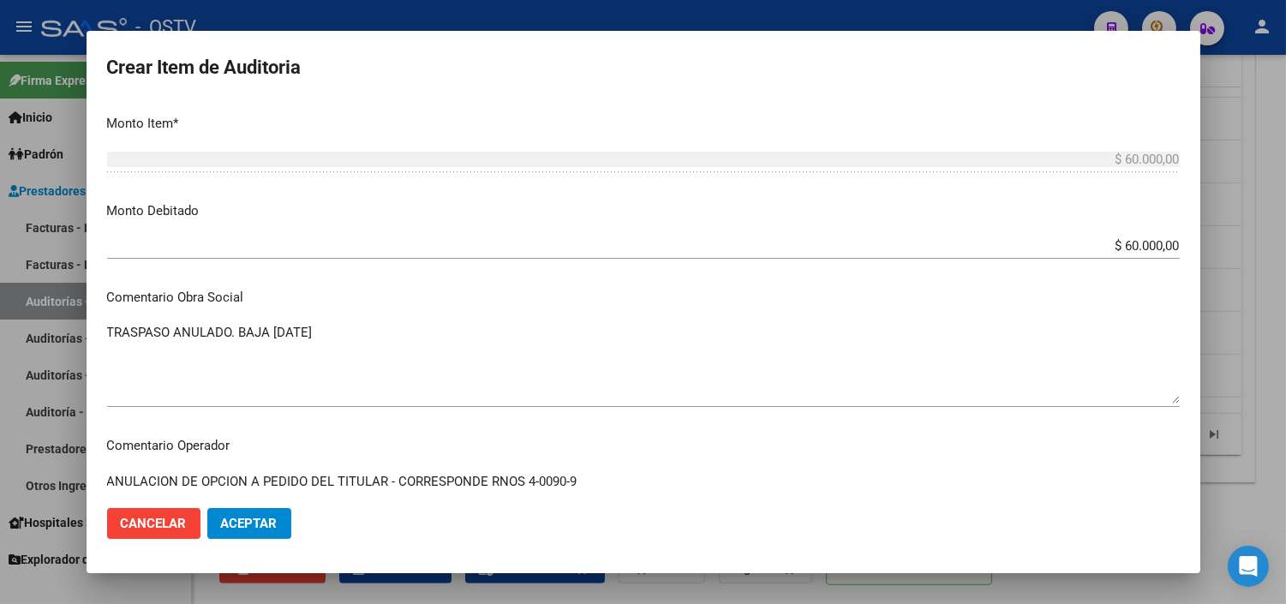
type textarea "ANULACION DE OPCION A PEDIDO DEL TITULAR - CORRESPONDE RNOS 4-0090-9"
click at [231, 523] on span "Aceptar" at bounding box center [249, 523] width 57 height 15
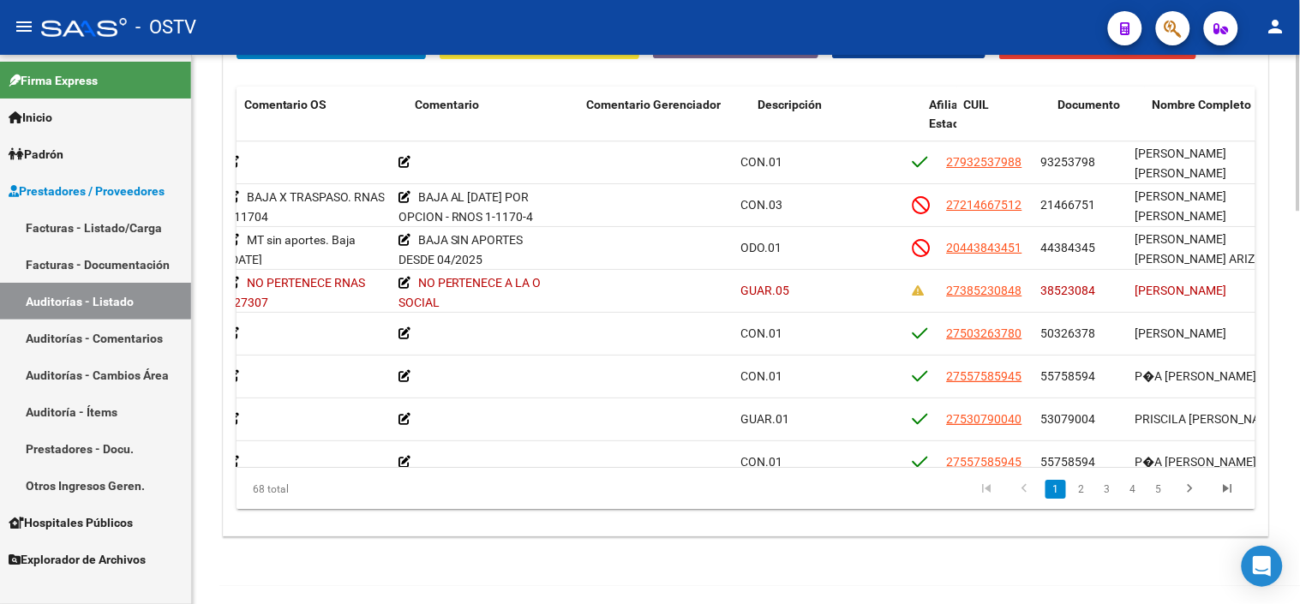
scroll to position [0, 598]
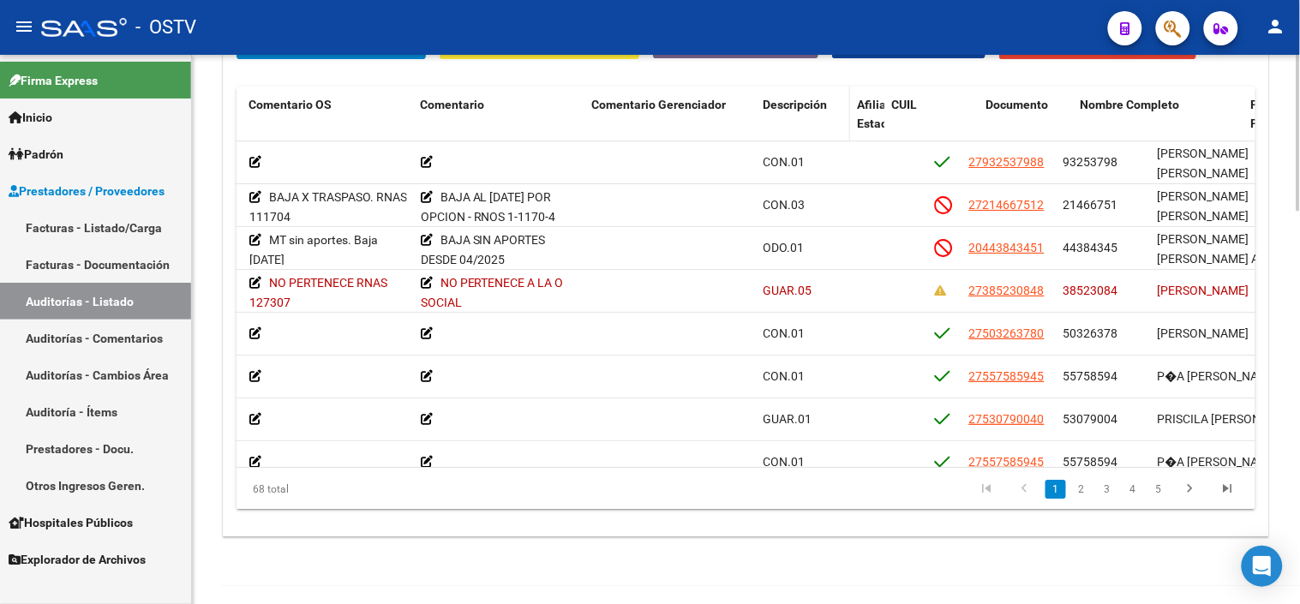
drag, startPoint x: 926, startPoint y: 111, endPoint x: 829, endPoint y: 123, distance: 97.5
click at [829, 123] on datatable-header-cell "Descripción" at bounding box center [803, 124] width 94 height 75
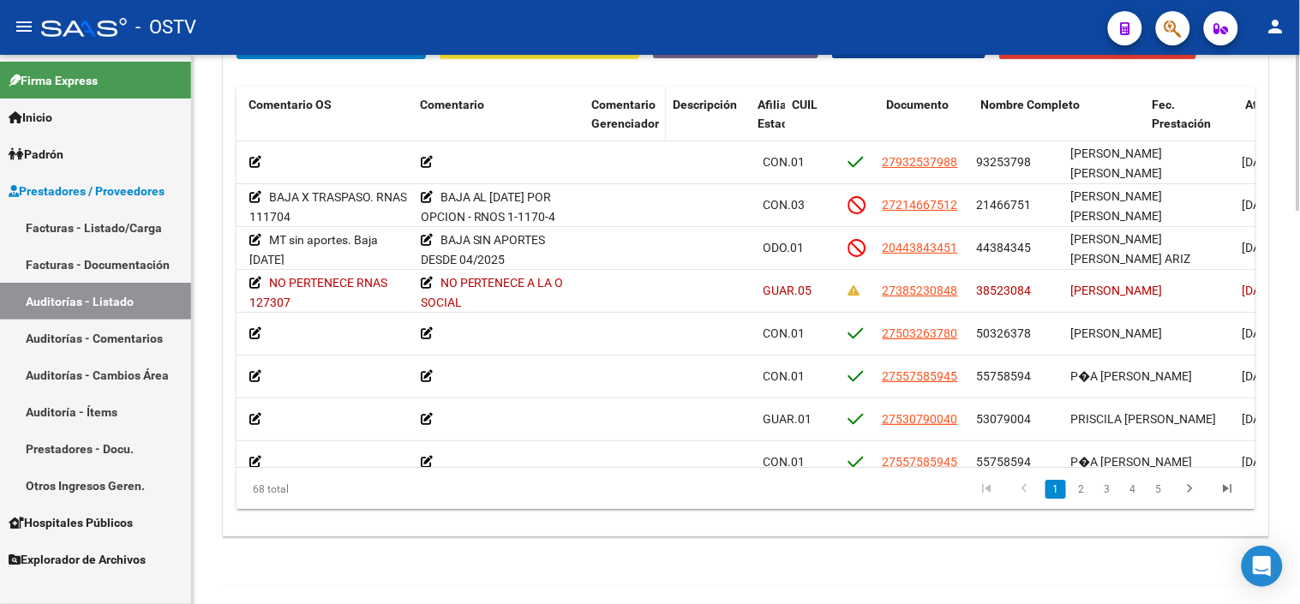
drag, startPoint x: 751, startPoint y: 111, endPoint x: 643, endPoint y: 113, distance: 108.0
click at [643, 113] on datatable-header-cell "Comentario Gerenciador" at bounding box center [624, 124] width 81 height 75
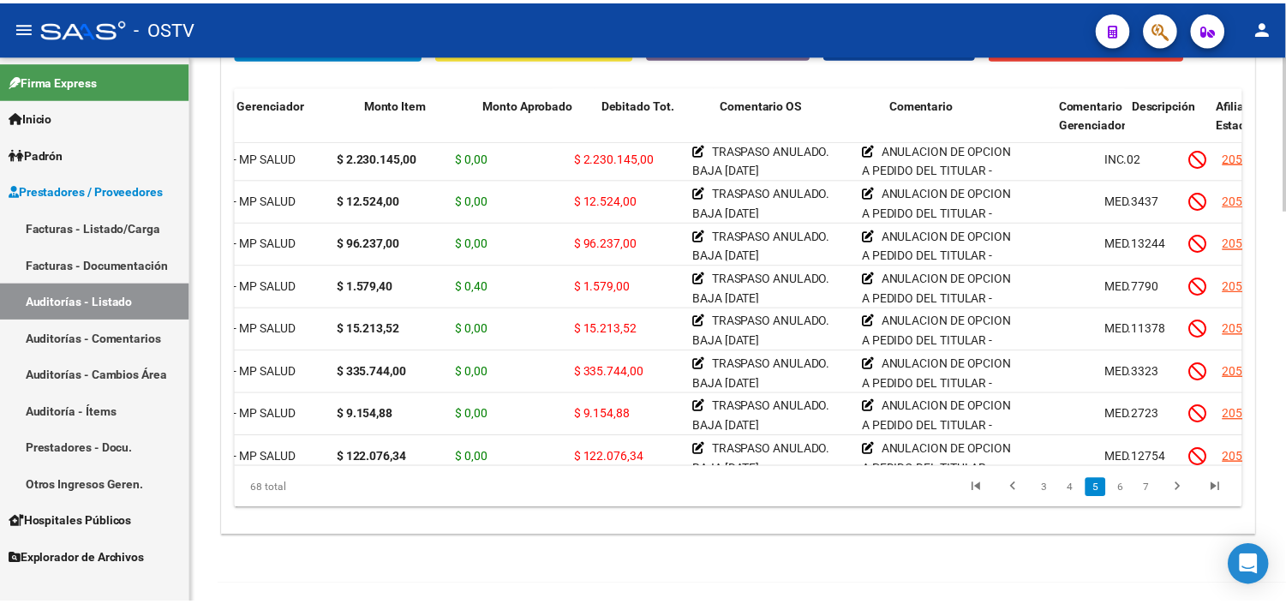
scroll to position [1332, 0]
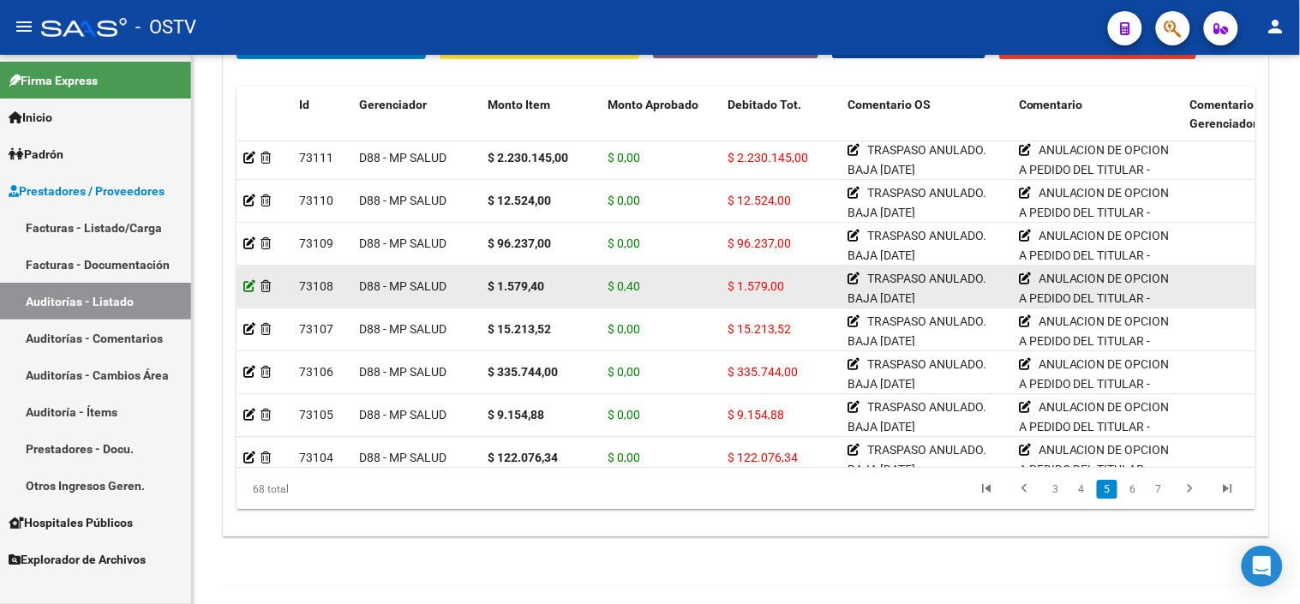
click at [251, 281] on icon at bounding box center [249, 286] width 12 height 12
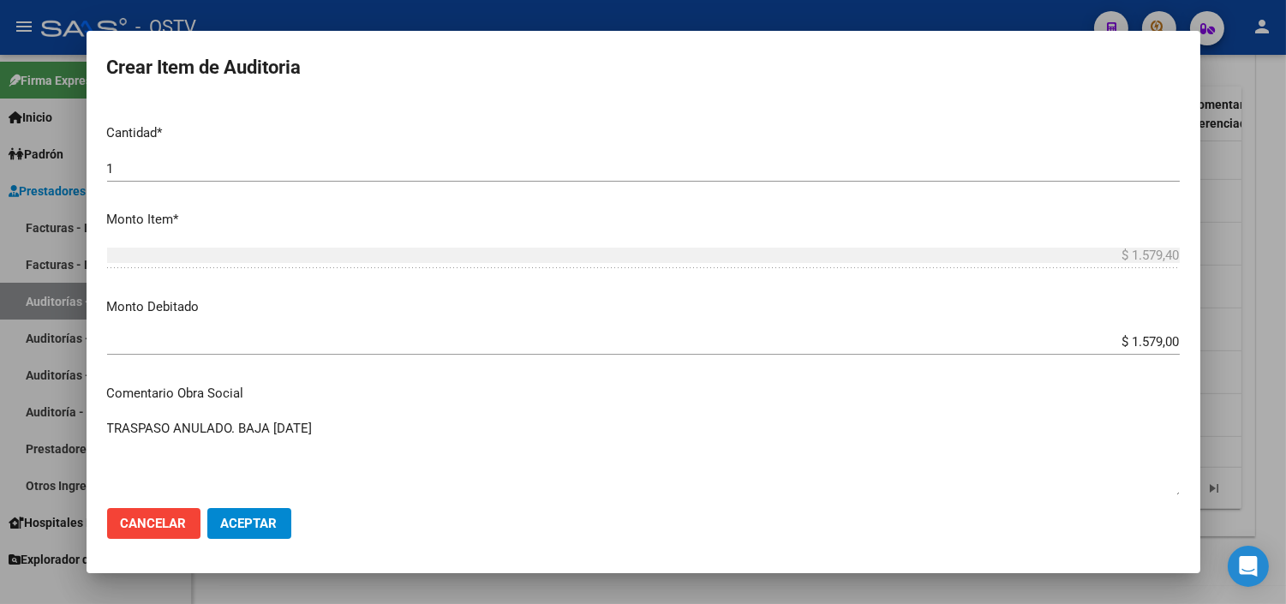
scroll to position [476, 0]
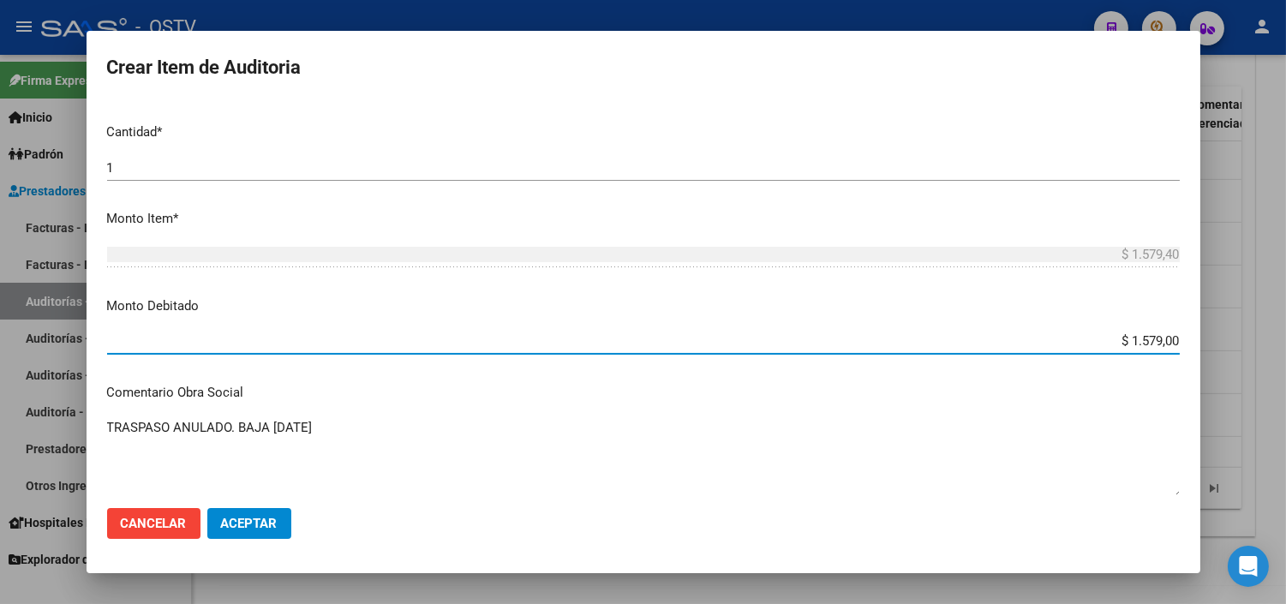
click at [1158, 340] on input "$ 1.579,00" at bounding box center [643, 340] width 1073 height 15
type input "$ 1.579,40"
click at [257, 527] on span "Aceptar" at bounding box center [249, 523] width 57 height 15
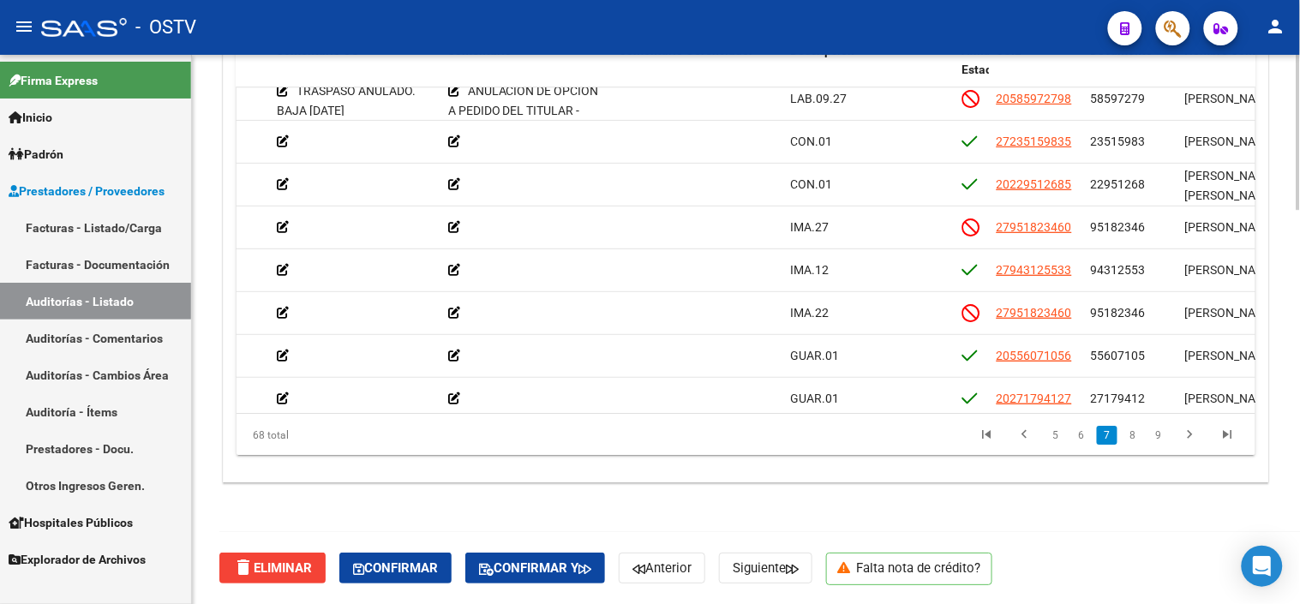
scroll to position [1290, 0]
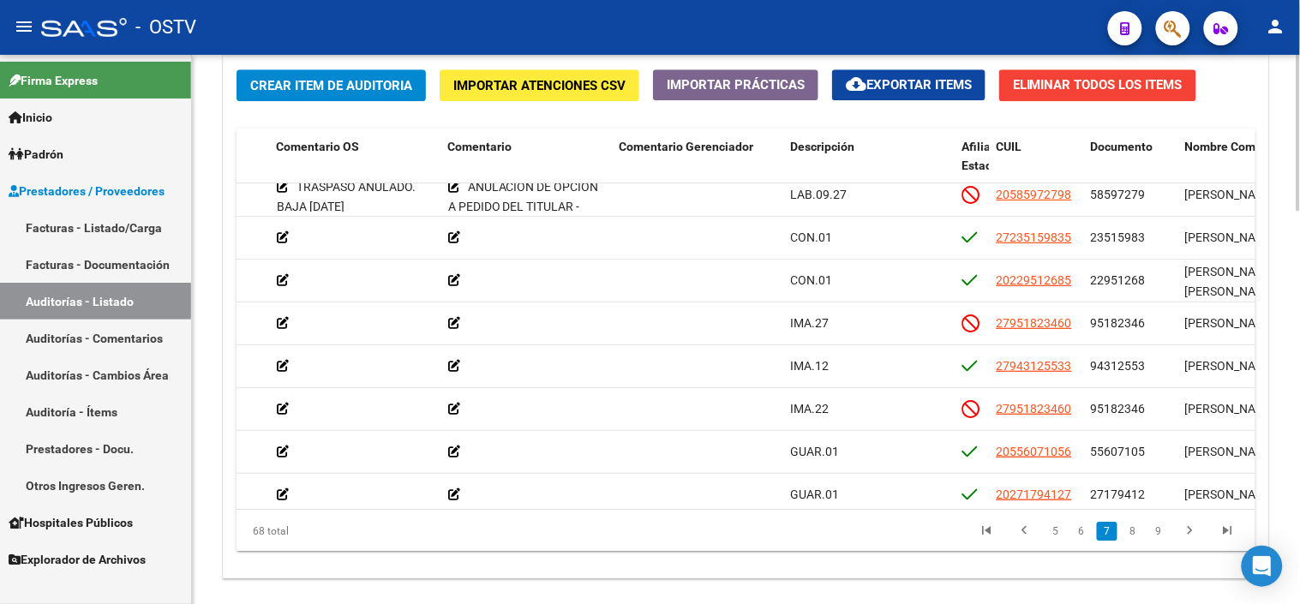
click at [1299, 443] on div at bounding box center [1298, 500] width 4 height 156
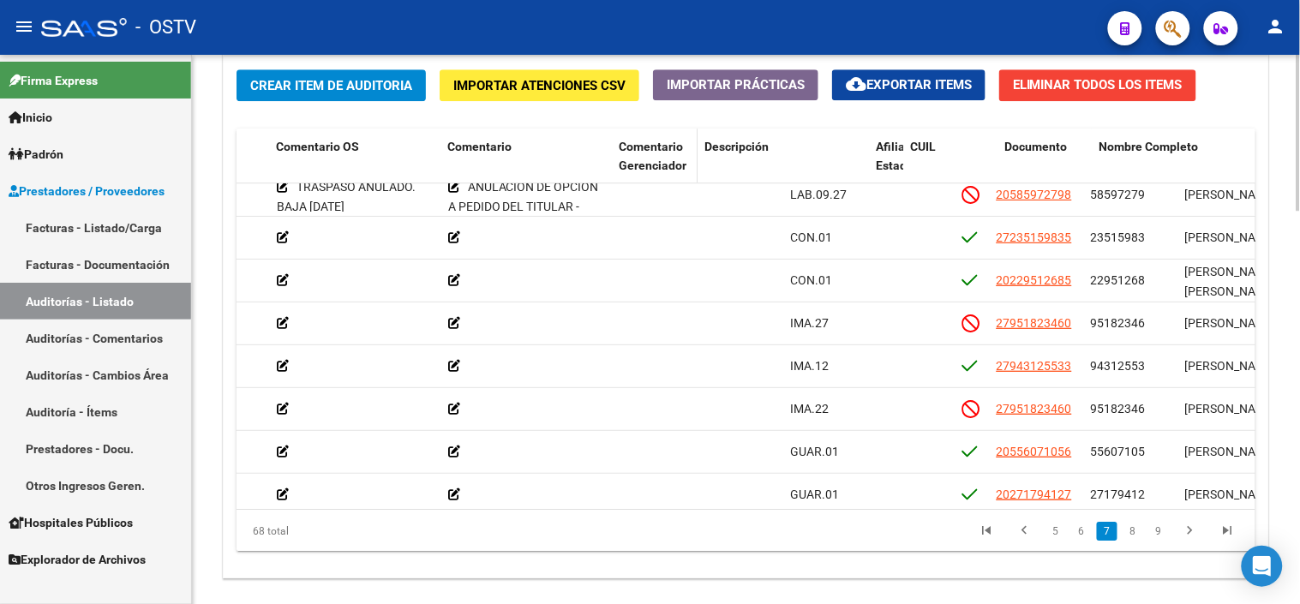
drag, startPoint x: 781, startPoint y: 152, endPoint x: 682, endPoint y: 152, distance: 99.4
click at [682, 152] on datatable-header-cell "Comentario Gerenciador" at bounding box center [655, 166] width 86 height 75
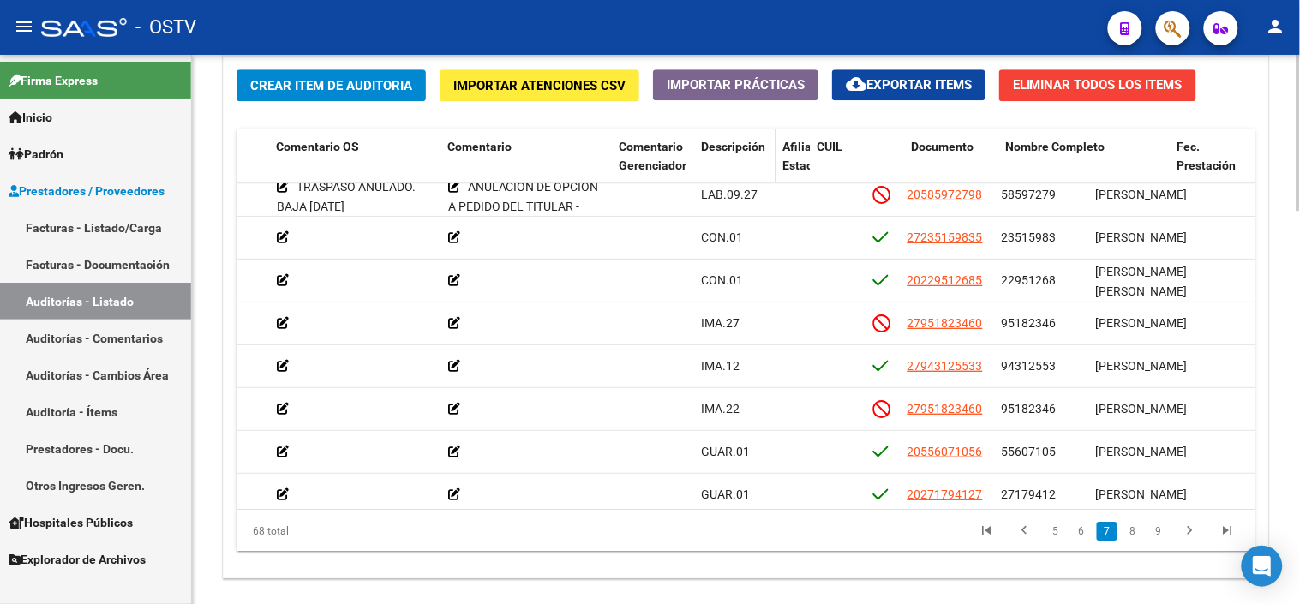
drag, startPoint x: 859, startPoint y: 158, endPoint x: 759, endPoint y: 155, distance: 100.3
click at [759, 155] on datatable-header-cell "Descripción" at bounding box center [734, 166] width 81 height 75
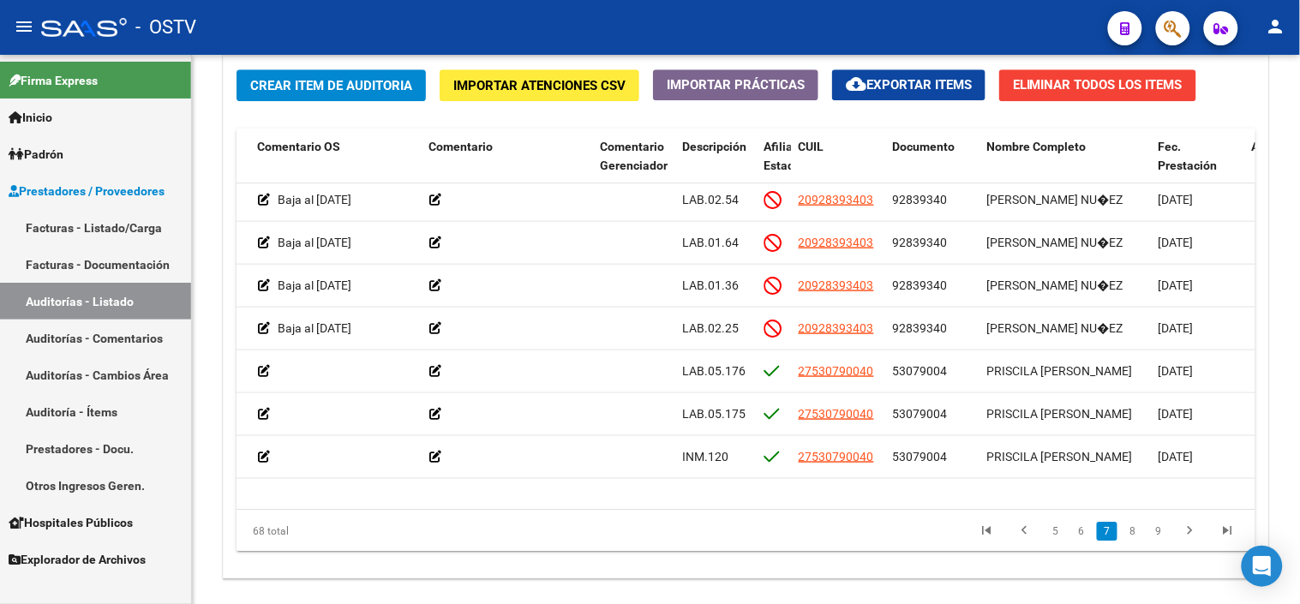
scroll to position [2094, 590]
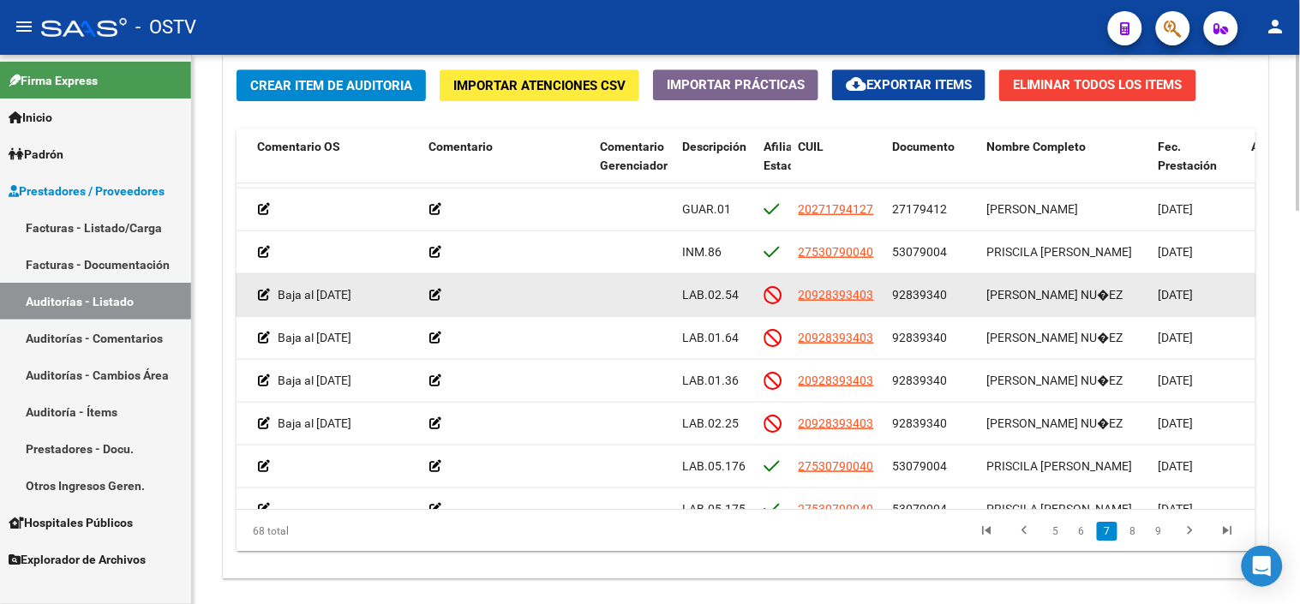
click at [932, 295] on span "92839340" at bounding box center [920, 295] width 55 height 14
copy span "92839340"
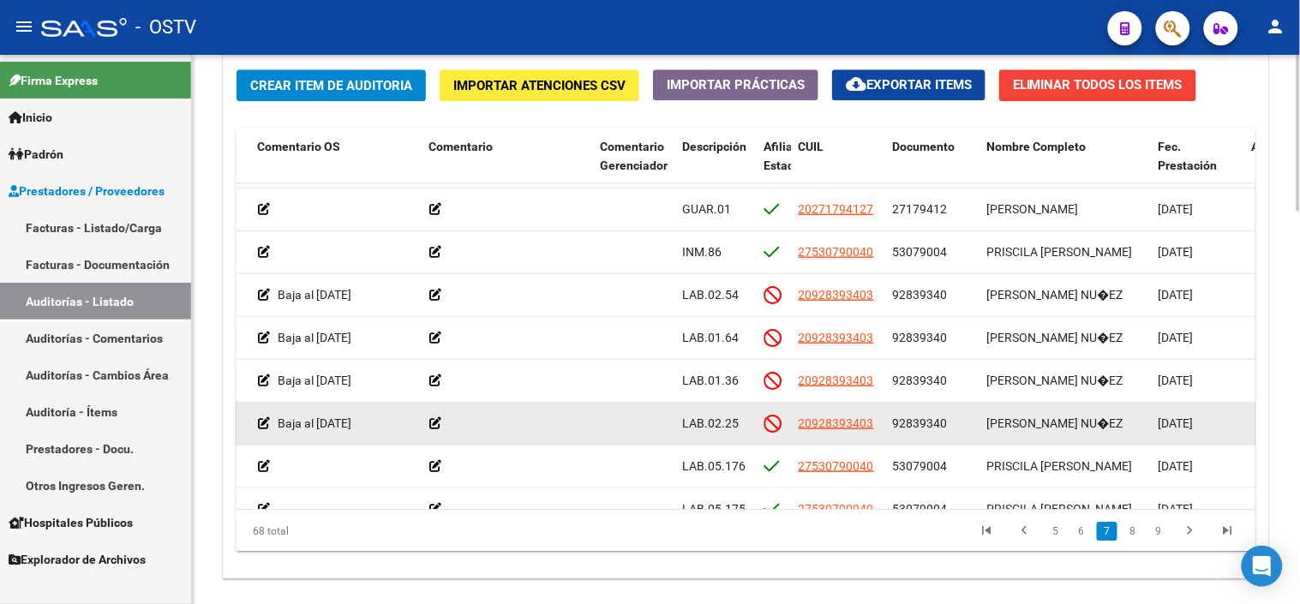
copy span "92839340"
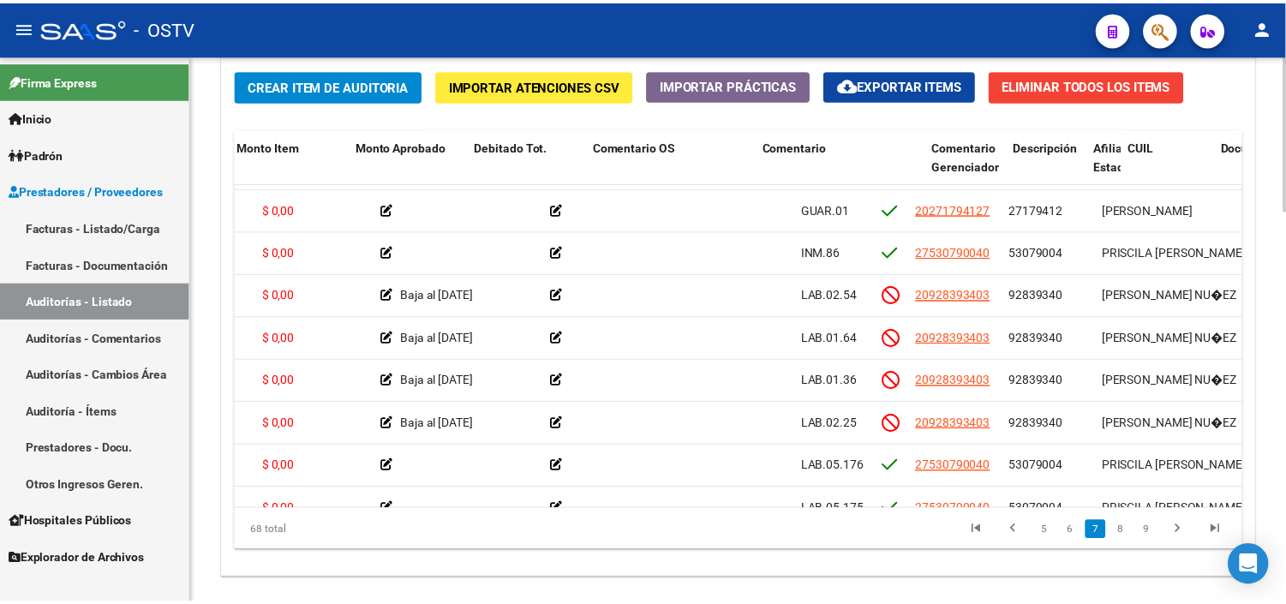
scroll to position [2094, 0]
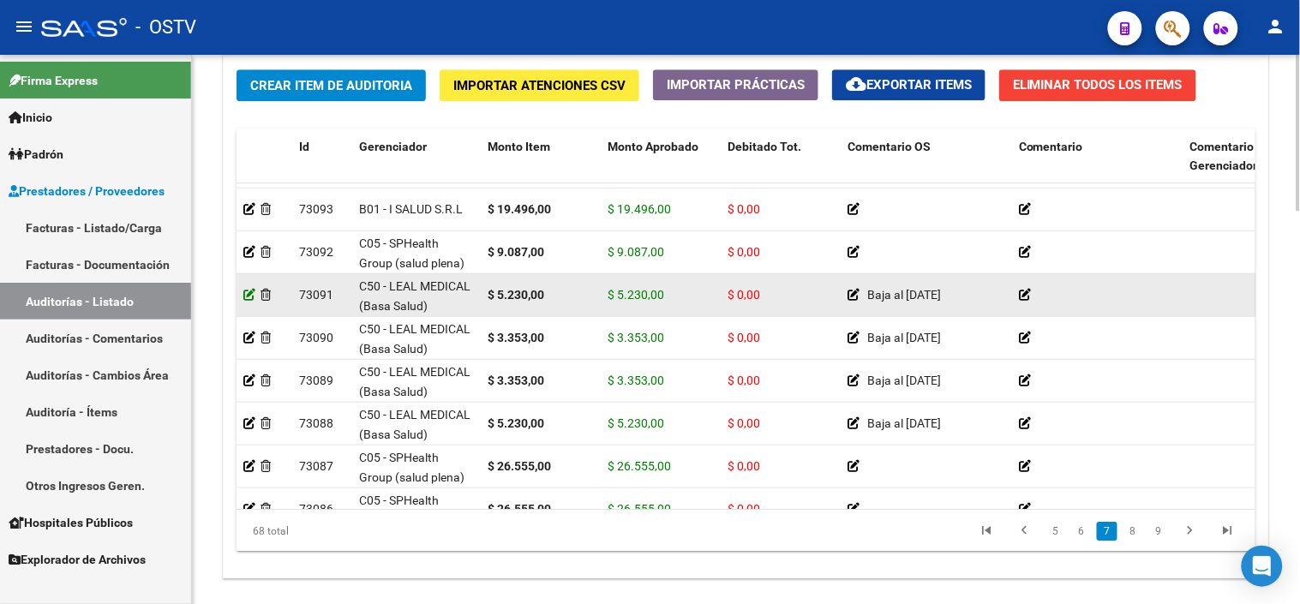
click at [249, 294] on icon at bounding box center [249, 295] width 12 height 12
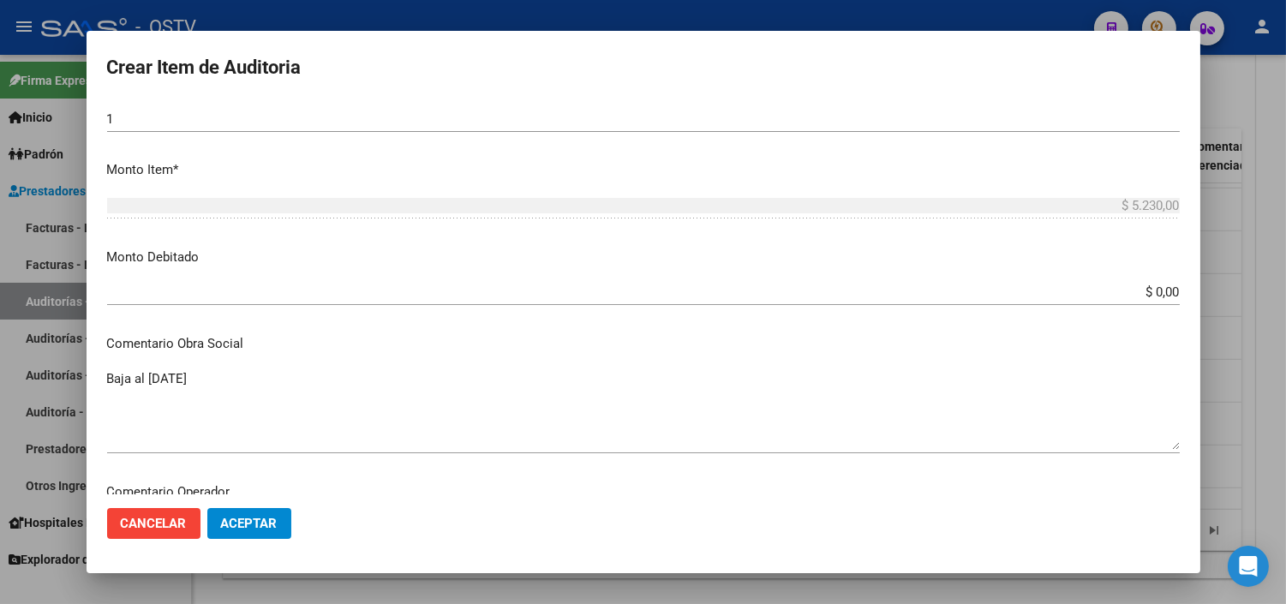
scroll to position [571, 0]
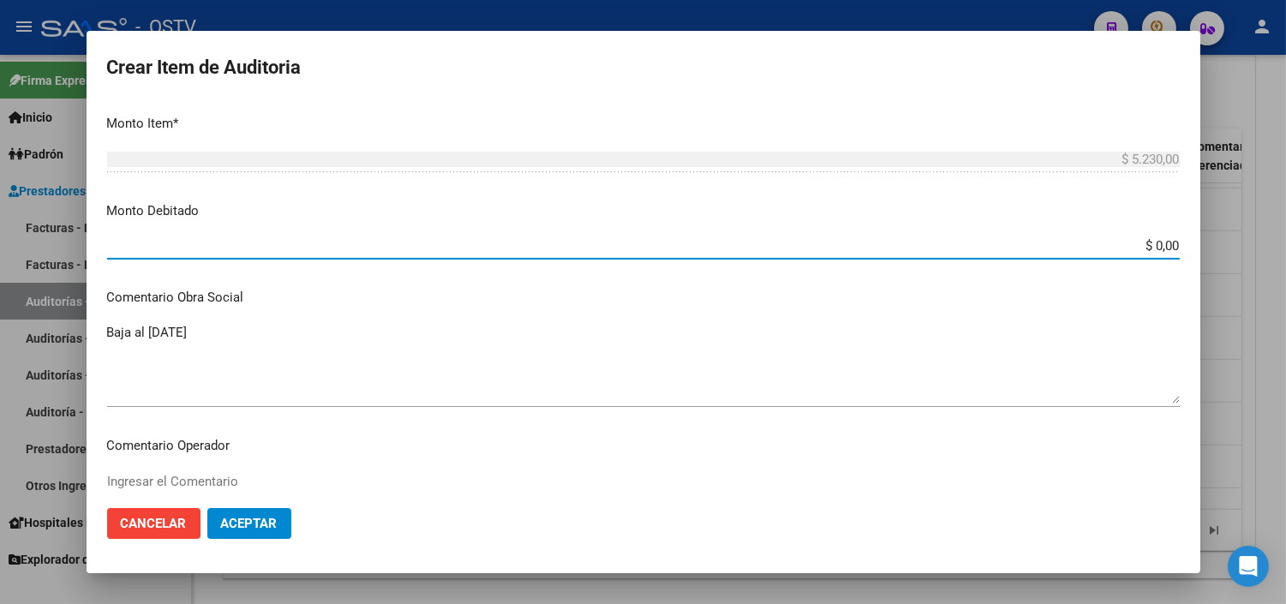
click at [1140, 249] on input "$ 0,00" at bounding box center [643, 245] width 1073 height 15
type input "$ 5.230,00"
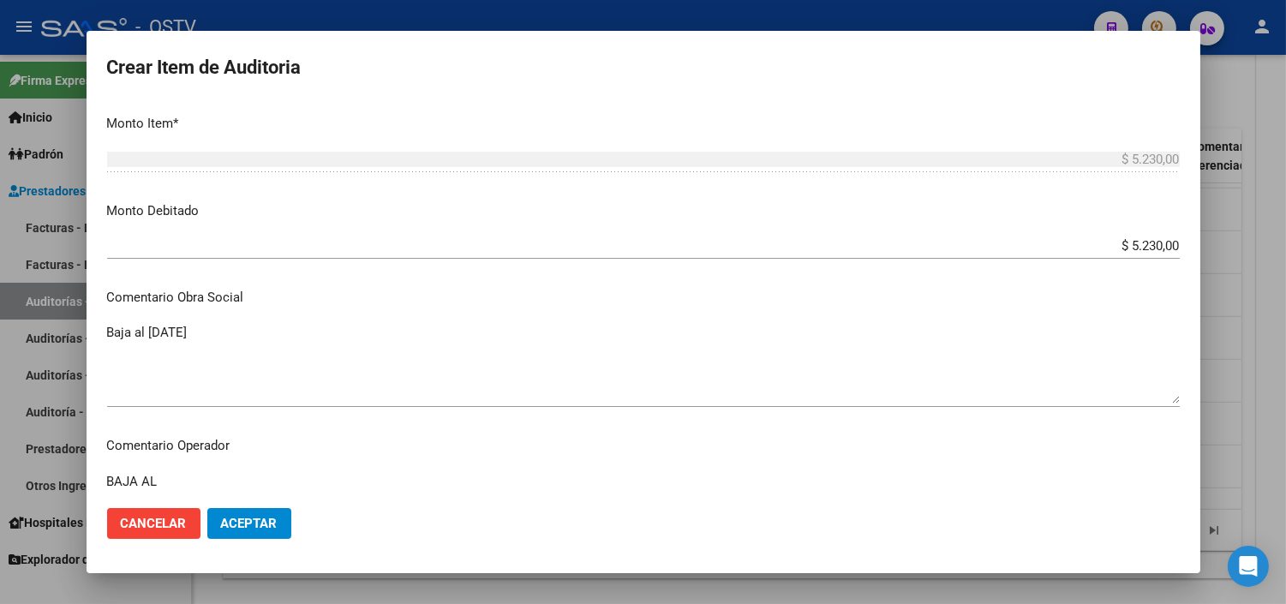
scroll to position [666, 0]
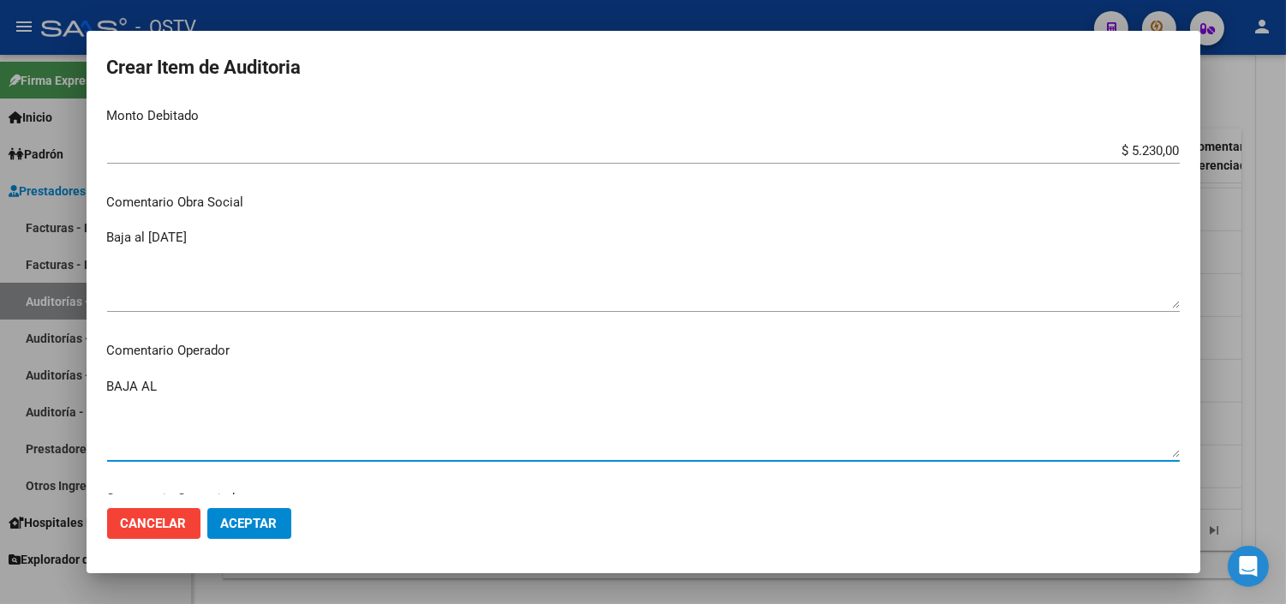
paste textarea "/31-10-2024"
click at [171, 386] on textarea "BAJA AL /31-10-2024 SIN APORTES" at bounding box center [643, 417] width 1073 height 81
click at [165, 386] on textarea "BAJA AL /31-10-2024 SIN APORTES" at bounding box center [643, 417] width 1073 height 81
drag, startPoint x: 270, startPoint y: 387, endPoint x: 101, endPoint y: 388, distance: 168.8
click at [101, 388] on mat-dialog-content "92839340 Nro Documento 20928393403 CUIL Afiliado Inactivo [PERSON_NAME] NU�EZ N…" at bounding box center [644, 297] width 1114 height 392
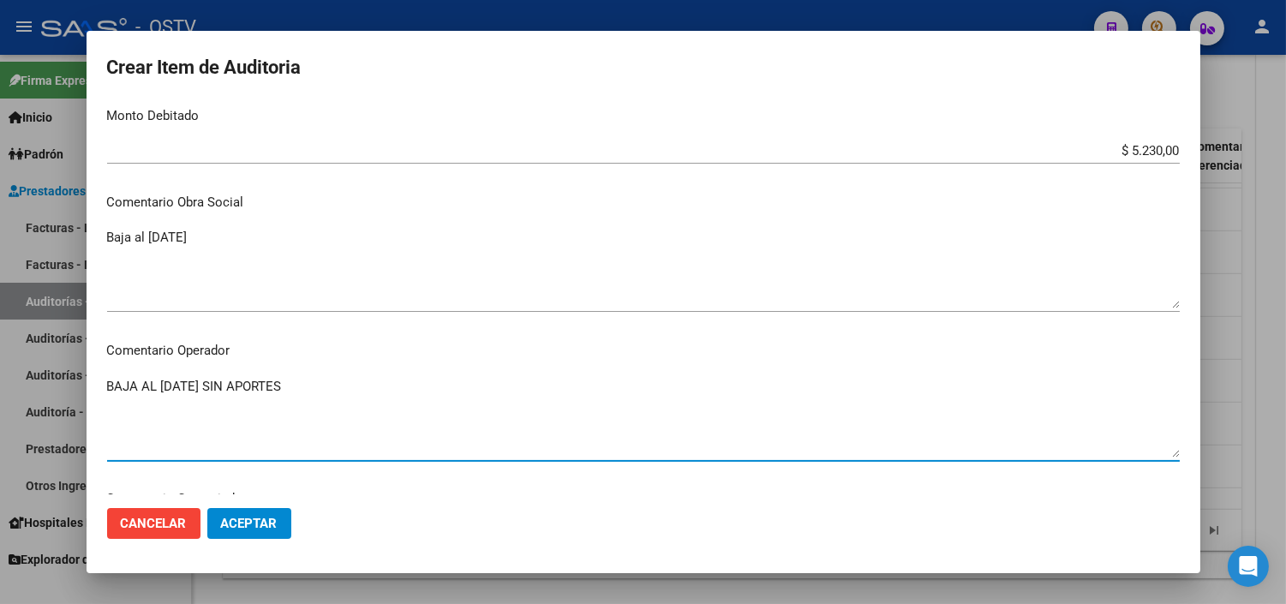
type textarea "BAJA AL [DATE] SIN APORTES"
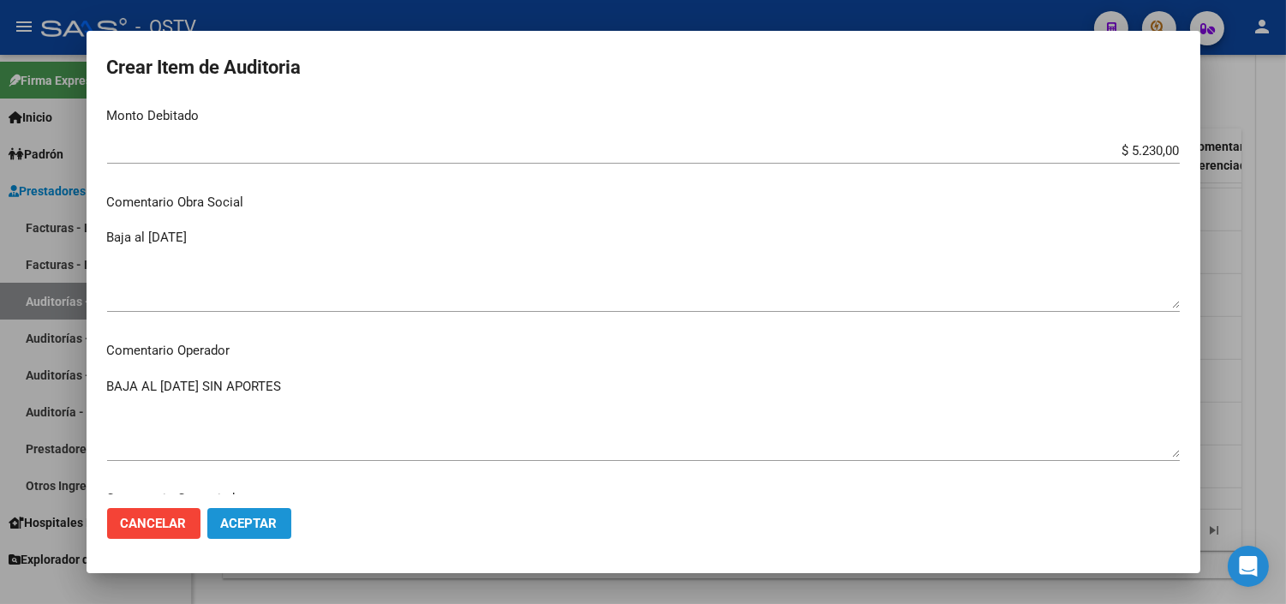
click at [262, 518] on span "Aceptar" at bounding box center [249, 523] width 57 height 15
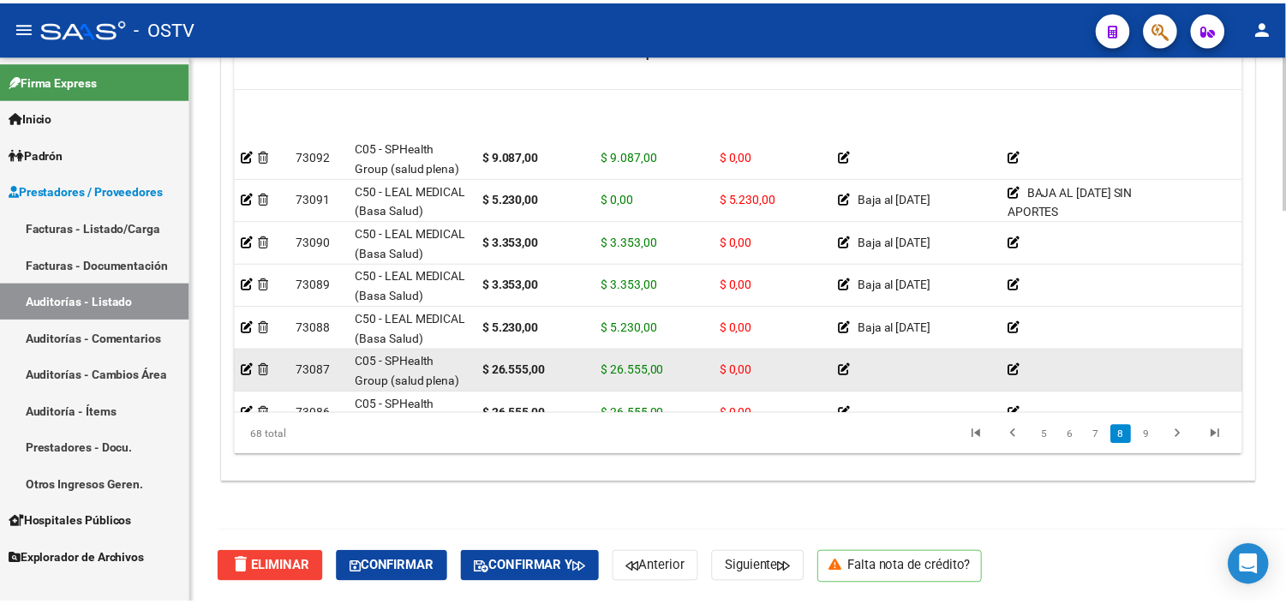
scroll to position [2189, 0]
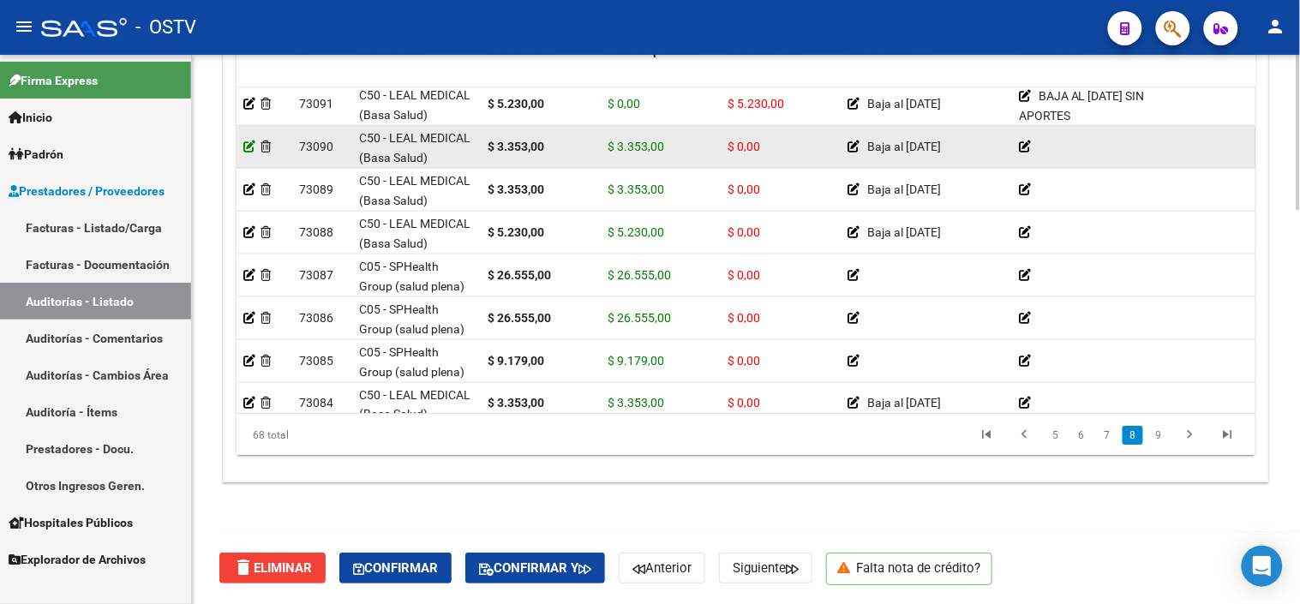
click at [250, 148] on icon at bounding box center [249, 147] width 12 height 12
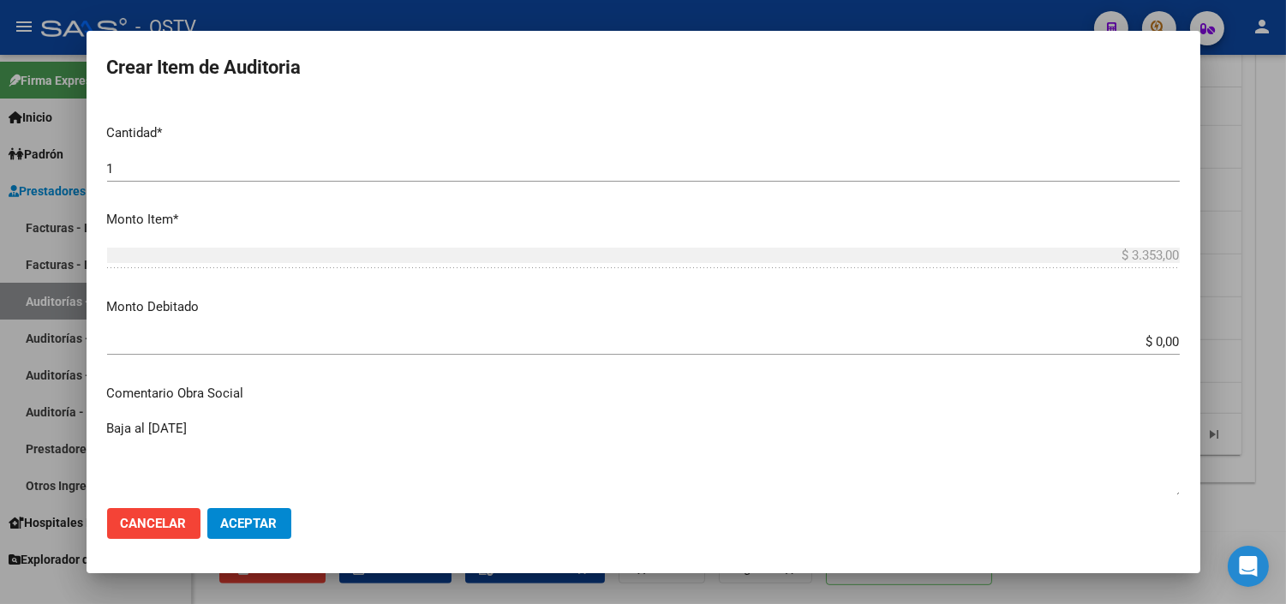
scroll to position [476, 0]
click at [1134, 348] on div "$ 0,00 Ingresar el monto" at bounding box center [643, 341] width 1073 height 26
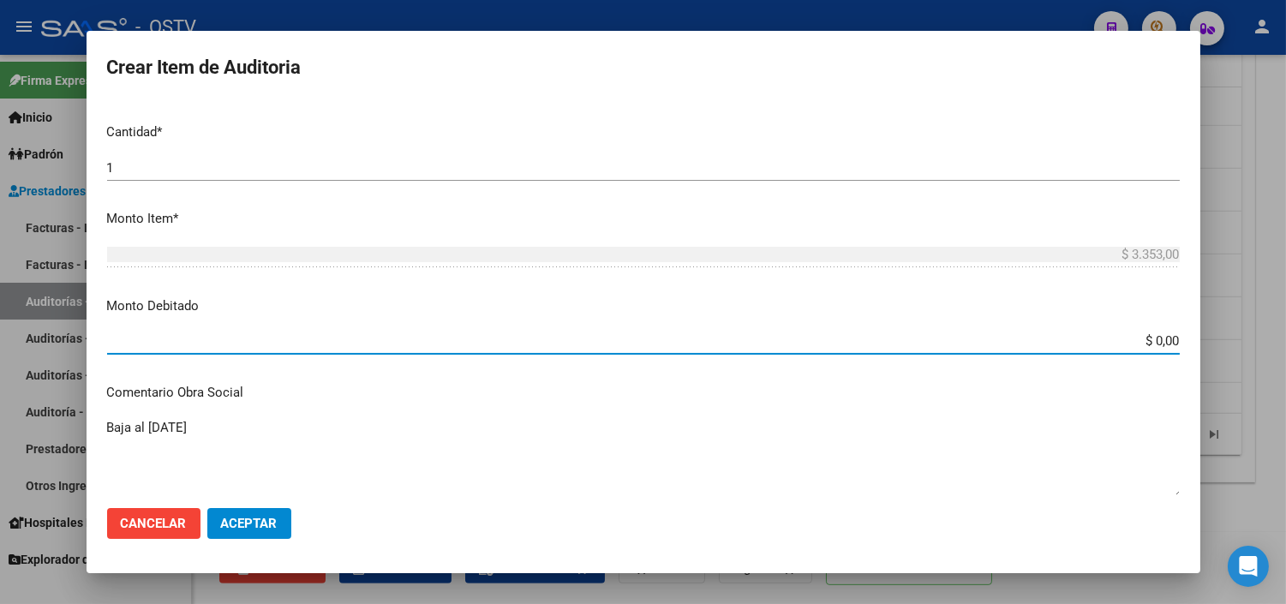
click at [1155, 344] on input "$ 0,00" at bounding box center [643, 340] width 1073 height 15
type input "$ 3.353,00"
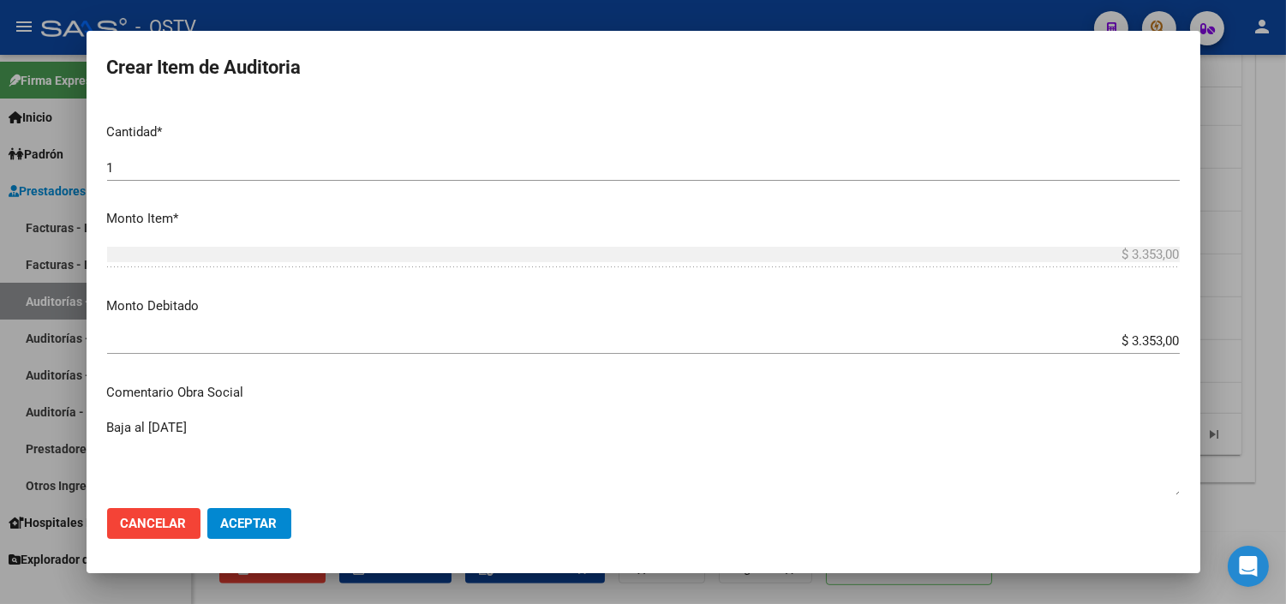
scroll to position [752, 0]
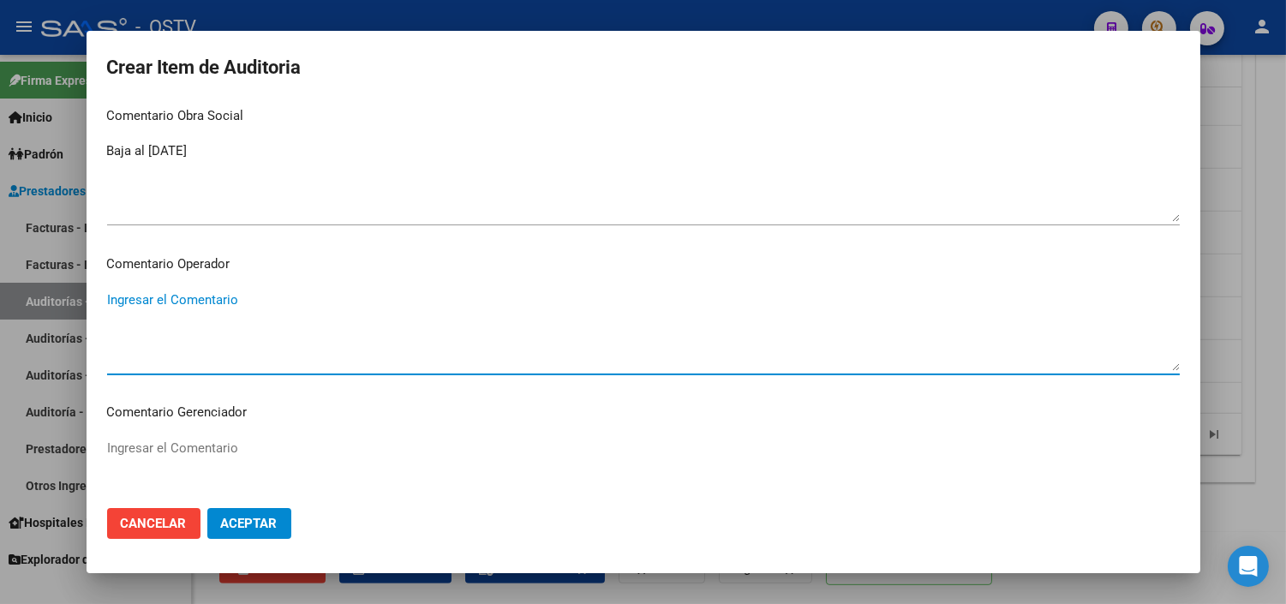
paste textarea "BAJA AL [DATE] SIN APORTES"
type textarea "BAJA AL [DATE] SIN APORTES"
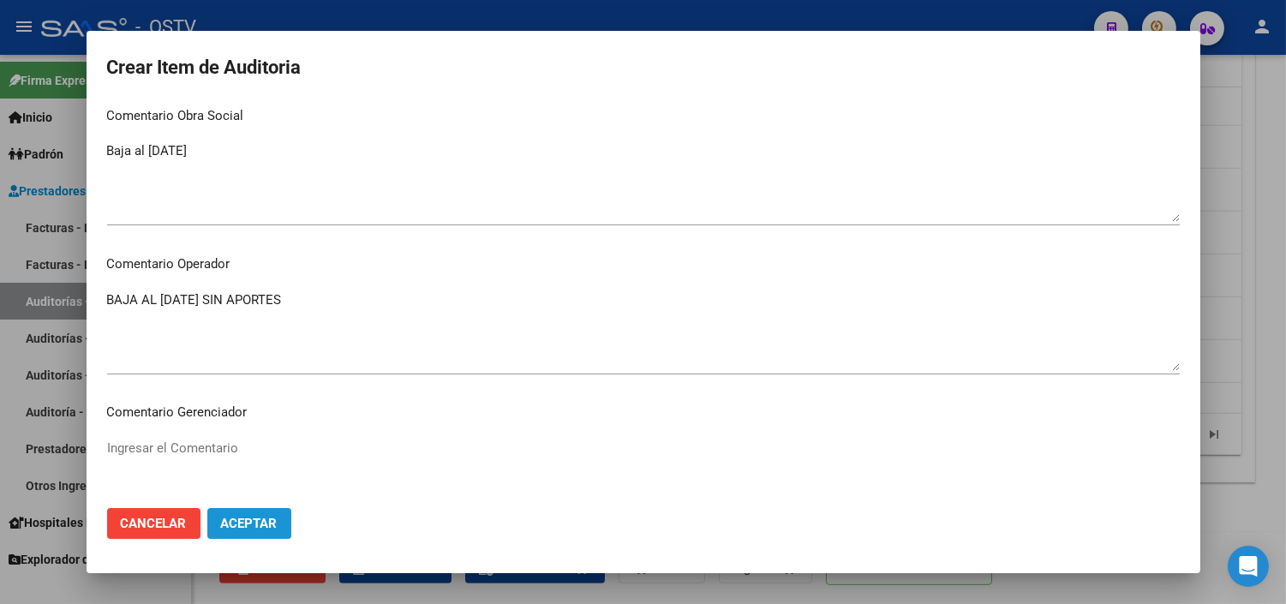
click at [269, 524] on span "Aceptar" at bounding box center [249, 523] width 57 height 15
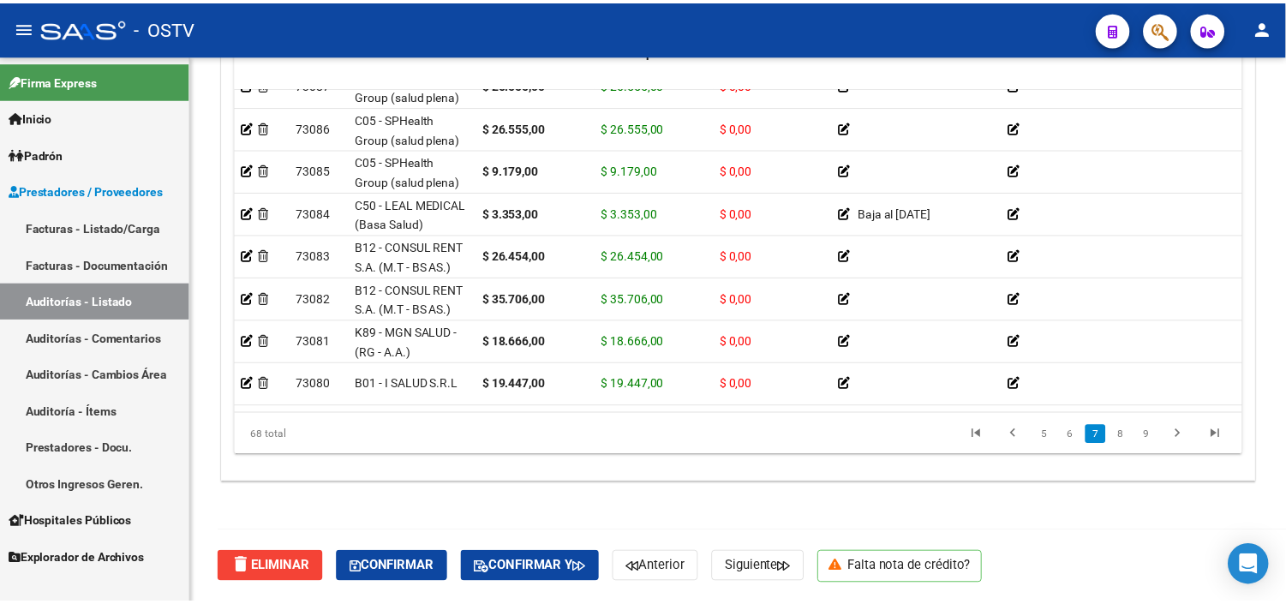
scroll to position [2189, 0]
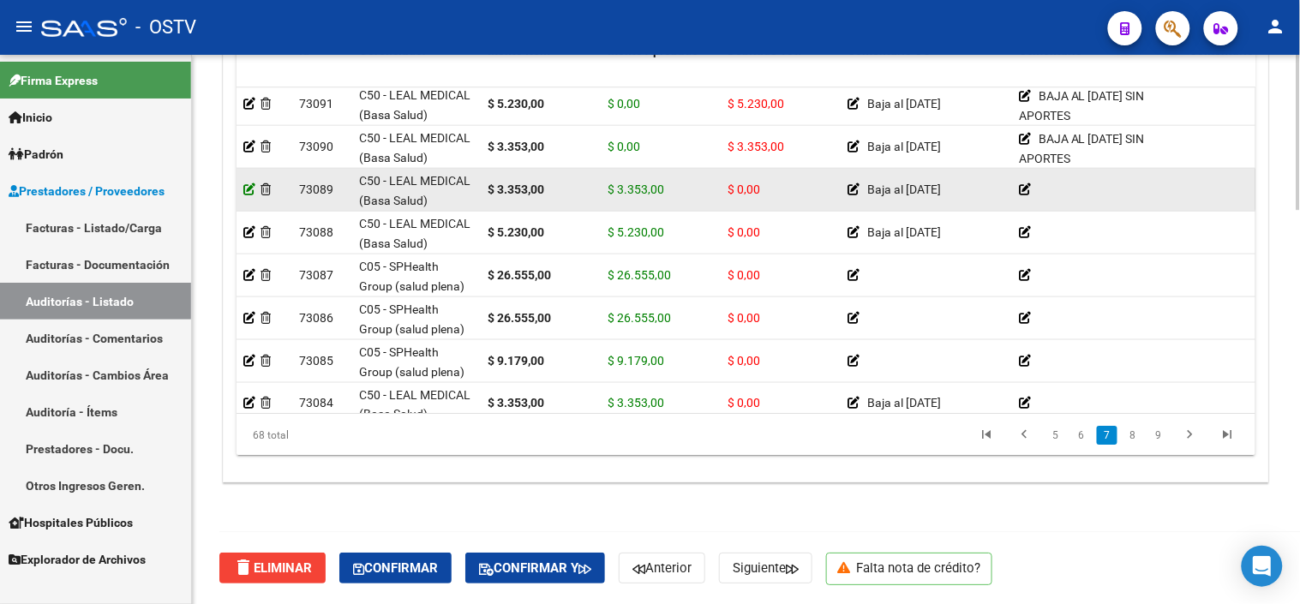
click at [250, 190] on icon at bounding box center [249, 189] width 12 height 12
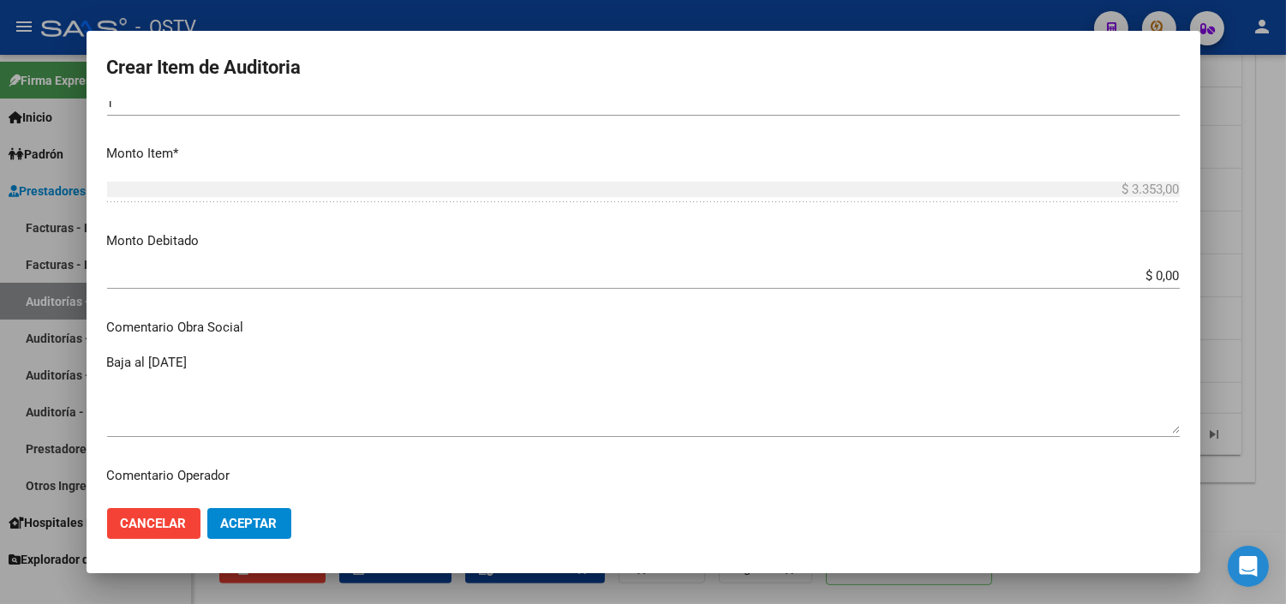
scroll to position [571, 0]
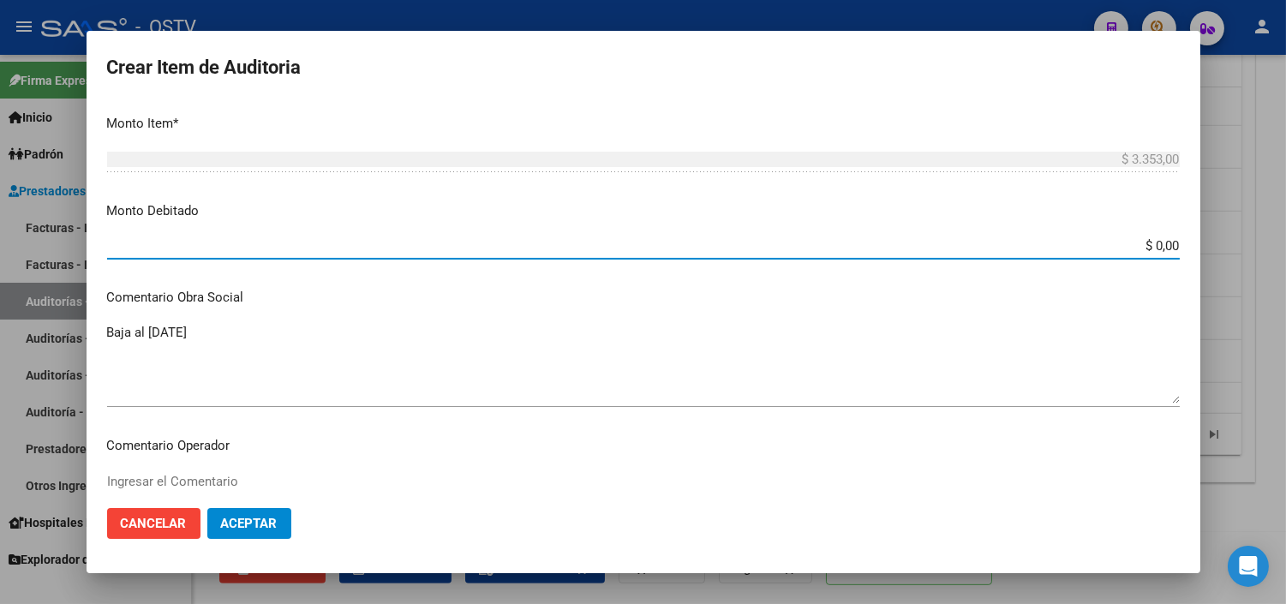
click at [1149, 244] on input "$ 0,00" at bounding box center [643, 245] width 1073 height 15
type input "$ 3.353,00"
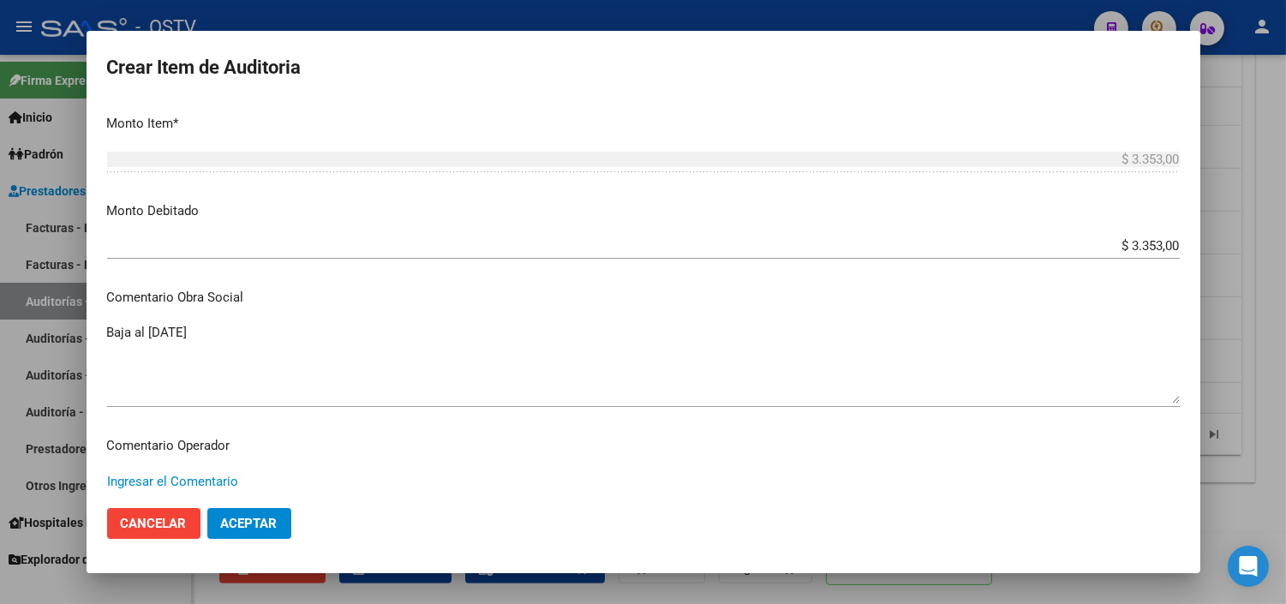
paste textarea "BAJA AL [DATE] SIN APORTES"
type textarea "BAJA AL [DATE] SIN APORTES"
click at [276, 524] on span "Aceptar" at bounding box center [249, 523] width 57 height 15
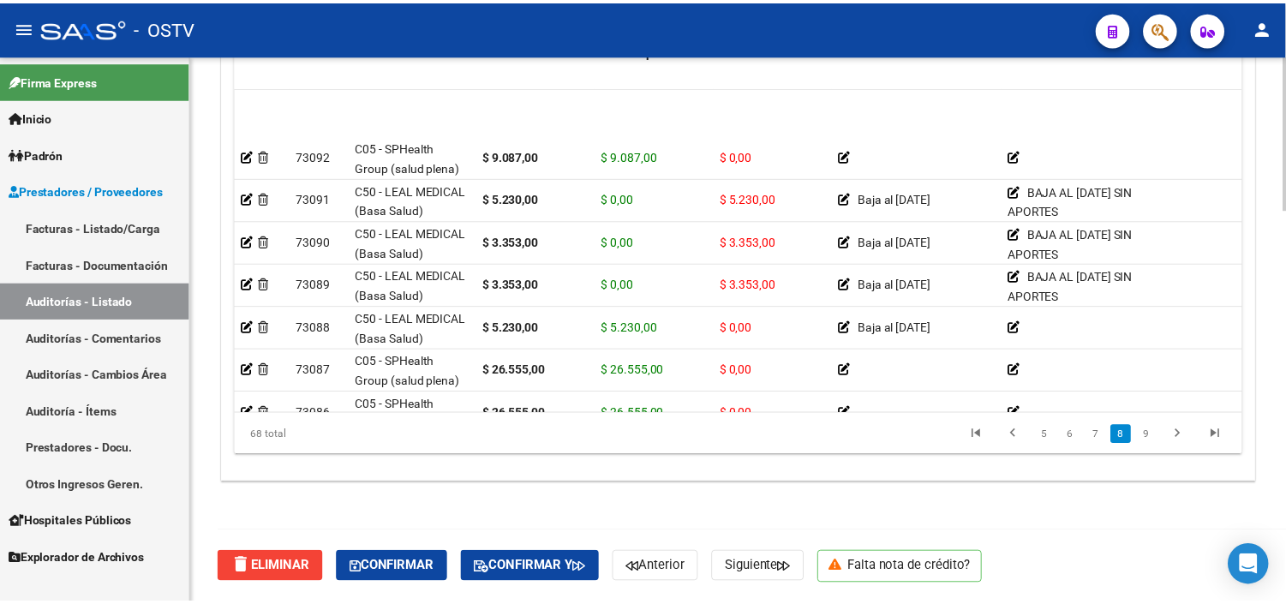
scroll to position [2284, 0]
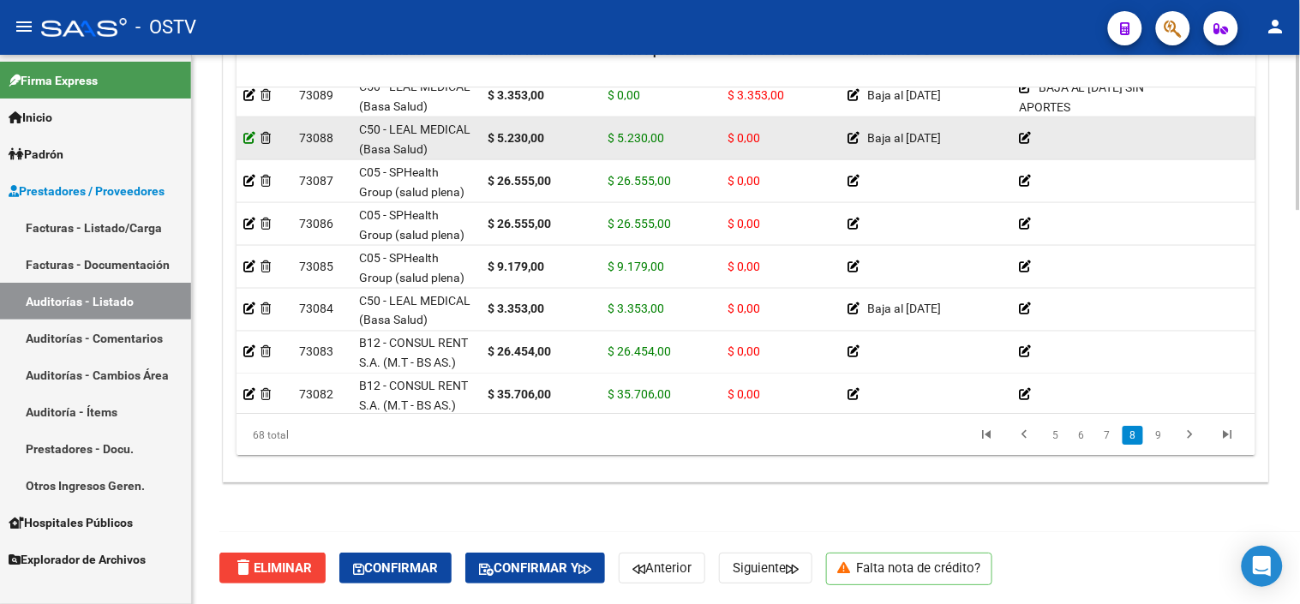
click at [243, 132] on datatable-body-cell at bounding box center [264, 138] width 56 height 42
click at [248, 132] on icon at bounding box center [249, 137] width 12 height 12
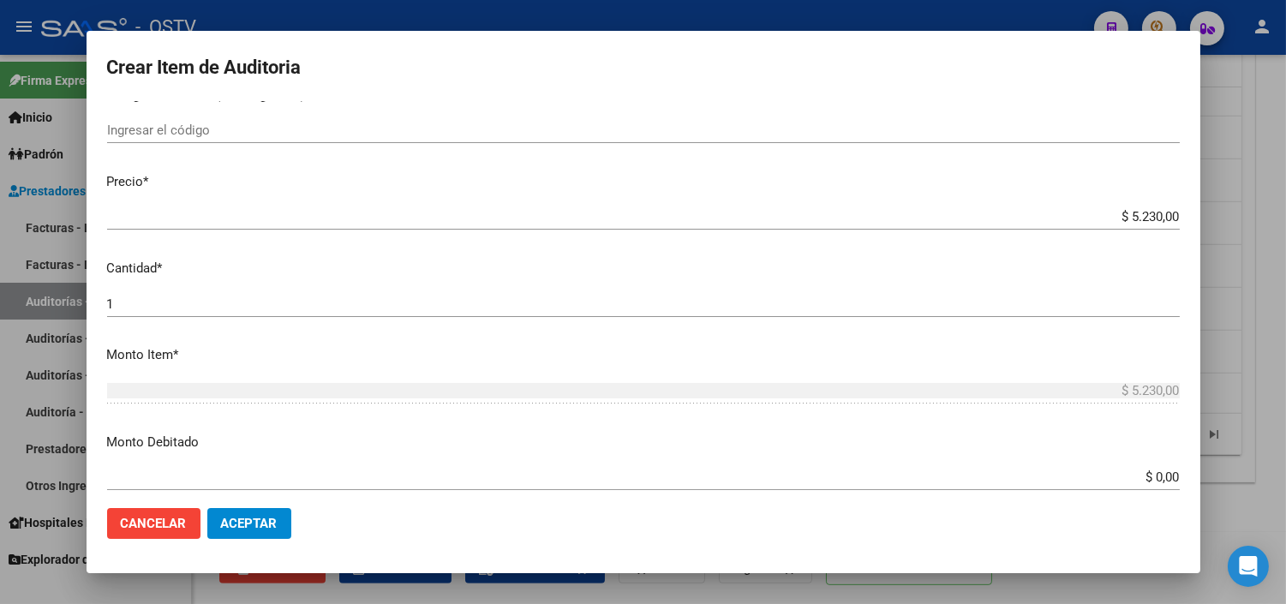
scroll to position [476, 0]
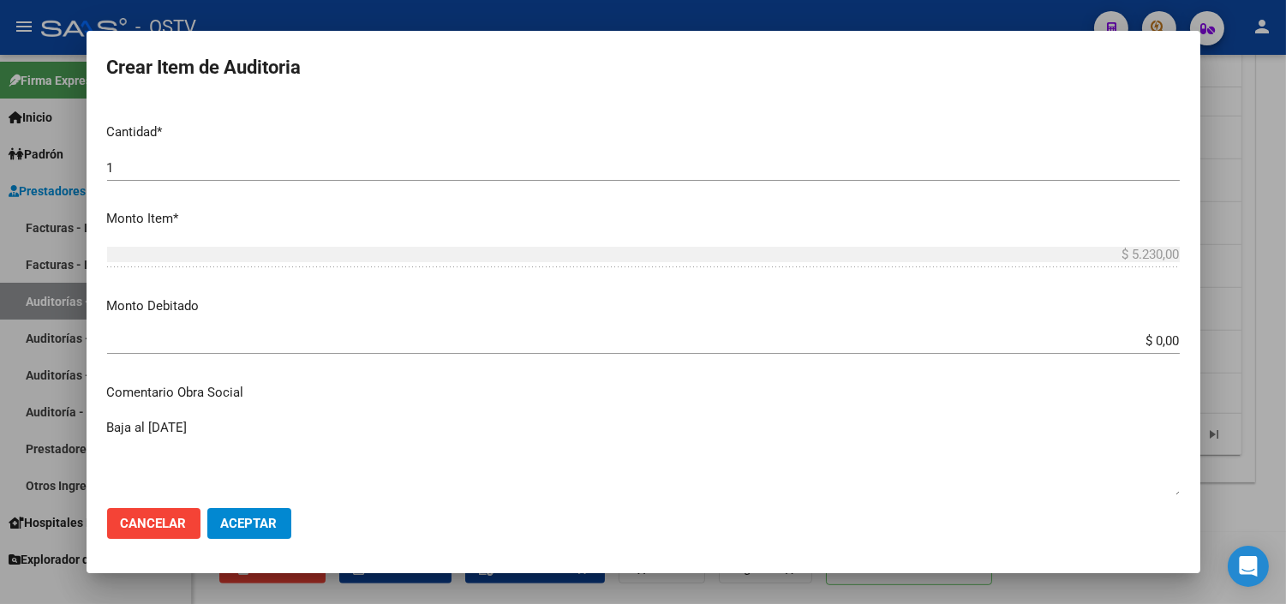
click at [1148, 340] on input "$ 0,00" at bounding box center [643, 340] width 1073 height 15
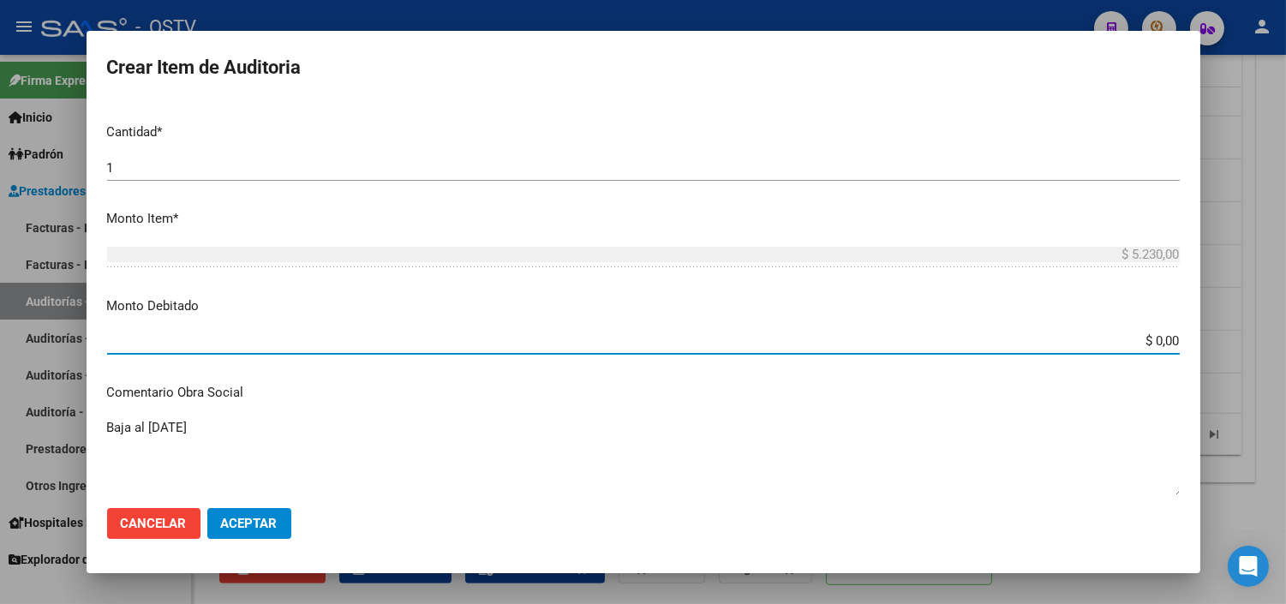
click at [1148, 340] on input "$ 0,00" at bounding box center [643, 340] width 1073 height 15
type input "$ 5.230,00"
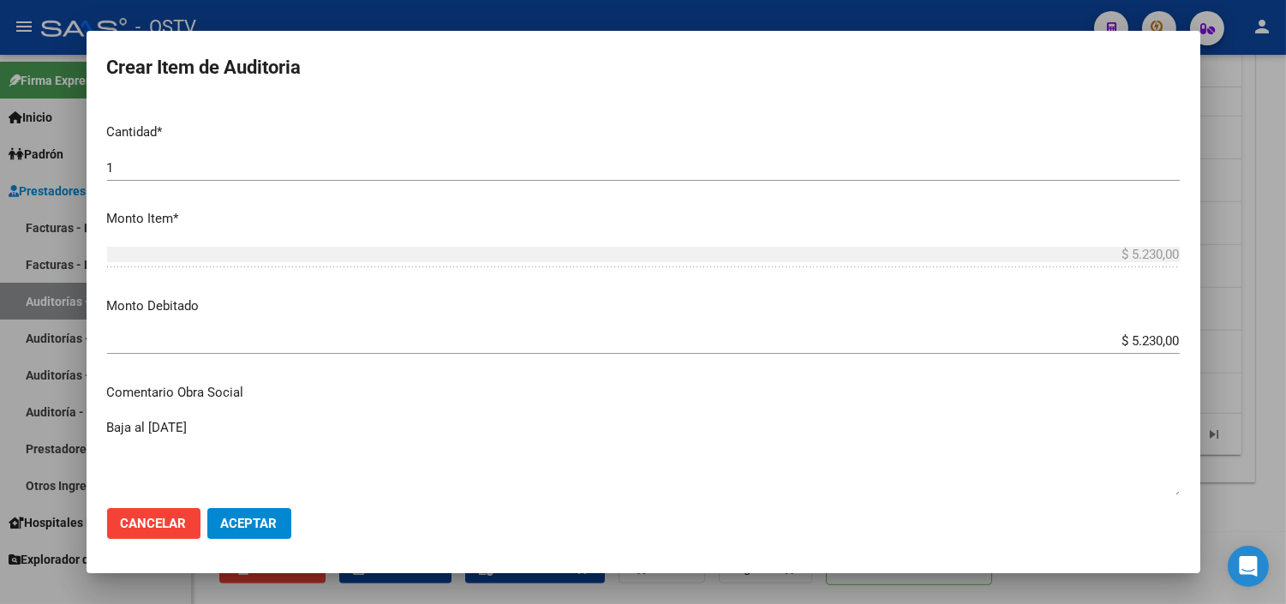
scroll to position [752, 0]
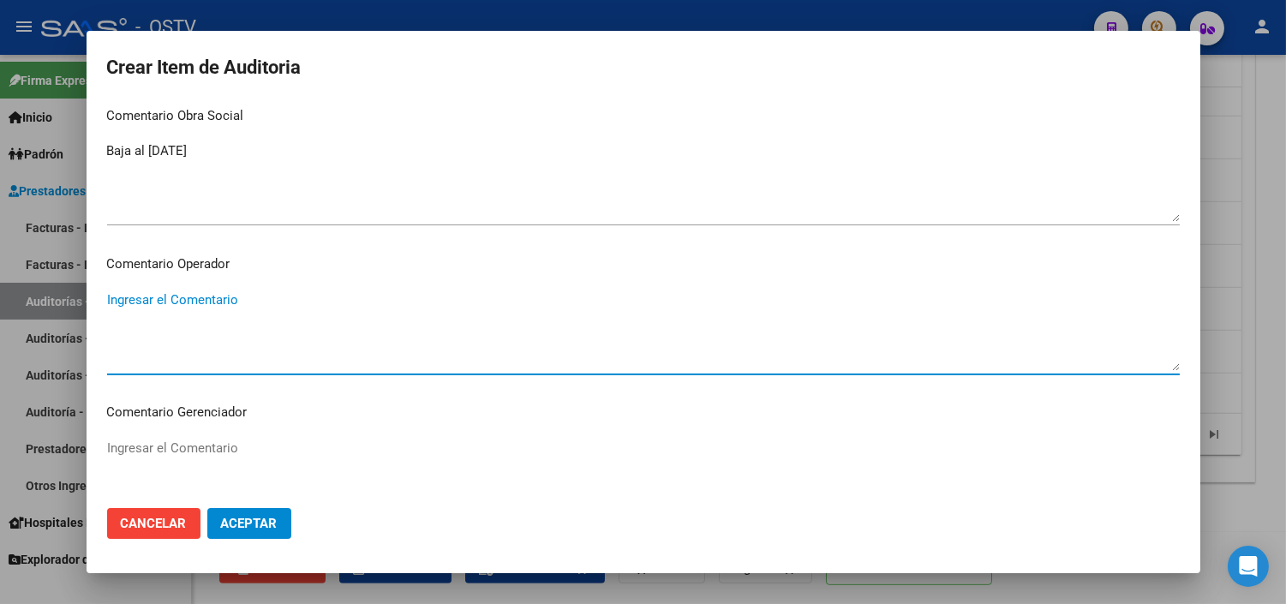
paste textarea "BAJA AL [DATE] SIN APORTES"
type textarea "BAJA AL [DATE] SIN APORTES"
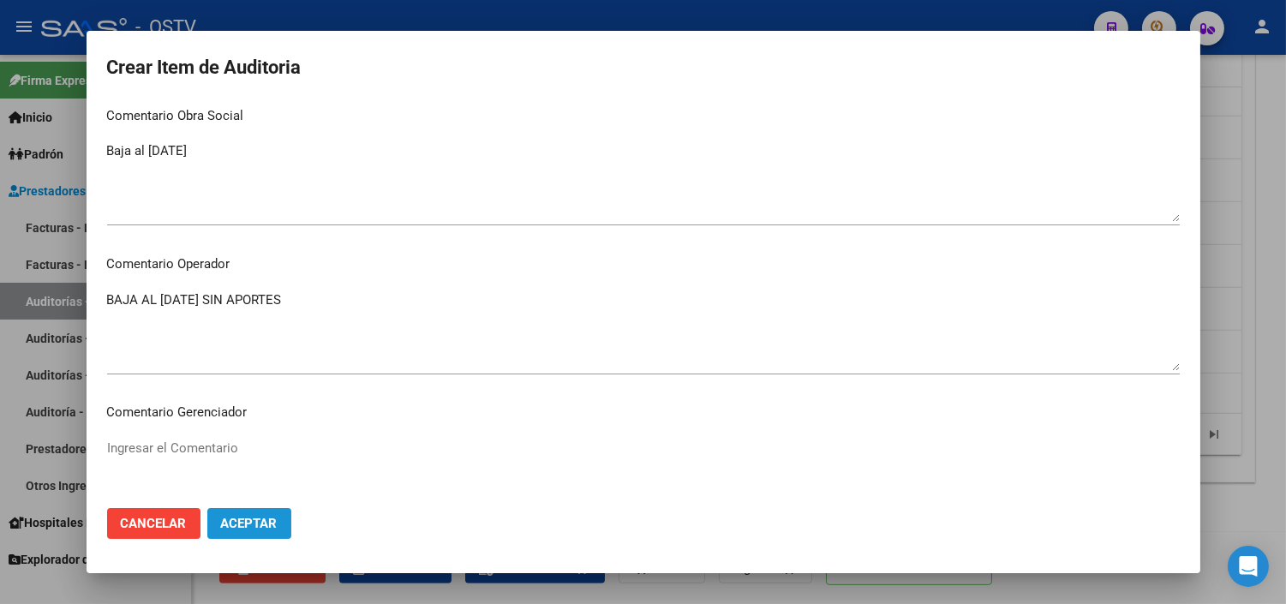
click at [270, 521] on span "Aceptar" at bounding box center [249, 523] width 57 height 15
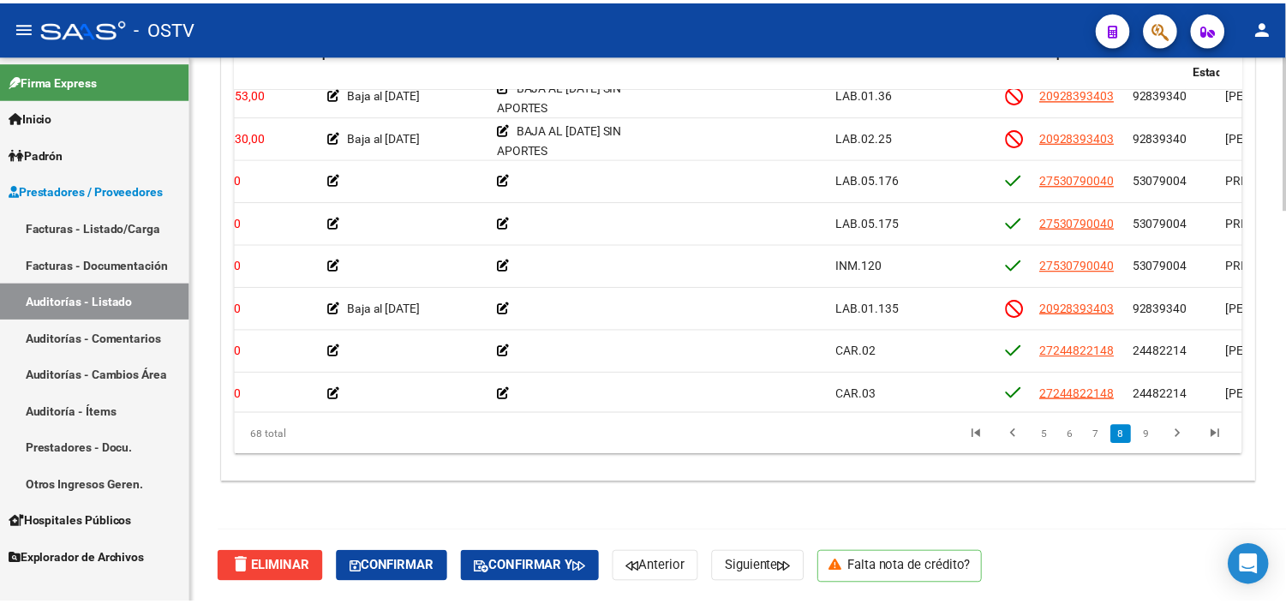
scroll to position [2284, 0]
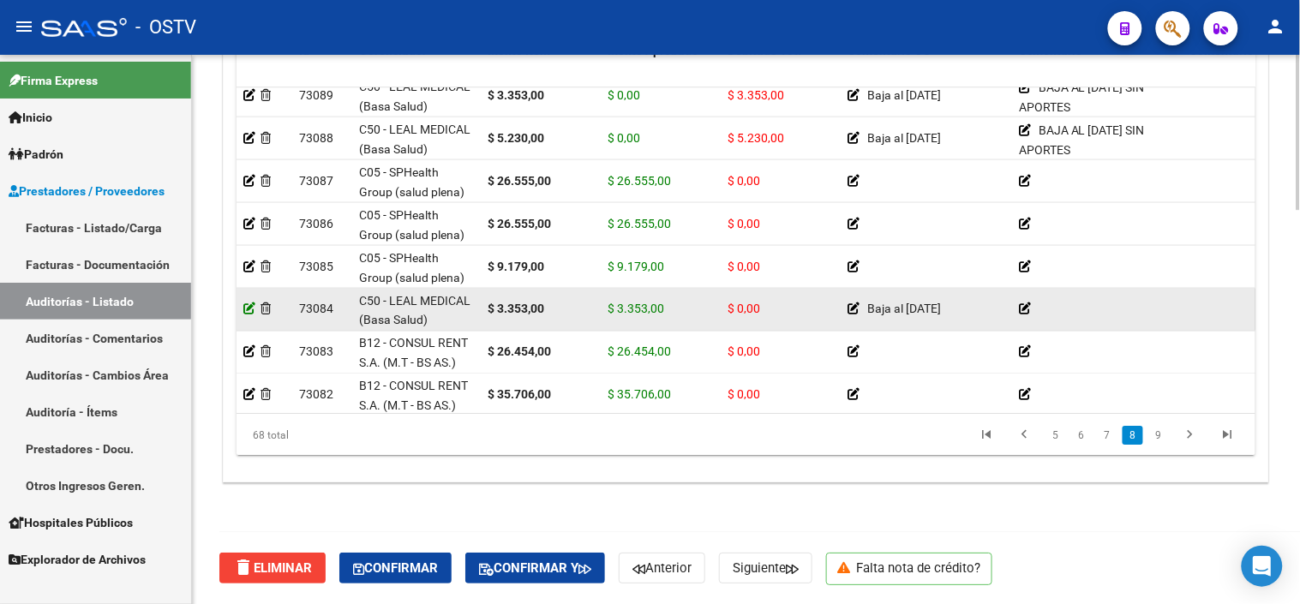
click at [245, 302] on icon at bounding box center [249, 308] width 12 height 12
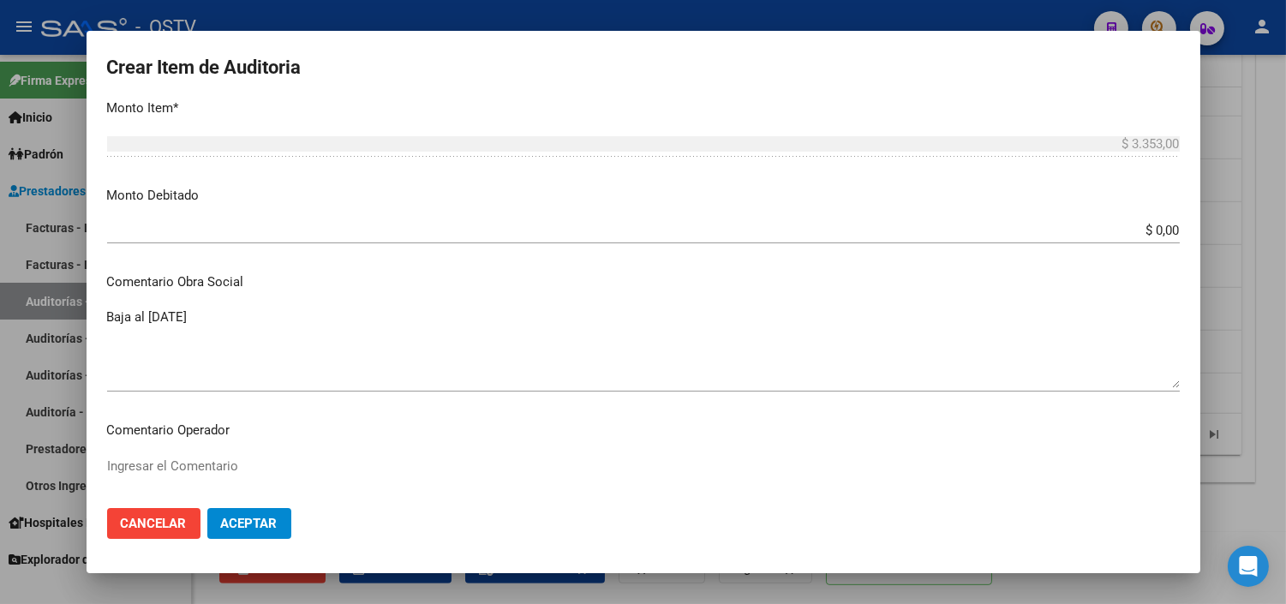
scroll to position [571, 0]
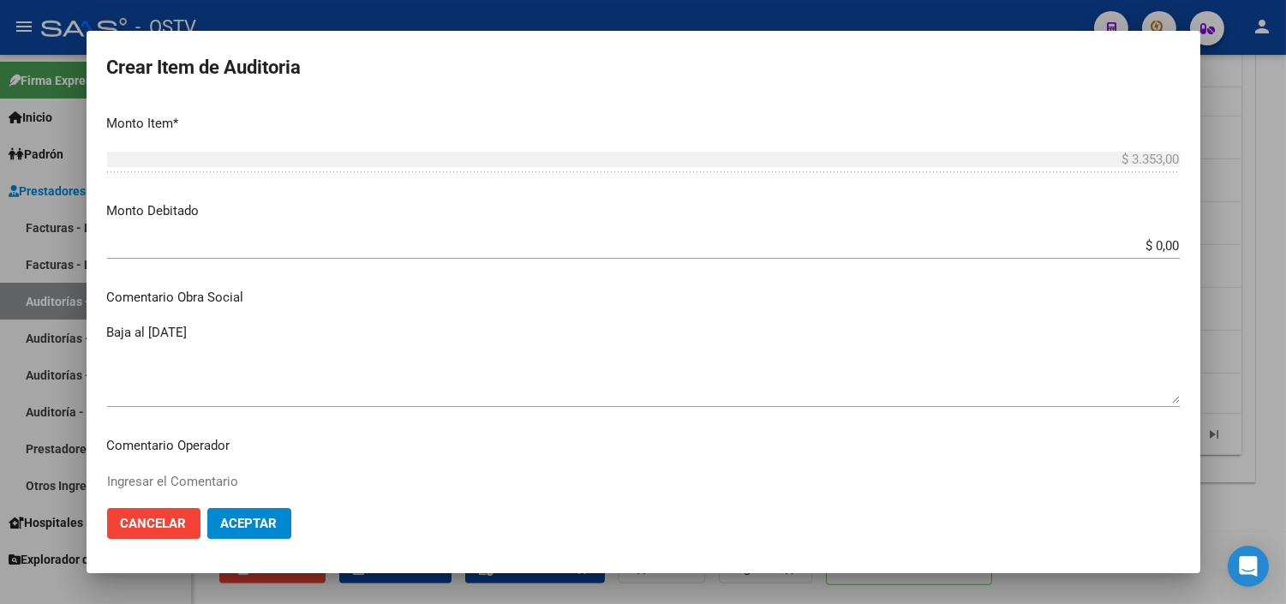
click at [1142, 233] on div "$ 0,00 Ingresar el monto" at bounding box center [643, 246] width 1073 height 26
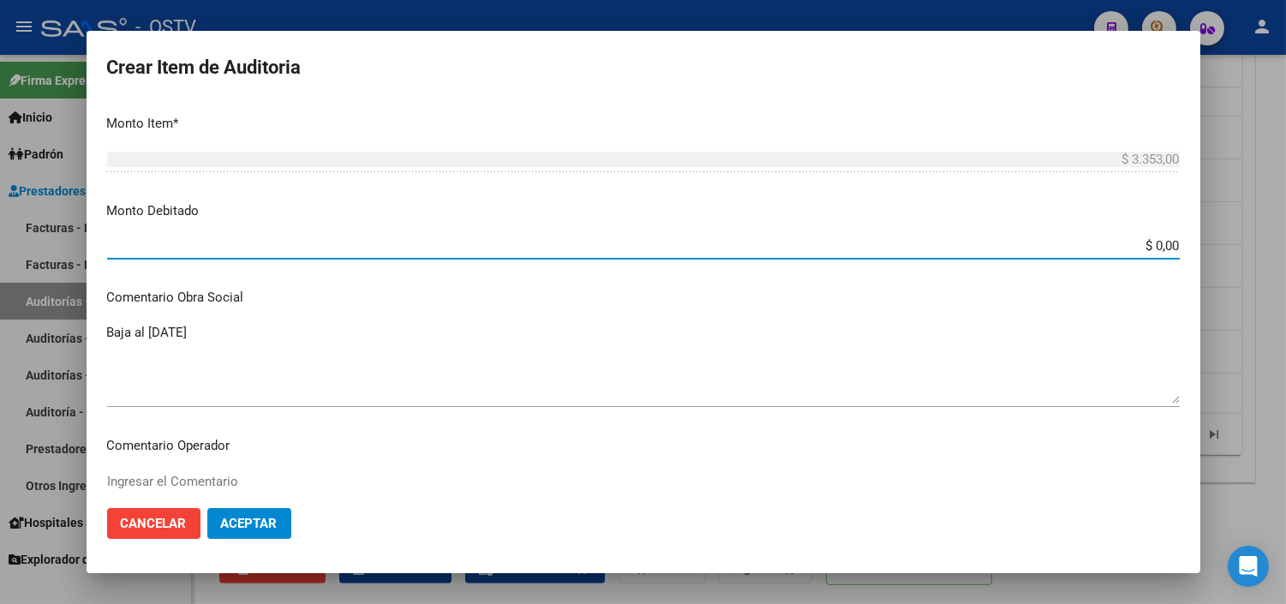
click at [1142, 233] on div "$ 0,00 Ingresar el monto" at bounding box center [643, 246] width 1073 height 26
click at [1142, 246] on input "$ 0,00" at bounding box center [643, 245] width 1073 height 15
type input "$ 3.353,00"
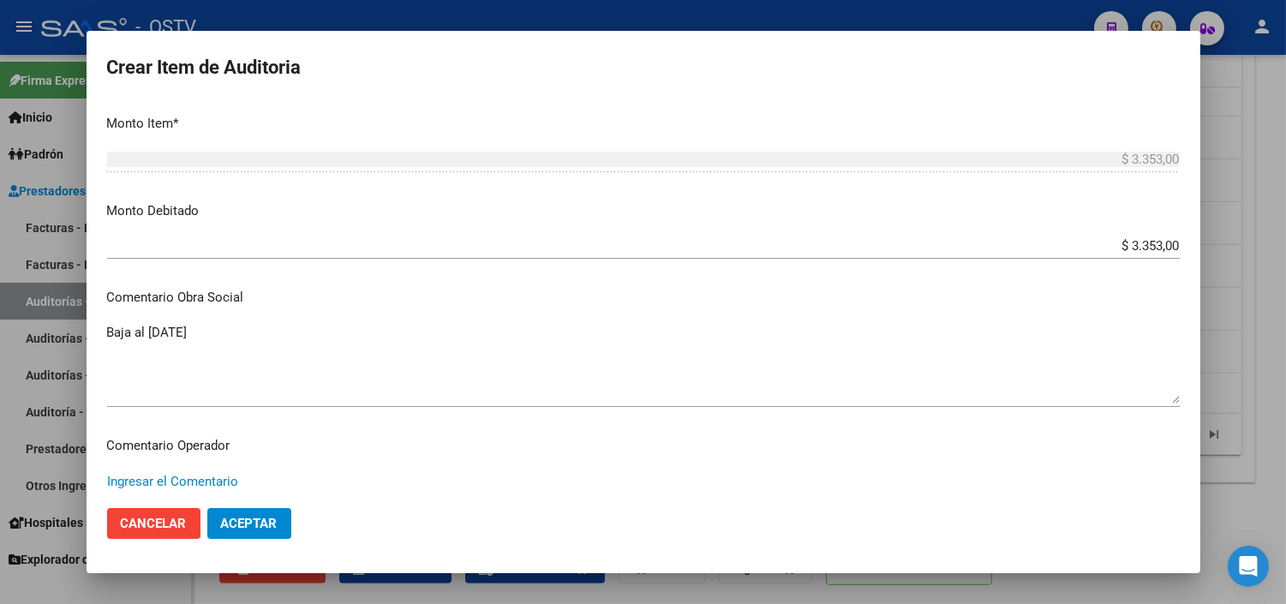
paste textarea "BAJA AL [DATE] SIN APORTES"
type textarea "BAJA AL [DATE] SIN APORTES"
click at [272, 523] on span "Aceptar" at bounding box center [249, 523] width 57 height 15
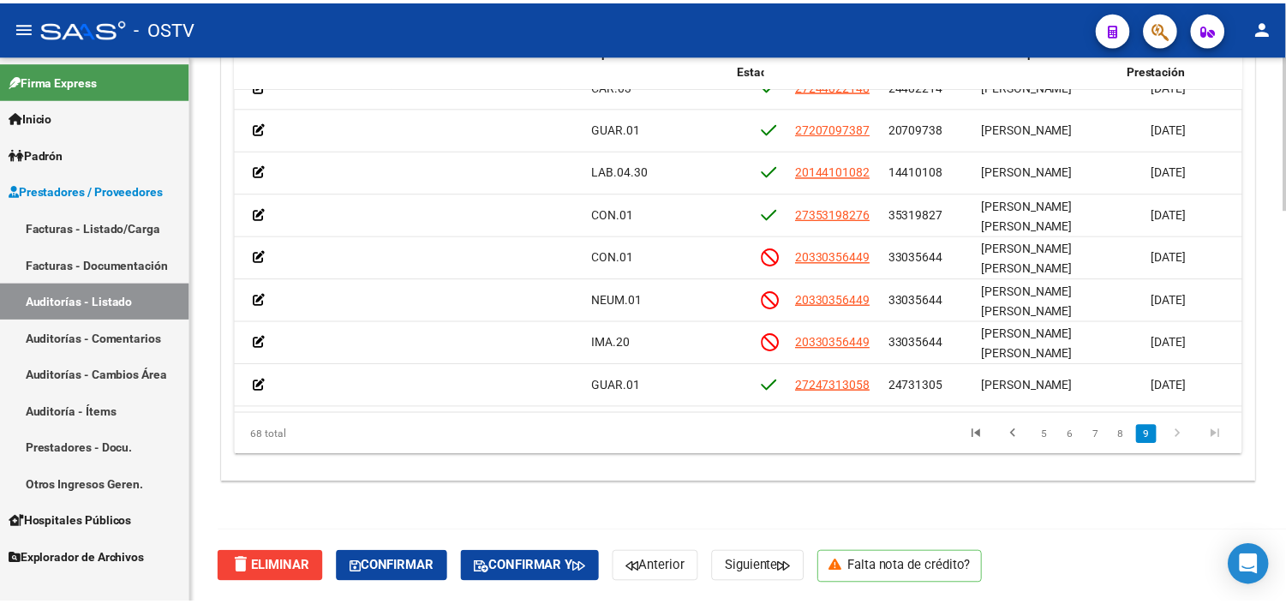
scroll to position [2607, 805]
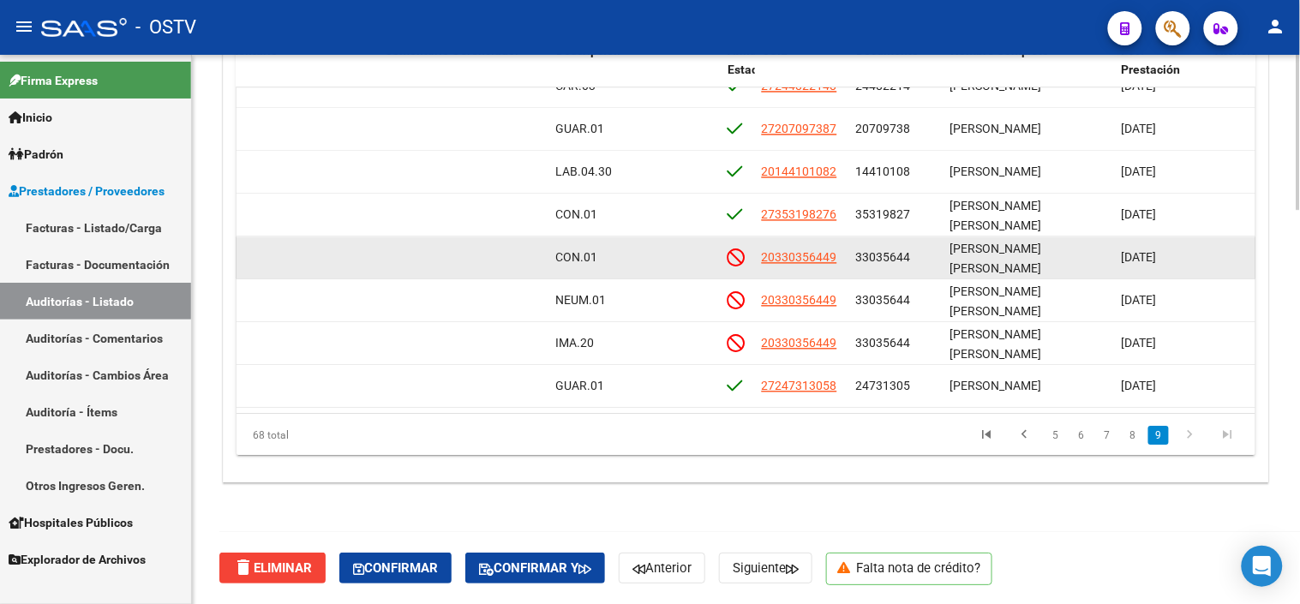
click at [883, 250] on span "33035644" at bounding box center [883, 257] width 55 height 14
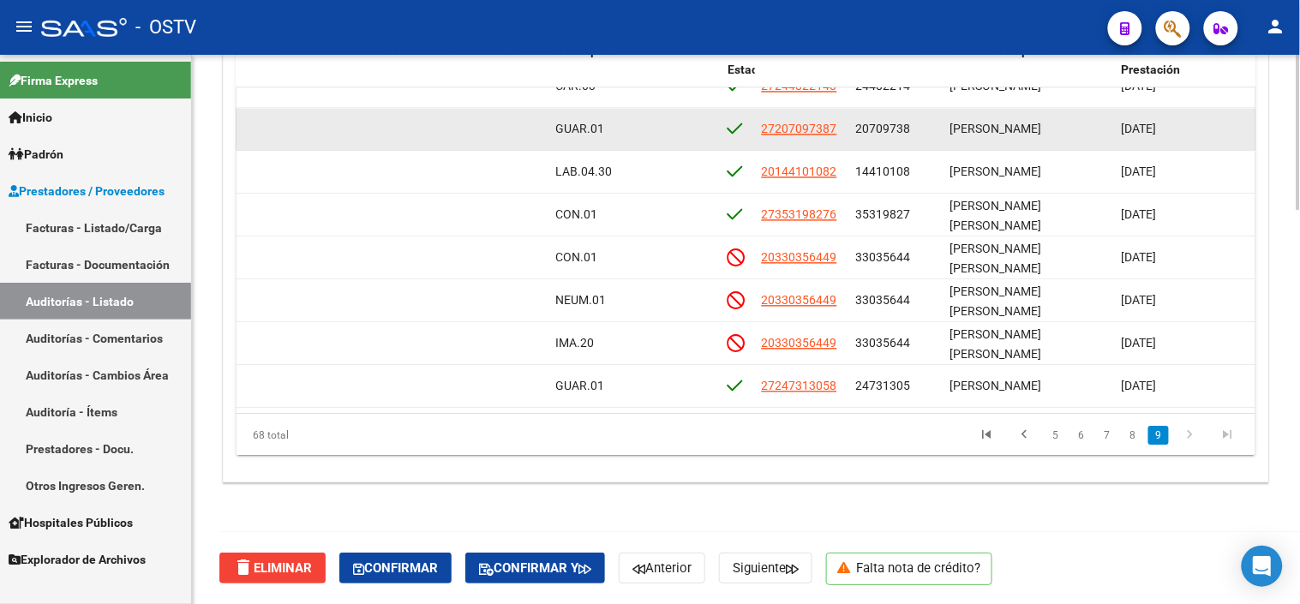
copy span "33035644"
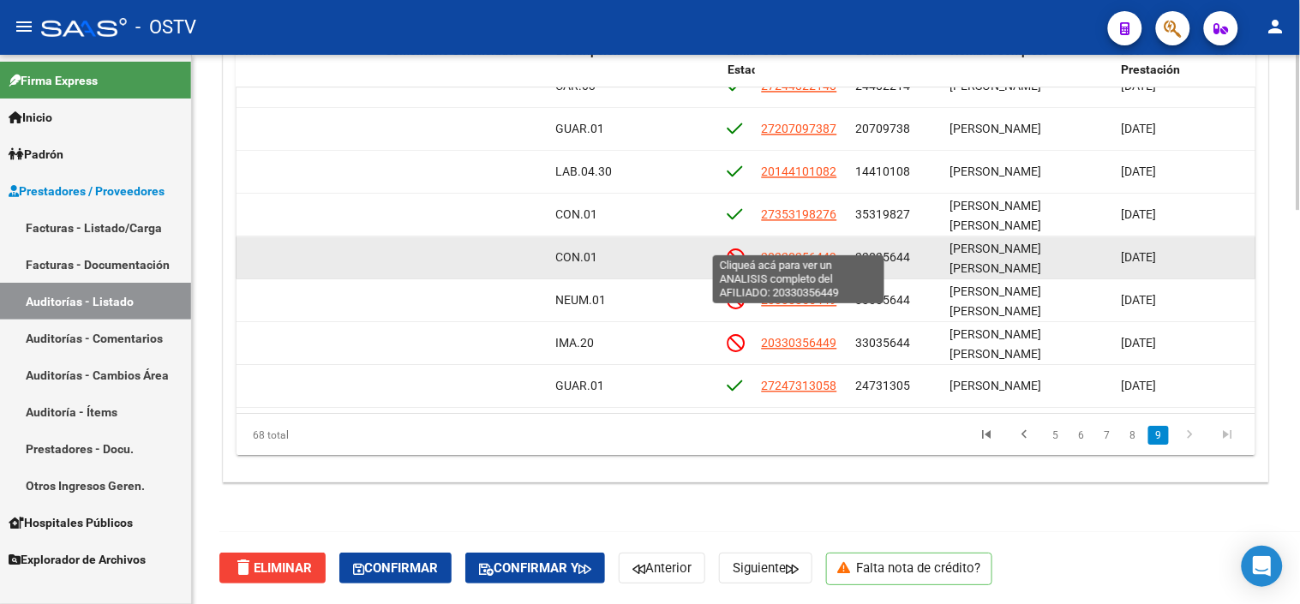
click at [782, 250] on span "20330356449" at bounding box center [799, 257] width 75 height 14
type textarea "20330356449"
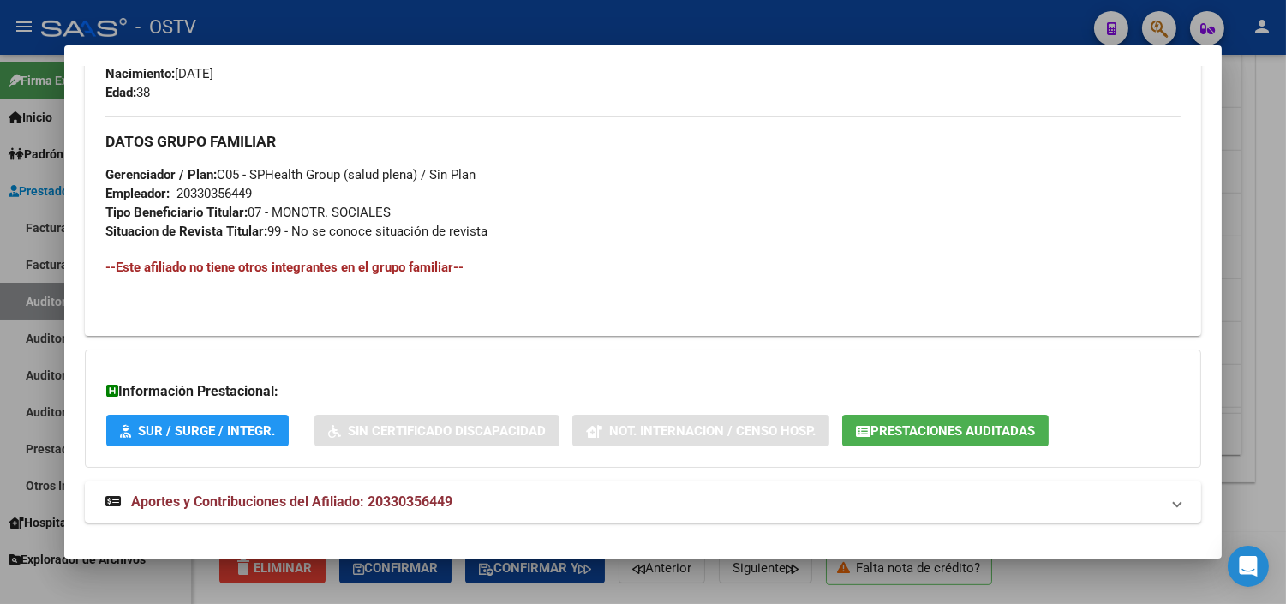
scroll to position [832, 0]
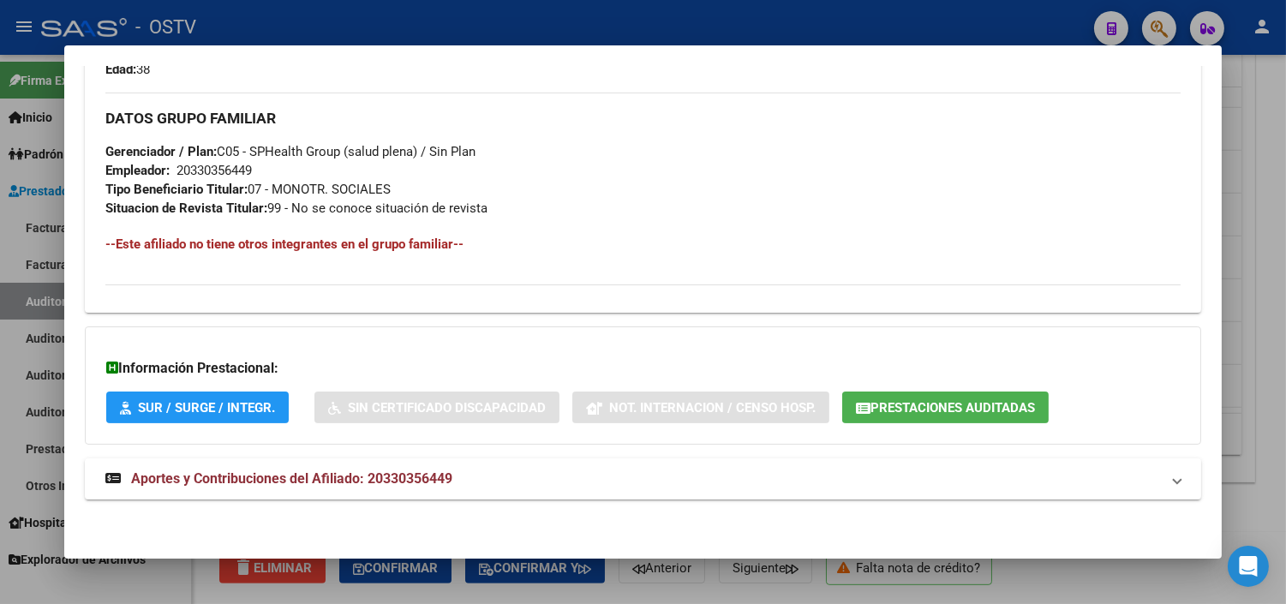
click at [908, 414] on span "Prestaciones Auditadas" at bounding box center [953, 407] width 165 height 15
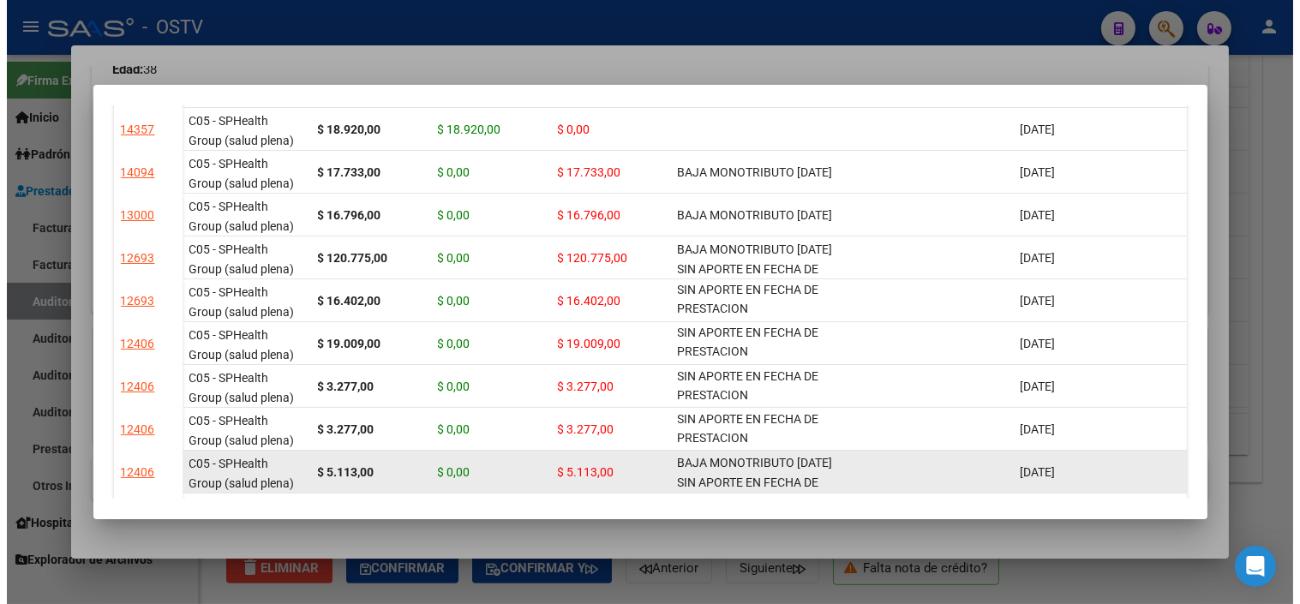
scroll to position [0, 0]
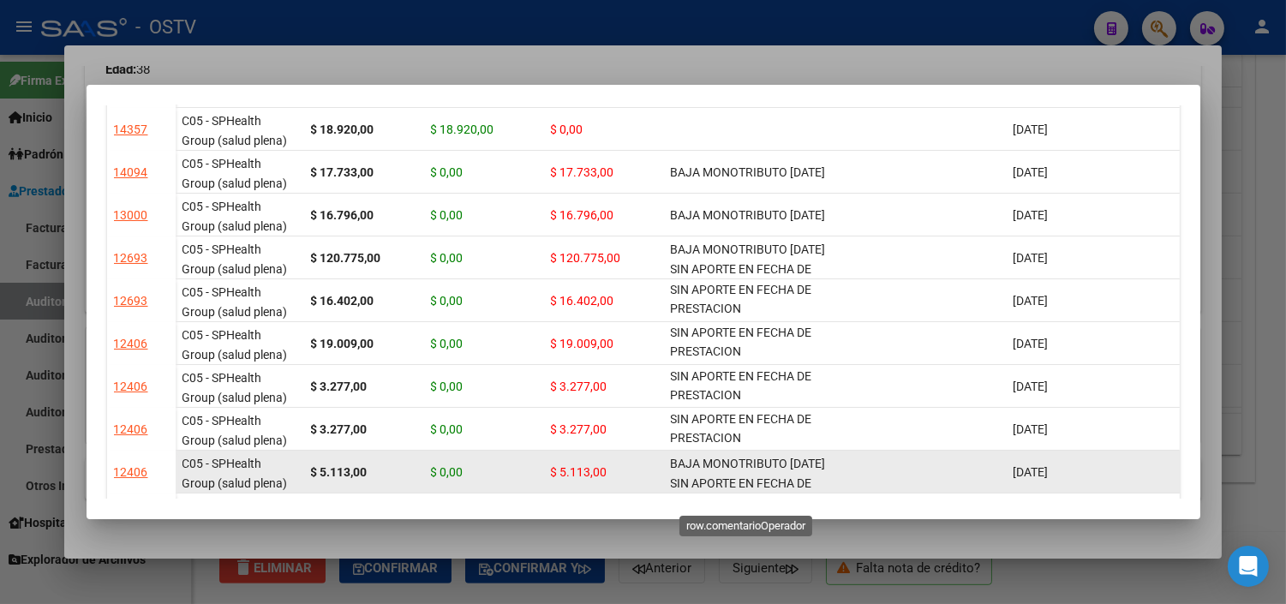
drag, startPoint x: 766, startPoint y: 461, endPoint x: 673, endPoint y: 464, distance: 93.5
click at [673, 464] on span "BAJA MONOTRIBUTO [DATE] SIN APORTE EN FECHA DE PRESTACION" at bounding box center [748, 483] width 155 height 53
copy span "BAJA MONOTRIBUTO [DATE] SIN APORTE"
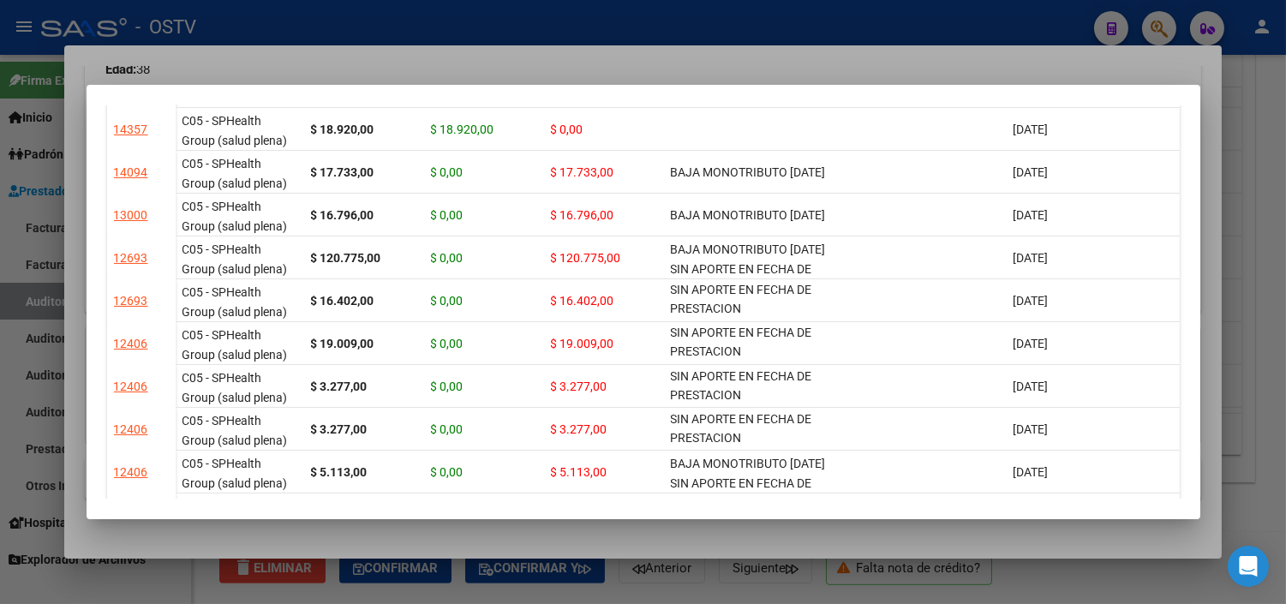
click at [588, 536] on div at bounding box center [643, 302] width 1286 height 604
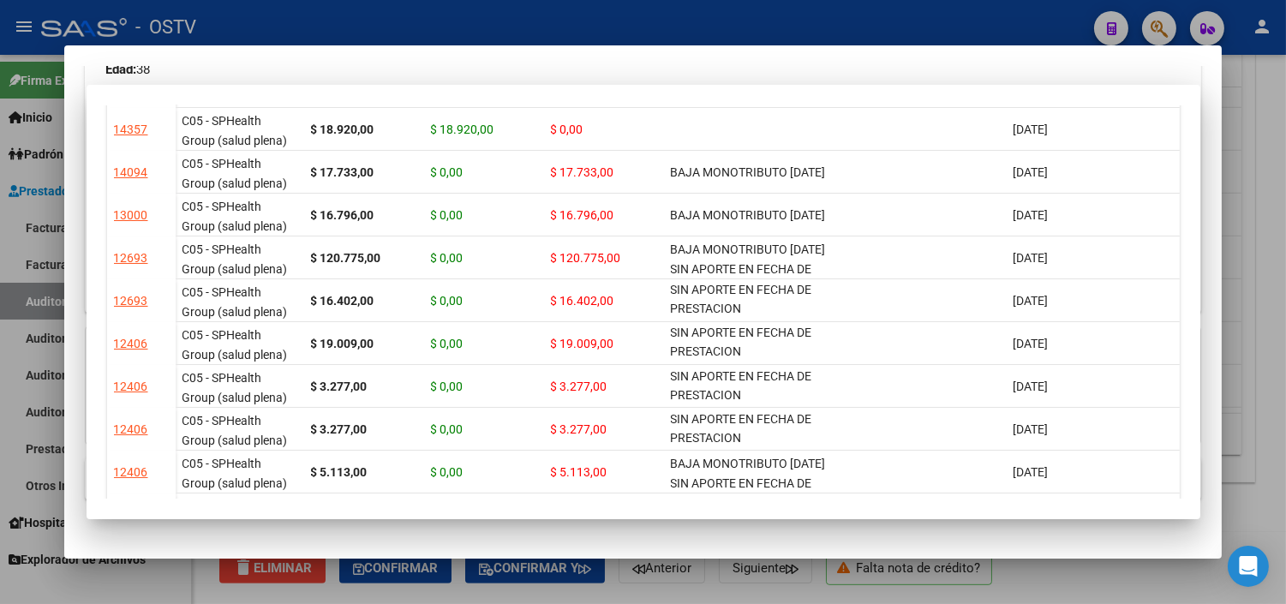
click at [592, 587] on div at bounding box center [643, 302] width 1286 height 604
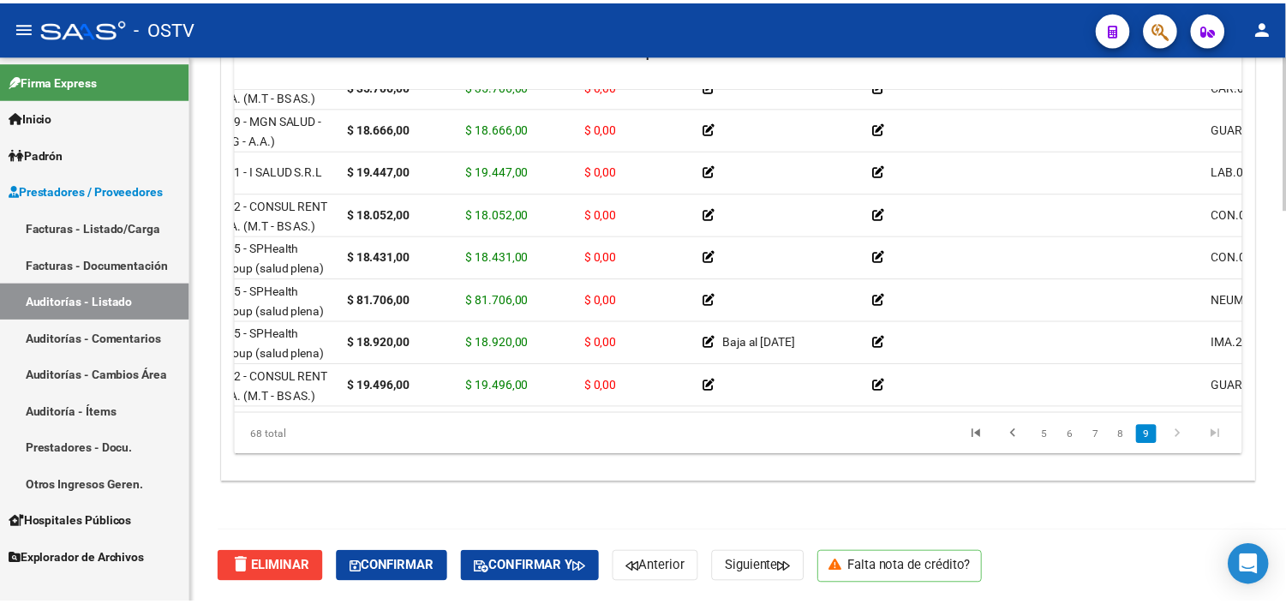
scroll to position [2607, 0]
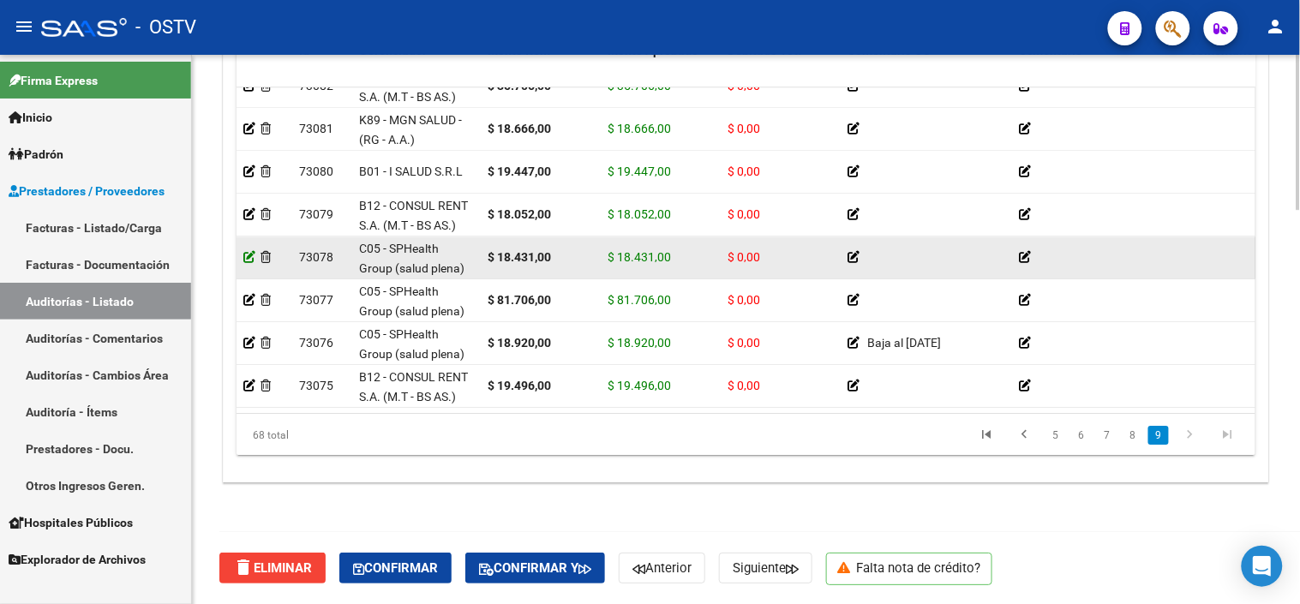
click at [247, 251] on icon at bounding box center [249, 257] width 12 height 12
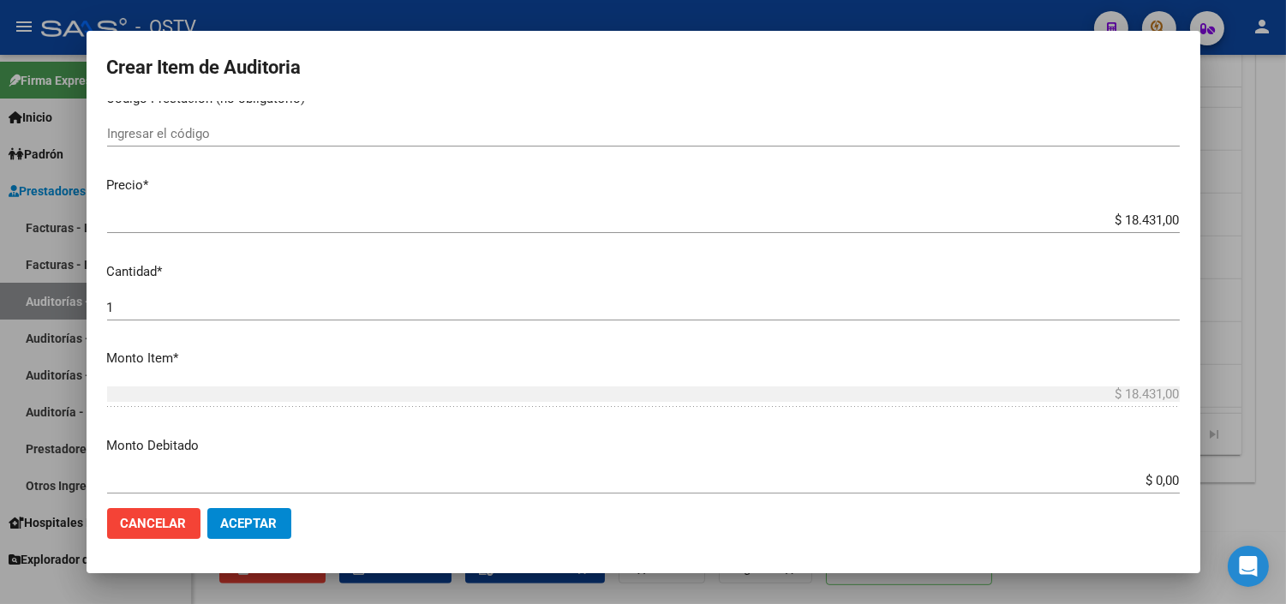
scroll to position [380, 0]
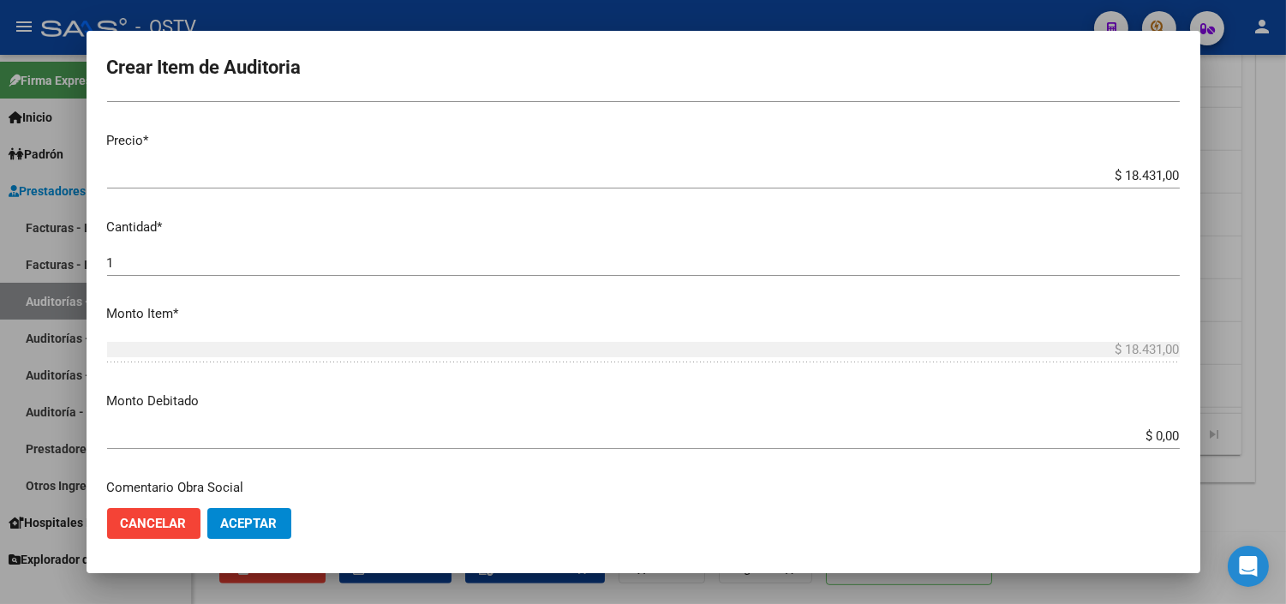
click at [1144, 434] on input "$ 0,00" at bounding box center [643, 435] width 1073 height 15
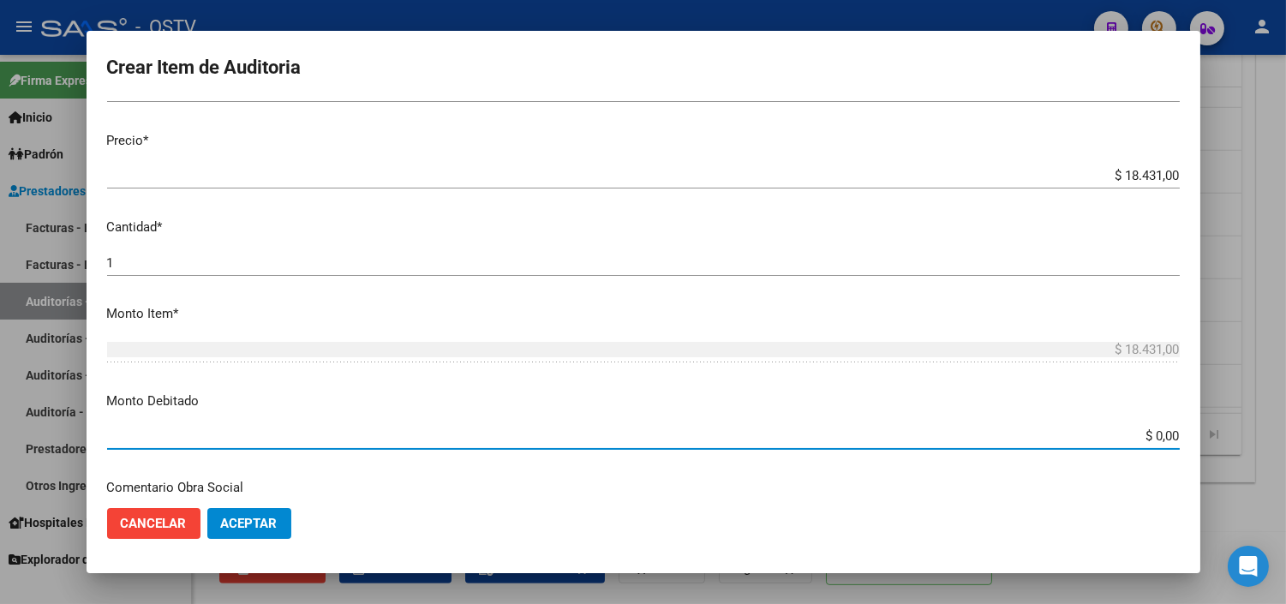
click at [1144, 437] on input "$ 0,00" at bounding box center [643, 435] width 1073 height 15
type input "$ 18.431,00"
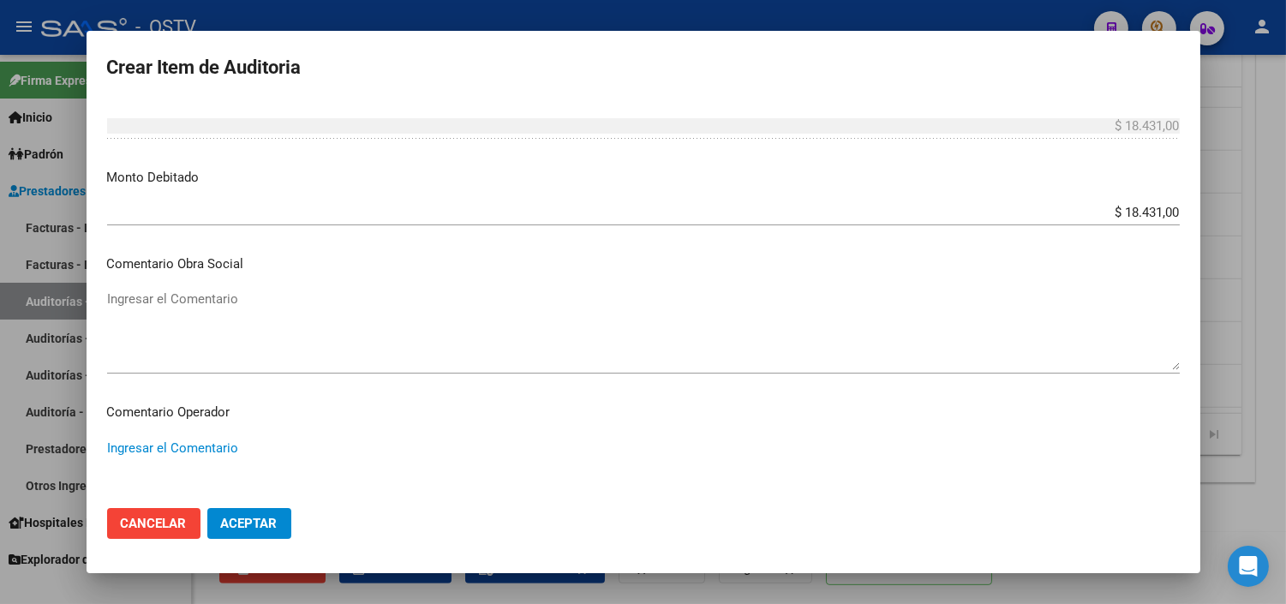
paste textarea "BAJA MONOTRIBUTO [DATE] SIN APORTE"
drag, startPoint x: 380, startPoint y: 450, endPoint x: 96, endPoint y: 444, distance: 284.5
click at [96, 444] on mat-dialog-content "33035644 Nro Documento 20330356449 CUIL Afiliado Inactivo [PERSON_NAME] [PERSON…" at bounding box center [644, 297] width 1114 height 392
type textarea "BAJA MONOTRIBUTO [DATE] SIN APORTES"
click at [228, 521] on span "Aceptar" at bounding box center [249, 523] width 57 height 15
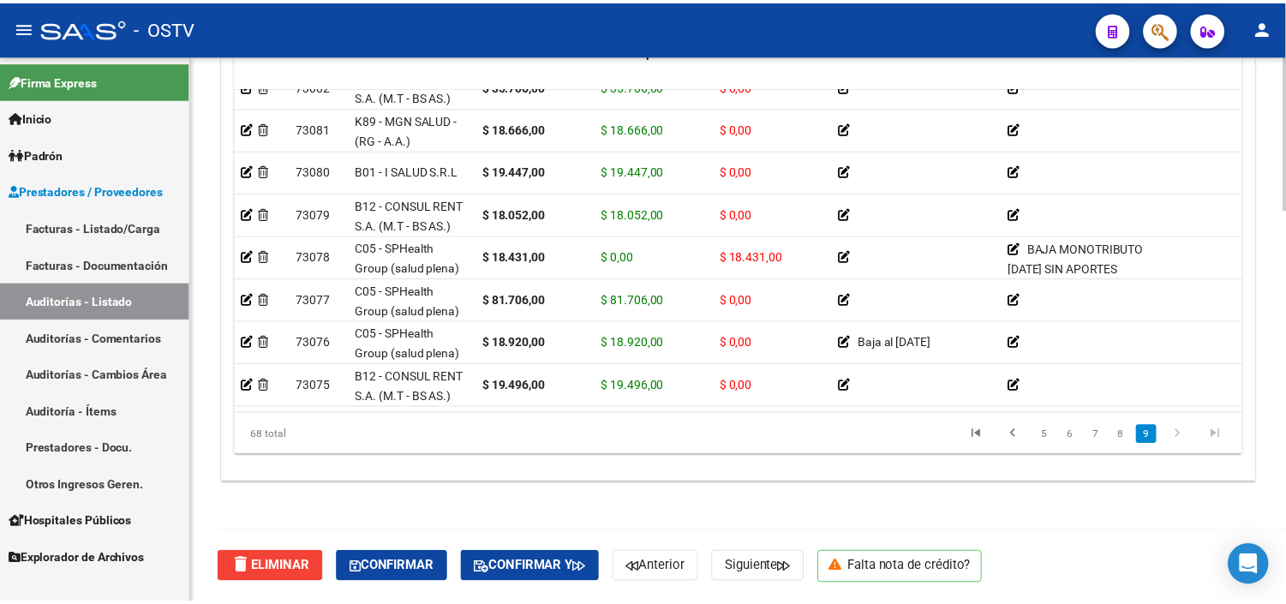
scroll to position [2607, 0]
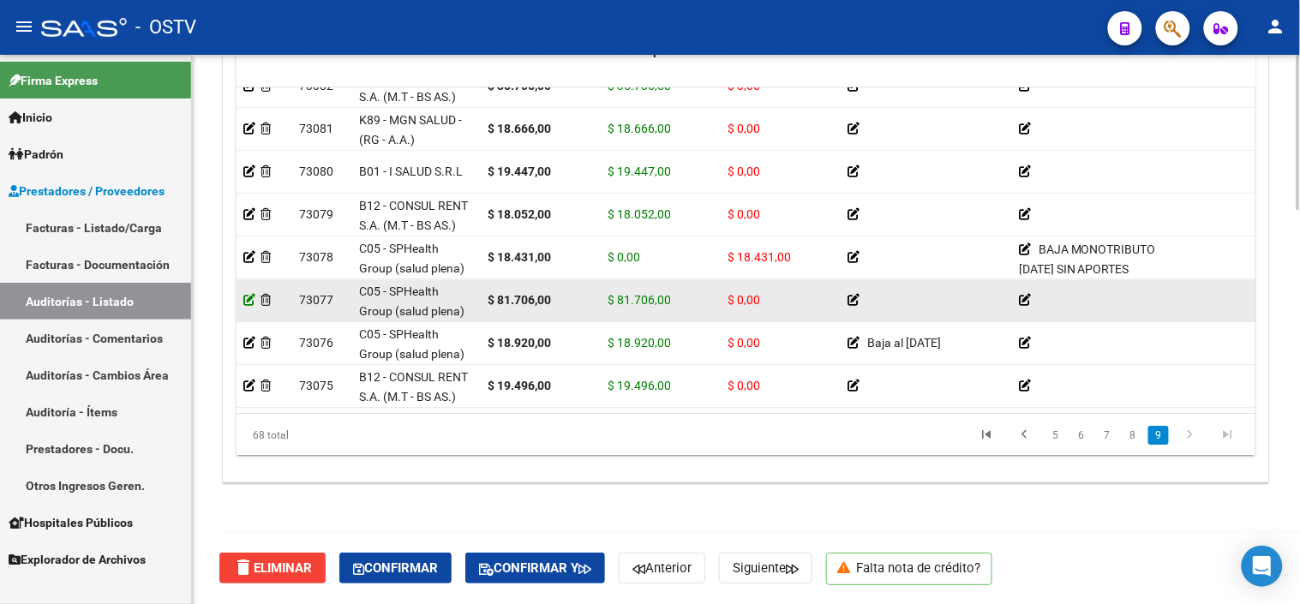
click at [249, 294] on icon at bounding box center [249, 300] width 12 height 12
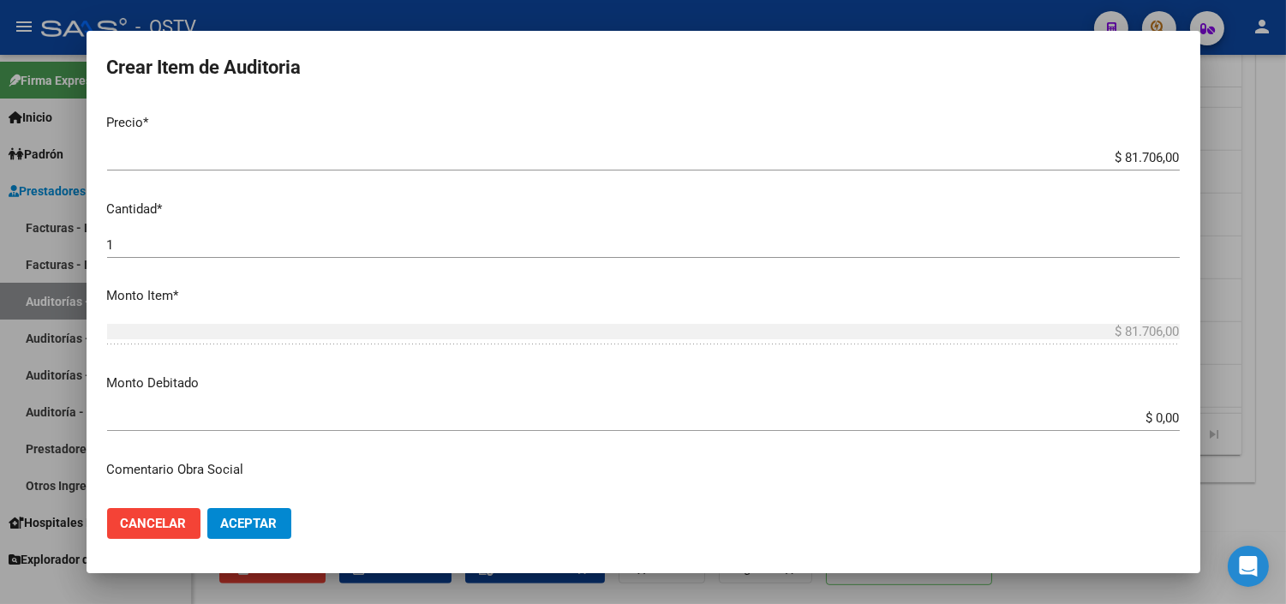
scroll to position [476, 0]
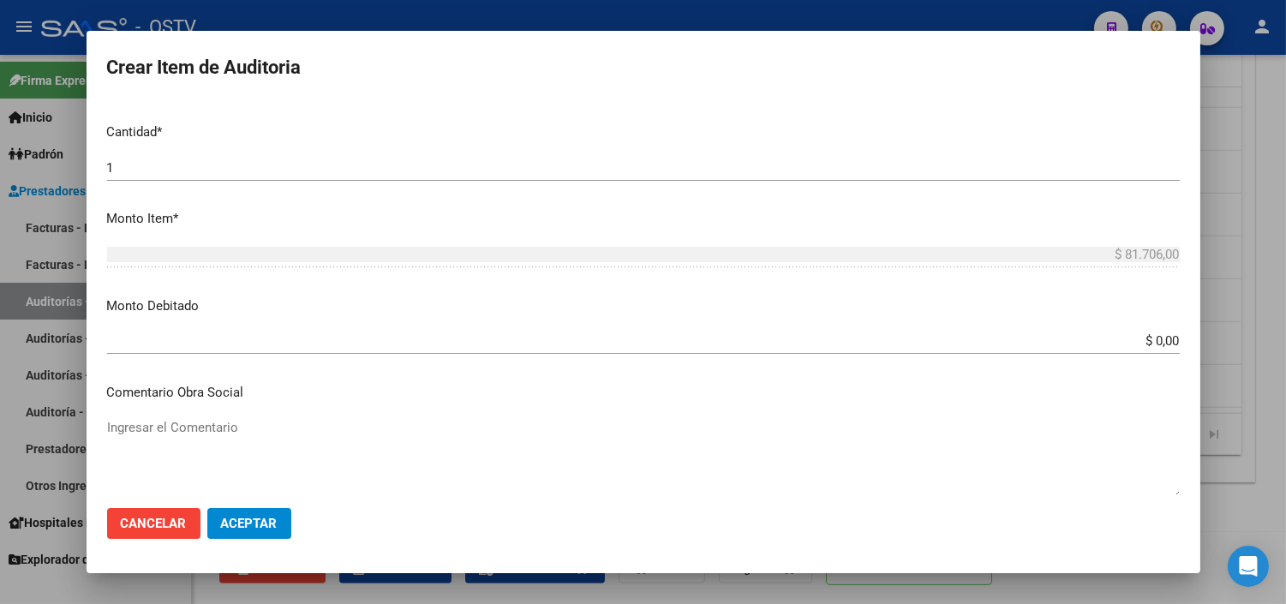
click at [1159, 344] on input "$ 0,00" at bounding box center [643, 340] width 1073 height 15
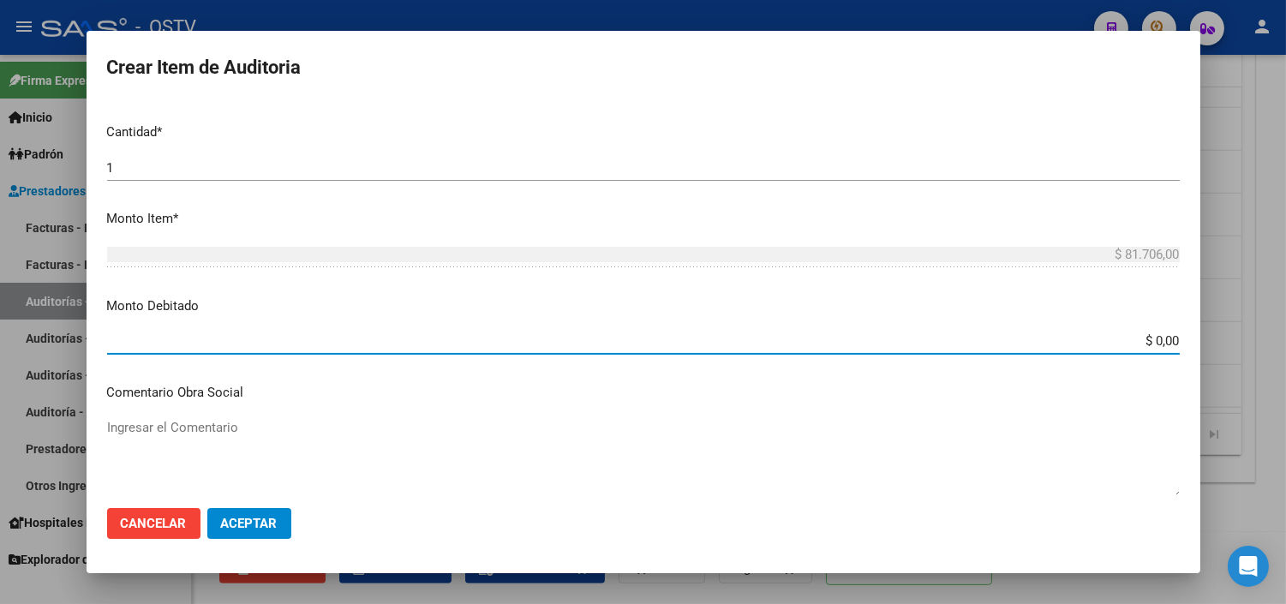
click at [1159, 344] on input "$ 0,00" at bounding box center [643, 340] width 1073 height 15
type input "$ 81.706,00"
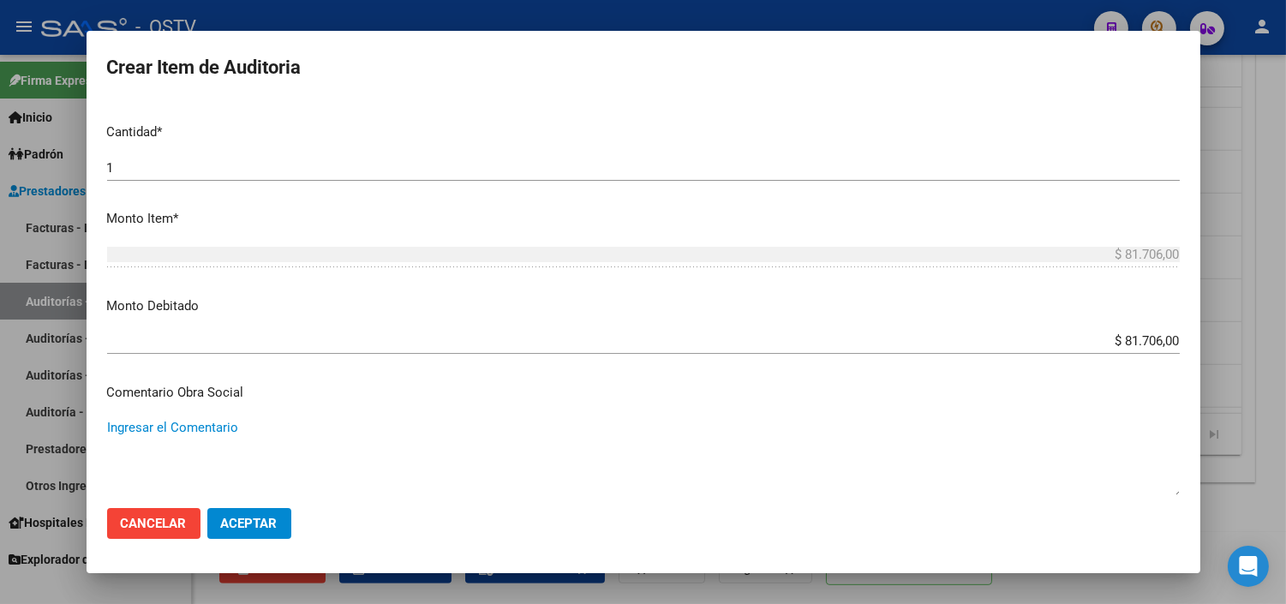
scroll to position [752, 0]
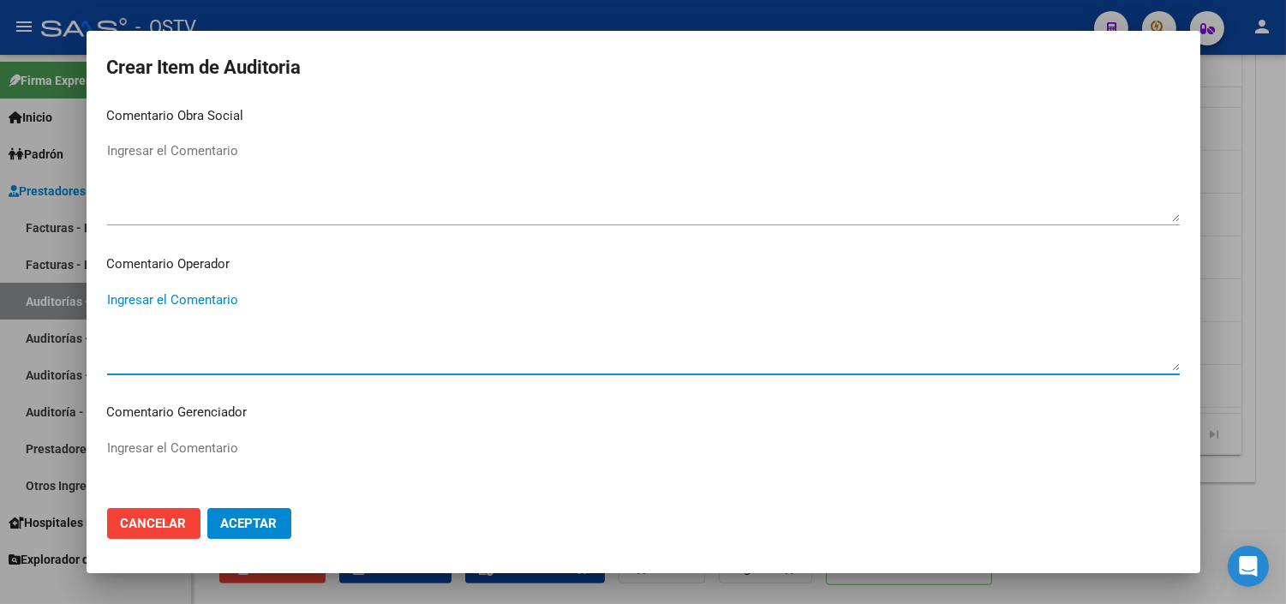
paste textarea "BAJA MONOTRIBUTO [DATE] SIN APORTES"
type textarea "BAJA MONOTRIBUTO [DATE] SIN APORTES"
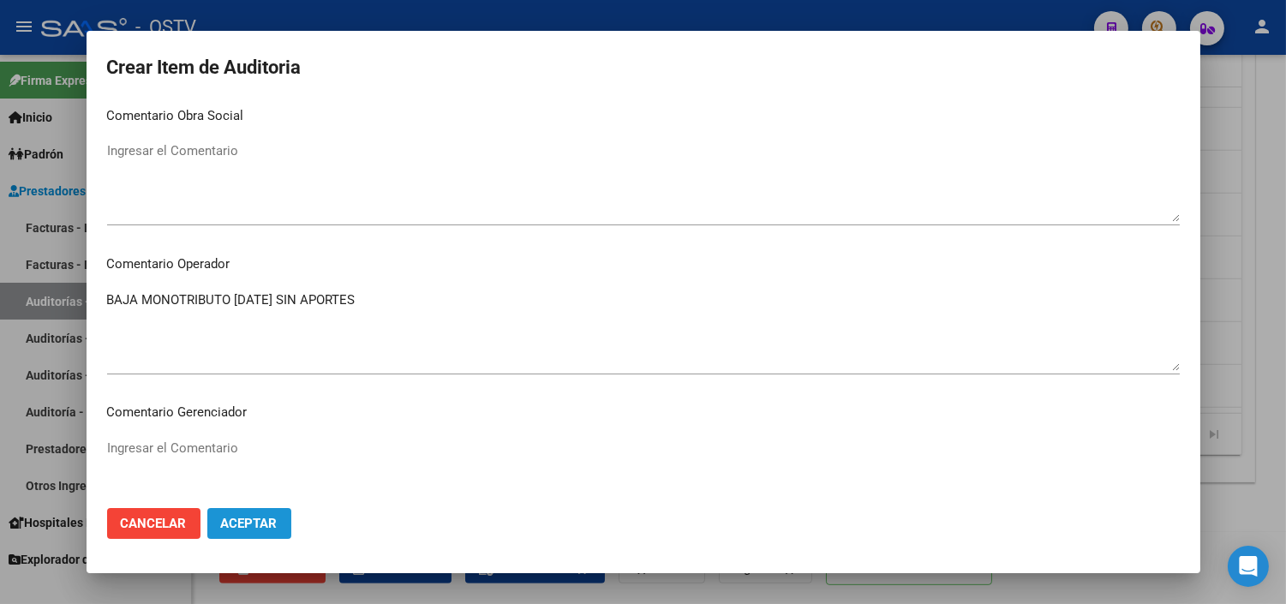
click at [261, 533] on button "Aceptar" at bounding box center [249, 523] width 84 height 31
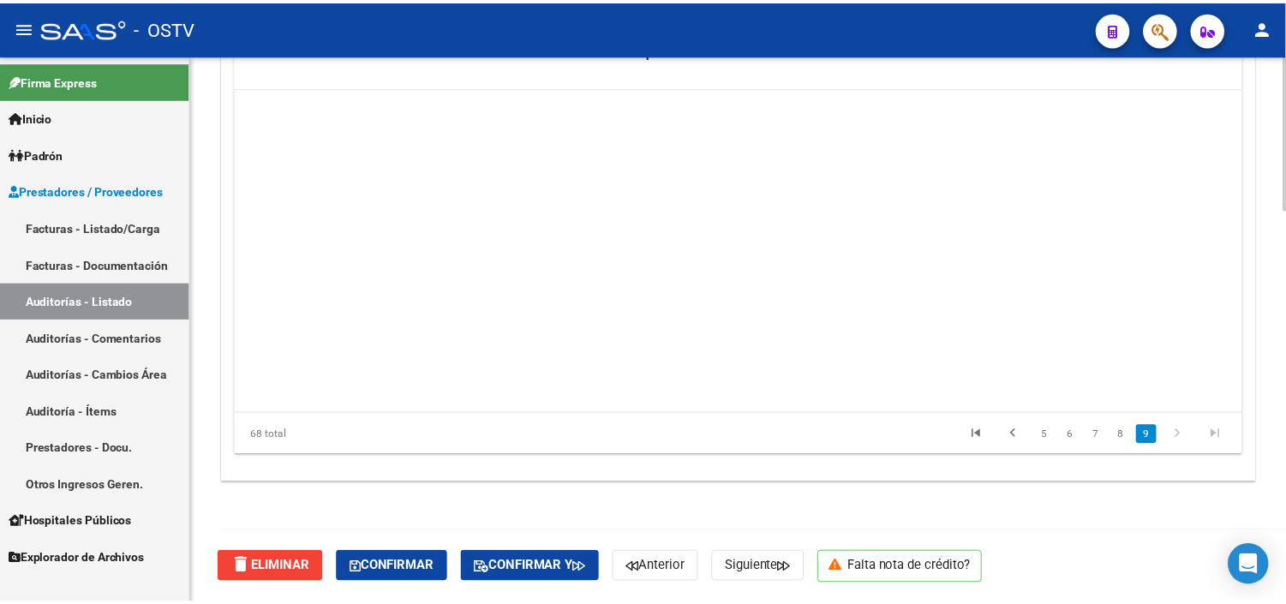
scroll to position [2607, 0]
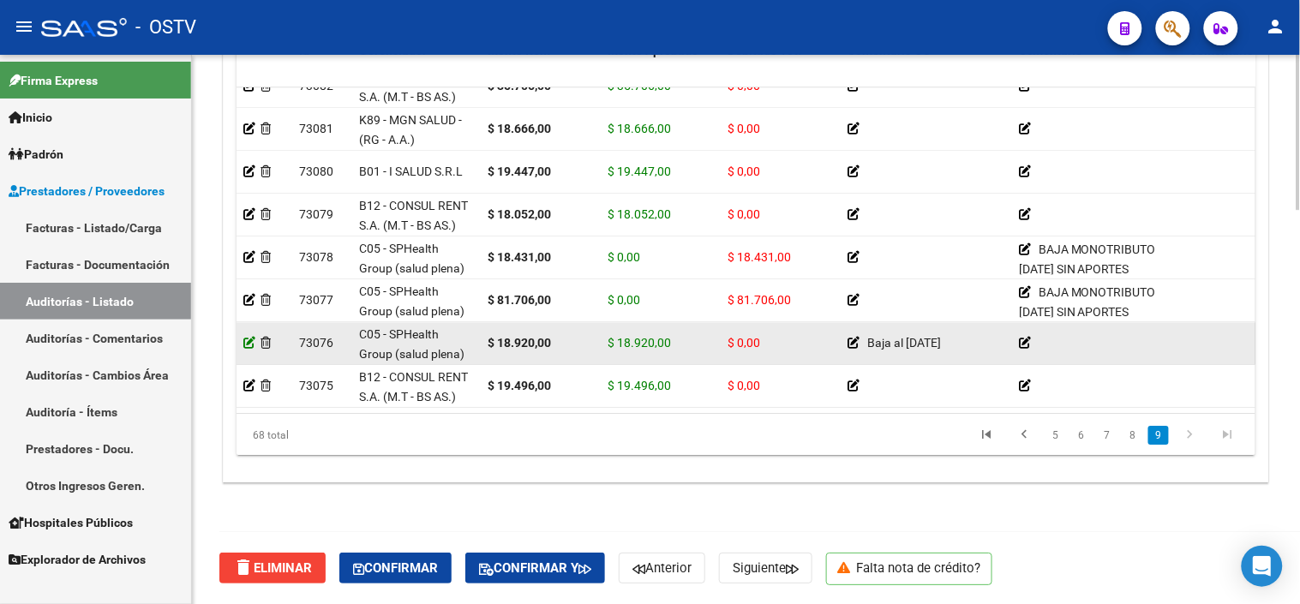
click at [246, 337] on icon at bounding box center [249, 343] width 12 height 12
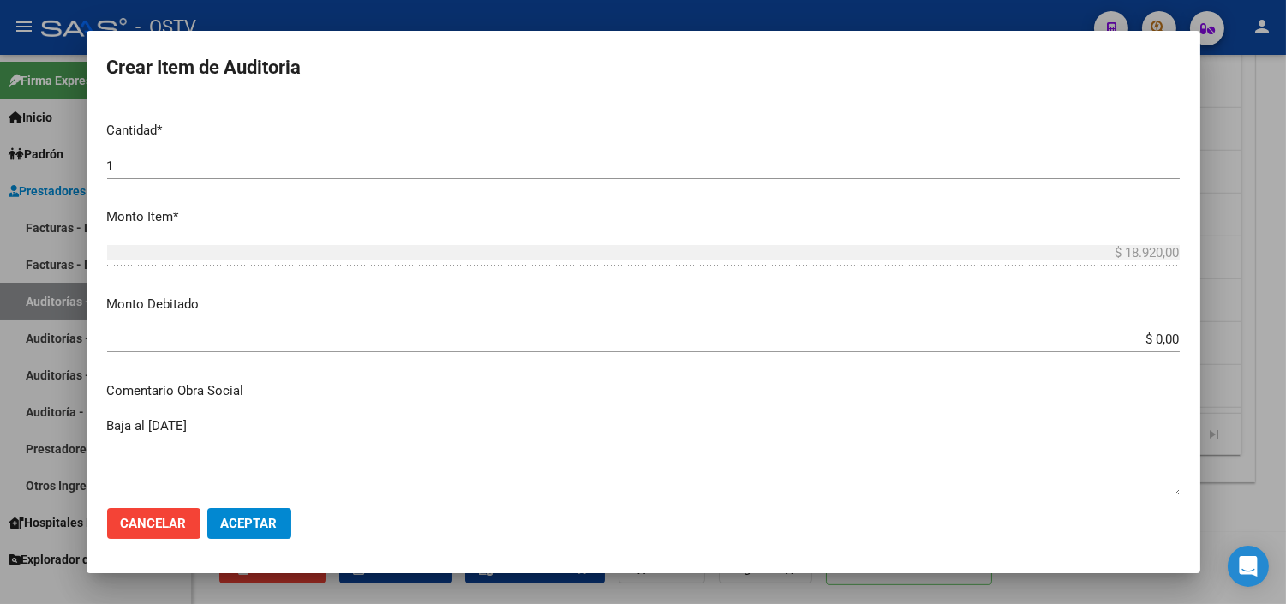
scroll to position [476, 0]
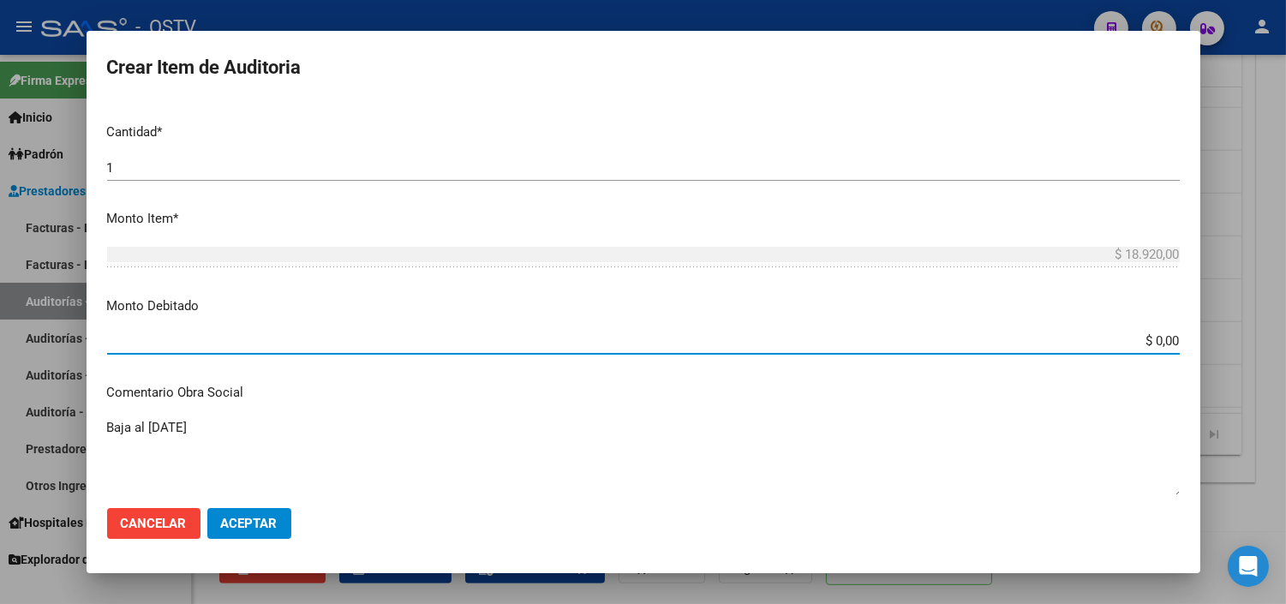
click at [1147, 339] on input "$ 0,00" at bounding box center [643, 340] width 1073 height 15
type input "$ 18.920,00"
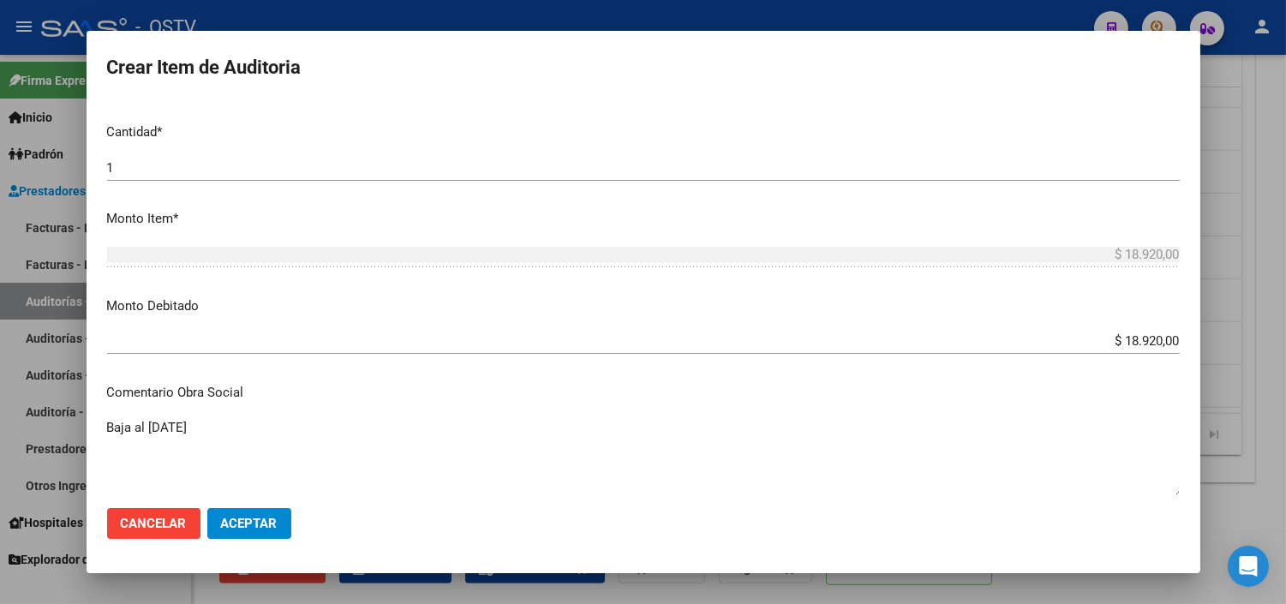
scroll to position [752, 0]
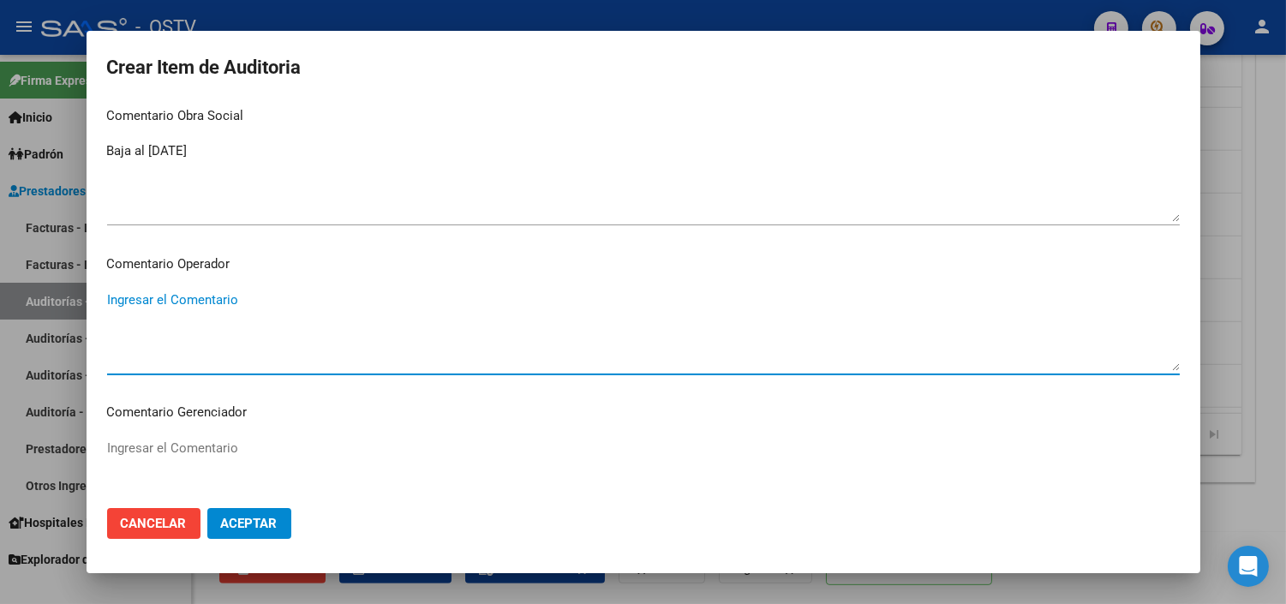
paste textarea "BAJA MONOTRIBUTO [DATE] SIN APORTES"
type textarea "BAJA MONOTRIBUTO [DATE] SIN APORTES"
click at [266, 526] on span "Aceptar" at bounding box center [249, 523] width 57 height 15
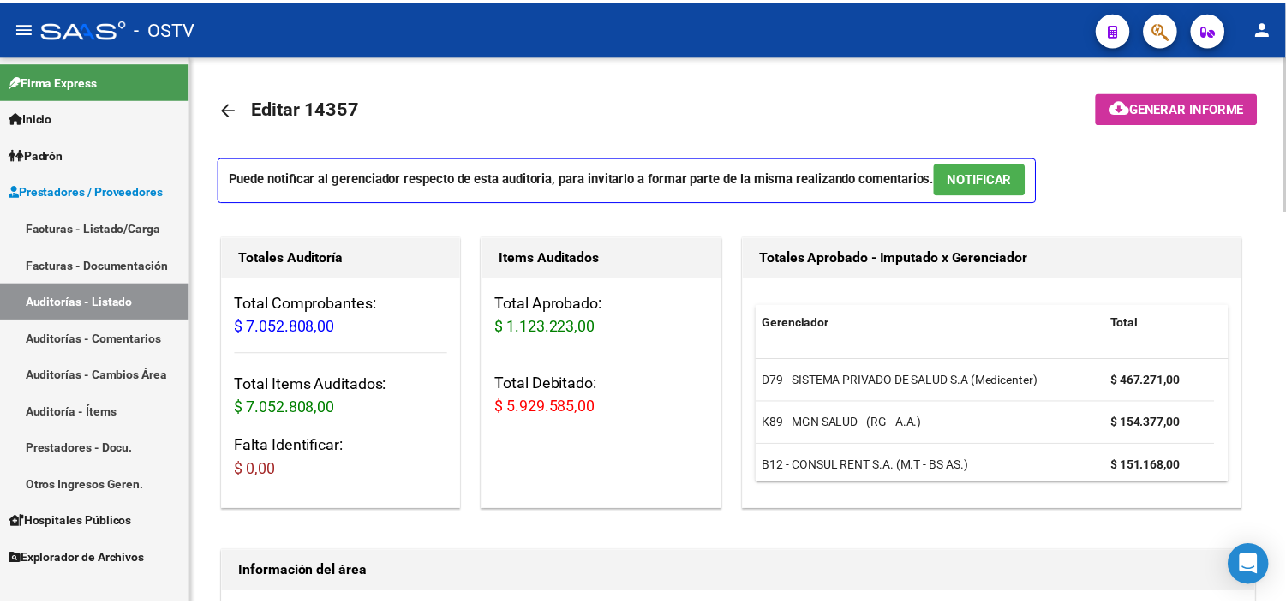
scroll to position [0, 0]
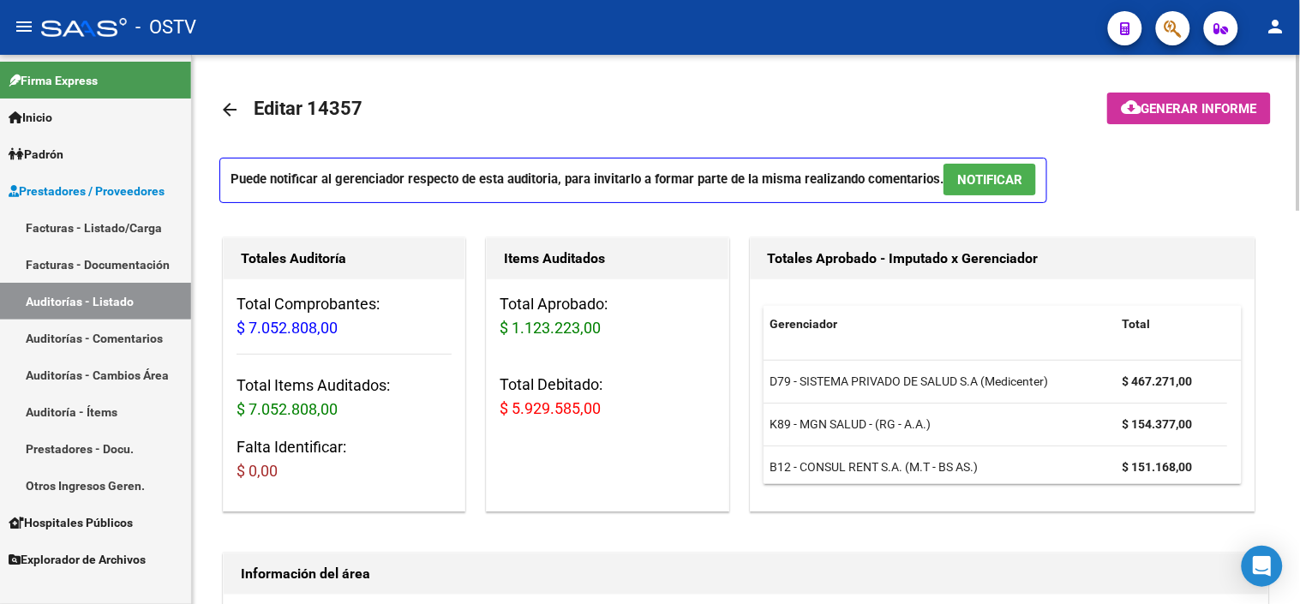
click at [1194, 91] on mat-toolbar-row at bounding box center [1170, 109] width 223 height 55
click at [1188, 105] on span "Generar informe" at bounding box center [1199, 108] width 116 height 15
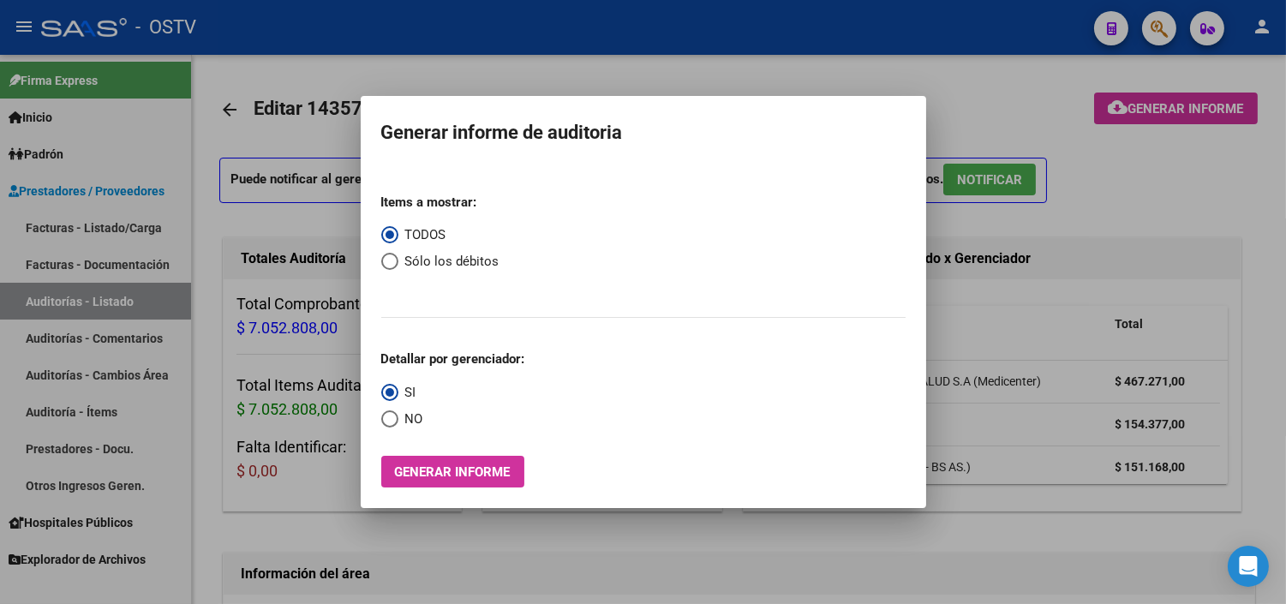
click at [441, 275] on mat-radio-group "Items a mostrar: TODOS Sólo los débitos" at bounding box center [440, 239] width 118 height 118
click at [439, 260] on span "Sólo los débitos" at bounding box center [448, 262] width 101 height 20
click at [398, 260] on input "Sólo los débitos" at bounding box center [389, 261] width 17 height 17
radio input "true"
click at [388, 410] on label "NO" at bounding box center [402, 420] width 42 height 20
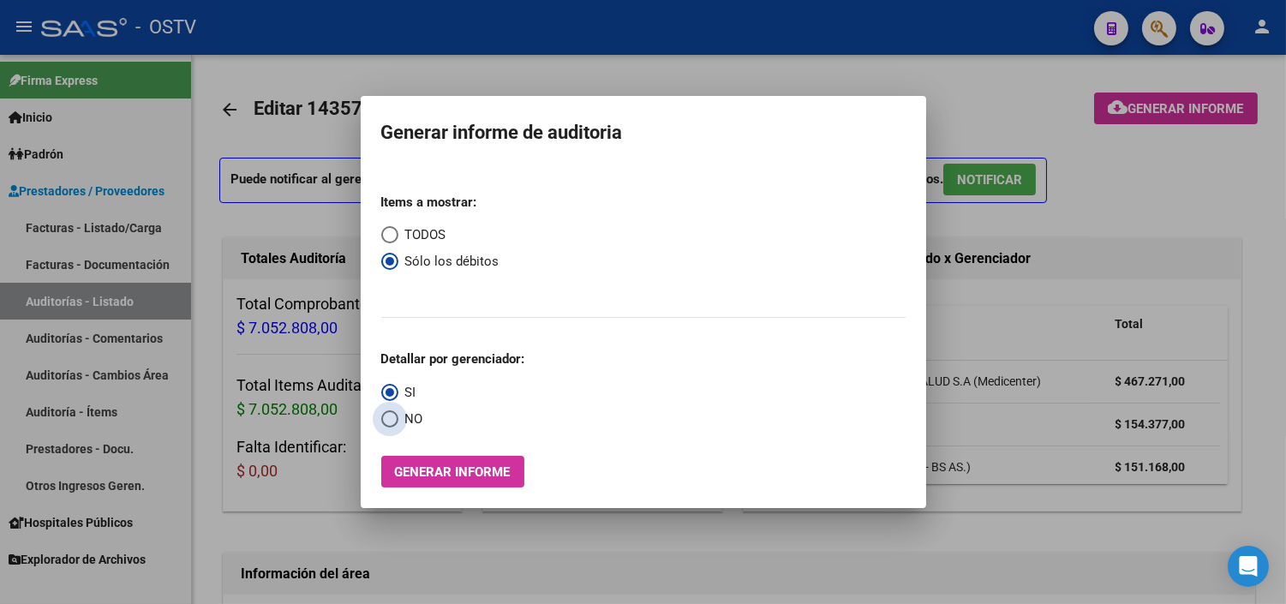
click at [388, 410] on input "NO" at bounding box center [389, 418] width 17 height 17
radio input "true"
click at [457, 457] on button "Generar informe" at bounding box center [452, 472] width 143 height 32
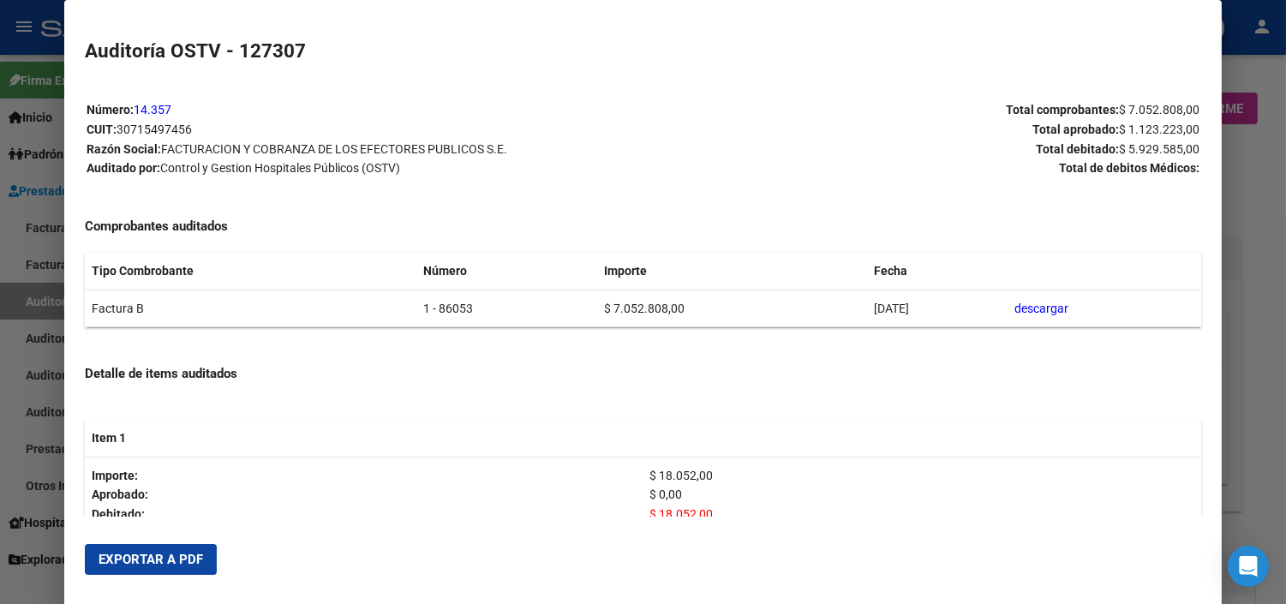
click at [173, 554] on span "Exportar a PDF" at bounding box center [151, 559] width 105 height 15
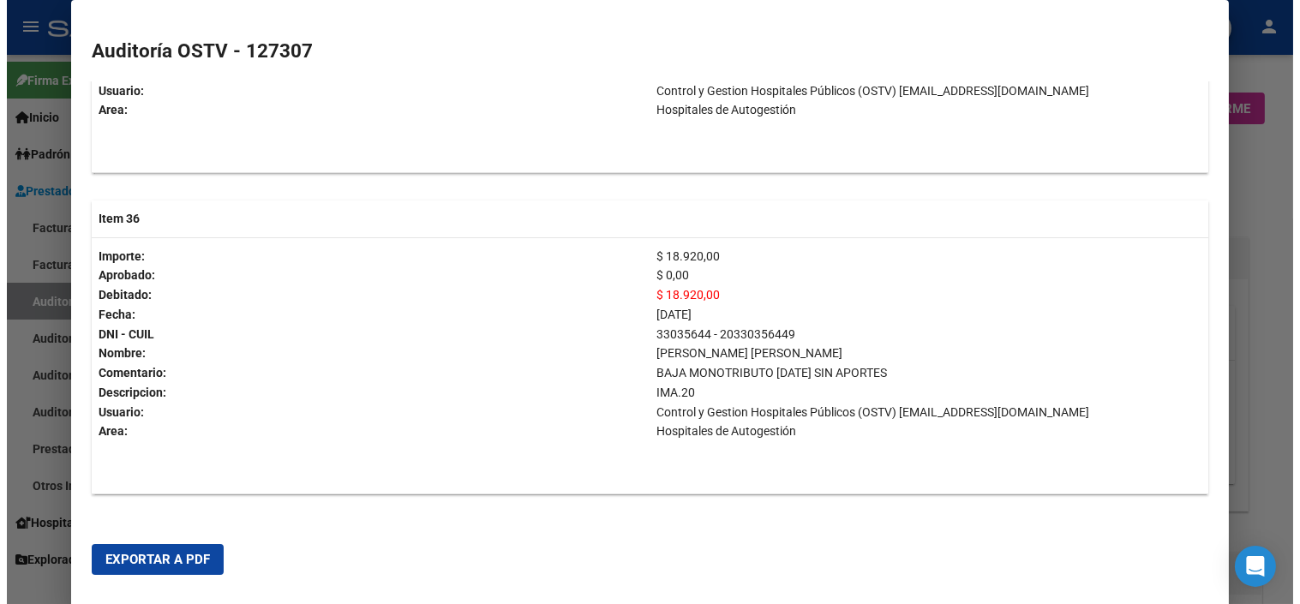
scroll to position [11487, 0]
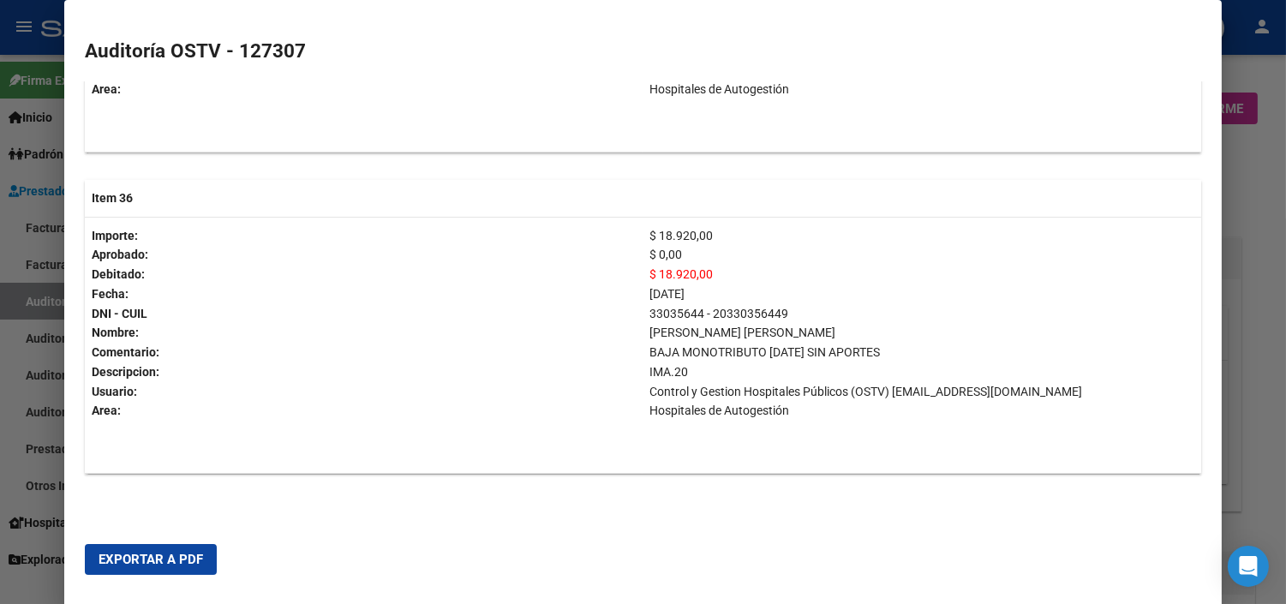
click at [1277, 341] on div at bounding box center [643, 302] width 1286 height 604
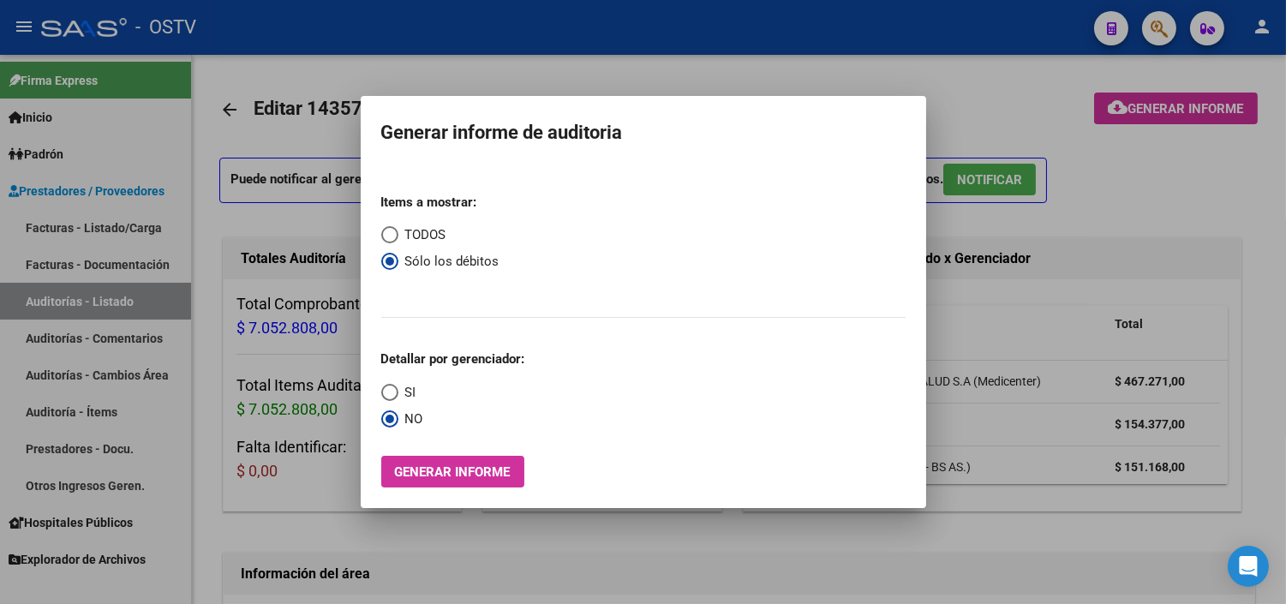
click at [712, 528] on div at bounding box center [643, 302] width 1286 height 604
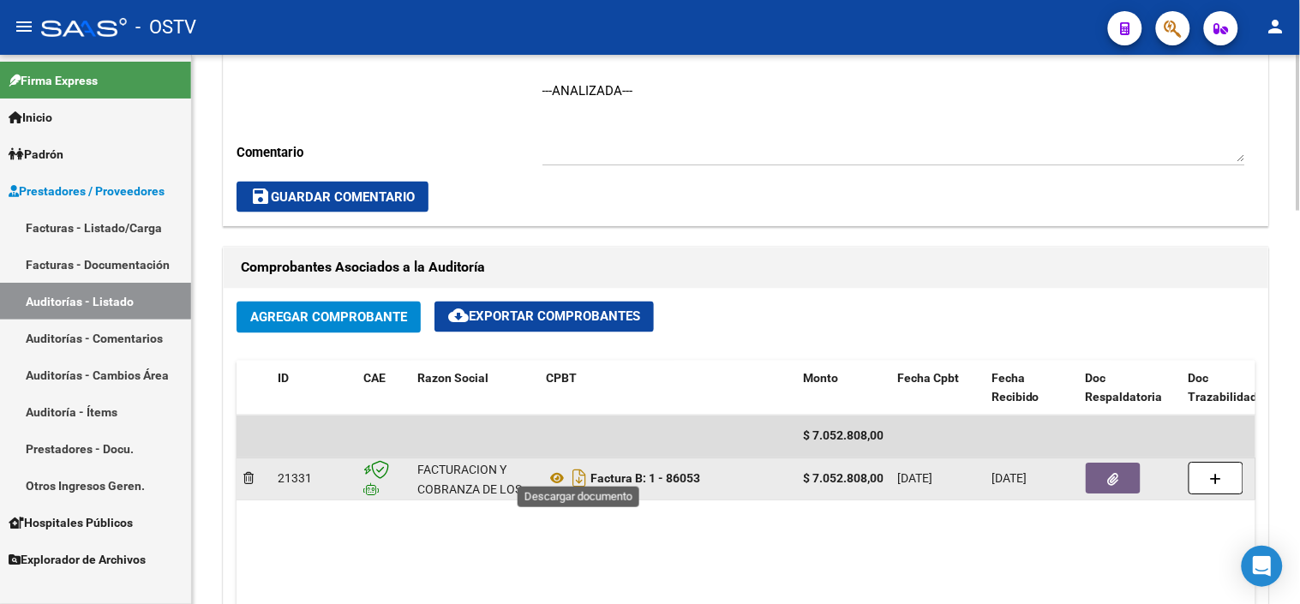
scroll to position [666, 0]
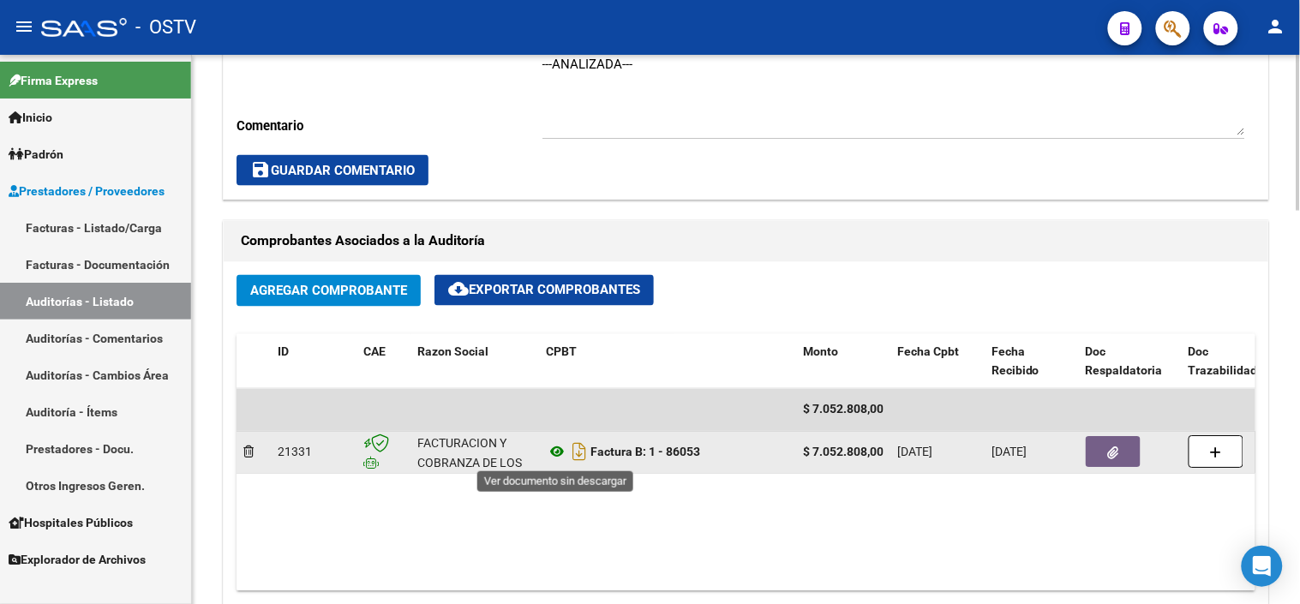
click at [561, 454] on icon at bounding box center [557, 452] width 22 height 21
click at [1108, 447] on icon "button" at bounding box center [1113, 453] width 11 height 13
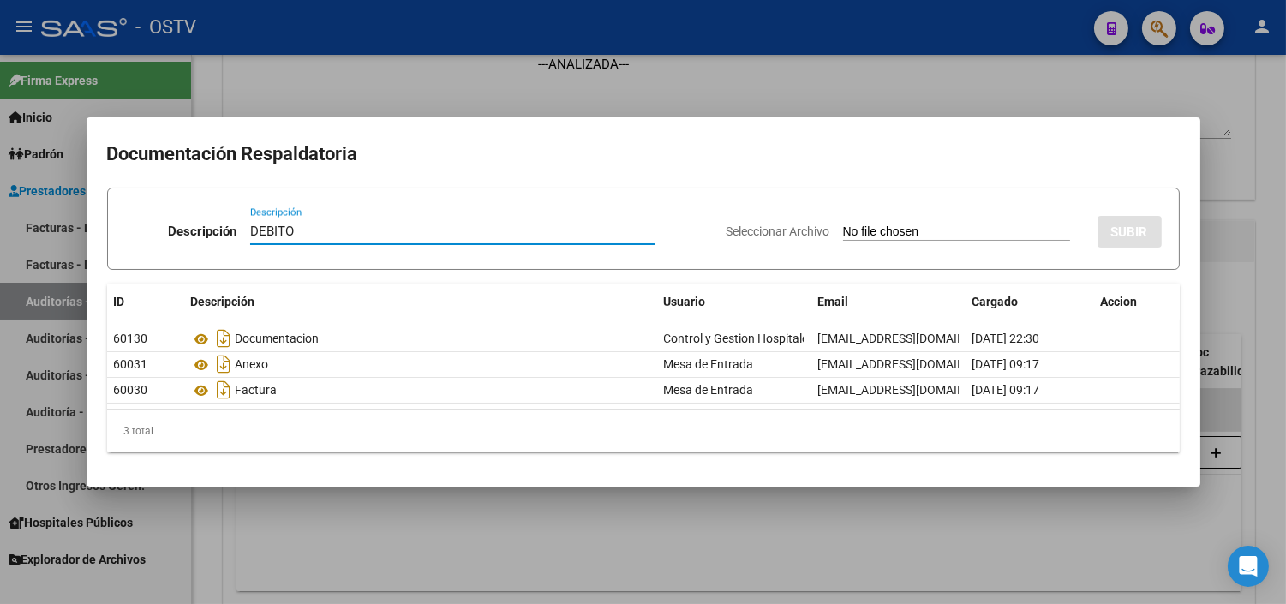
type input "DEBITO"
click at [843, 225] on input "Seleccionar Archivo" at bounding box center [956, 233] width 227 height 16
type input "C:\fakepath\DEBITO FC 1-86053.pdf"
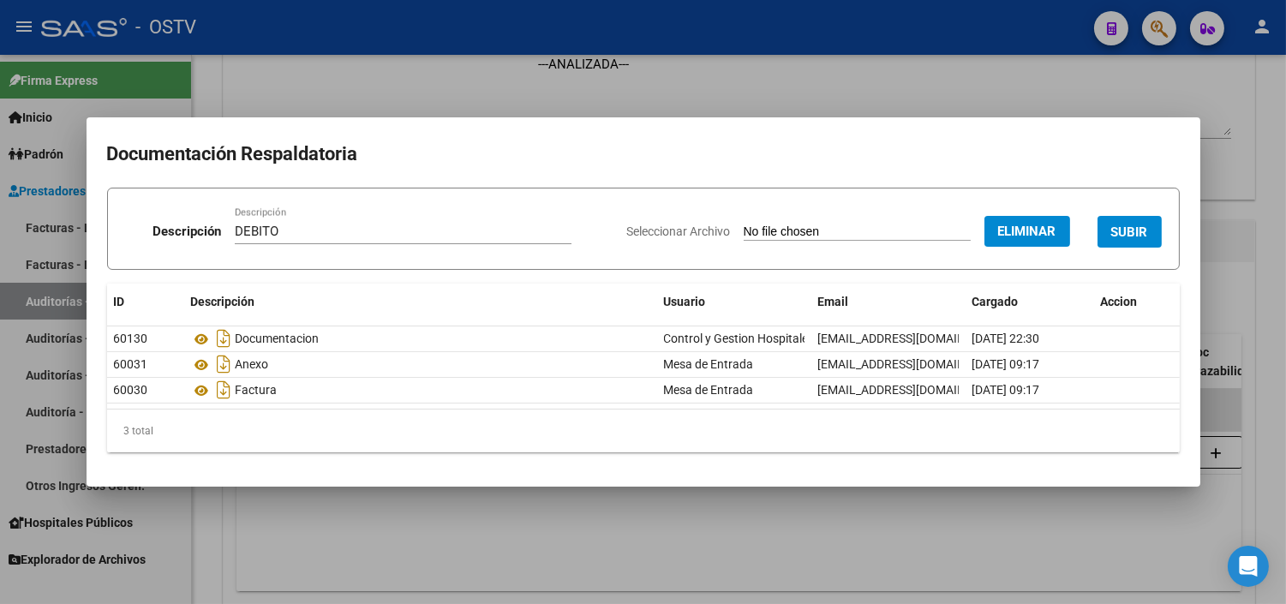
click at [1140, 235] on span "SUBIR" at bounding box center [1129, 232] width 37 height 15
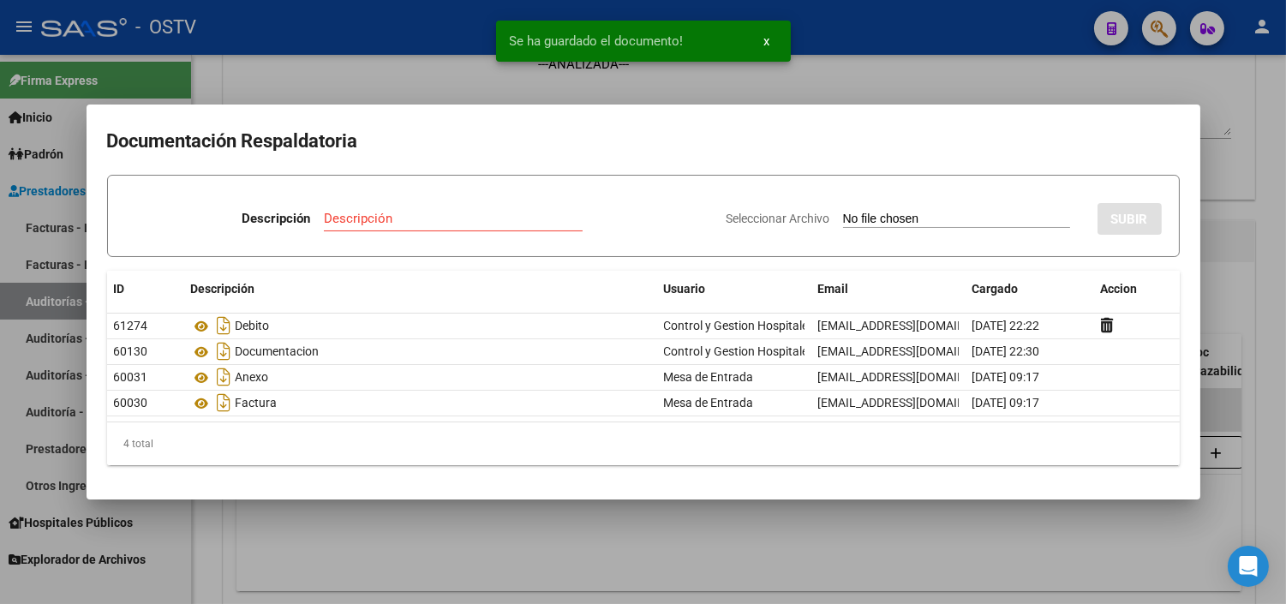
click at [1245, 386] on div at bounding box center [643, 302] width 1286 height 604
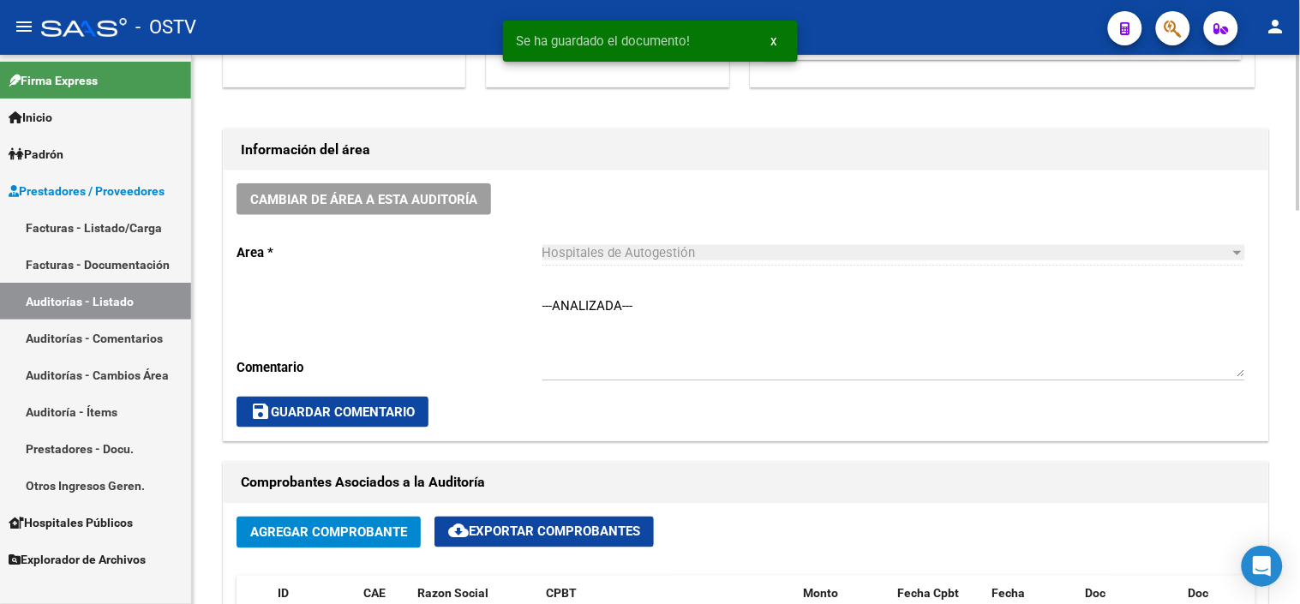
scroll to position [380, 0]
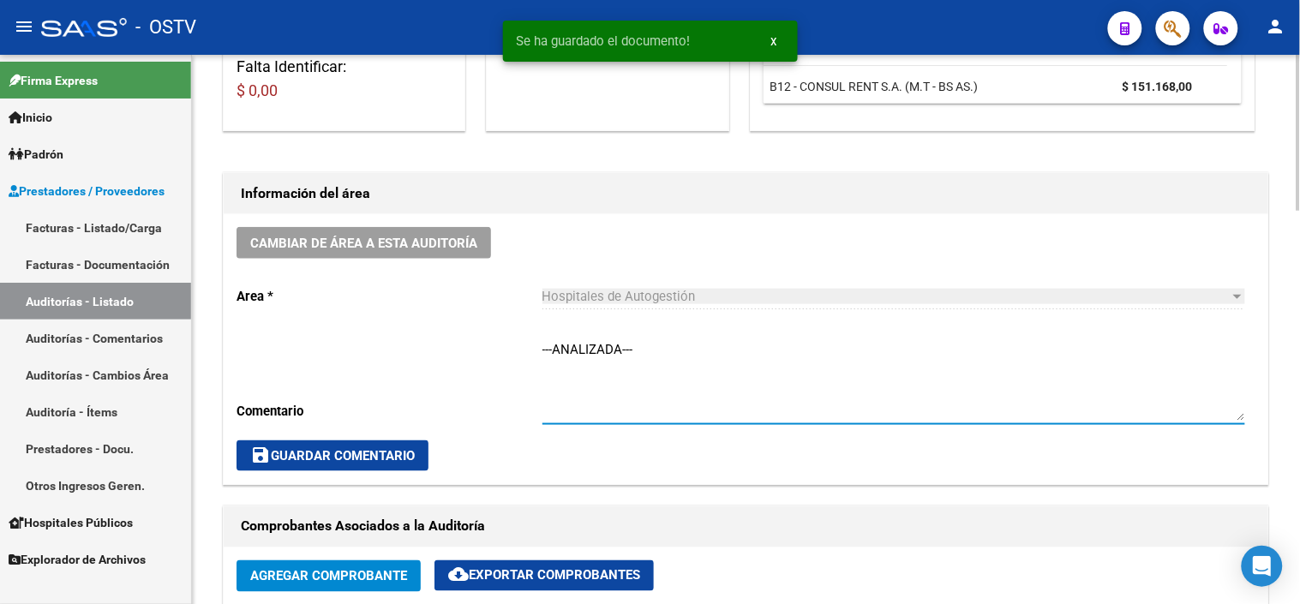
drag, startPoint x: 660, startPoint y: 347, endPoint x: 470, endPoint y: 357, distance: 190.5
click at [470, 357] on div "Cambiar de área a esta auditoría Area * Hospitales de Autogestión Seleccionar a…" at bounding box center [746, 349] width 1045 height 270
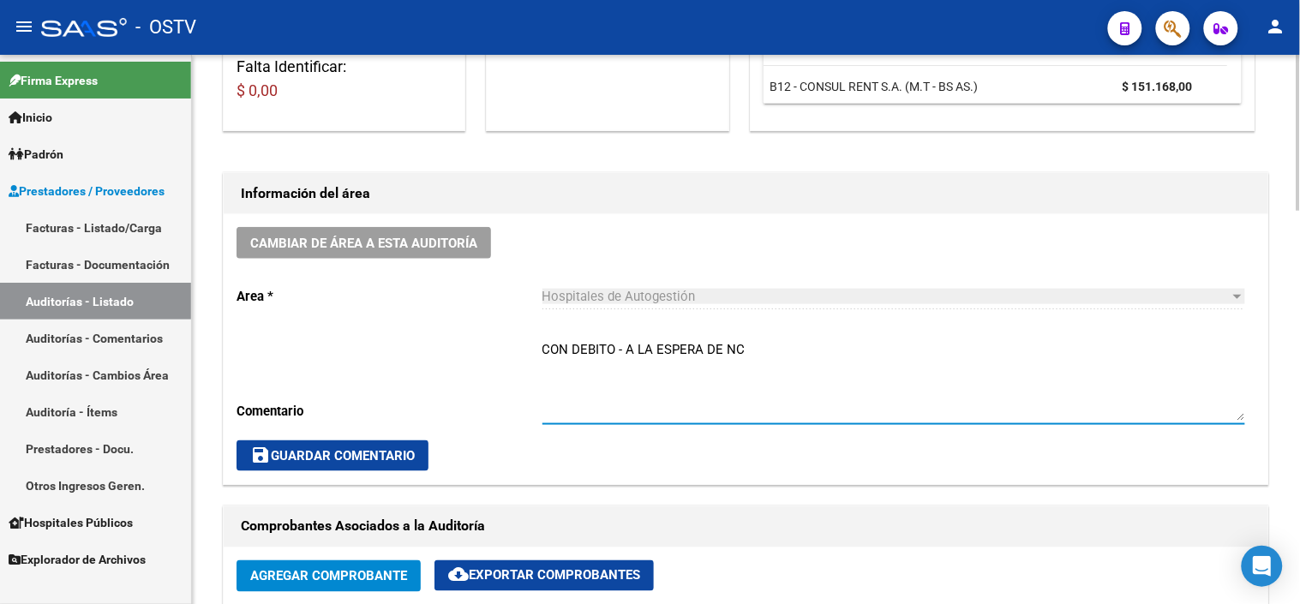
type textarea "CON DEBITO - A LA ESPERA DE NC"
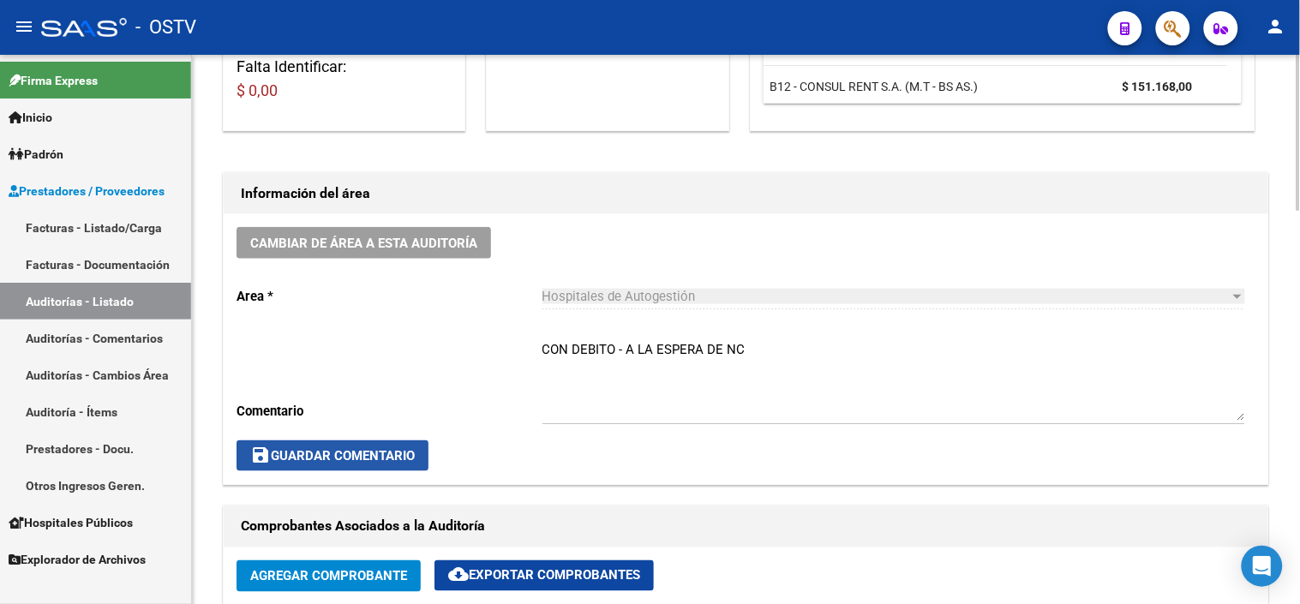
click at [337, 458] on span "save Guardar Comentario" at bounding box center [332, 455] width 165 height 15
click at [886, 169] on div "Información del área Cambiar de área a esta auditoría Area * Hospitales de Auto…" at bounding box center [745, 329] width 1053 height 320
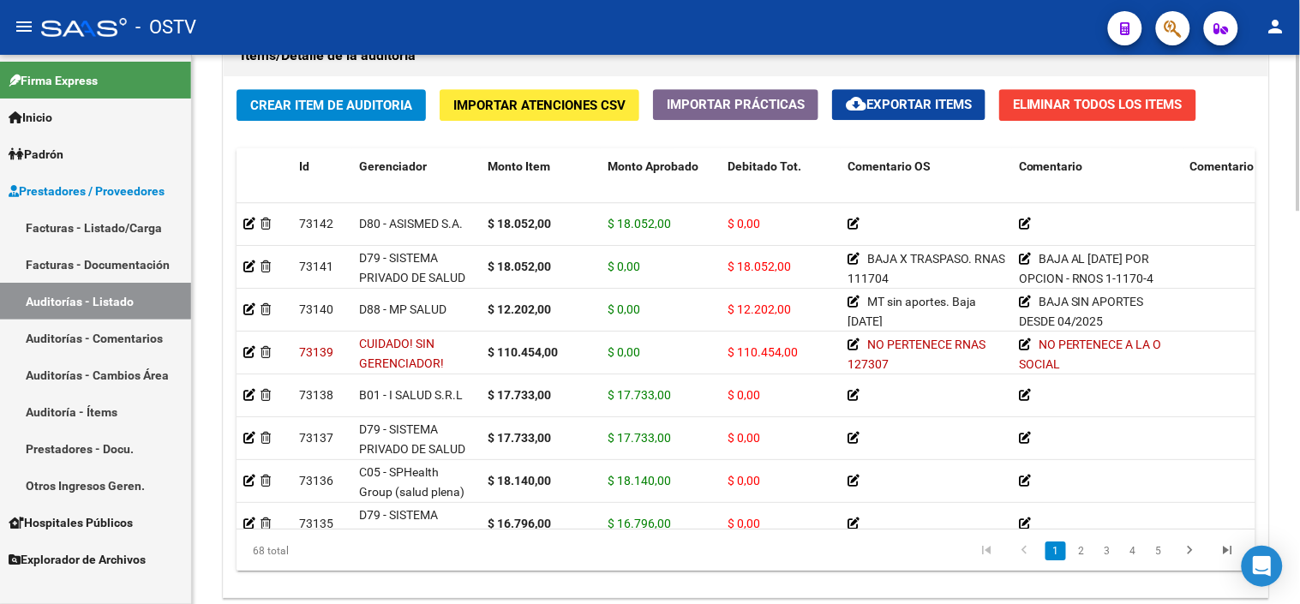
scroll to position [1284, 0]
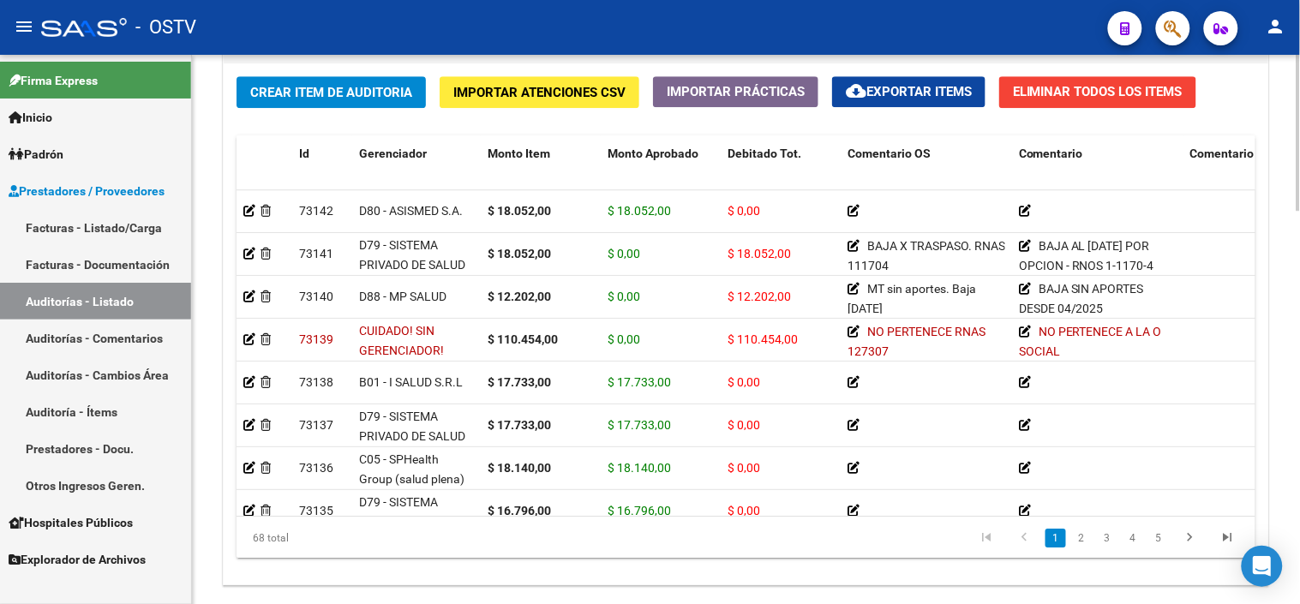
click at [1299, 530] on div at bounding box center [1298, 498] width 4 height 156
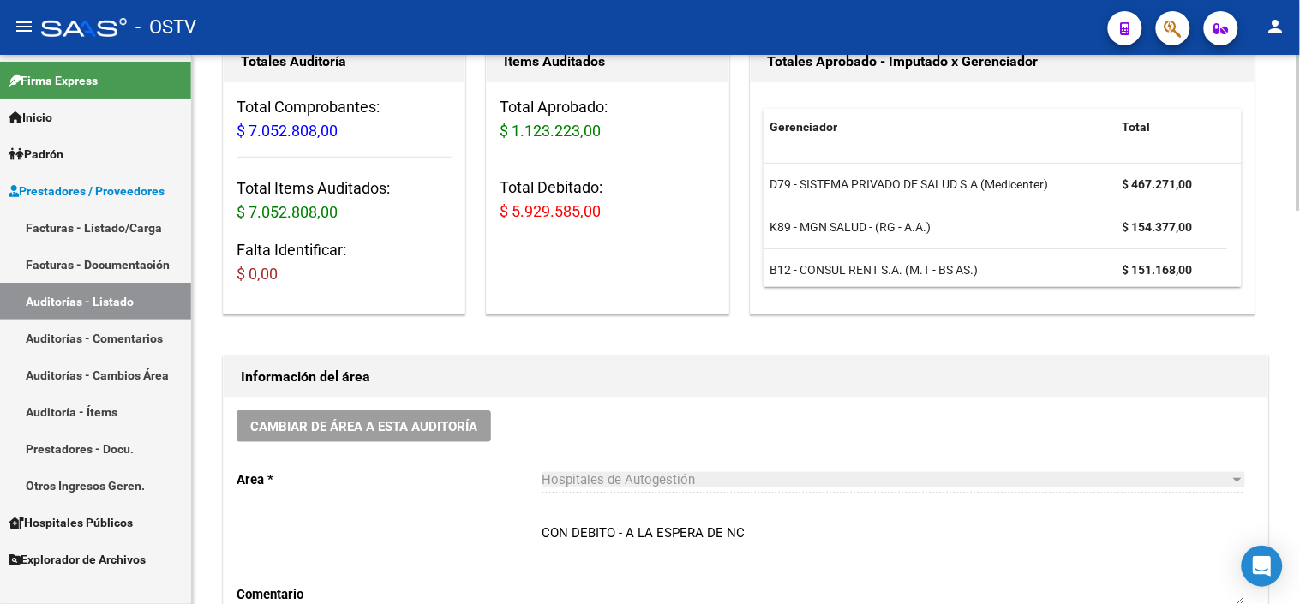
scroll to position [217, 0]
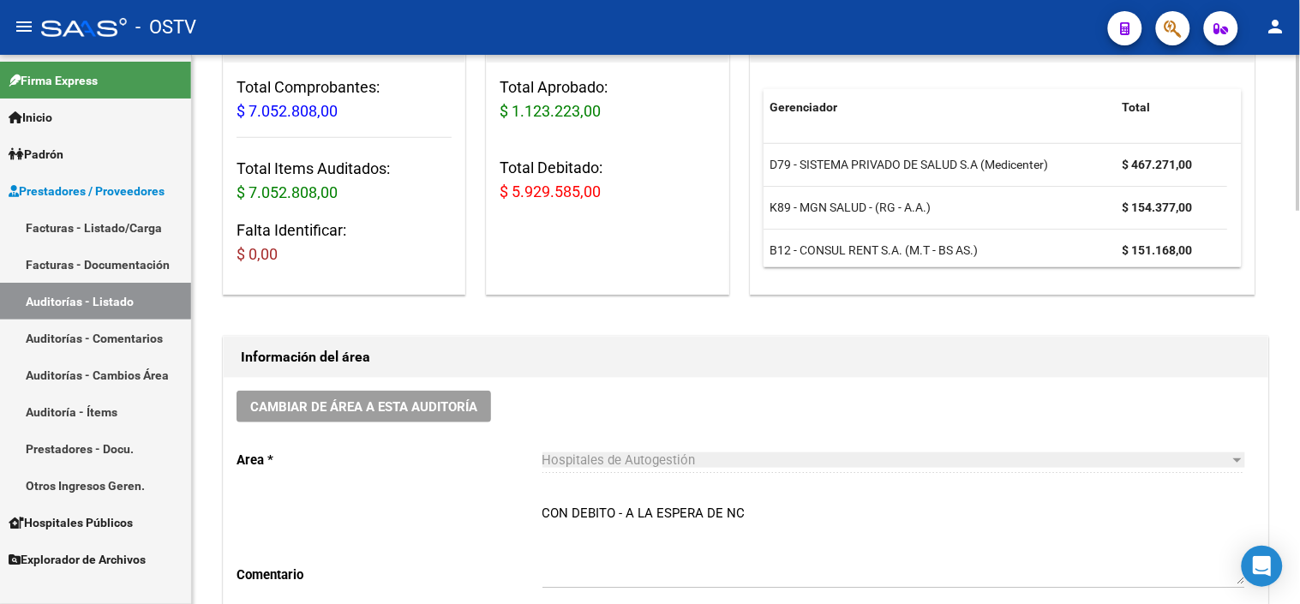
click at [1299, 153] on div at bounding box center [1298, 195] width 4 height 156
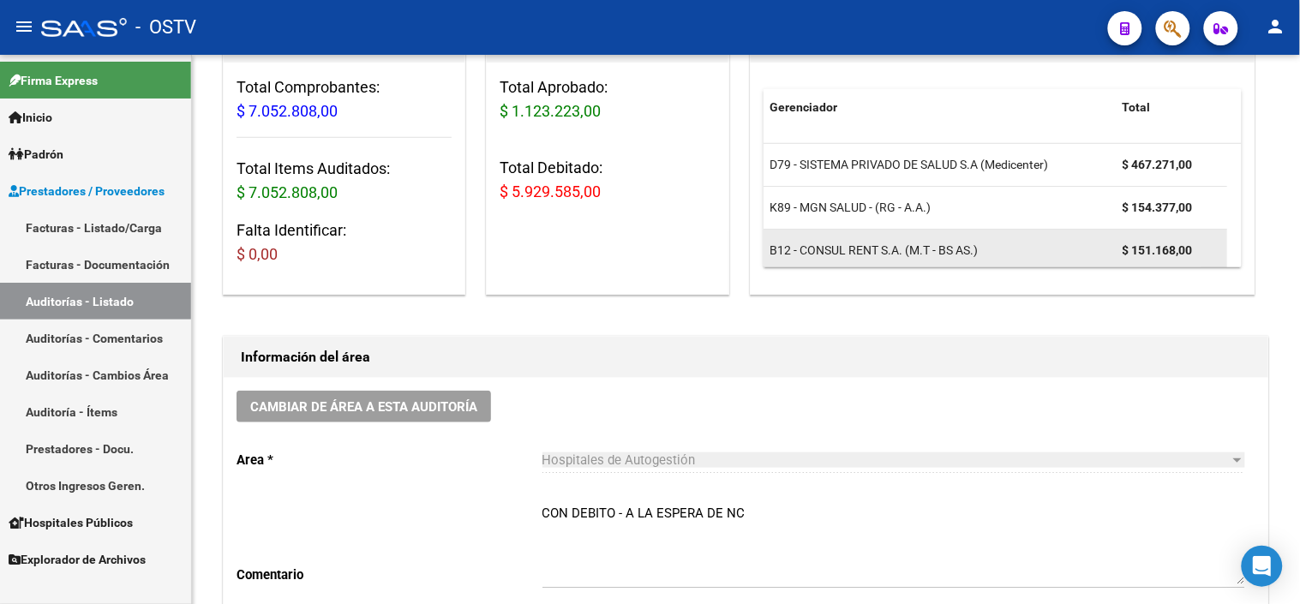
click at [900, 250] on span "B12 - CONSUL RENT S.A. (M.T - BS AS.)" at bounding box center [874, 250] width 208 height 14
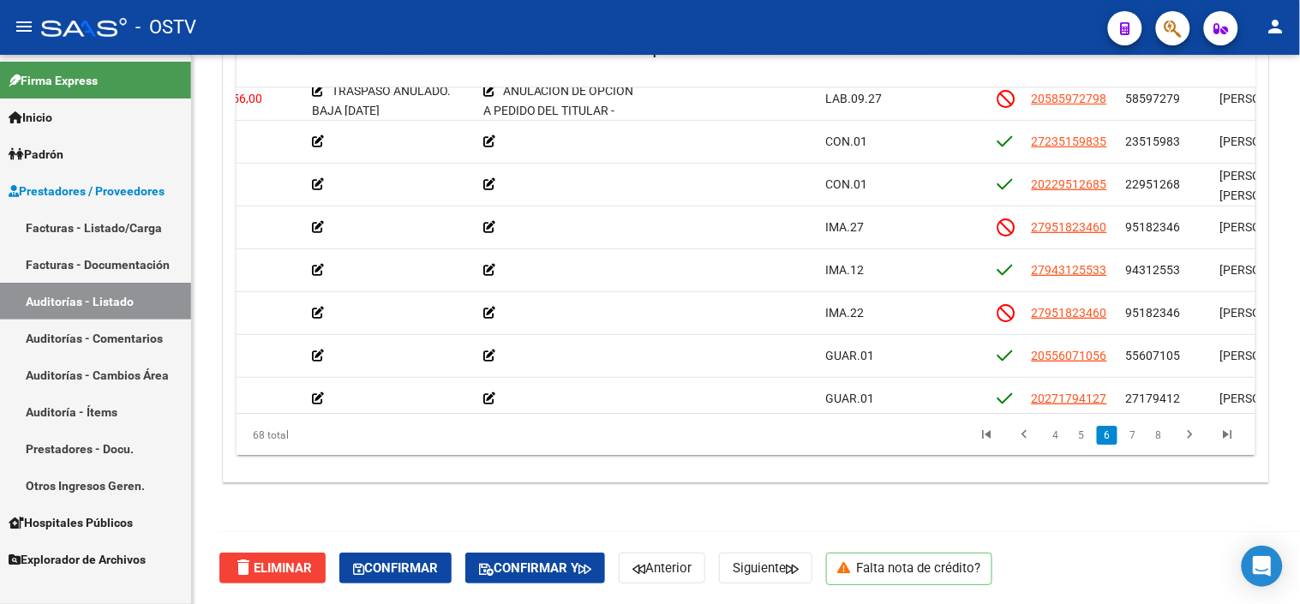
scroll to position [1809, 0]
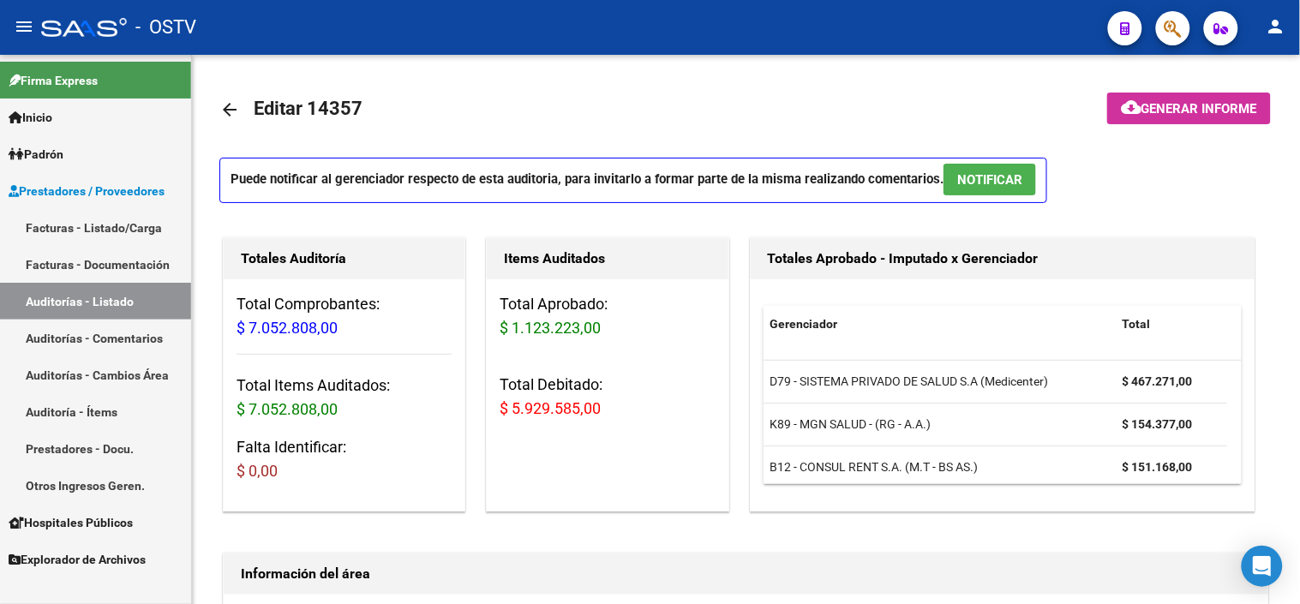
click at [990, 170] on button "NOTIFICAR" at bounding box center [989, 180] width 93 height 32
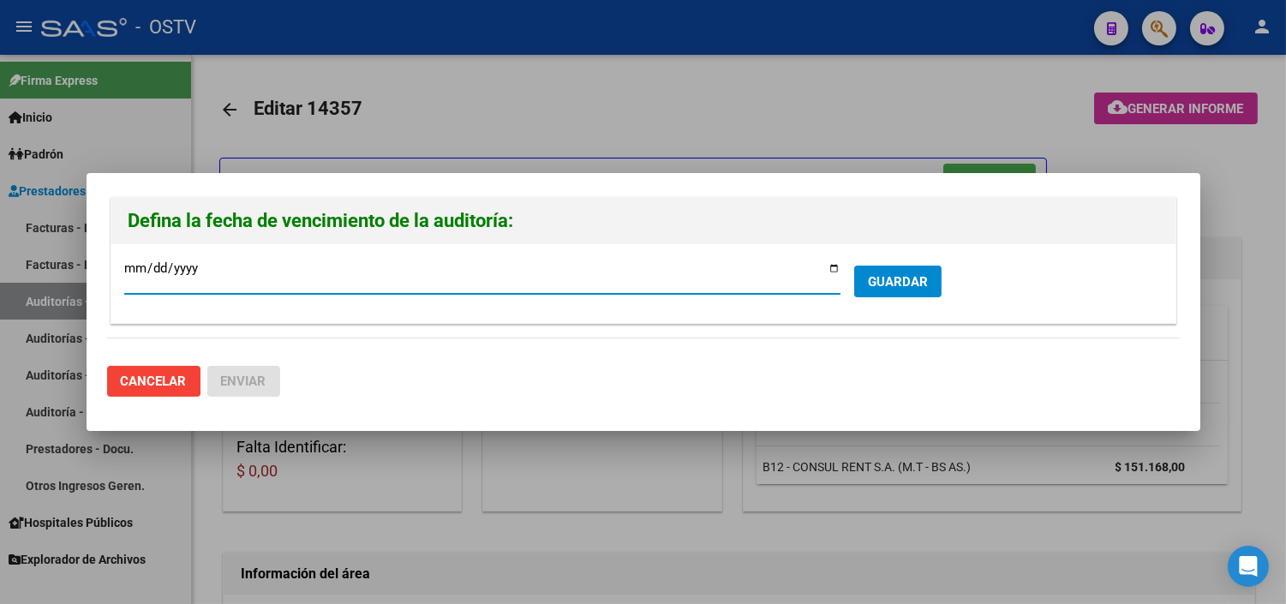
type input "[DATE]"
click at [880, 281] on span "GUARDAR" at bounding box center [898, 281] width 60 height 15
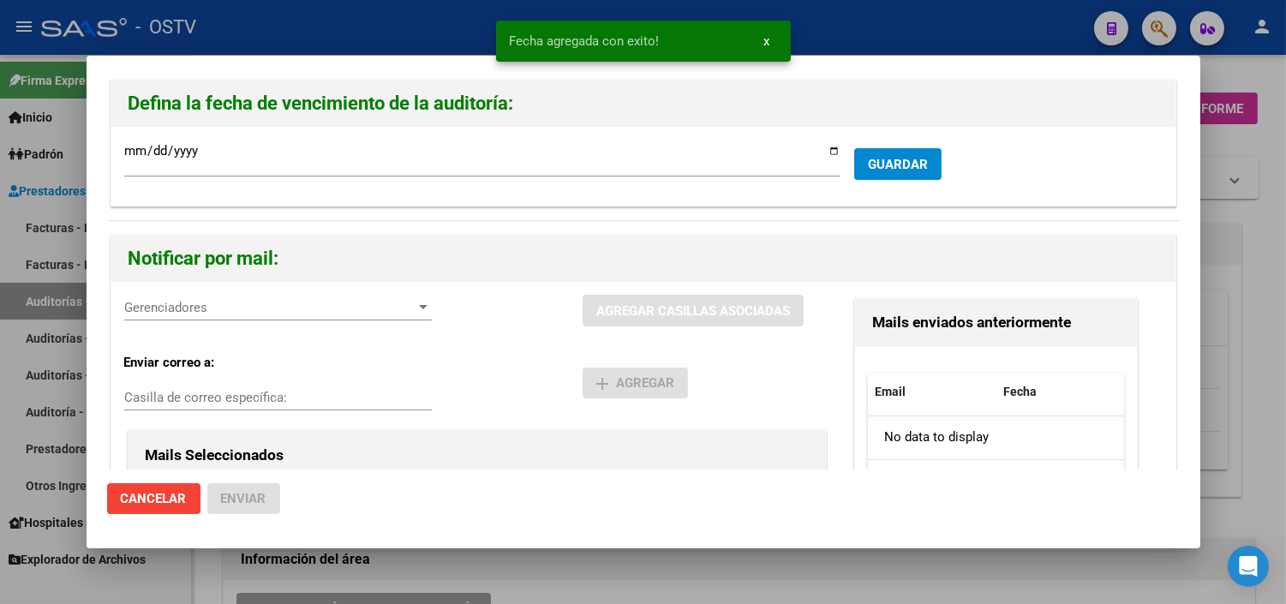
click at [304, 308] on span "Gerenciadores" at bounding box center [270, 307] width 292 height 15
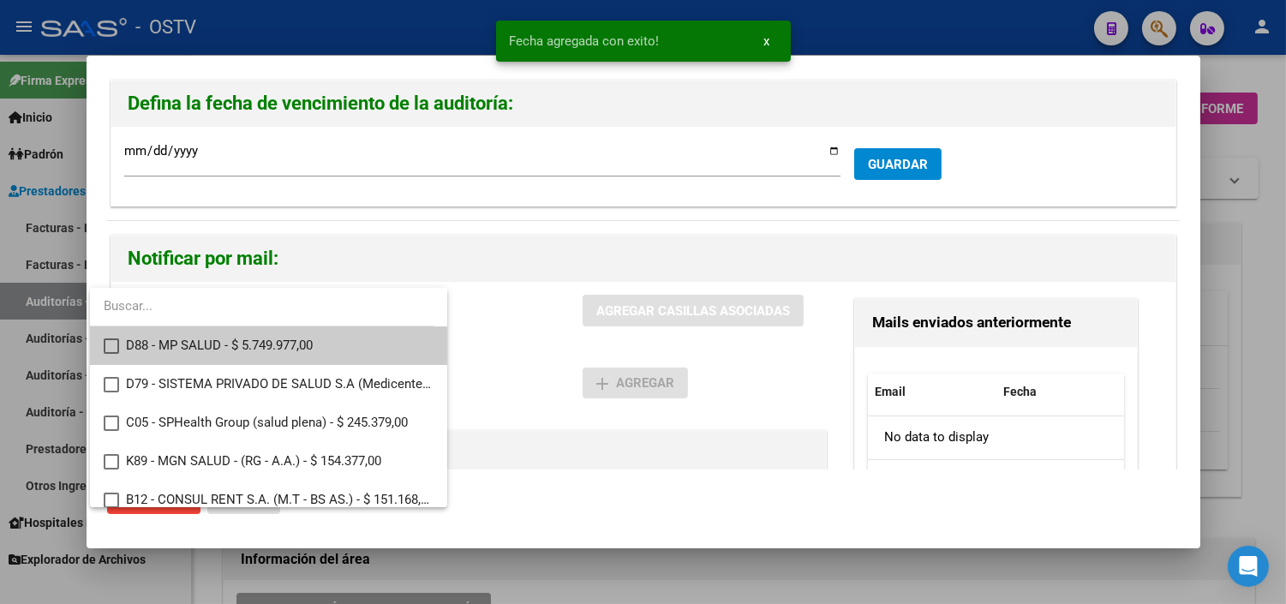
click at [176, 353] on span "D88 - MP SALUD - $ 5.749.977,00" at bounding box center [280, 345] width 308 height 39
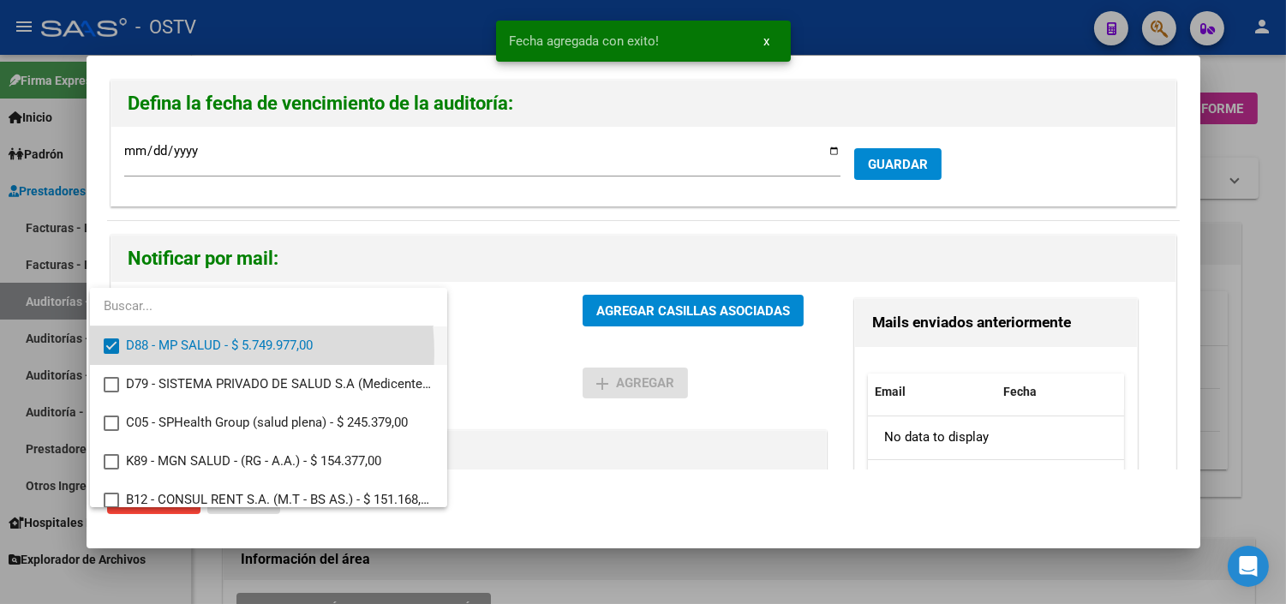
click at [176, 353] on span "D88 - MP SALUD - $ 5.749.977,00" at bounding box center [280, 345] width 308 height 39
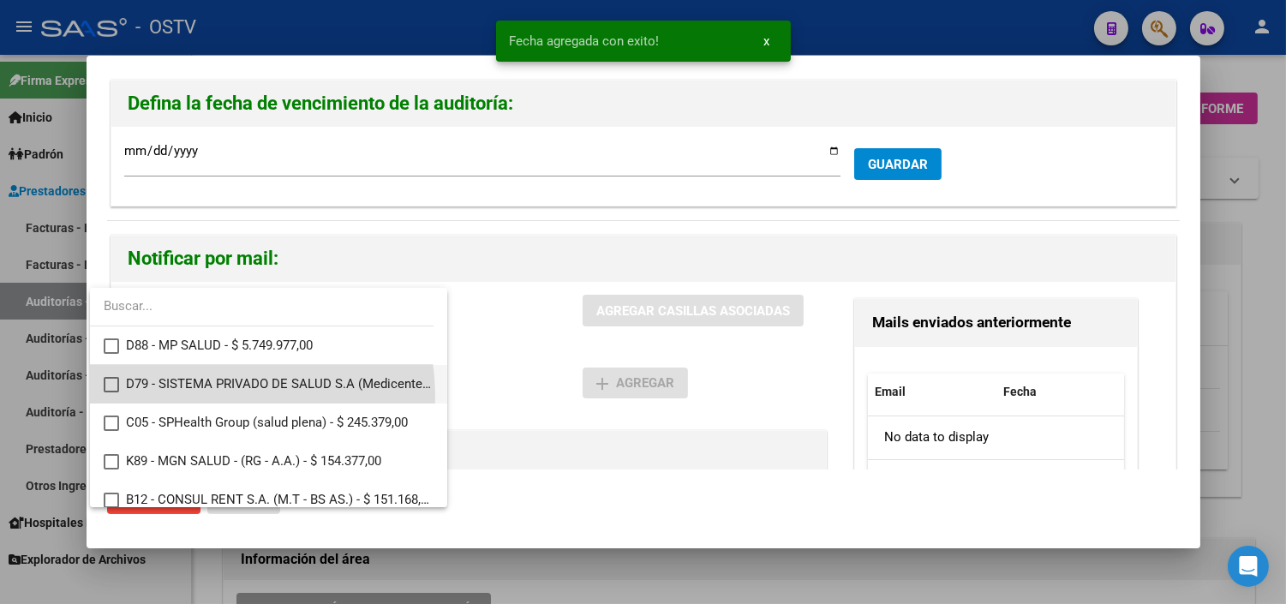
click at [189, 398] on span "D79 - SISTEMA PRIVADO DE SALUD S.A (Medicenter) - $ 485.323,00" at bounding box center [280, 384] width 308 height 39
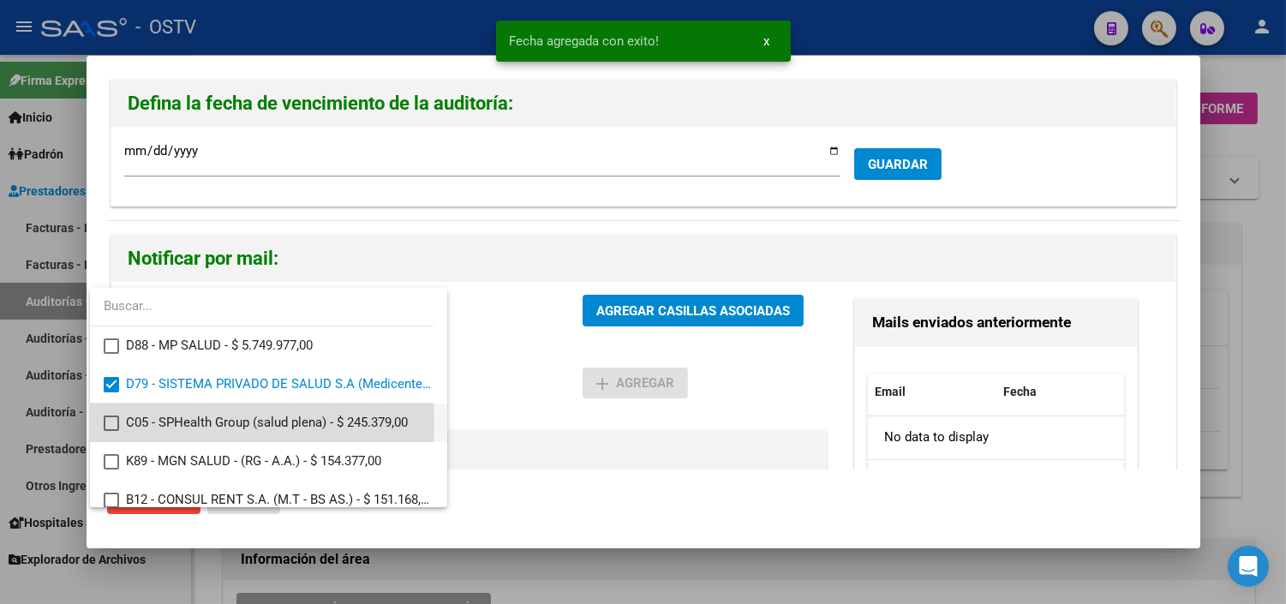
click at [189, 427] on span "C05 - SPHealth Group (salud plena) - $ 245.379,00" at bounding box center [280, 423] width 308 height 39
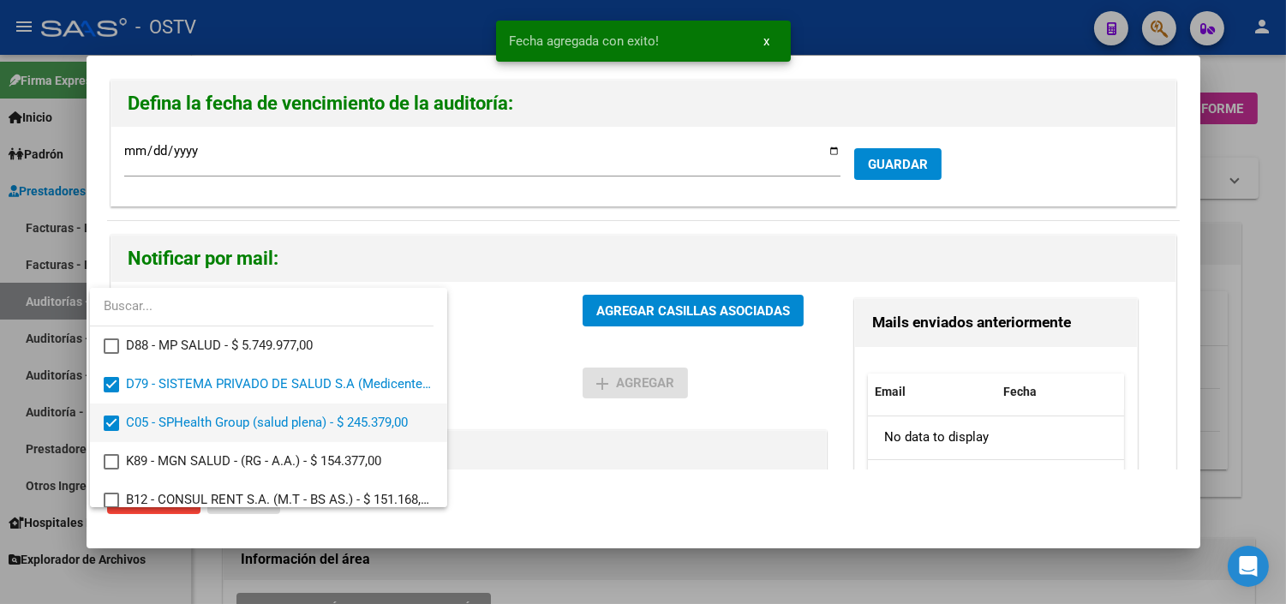
click at [234, 415] on span "C05 - SPHealth Group (salud plena) - $ 245.379,00" at bounding box center [280, 423] width 308 height 39
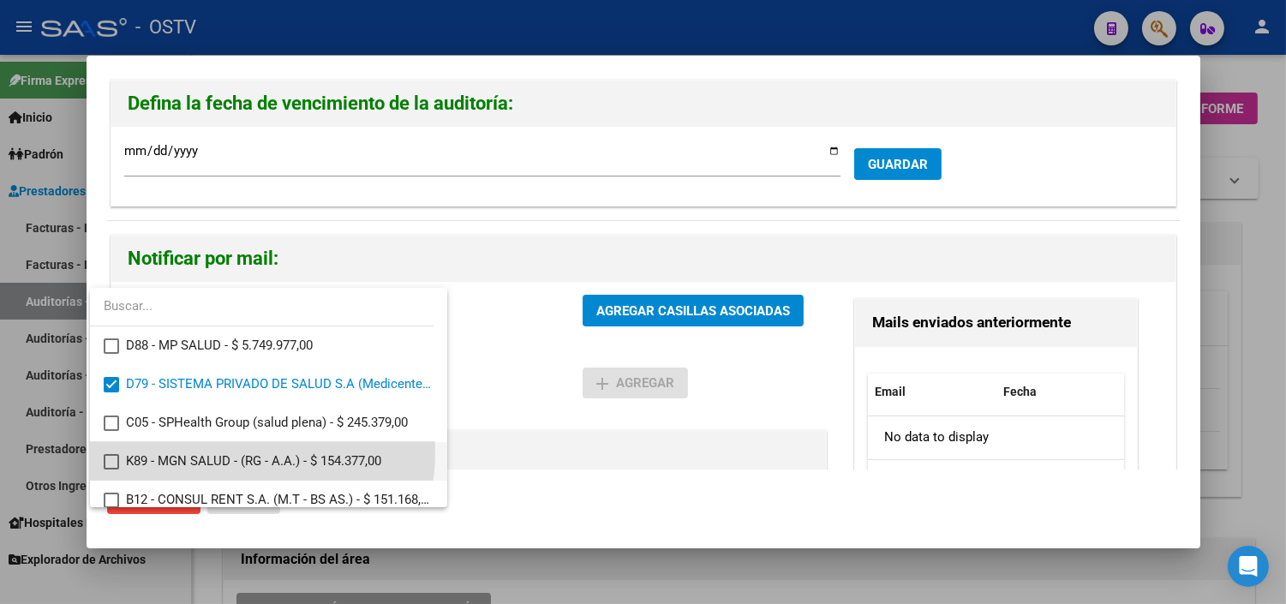
click at [233, 455] on span "K89 - MGN SALUD - (RG - A.A.) - $ 154.377,00" at bounding box center [280, 461] width 308 height 39
click at [181, 472] on span "K89 - MGN SALUD - (RG - A.A.) - $ 154.377,00" at bounding box center [280, 461] width 308 height 39
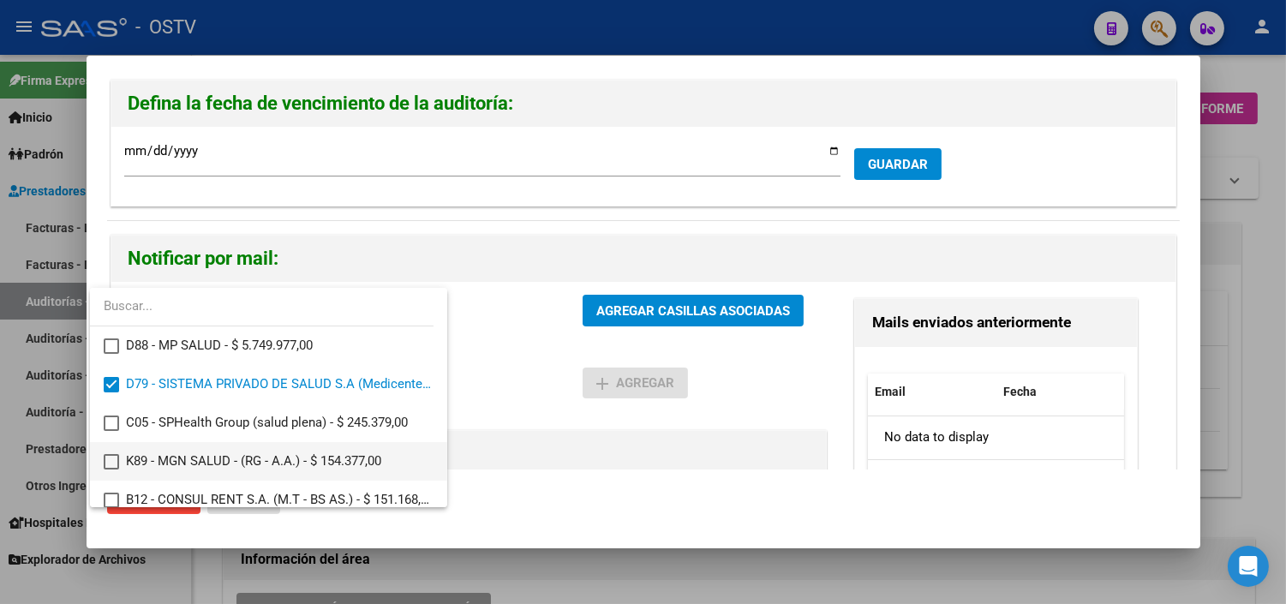
click at [181, 464] on span "K89 - MGN SALUD - (RG - A.A.) - $ 154.377,00" at bounding box center [280, 461] width 308 height 39
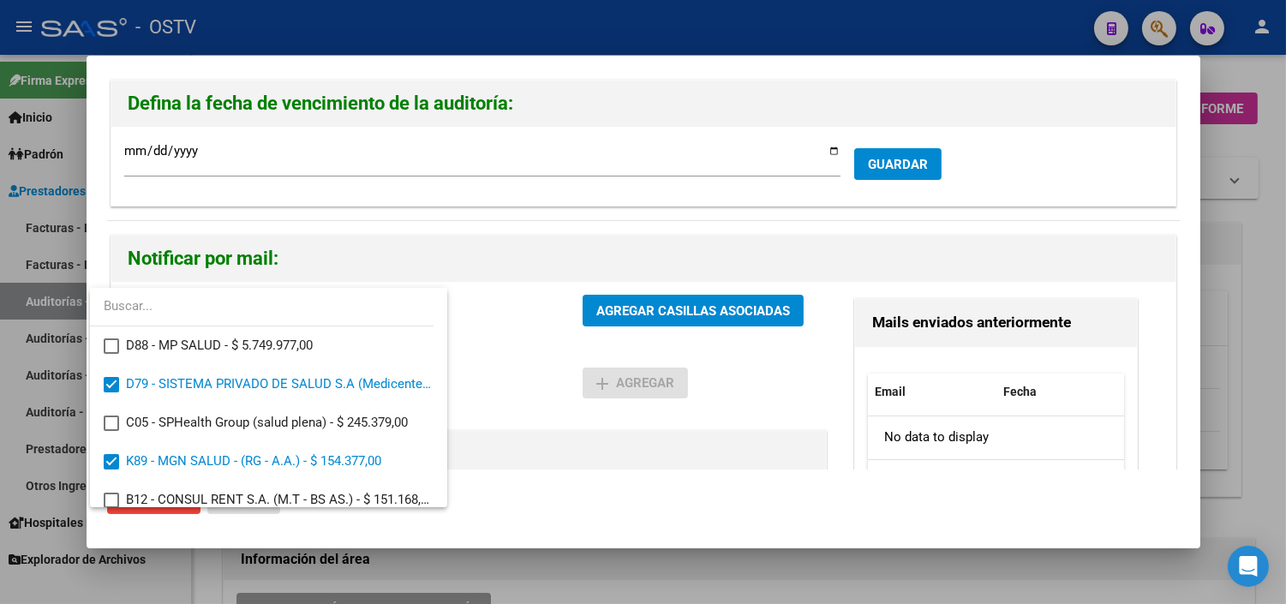
click at [610, 309] on div at bounding box center [643, 302] width 1286 height 604
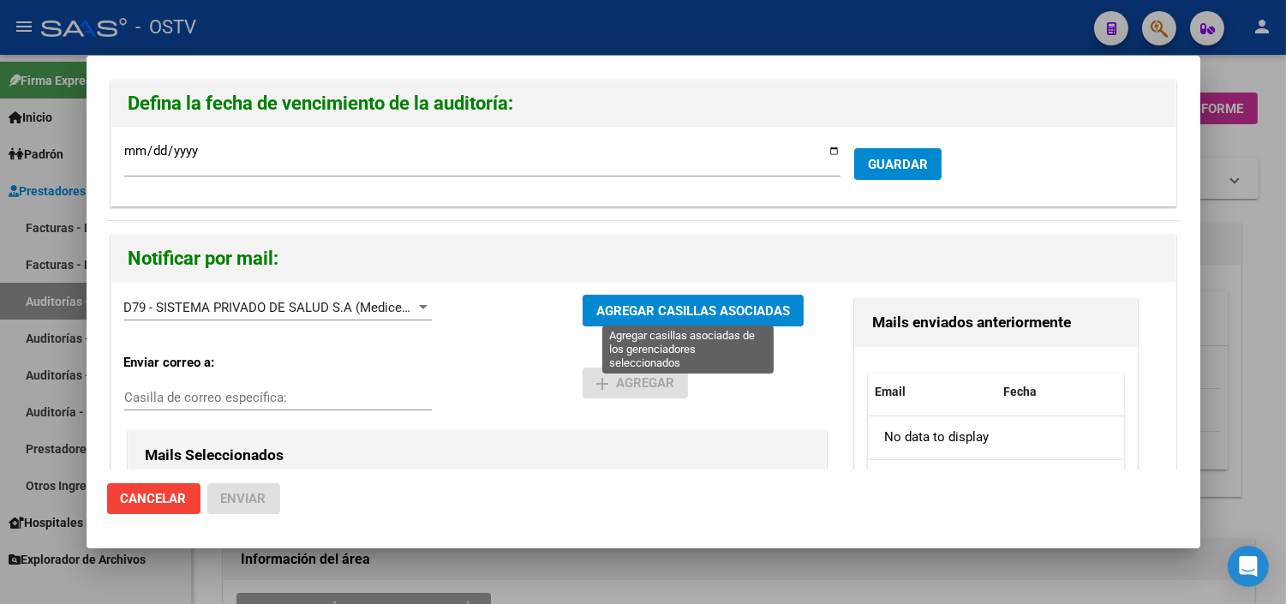
click at [635, 308] on span "AGREGAR CASILLAS ASOCIADAS" at bounding box center [693, 310] width 194 height 15
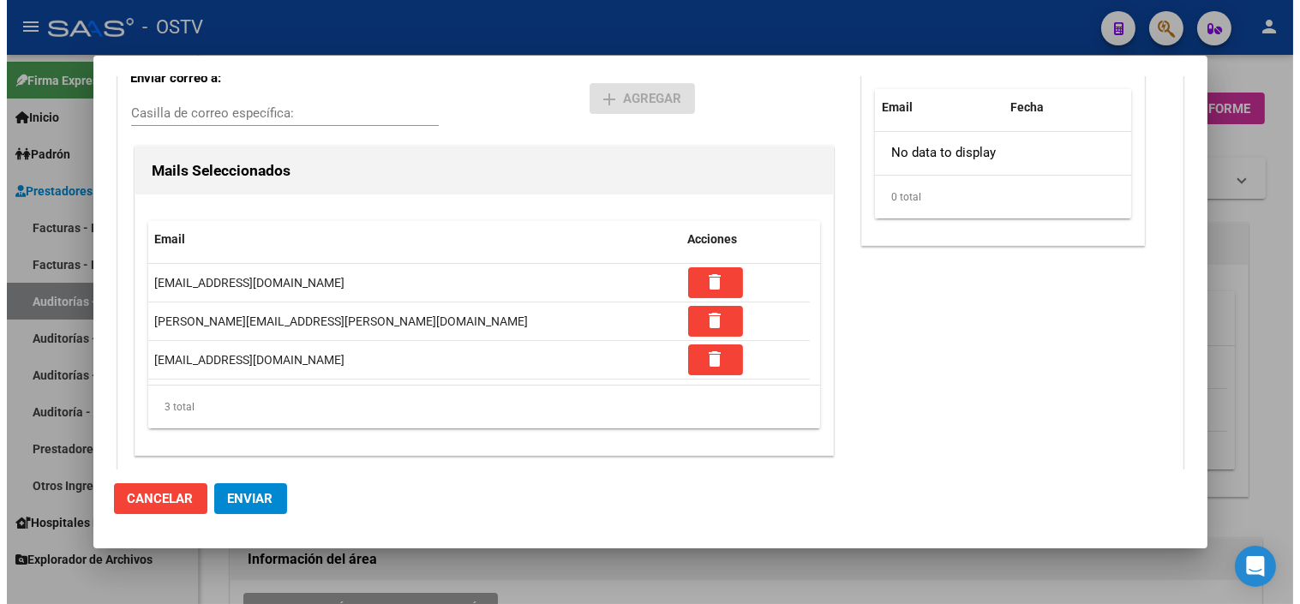
scroll to position [292, 0]
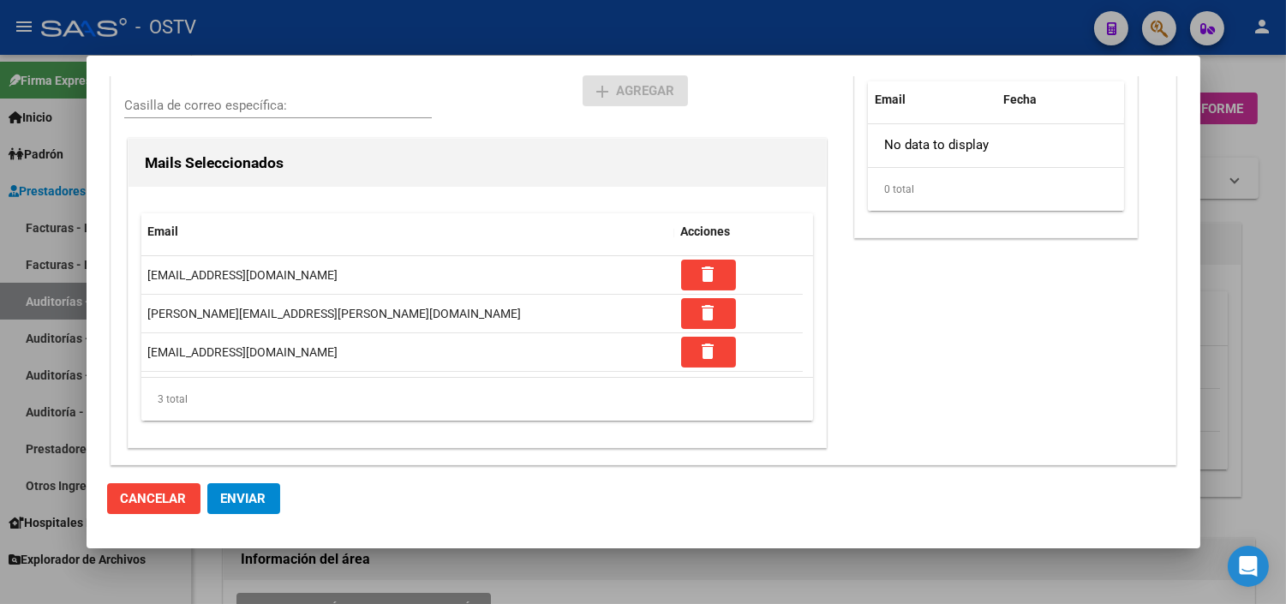
click at [249, 500] on span "Enviar" at bounding box center [243, 498] width 45 height 15
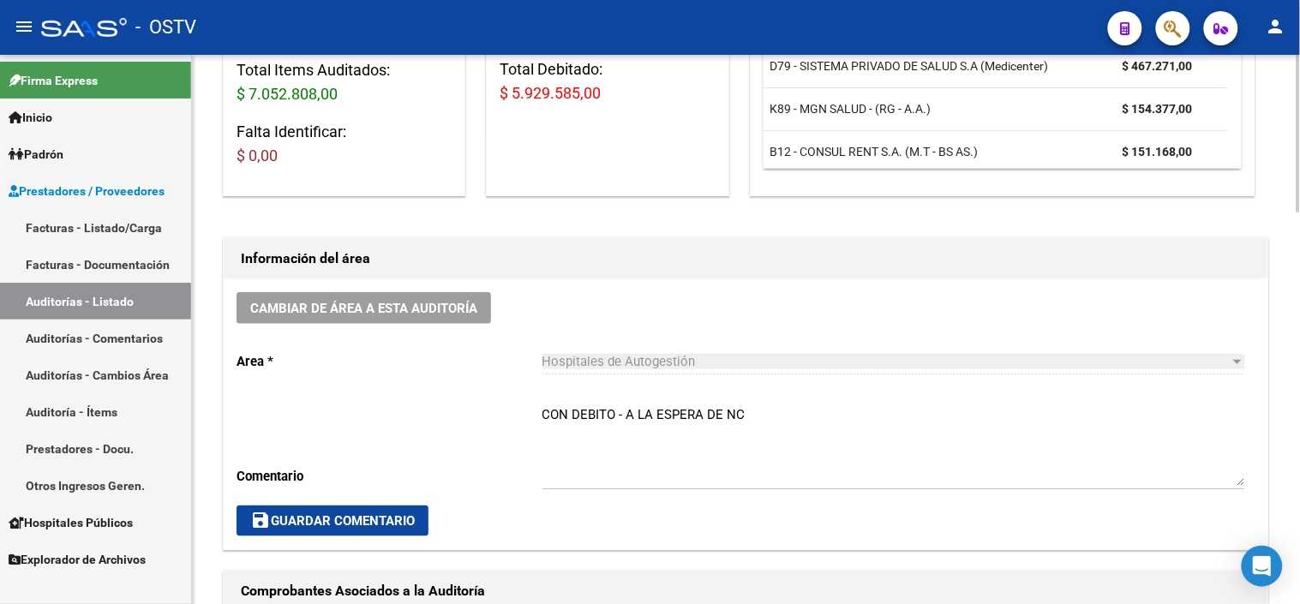
scroll to position [380, 0]
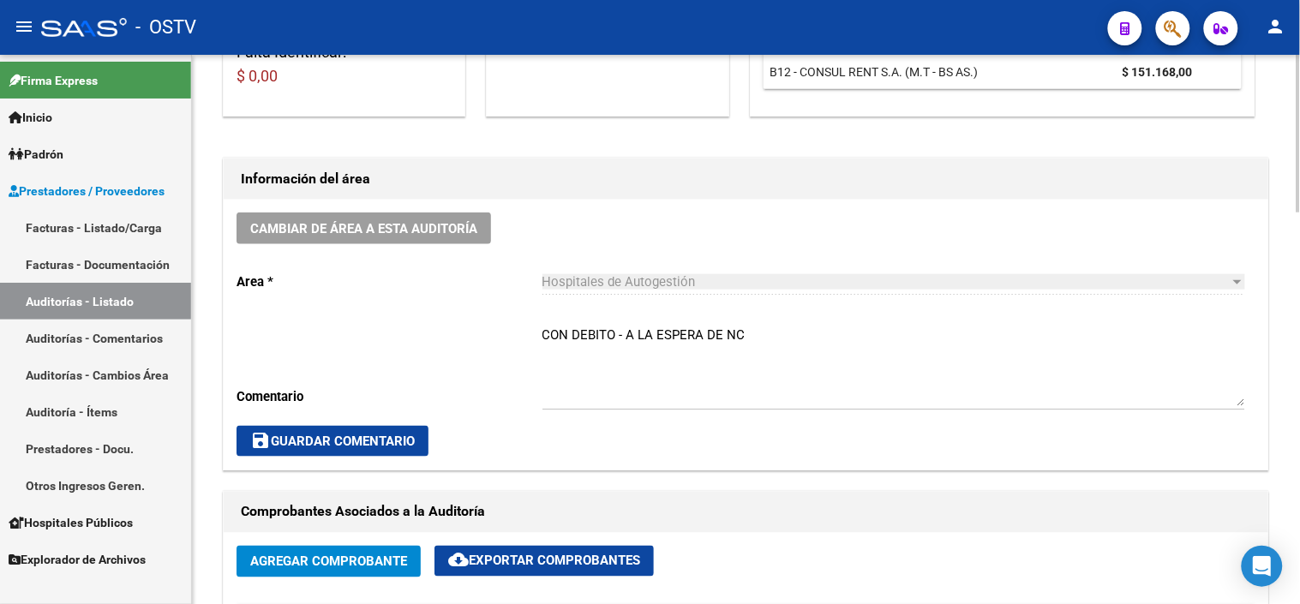
click at [349, 443] on span "save Guardar Comentario" at bounding box center [332, 441] width 165 height 15
